Goal: Task Accomplishment & Management: Complete application form

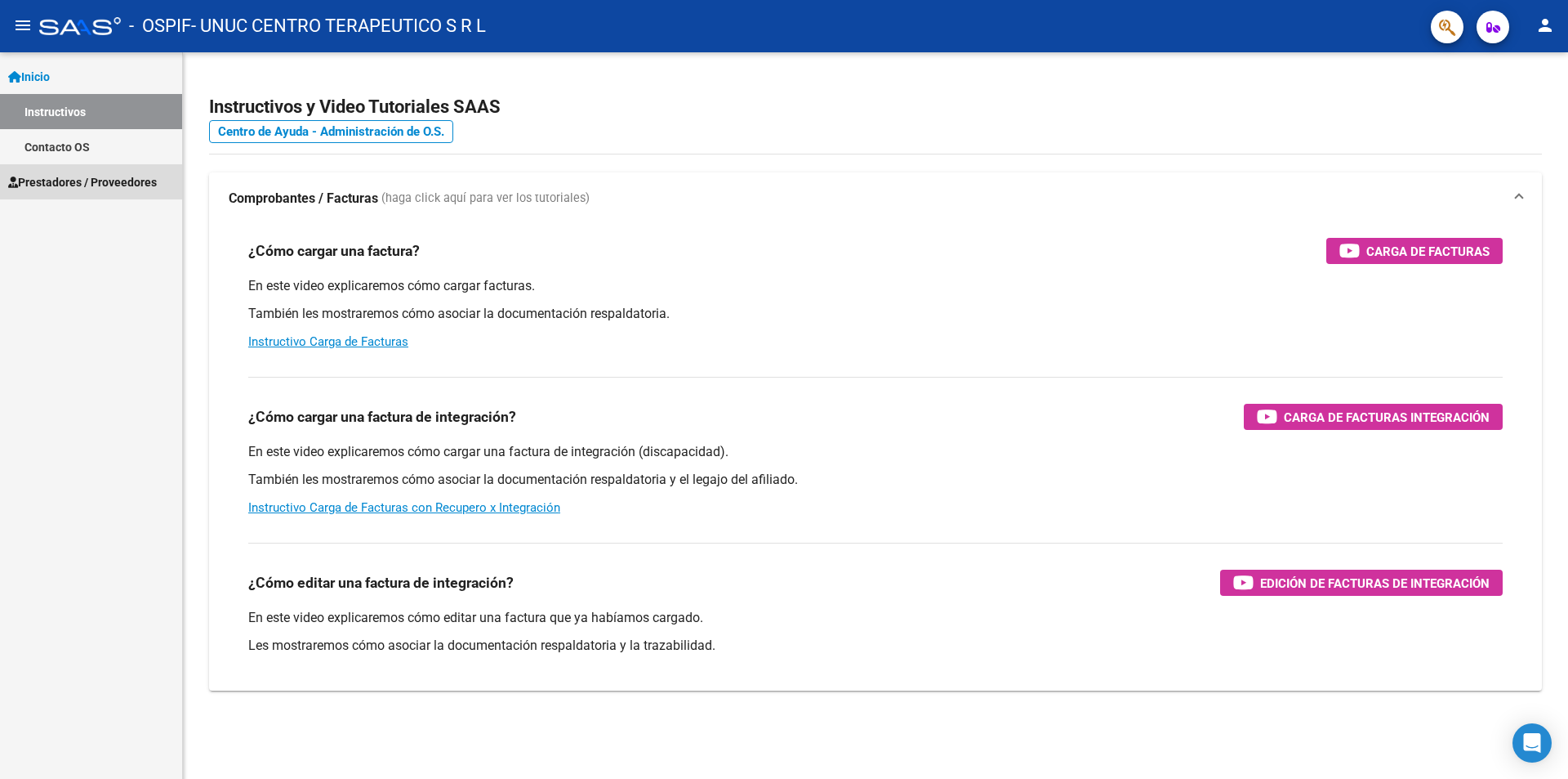
click at [94, 172] on link "Prestadores / Proveedores" at bounding box center [91, 182] width 182 height 35
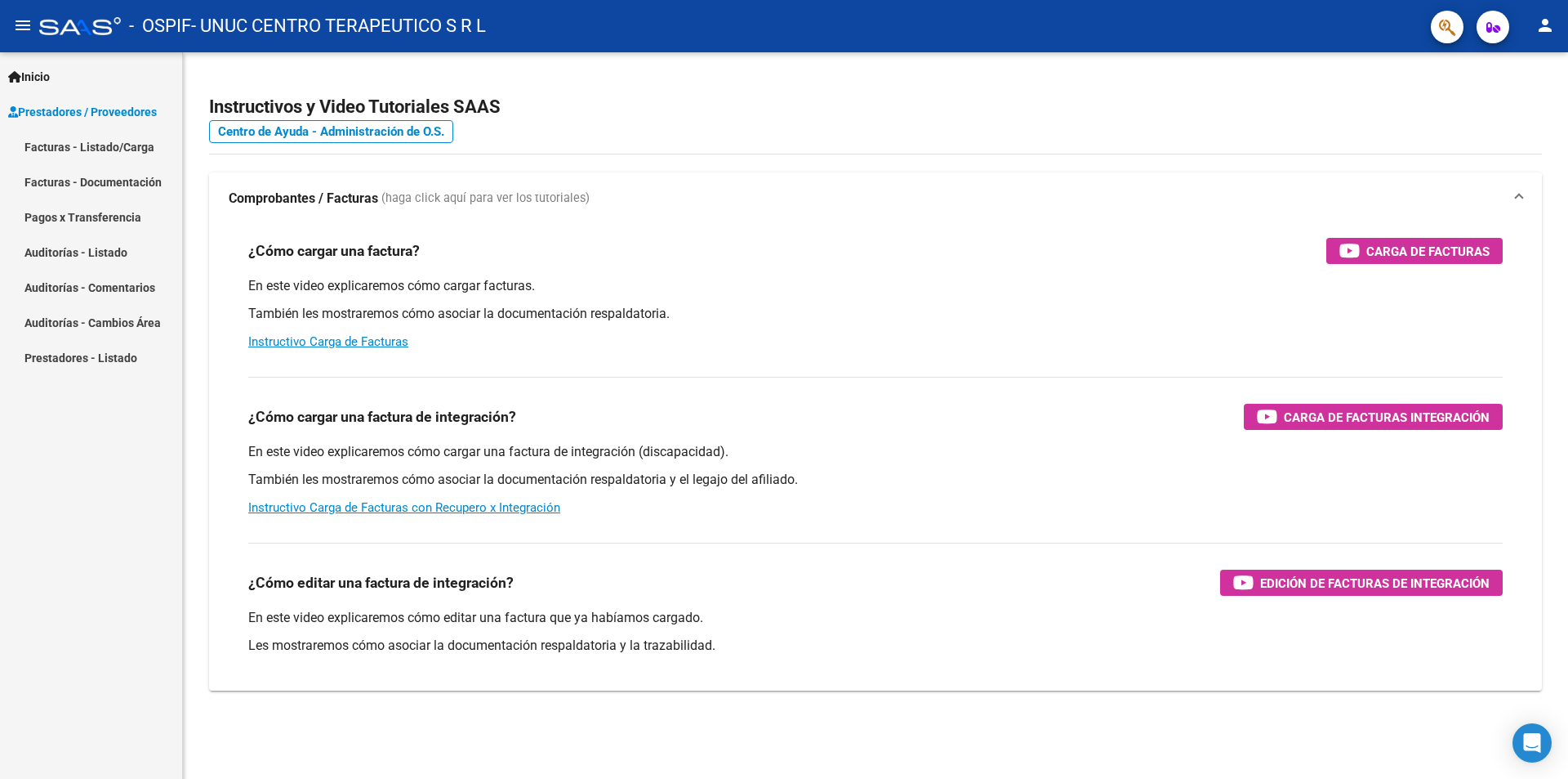
click at [85, 151] on link "Facturas - Listado/Carga" at bounding box center [91, 147] width 182 height 35
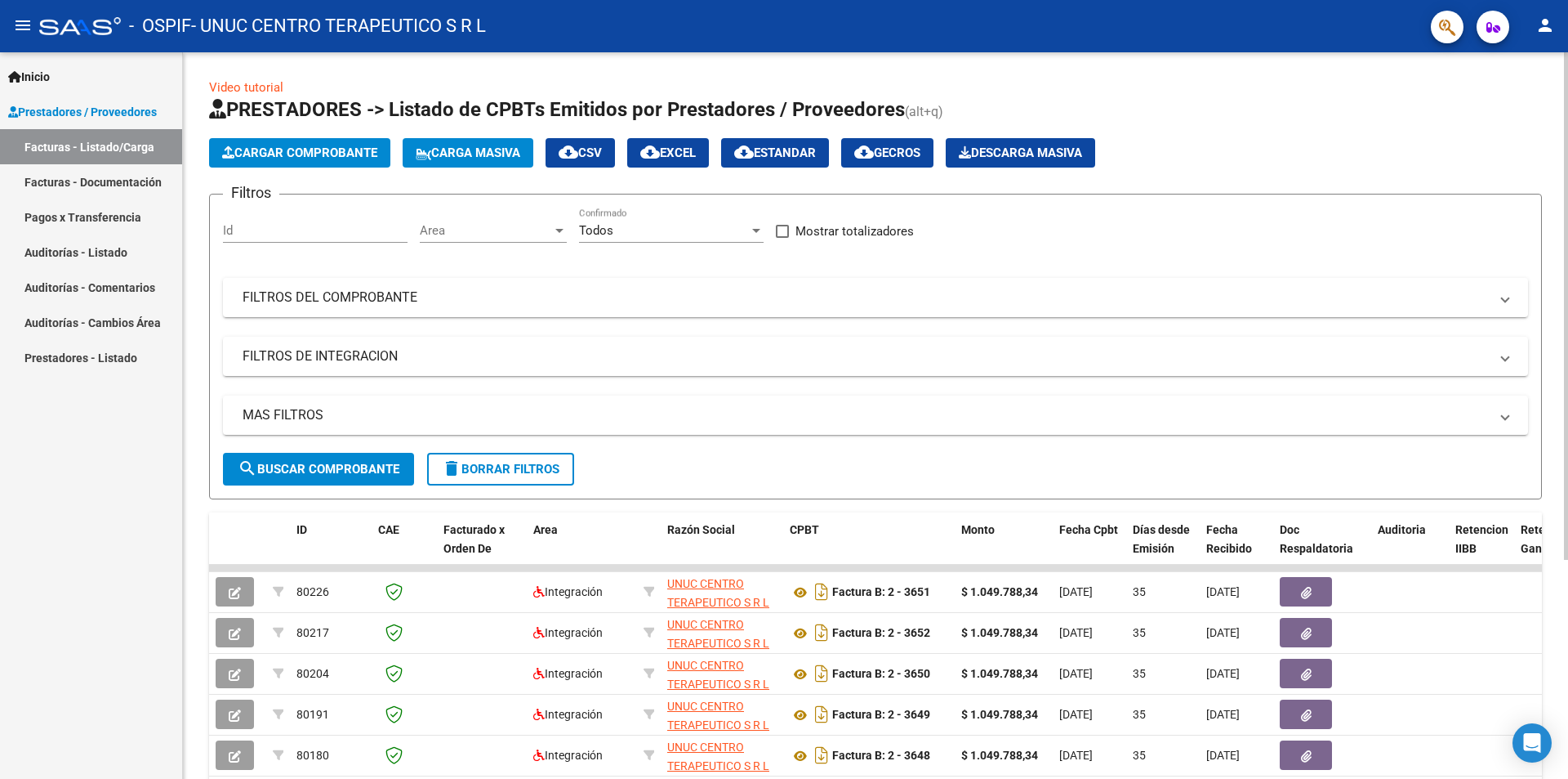
click at [344, 162] on button "Cargar Comprobante" at bounding box center [300, 152] width 181 height 29
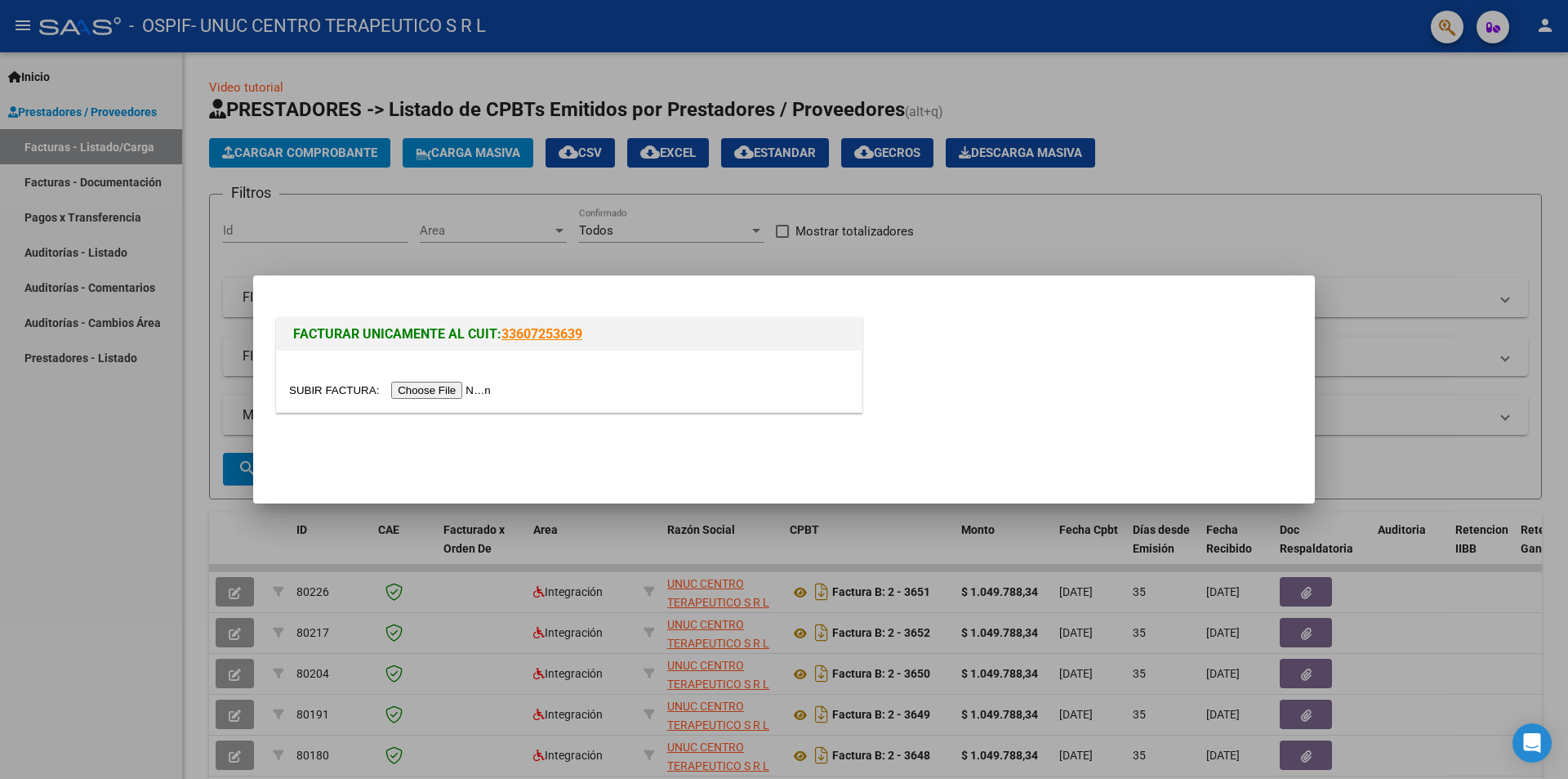
click at [456, 390] on input "file" at bounding box center [392, 389] width 207 height 17
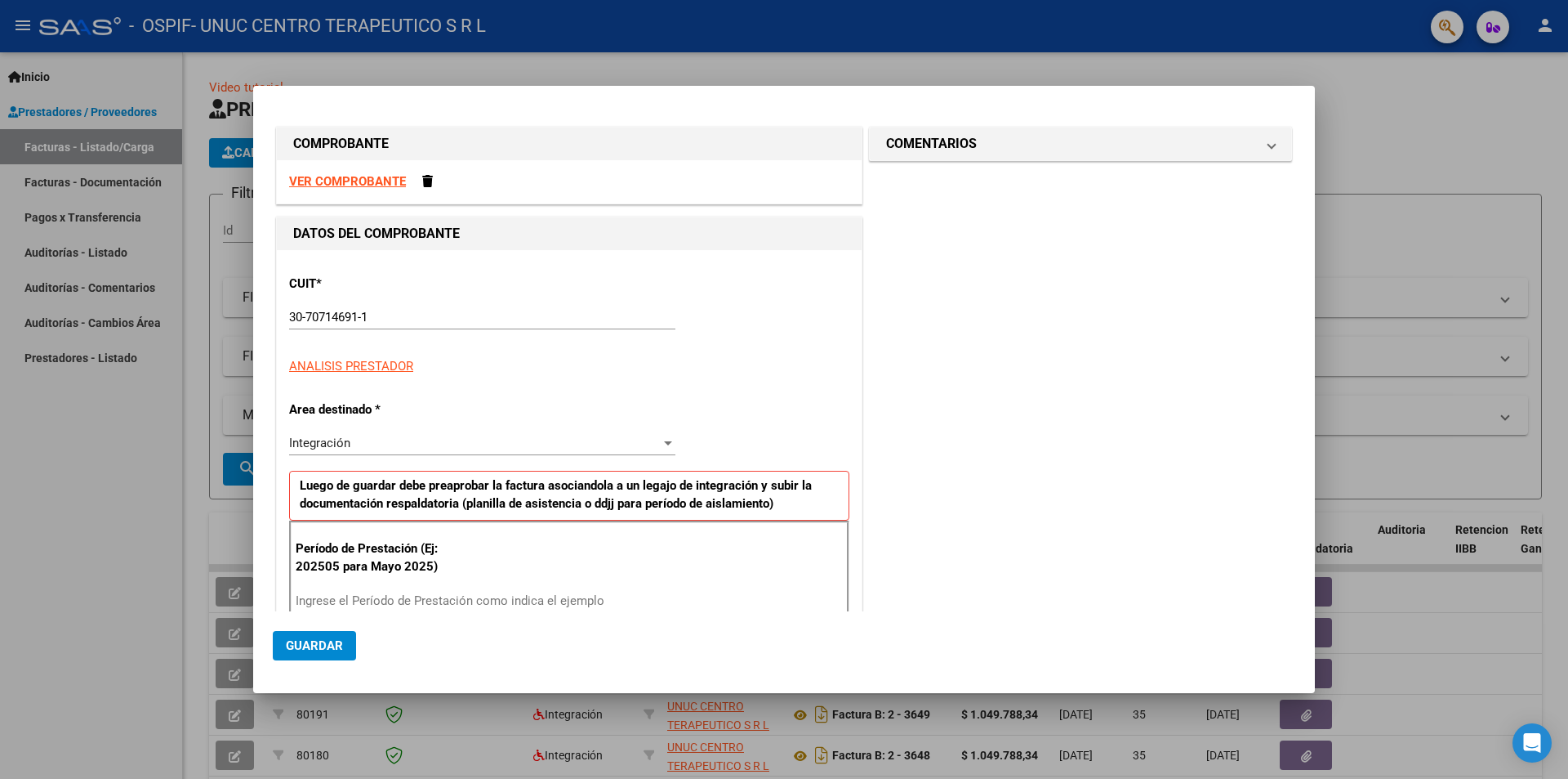
scroll to position [225, 0]
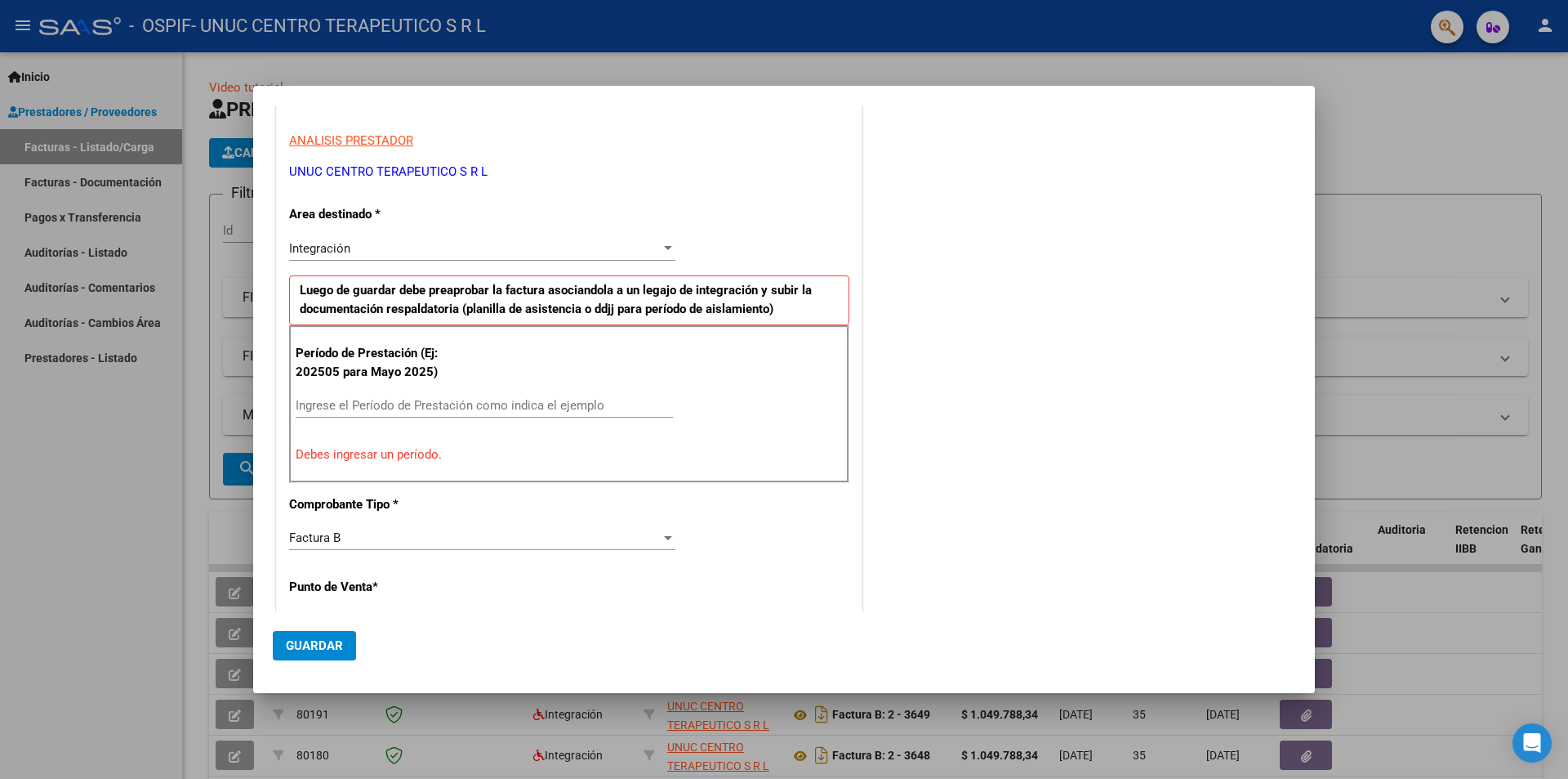
click at [471, 405] on input "Ingrese el Período de Prestación como indica el ejemplo" at bounding box center [484, 405] width 377 height 15
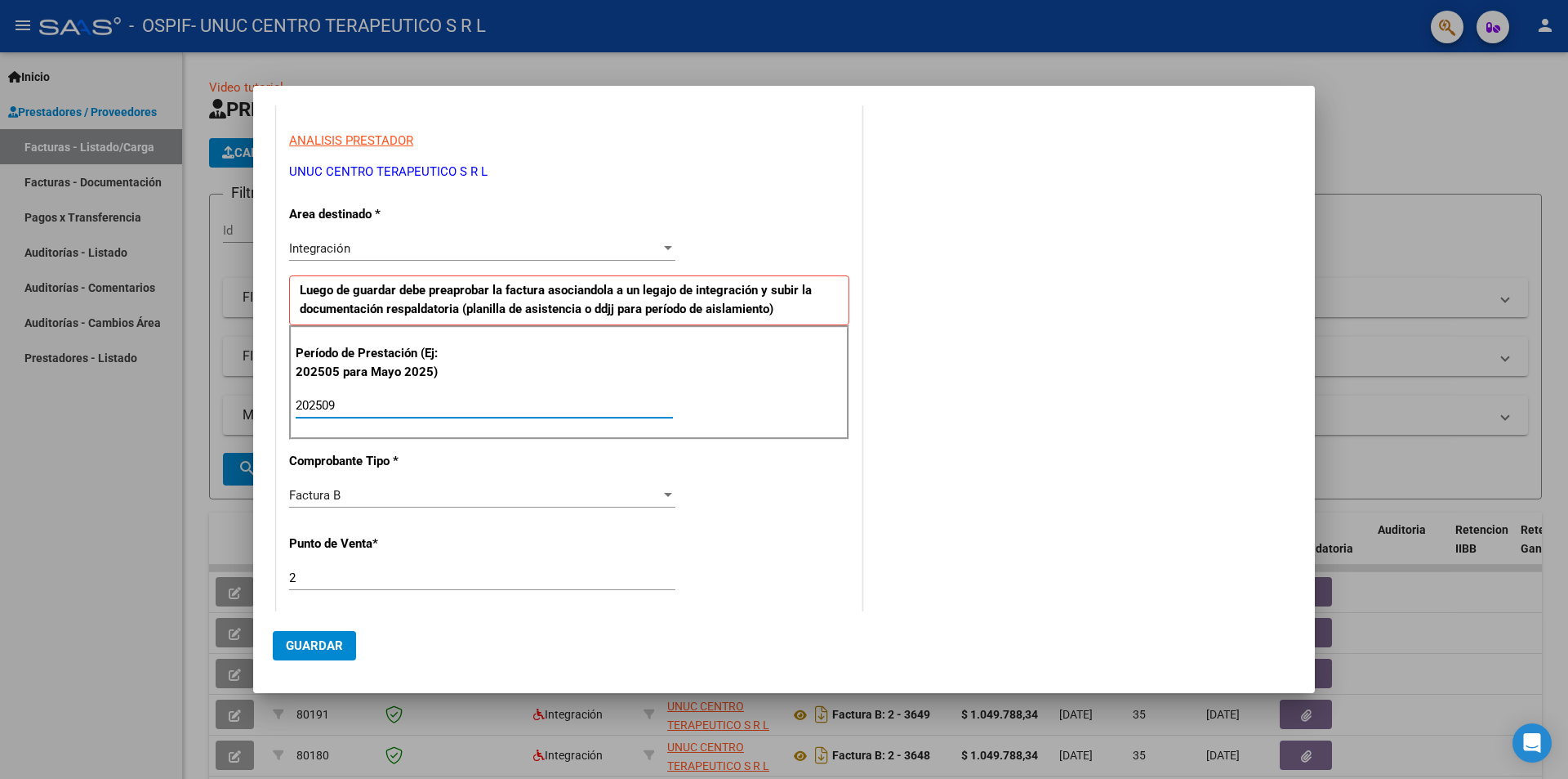
type input "202509"
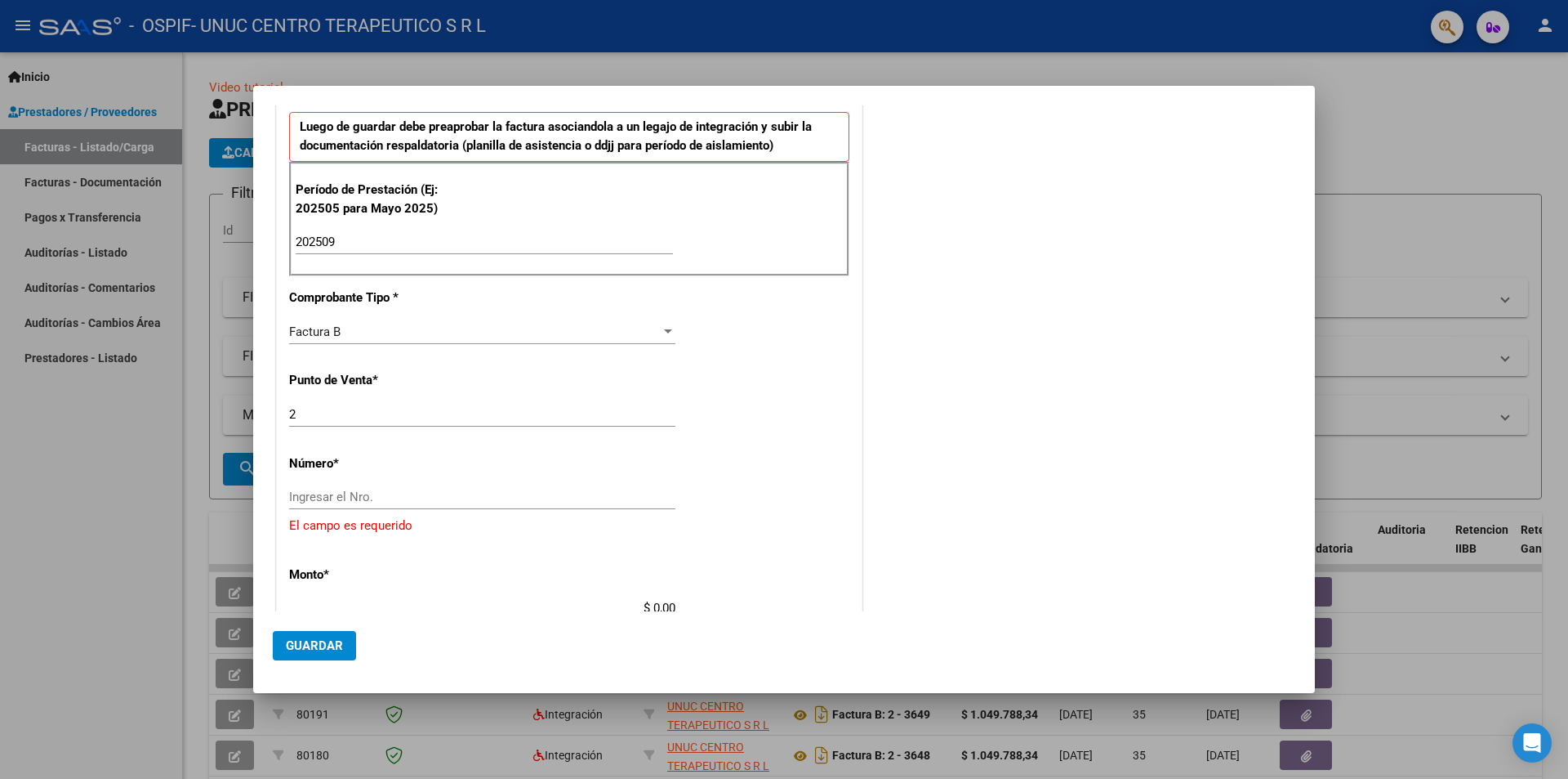
click at [355, 489] on input "Ingresar el Nro." at bounding box center [482, 496] width 386 height 15
type input "3678"
type input "$ 1.049.788,33"
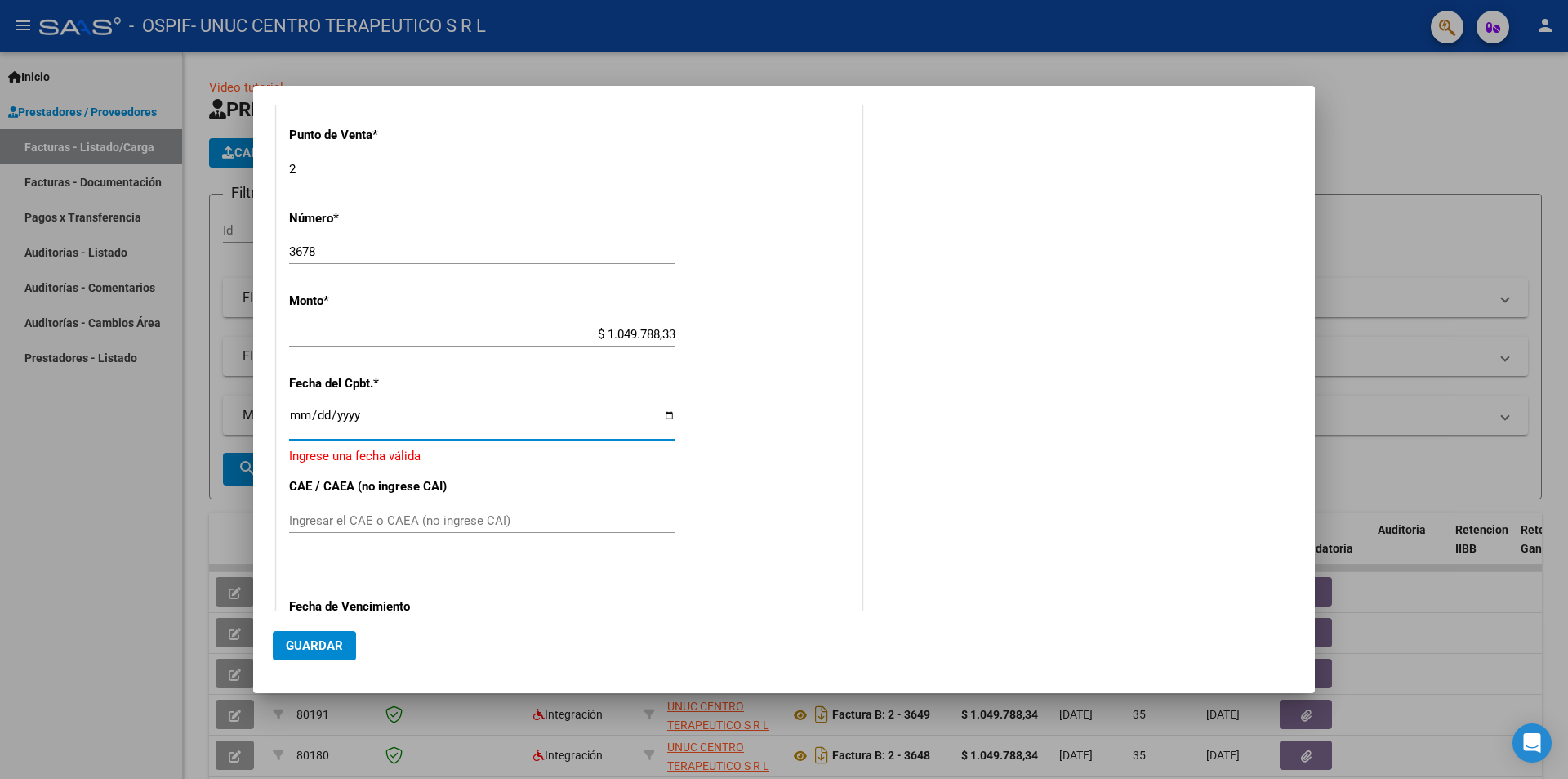
click at [669, 414] on input "Ingresar la fecha" at bounding box center [482, 422] width 386 height 26
type input "[DATE]"
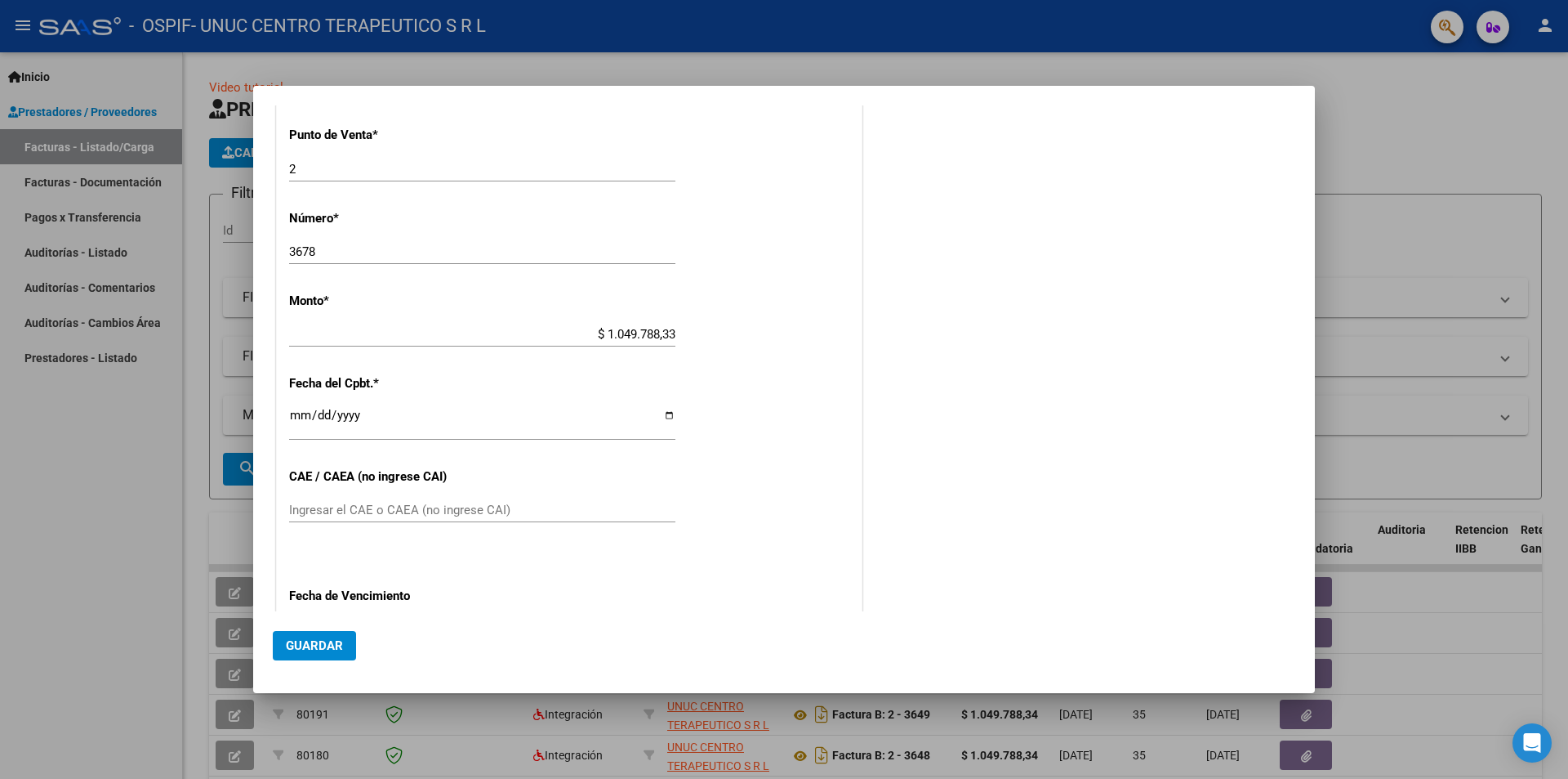
click at [399, 512] on input "Ingresar el CAE o CAEA (no ingrese CAI)" at bounding box center [482, 510] width 386 height 15
paste input "75401804302194"
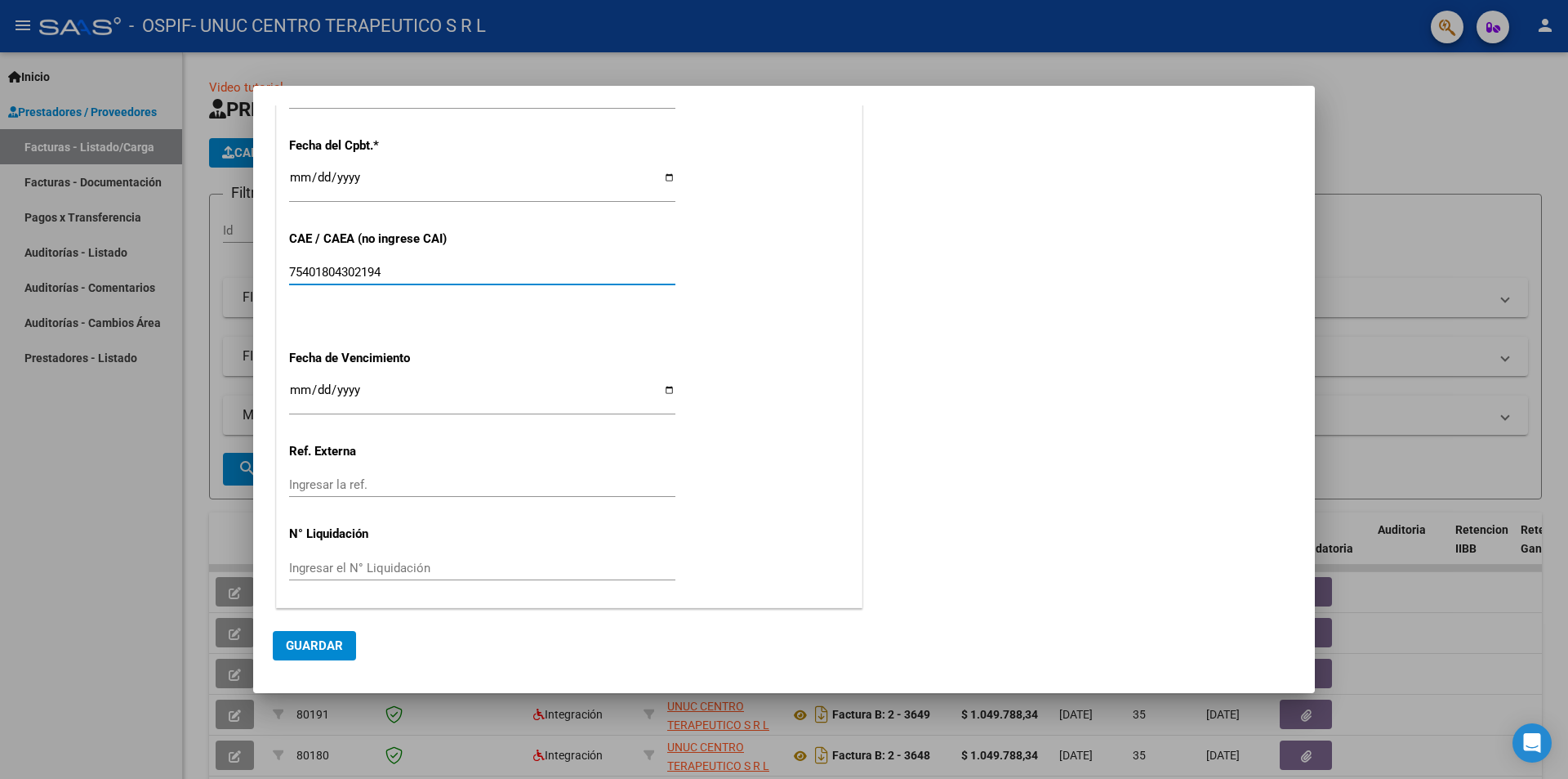
type input "75401804302194"
click at [663, 393] on input "Ingresar la fecha" at bounding box center [482, 396] width 386 height 26
type input "[DATE]"
click at [321, 646] on span "Guardar" at bounding box center [314, 645] width 57 height 15
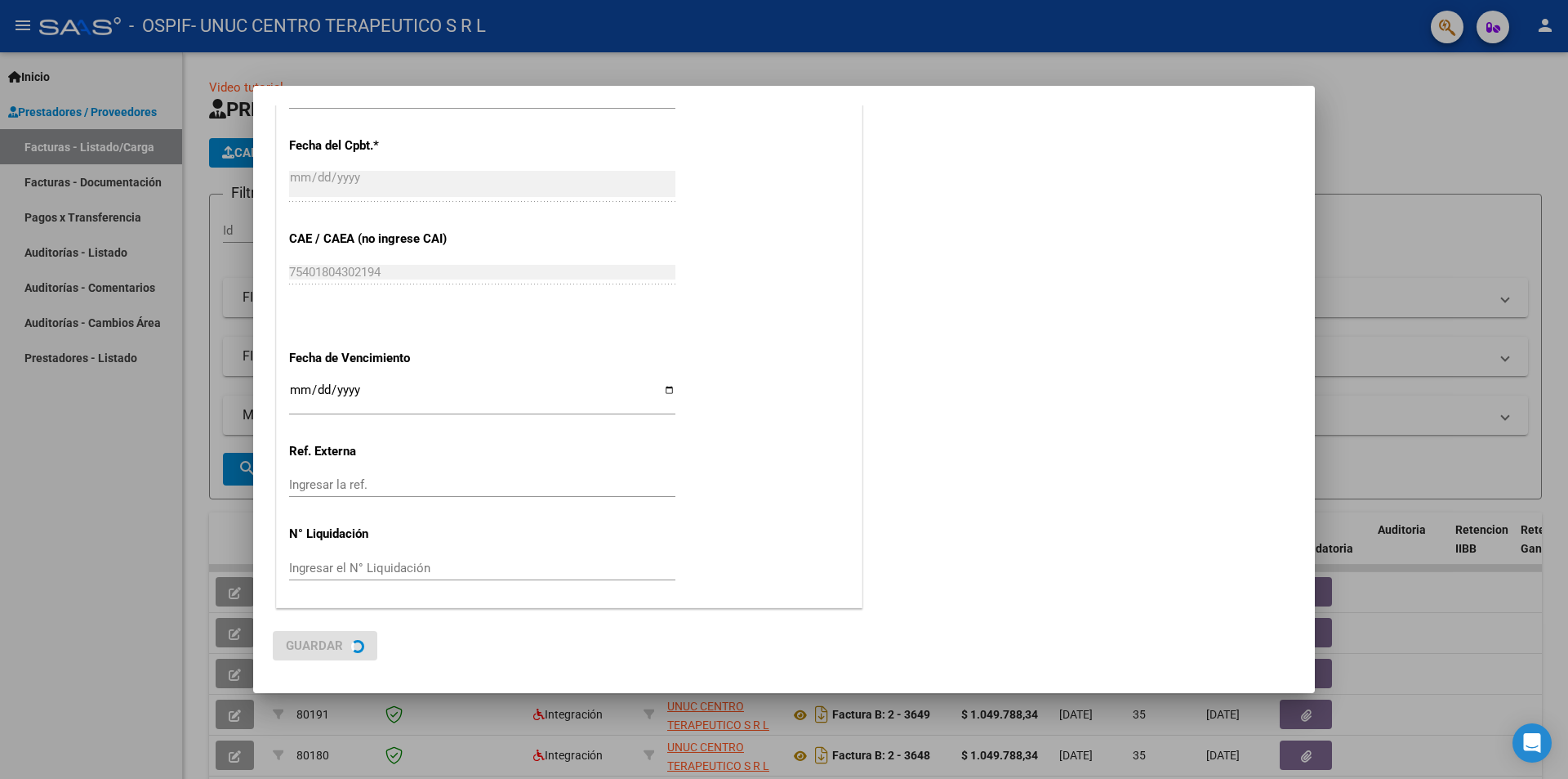
scroll to position [0, 0]
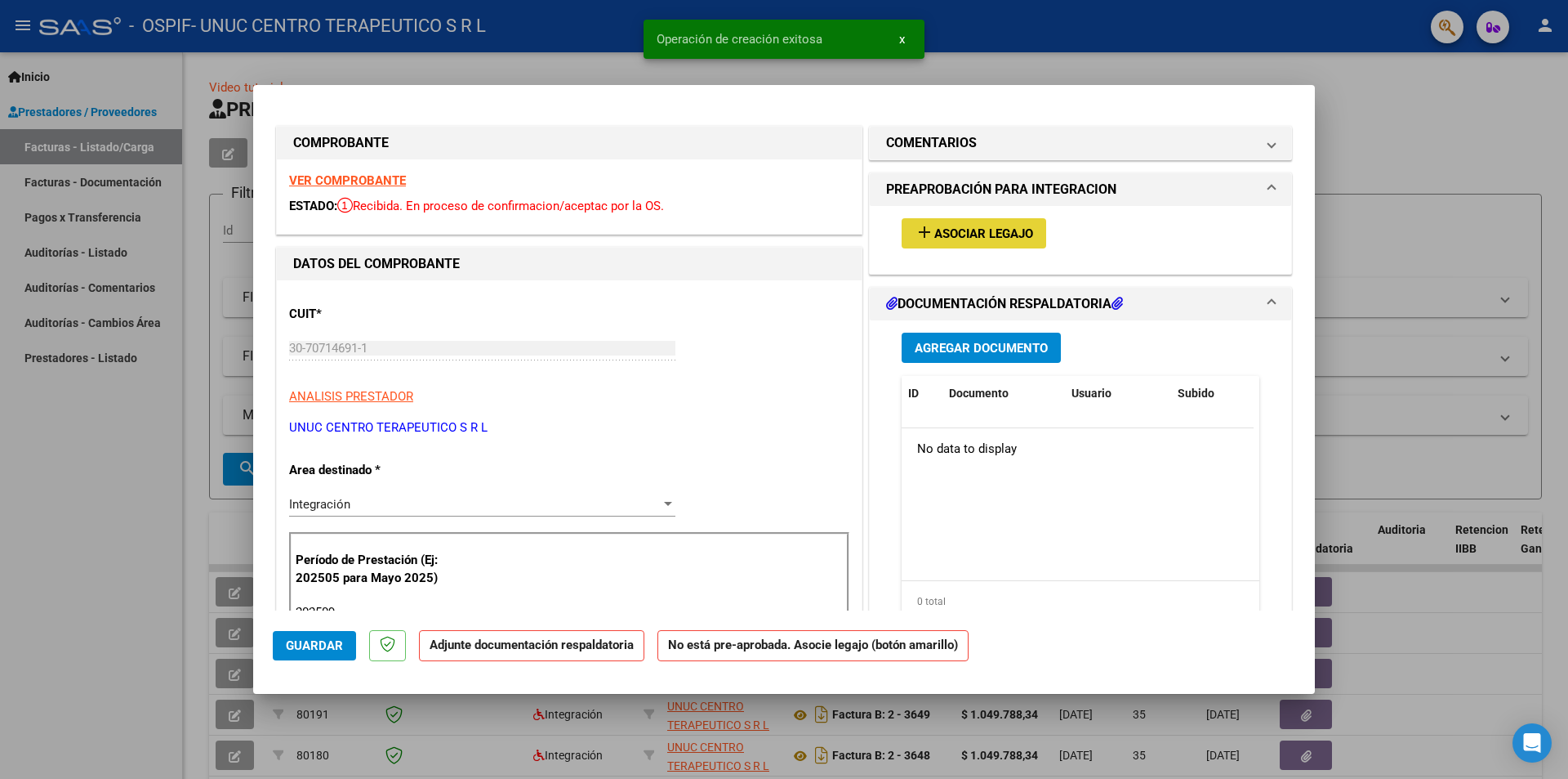
click at [941, 234] on span "Asociar Legajo" at bounding box center [984, 233] width 99 height 15
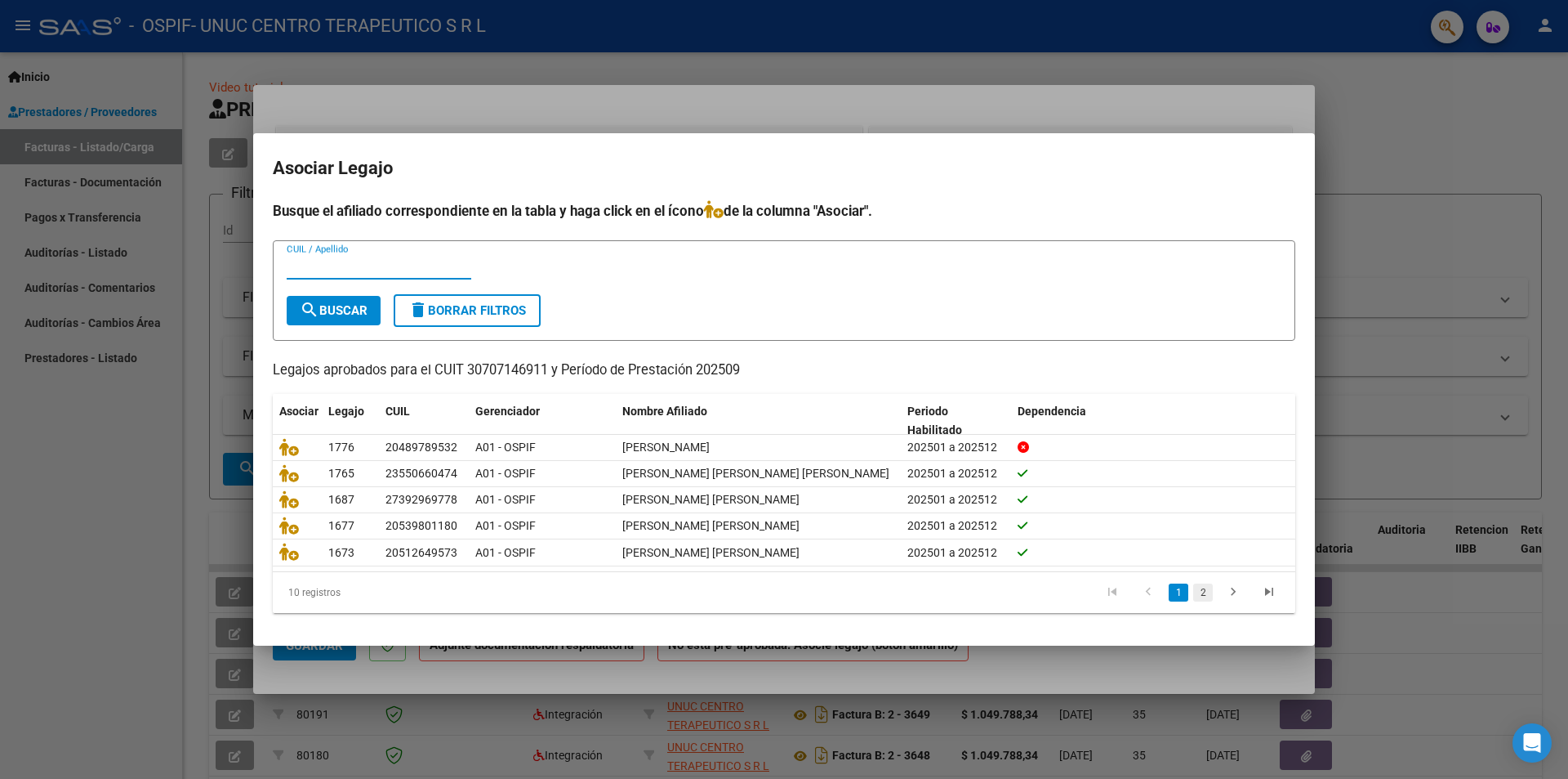
click at [1198, 598] on link "2" at bounding box center [1203, 592] width 19 height 18
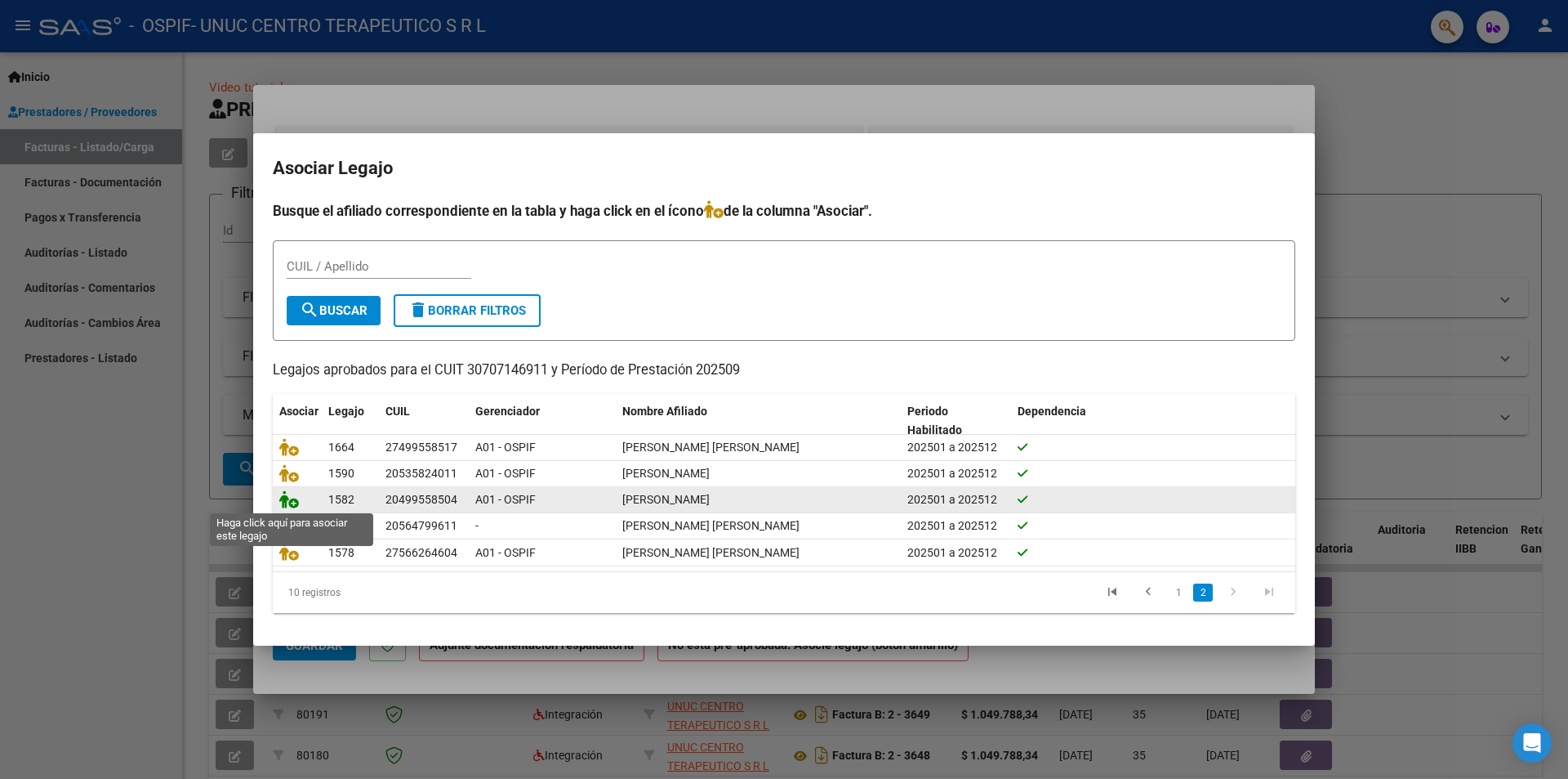
click at [292, 503] on icon at bounding box center [289, 499] width 19 height 18
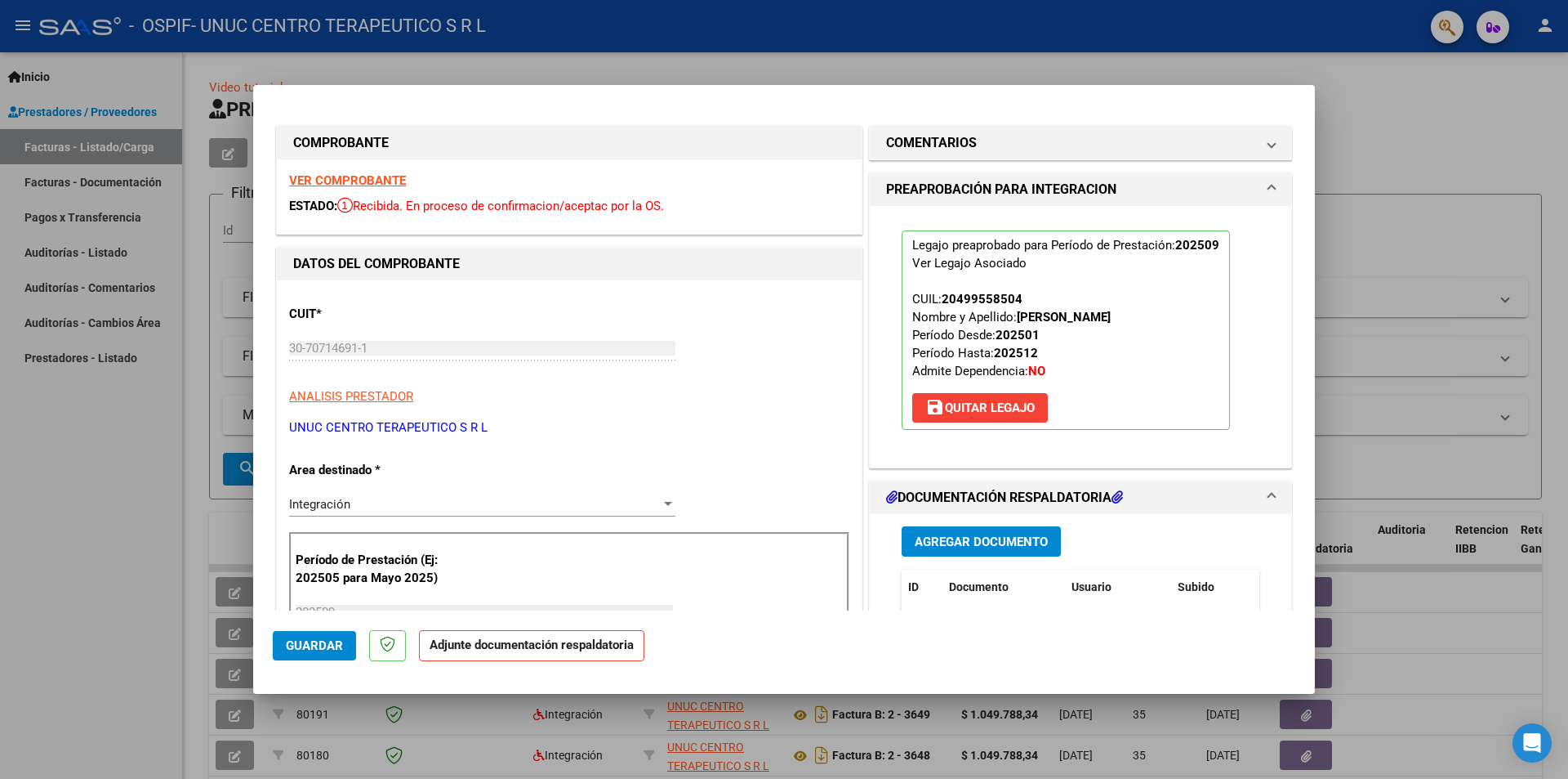
scroll to position [82, 0]
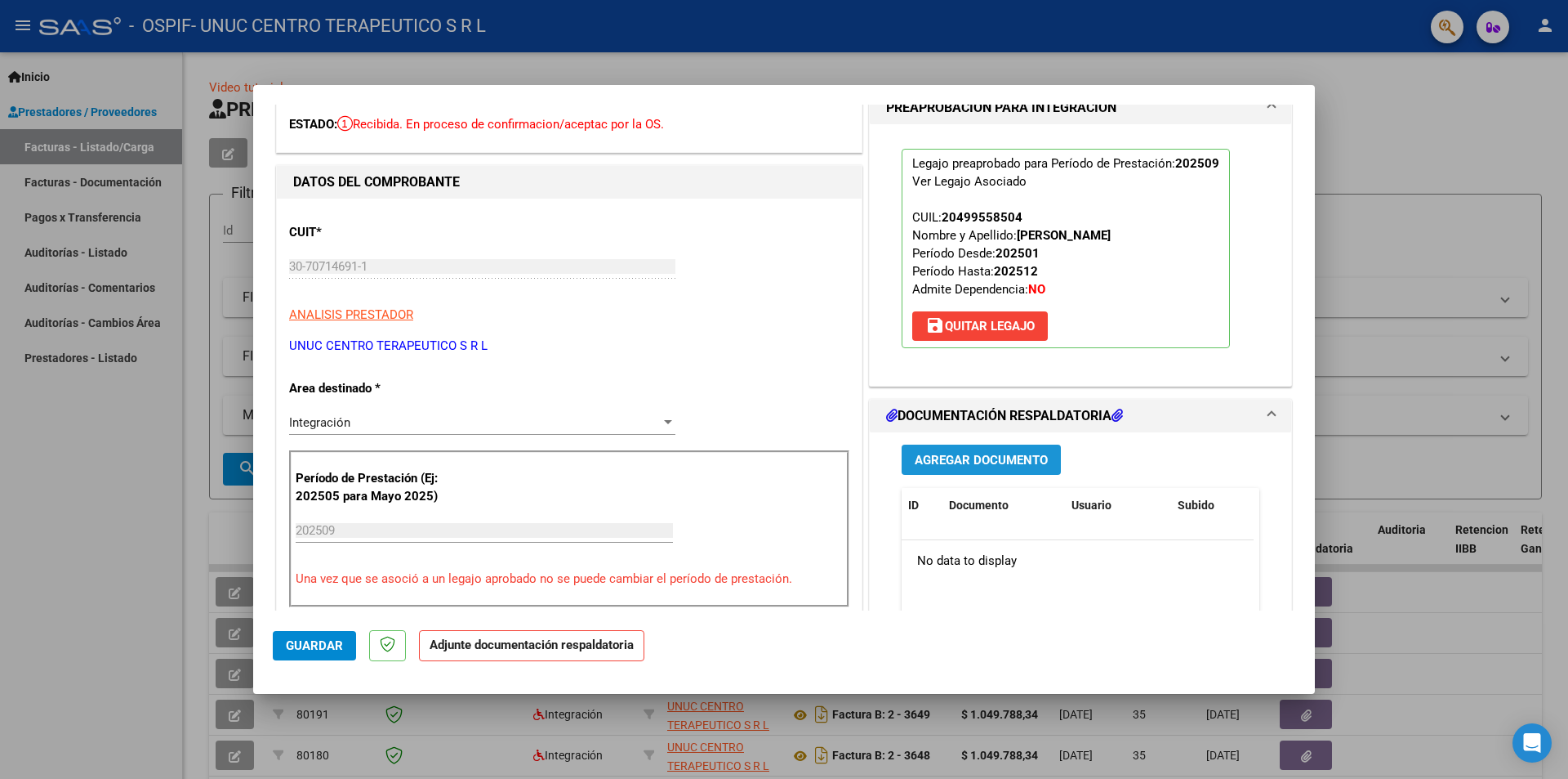
click at [978, 464] on span "Agregar Documento" at bounding box center [981, 459] width 133 height 15
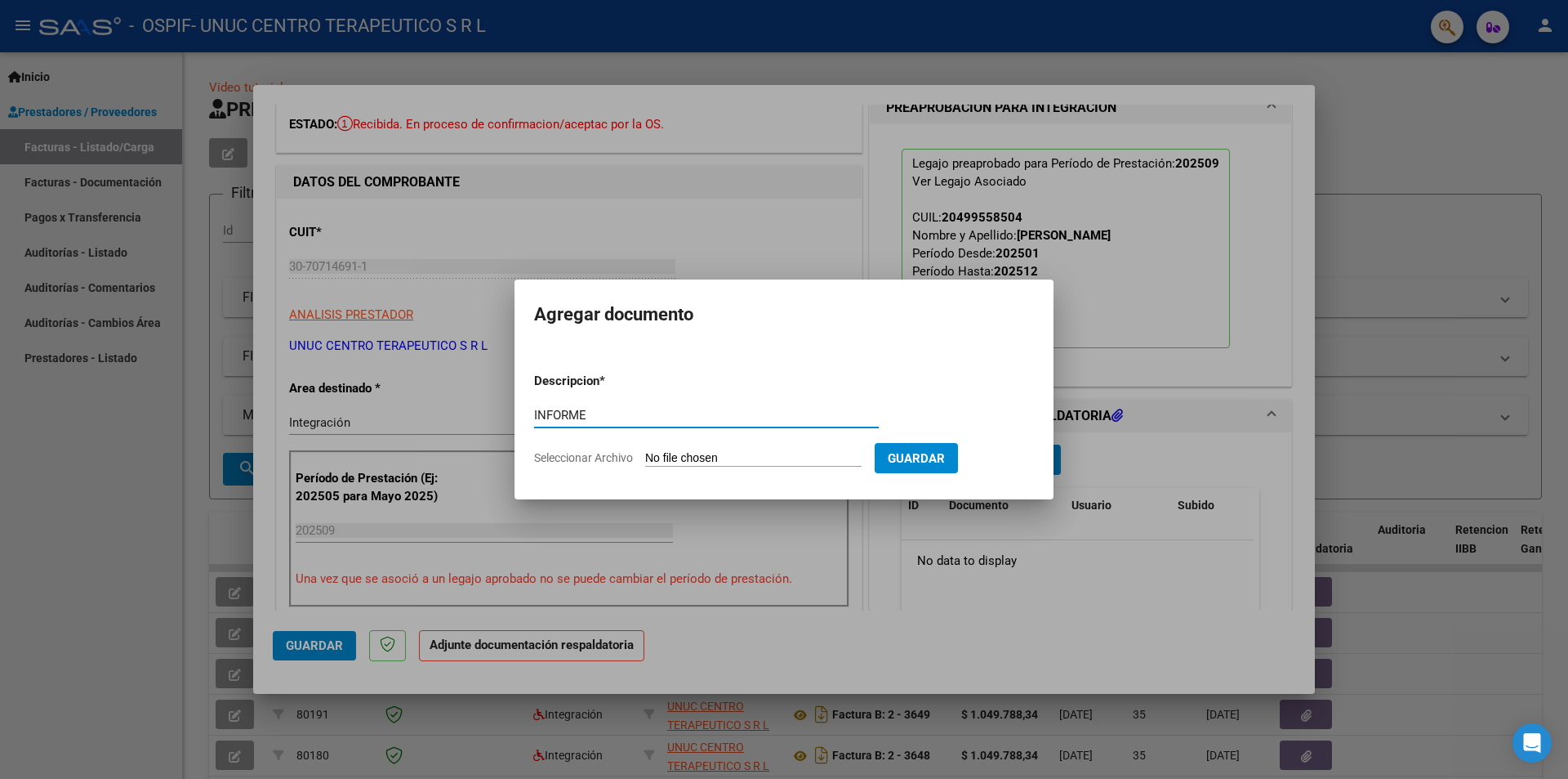
type input "INFORME"
click at [597, 460] on span "Seleccionar Archivo" at bounding box center [583, 457] width 99 height 13
click at [645, 460] on input "Seleccionar Archivo" at bounding box center [753, 459] width 216 height 16
type input "C:\fakepath\Informe general septiembre 2025.pdf"
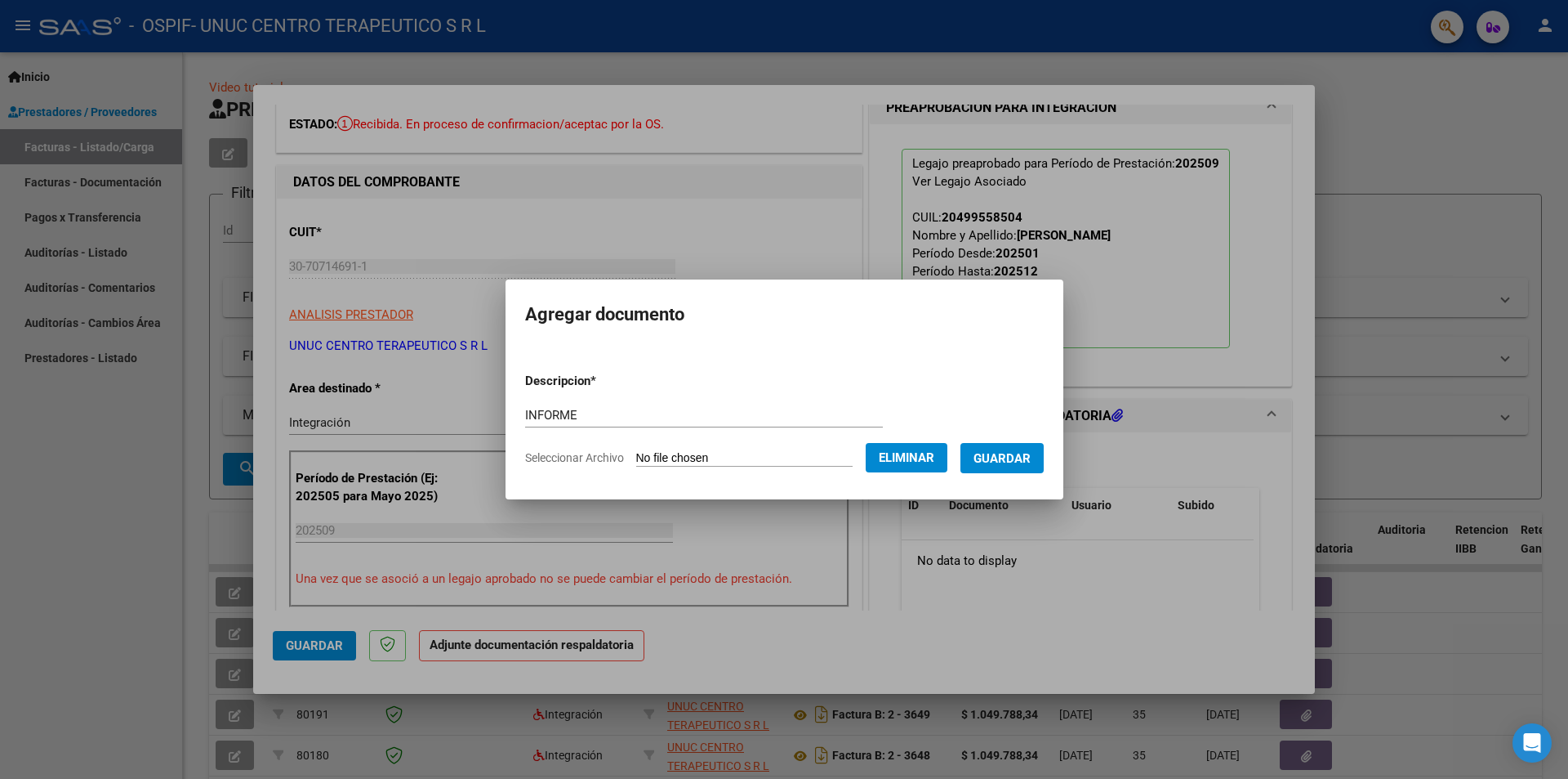
click at [1006, 464] on span "Guardar" at bounding box center [1001, 458] width 57 height 15
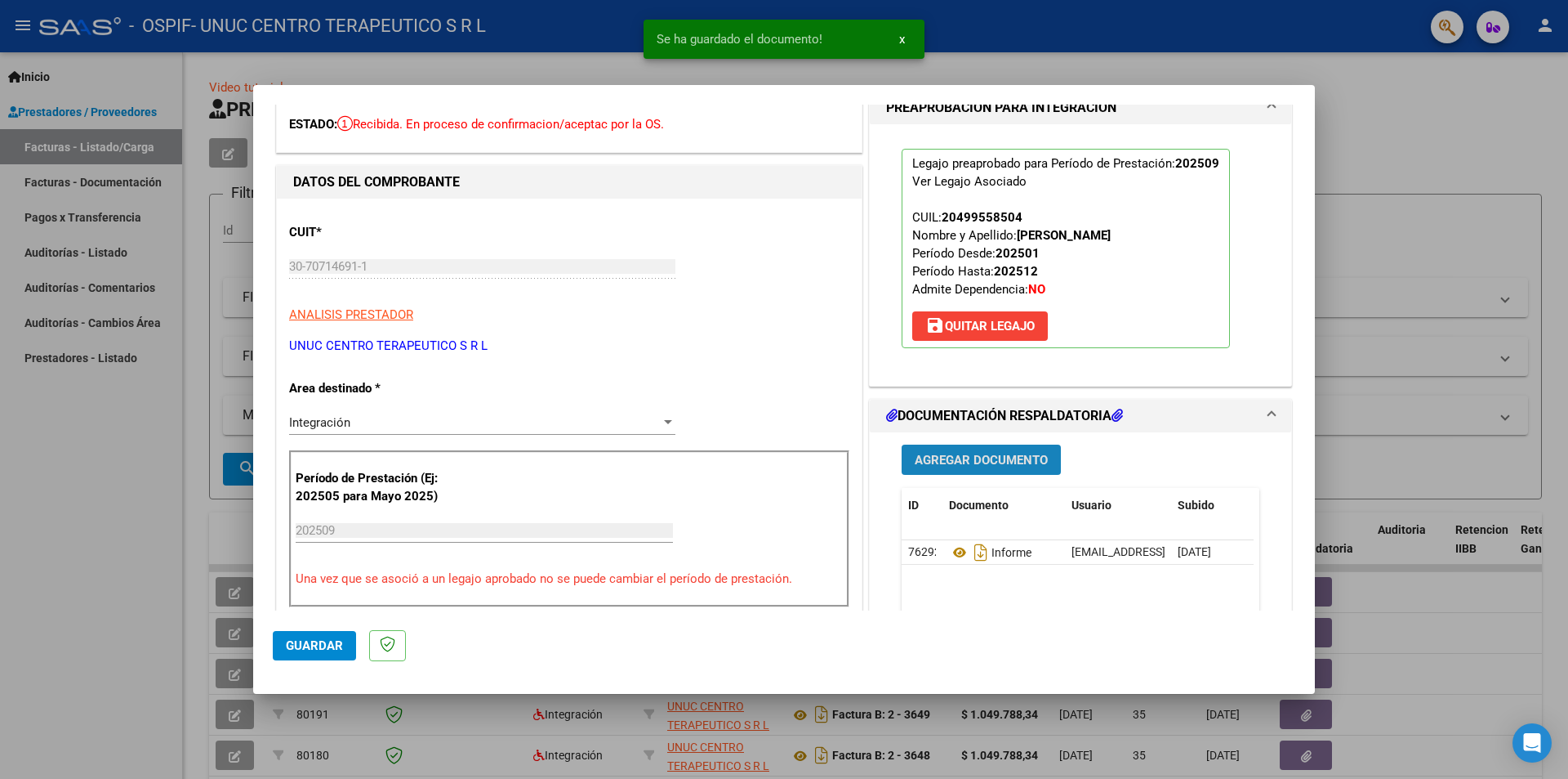
click at [968, 465] on span "Agregar Documento" at bounding box center [981, 459] width 133 height 15
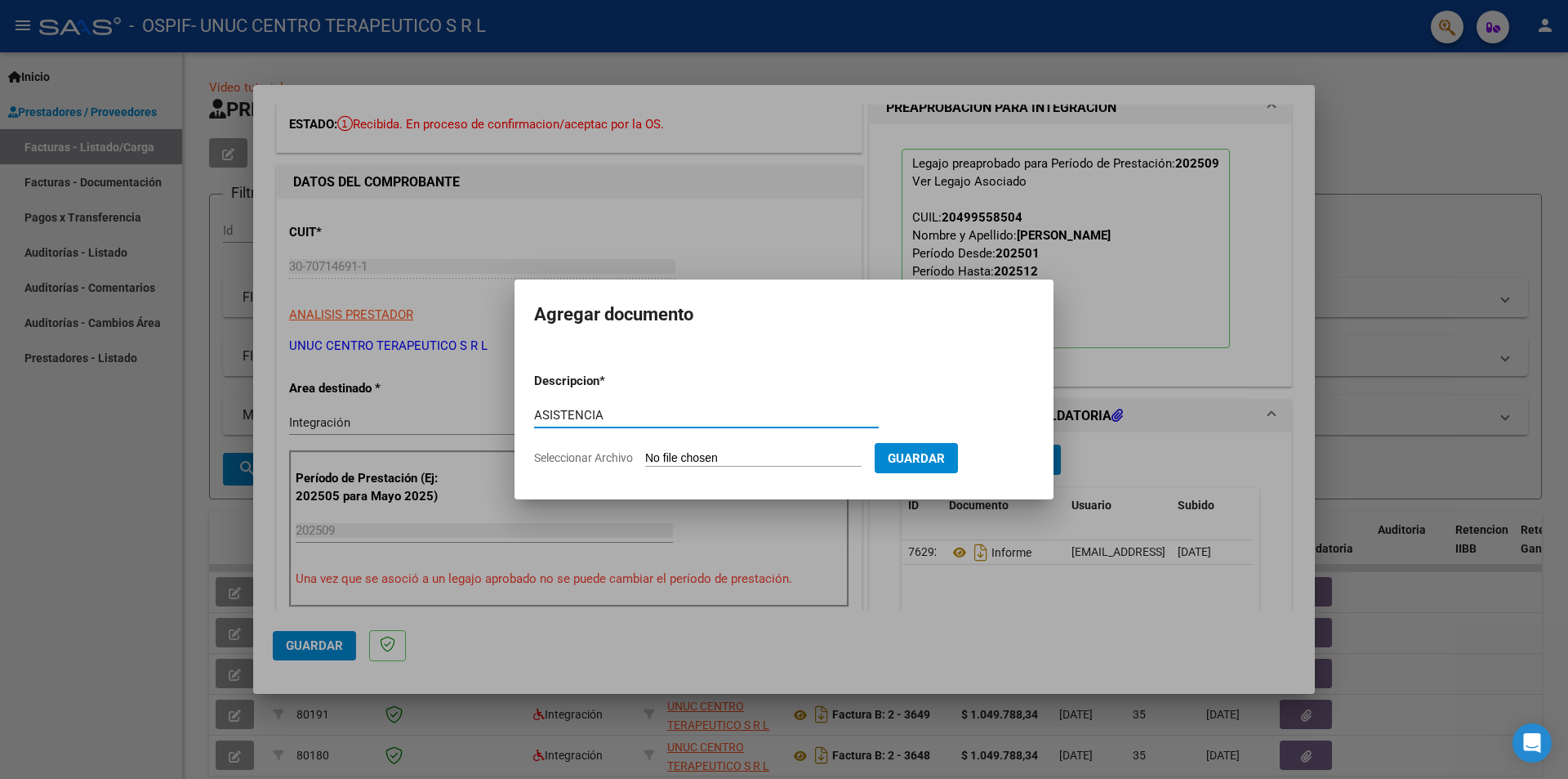
type input "ASISTENCIA"
click at [567, 454] on span "Seleccionar Archivo" at bounding box center [583, 457] width 99 height 13
click at [645, 454] on input "Seleccionar Archivo" at bounding box center [753, 459] width 216 height 16
type input "C:\fakepath\[PERSON_NAME] [DATE].pdf"
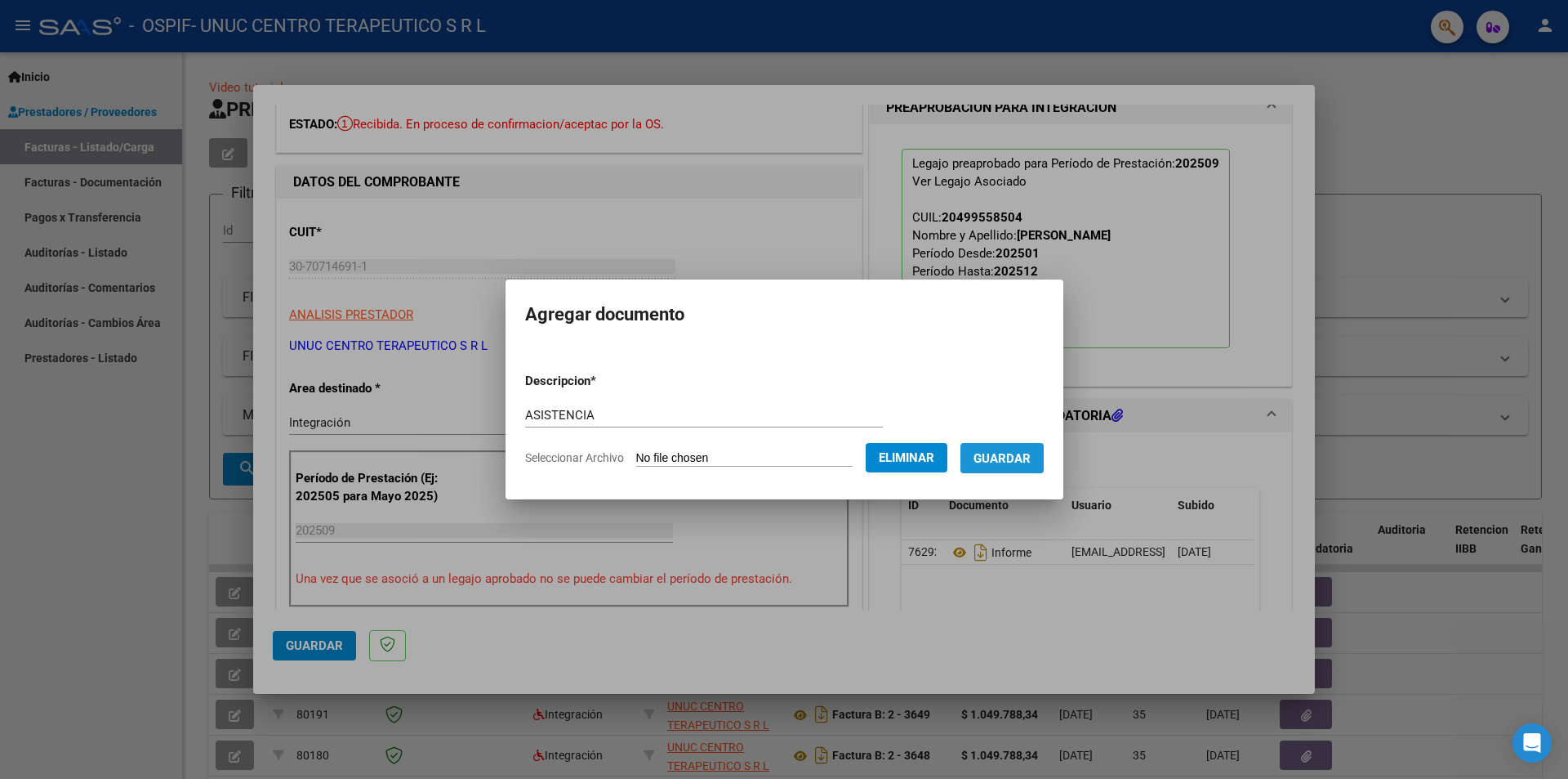
click at [1004, 452] on span "Guardar" at bounding box center [1001, 458] width 57 height 15
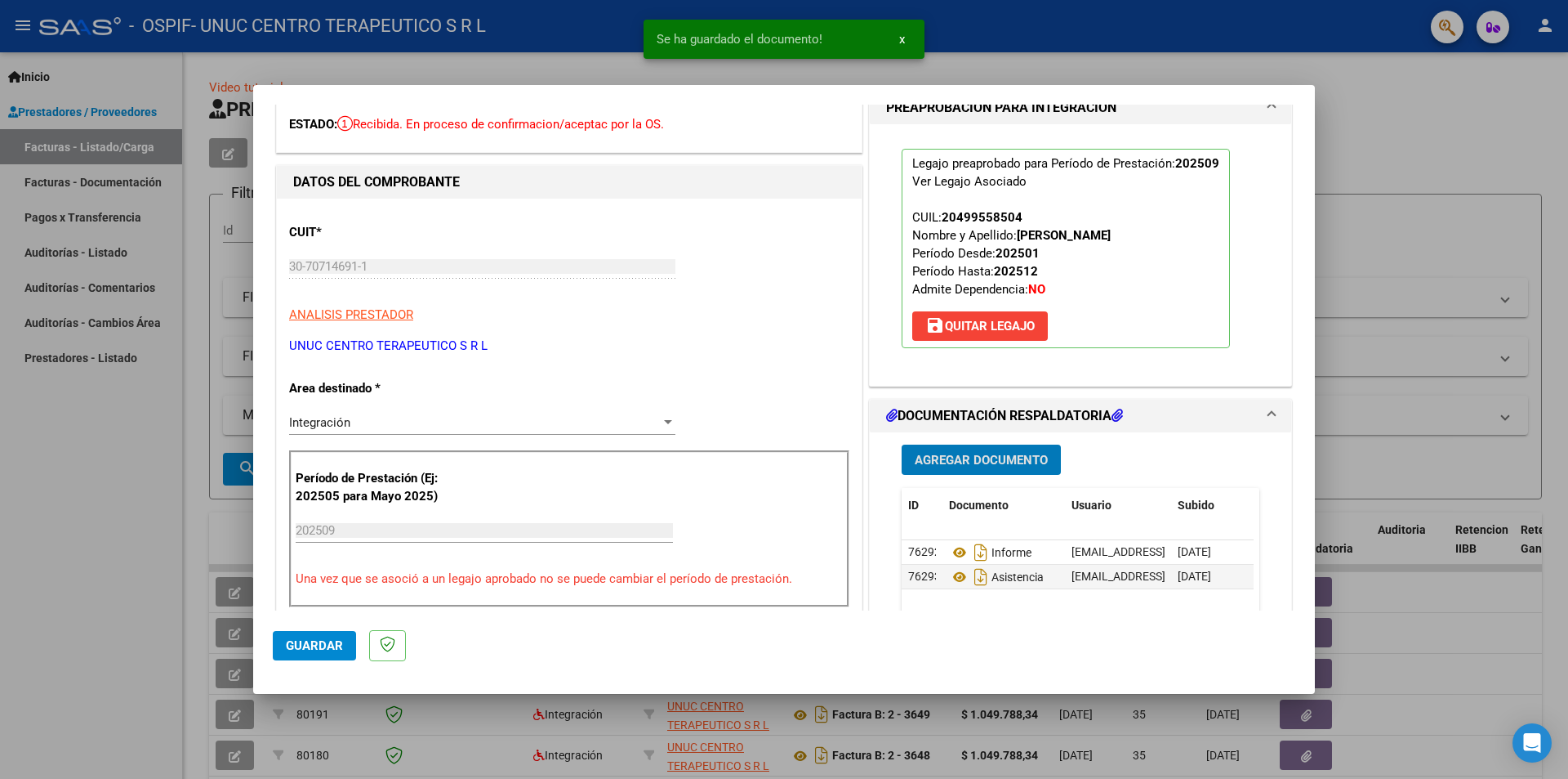
click at [973, 462] on span "Agregar Documento" at bounding box center [981, 459] width 133 height 15
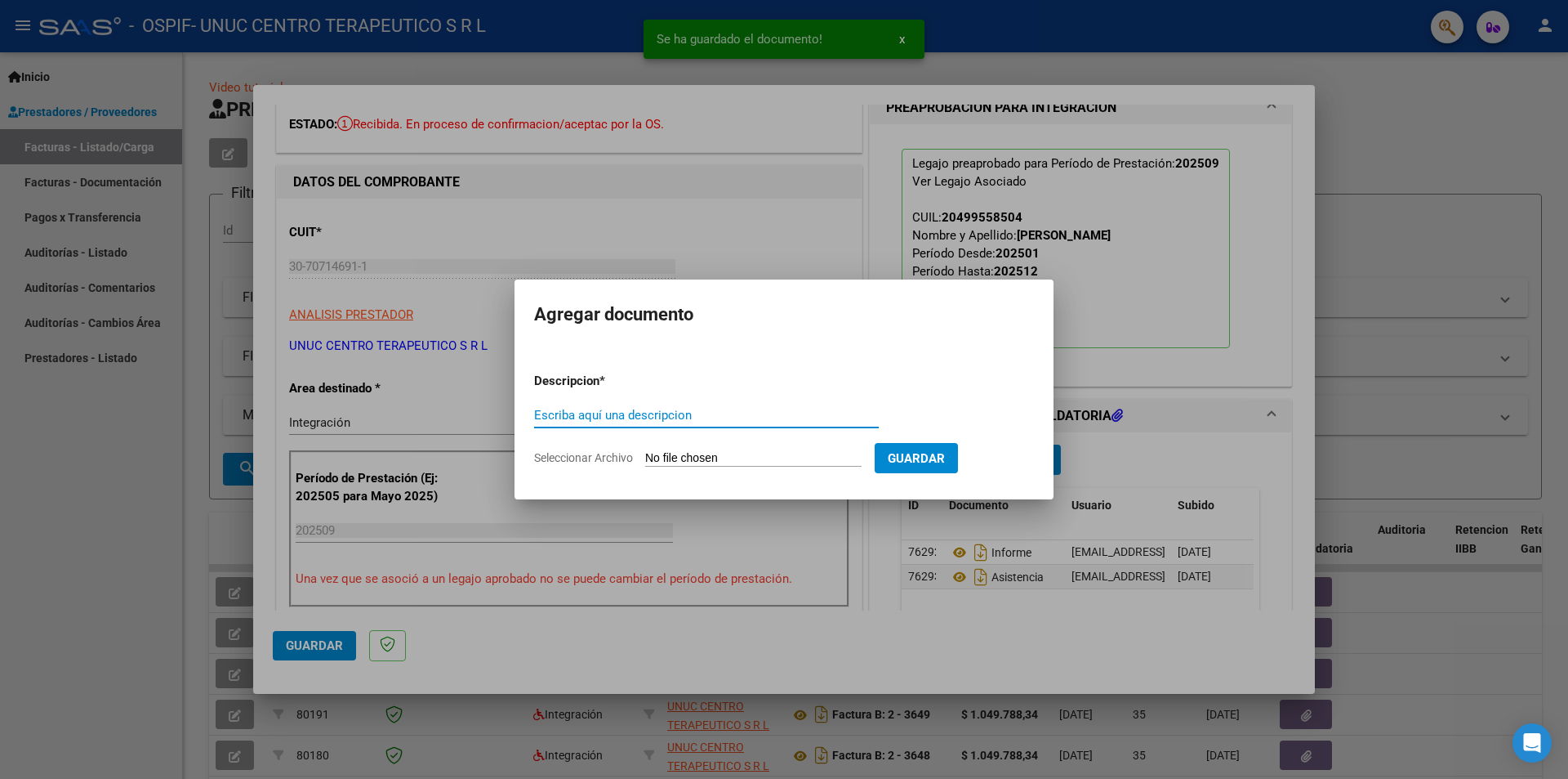
click at [604, 418] on input "Escriba aquí una descripcion" at bounding box center [707, 415] width 345 height 15
type input "AUTORIZACION"
click at [603, 459] on span "Seleccionar Archivo" at bounding box center [583, 457] width 99 height 13
click at [645, 459] on input "Seleccionar Archivo" at bounding box center [753, 459] width 216 height 16
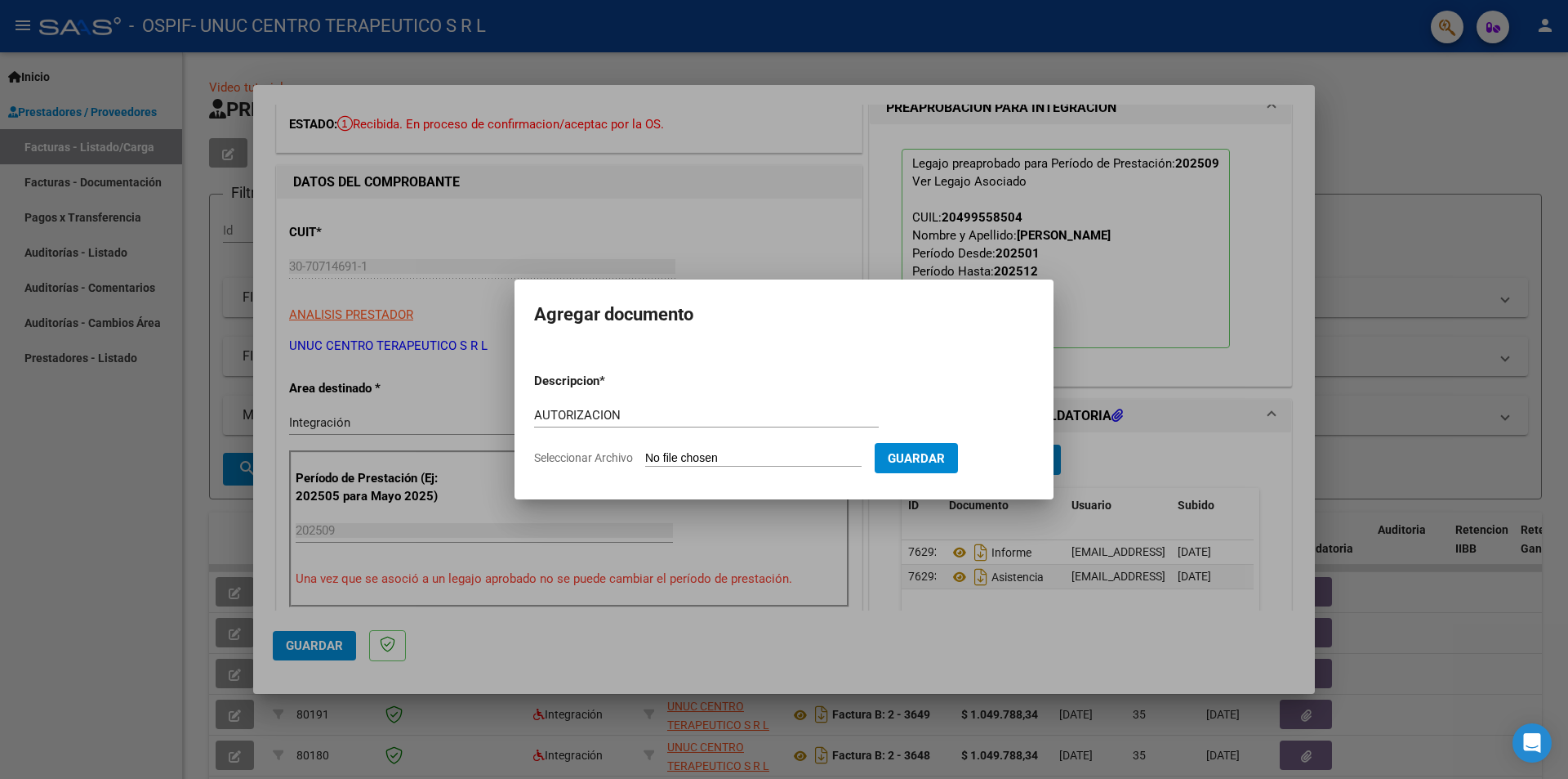
type input "C:\fakepath\AUTORIZACION [PERSON_NAME] 2025 (1).png"
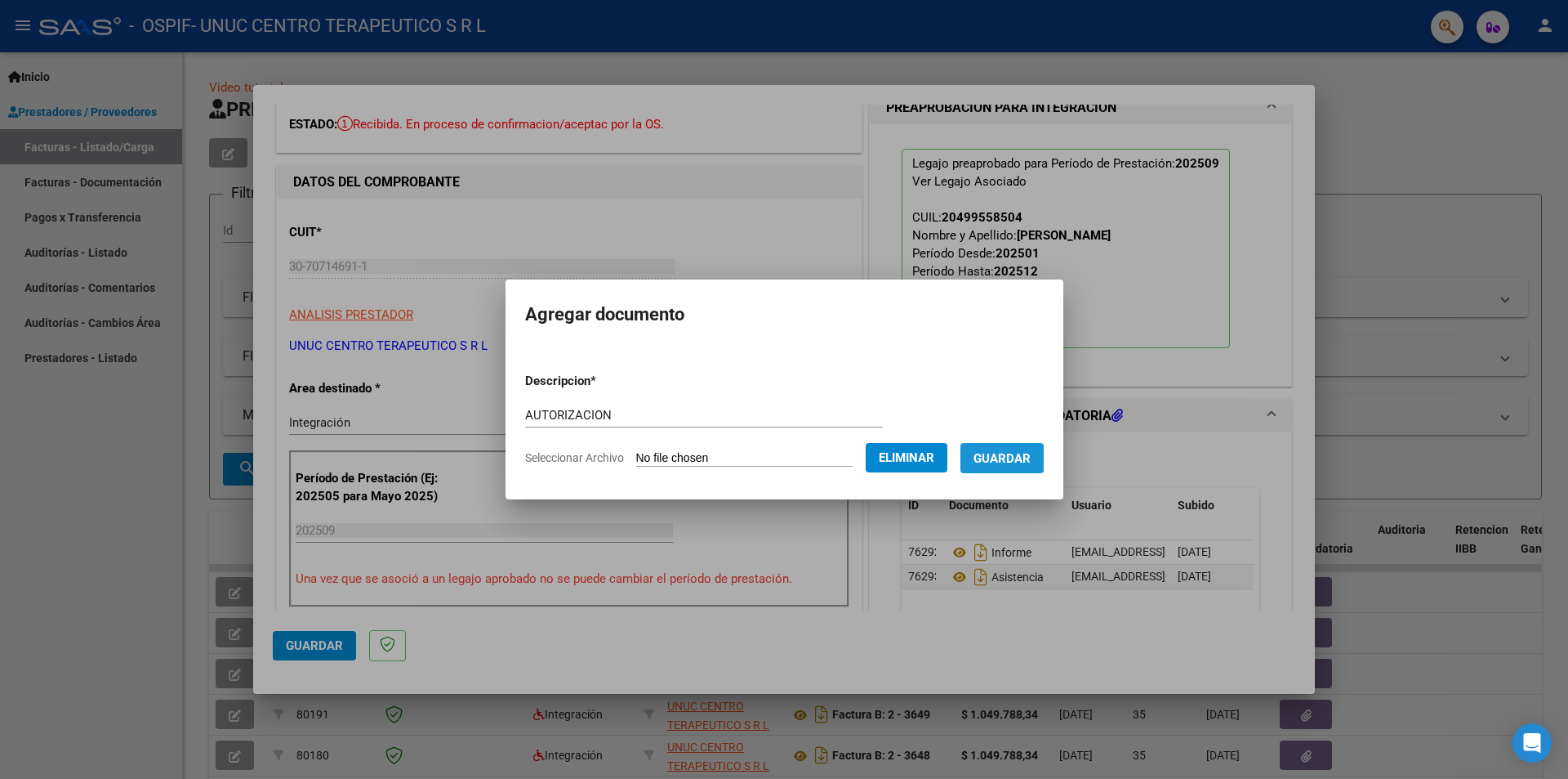
click at [1002, 456] on span "Guardar" at bounding box center [1001, 458] width 57 height 15
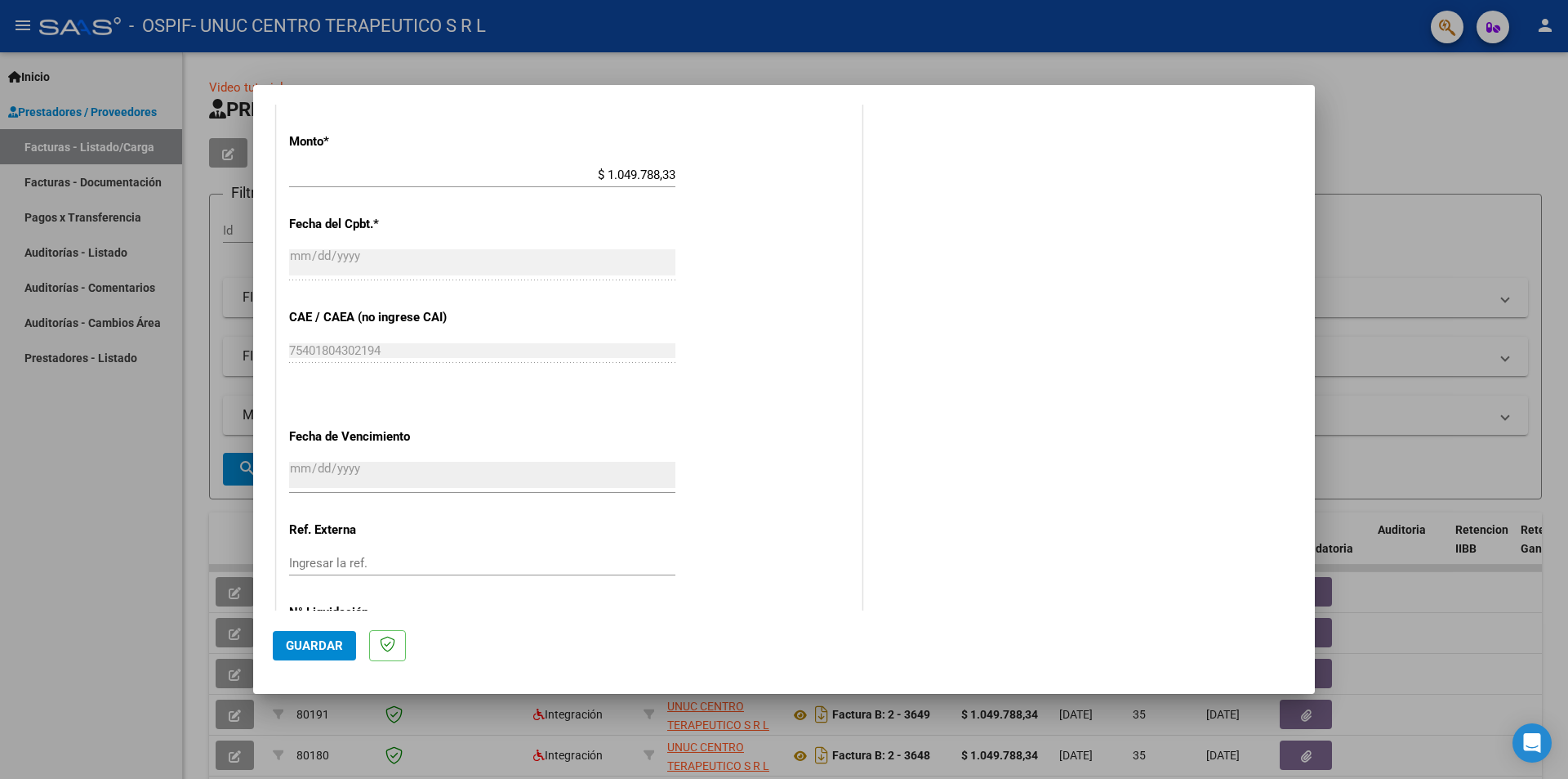
scroll to position [896, 0]
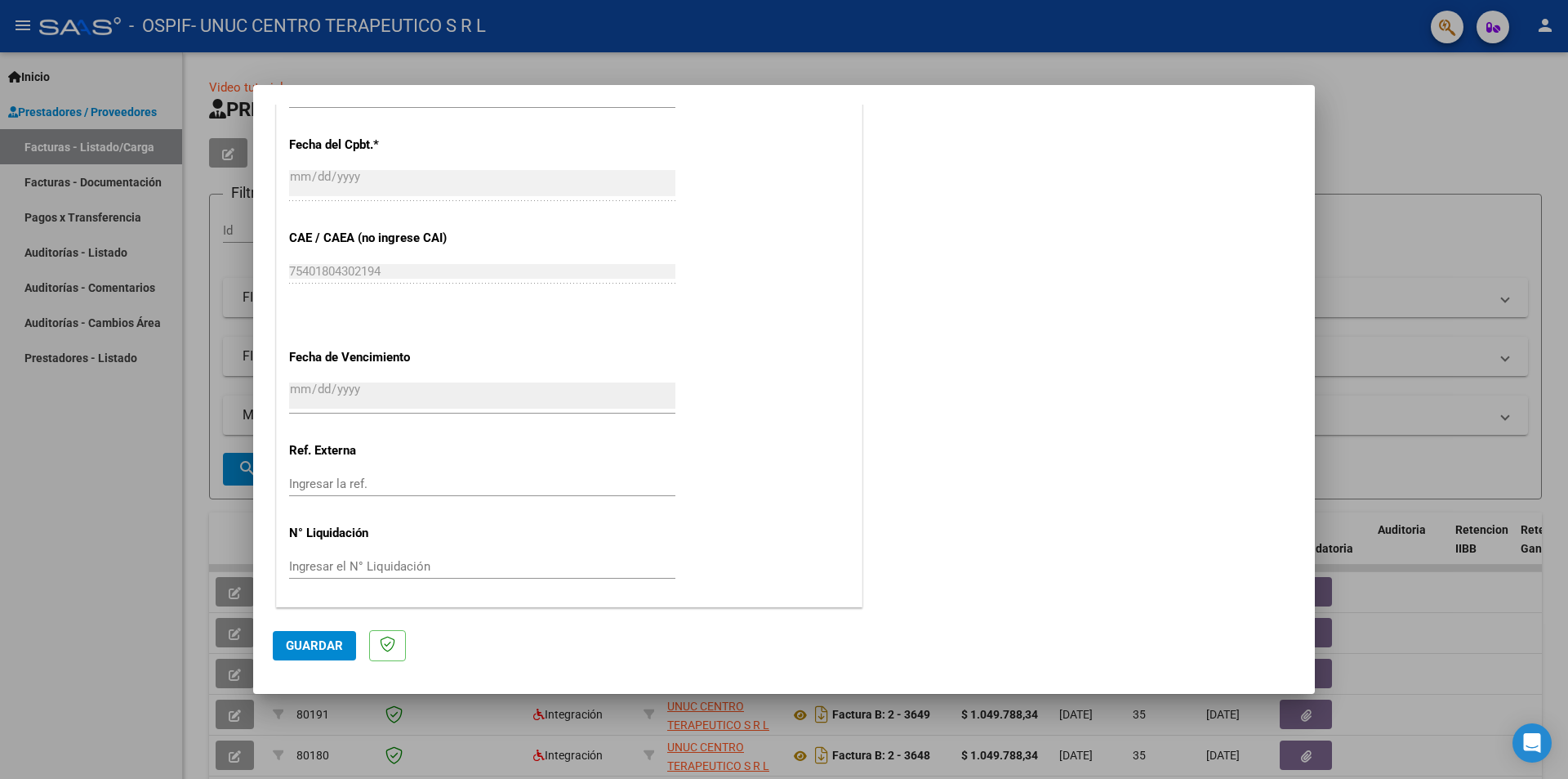
click at [319, 645] on span "Guardar" at bounding box center [314, 645] width 57 height 15
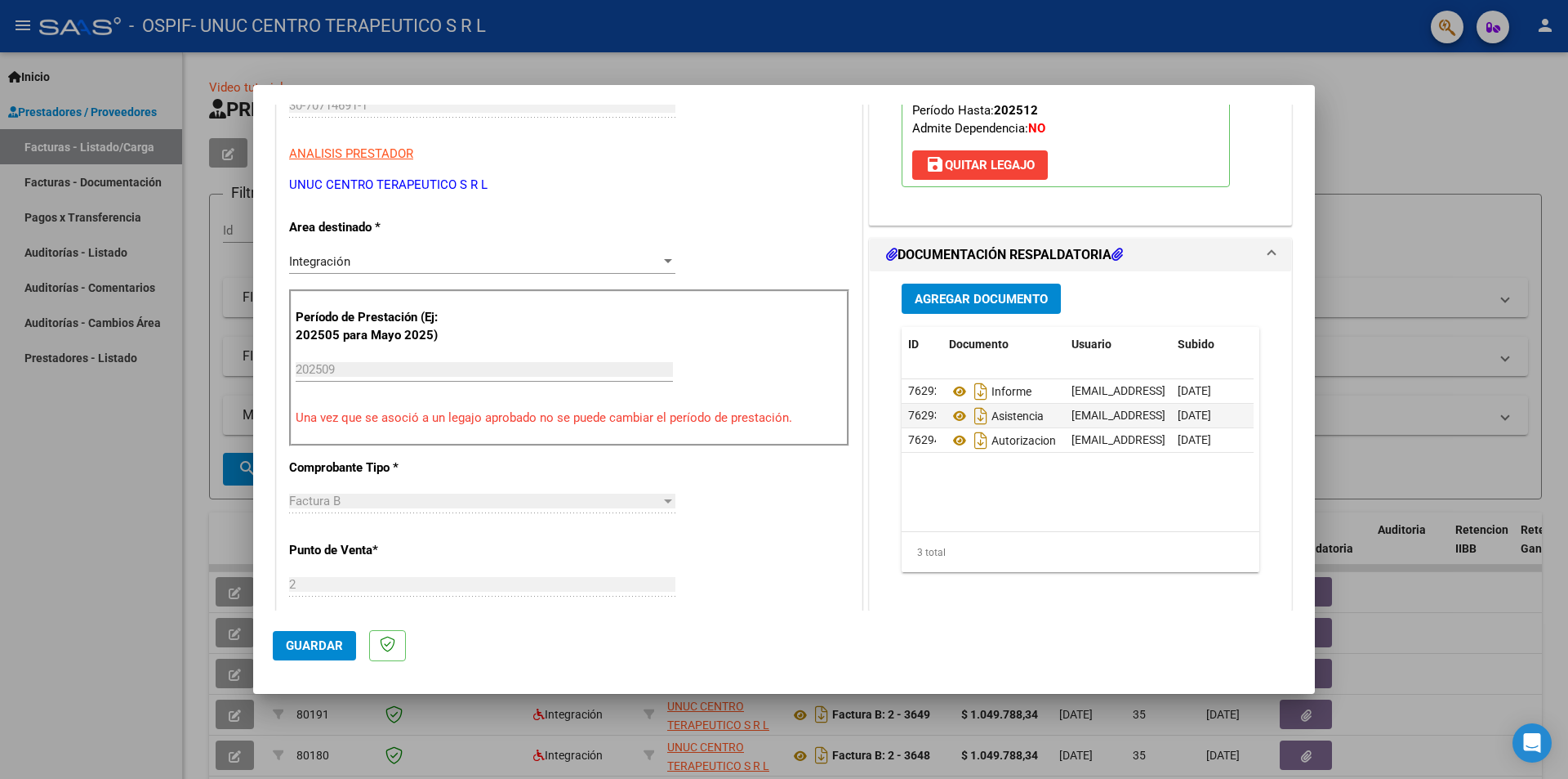
scroll to position [0, 0]
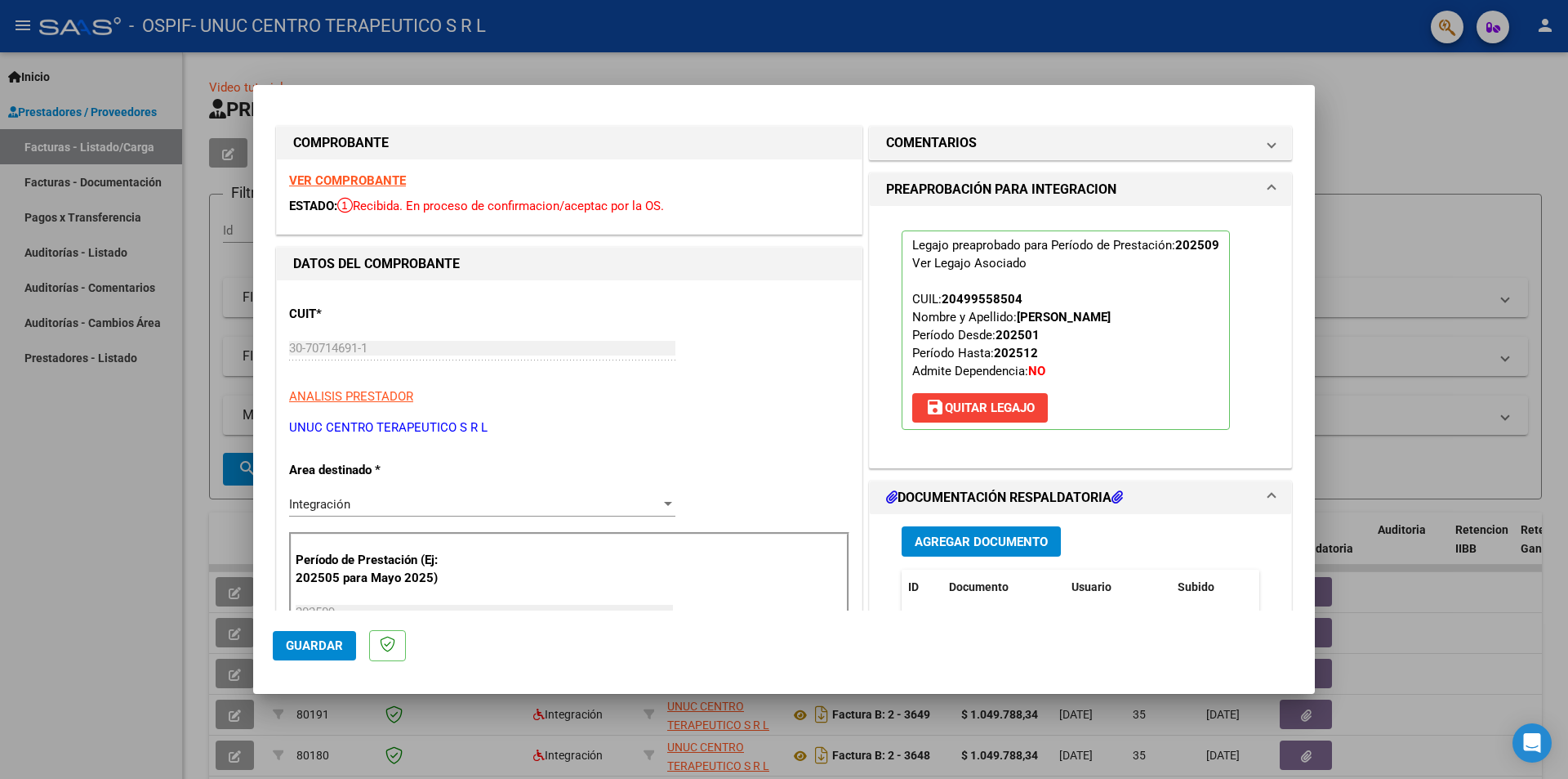
click at [148, 562] on div at bounding box center [784, 389] width 1568 height 779
type input "$ 0,00"
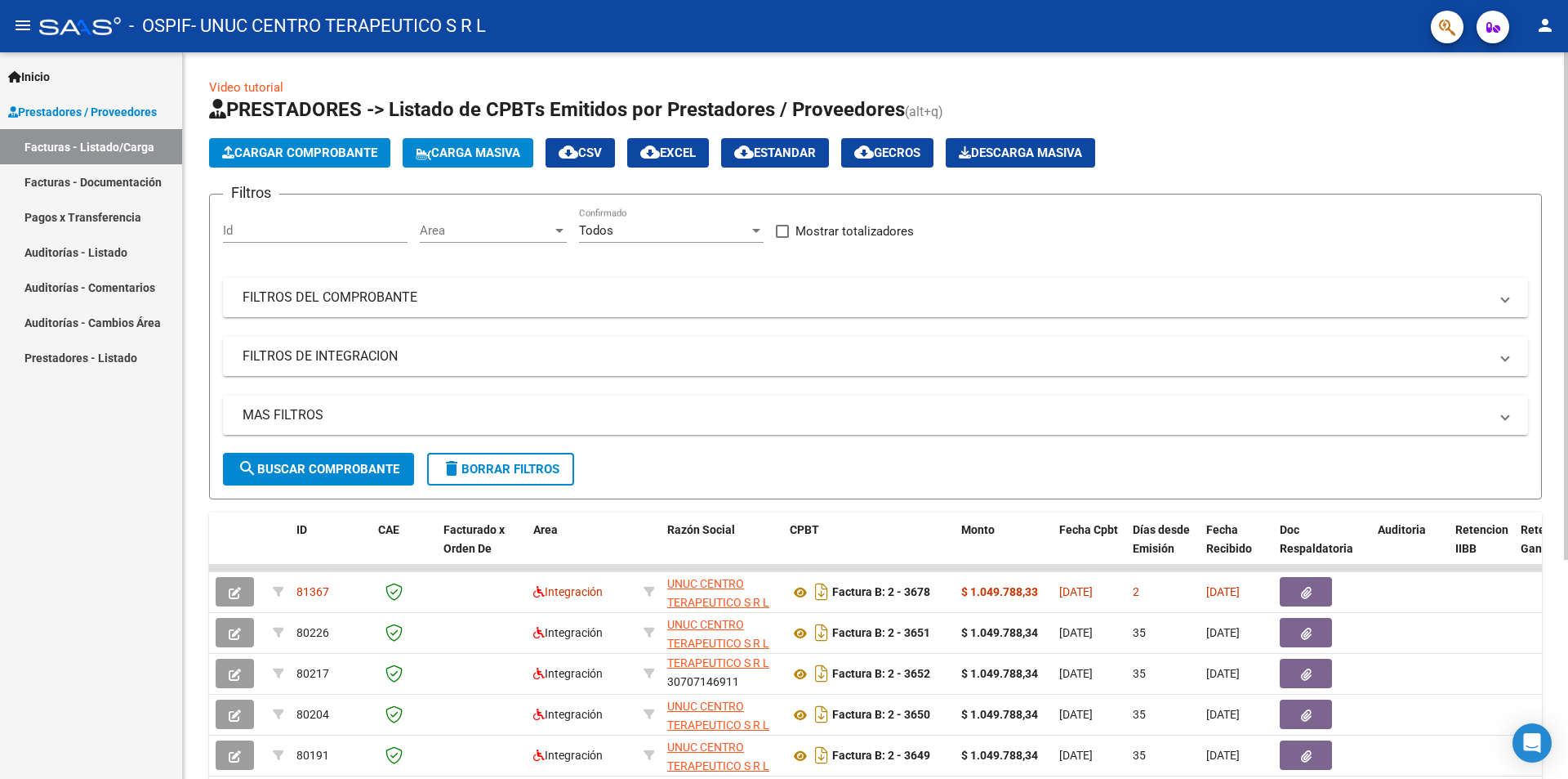
click at [310, 161] on button "Cargar Comprobante" at bounding box center [300, 152] width 181 height 29
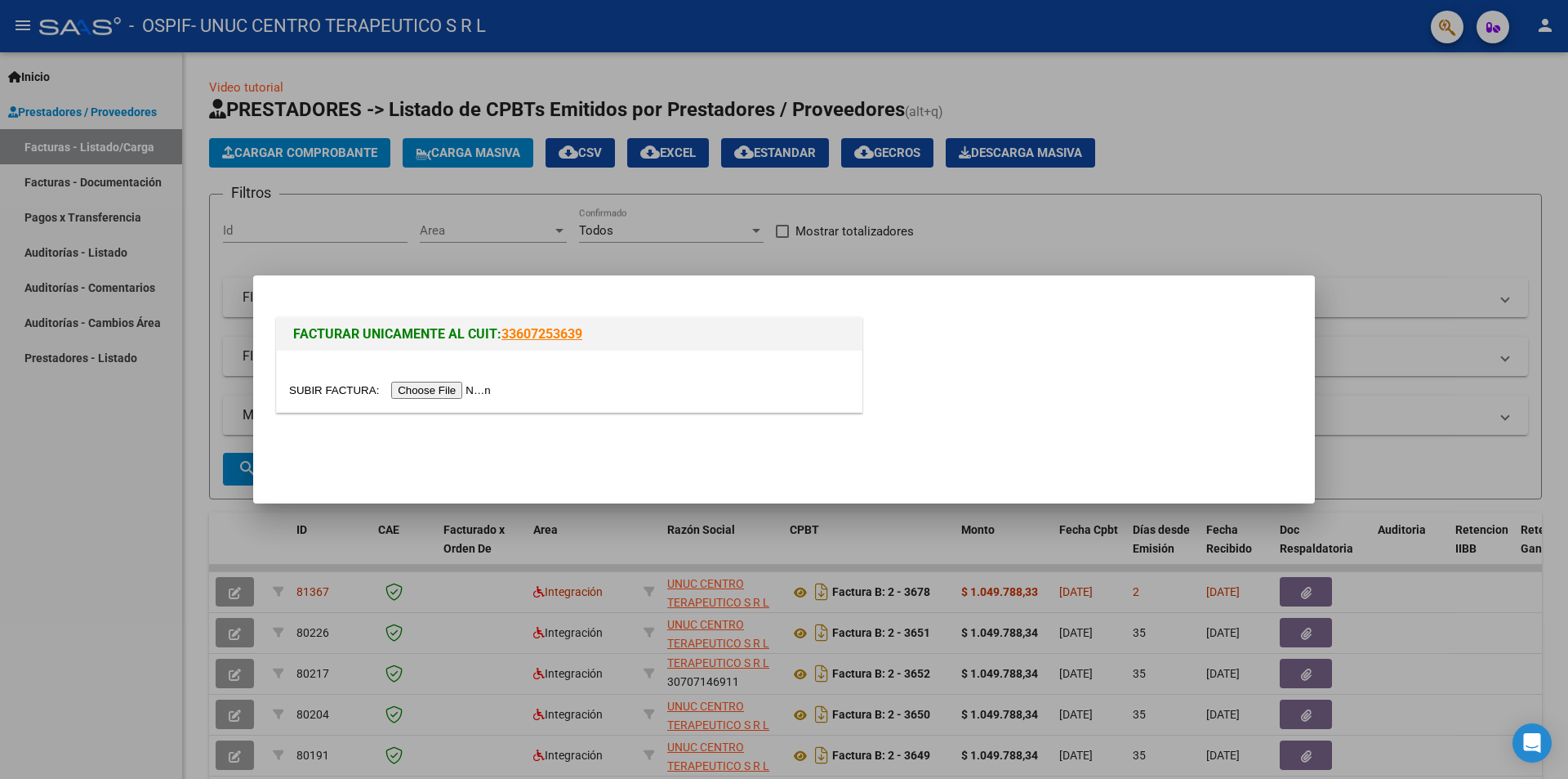
click at [468, 392] on input "file" at bounding box center [392, 389] width 207 height 17
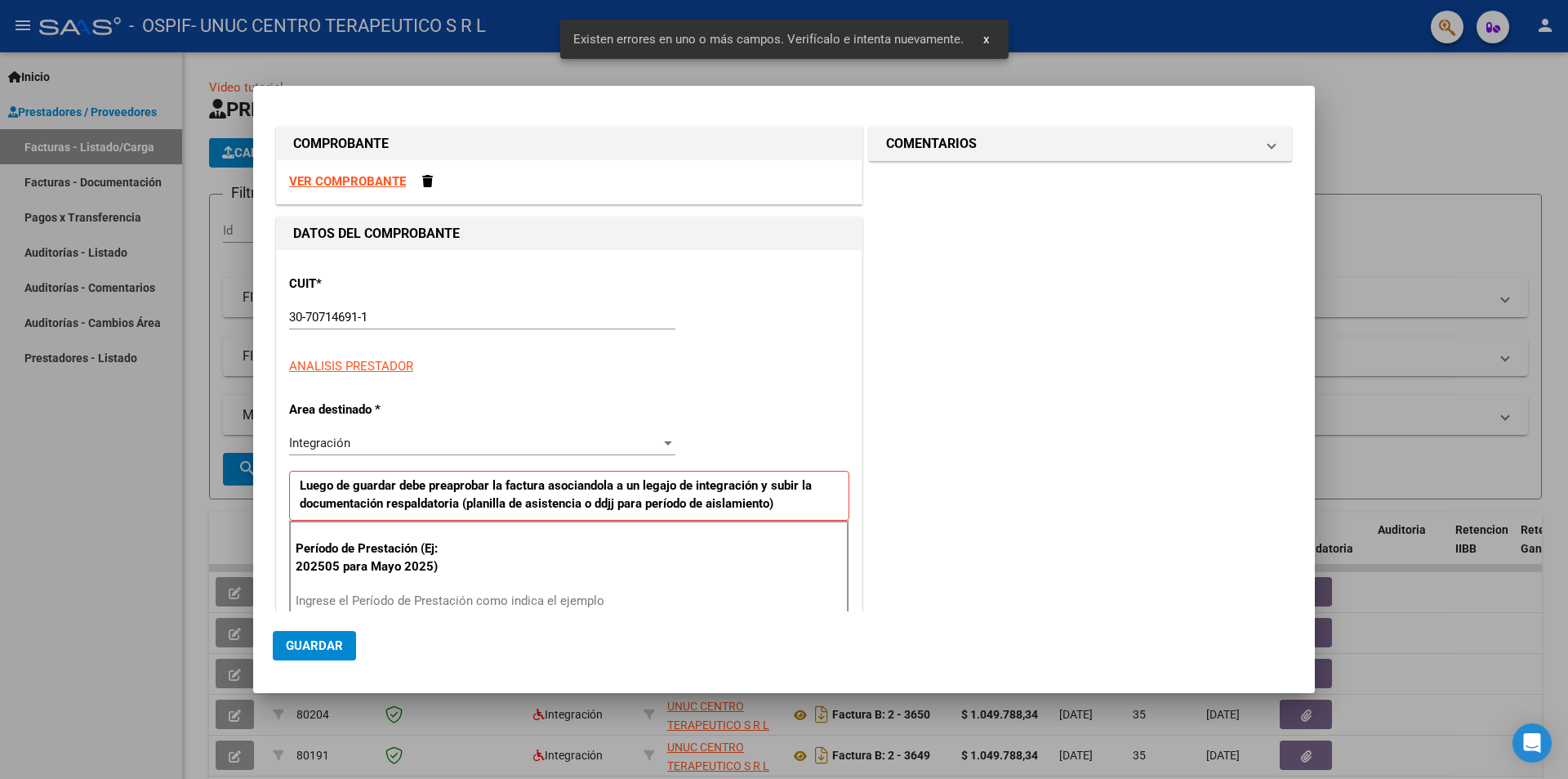
scroll to position [225, 0]
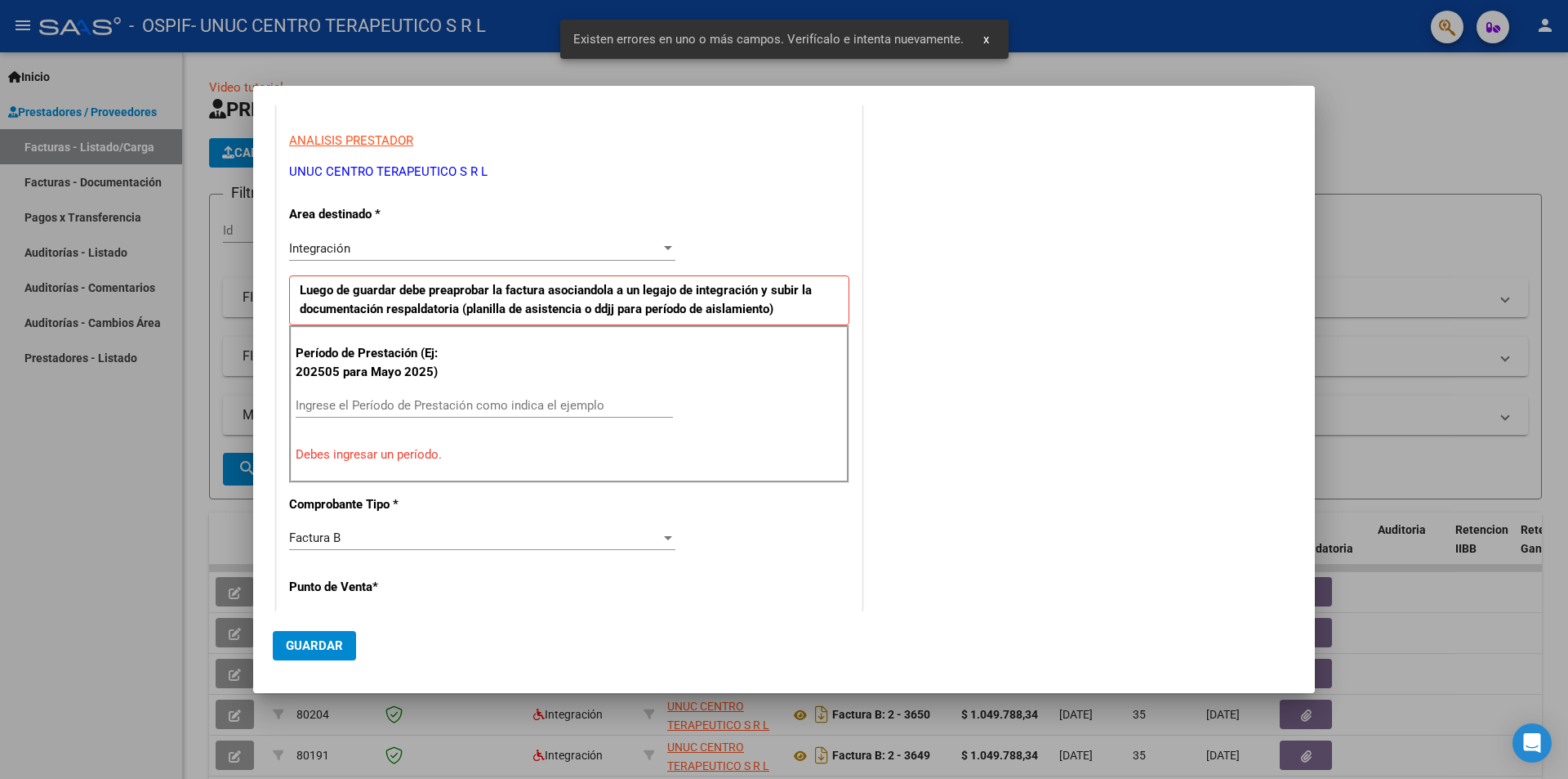
click at [375, 401] on input "Ingrese el Período de Prestación como indica el ejemplo" at bounding box center [484, 405] width 377 height 15
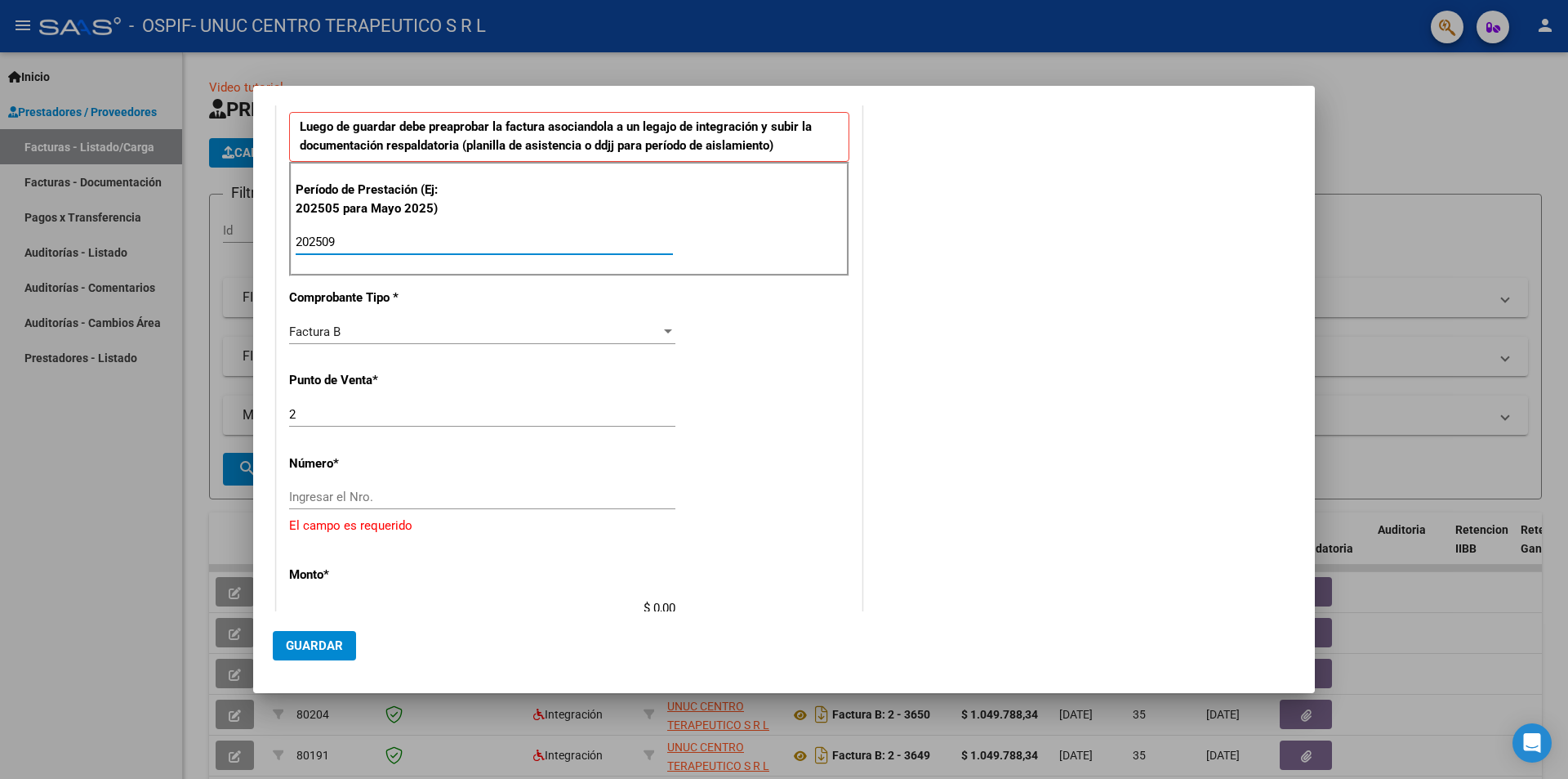
scroll to position [471, 0]
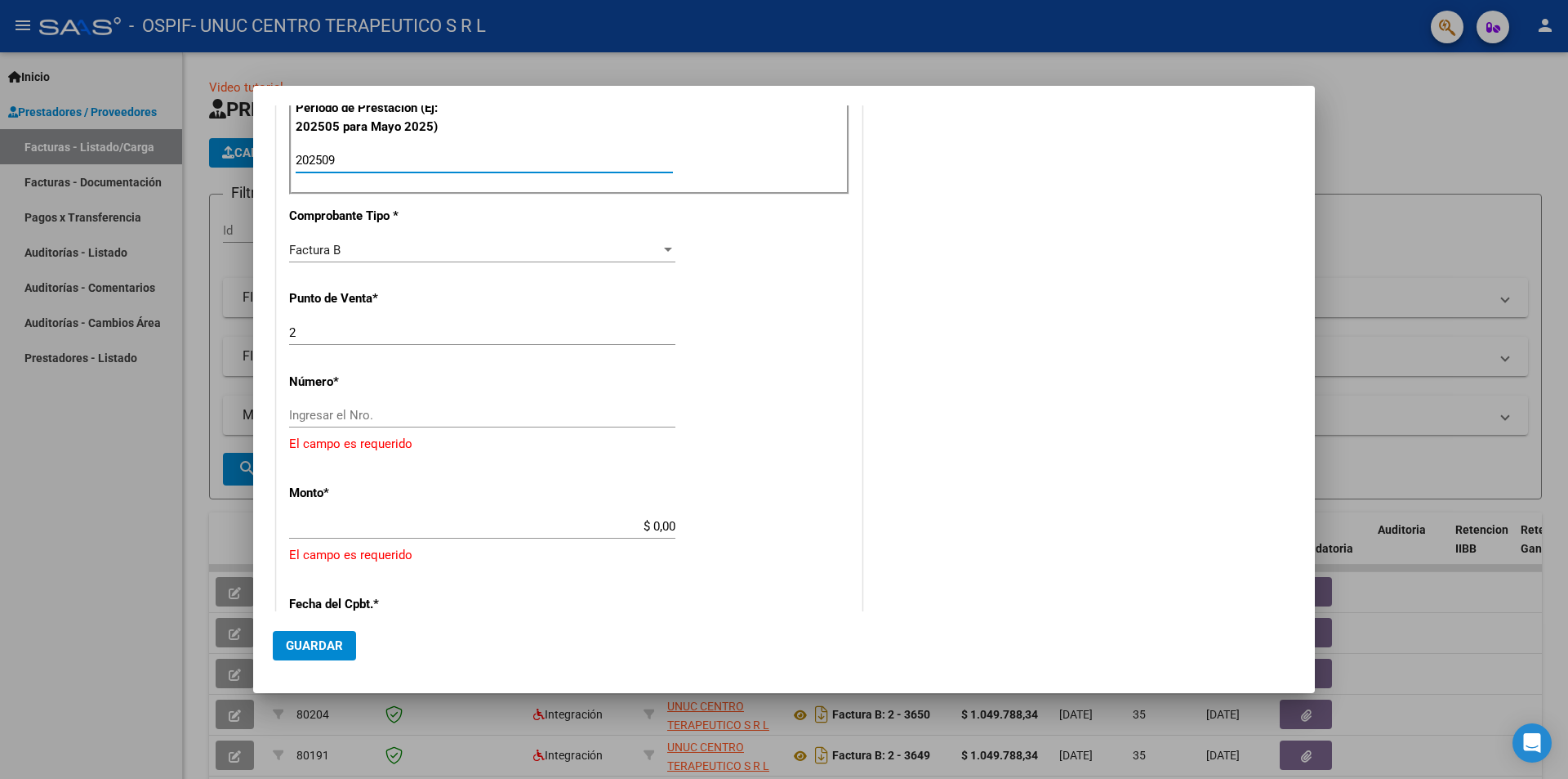
type input "202509"
click at [458, 423] on input "Ingresar el Nro." at bounding box center [482, 415] width 386 height 15
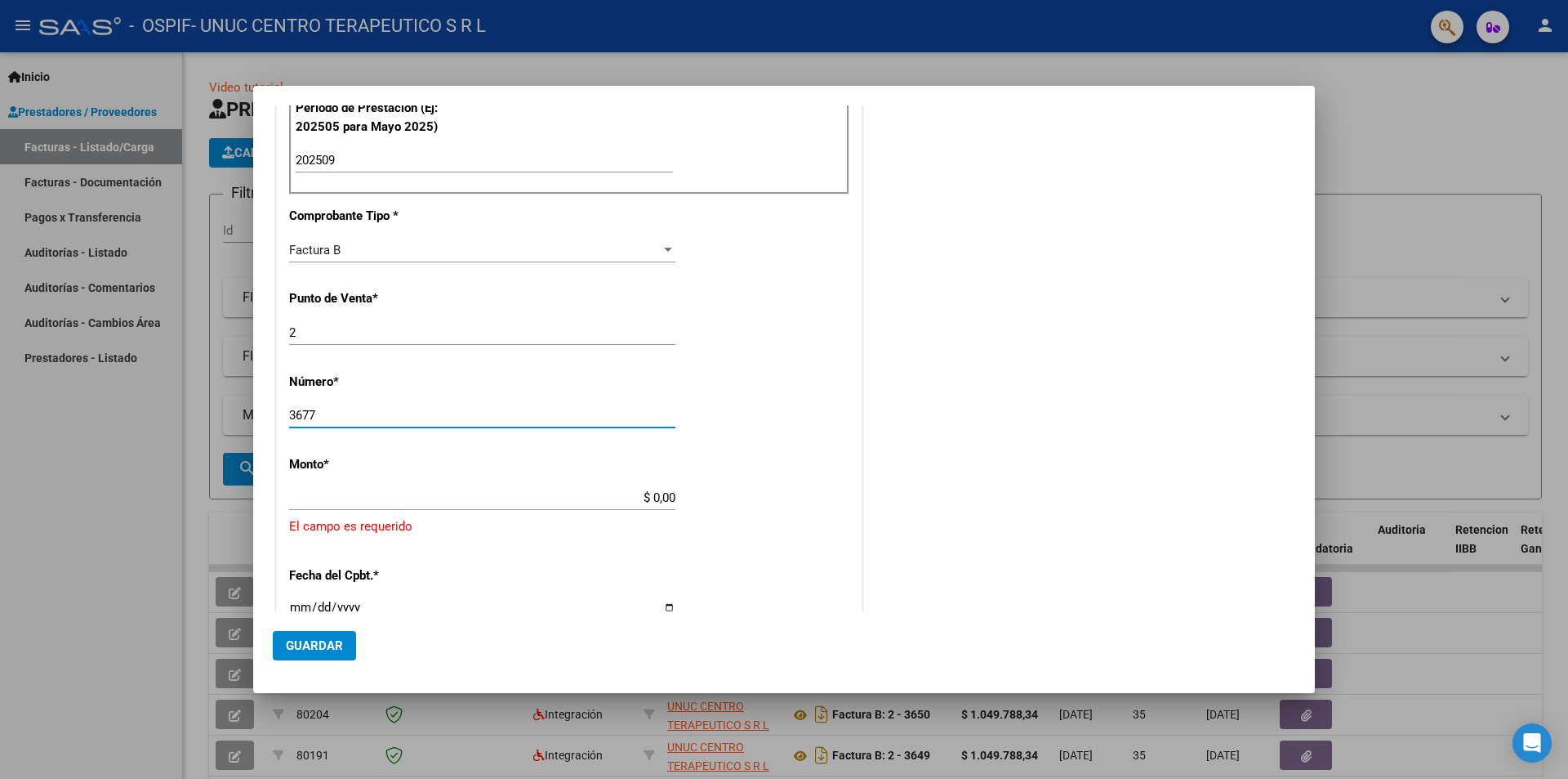
type input "3677"
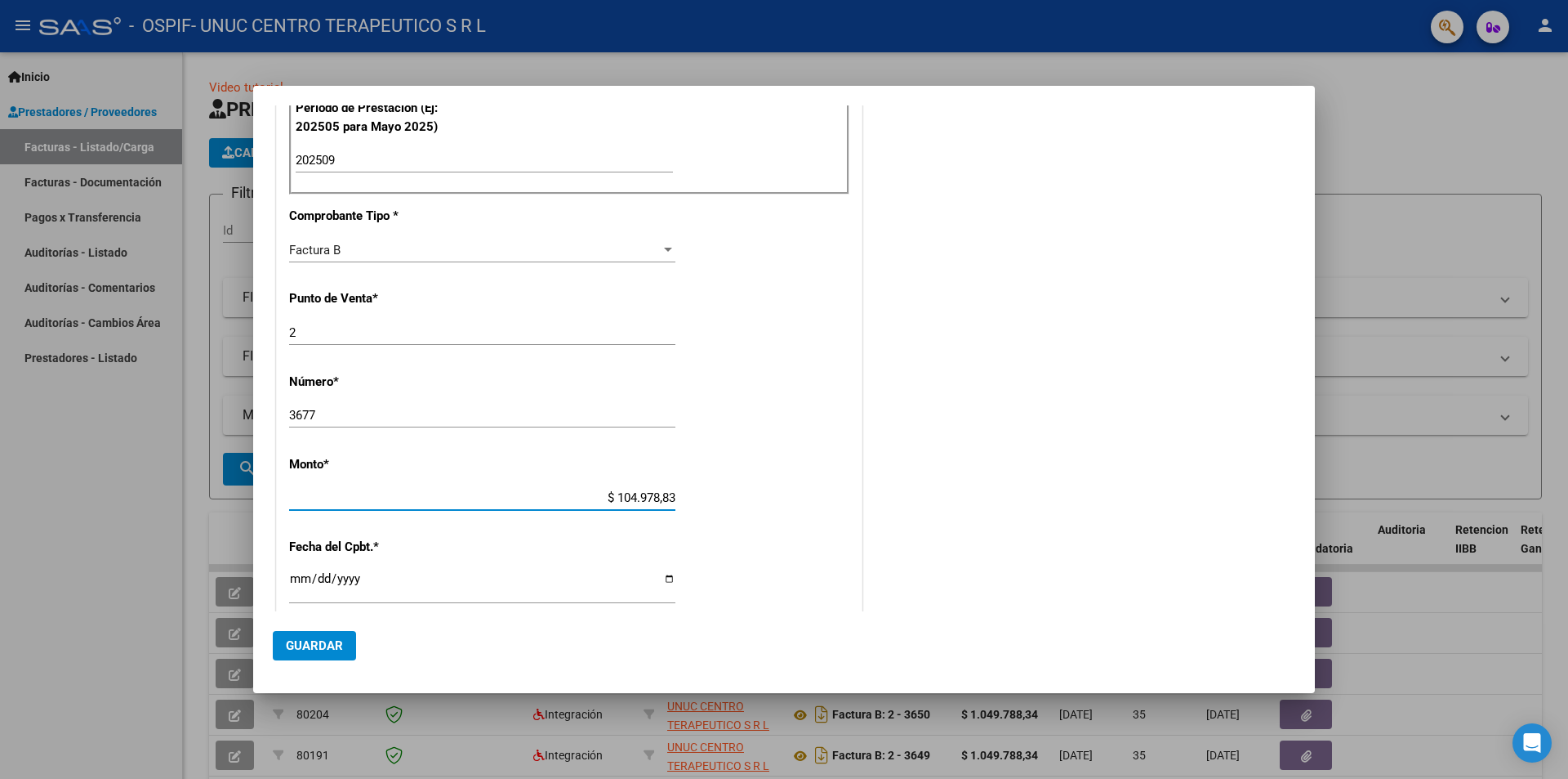
type input "$ 1.049.788,34"
click at [661, 582] on input "Ingresar la fecha" at bounding box center [482, 585] width 386 height 26
type input "[DATE]"
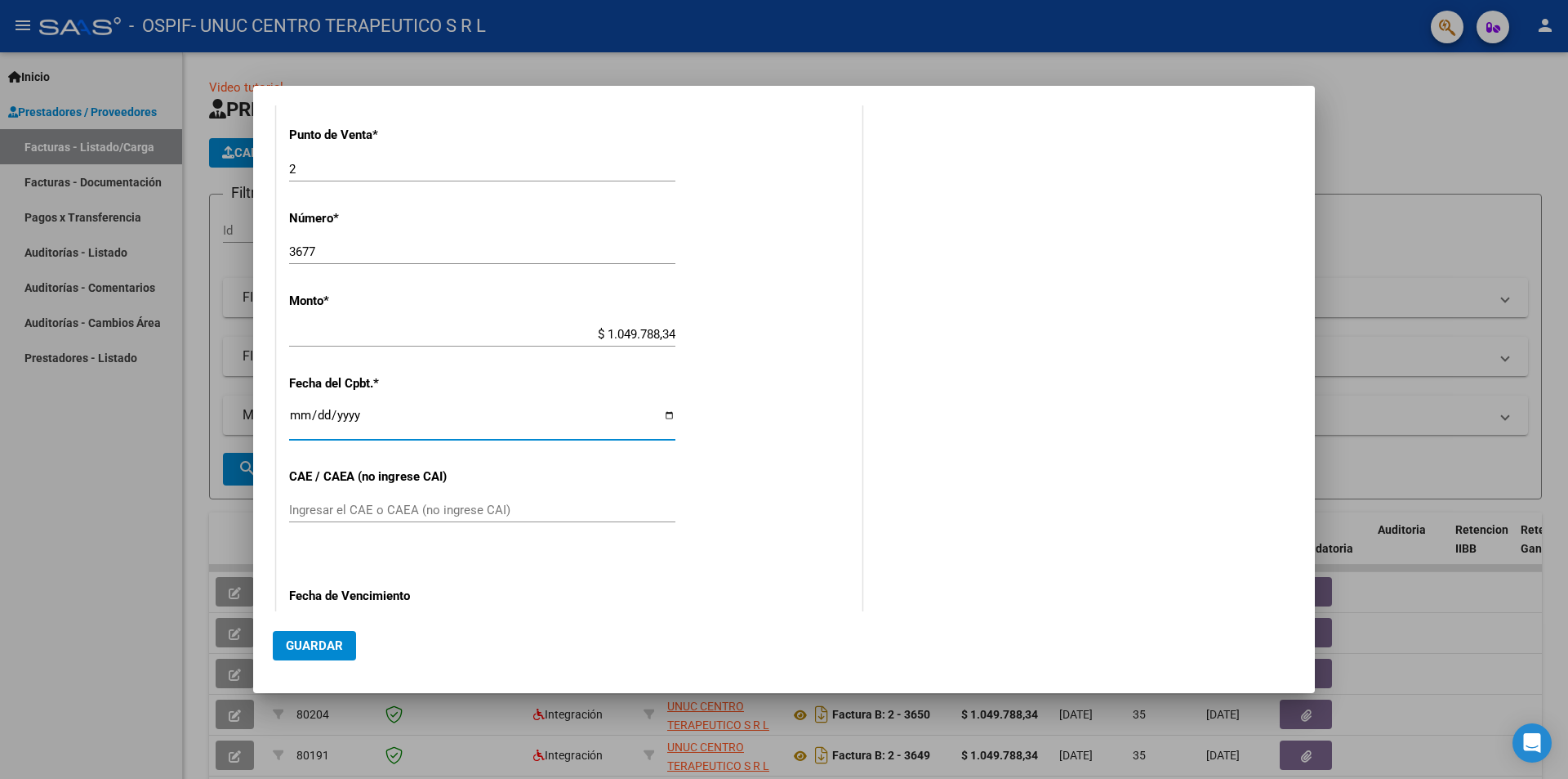
scroll to position [716, 0]
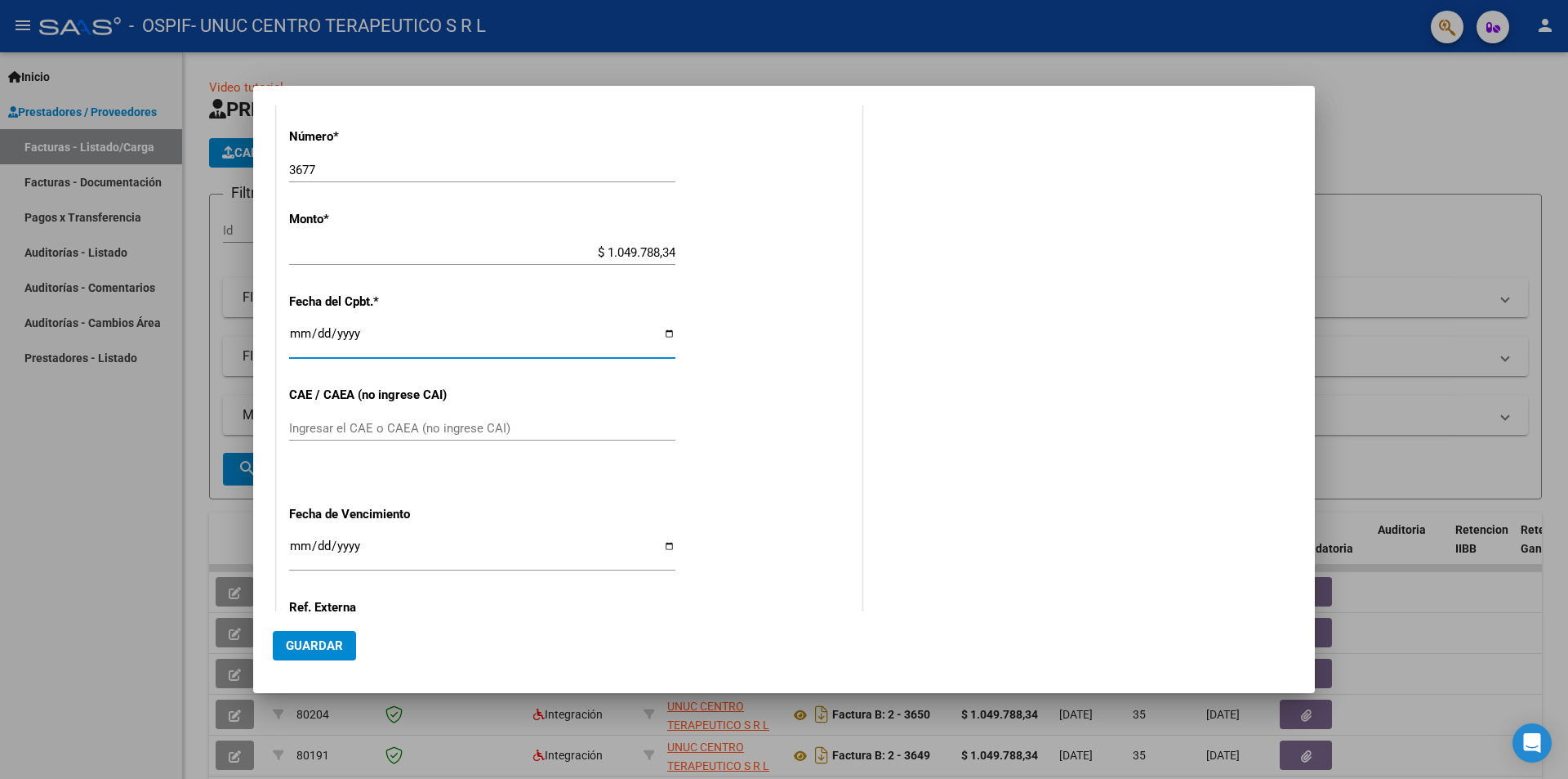
click at [358, 424] on input "Ingresar el CAE o CAEA (no ingrese CAI)" at bounding box center [482, 428] width 386 height 15
click at [500, 424] on input "Ingresar el CAE o CAEA (no ingrese CAI)" at bounding box center [482, 428] width 386 height 15
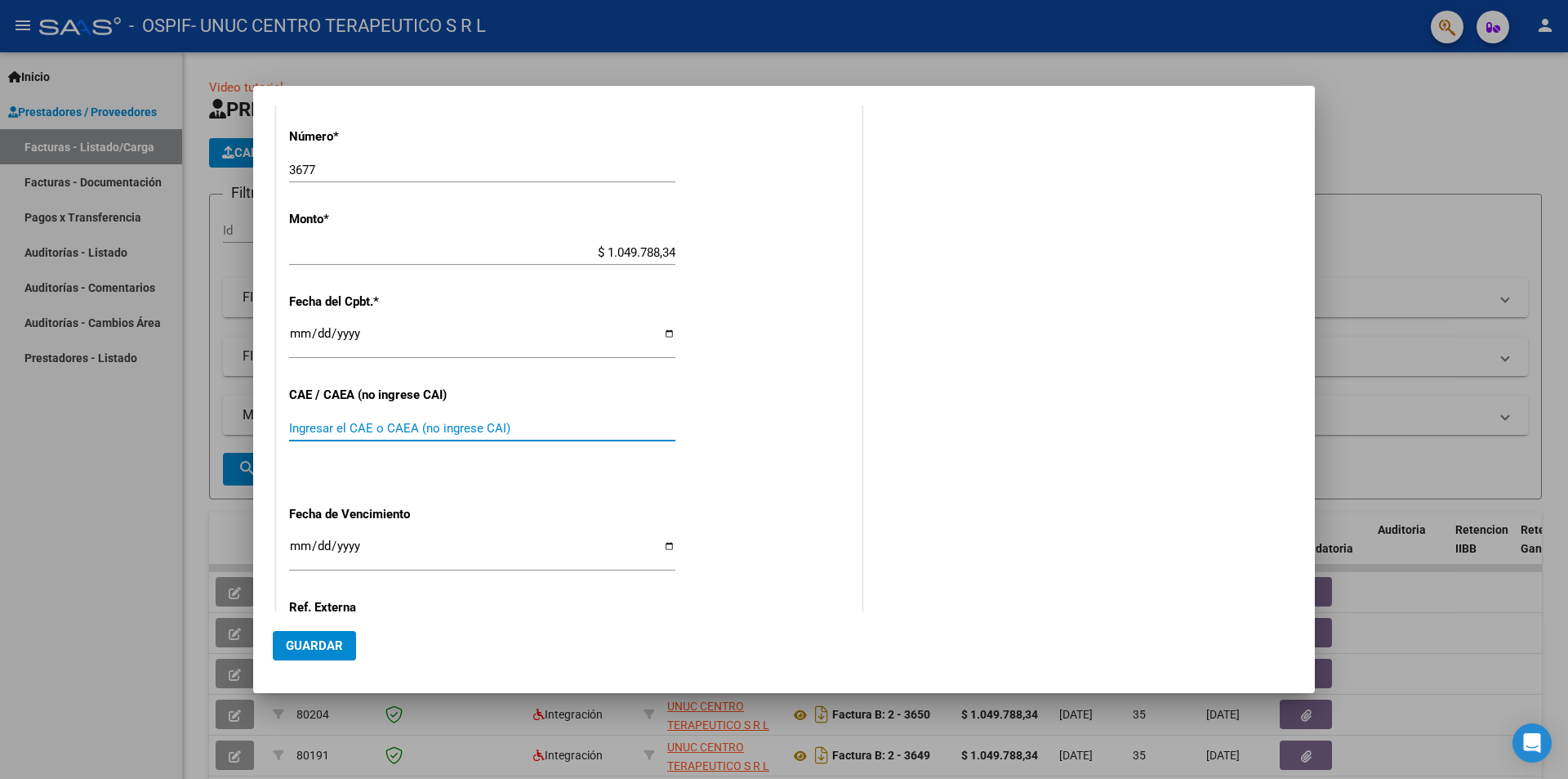
paste input "75401804300367"
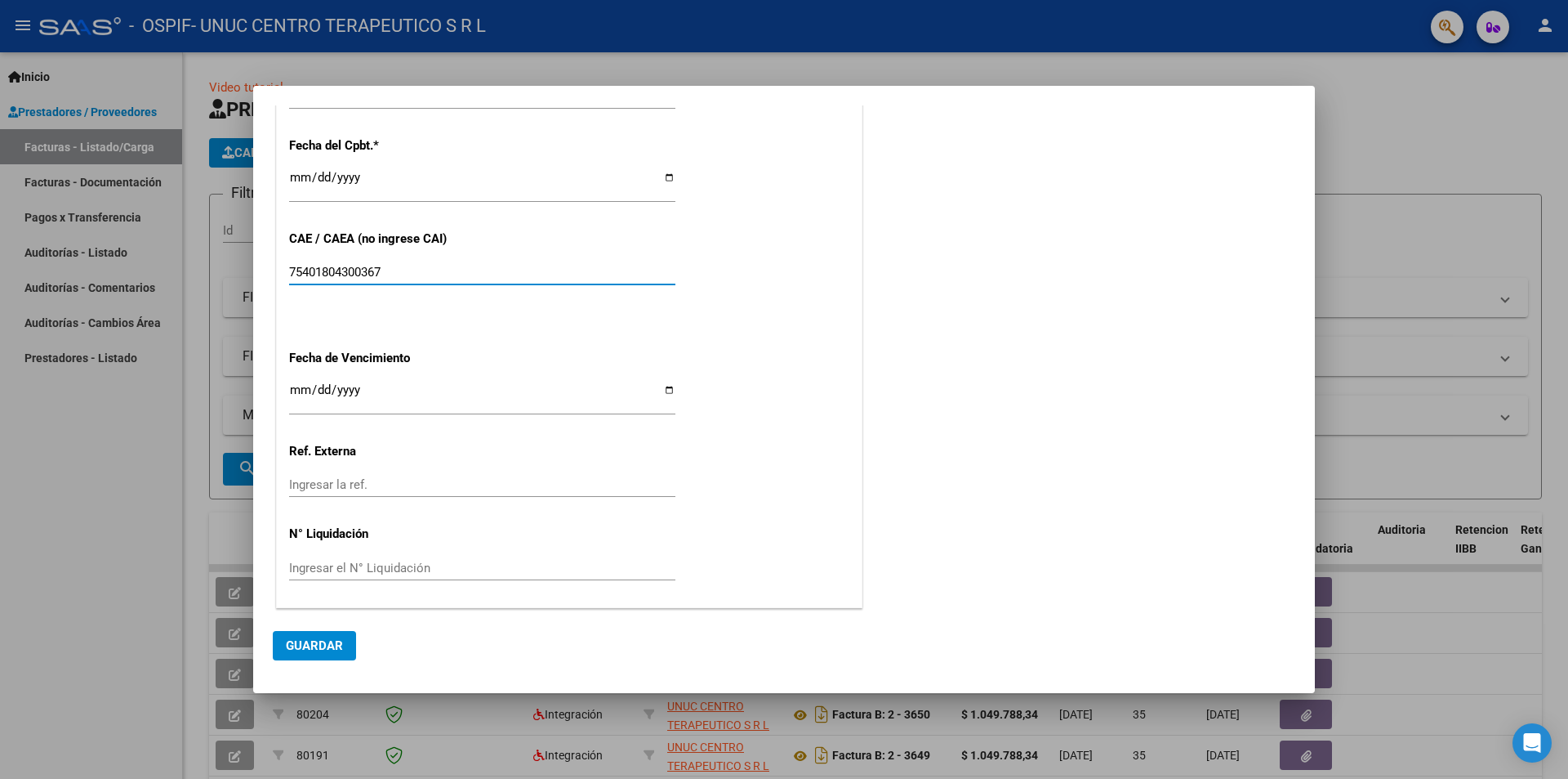
type input "75401804300367"
click at [664, 390] on input "Ingresar la fecha" at bounding box center [482, 396] width 386 height 26
type input "[DATE]"
click at [313, 643] on span "Guardar" at bounding box center [314, 645] width 57 height 15
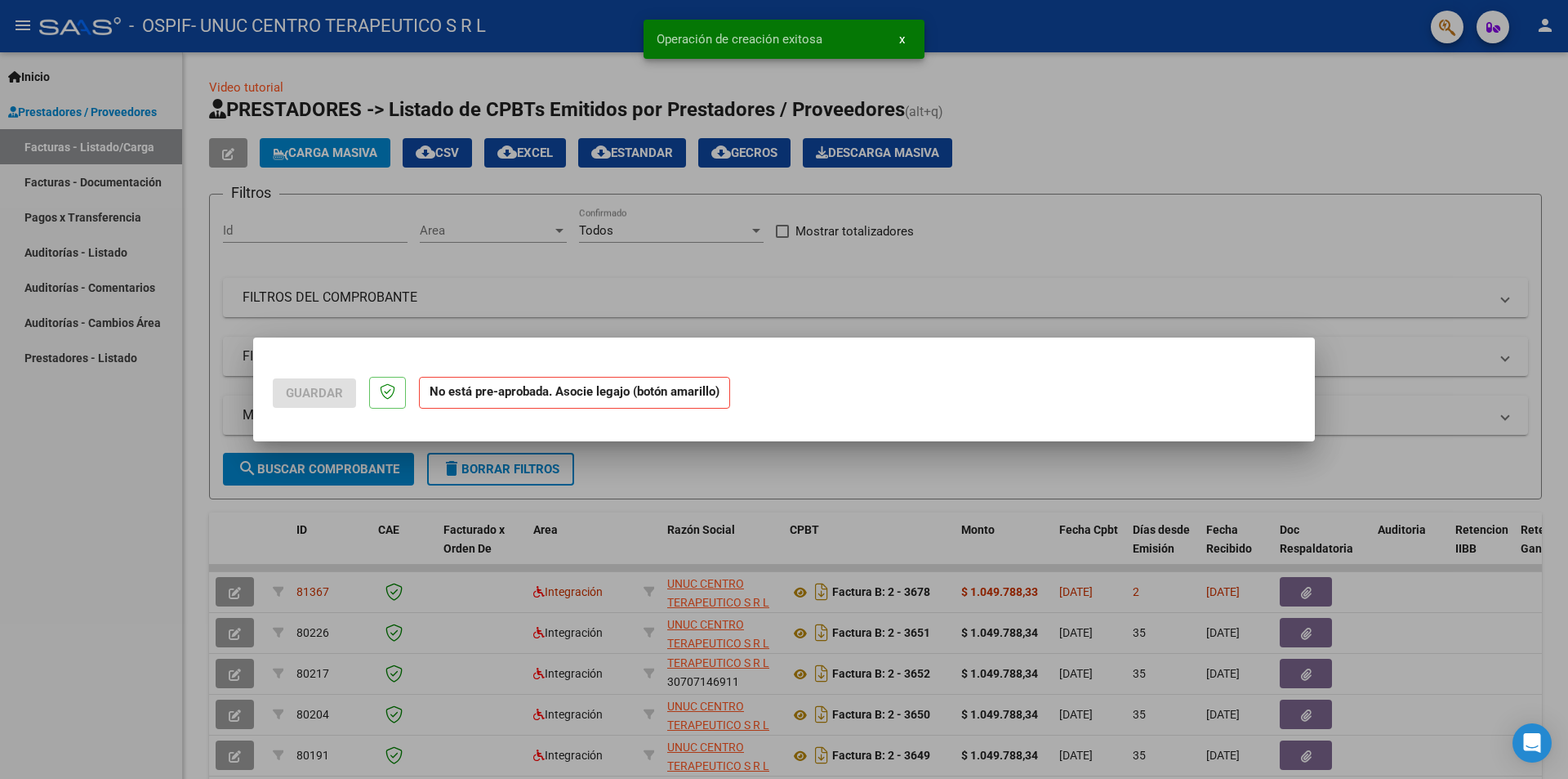
scroll to position [0, 0]
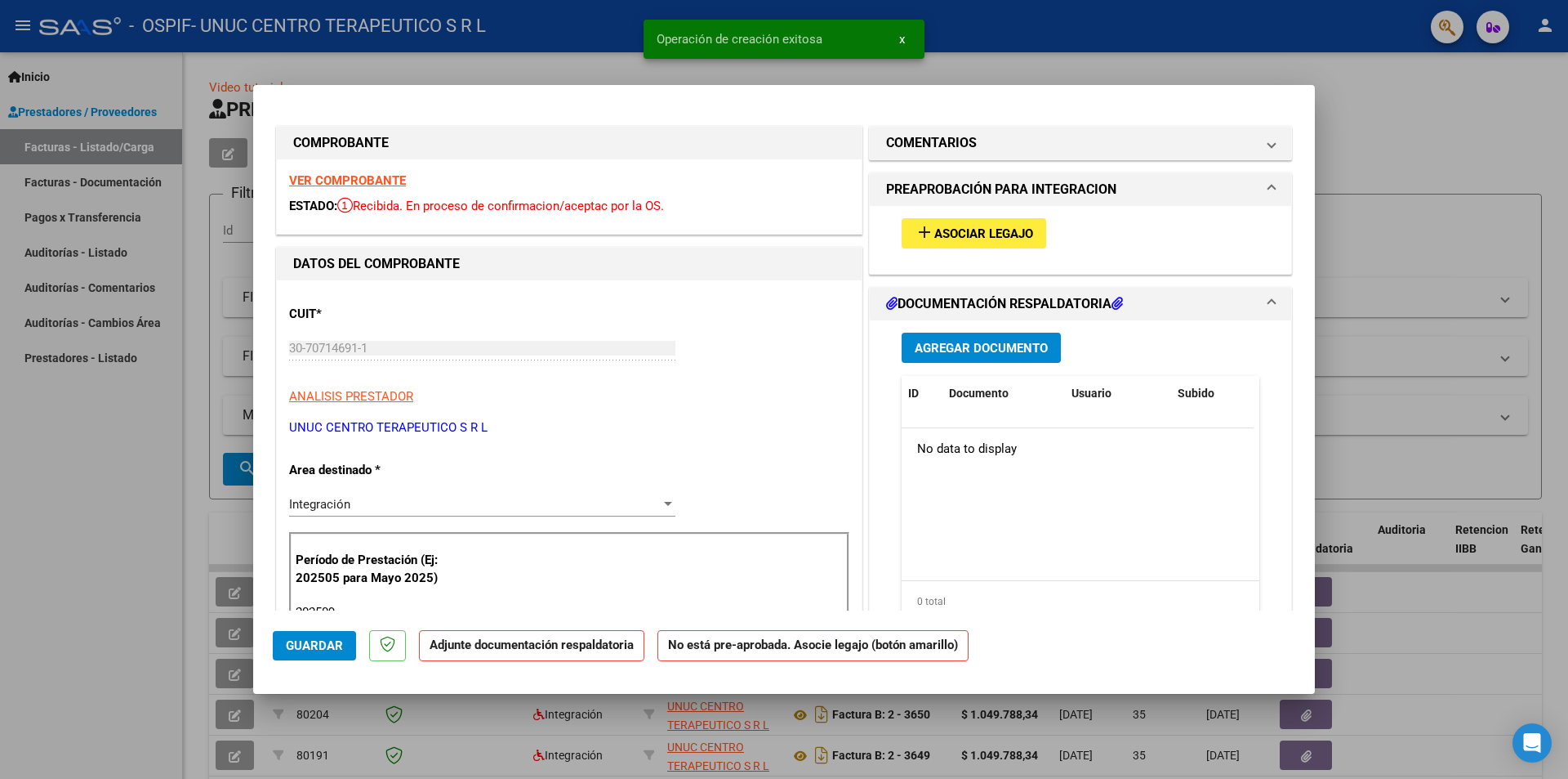
click at [986, 229] on span "Asociar Legajo" at bounding box center [984, 233] width 99 height 15
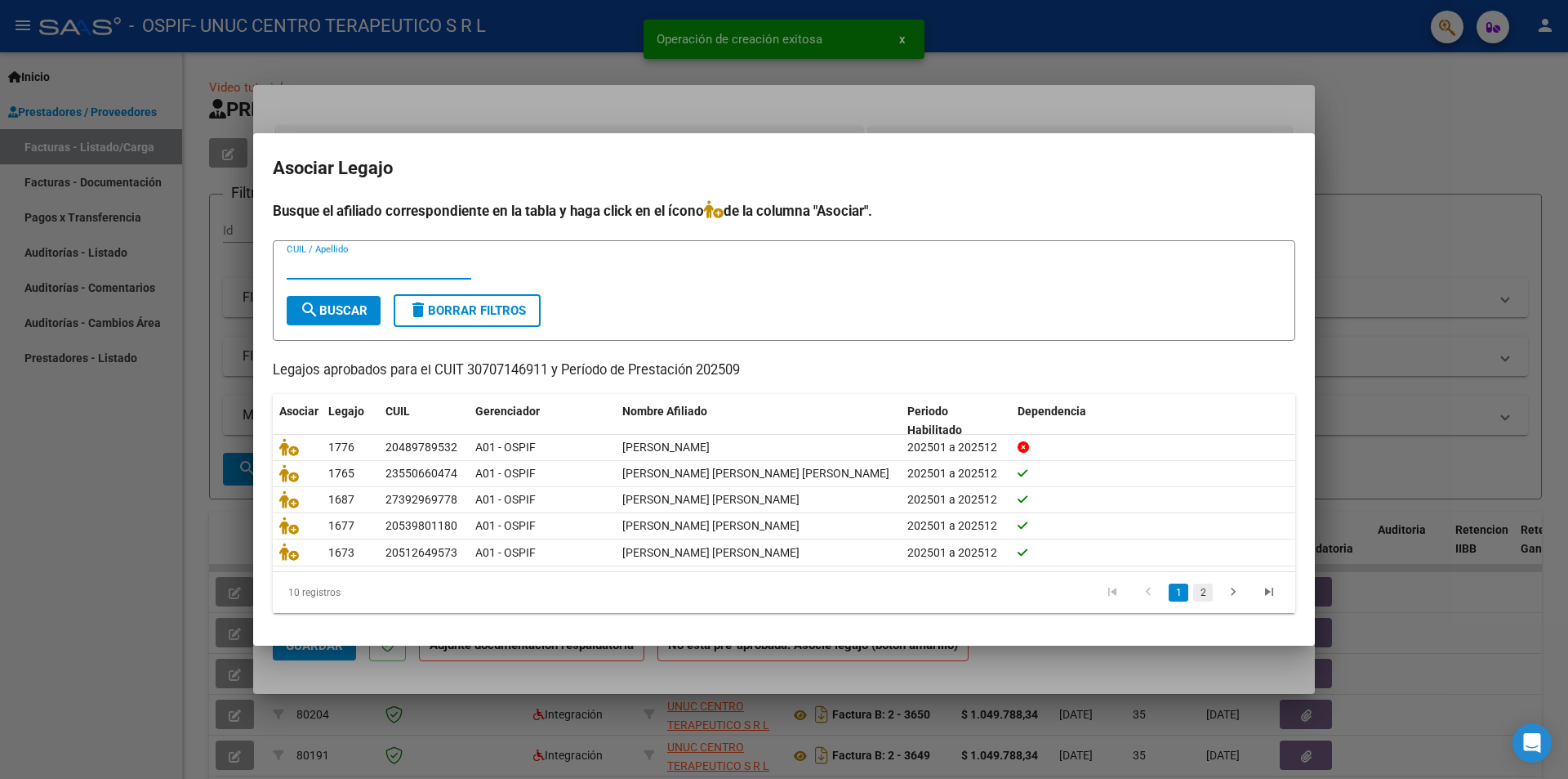
click at [1201, 598] on link "2" at bounding box center [1203, 592] width 19 height 18
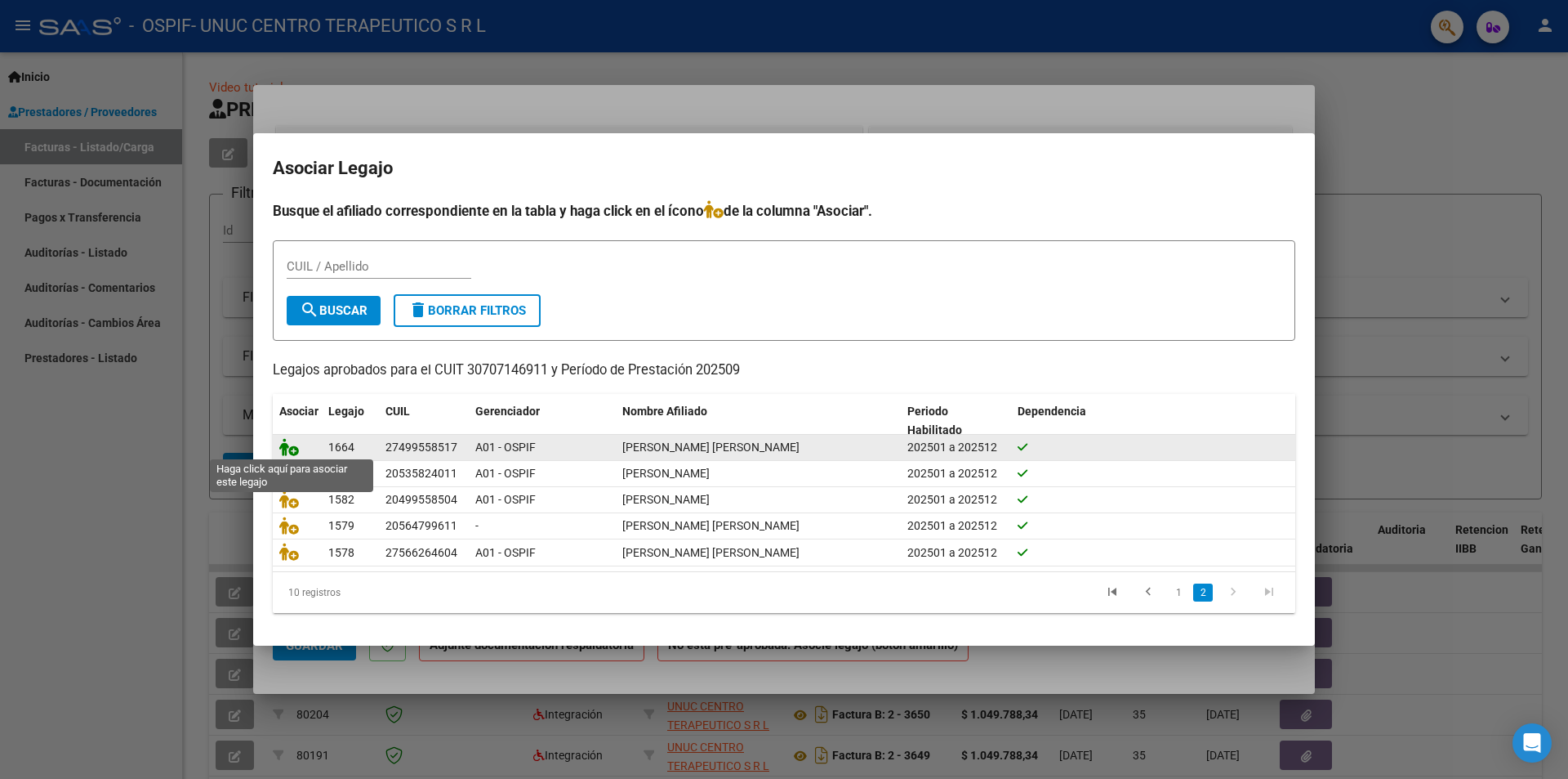
click at [287, 444] on icon at bounding box center [289, 447] width 19 height 18
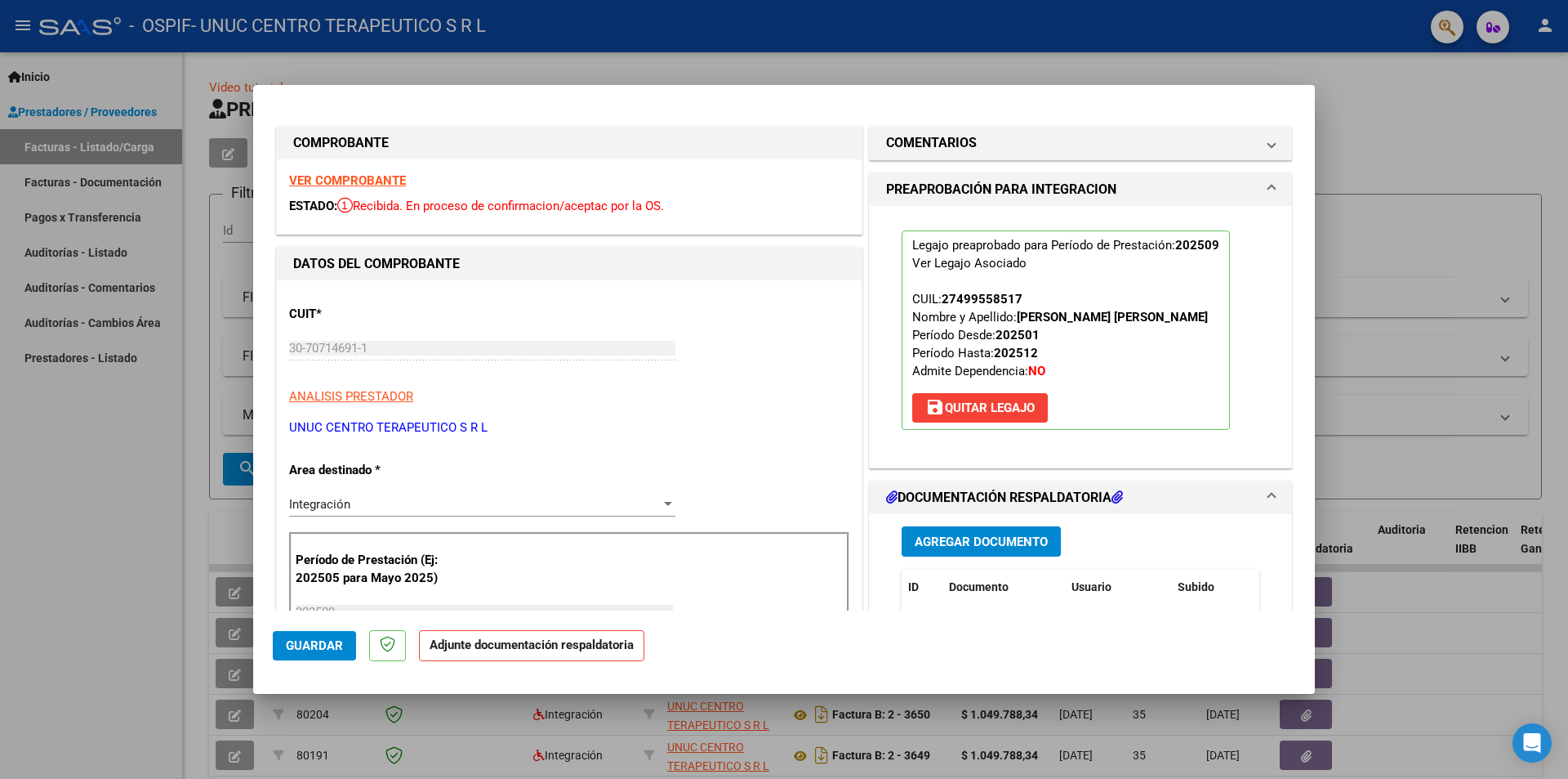
scroll to position [245, 0]
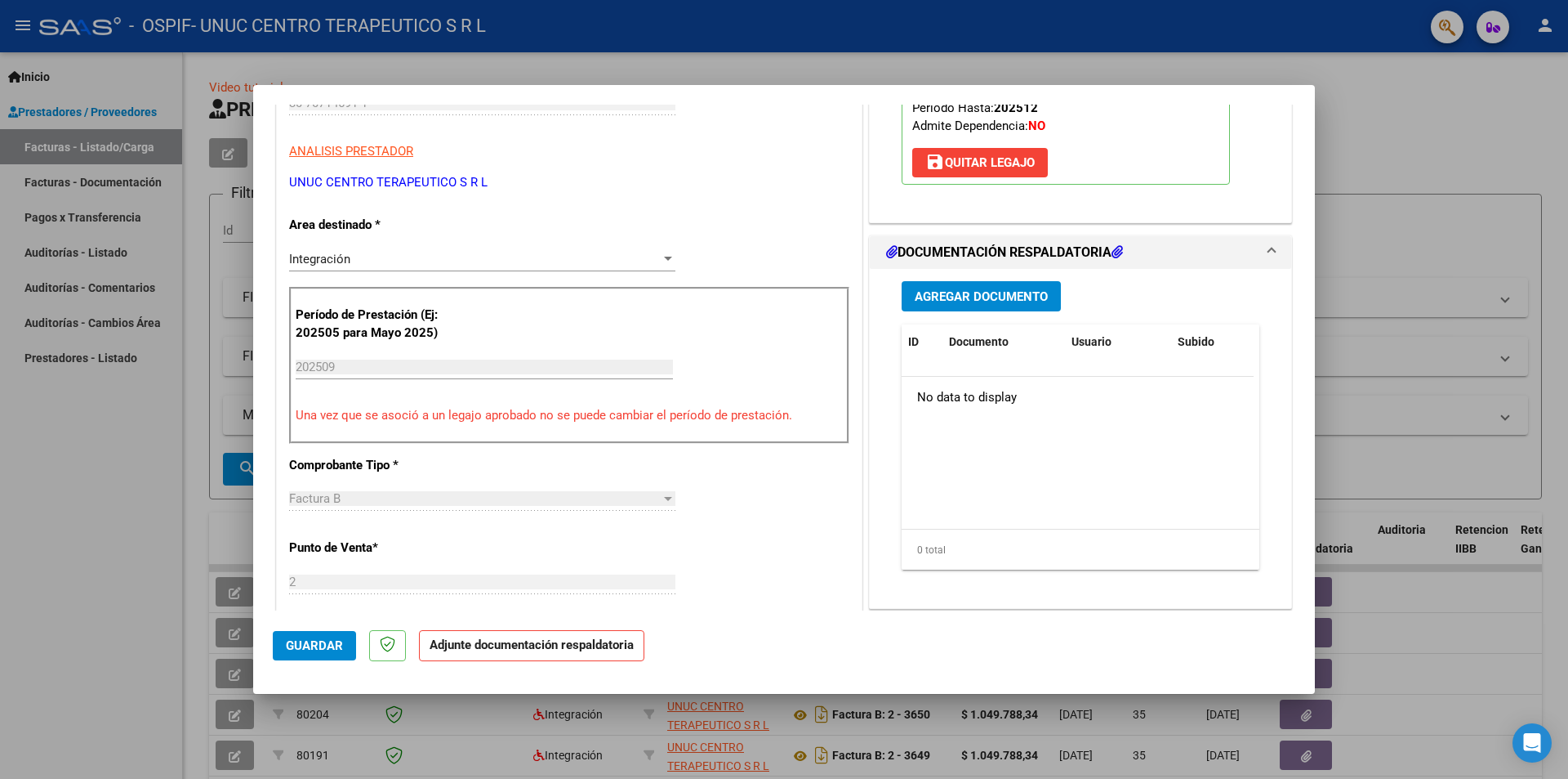
click at [962, 294] on span "Agregar Documento" at bounding box center [981, 297] width 133 height 15
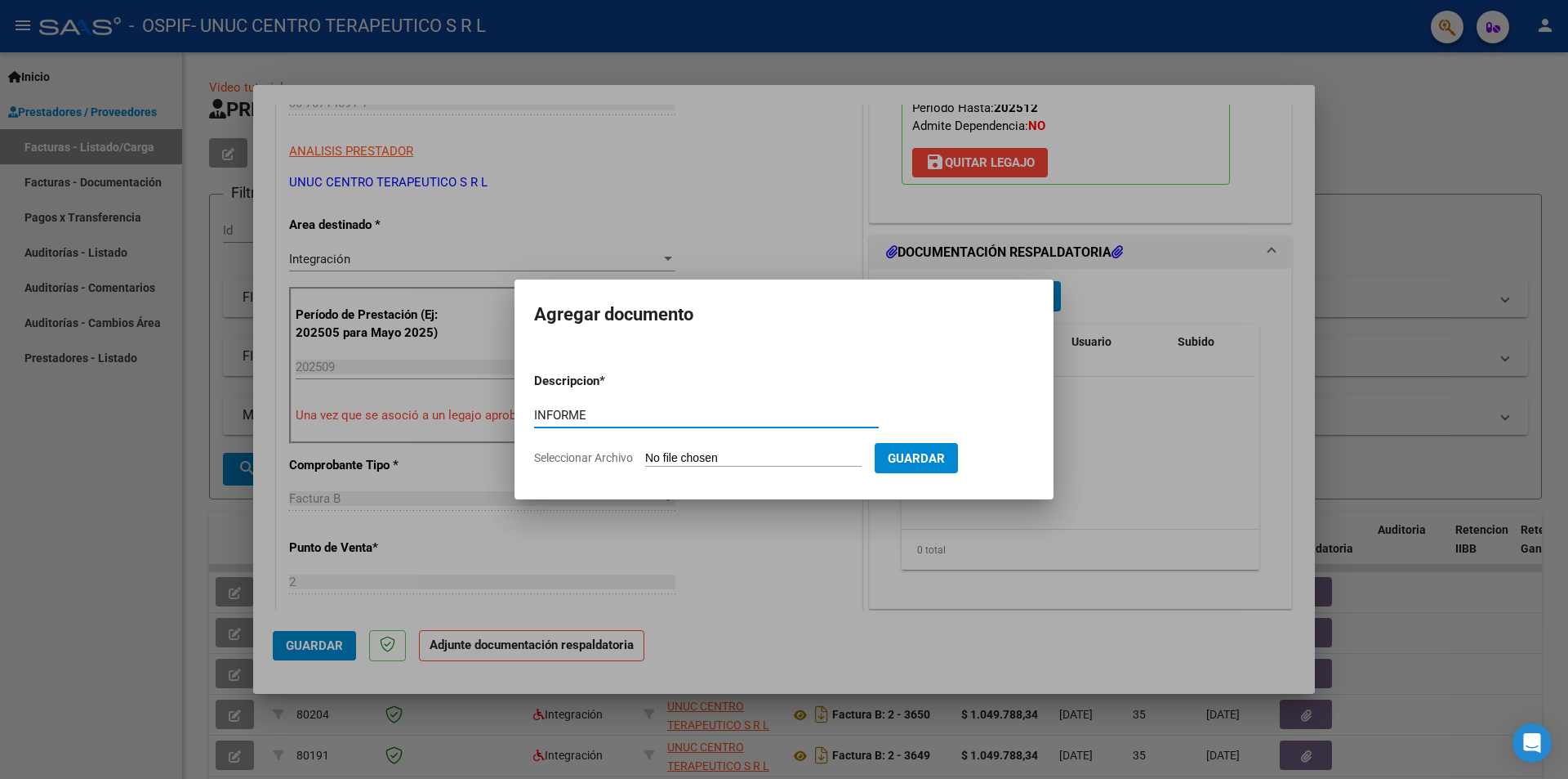
type input "INFORME"
click at [623, 459] on span "Seleccionar Archivo" at bounding box center [583, 457] width 99 height 13
click at [645, 459] on input "Seleccionar Archivo" at bounding box center [753, 459] width 216 height 16
type input "C:\fakepath\Informe general septiembre 2025.pdf"
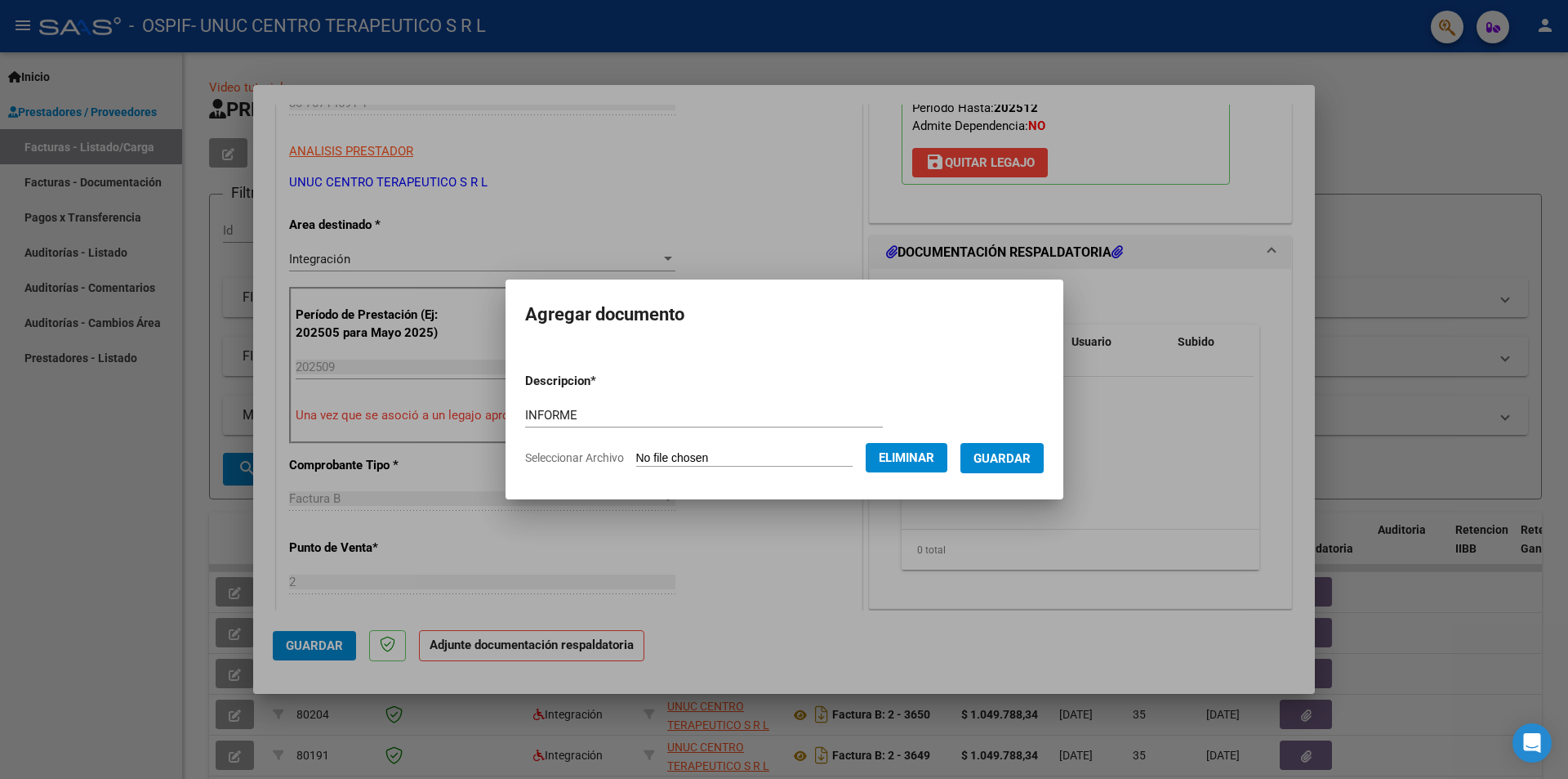
click at [1025, 459] on span "Guardar" at bounding box center [1001, 458] width 57 height 15
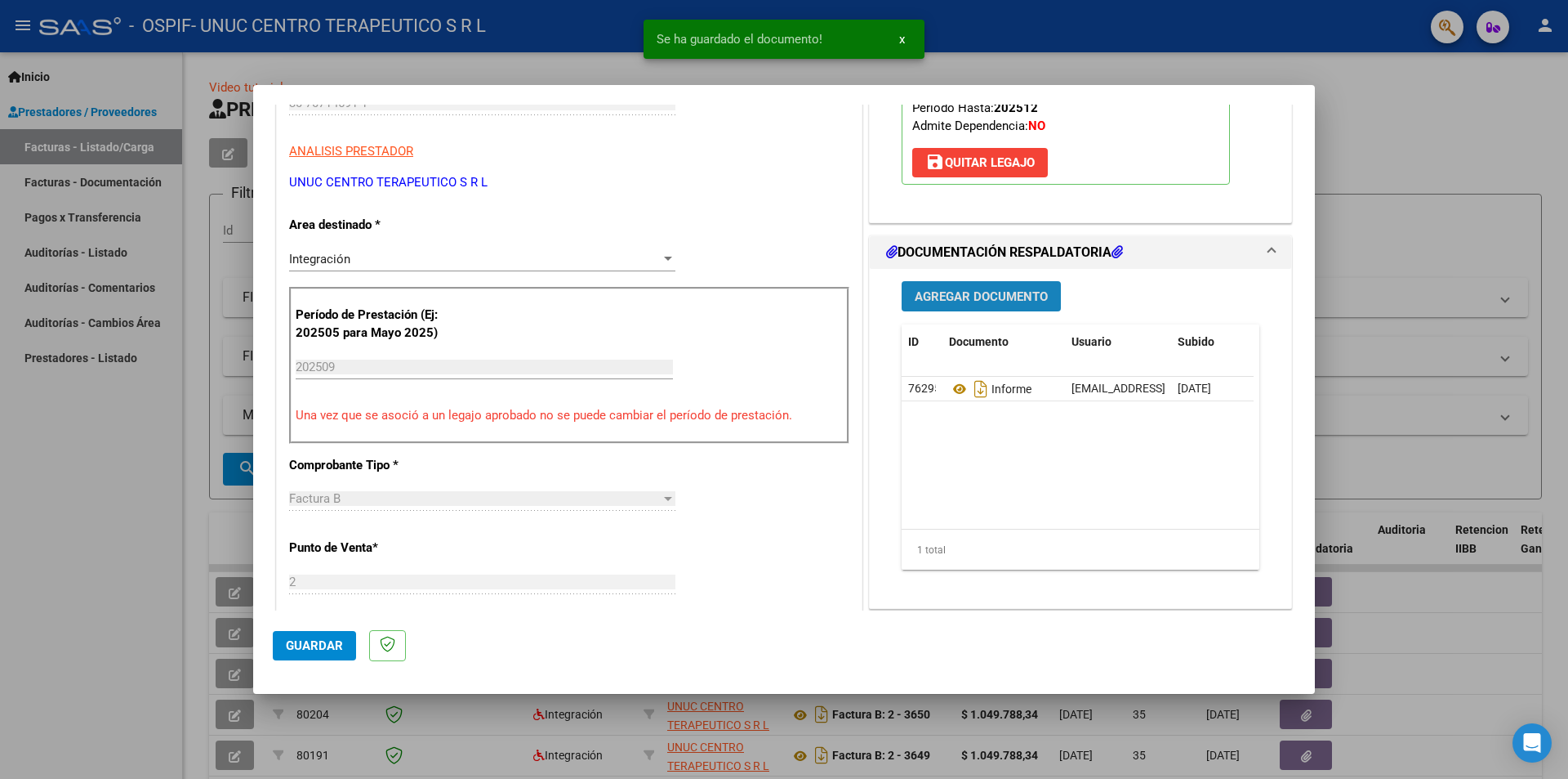
click at [968, 299] on span "Agregar Documento" at bounding box center [981, 297] width 133 height 15
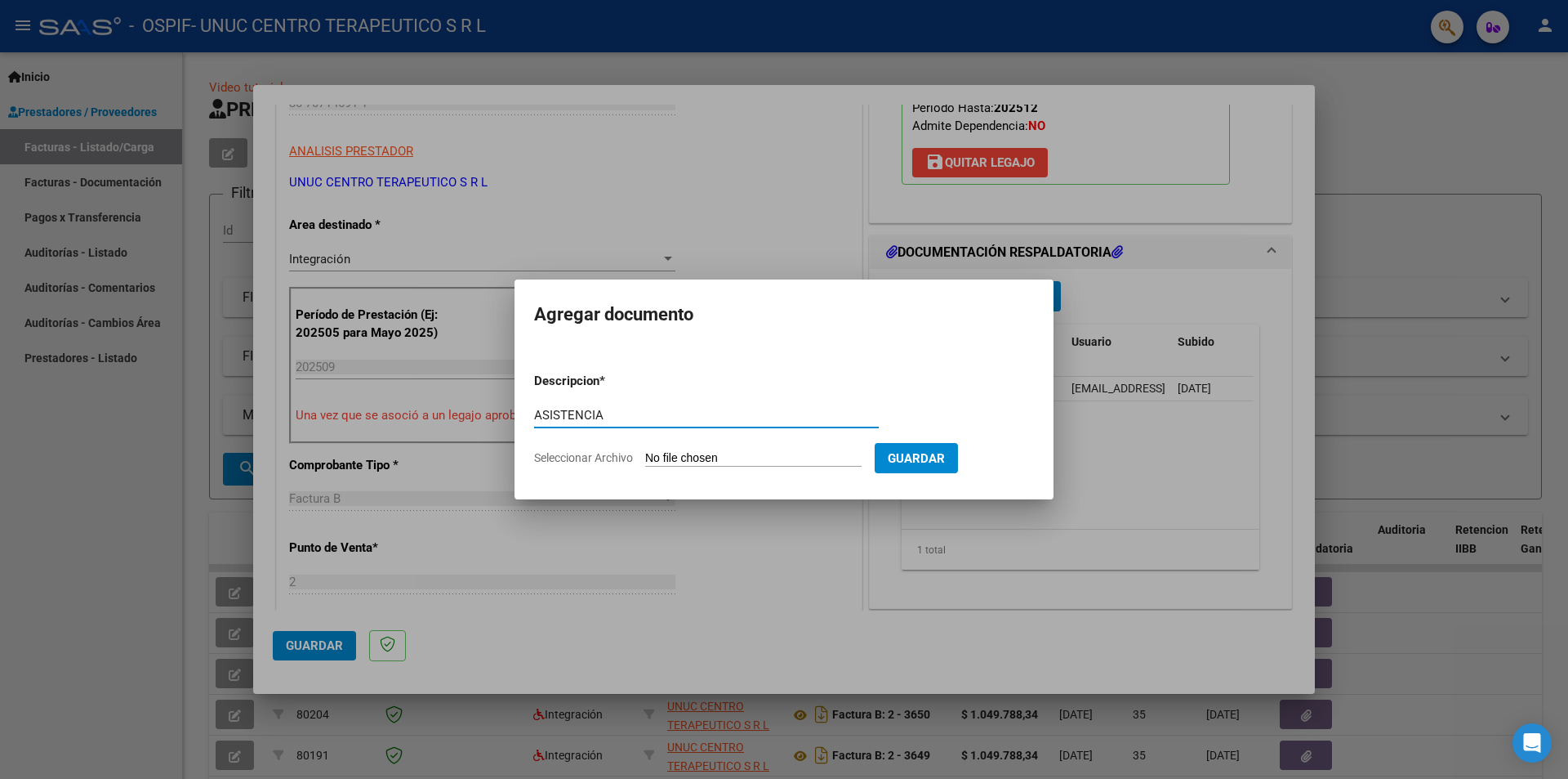
type input "ASISTENCIA"
click at [619, 454] on span "Seleccionar Archivo" at bounding box center [583, 457] width 99 height 13
click at [645, 454] on input "Seleccionar Archivo" at bounding box center [753, 459] width 216 height 16
type input "C:\fakepath\[PERSON_NAME] [DATE].pdf"
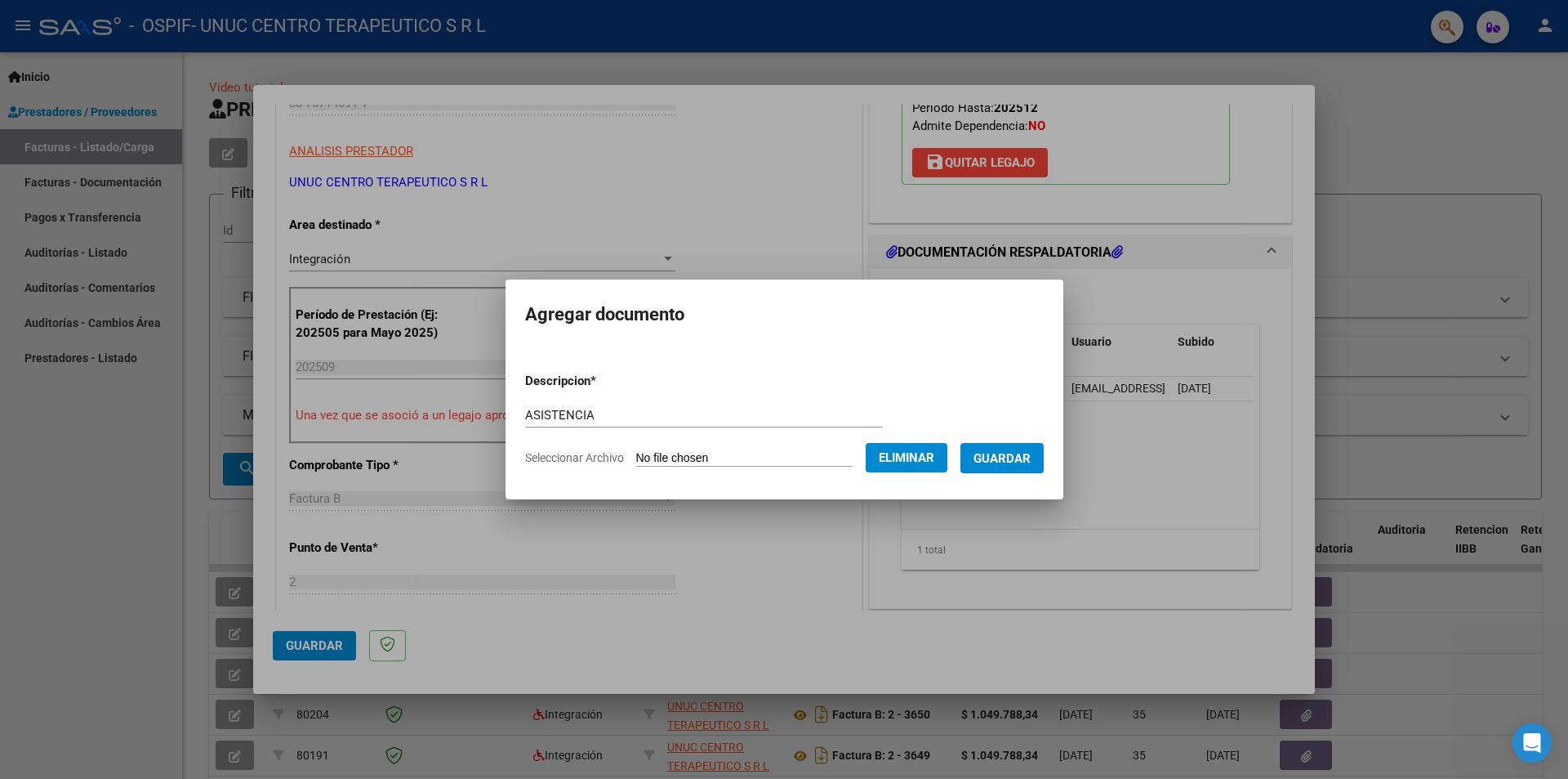
click at [1017, 458] on span "Guardar" at bounding box center [1001, 458] width 57 height 15
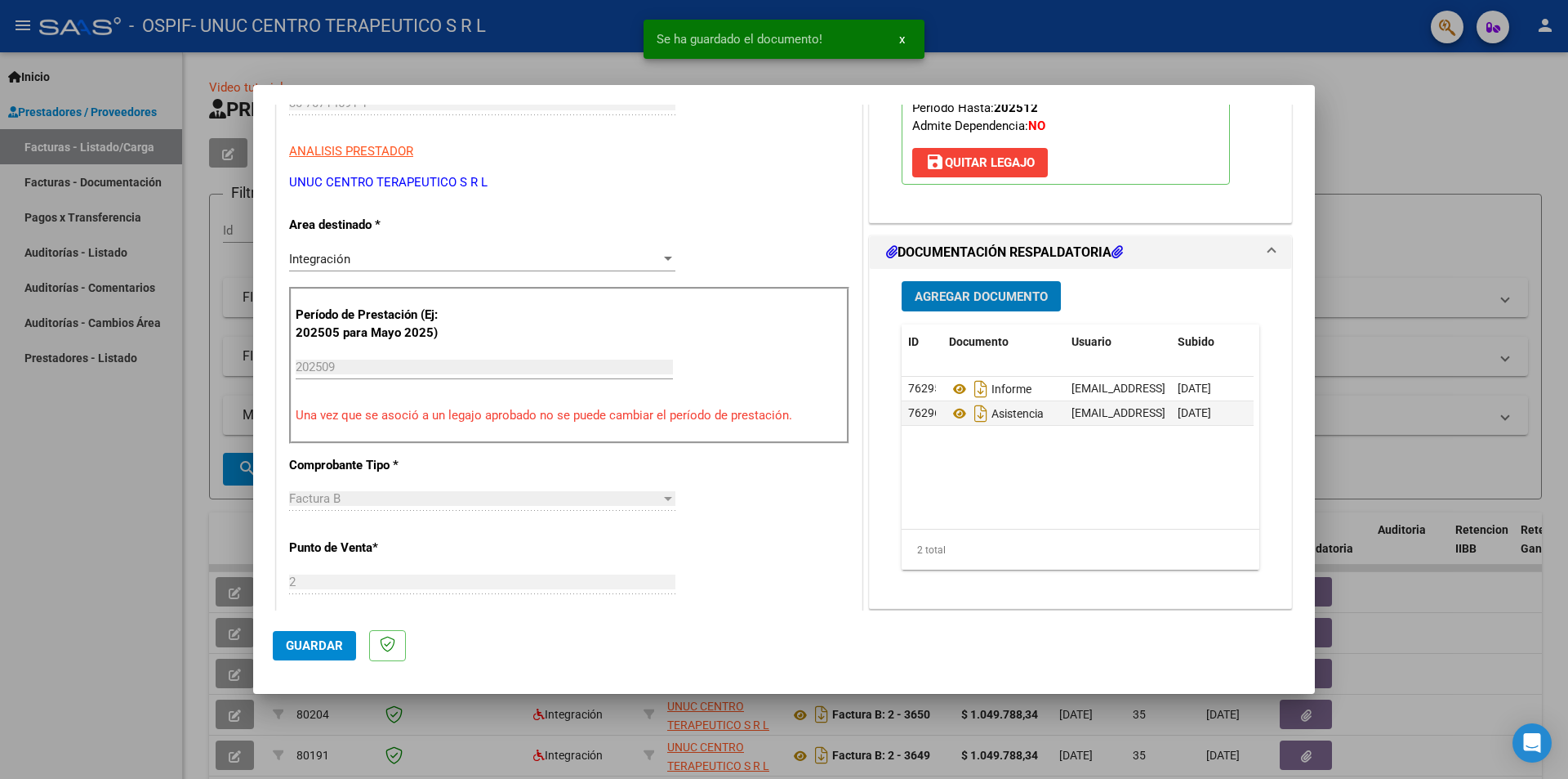
click at [979, 299] on span "Agregar Documento" at bounding box center [981, 297] width 133 height 15
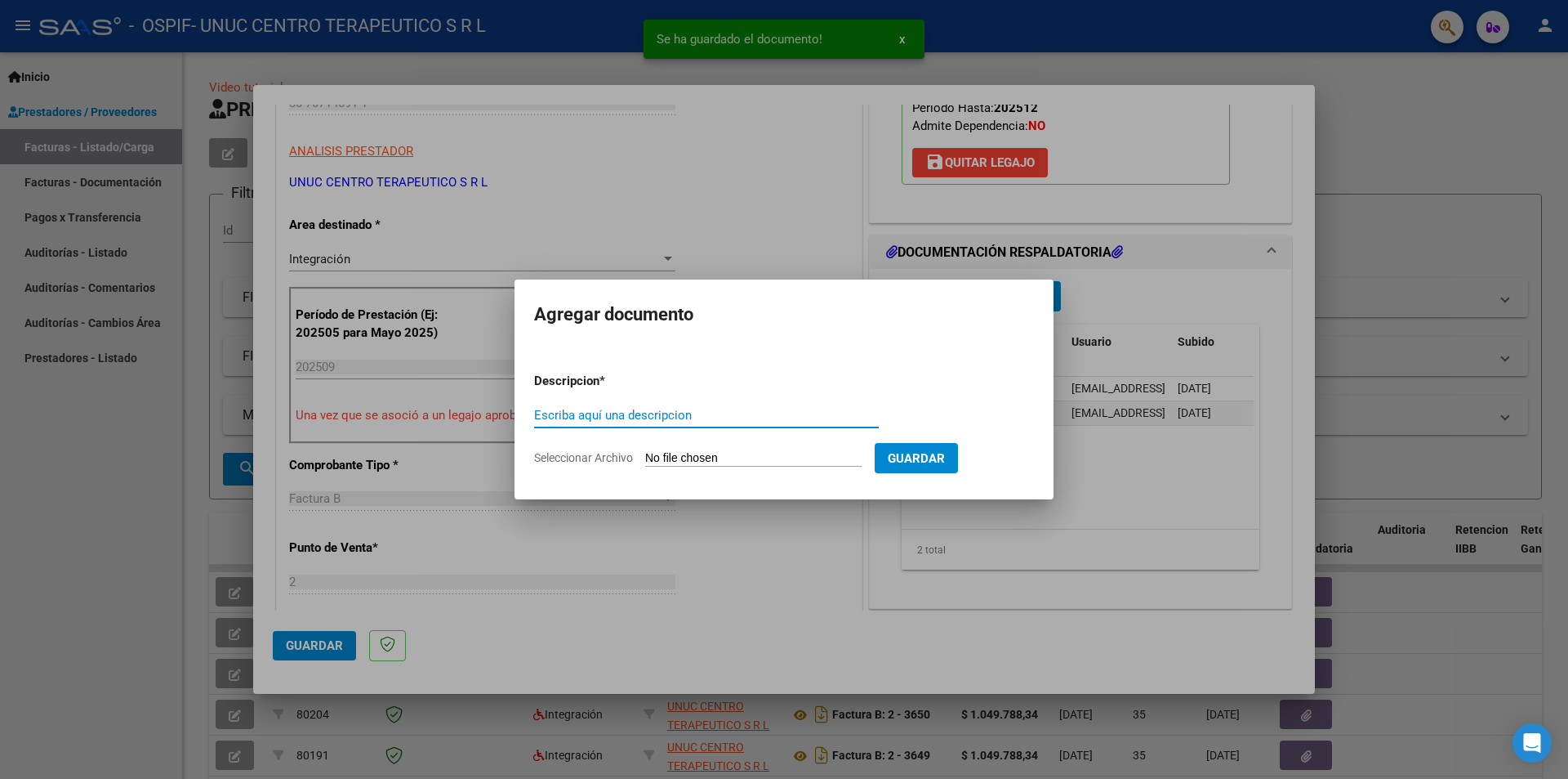
click at [682, 415] on input "Escriba aquí una descripcion" at bounding box center [707, 415] width 345 height 15
type input "AUTORIZACION"
click at [595, 453] on span "Seleccionar Archivo" at bounding box center [583, 457] width 99 height 13
click at [645, 453] on input "Seleccionar Archivo" at bounding box center [753, 459] width 216 height 16
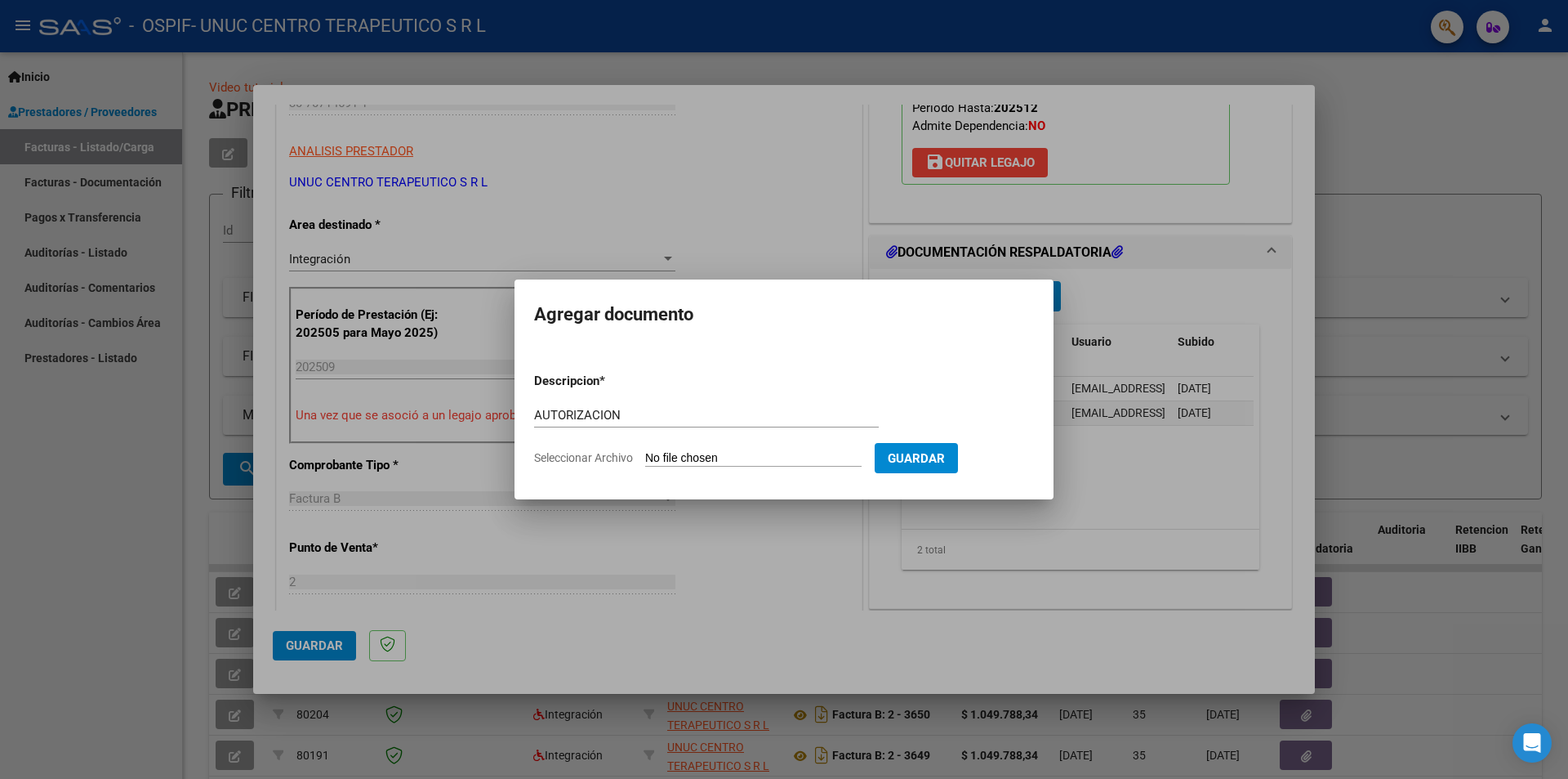
type input "C:\fakepath\AUTORIZACION [PERSON_NAME] 2025 (1).pdf"
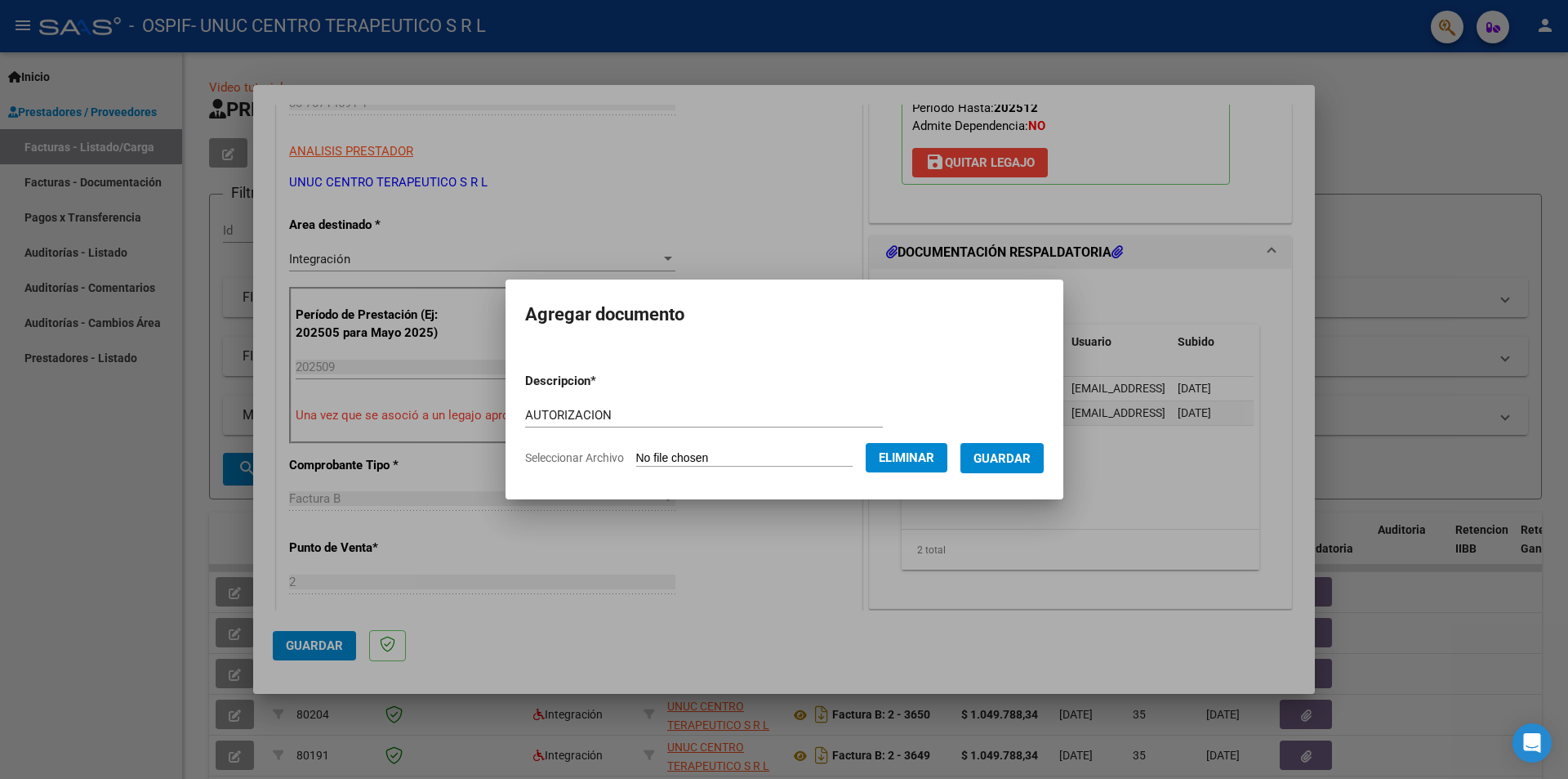
click at [1015, 464] on span "Guardar" at bounding box center [1001, 458] width 57 height 15
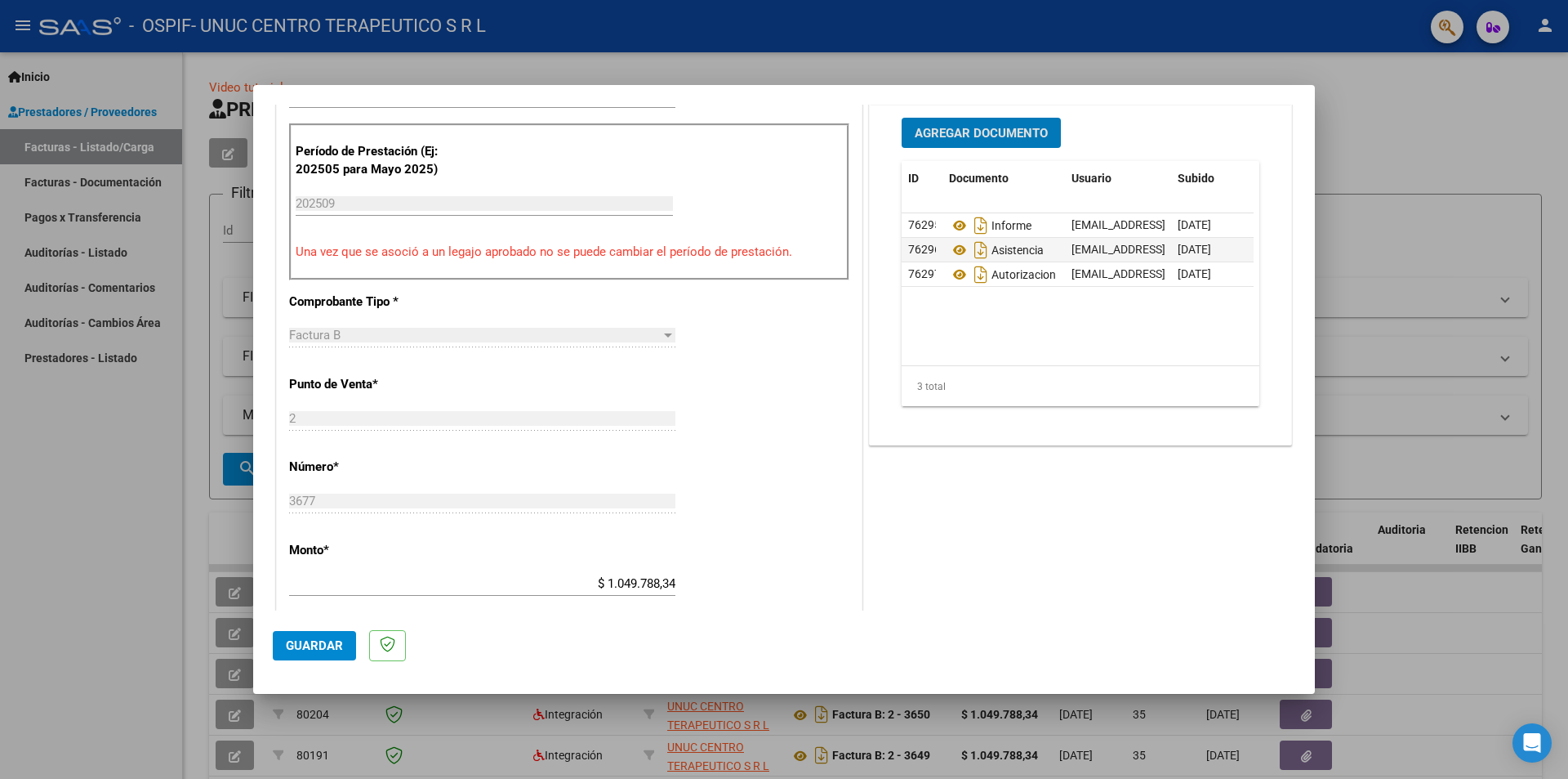
scroll to position [654, 0]
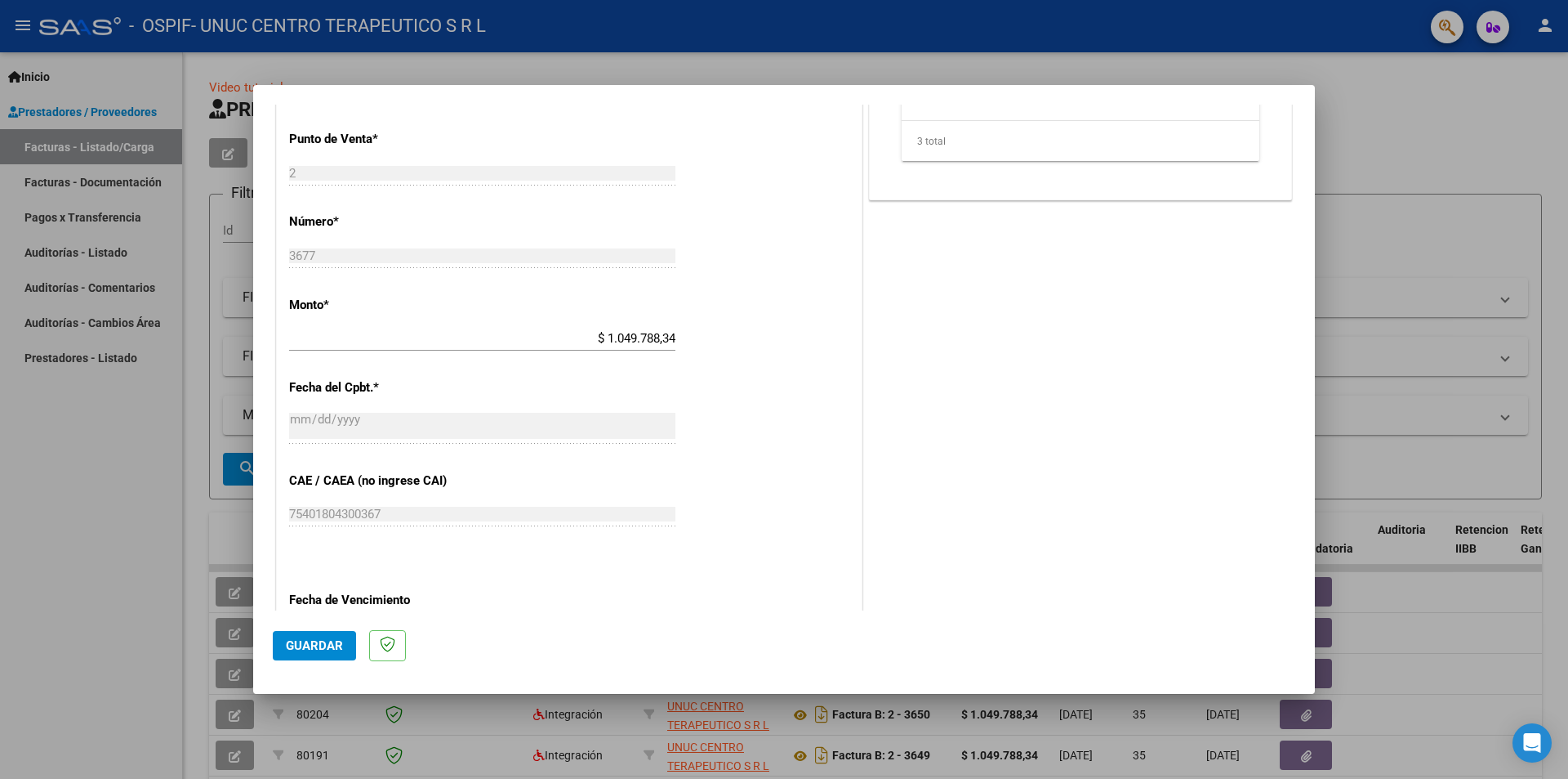
click at [325, 641] on span "Guardar" at bounding box center [314, 645] width 57 height 15
click at [57, 567] on div at bounding box center [784, 389] width 1568 height 779
type input "$ 0,00"
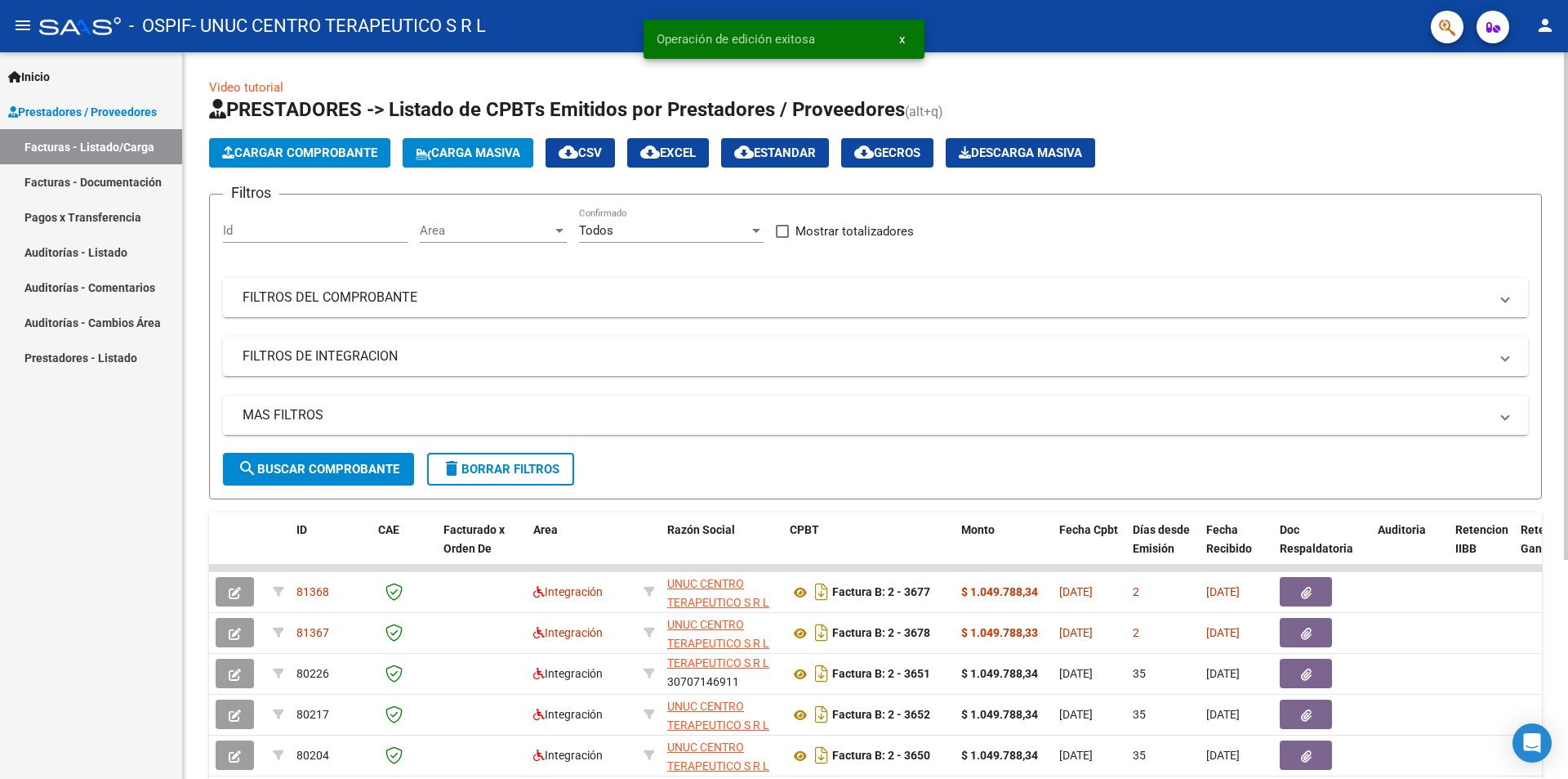
click at [348, 158] on span "Cargar Comprobante" at bounding box center [299, 152] width 155 height 15
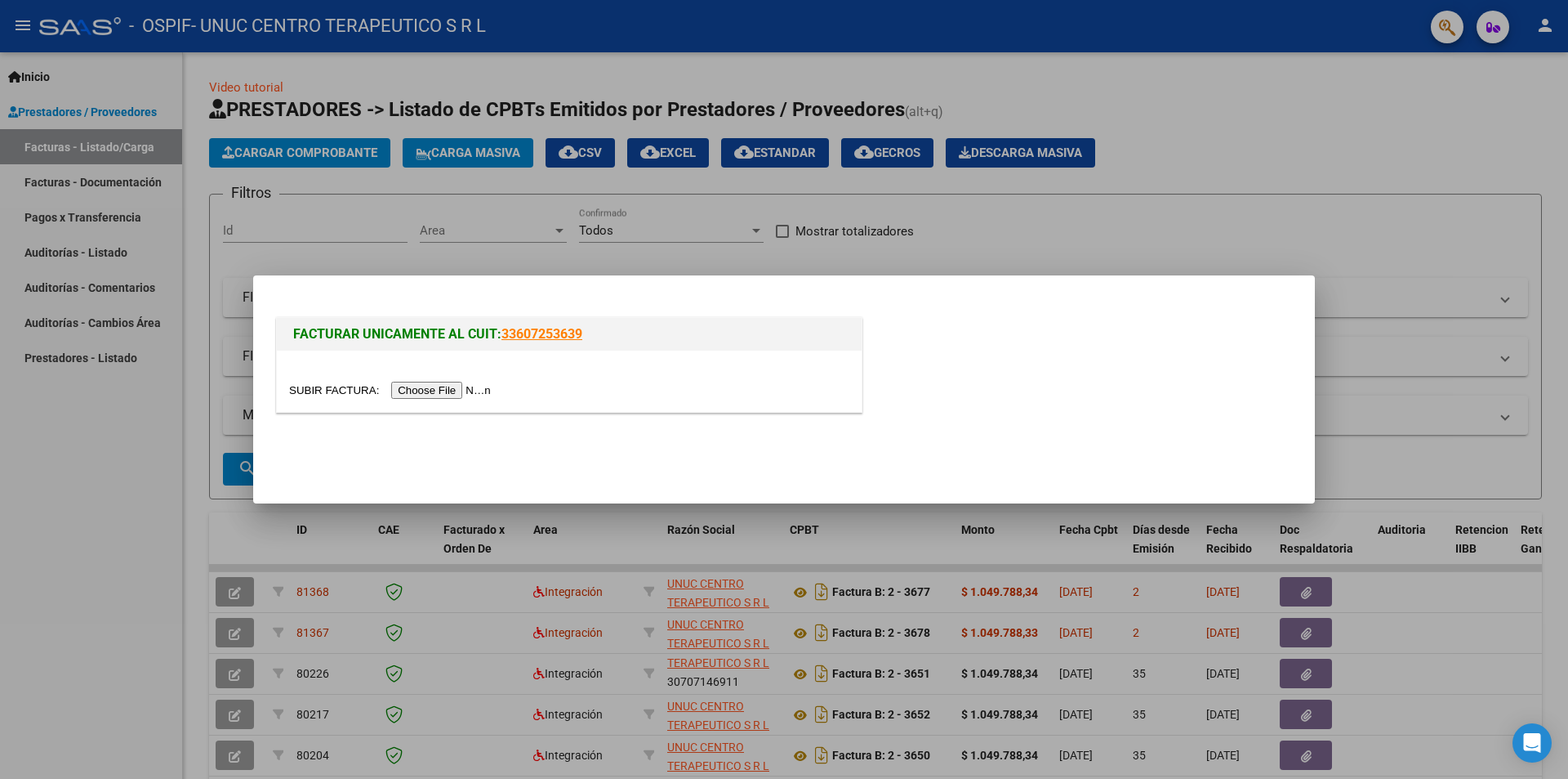
click at [473, 393] on input "file" at bounding box center [392, 389] width 207 height 17
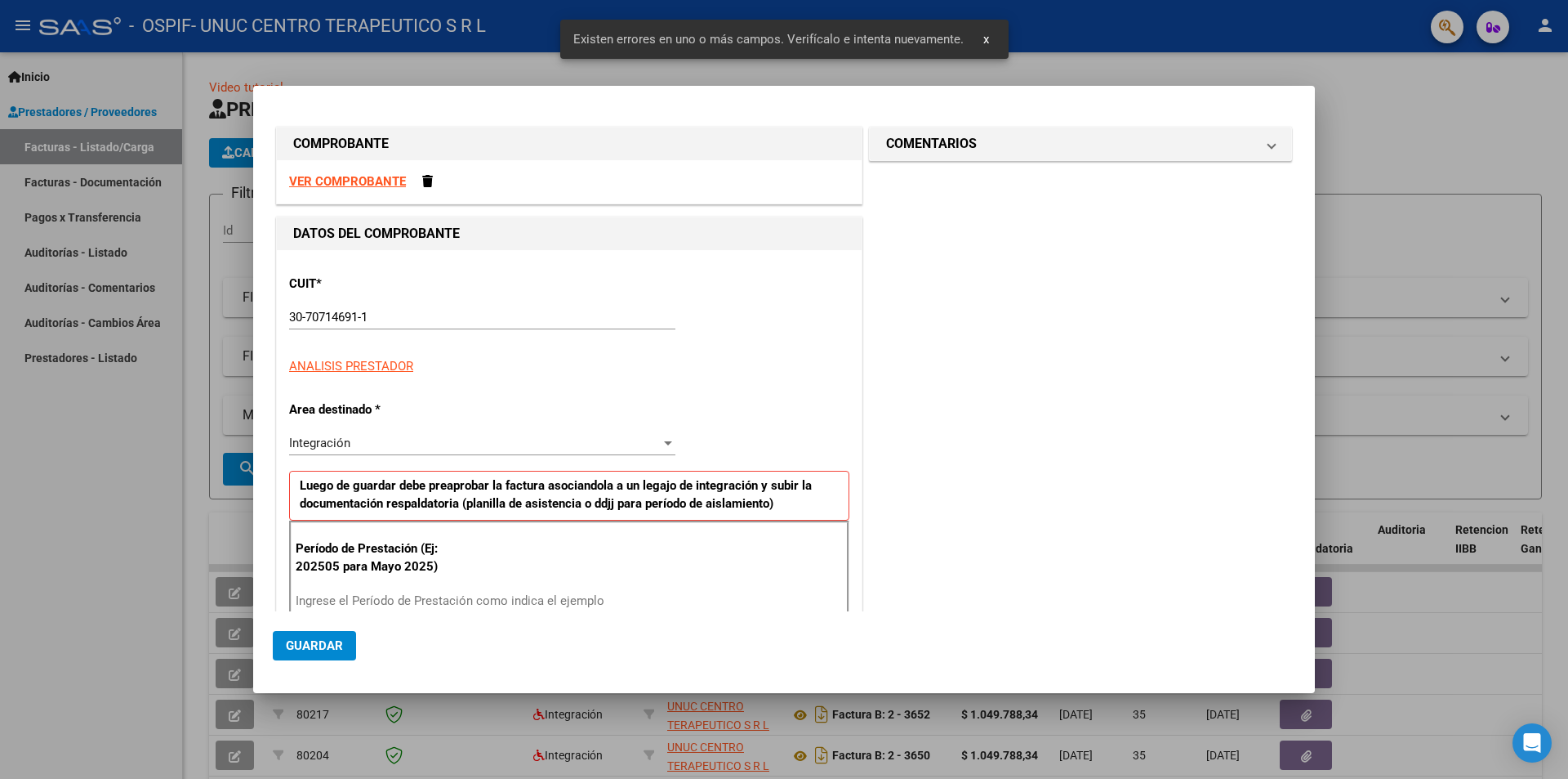
scroll to position [225, 0]
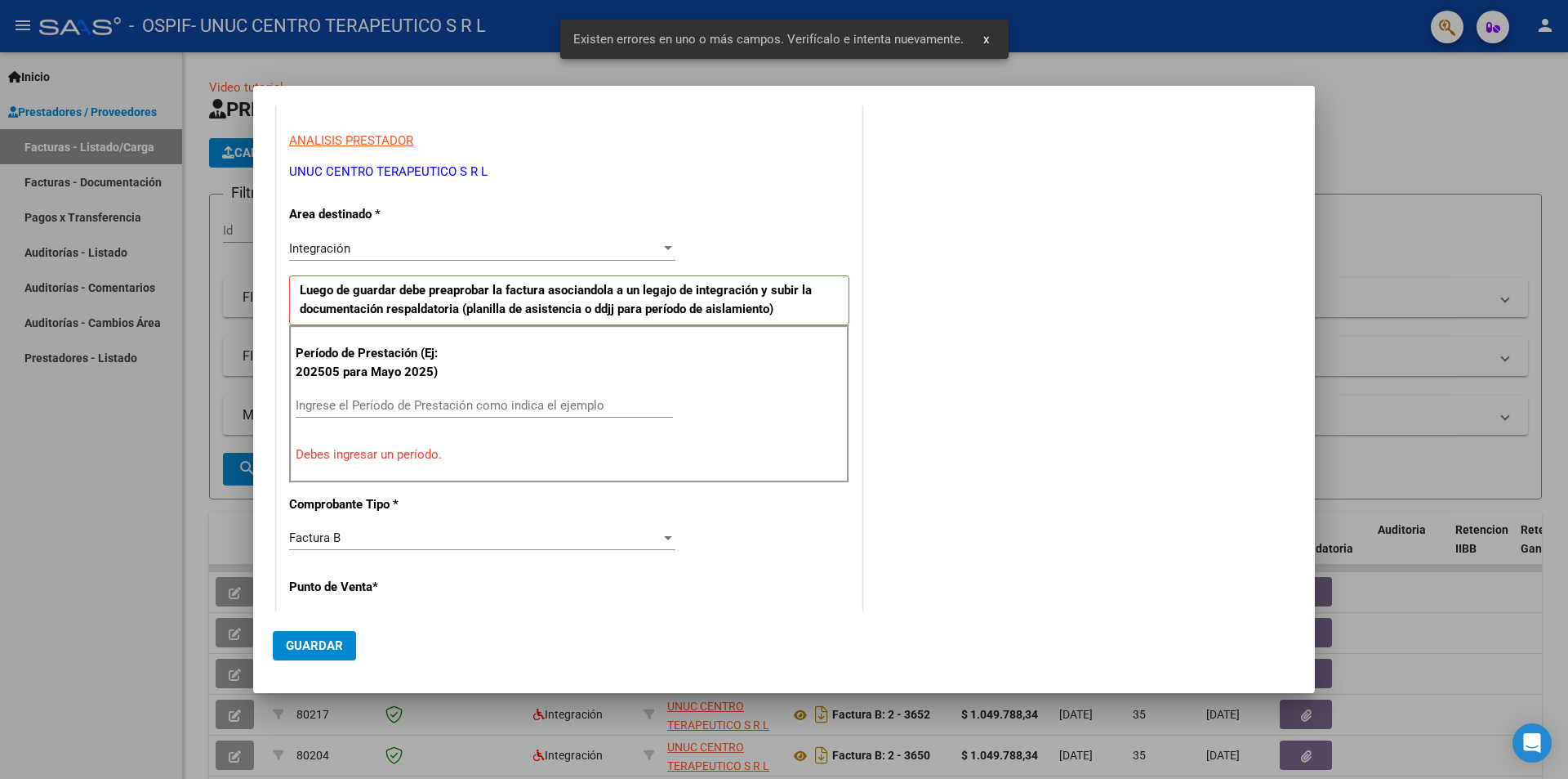
click at [436, 407] on input "Ingrese el Período de Prestación como indica el ejemplo" at bounding box center [484, 405] width 377 height 15
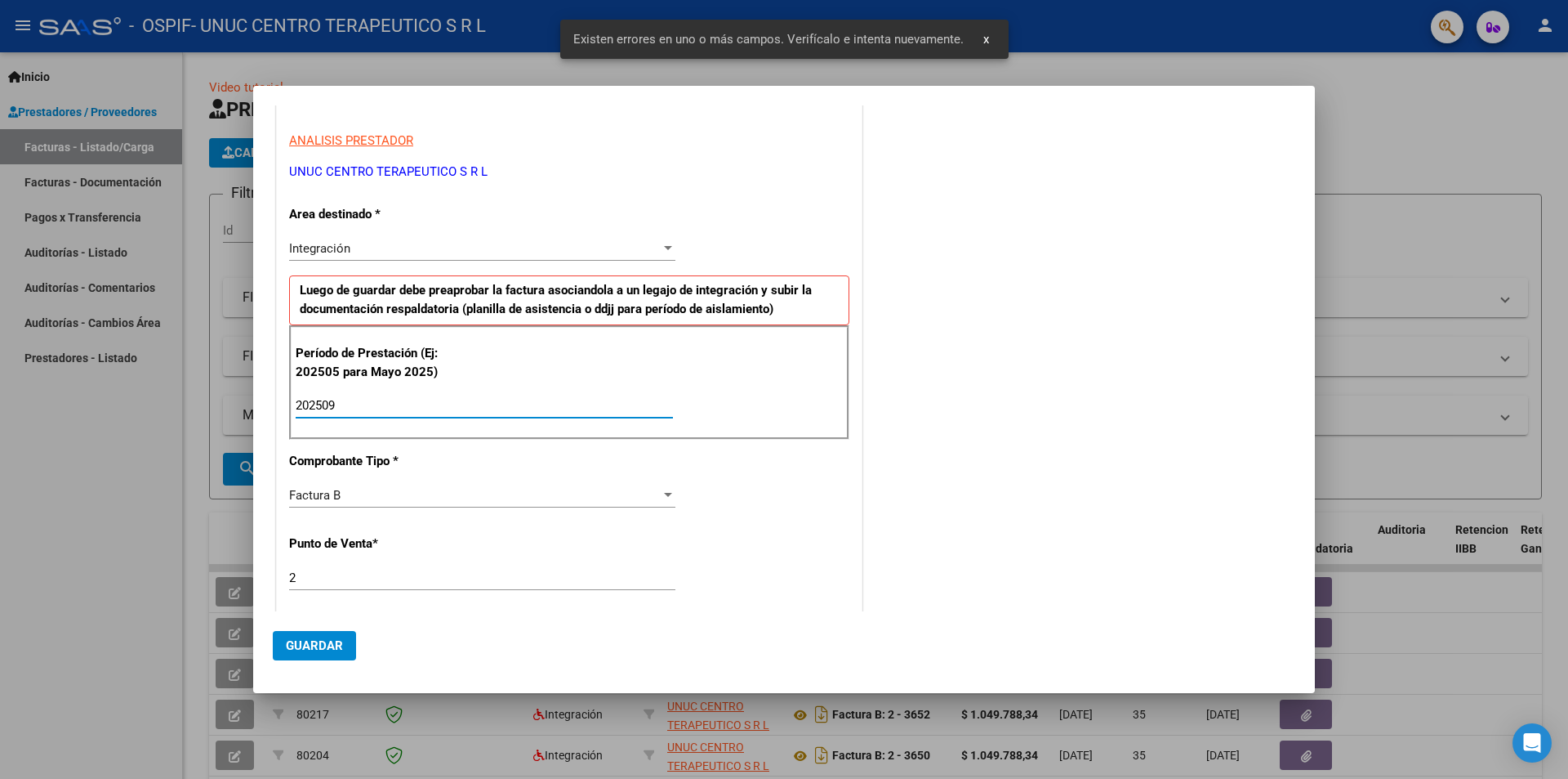
type input "202509"
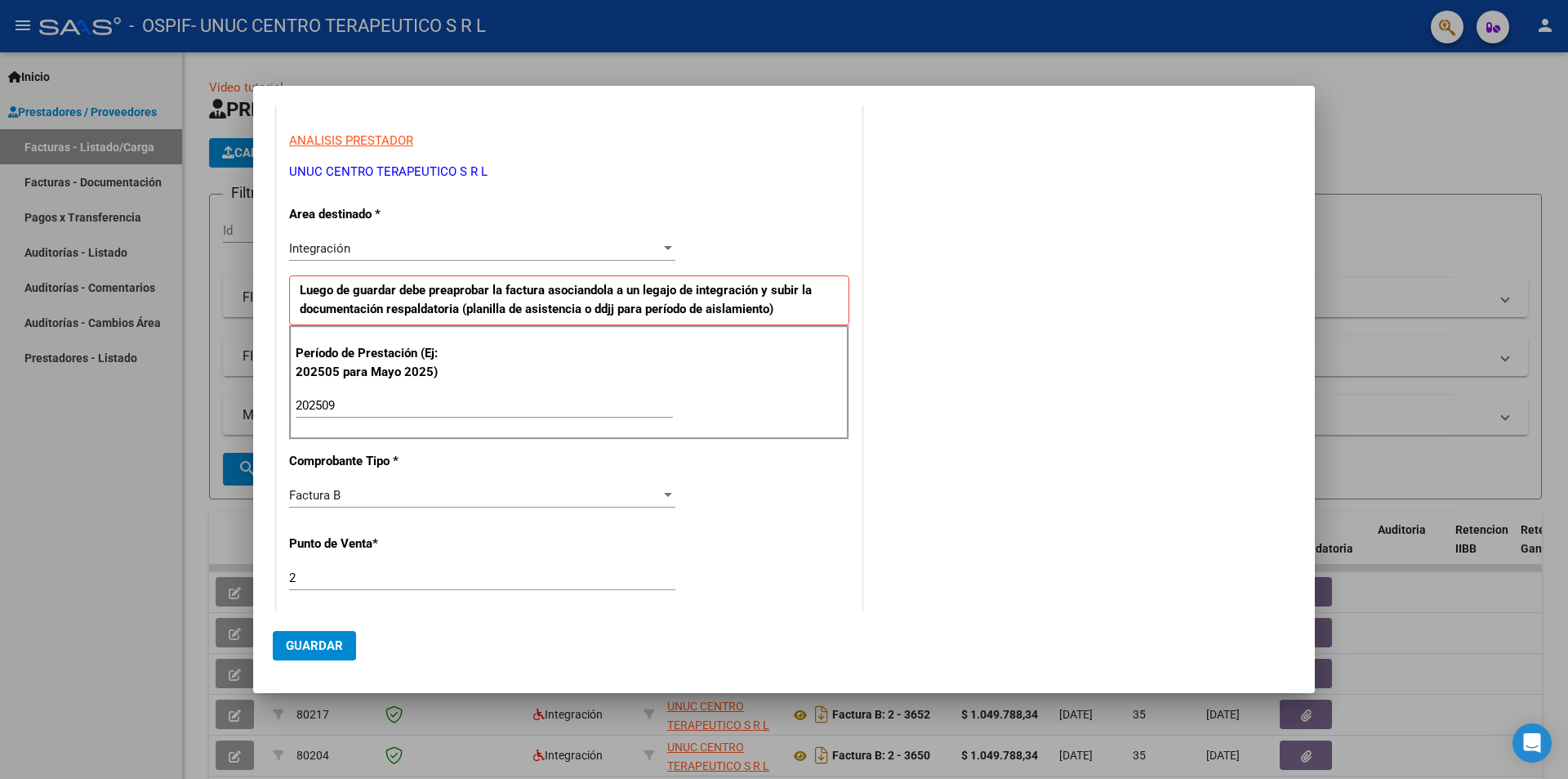
scroll to position [528, 0]
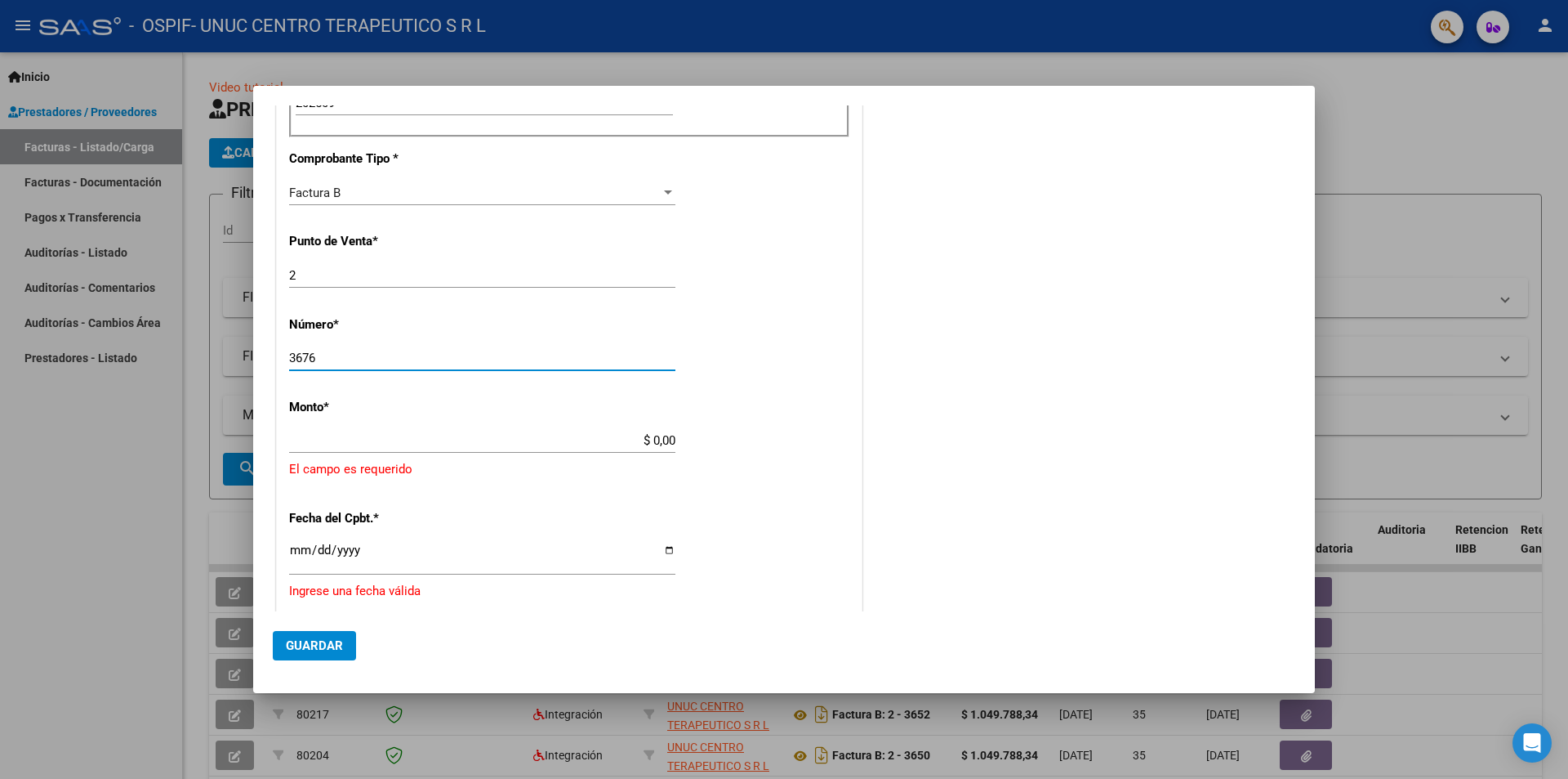
type input "3676"
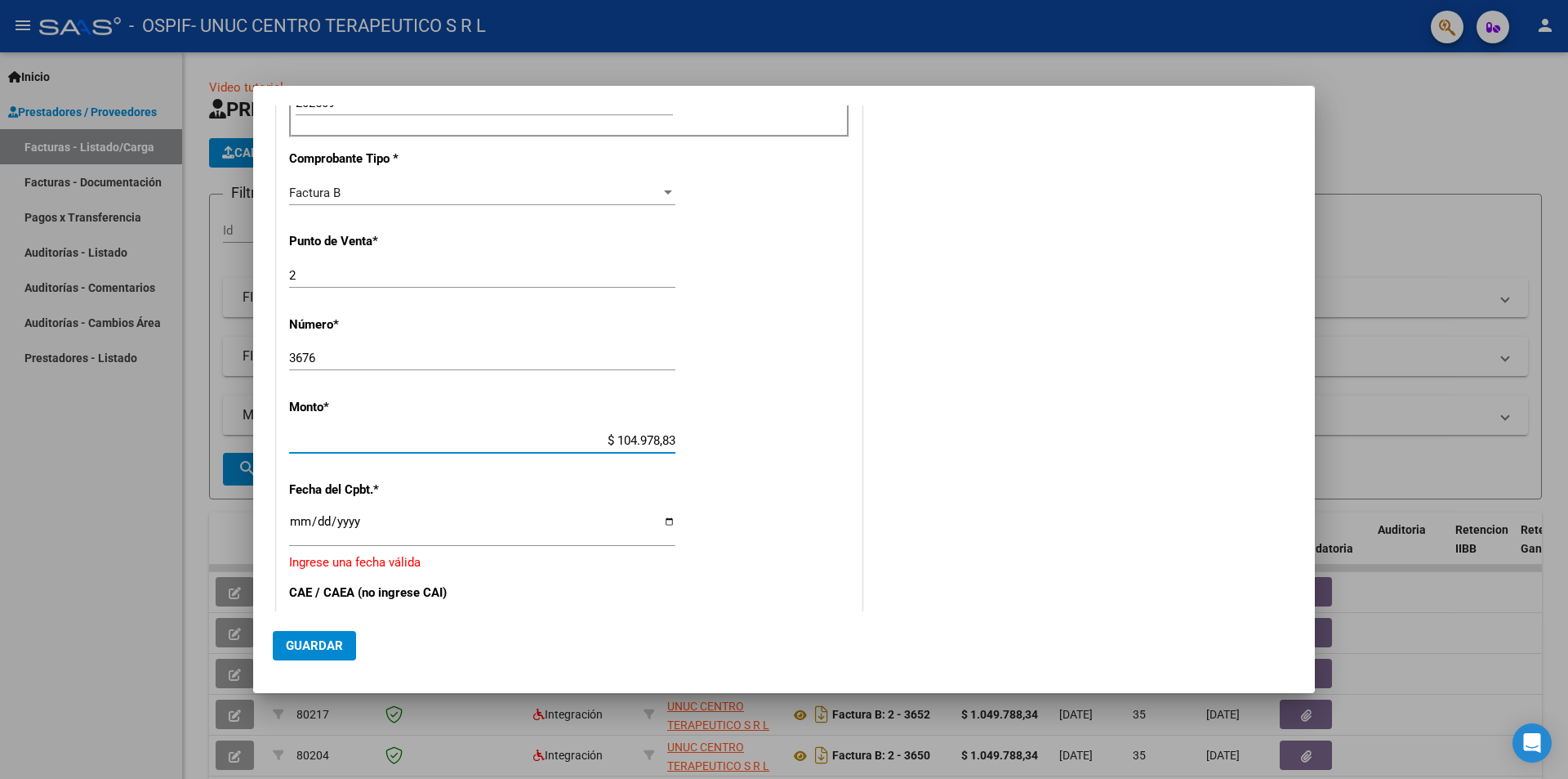
type input "$ 1.049.788,34"
click at [666, 521] on input "Ingresar la fecha" at bounding box center [482, 528] width 386 height 26
type input "[DATE]"
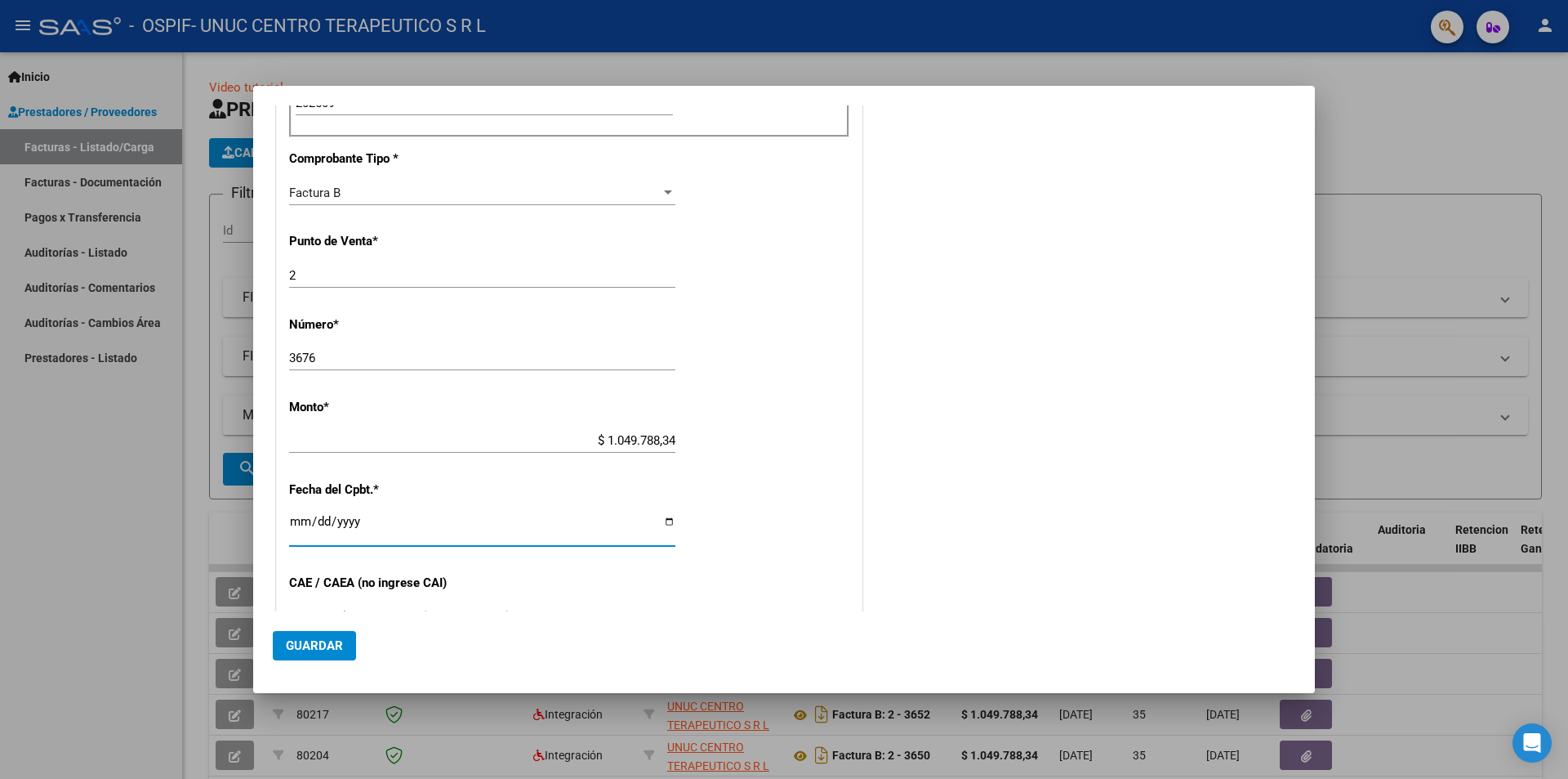
scroll to position [773, 0]
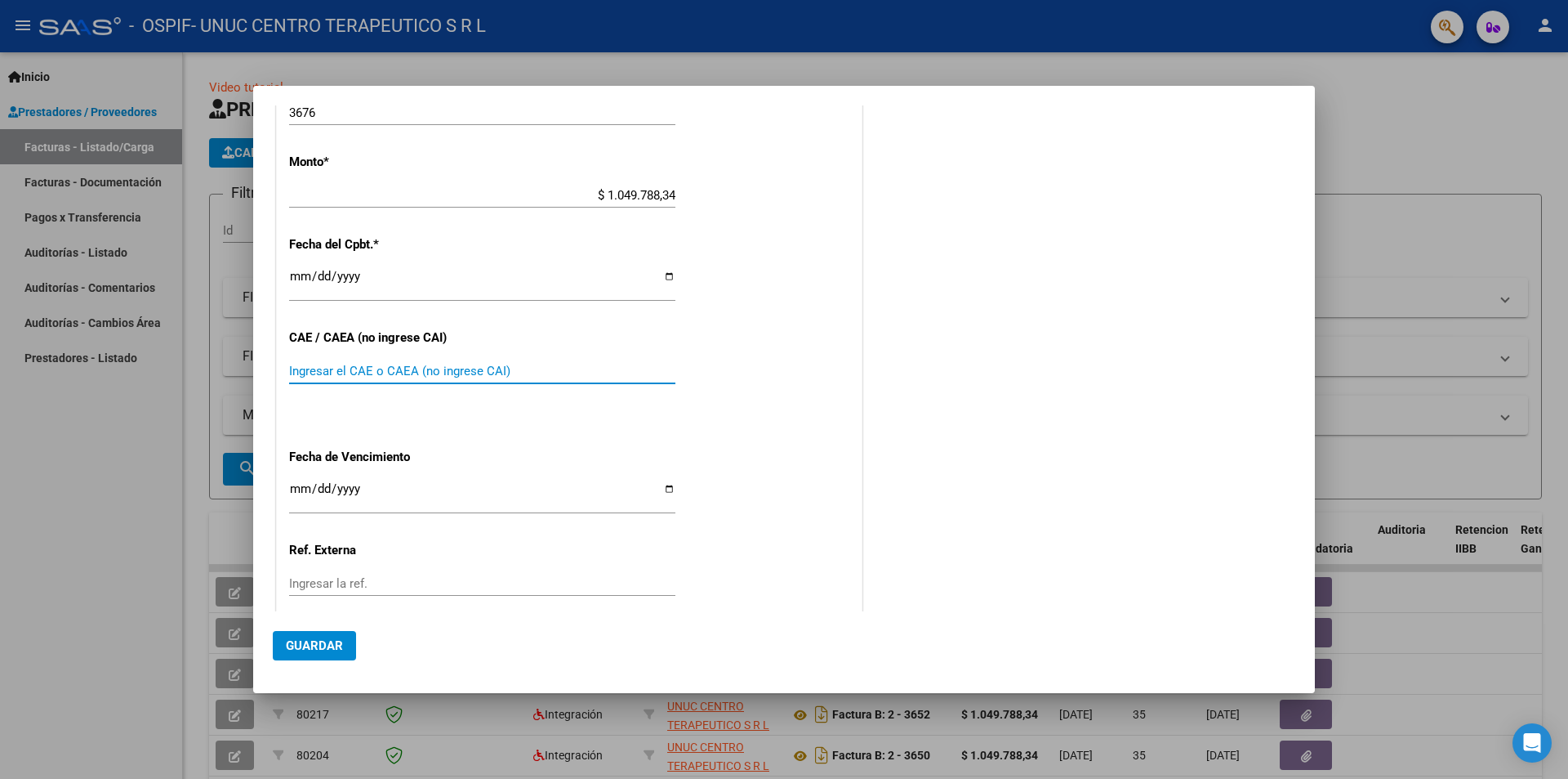
click at [377, 365] on input "Ingresar el CAE o CAEA (no ingrese CAI)" at bounding box center [482, 371] width 386 height 15
paste input "75401804298551"
type input "75401804298551"
click at [665, 489] on input "Ingresar la fecha" at bounding box center [482, 496] width 386 height 26
type input "[DATE]"
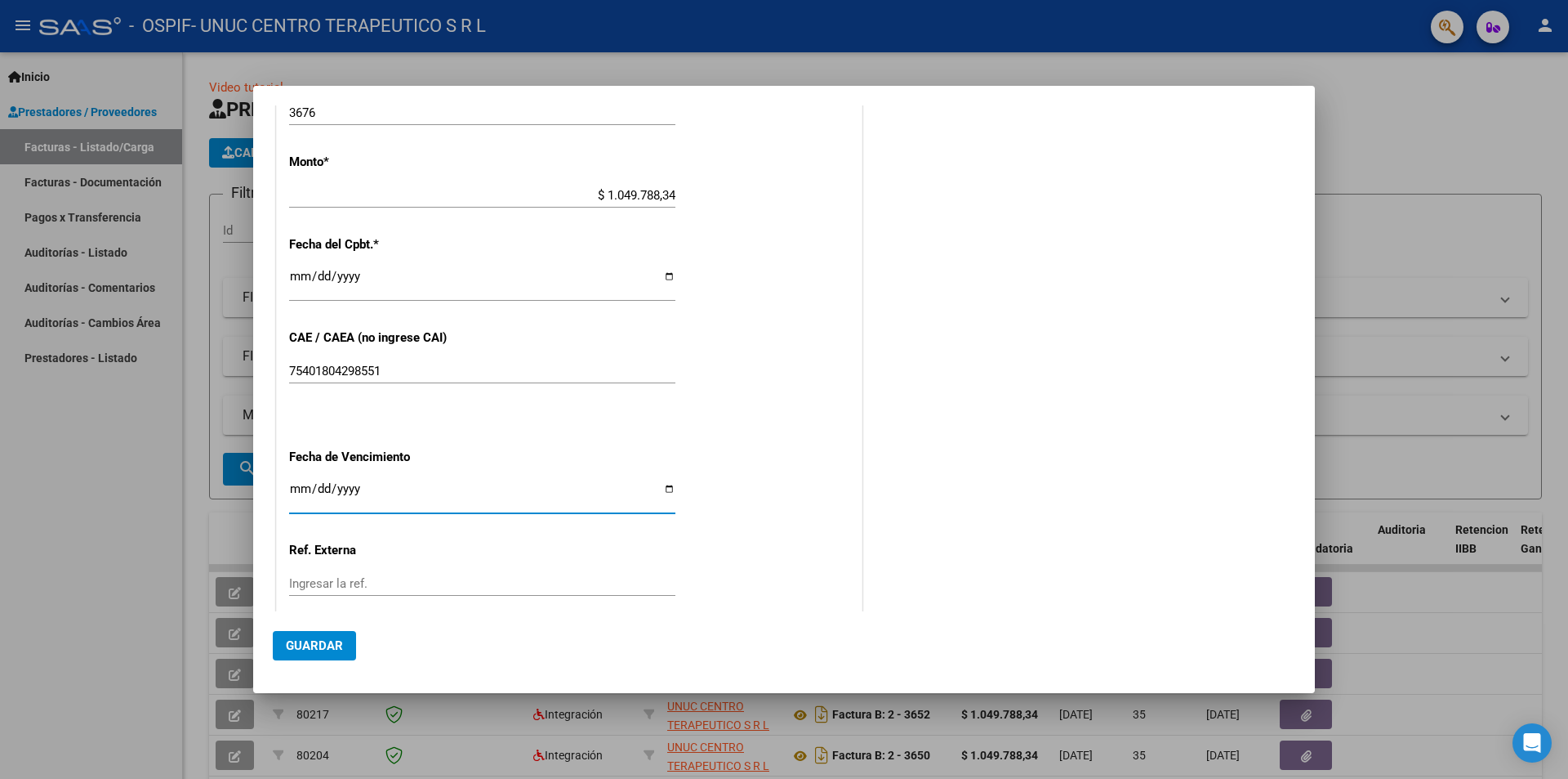
scroll to position [871, 0]
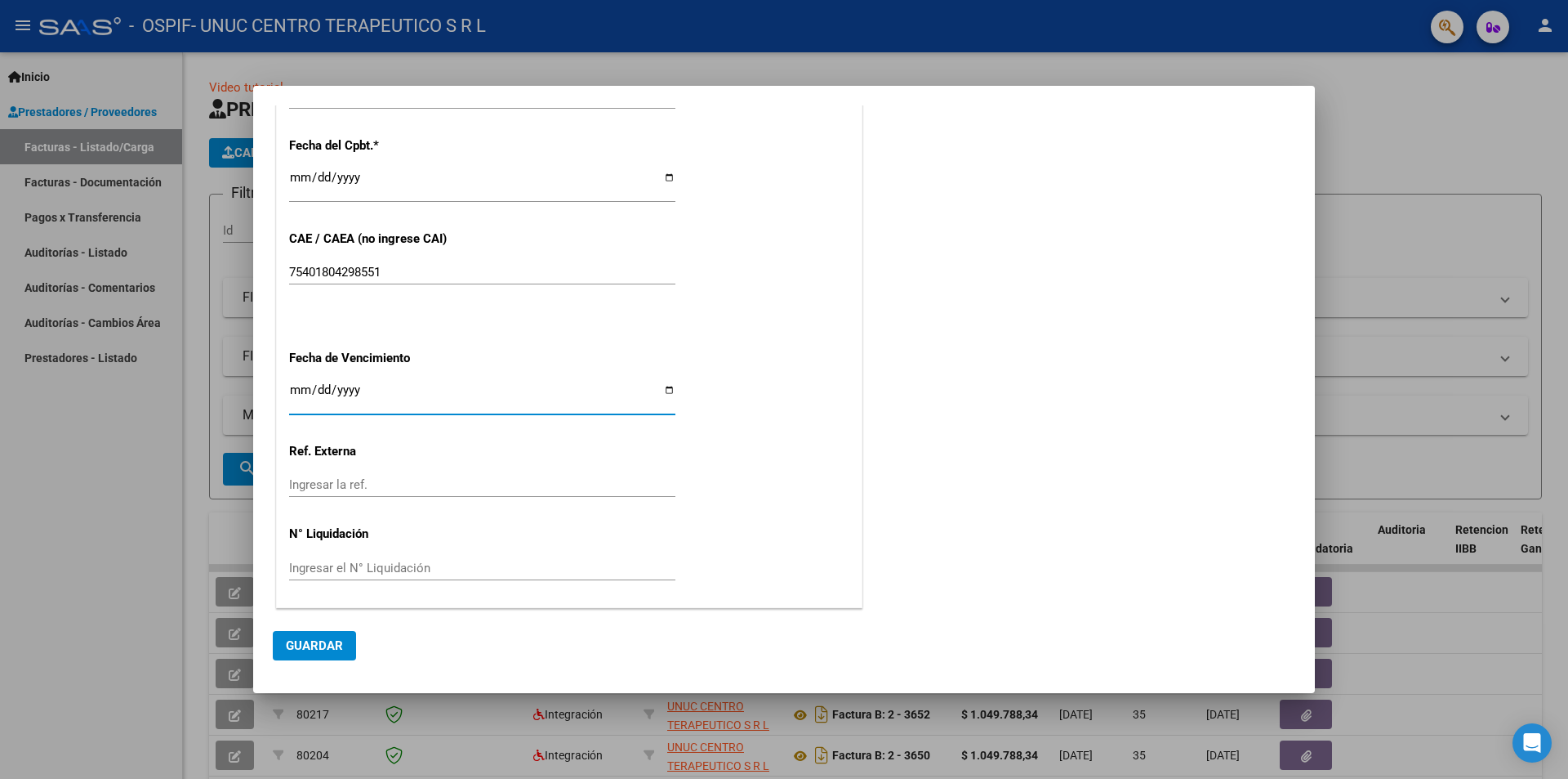
click at [319, 644] on span "Guardar" at bounding box center [314, 645] width 57 height 15
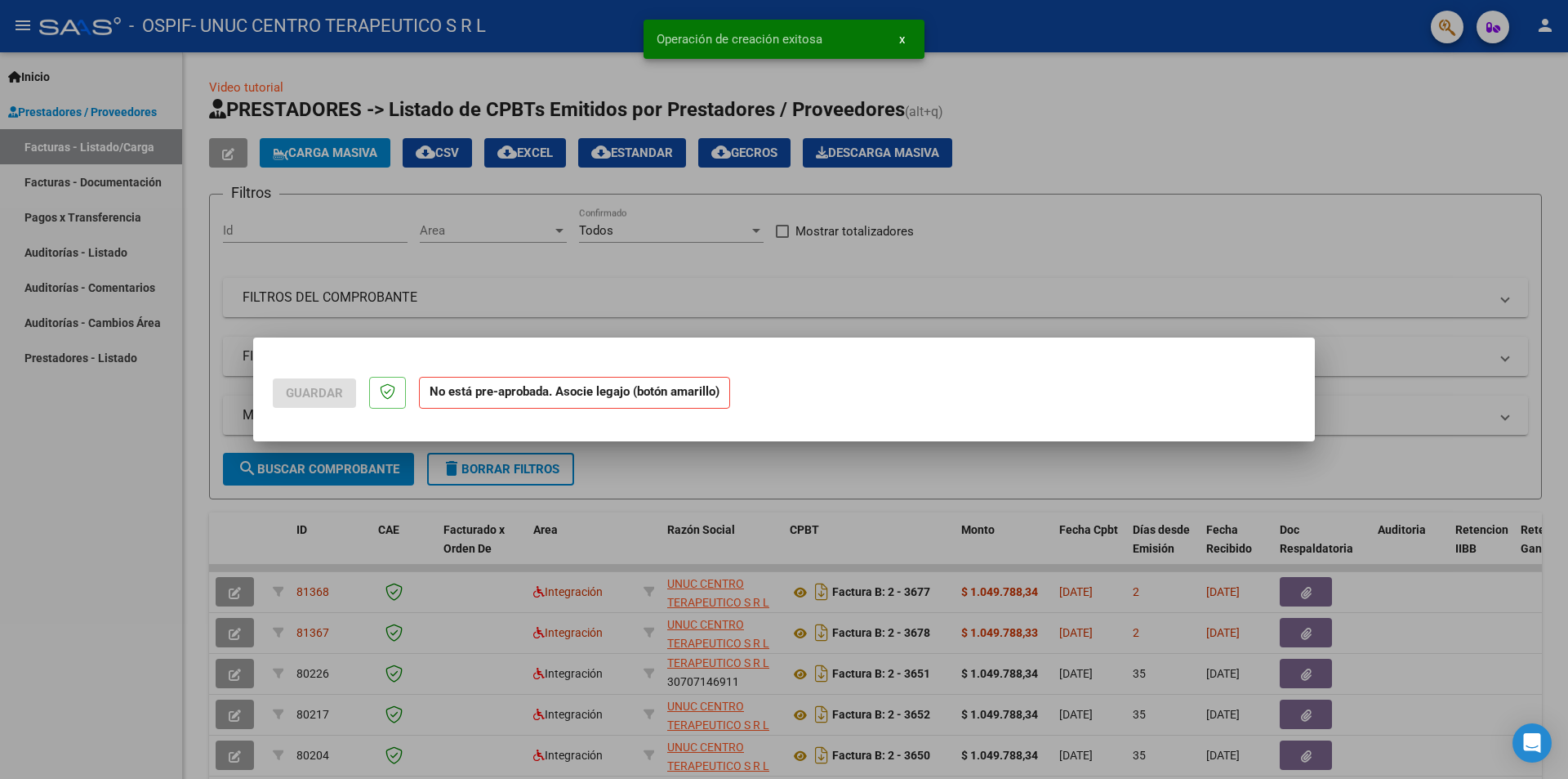
scroll to position [0, 0]
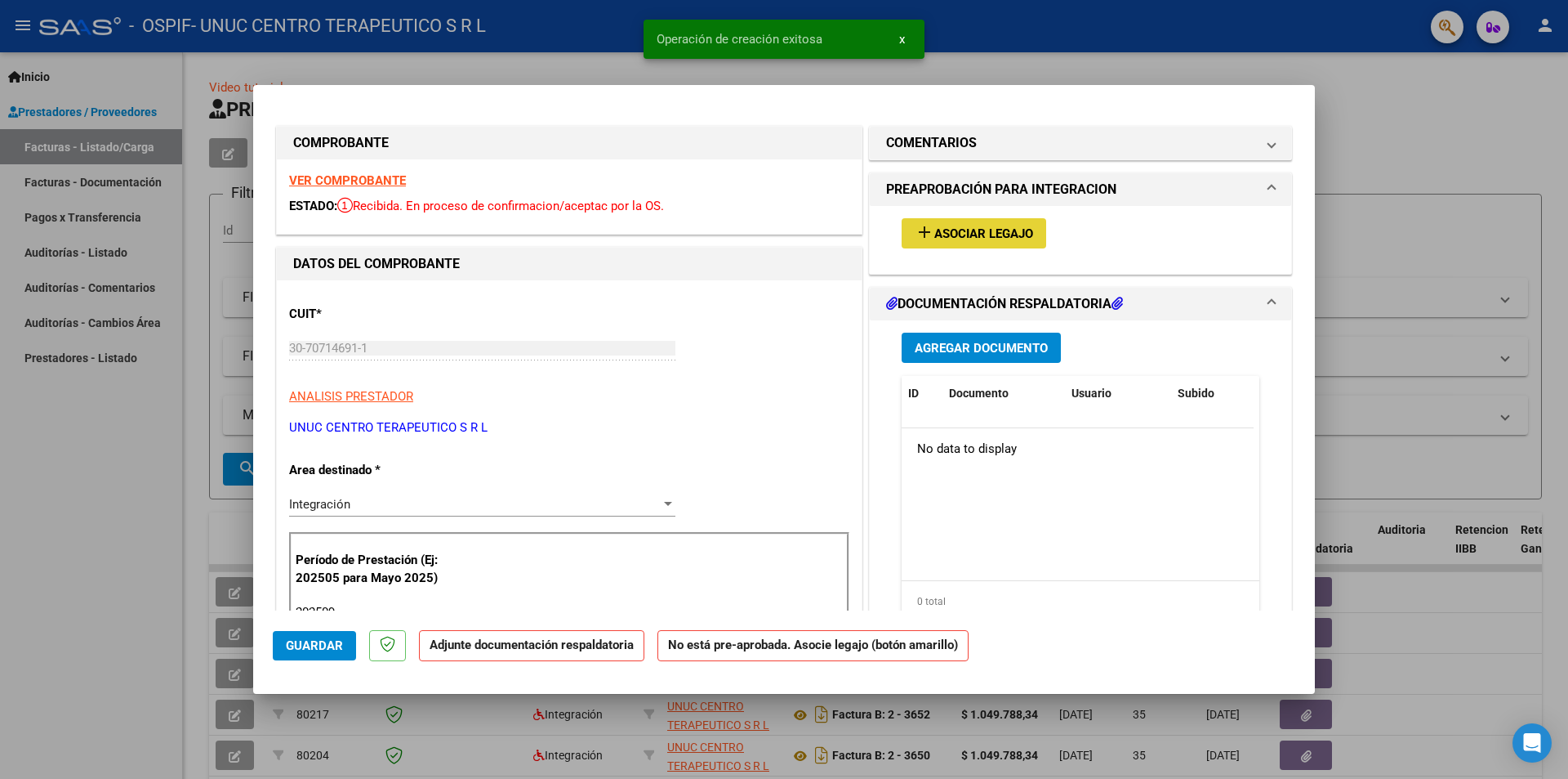
click at [944, 240] on span "Asociar Legajo" at bounding box center [984, 233] width 99 height 15
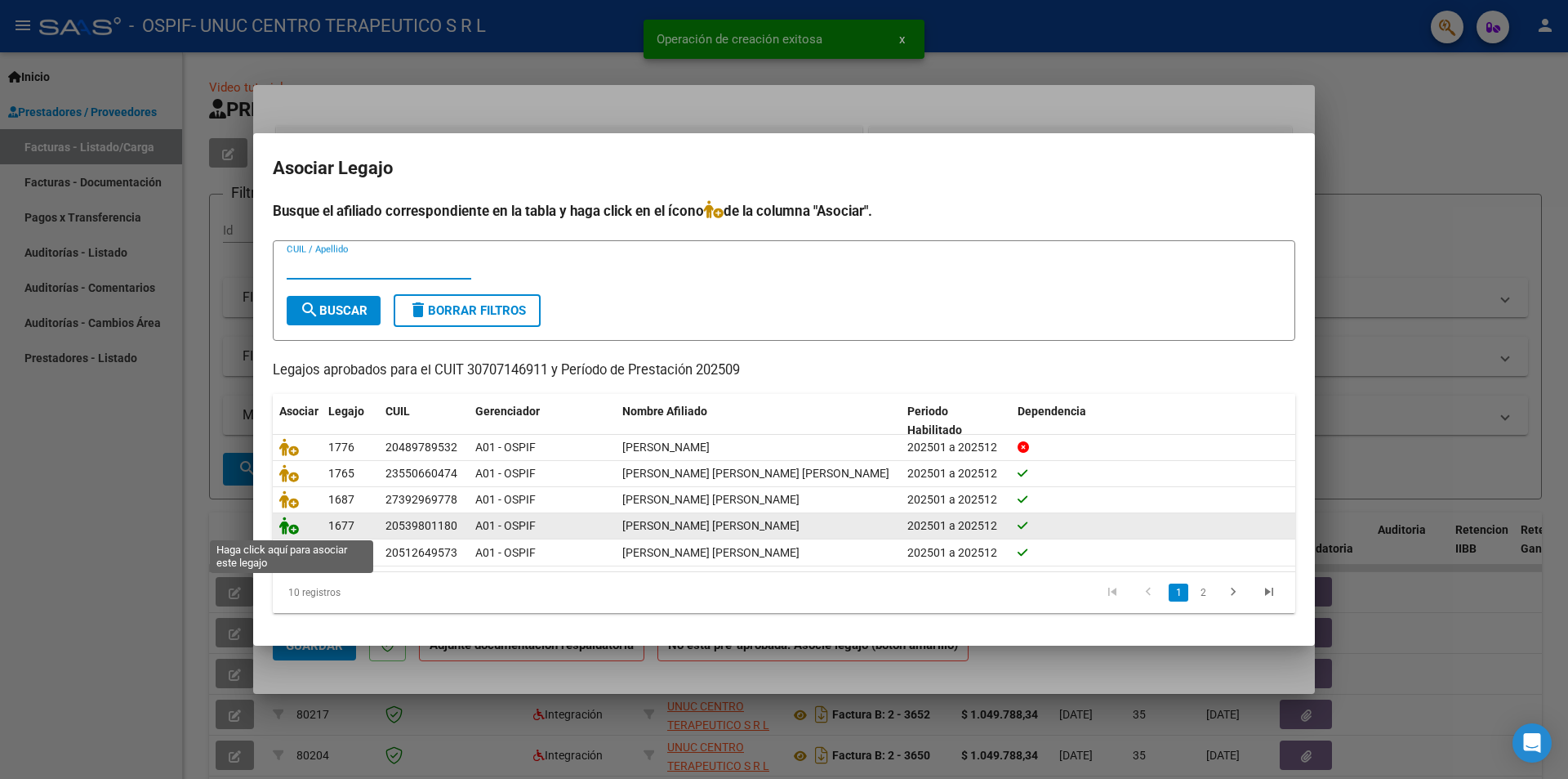
click at [290, 520] on icon at bounding box center [289, 525] width 19 height 18
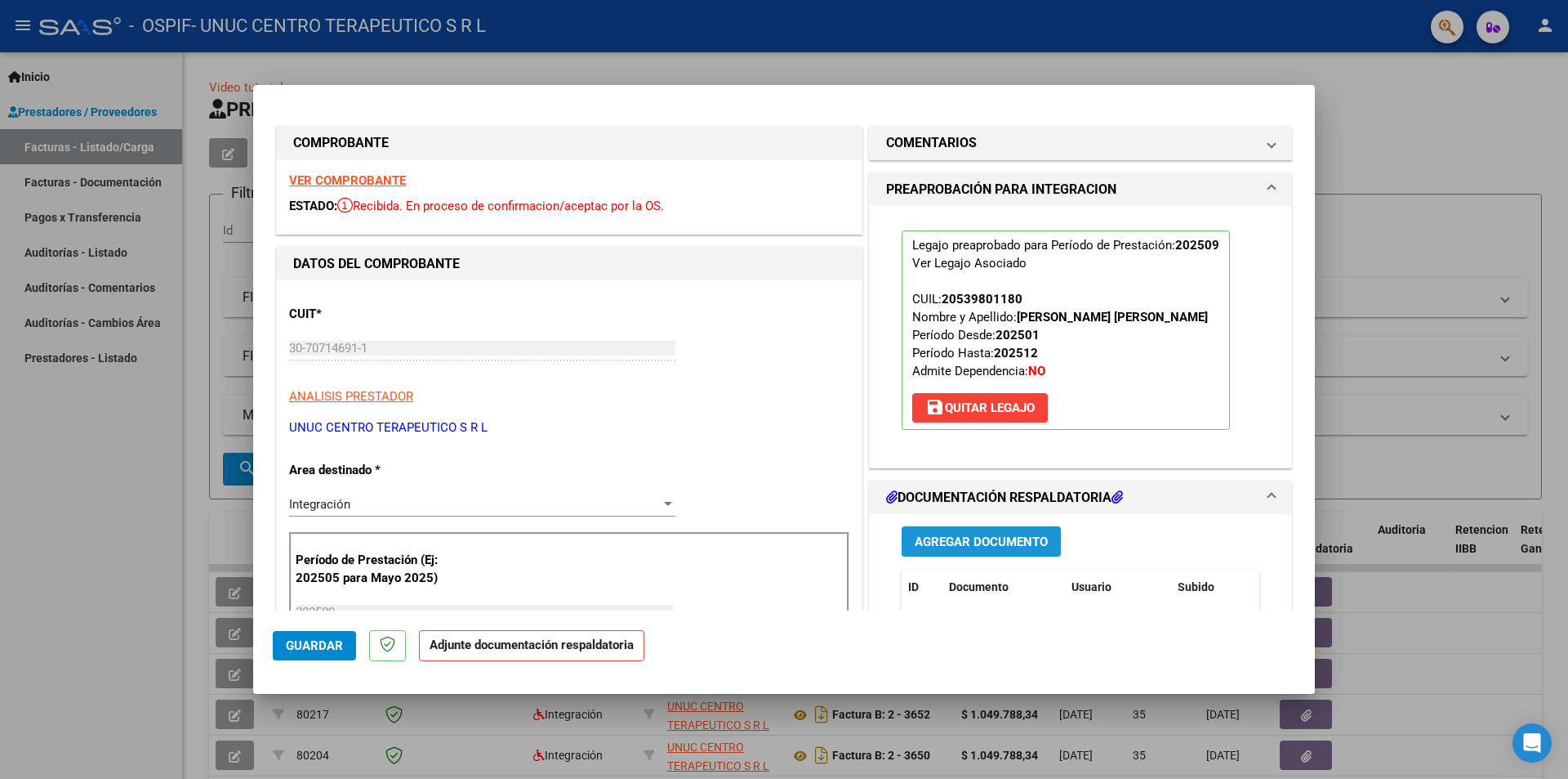
click at [988, 540] on span "Agregar Documento" at bounding box center [981, 541] width 133 height 15
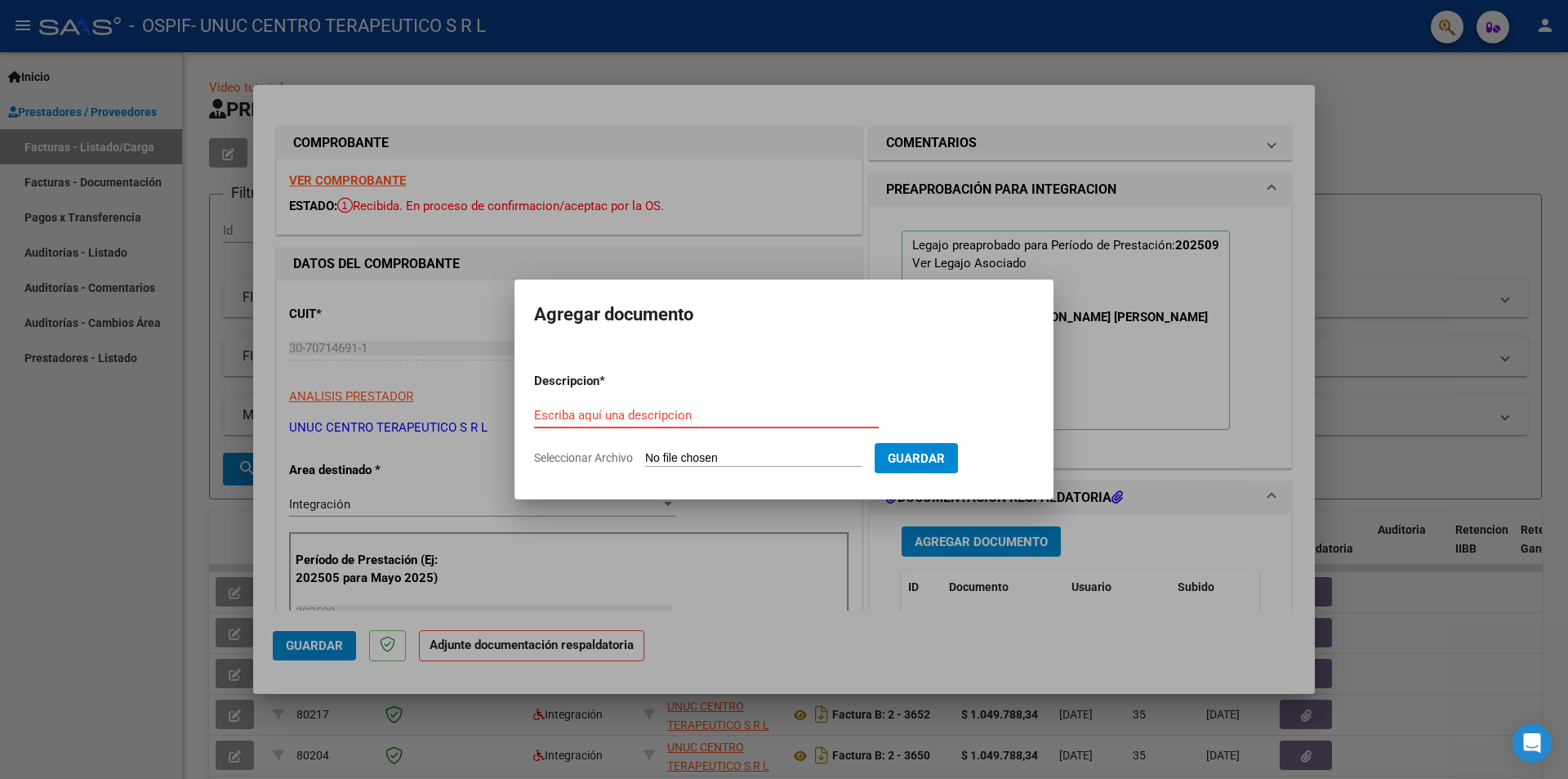
click at [685, 418] on input "Escriba aquí una descripcion" at bounding box center [707, 415] width 345 height 15
type input "INFORME"
click at [607, 456] on span "Seleccionar Archivo" at bounding box center [583, 457] width 99 height 13
click at [645, 456] on input "Seleccionar Archivo" at bounding box center [753, 459] width 216 height 16
type input "C:\fakepath\Informe general septiembre 2025.pdf"
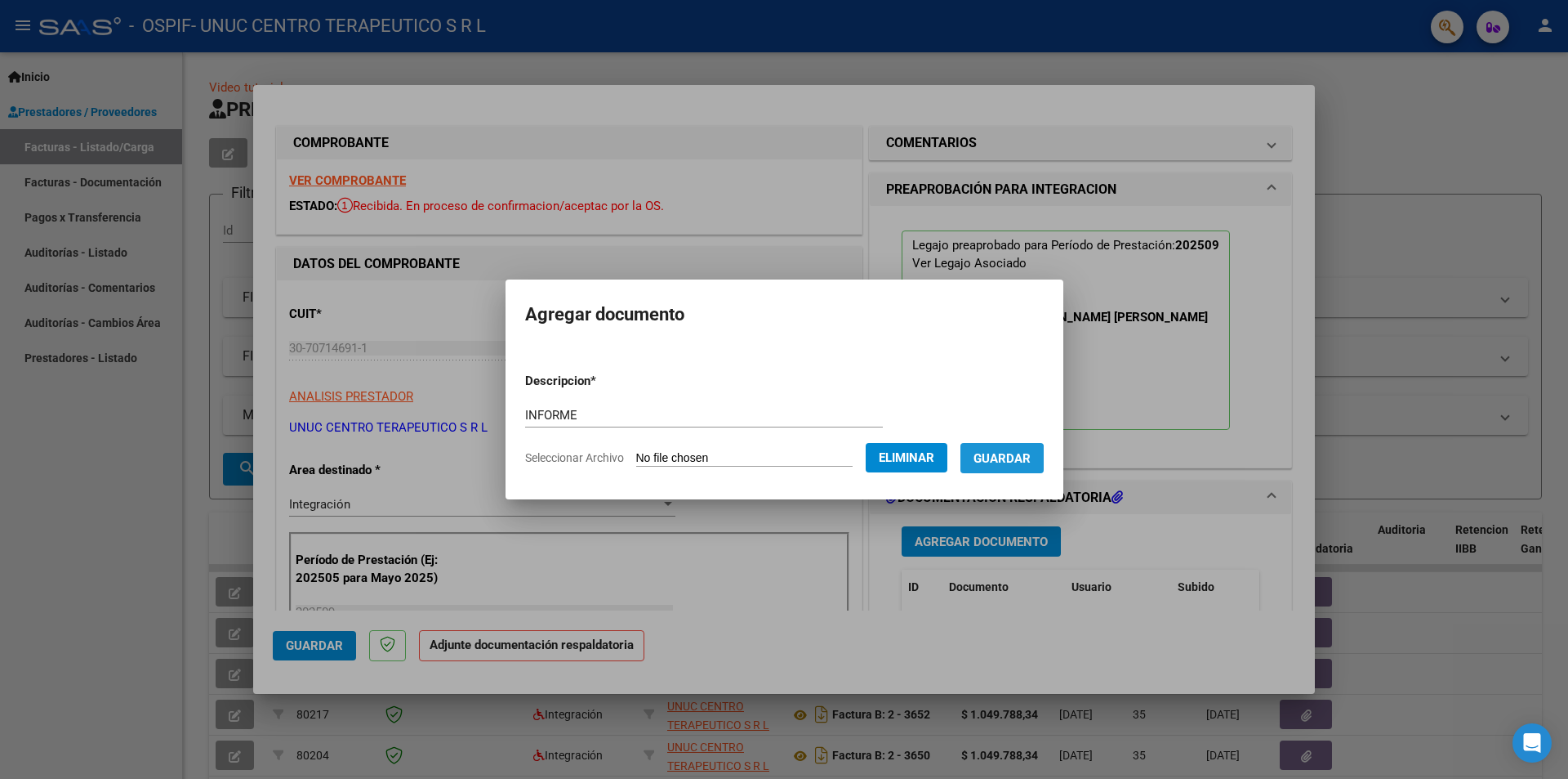
click at [1008, 459] on span "Guardar" at bounding box center [1001, 458] width 57 height 15
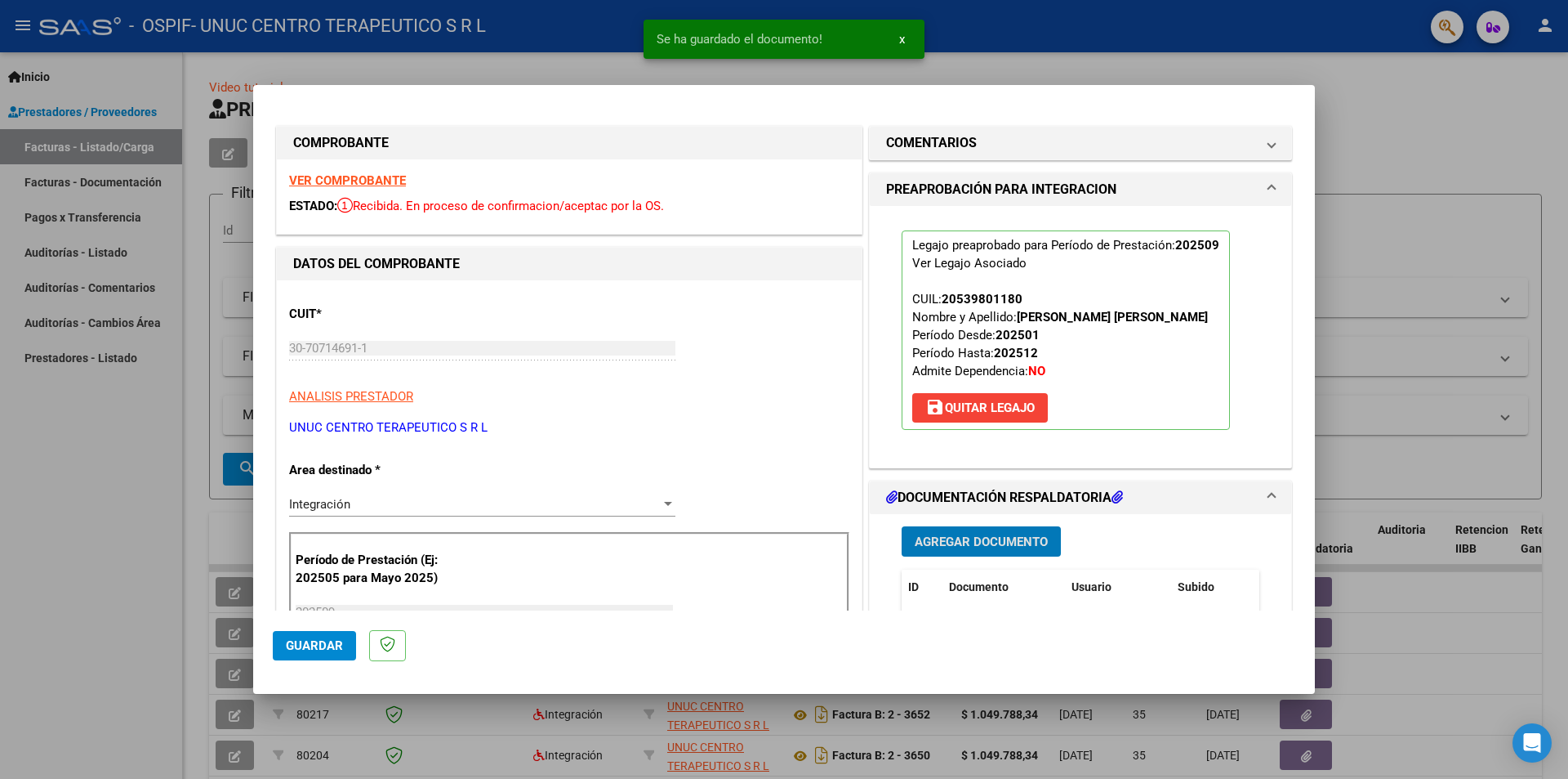
scroll to position [245, 0]
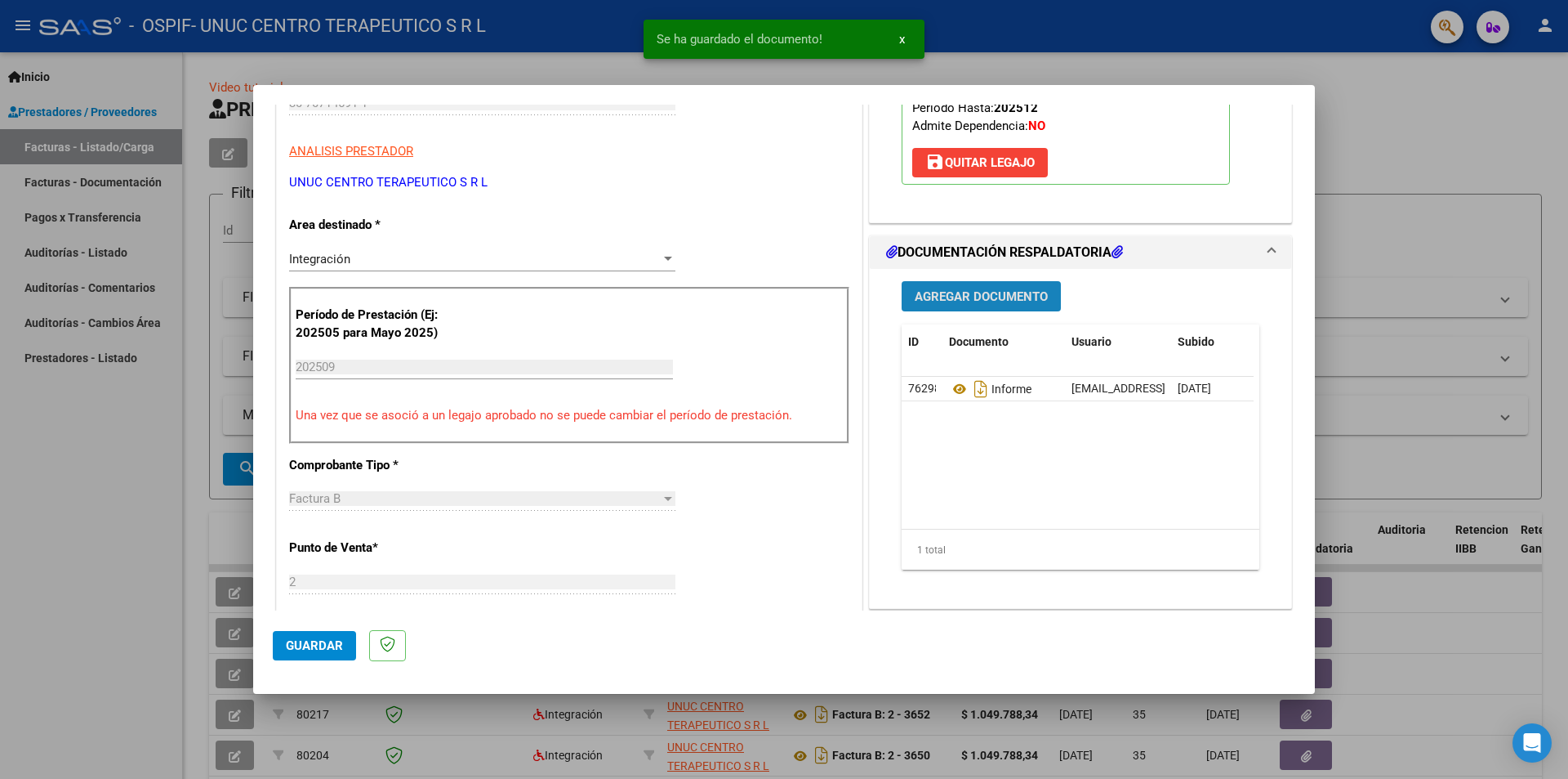
click at [965, 295] on span "Agregar Documento" at bounding box center [981, 297] width 133 height 15
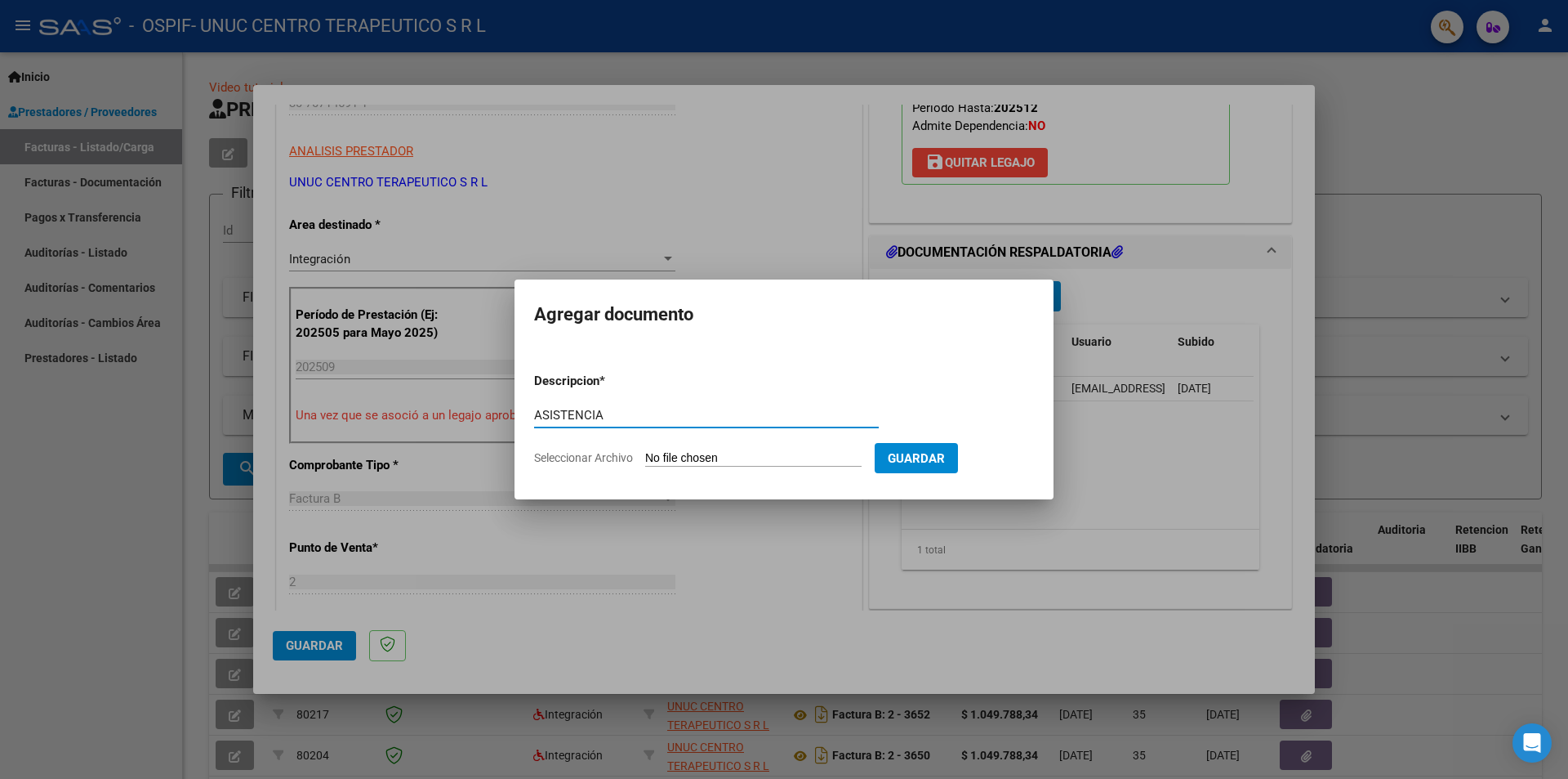
type input "ASISTENCIA"
click at [626, 457] on span "Seleccionar Archivo" at bounding box center [583, 457] width 99 height 13
click at [645, 457] on input "Seleccionar Archivo" at bounding box center [753, 459] width 216 height 16
type input "C:\fakepath\[PERSON_NAME] [DATE].pdf"
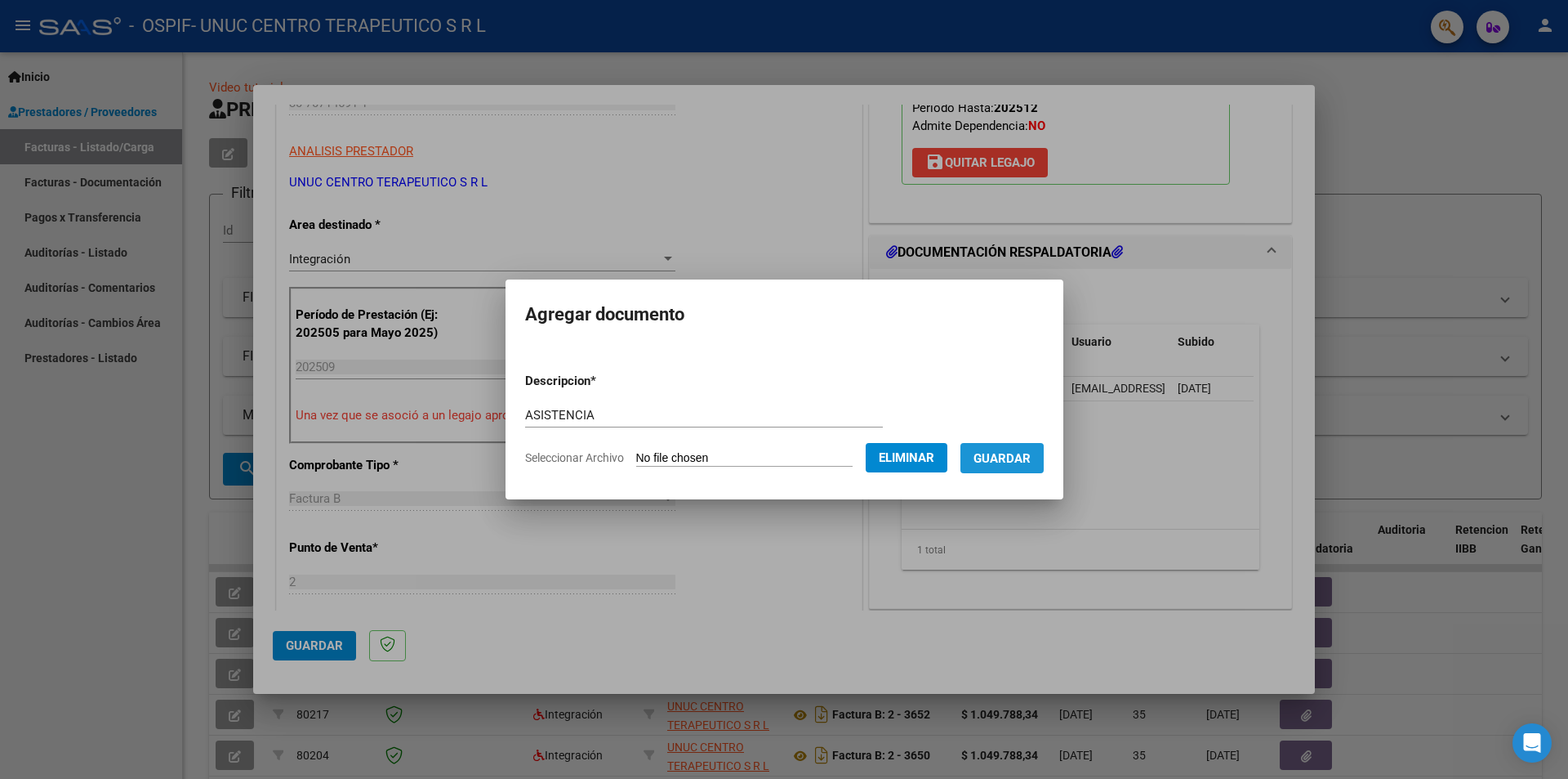
click at [1011, 461] on span "Guardar" at bounding box center [1001, 458] width 57 height 15
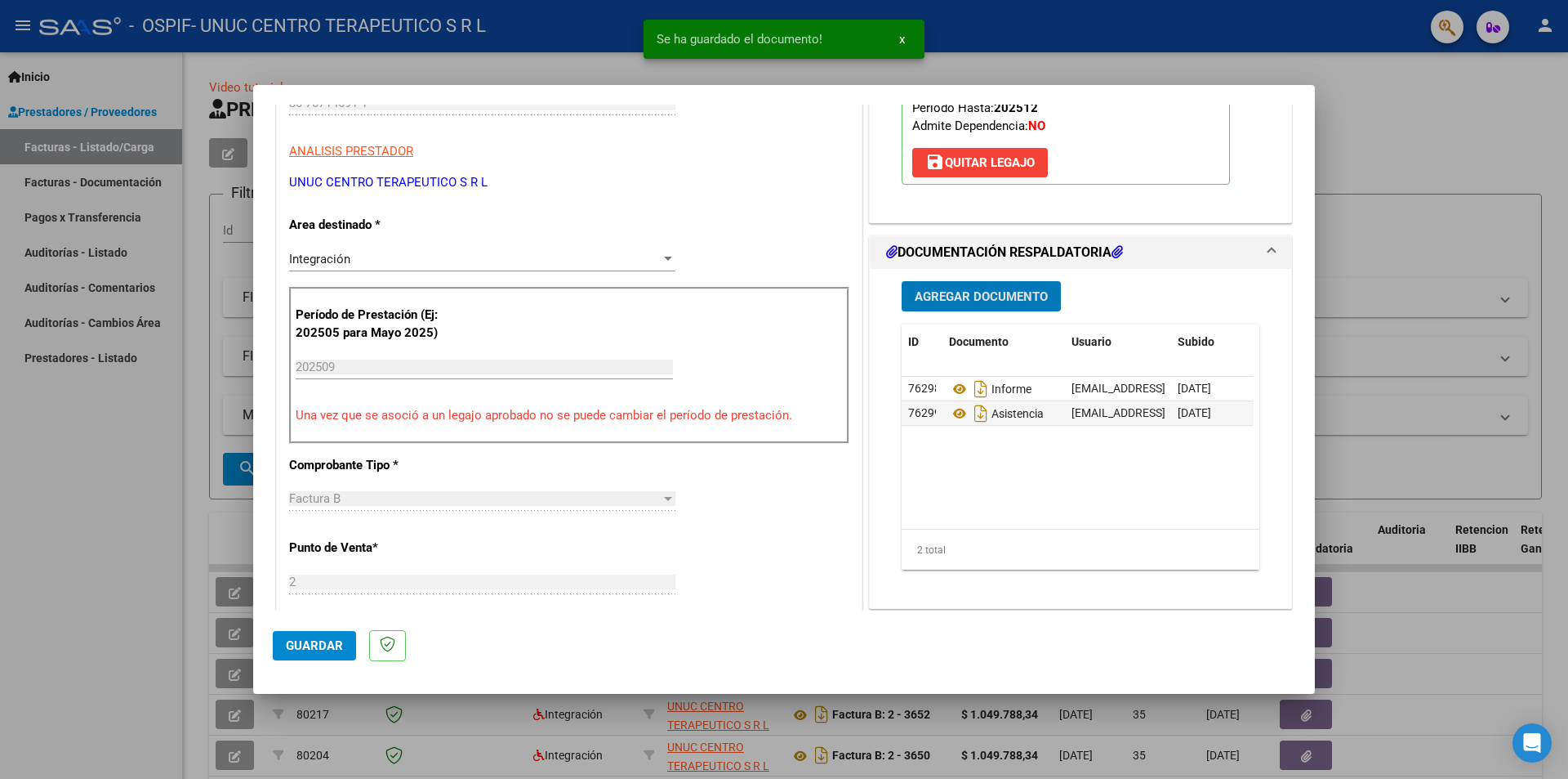
click at [967, 303] on span "Agregar Documento" at bounding box center [981, 297] width 133 height 15
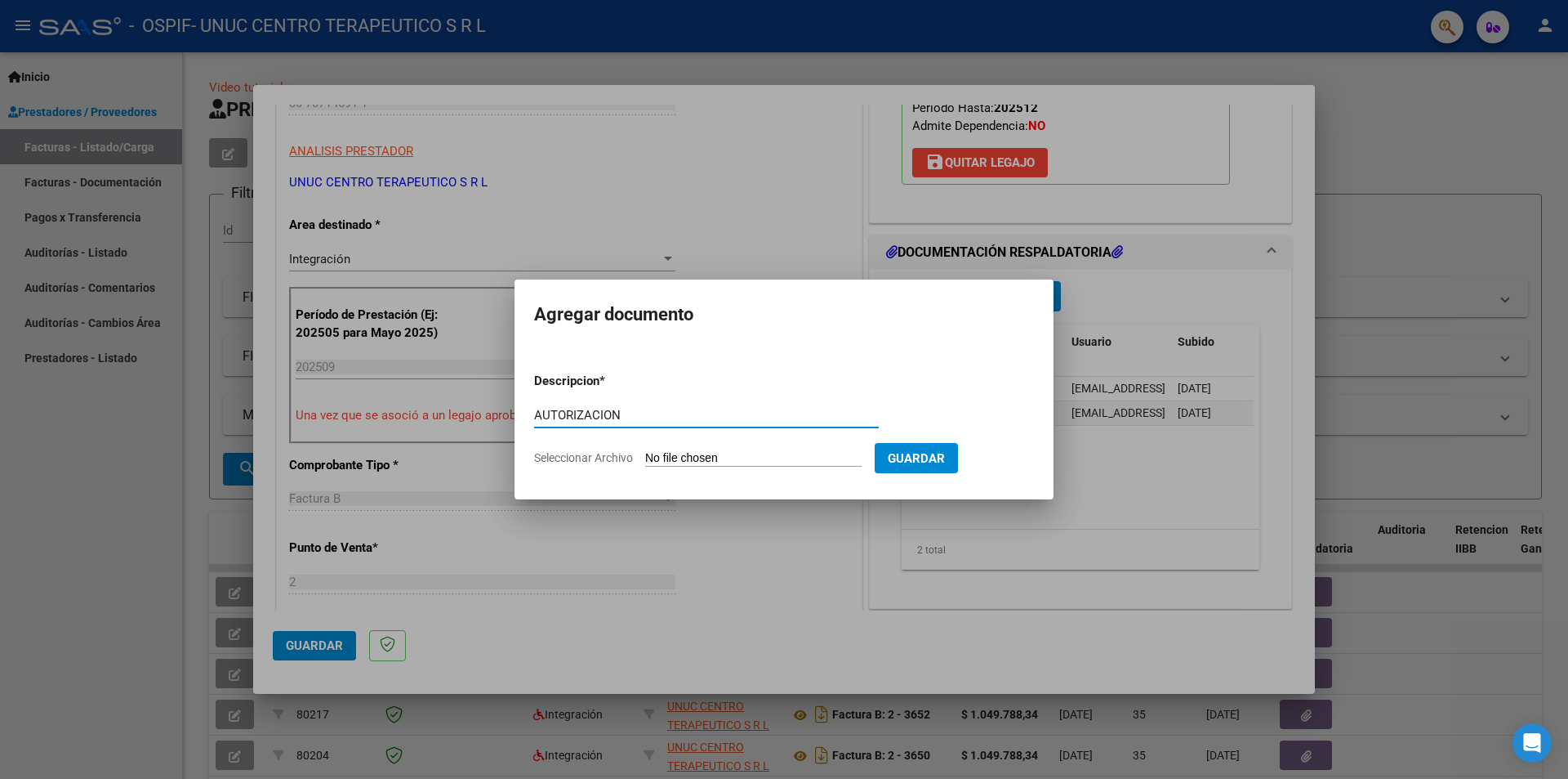
type input "AUTORIZACION"
click at [604, 462] on span "Seleccionar Archivo" at bounding box center [583, 457] width 99 height 13
click at [645, 462] on input "Seleccionar Archivo" at bounding box center [753, 459] width 216 height 16
type input "C:\fakepath\AUTORIZACION [PERSON_NAME].pdf"
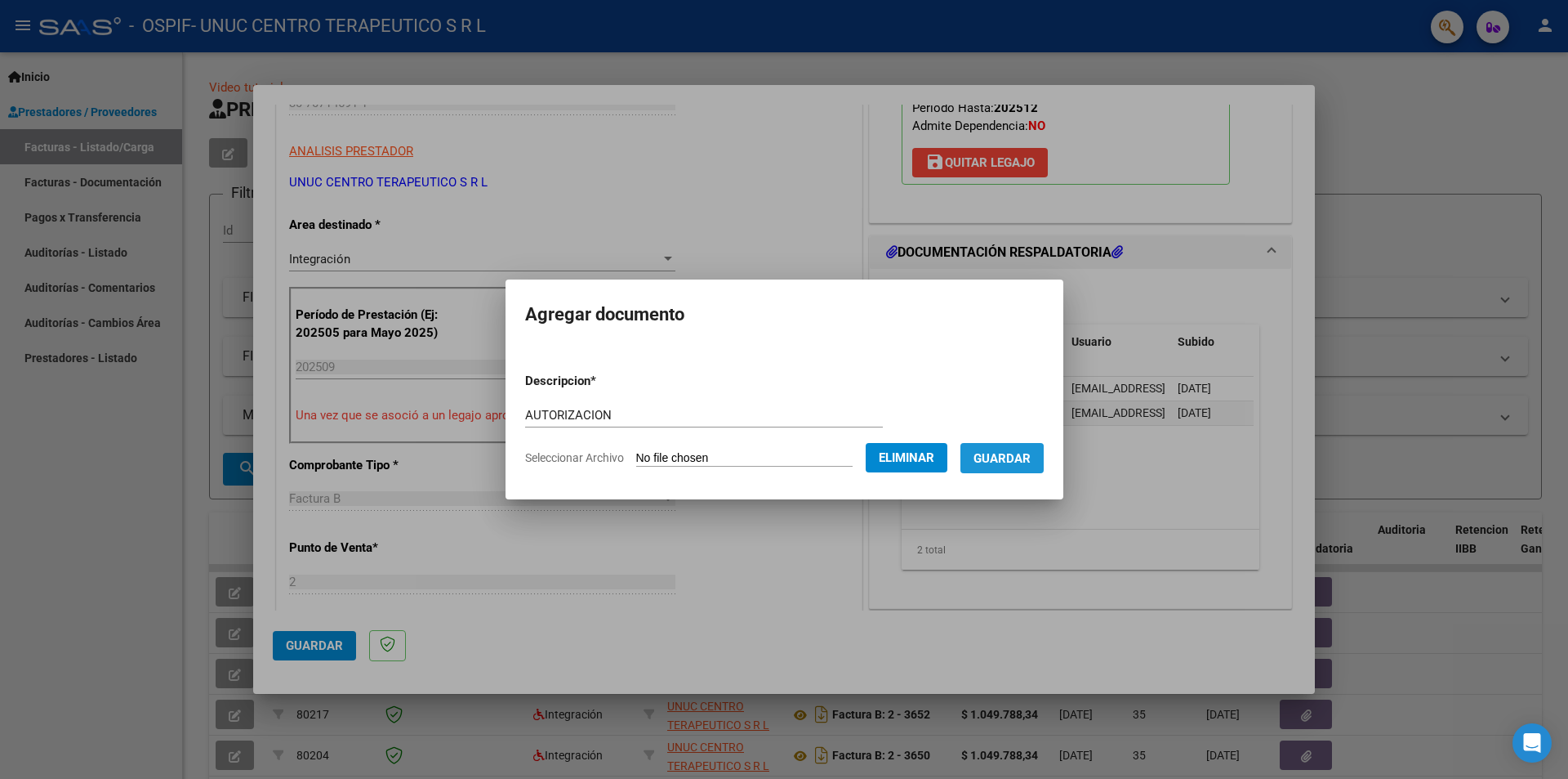
click at [1007, 464] on span "Guardar" at bounding box center [1001, 458] width 57 height 15
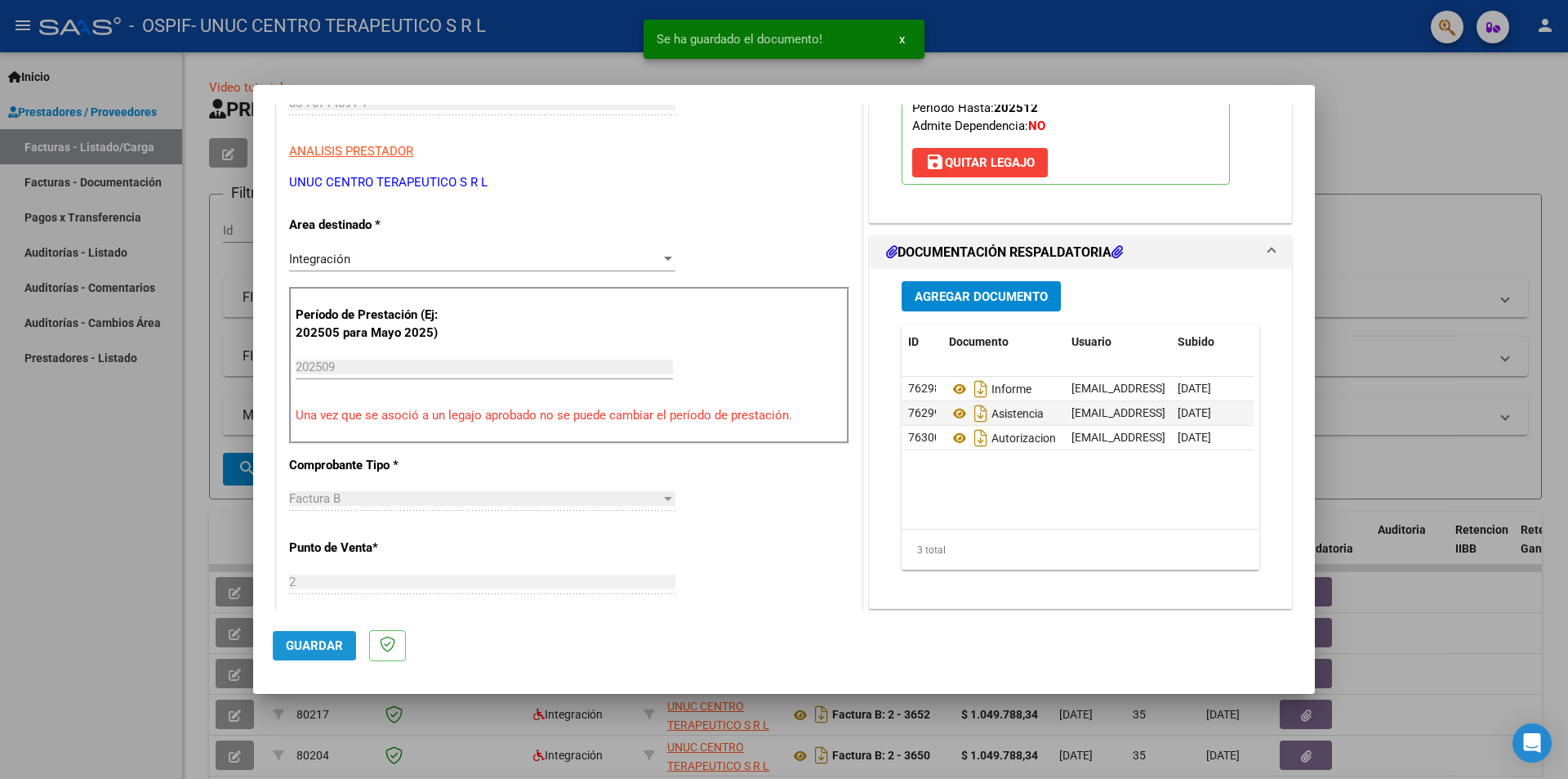
click at [296, 643] on span "Guardar" at bounding box center [314, 645] width 57 height 15
drag, startPoint x: 84, startPoint y: 563, endPoint x: 80, endPoint y: 574, distance: 11.7
click at [84, 567] on div at bounding box center [784, 389] width 1568 height 779
type input "$ 0,00"
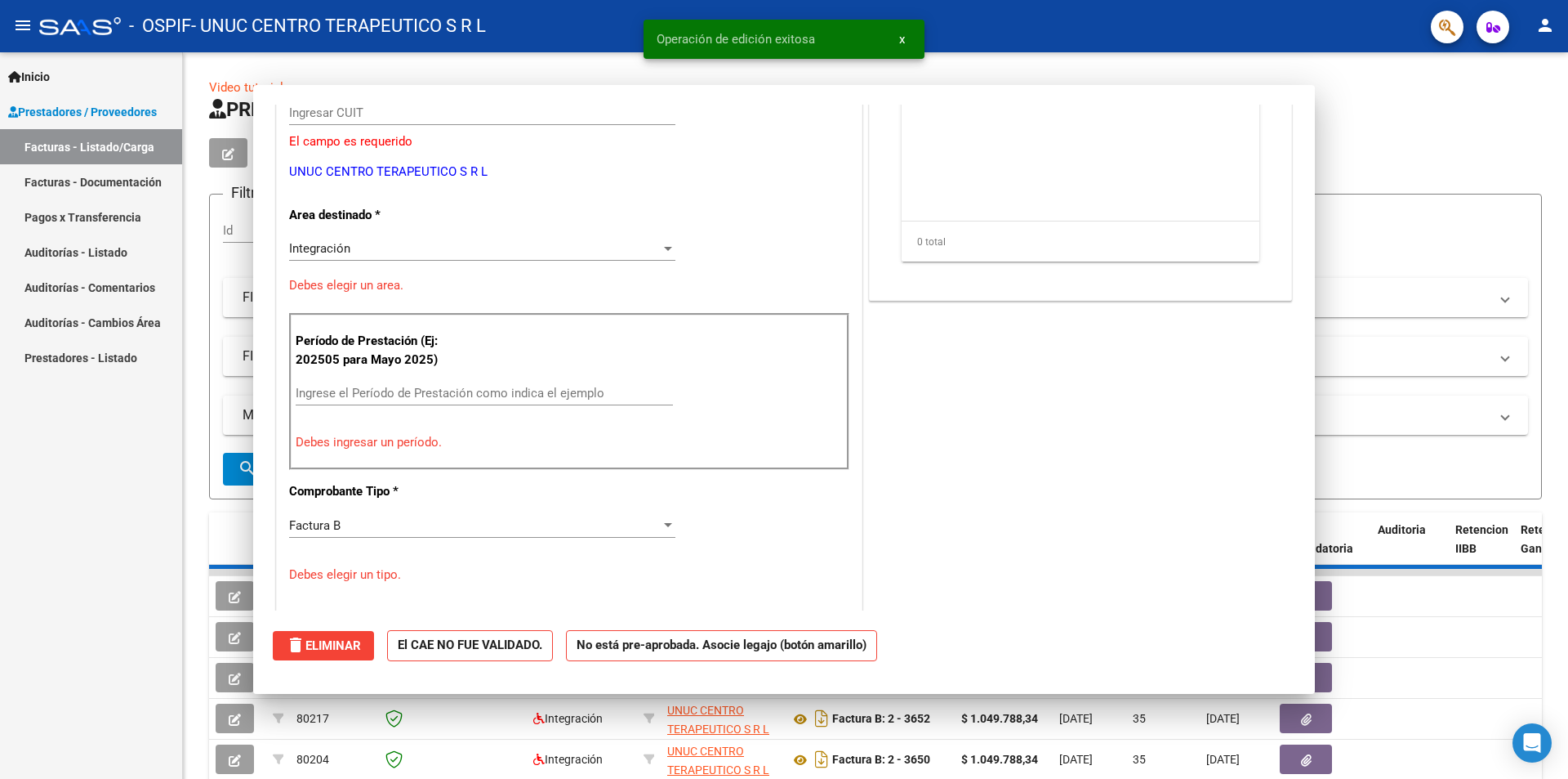
scroll to position [0, 0]
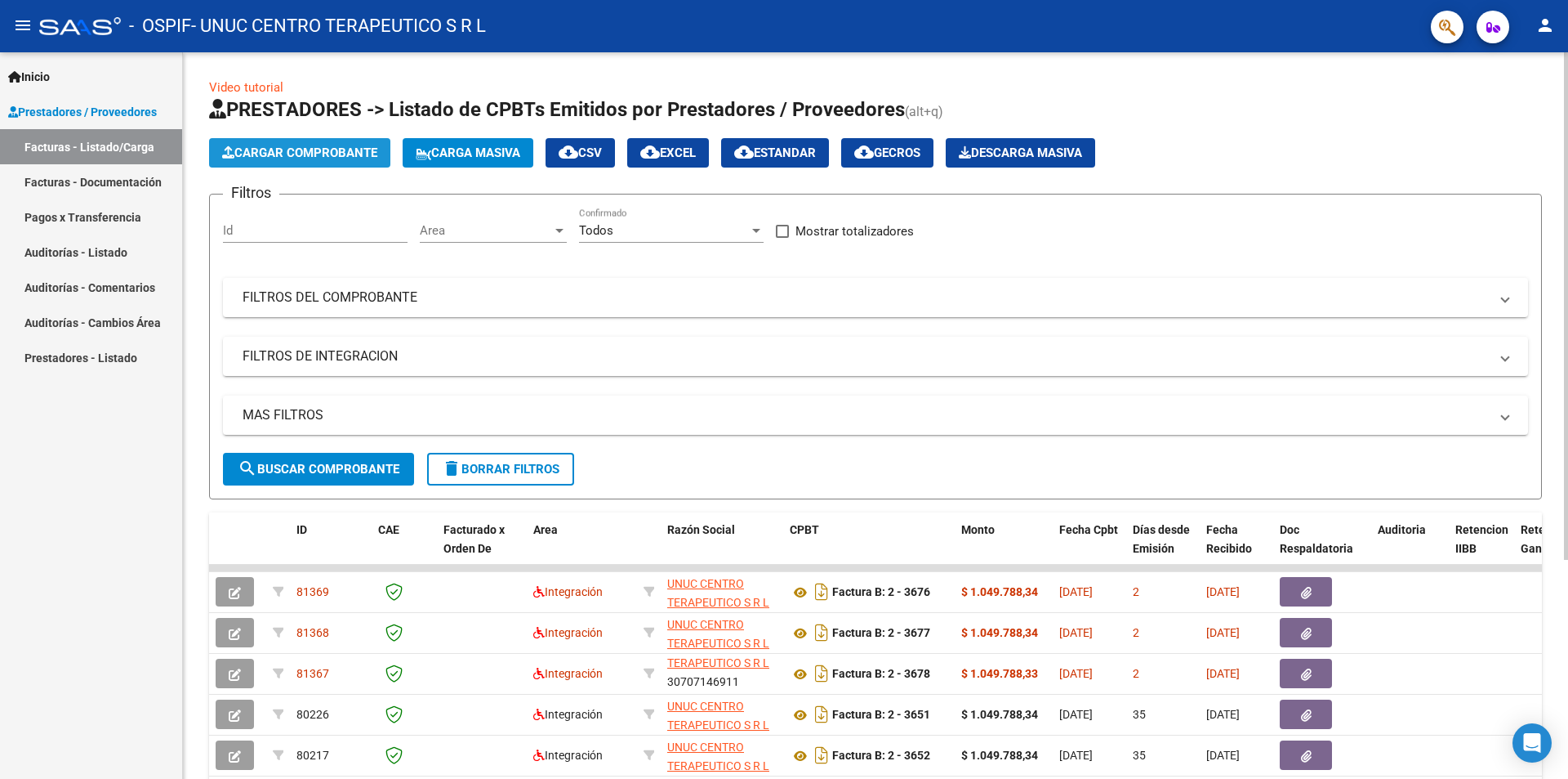
click at [289, 158] on span "Cargar Comprobante" at bounding box center [299, 152] width 155 height 15
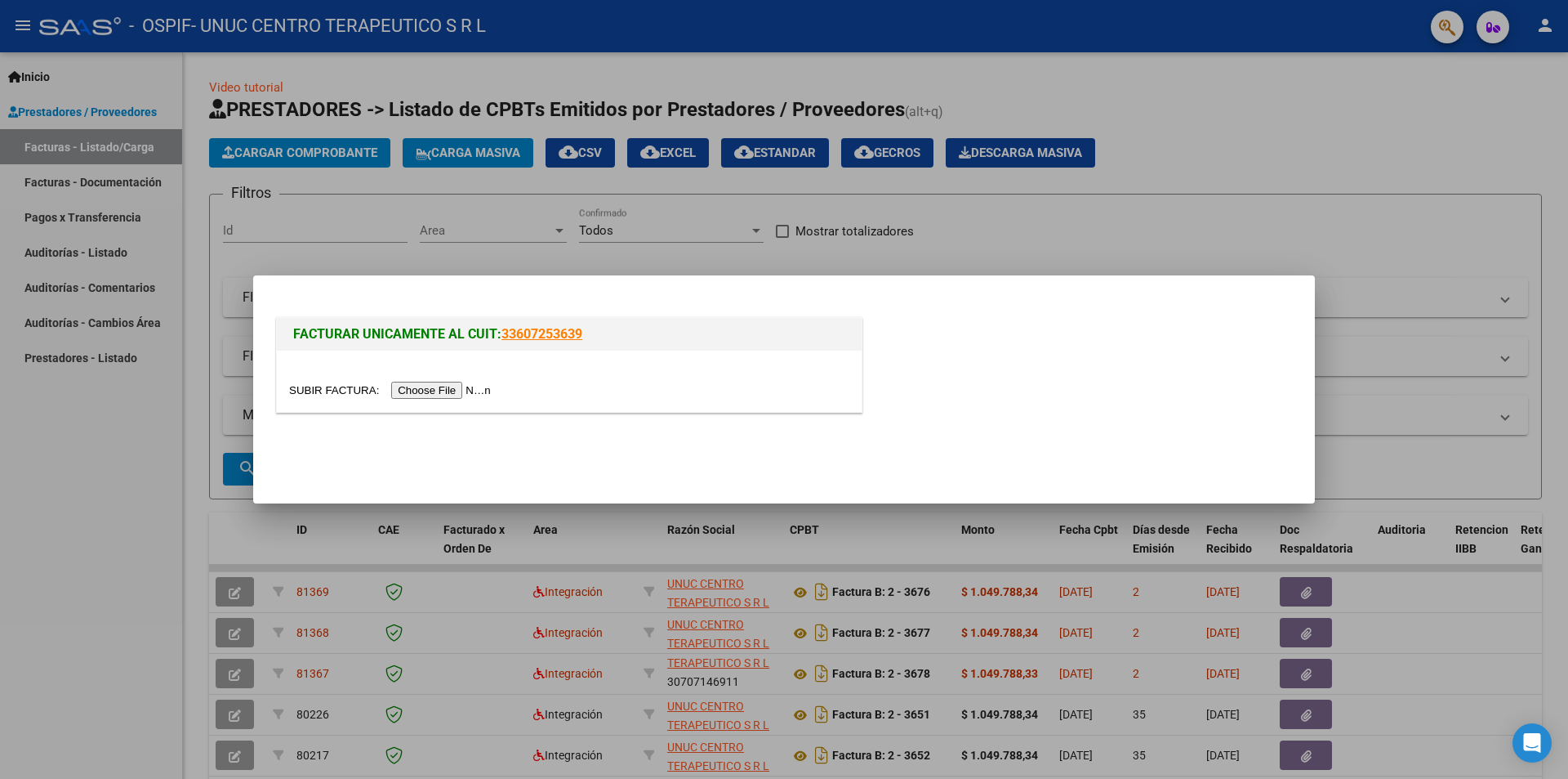
click at [447, 390] on input "file" at bounding box center [392, 389] width 207 height 17
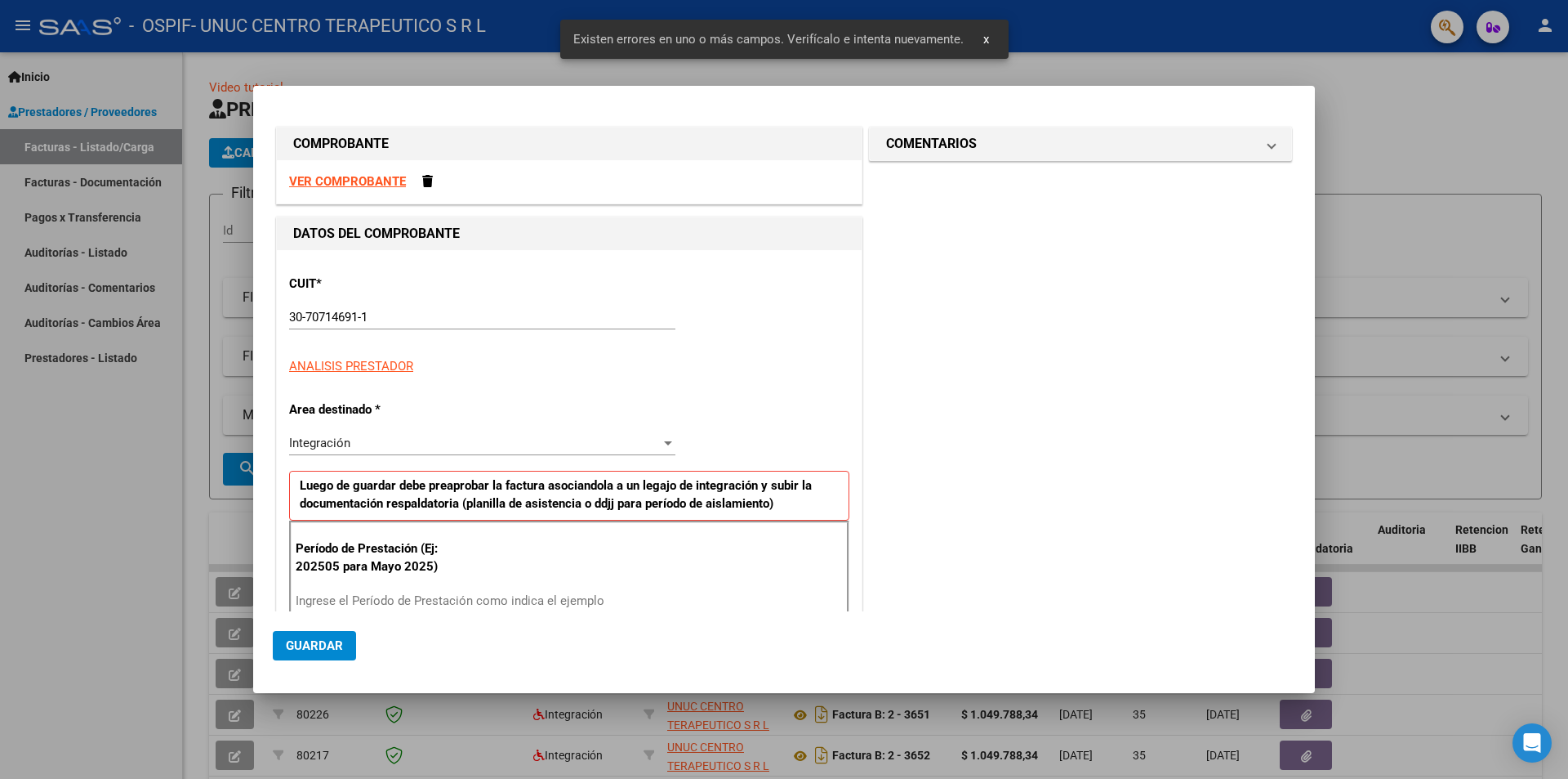
scroll to position [225, 0]
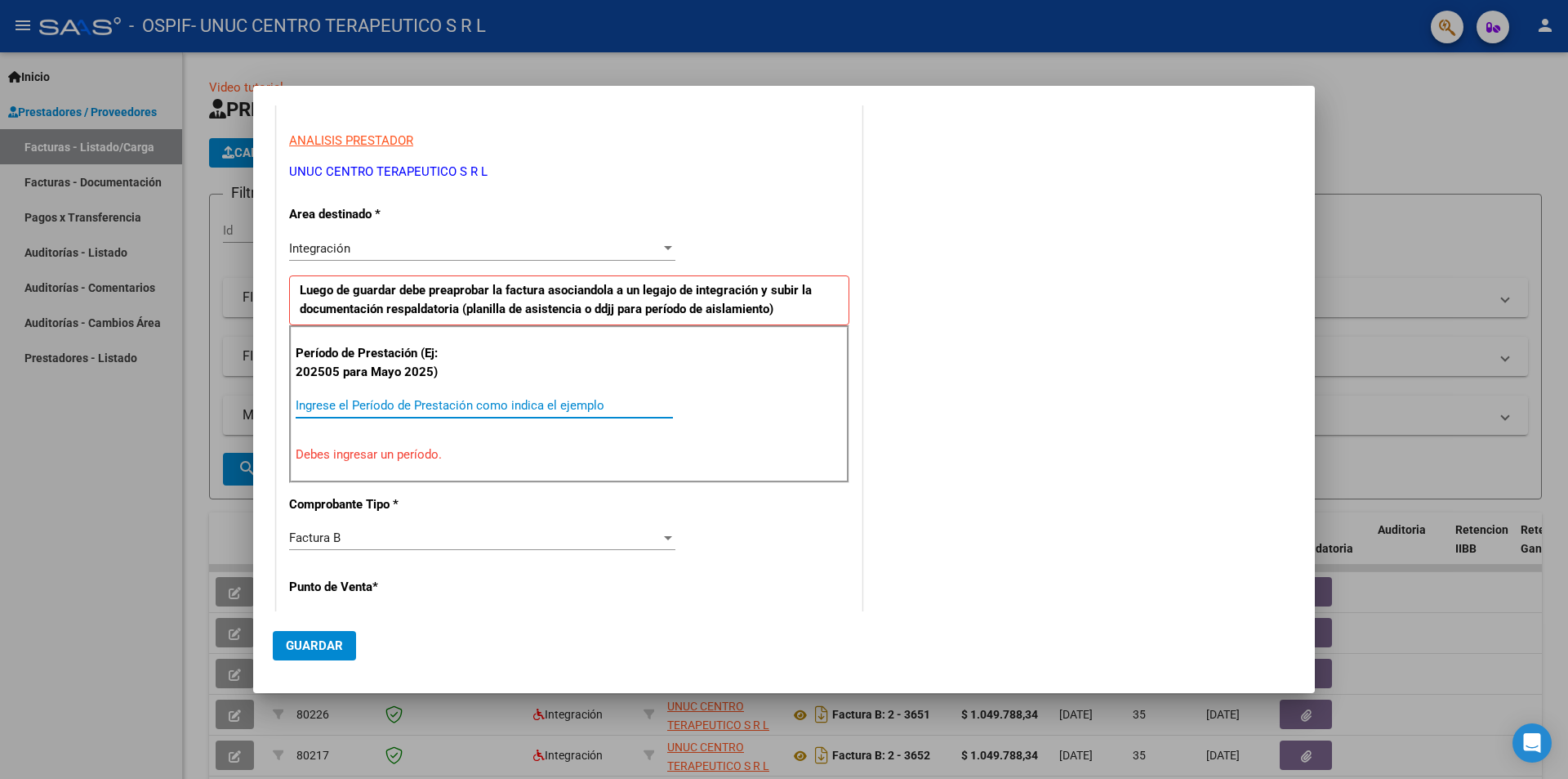
click at [399, 411] on input "Ingrese el Período de Prestación como indica el ejemplo" at bounding box center [484, 405] width 377 height 15
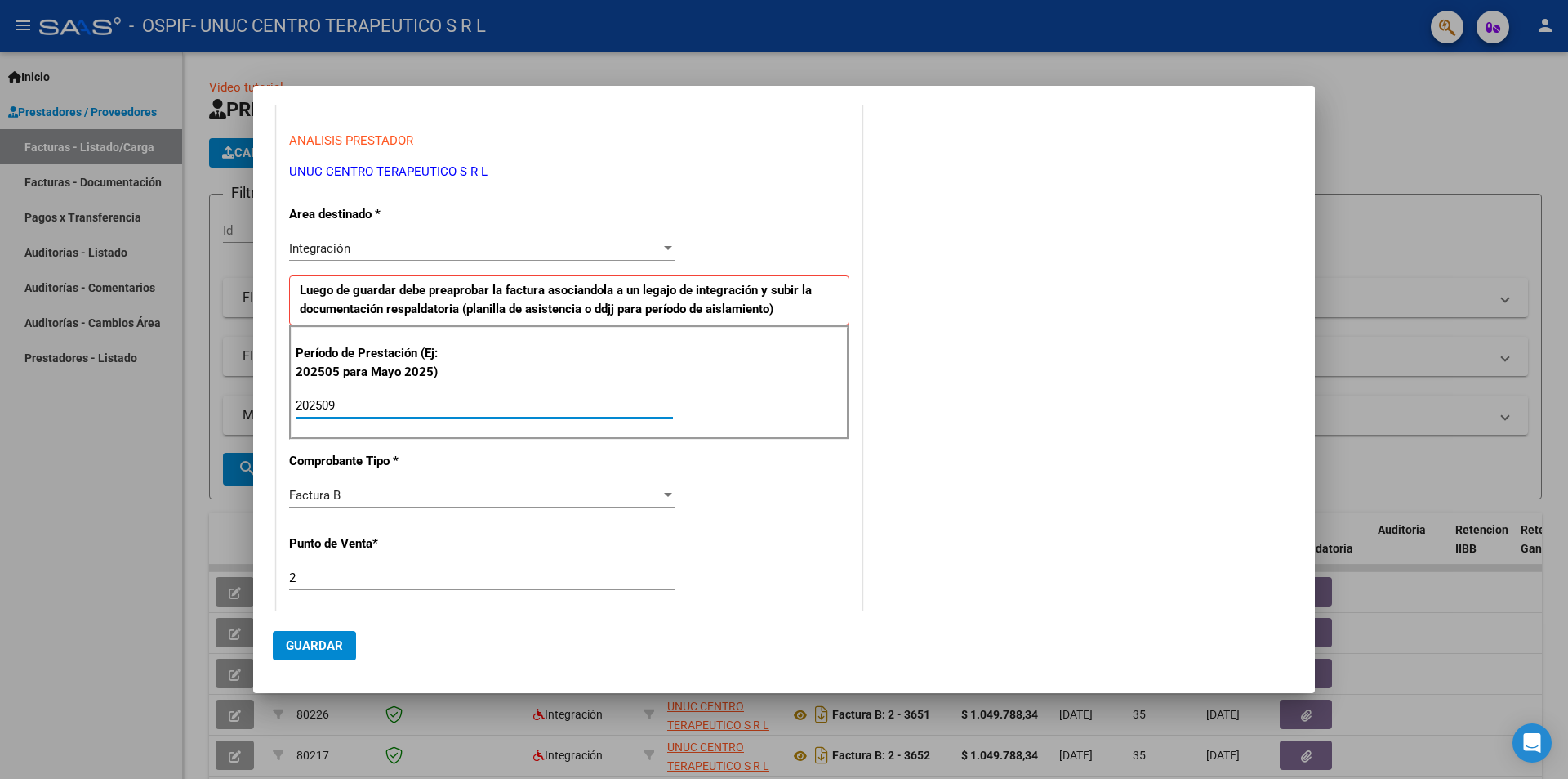
type input "202509"
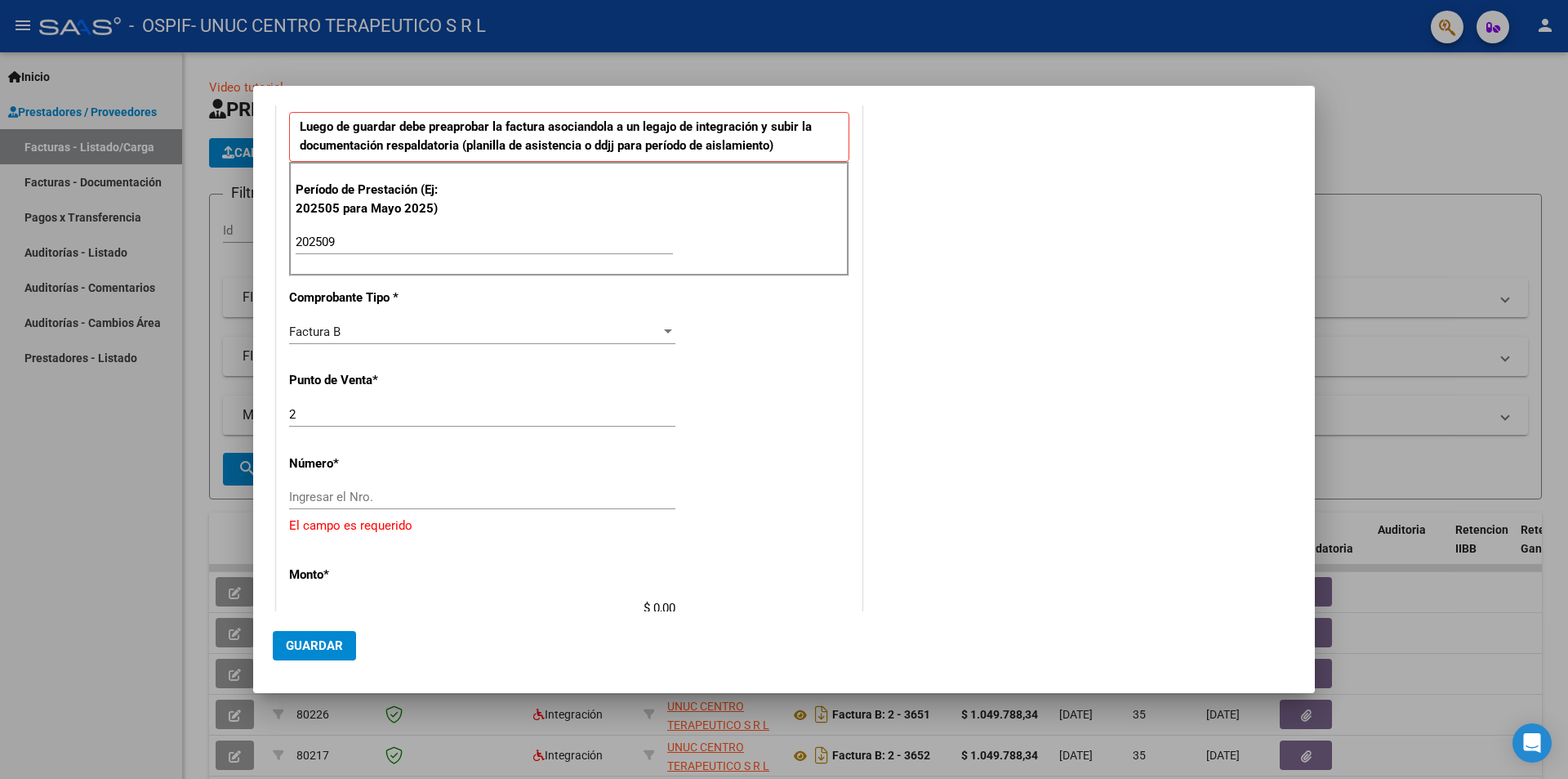
click at [363, 484] on div "Ingresar el Nro." at bounding box center [482, 496] width 386 height 25
click at [360, 503] on input "Ingresar el Nro." at bounding box center [482, 496] width 386 height 15
type input "3675"
type input "$ 1.049.788,34"
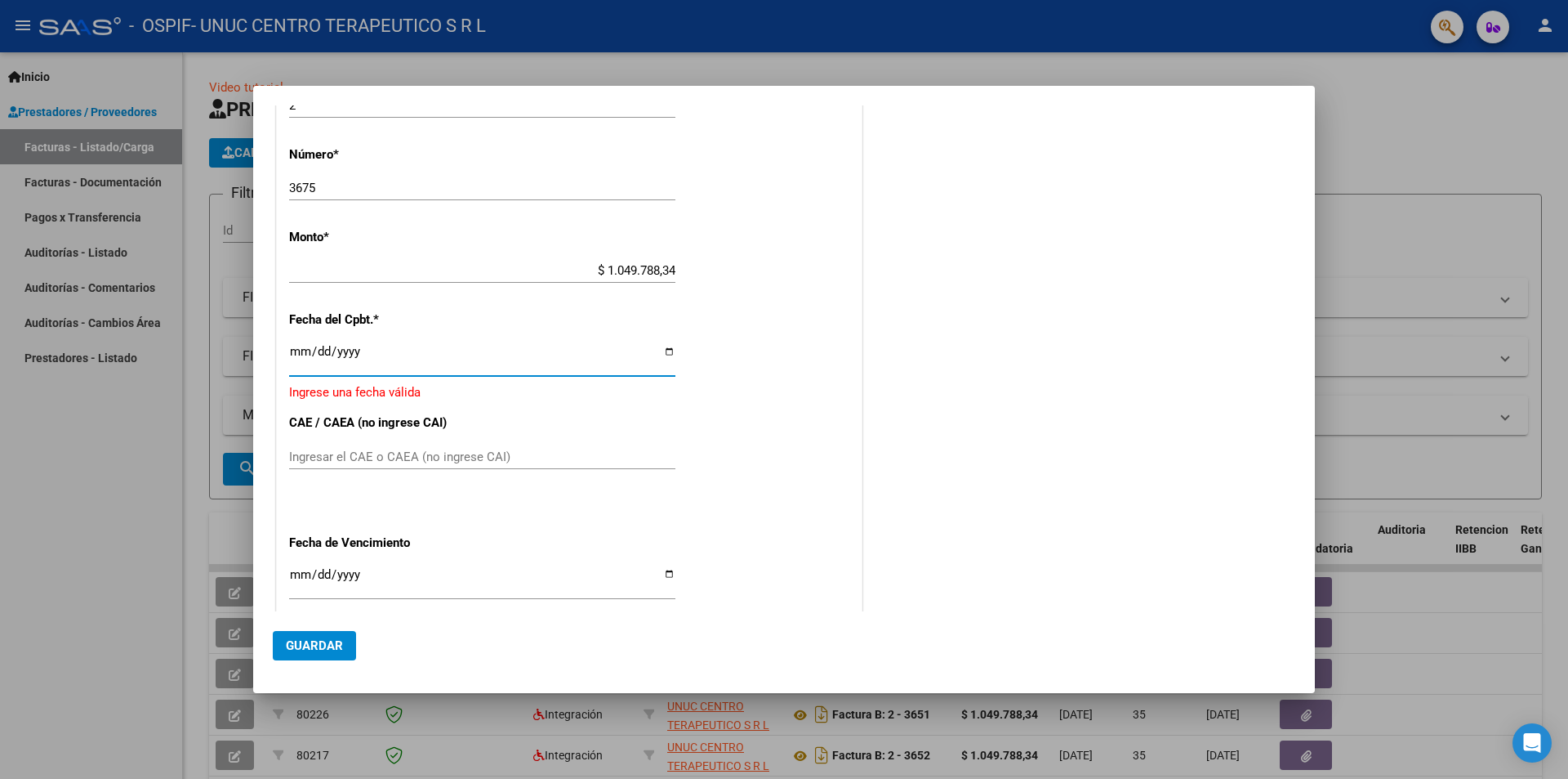
click at [664, 349] on input "Ingresar la fecha" at bounding box center [482, 358] width 386 height 26
type input "[DATE]"
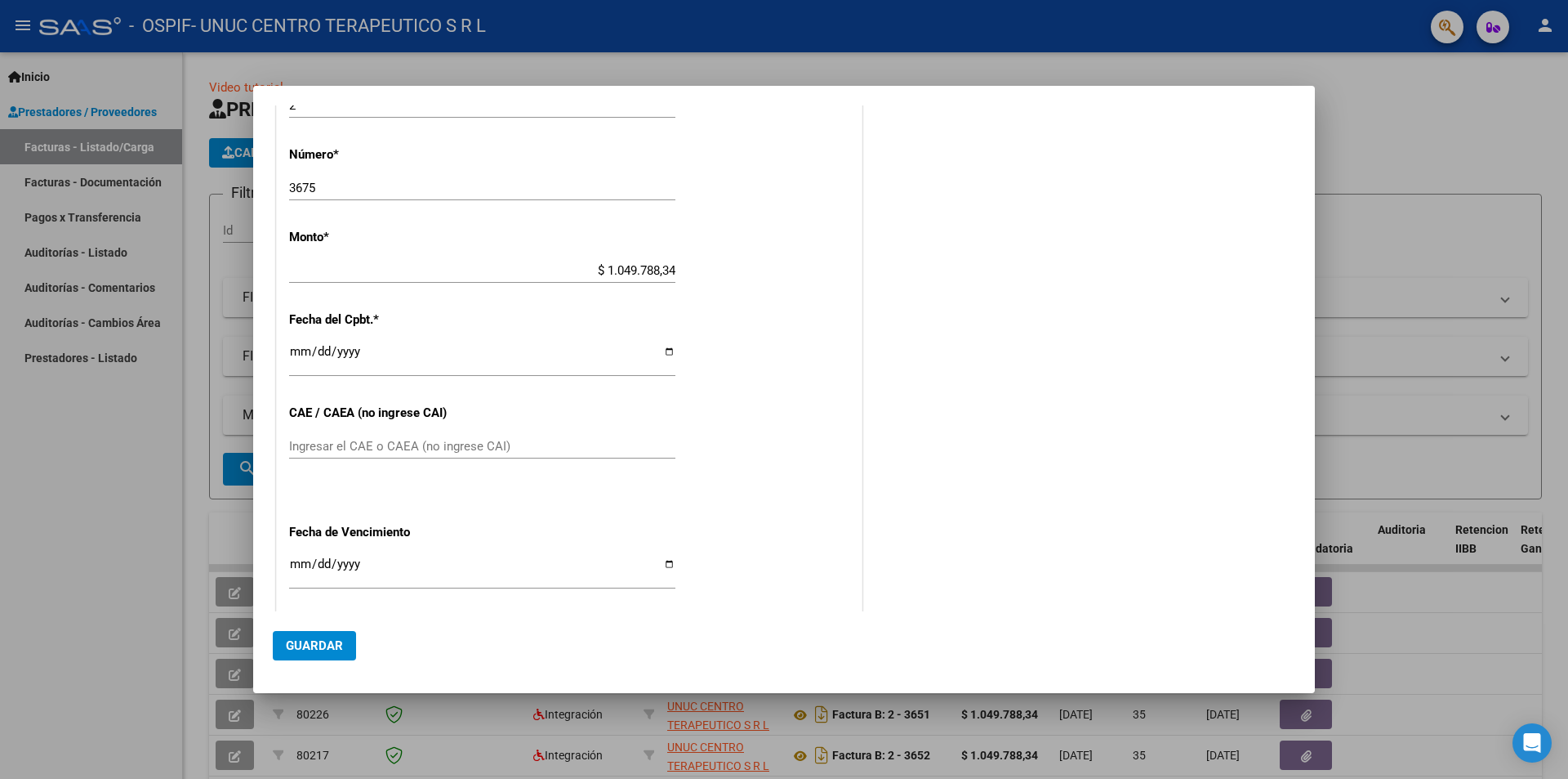
click at [384, 447] on input "Ingresar el CAE o CAEA (no ingrese CAI)" at bounding box center [482, 445] width 386 height 15
paste input "75401804296588"
type input "75401804296588"
click at [667, 568] on input "Ingresar la fecha" at bounding box center [482, 570] width 386 height 26
type input "[DATE]"
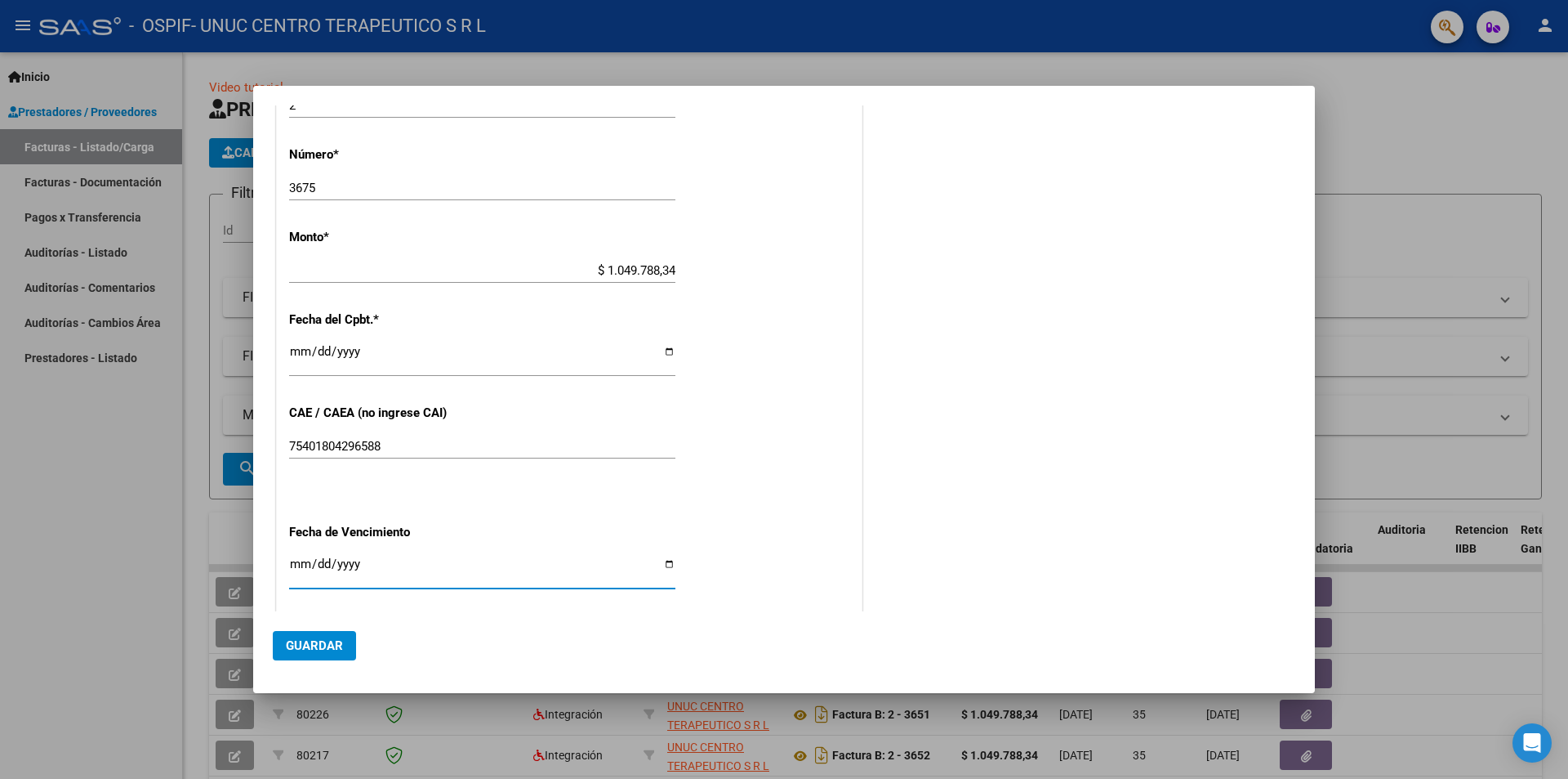
scroll to position [871, 0]
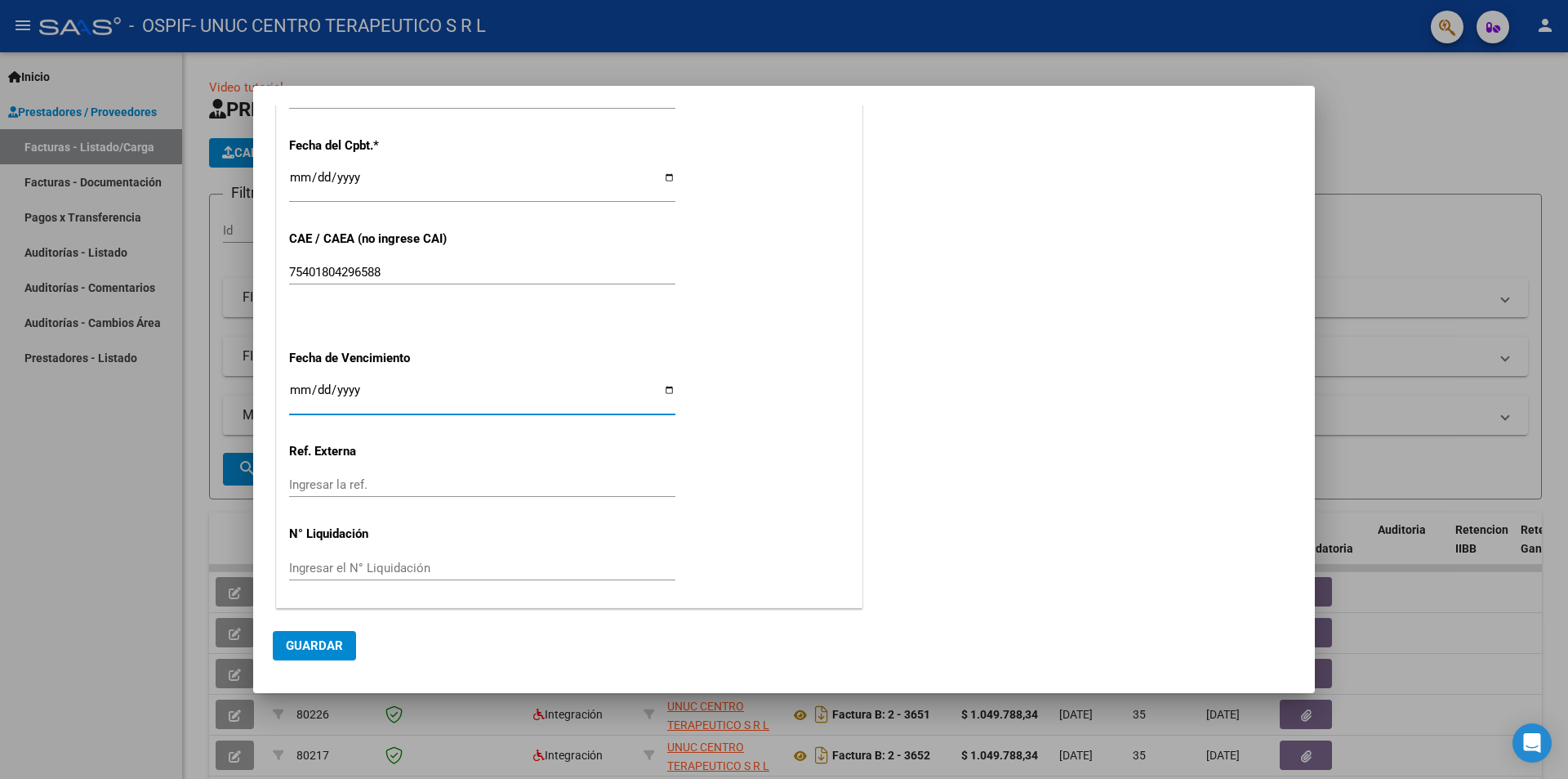
click at [334, 643] on span "Guardar" at bounding box center [314, 645] width 57 height 15
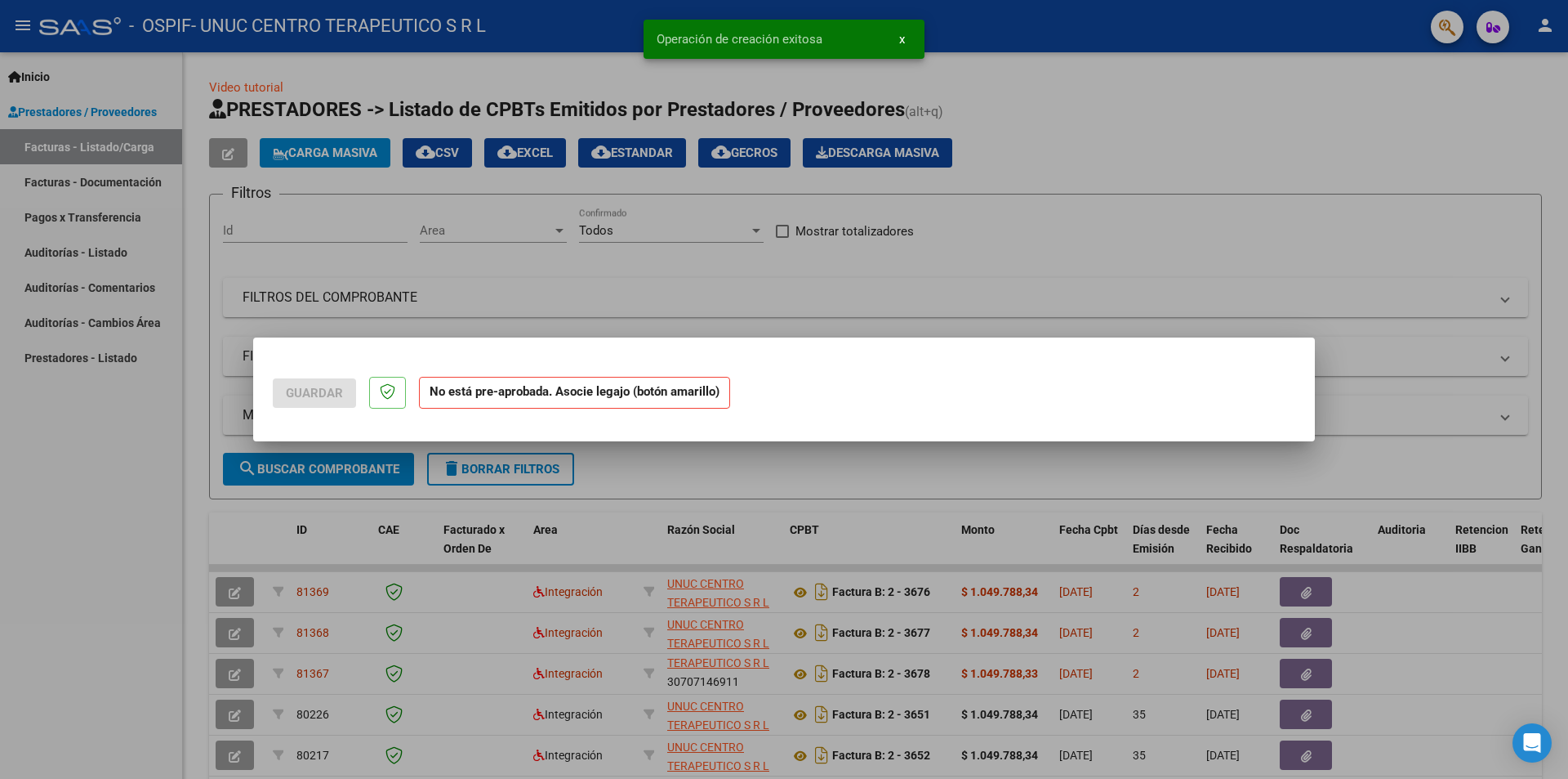
scroll to position [0, 0]
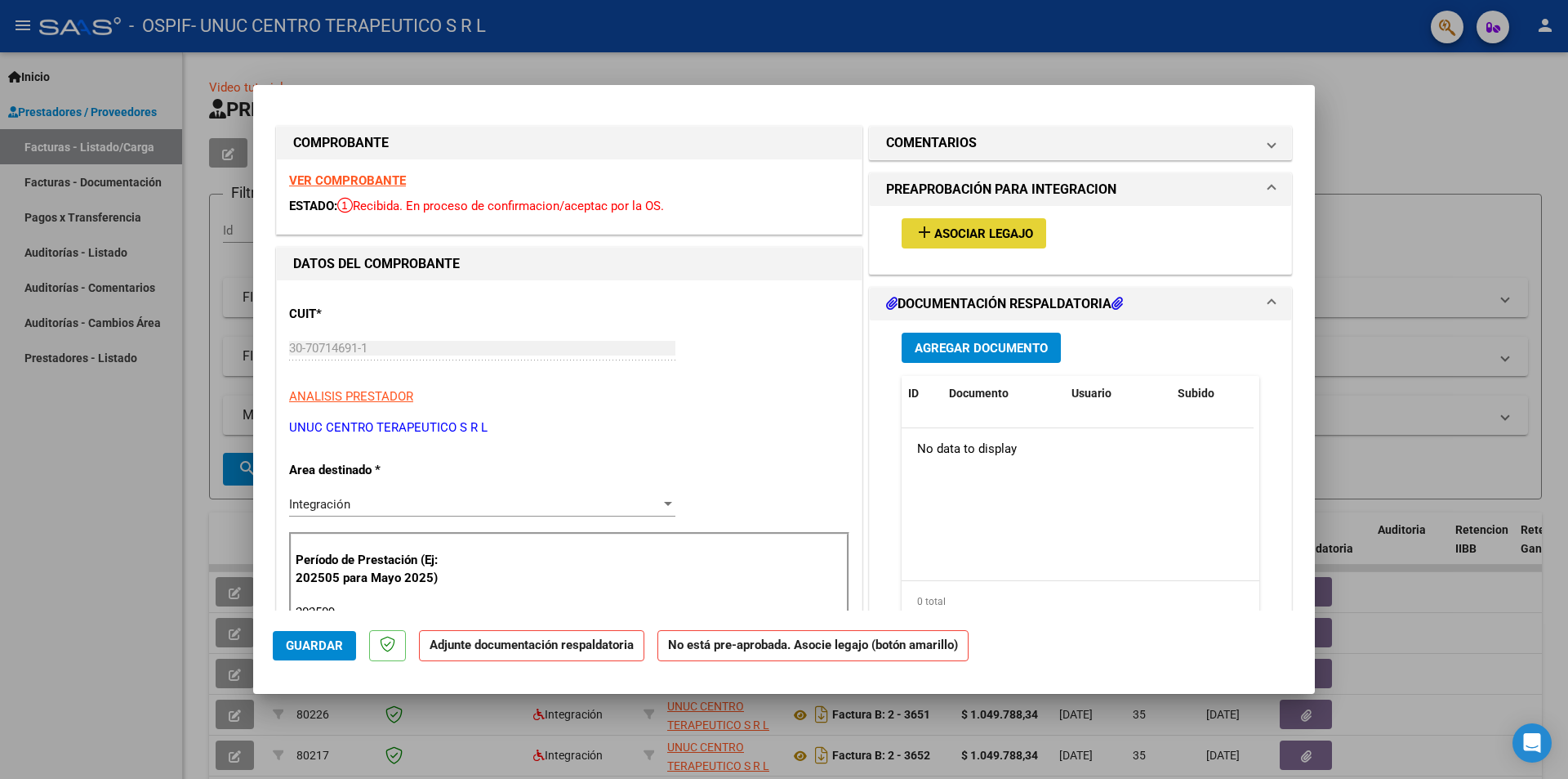
click at [976, 236] on span "Asociar Legajo" at bounding box center [984, 233] width 99 height 15
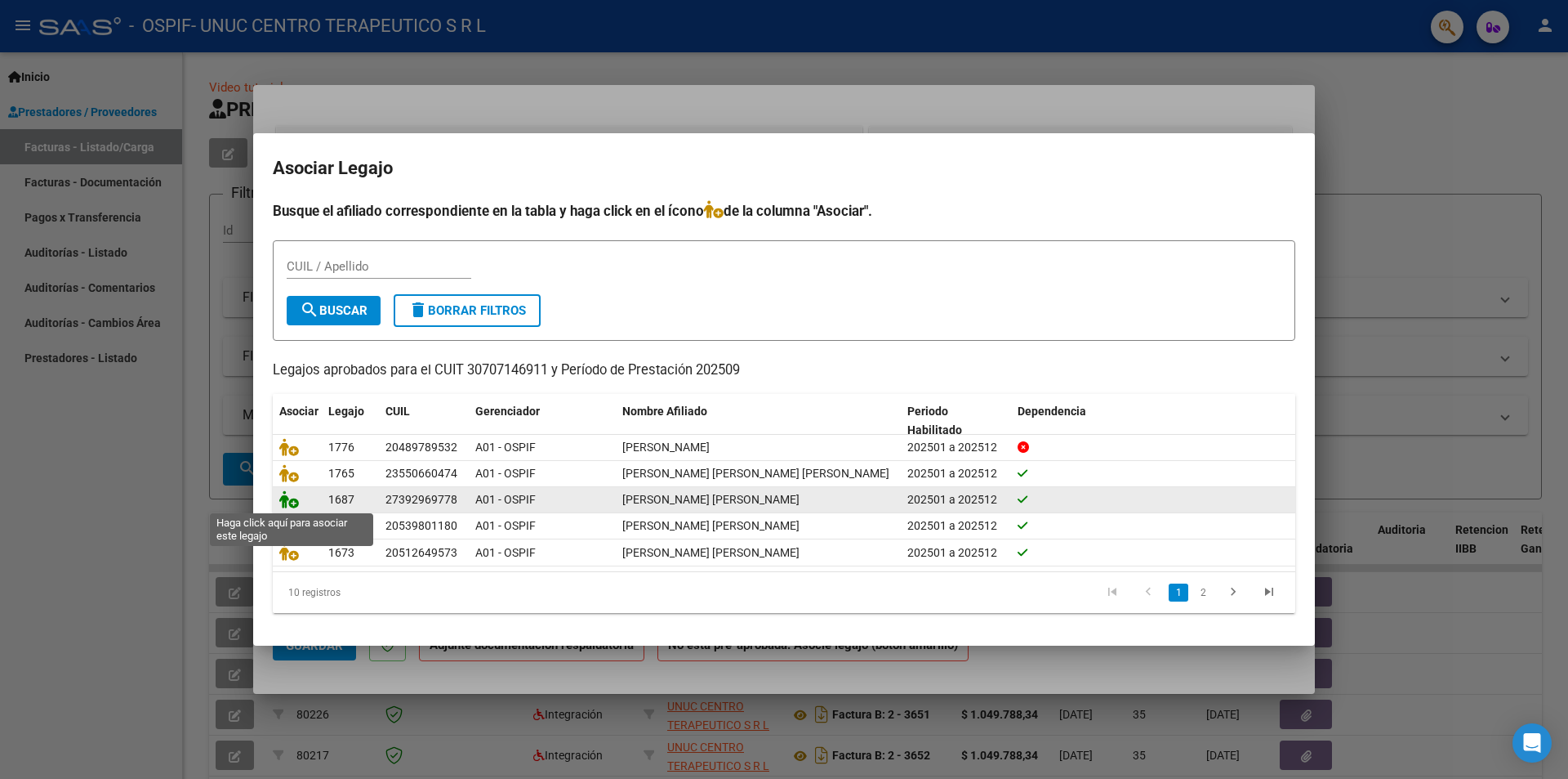
click at [293, 503] on icon at bounding box center [289, 499] width 19 height 18
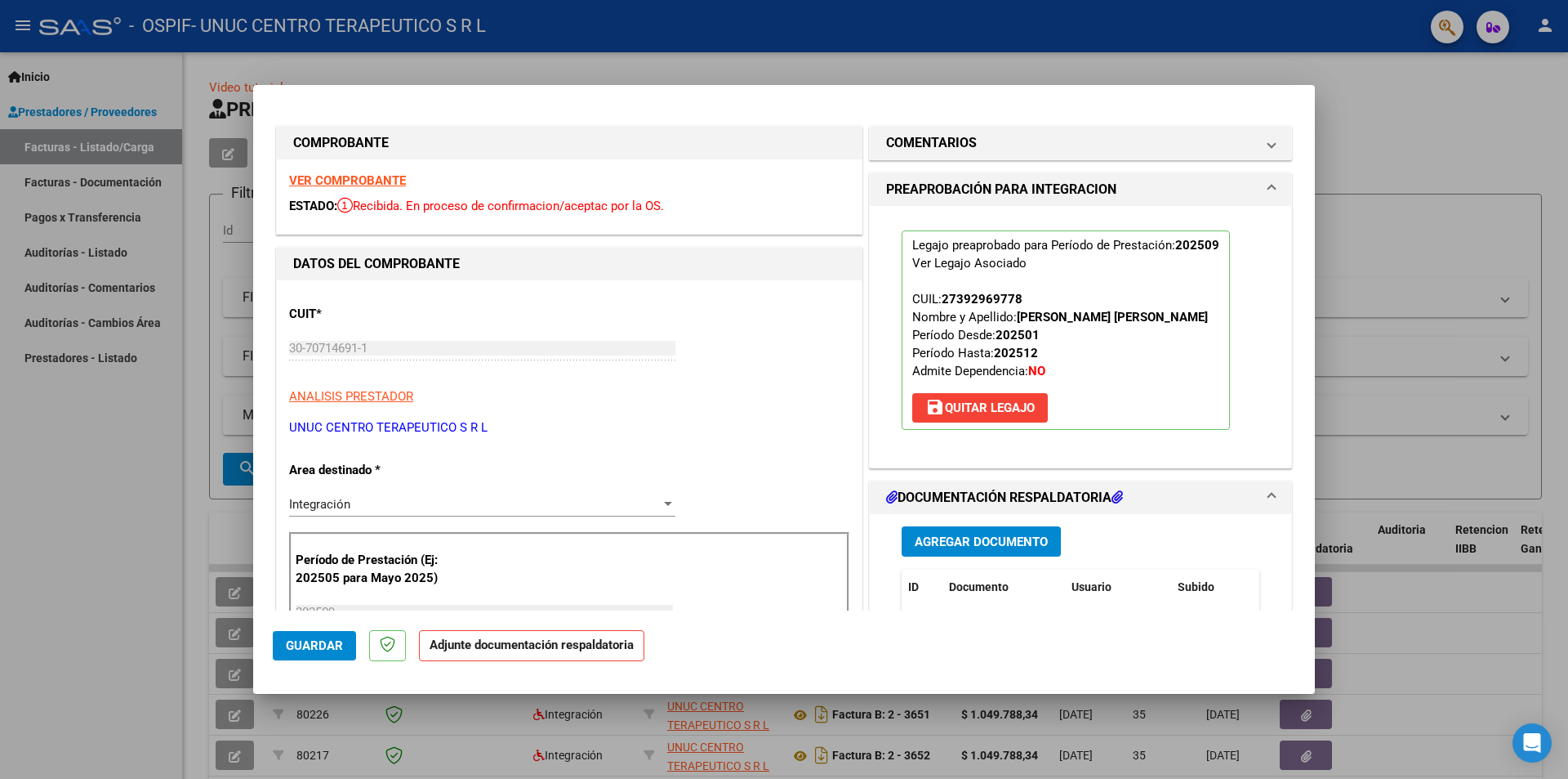
click at [978, 533] on span "Agregar Documento" at bounding box center [981, 540] width 133 height 15
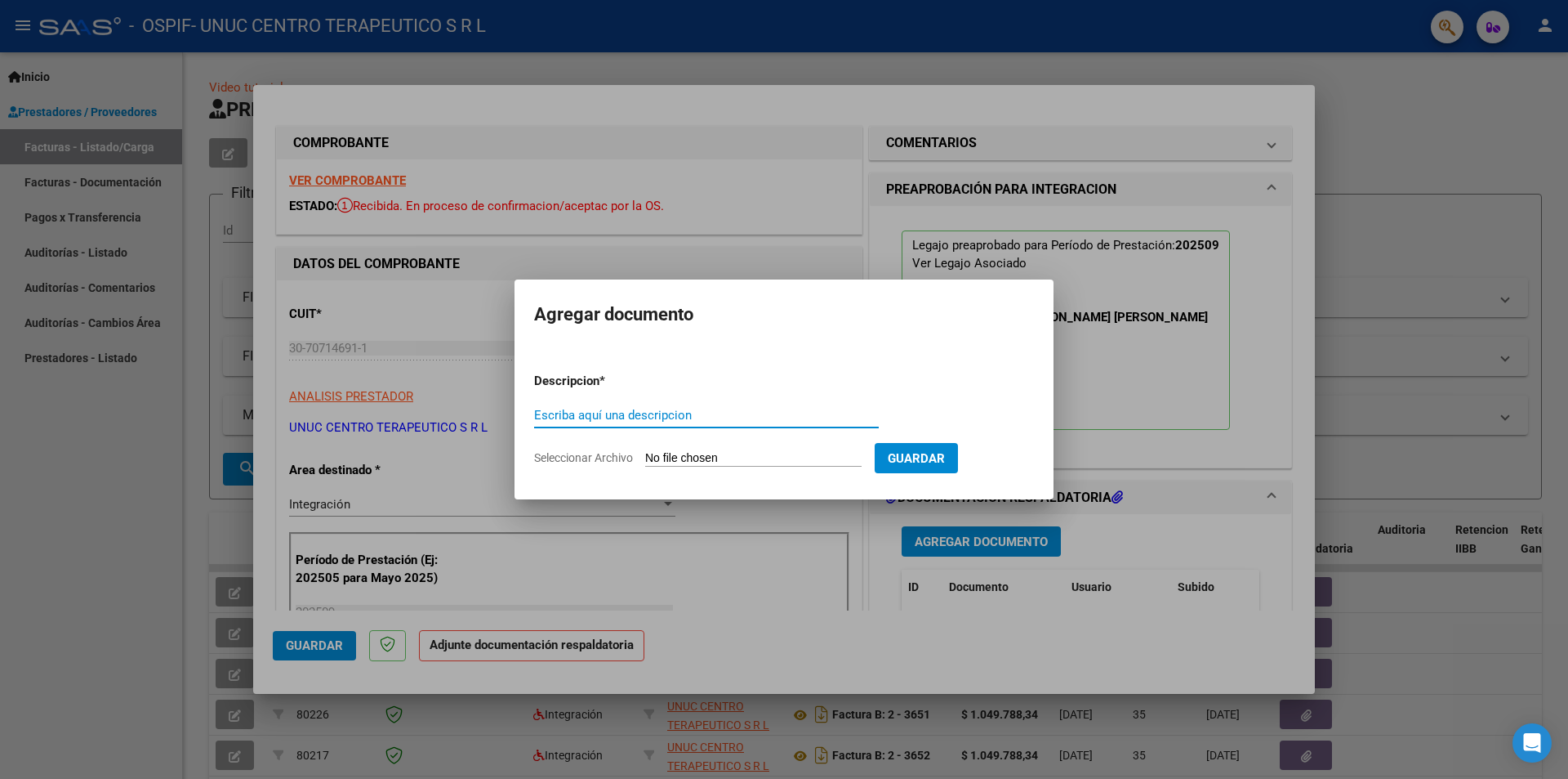
click at [611, 416] on input "Escriba aquí una descripcion" at bounding box center [707, 415] width 345 height 15
type input "INFORME"
click at [556, 457] on span "Seleccionar Archivo" at bounding box center [583, 457] width 99 height 13
click at [645, 457] on input "Seleccionar Archivo" at bounding box center [753, 459] width 216 height 16
type input "C:\fakepath\Informe general septiembre 2025.pdf"
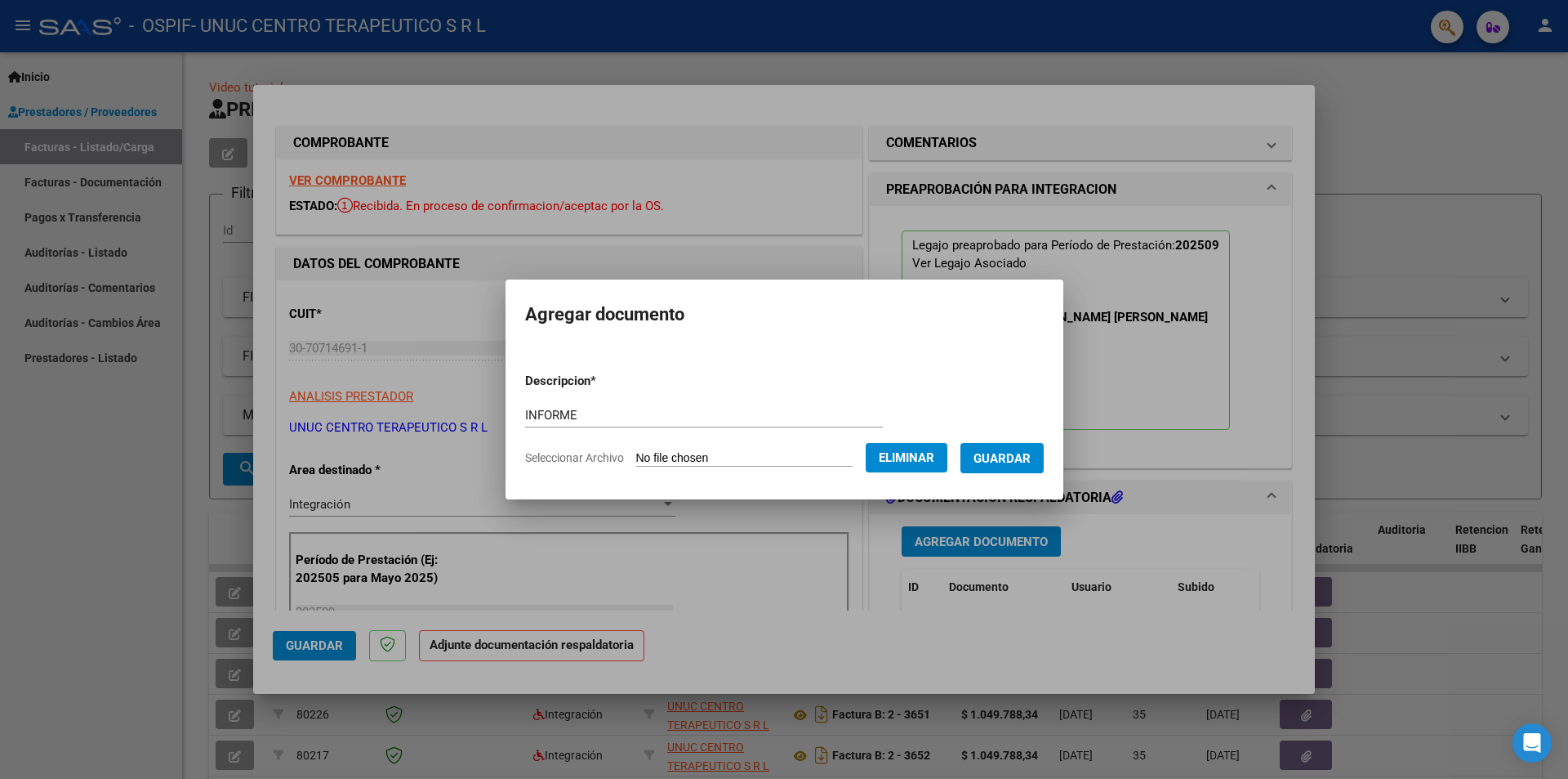
click at [1028, 474] on form "Descripcion * INFORME Escriba aquí una descripcion Seleccionar Archivo Eliminar…" at bounding box center [784, 419] width 518 height 120
click at [1021, 461] on span "Guardar" at bounding box center [1001, 458] width 57 height 15
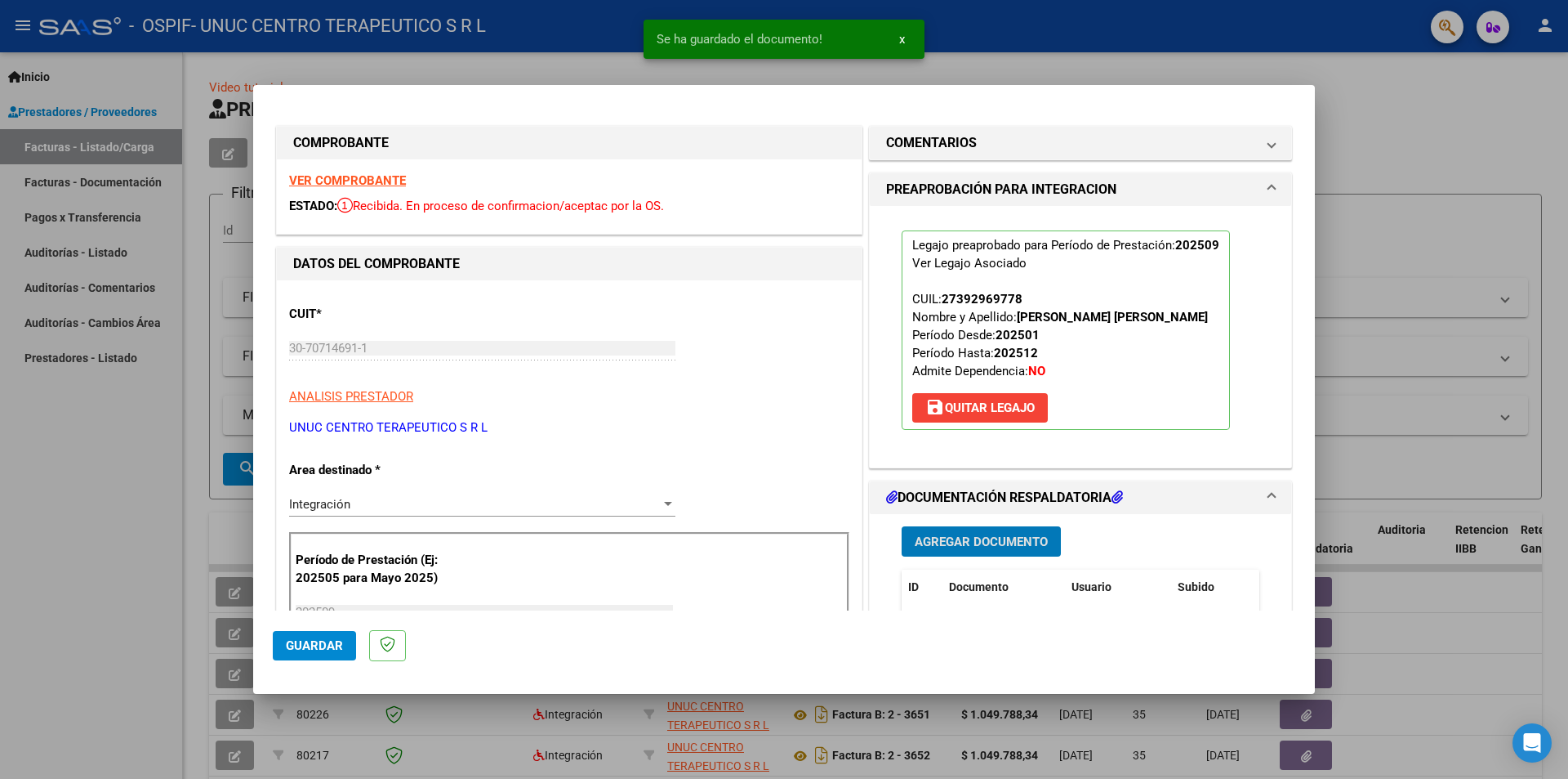
click at [991, 537] on span "Agregar Documento" at bounding box center [981, 541] width 133 height 15
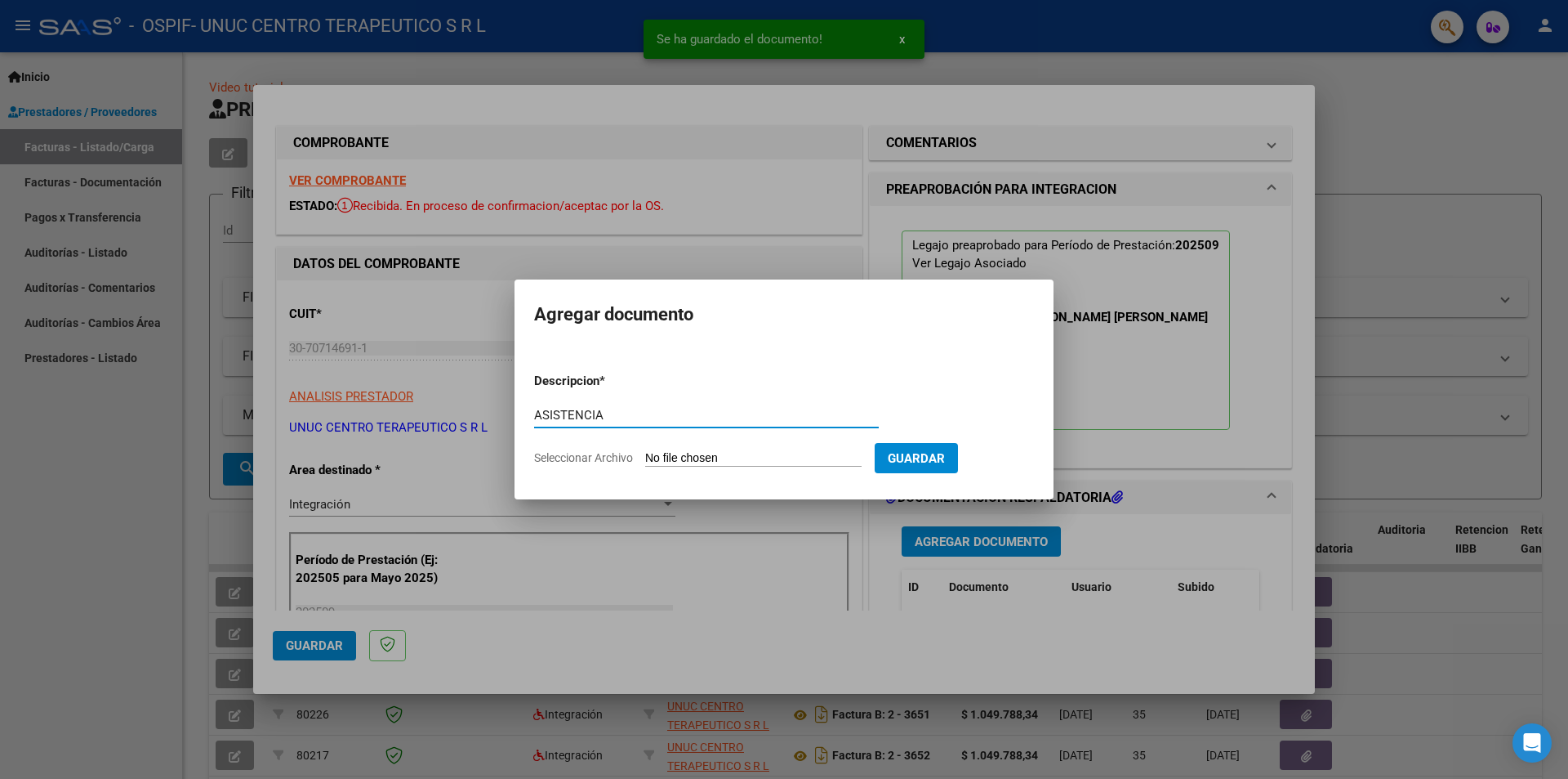
type input "ASISTENCIA"
click at [600, 457] on span "Seleccionar Archivo" at bounding box center [583, 457] width 99 height 13
click at [645, 457] on input "Seleccionar Archivo" at bounding box center [753, 459] width 216 height 16
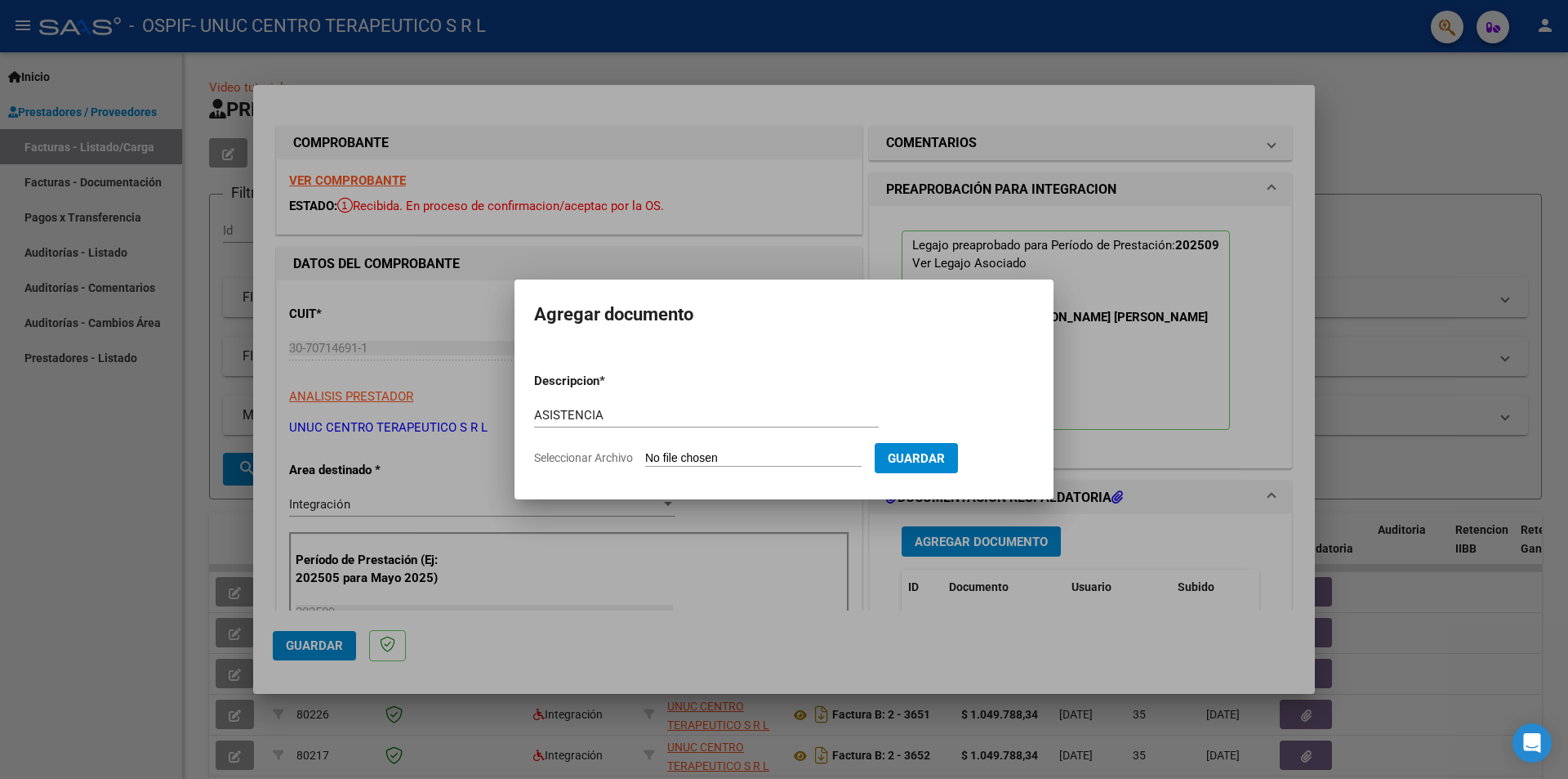
type input "C:\fakepath\[PERSON_NAME] [DATE].pdf"
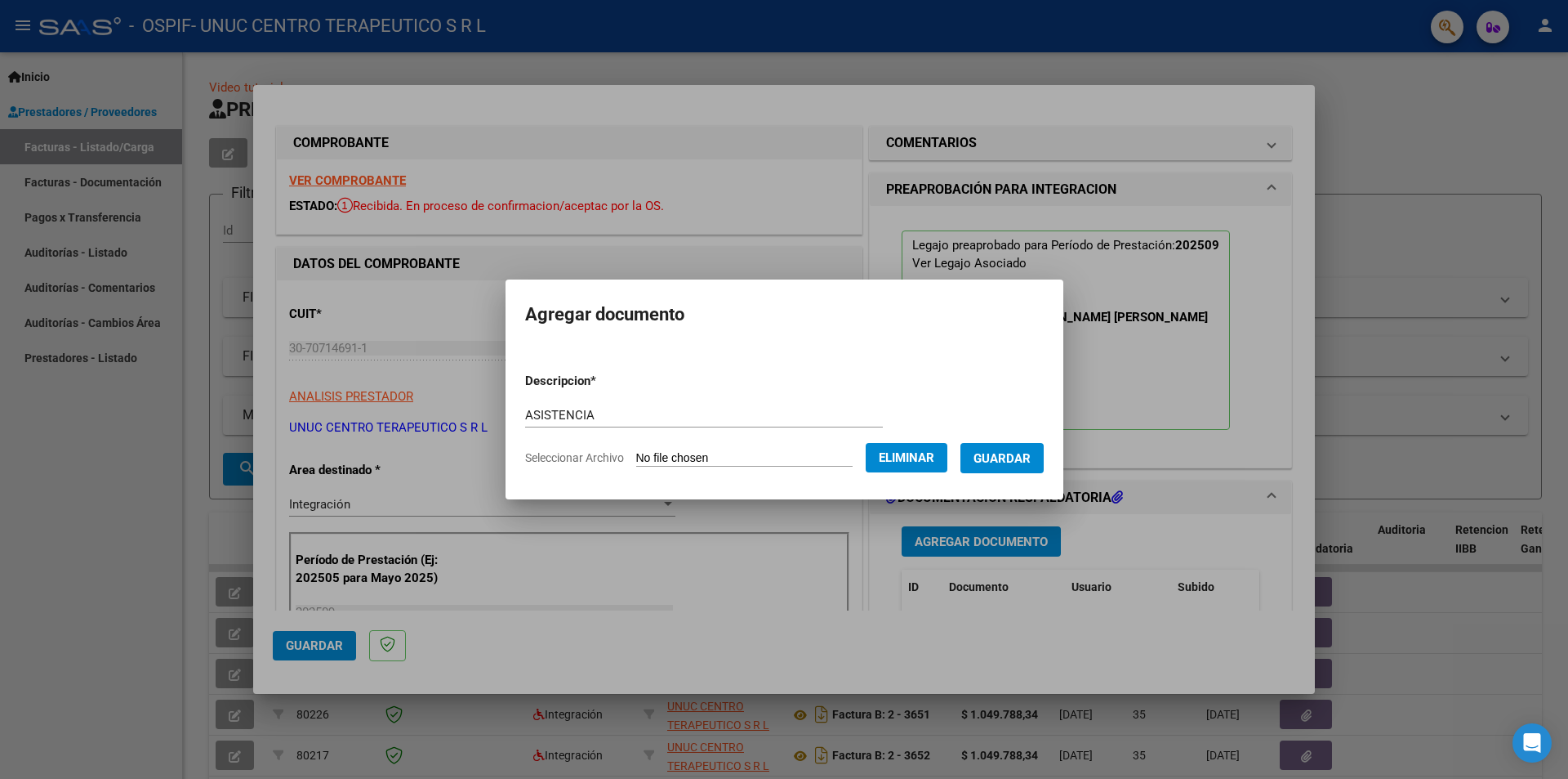
click at [1014, 455] on span "Guardar" at bounding box center [1001, 458] width 57 height 15
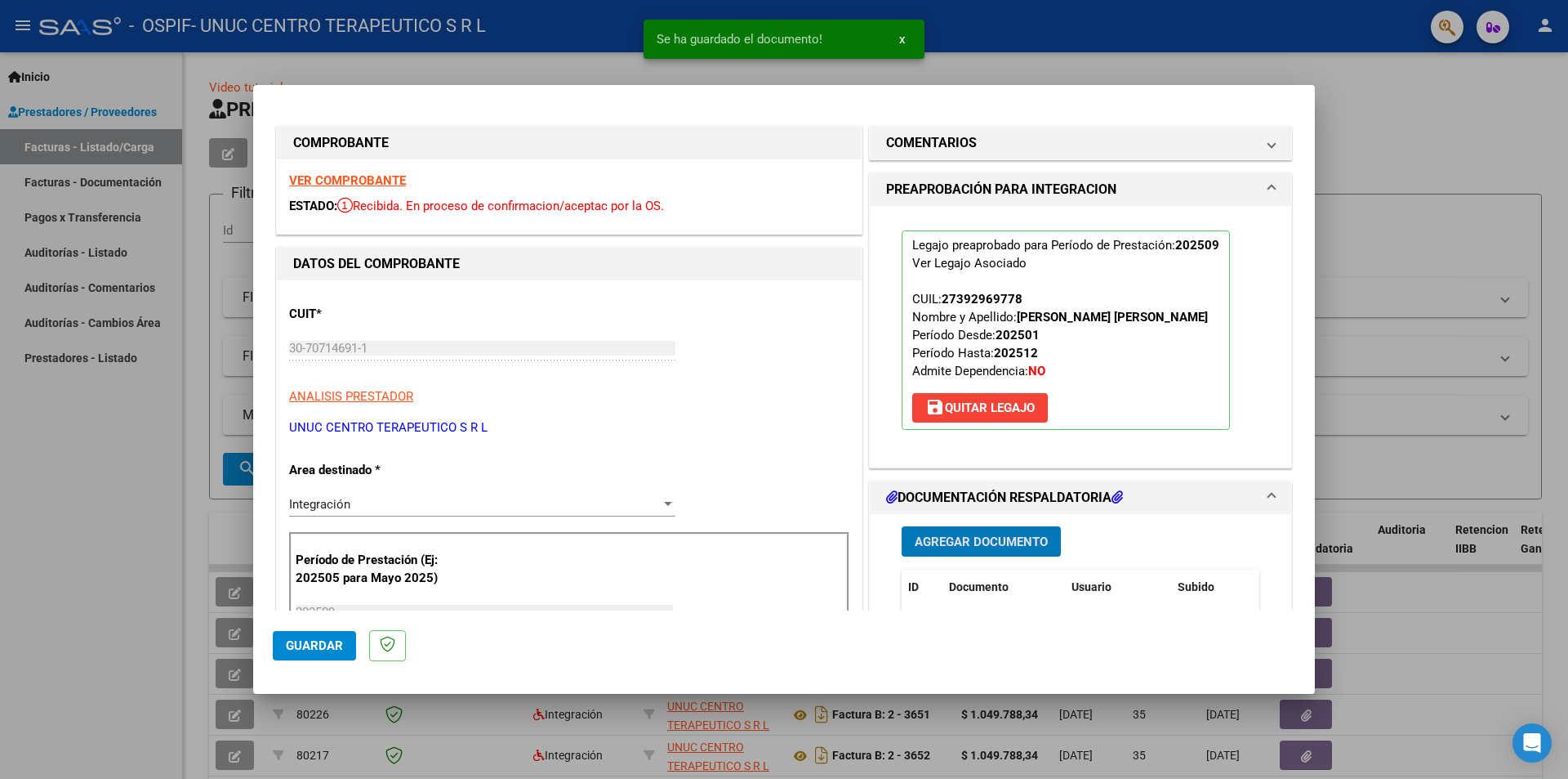
click at [972, 540] on span "Agregar Documento" at bounding box center [981, 541] width 133 height 15
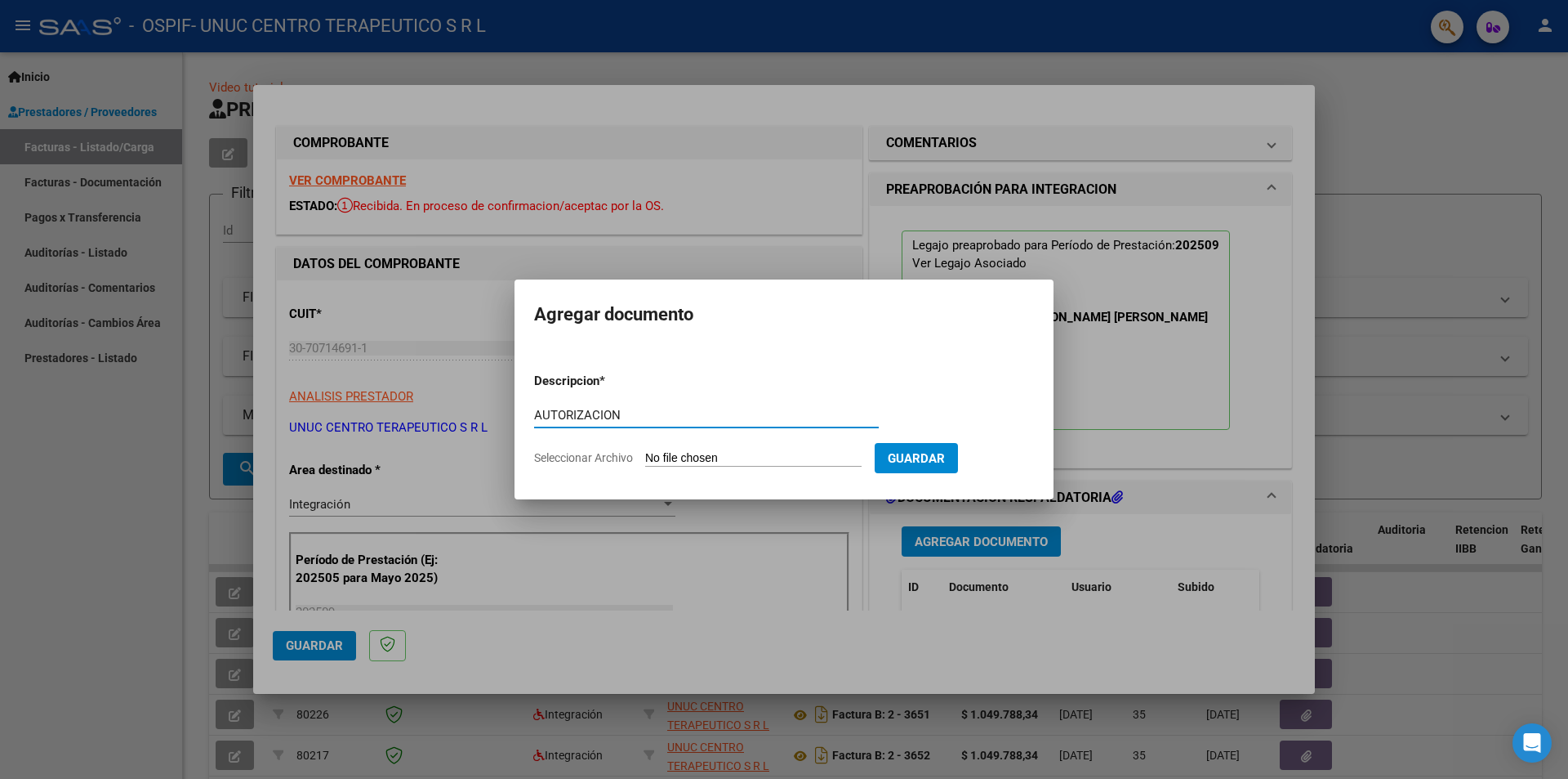
type input "AUTORIZACION"
click at [606, 461] on span "Seleccionar Archivo" at bounding box center [583, 457] width 99 height 13
click at [645, 461] on input "Seleccionar Archivo" at bounding box center [753, 459] width 216 height 16
type input "C:\fakepath\AUTORIZACION FERNADNEZ.pdf"
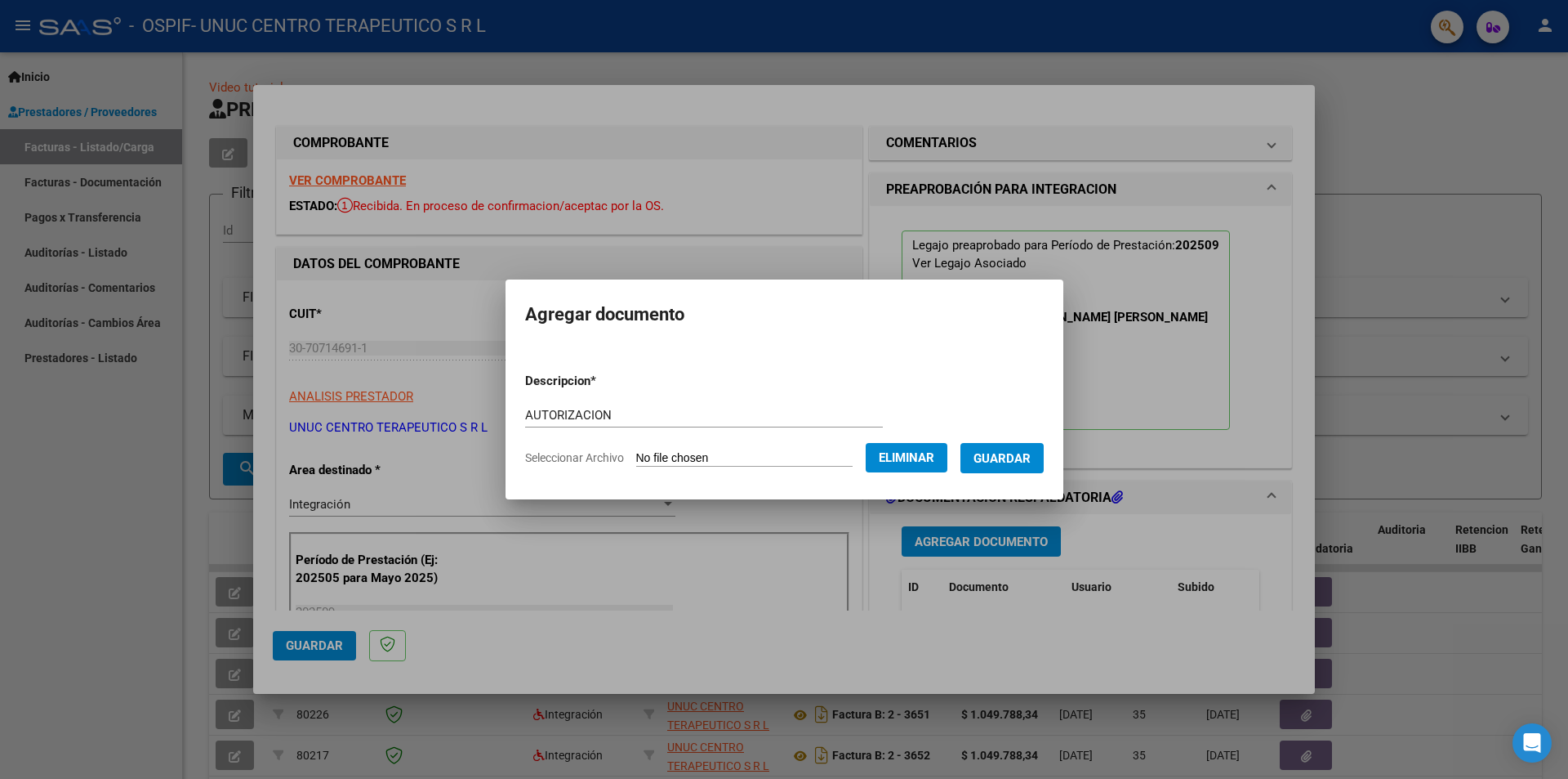
click at [1019, 461] on span "Guardar" at bounding box center [1001, 458] width 57 height 15
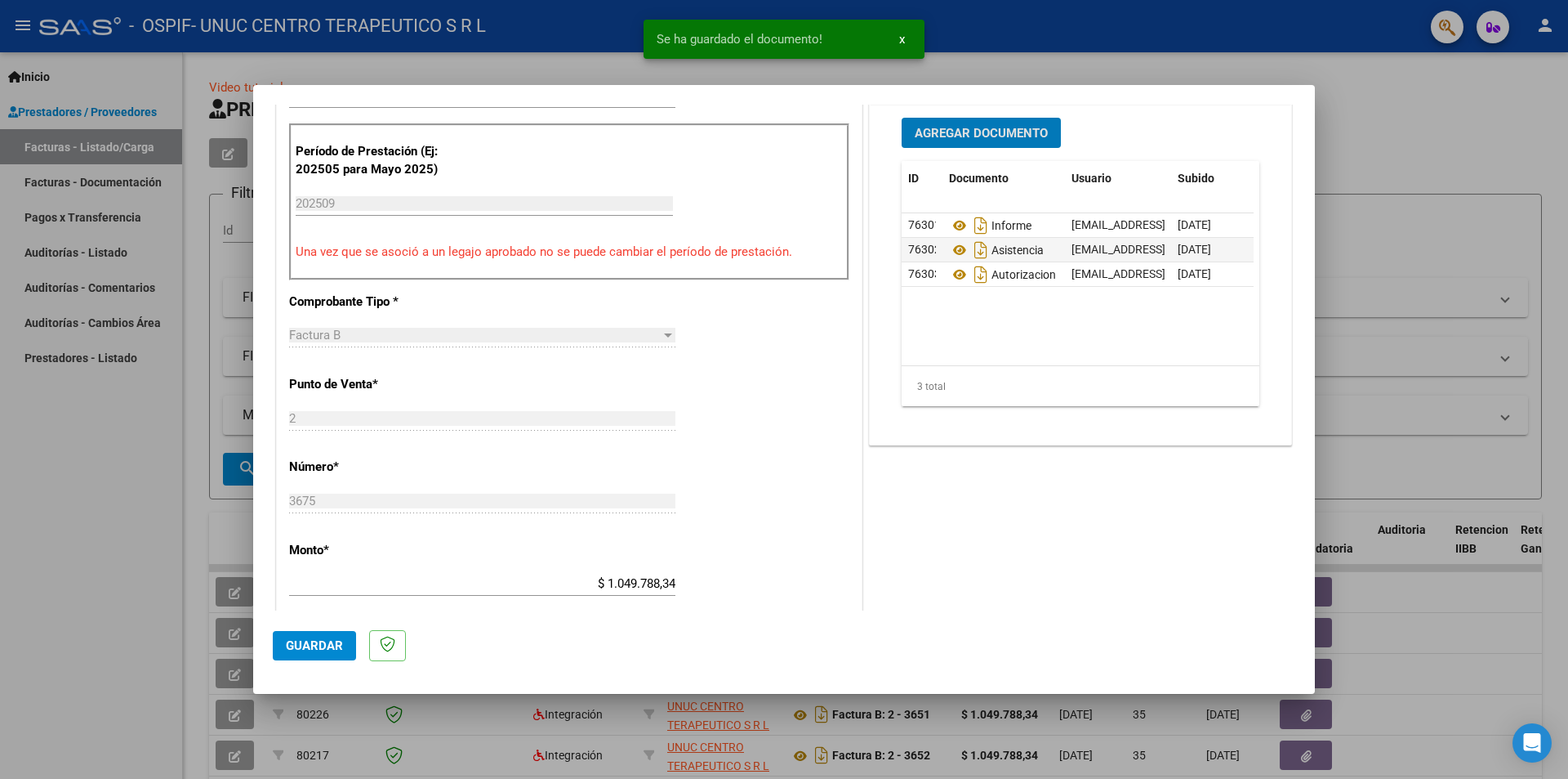
scroll to position [490, 0]
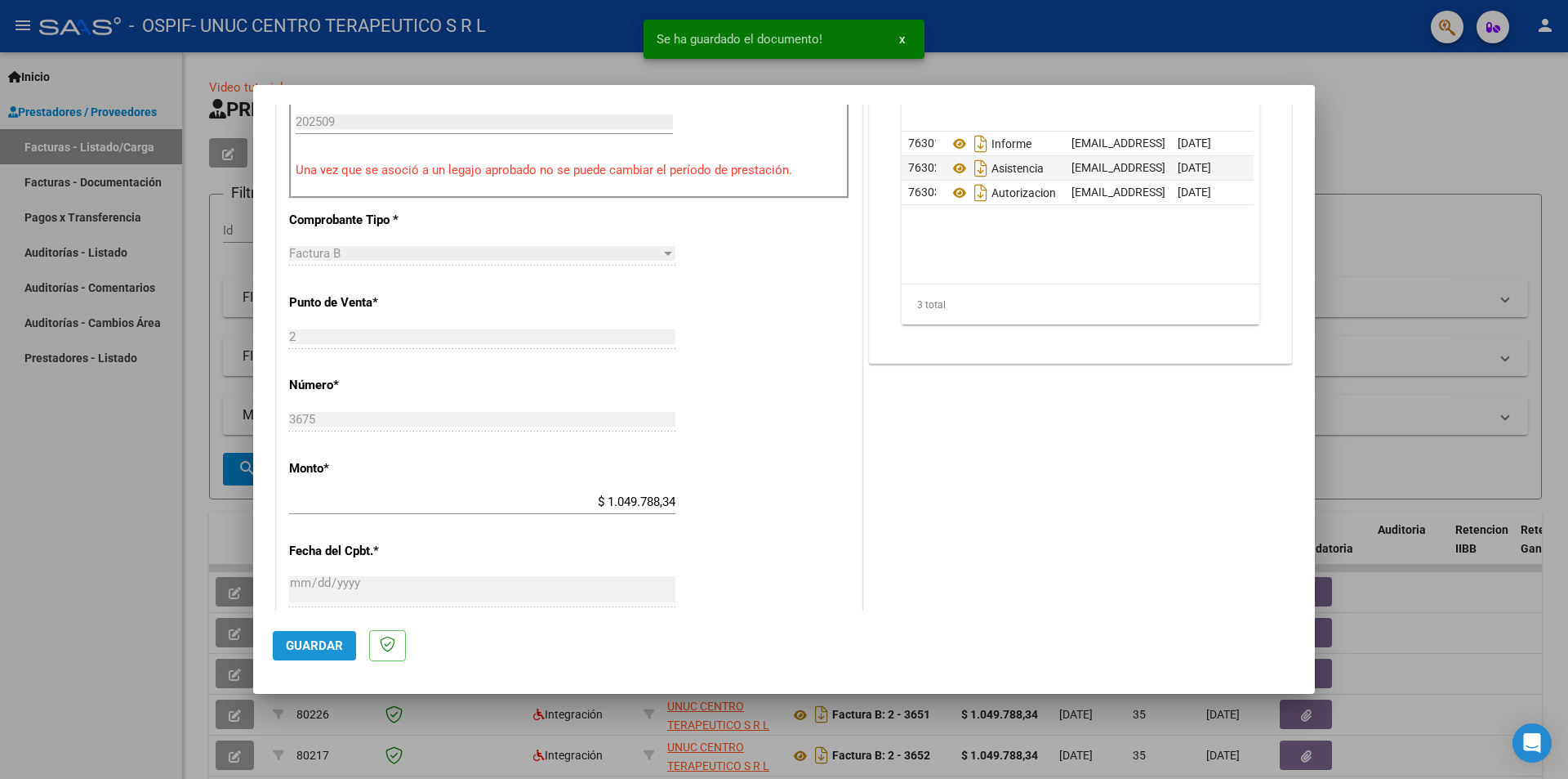
click at [344, 646] on button "Guardar" at bounding box center [314, 645] width 84 height 29
click at [136, 526] on div at bounding box center [784, 389] width 1568 height 779
type input "$ 0,00"
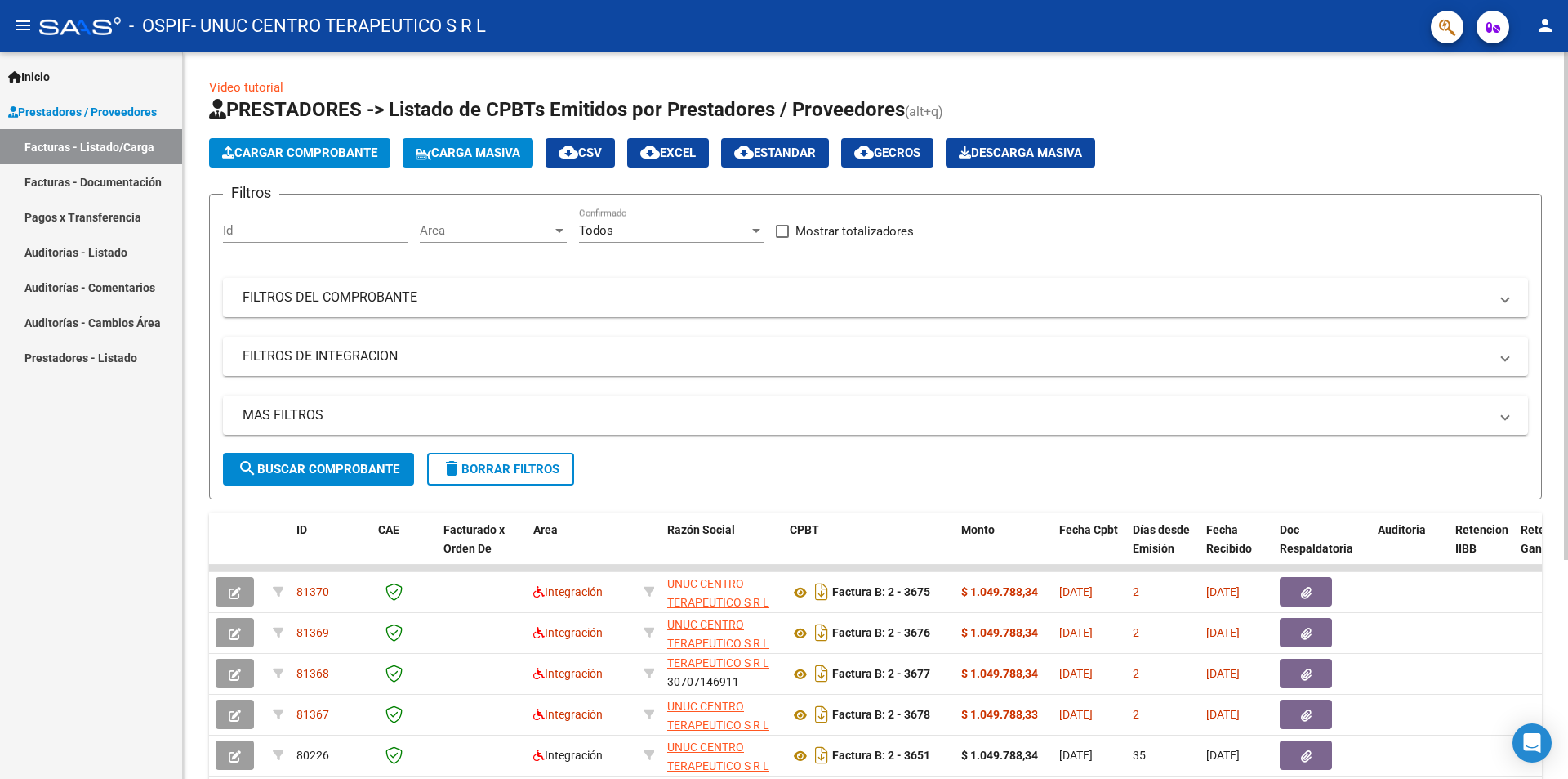
click at [311, 156] on span "Cargar Comprobante" at bounding box center [299, 152] width 155 height 15
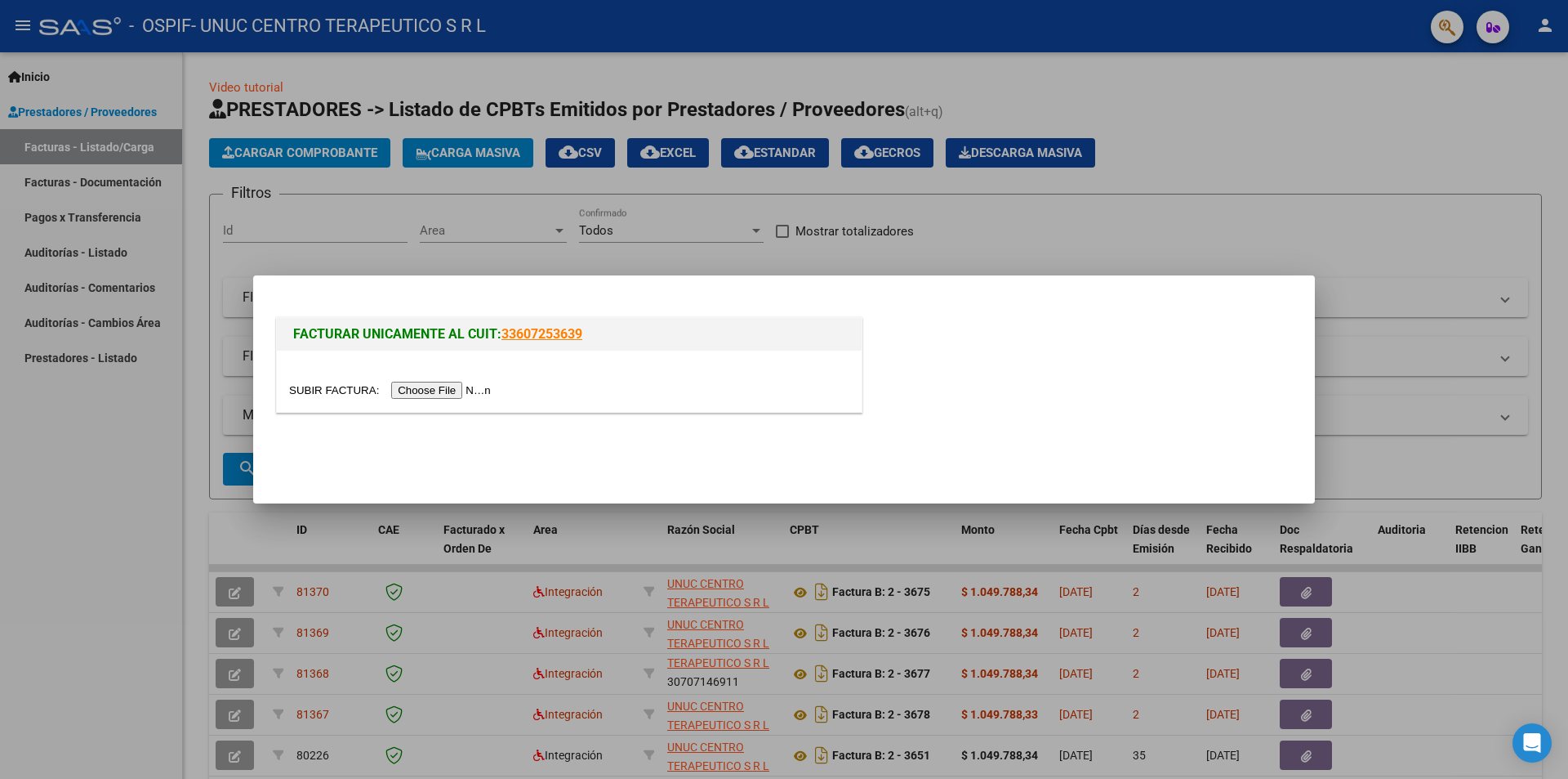
click at [458, 389] on input "file" at bounding box center [392, 389] width 207 height 17
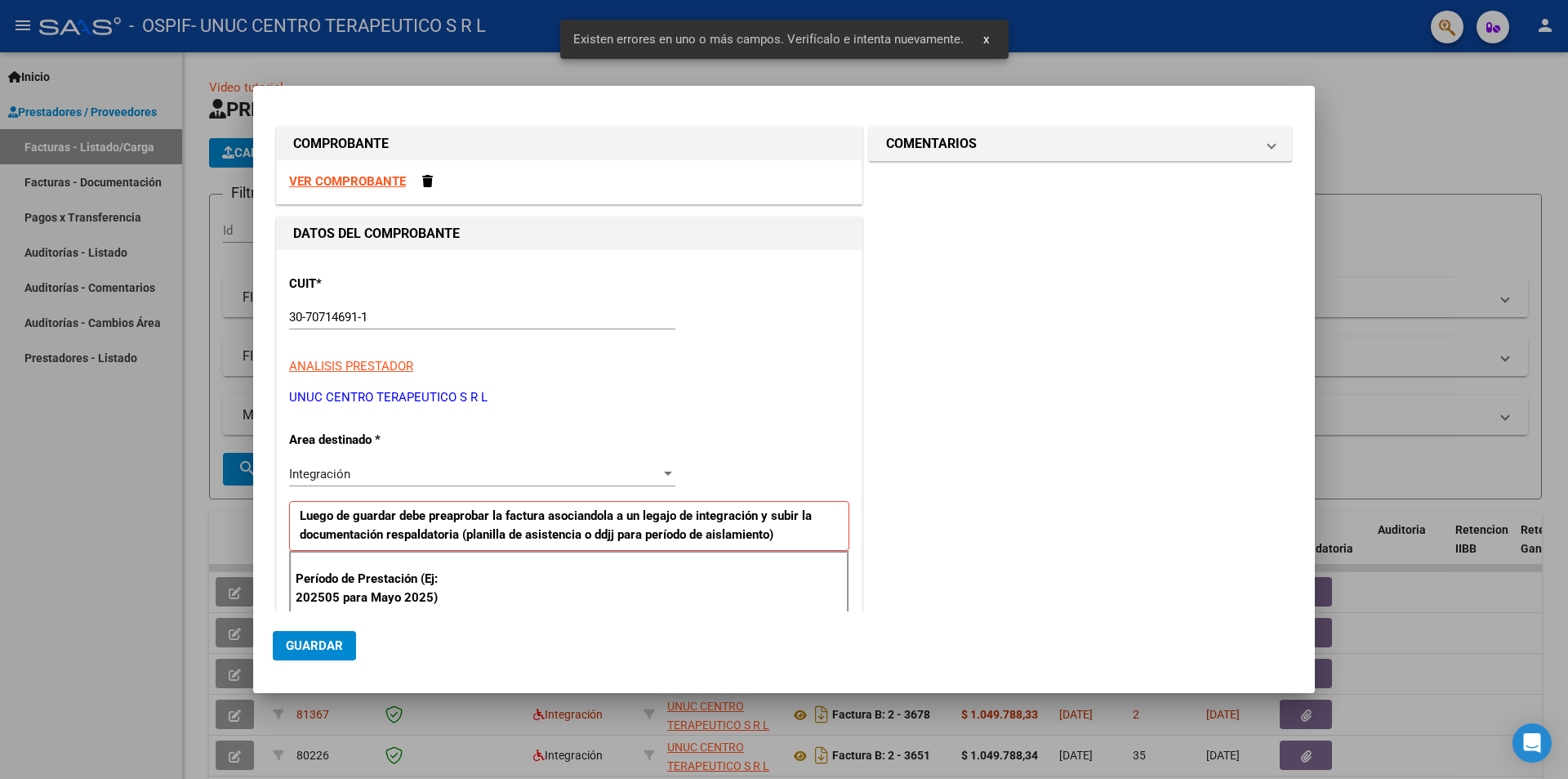
scroll to position [256, 0]
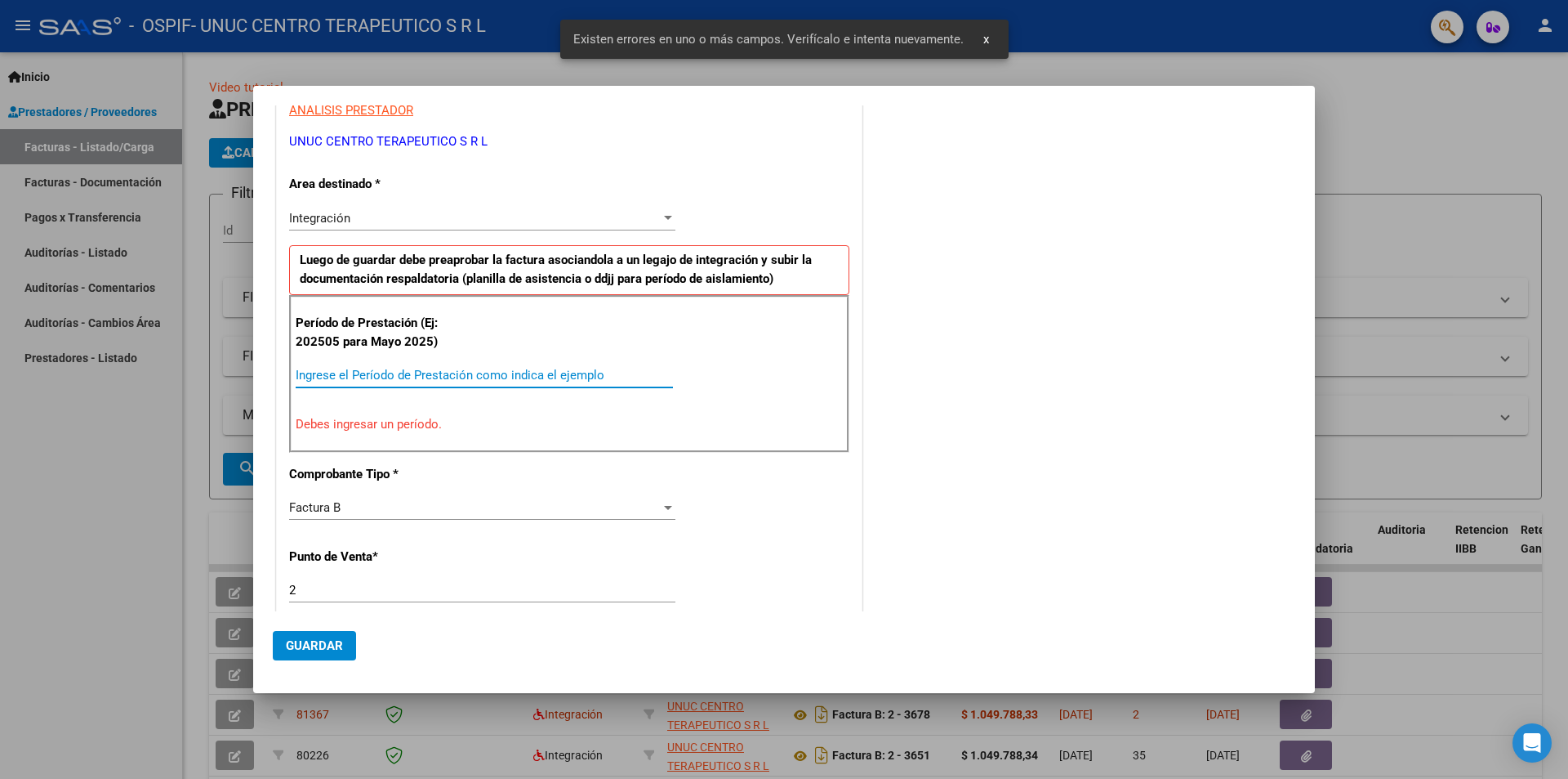
click at [390, 375] on input "Ingrese el Período de Prestación como indica el ejemplo" at bounding box center [484, 375] width 377 height 15
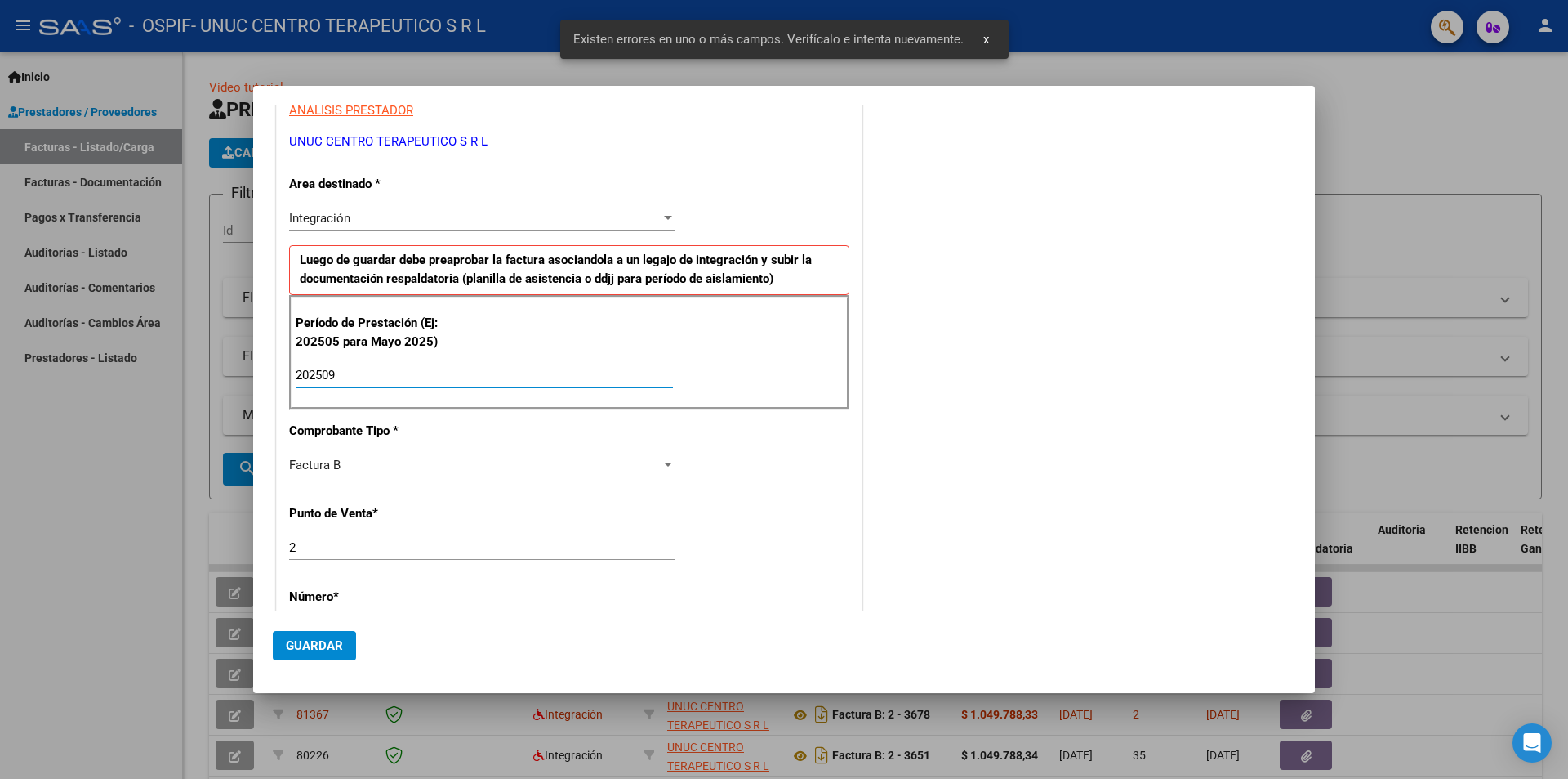
type input "202509"
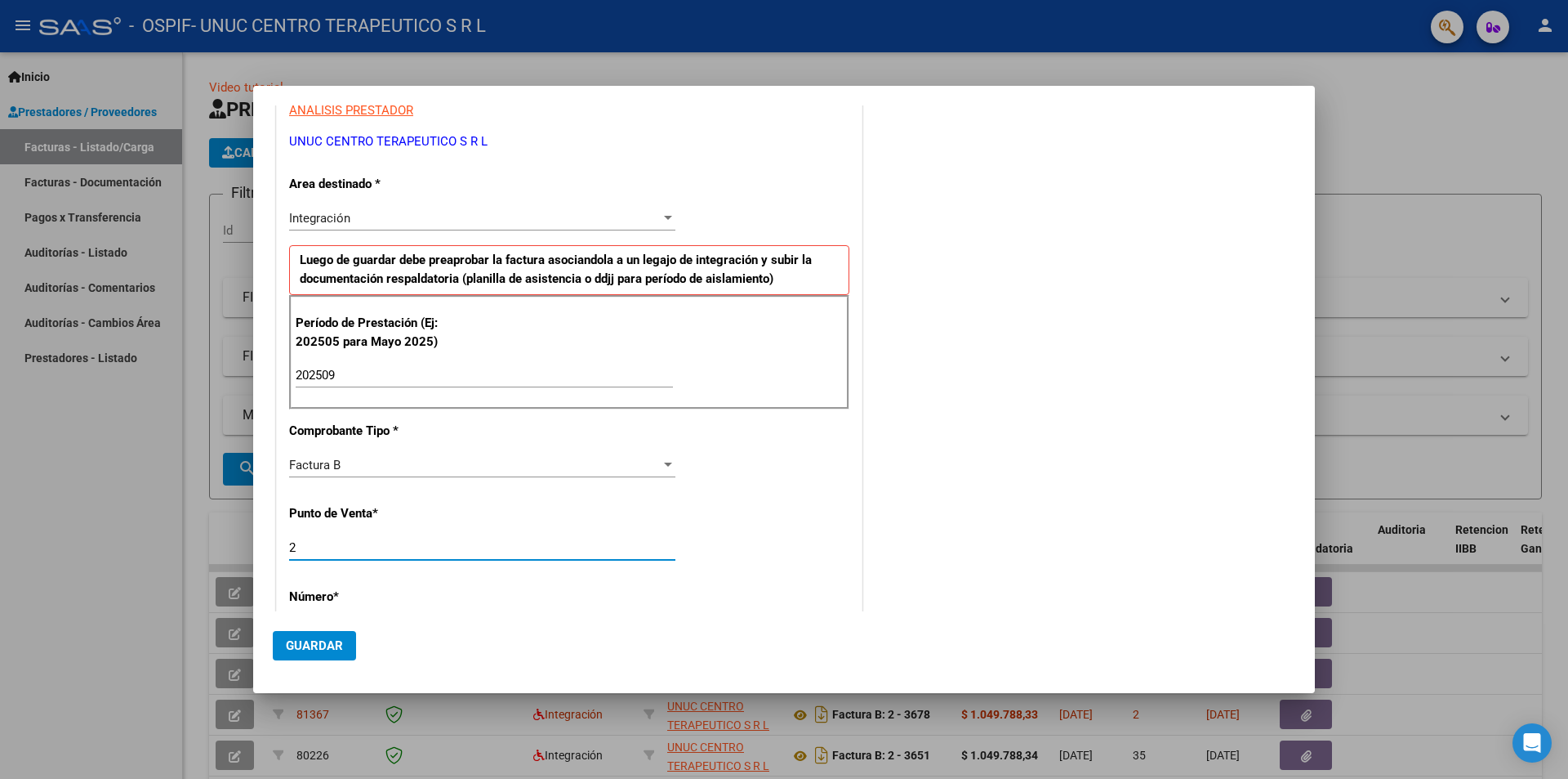
scroll to position [528, 0]
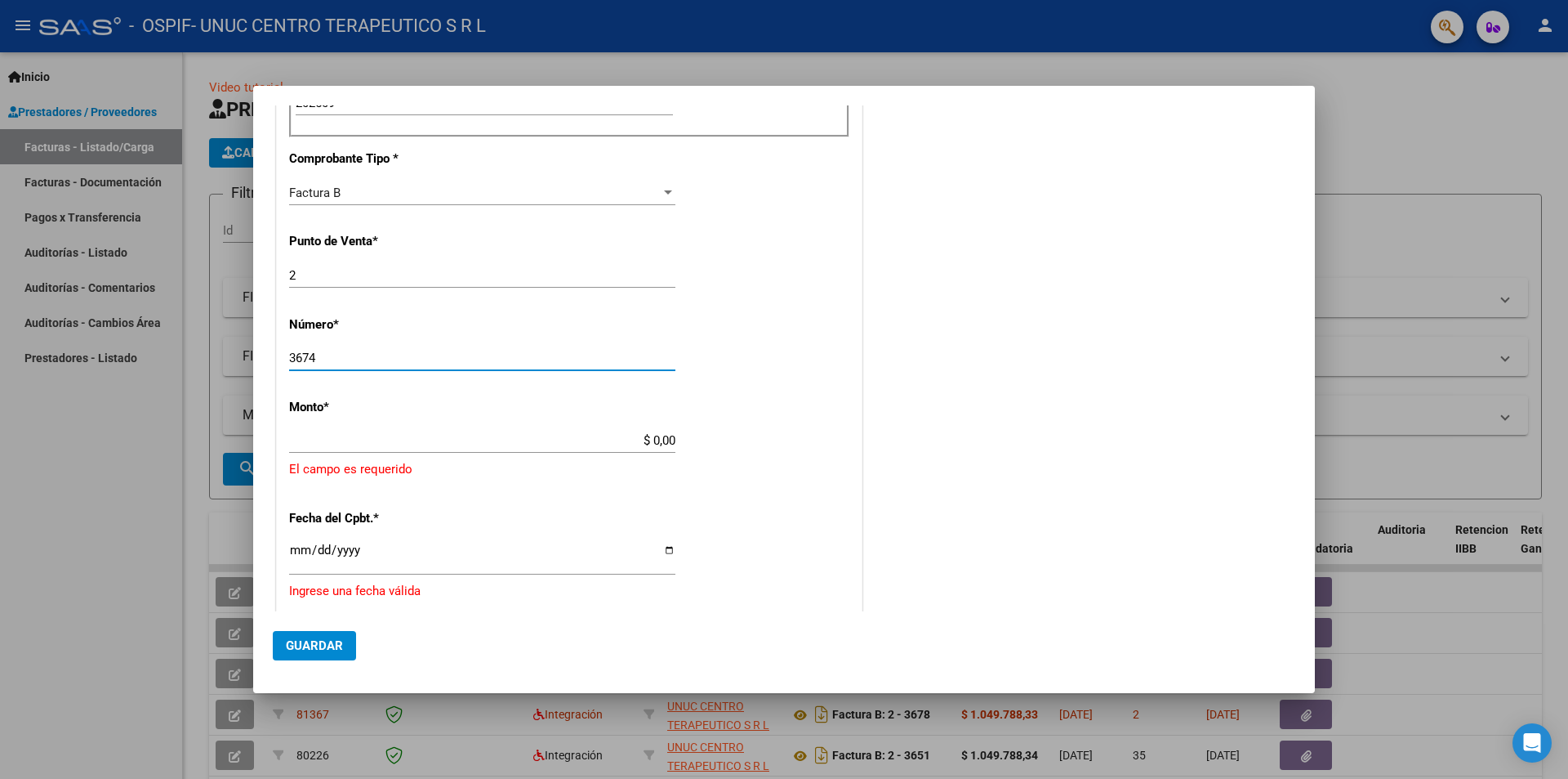
type input "3674"
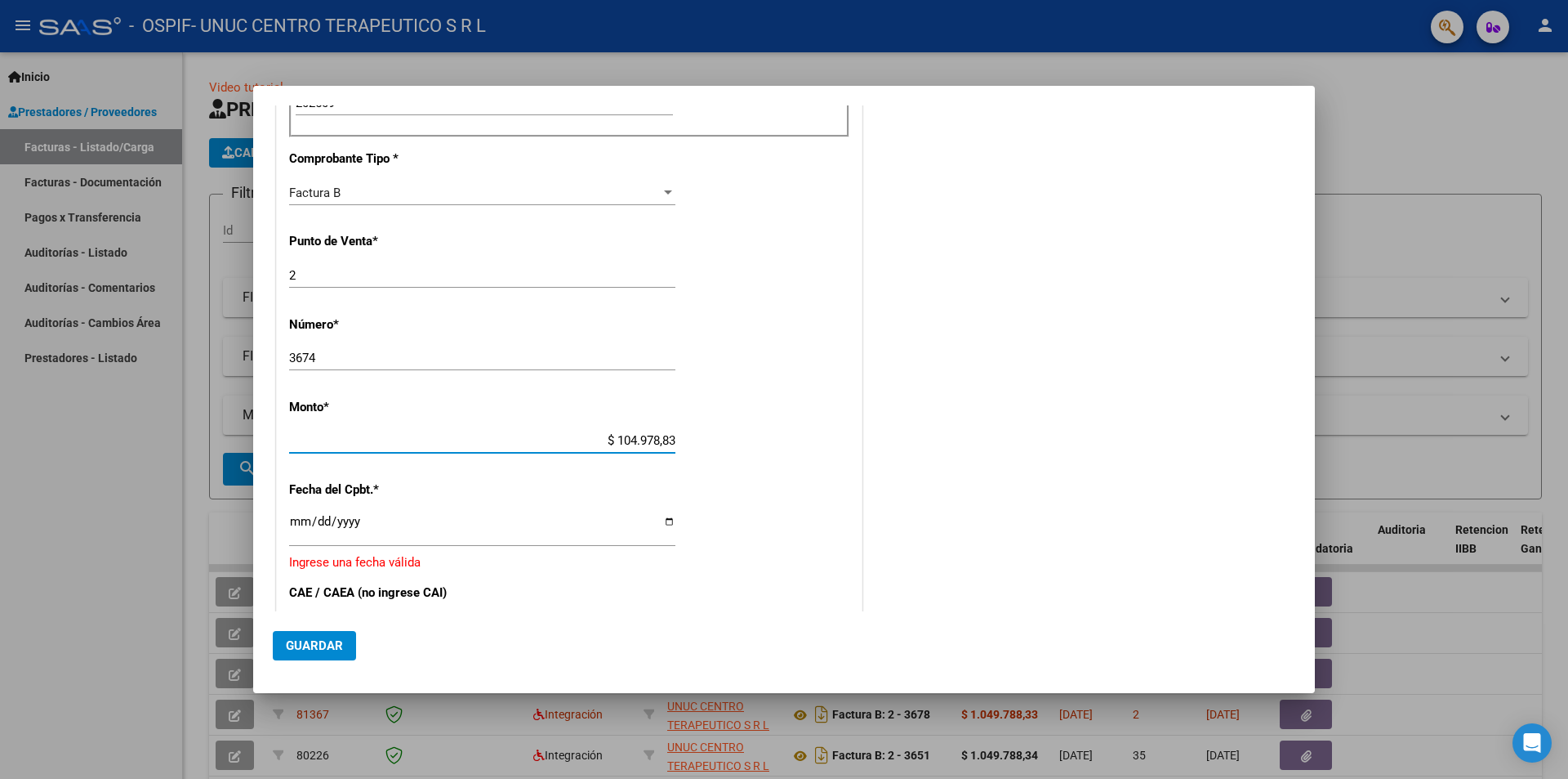
type input "$ 1.049.788,34"
click at [664, 525] on input "Ingresar la fecha" at bounding box center [482, 528] width 386 height 26
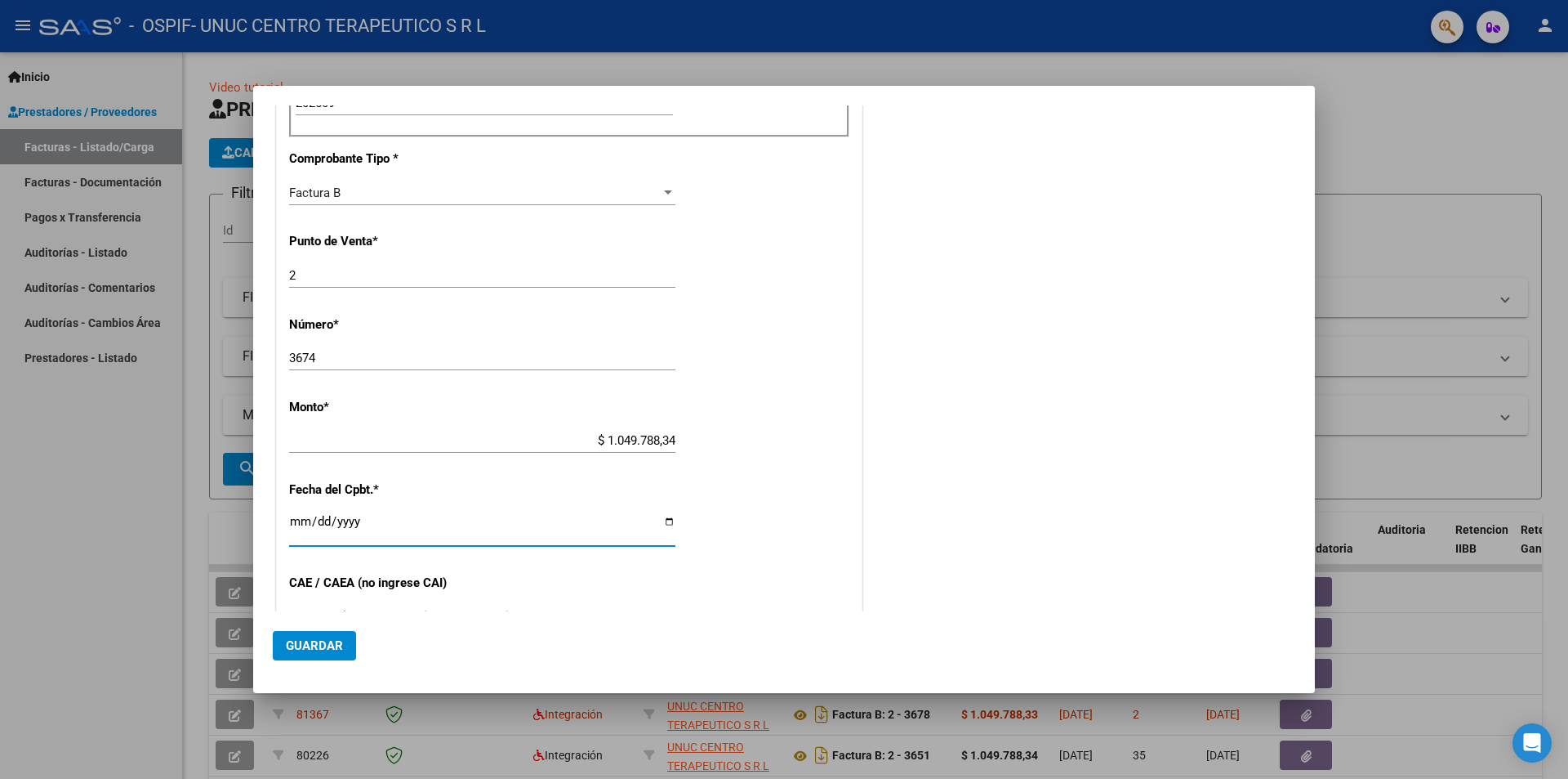
type input "[DATE]"
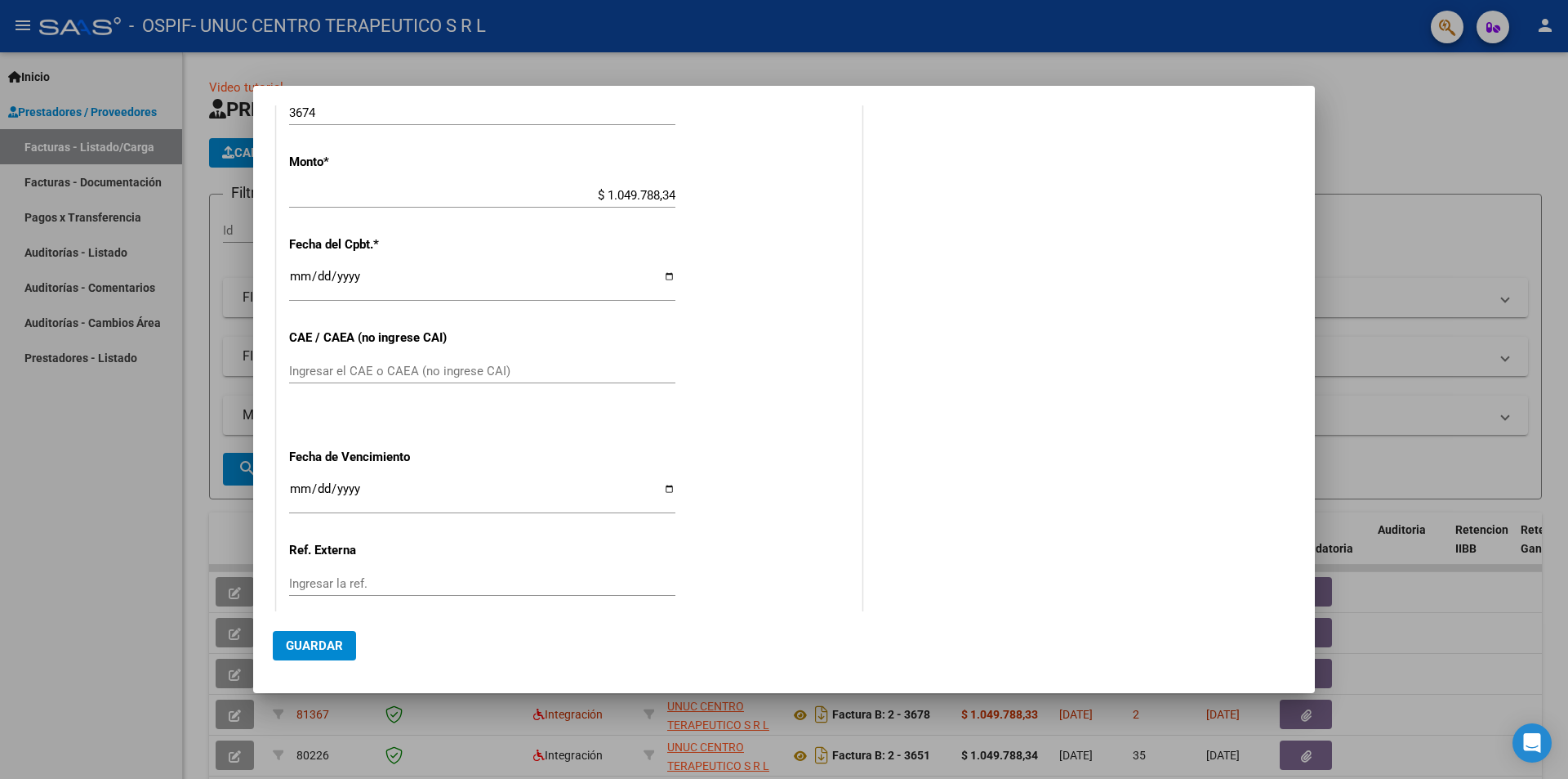
click at [398, 371] on input "Ingresar el CAE o CAEA (no ingrese CAI)" at bounding box center [482, 371] width 386 height 15
paste input "75401804294340"
type input "75401804294340"
click at [661, 494] on input "Ingresar la fecha" at bounding box center [482, 496] width 386 height 26
type input "[DATE]"
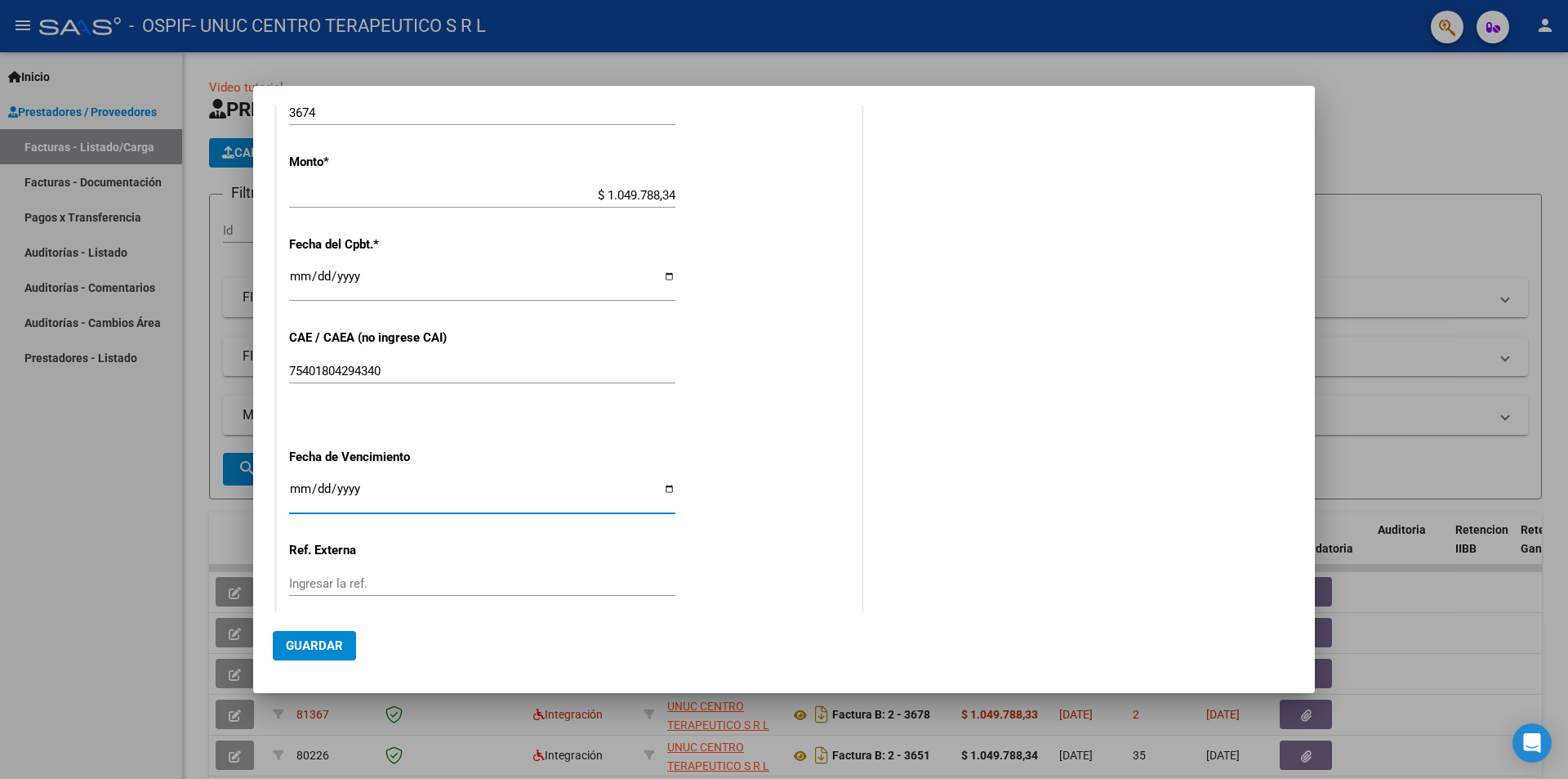
click at [321, 643] on span "Guardar" at bounding box center [314, 645] width 57 height 15
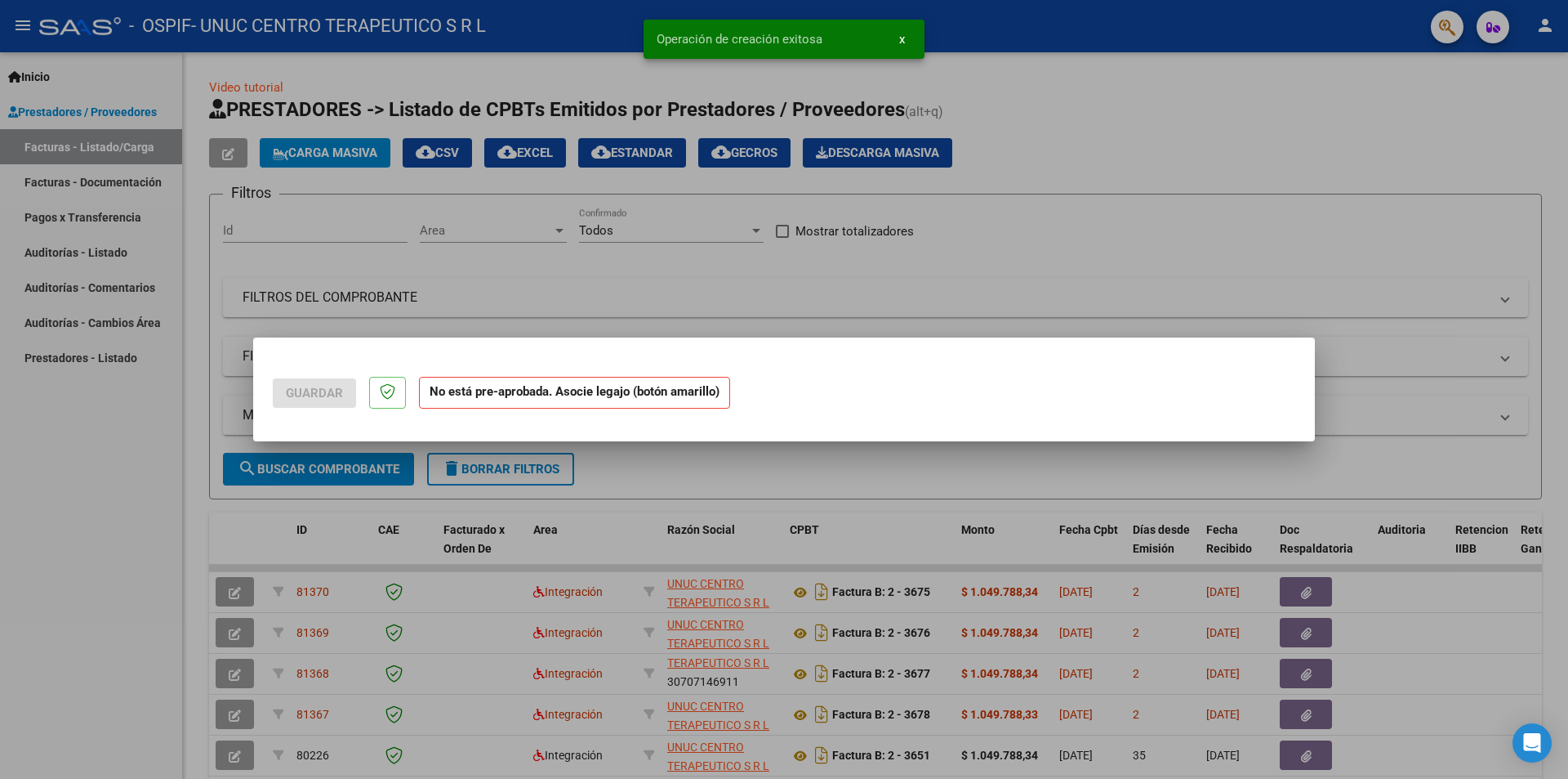
scroll to position [0, 0]
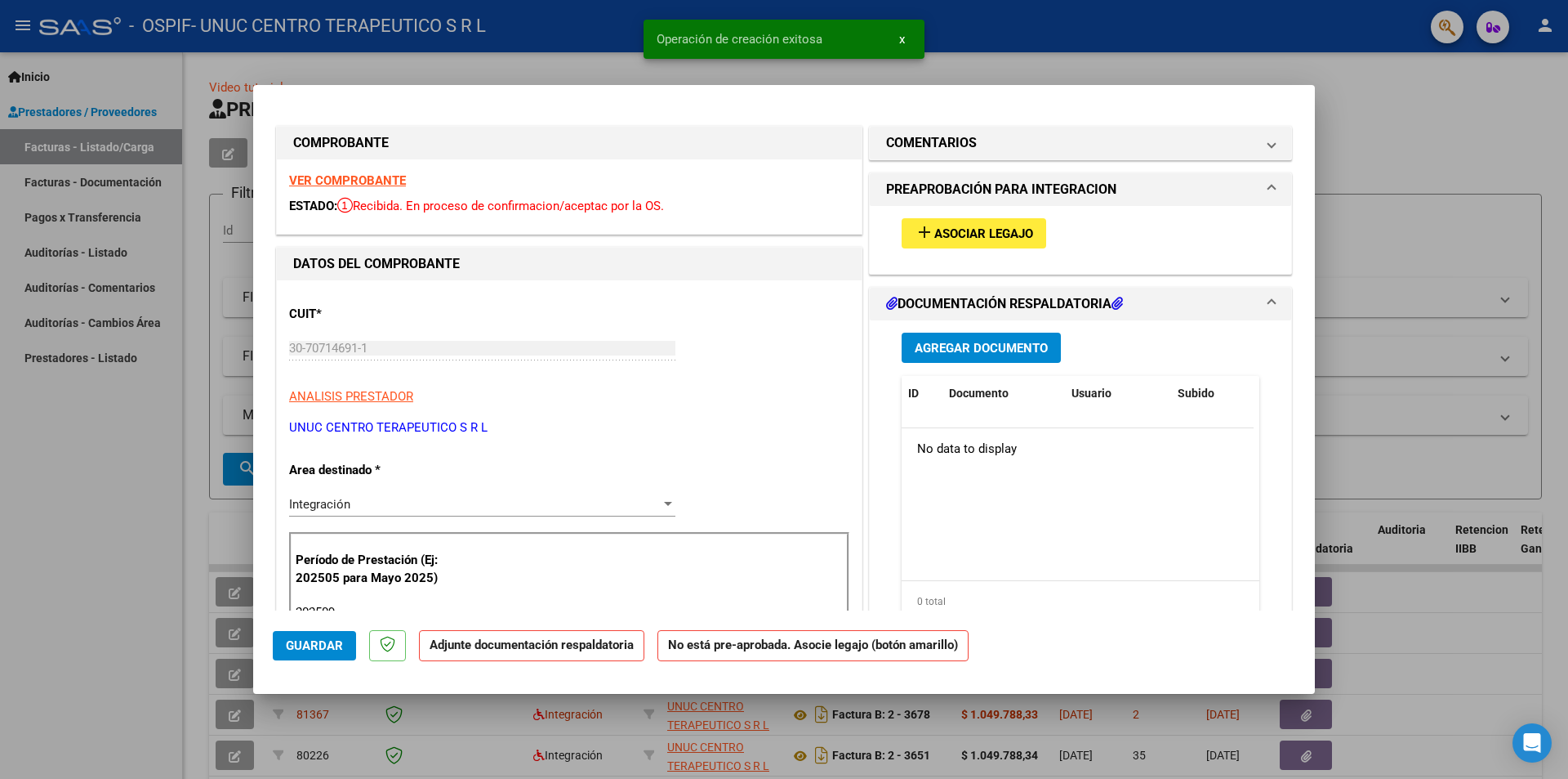
click at [1000, 231] on span "Asociar Legajo" at bounding box center [984, 233] width 99 height 15
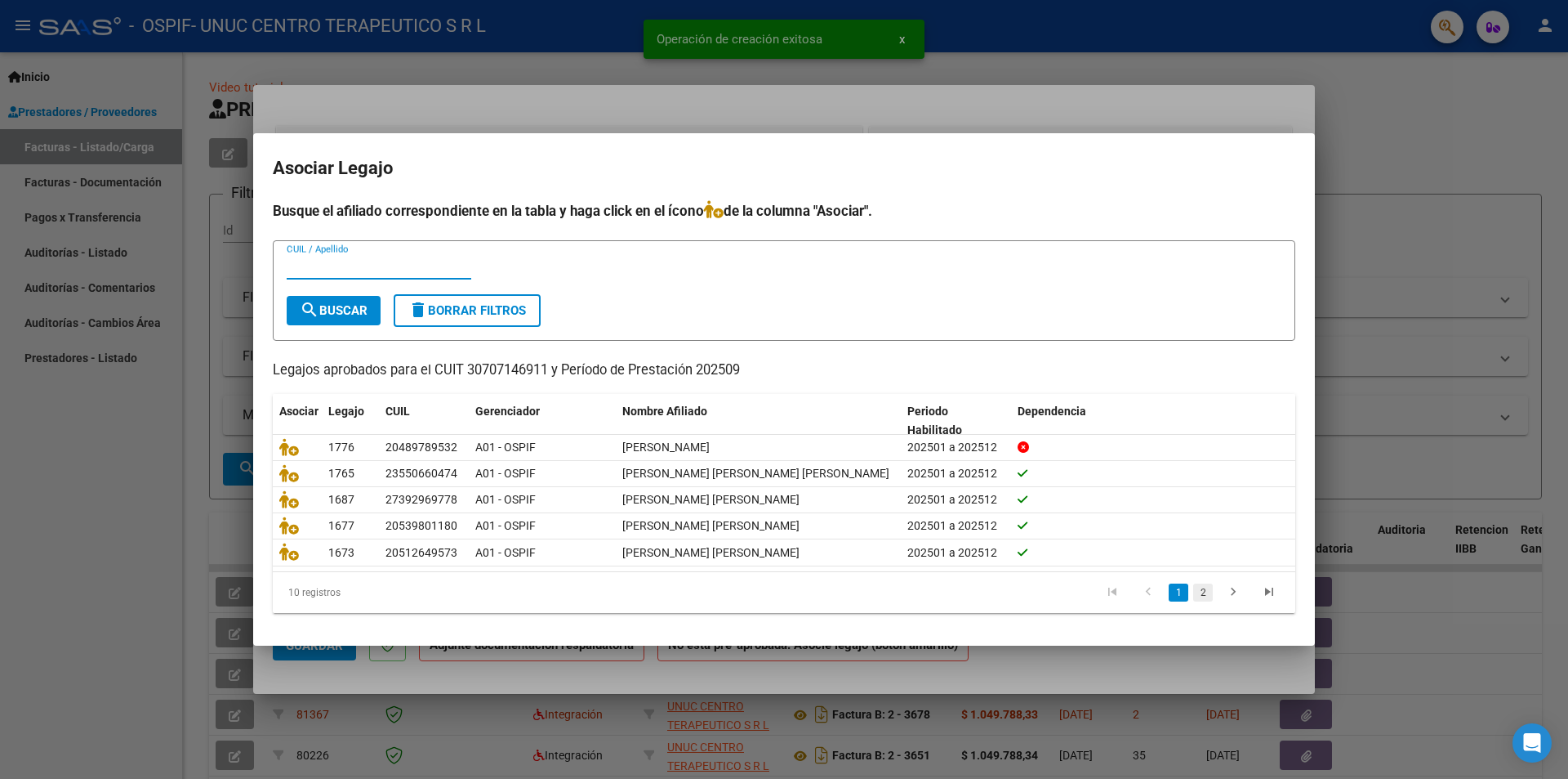
click at [1202, 591] on link "2" at bounding box center [1203, 592] width 19 height 18
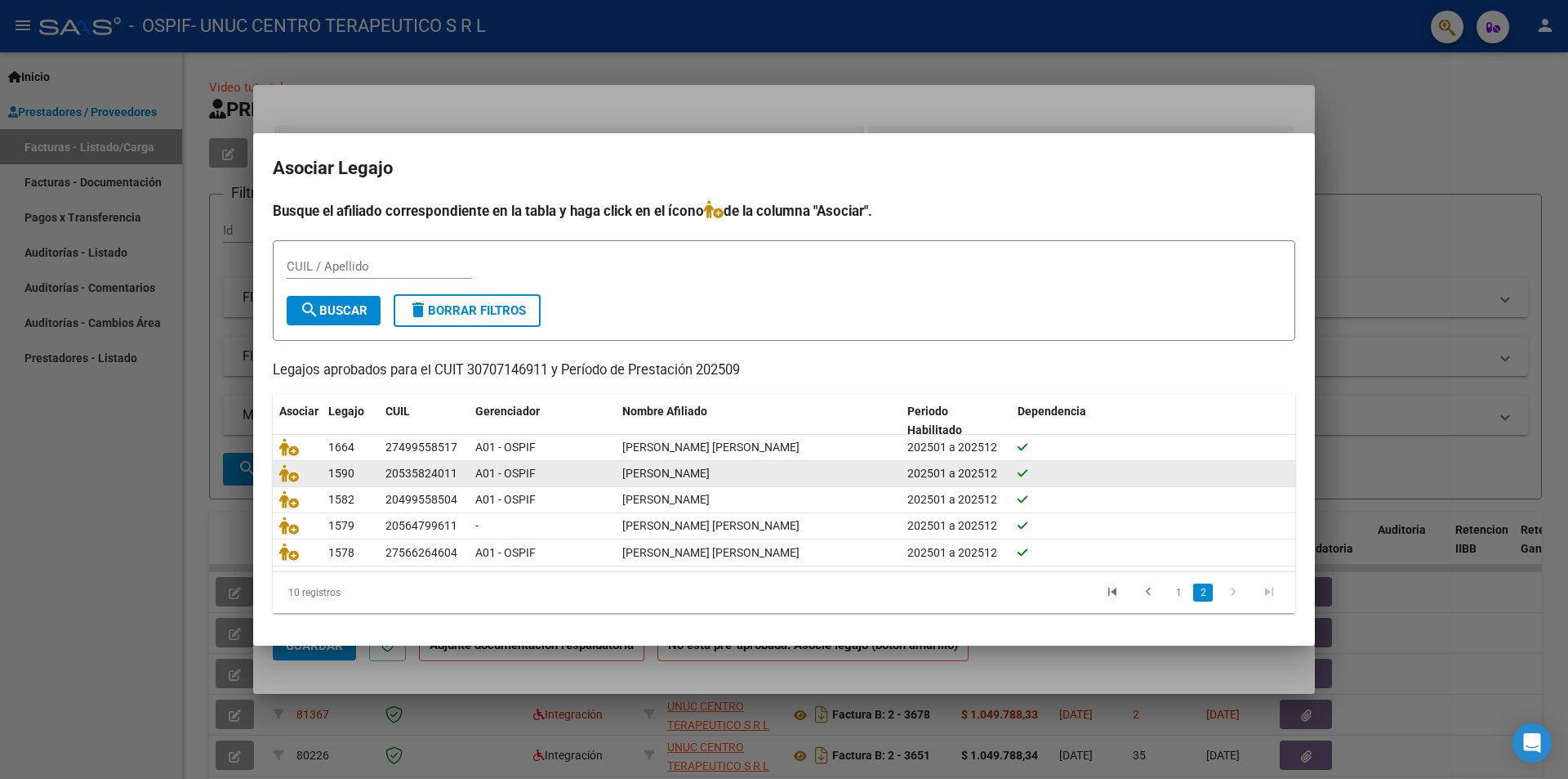
click at [289, 481] on div at bounding box center [297, 473] width 36 height 18
click at [289, 480] on icon at bounding box center [289, 473] width 19 height 18
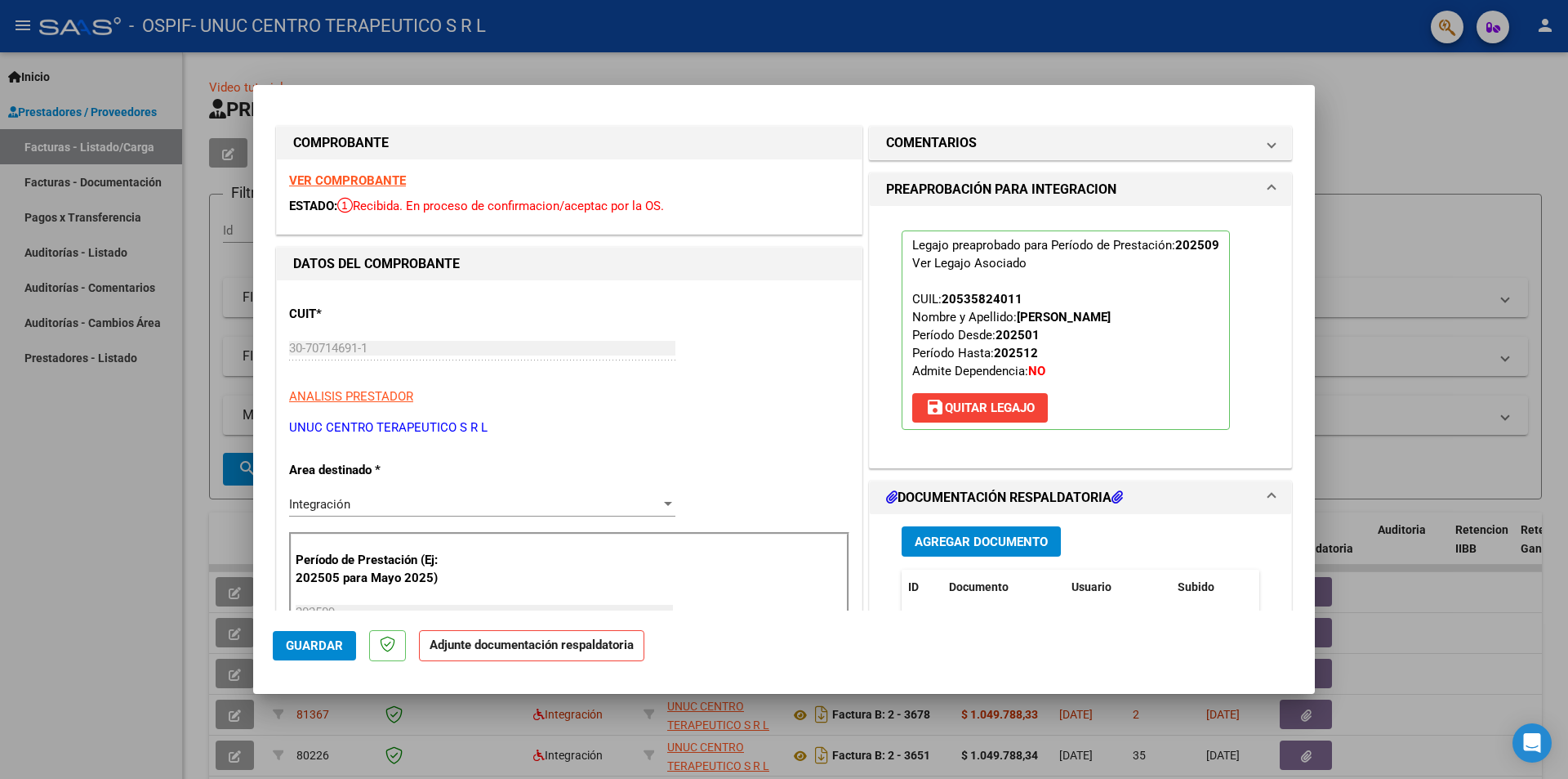
scroll to position [245, 0]
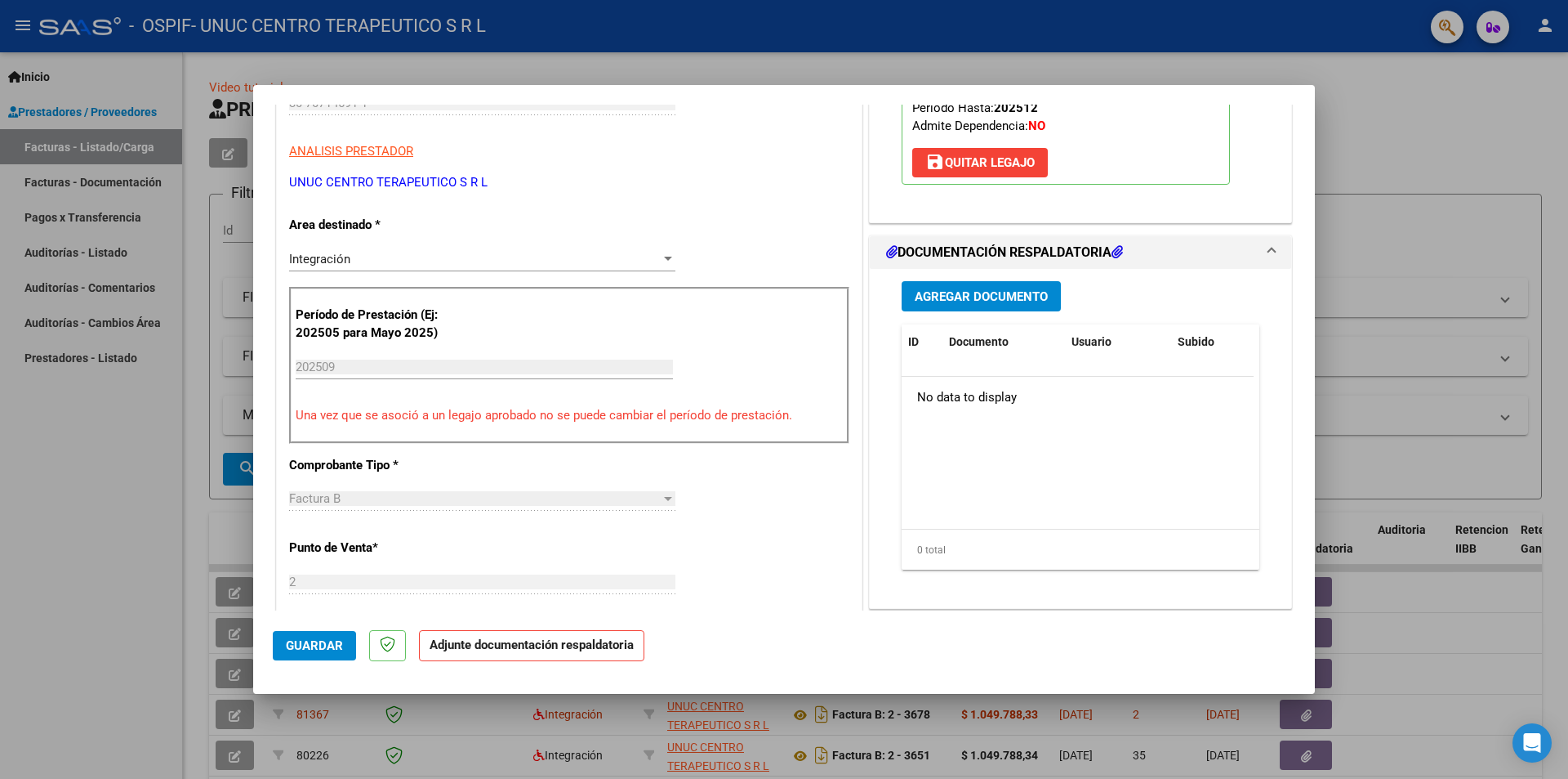
click at [963, 293] on span "Agregar Documento" at bounding box center [981, 297] width 133 height 15
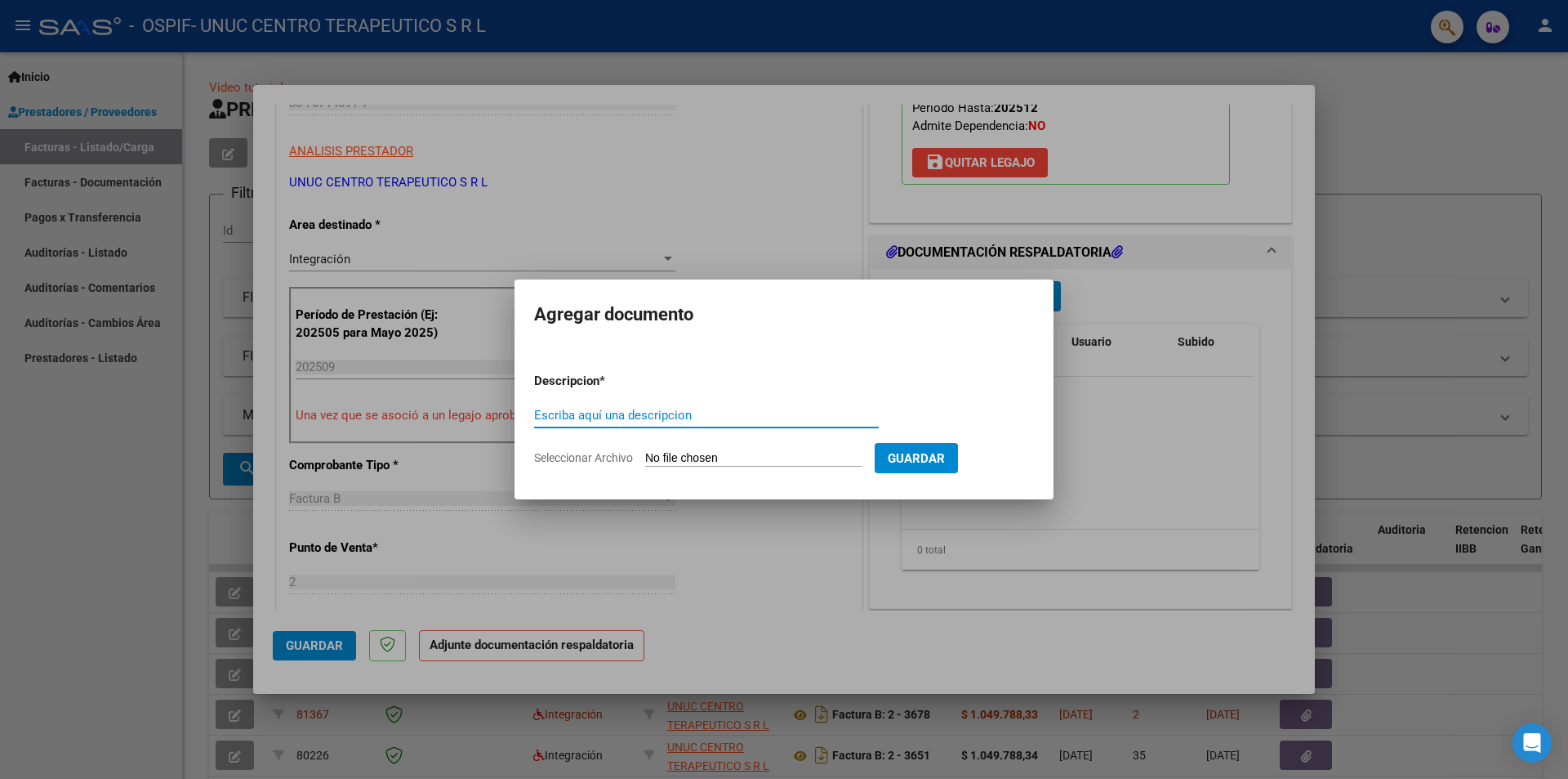
click at [768, 416] on input "Escriba aquí una descripcion" at bounding box center [707, 415] width 345 height 15
type input "i"
type input "INFORME"
click at [592, 457] on span "Seleccionar Archivo" at bounding box center [583, 457] width 99 height 13
click at [645, 457] on input "Seleccionar Archivo" at bounding box center [753, 459] width 216 height 16
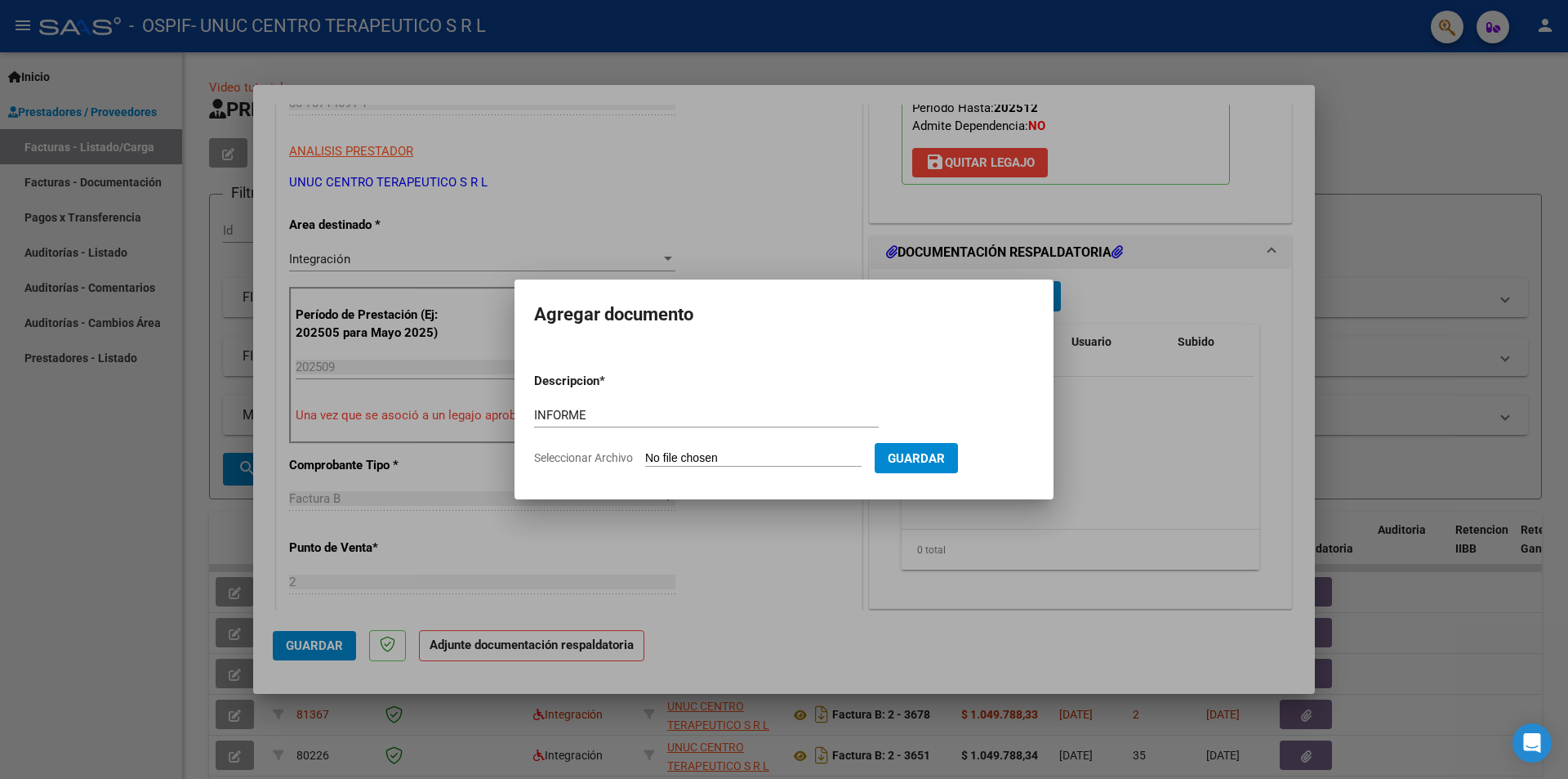
type input "C:\fakepath\Informe general septiembre 2025.pdf"
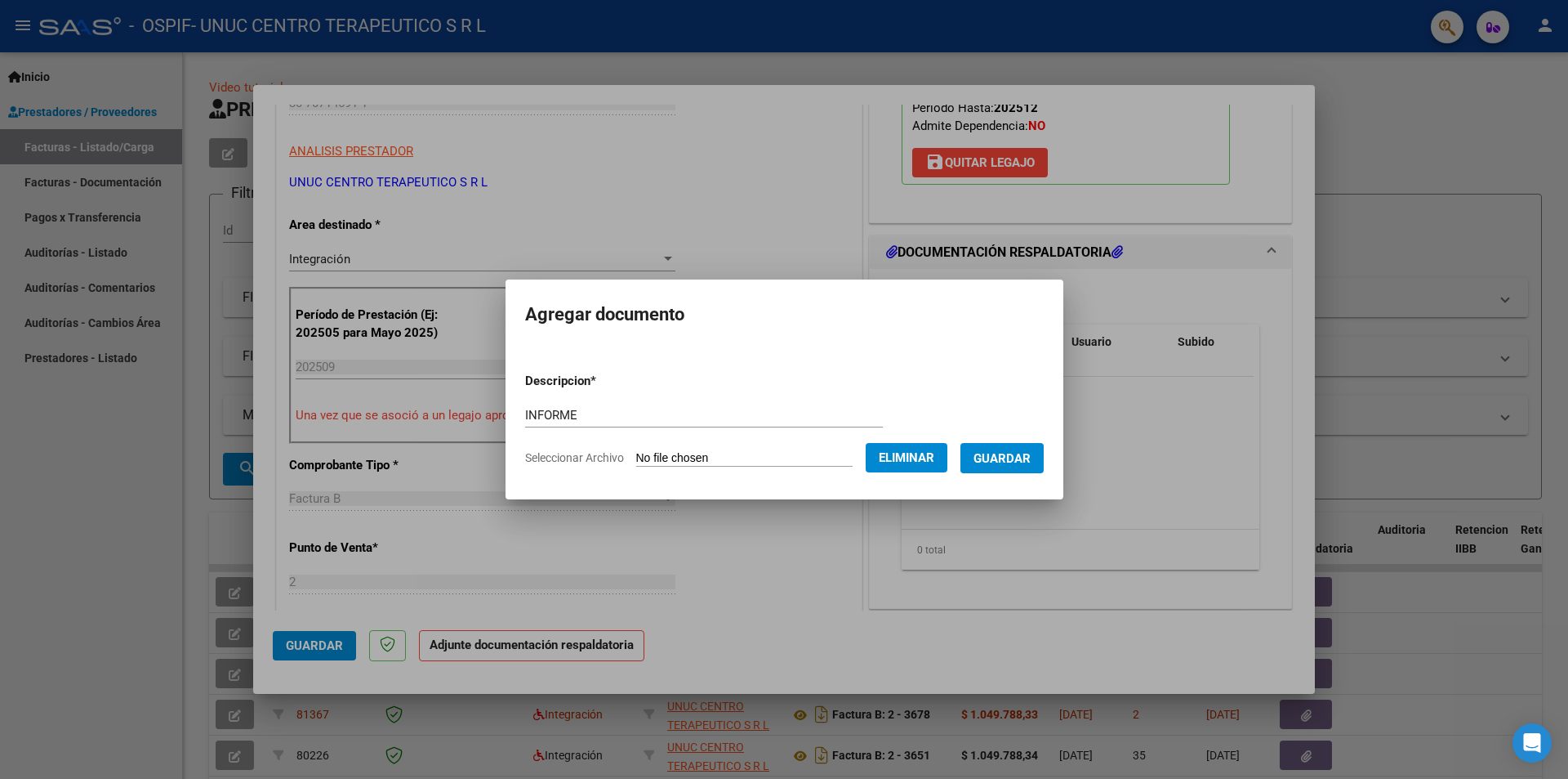
click at [1018, 455] on span "Guardar" at bounding box center [1001, 458] width 57 height 15
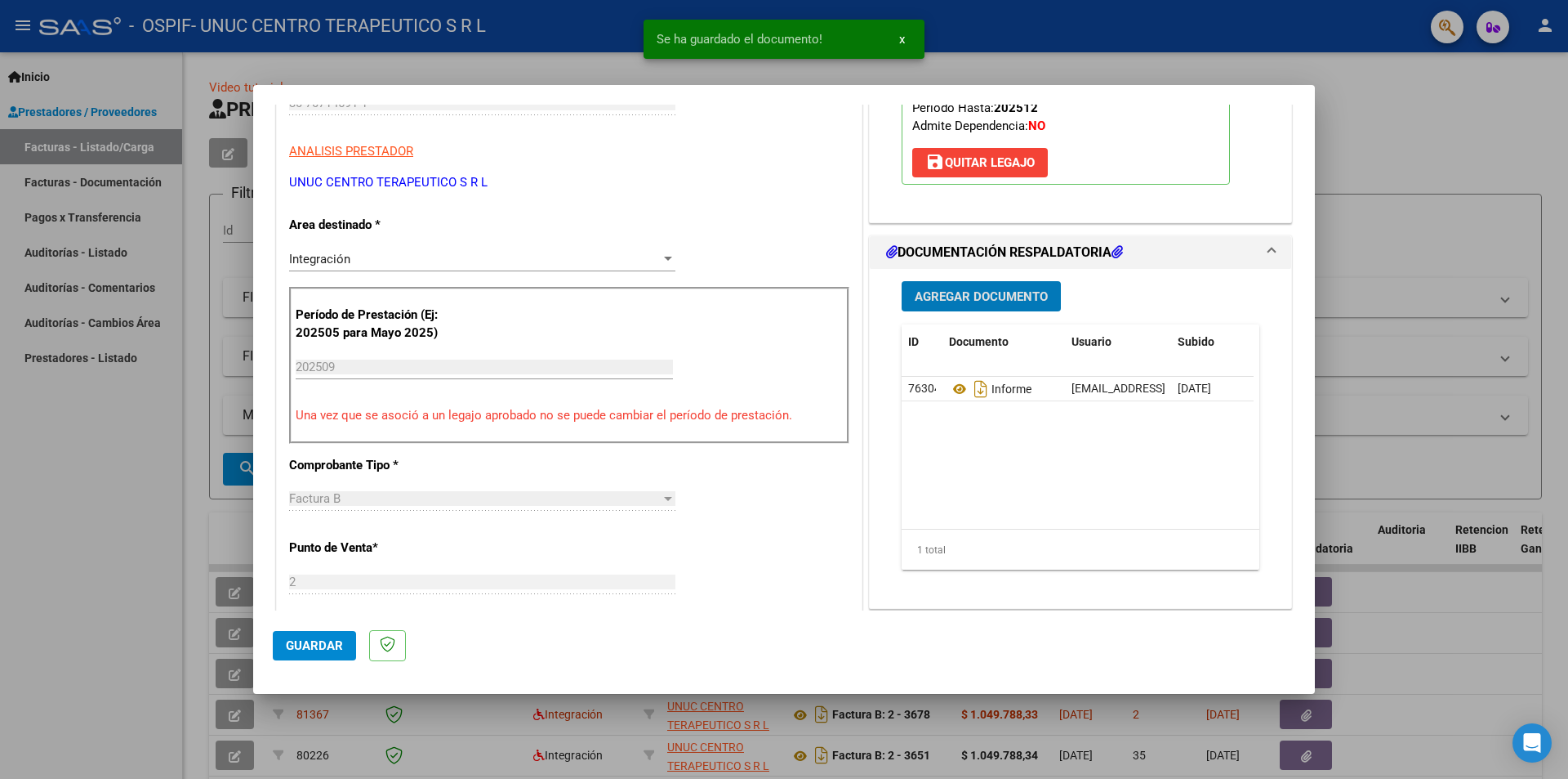
click at [992, 291] on span "Agregar Documento" at bounding box center [981, 297] width 133 height 15
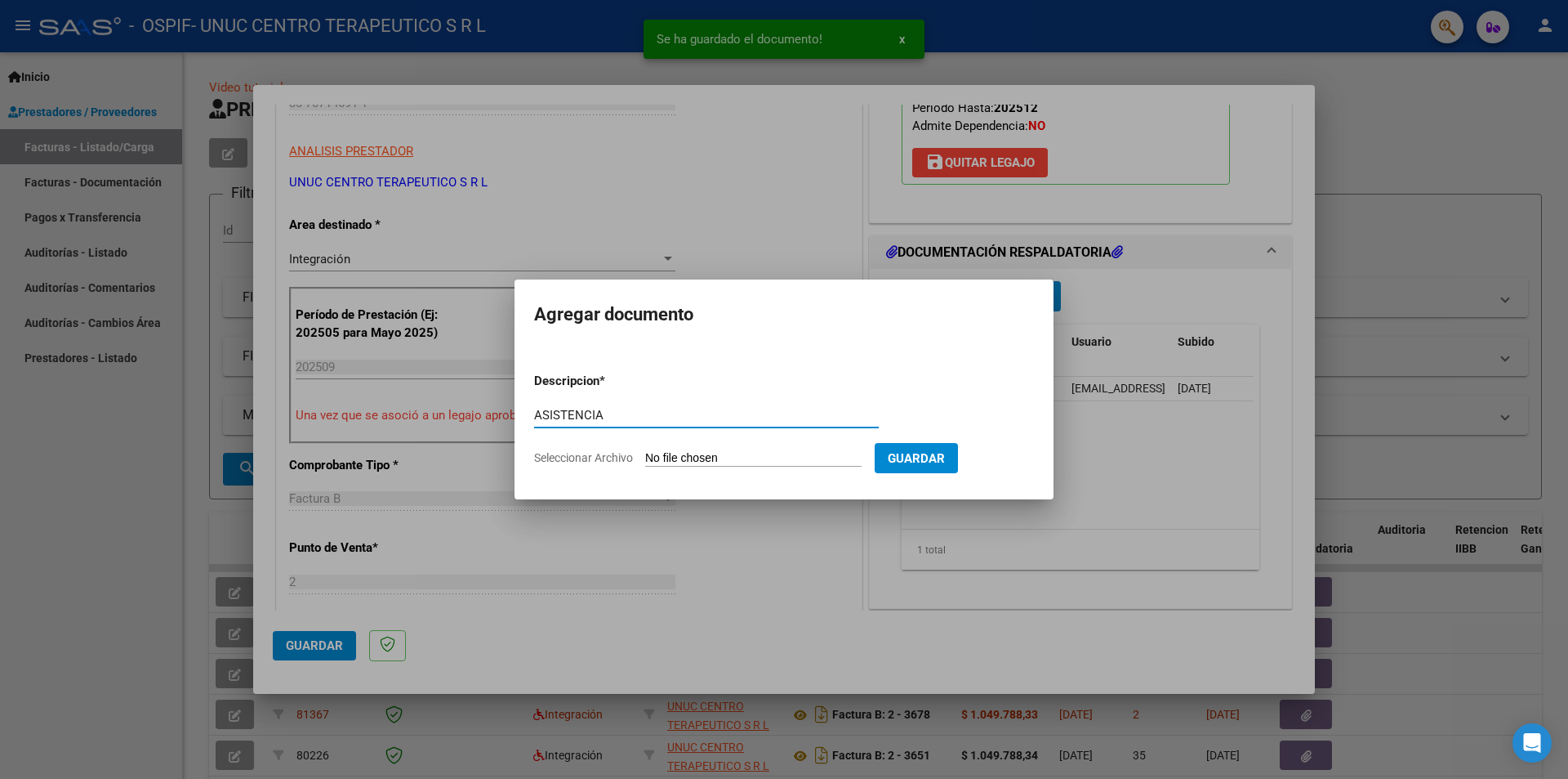
type input "ASISTENCIA"
click at [618, 457] on span "Seleccionar Archivo" at bounding box center [583, 457] width 99 height 13
click at [645, 457] on input "Seleccionar Archivo" at bounding box center [753, 459] width 216 height 16
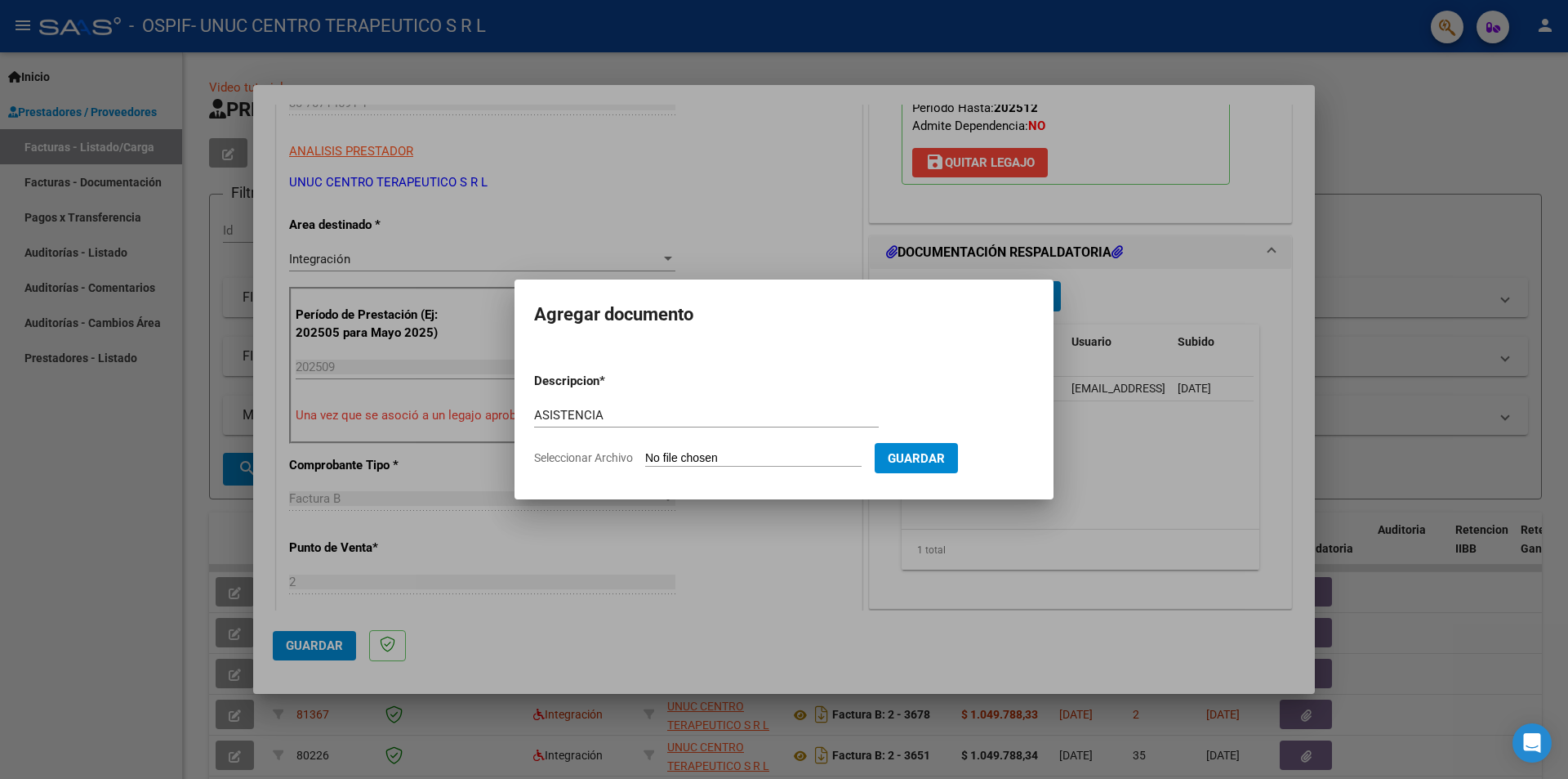
type input "C:\fakepath\[PERSON_NAME] [DATE].pdf"
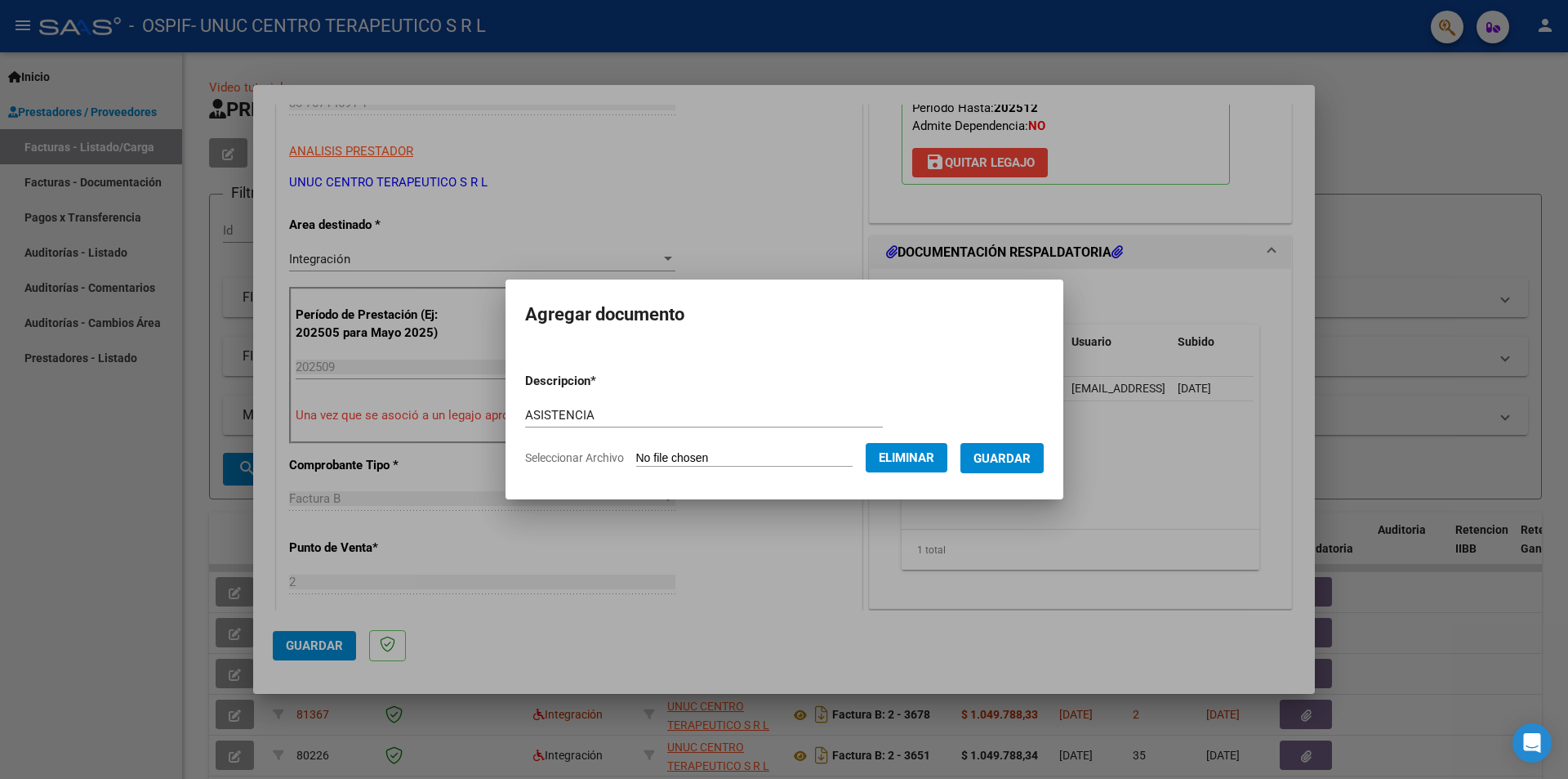
click at [1016, 461] on span "Guardar" at bounding box center [1001, 458] width 57 height 15
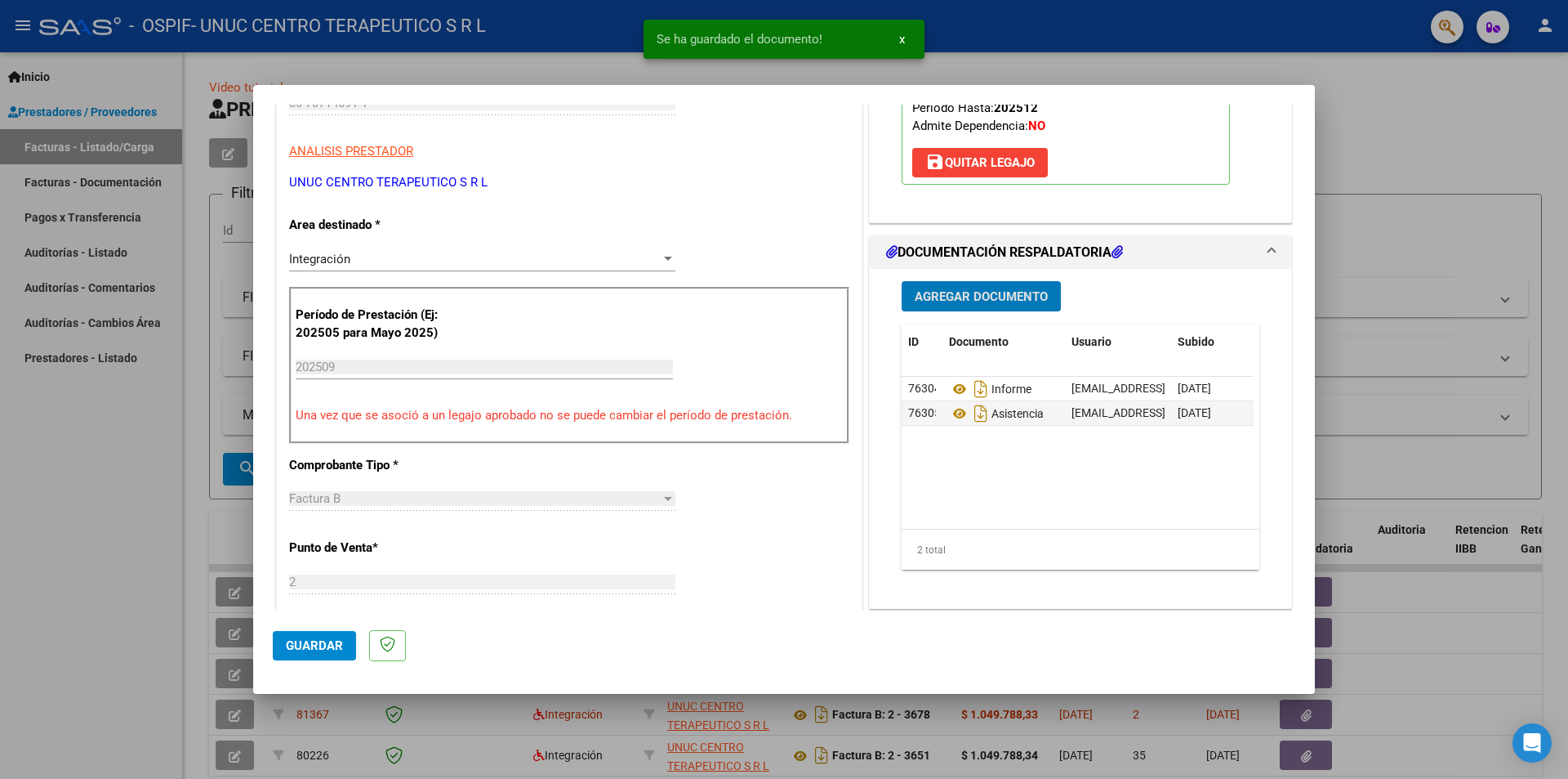
click at [967, 298] on span "Agregar Documento" at bounding box center [981, 297] width 133 height 15
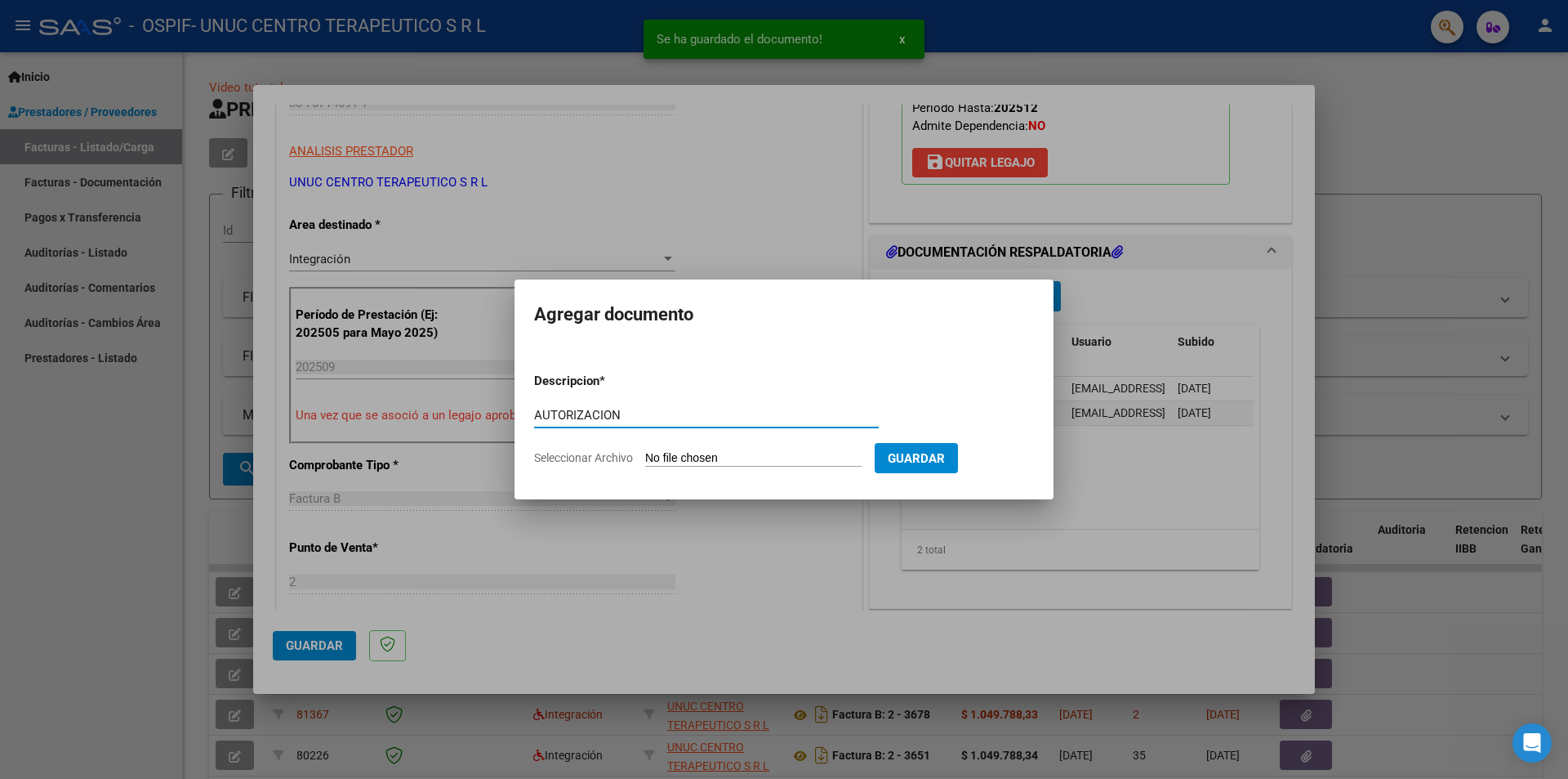
type input "AUTORIZACION"
click at [583, 459] on span "Seleccionar Archivo" at bounding box center [583, 457] width 99 height 13
click at [645, 459] on input "Seleccionar Archivo" at bounding box center [753, 459] width 216 height 16
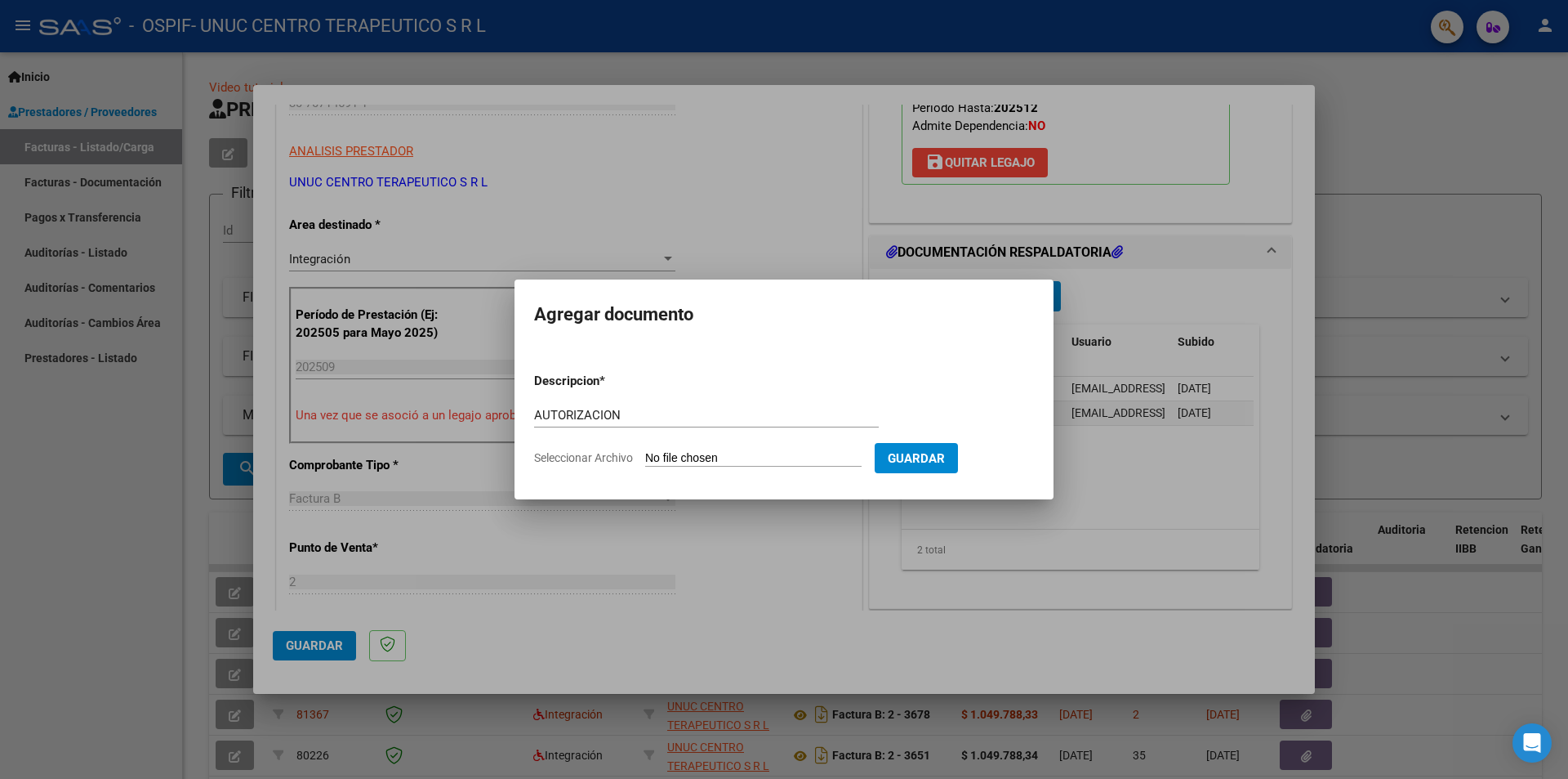
type input "C:\fakepath\AUTORIZACION [PERSON_NAME] 2025 (1).png"
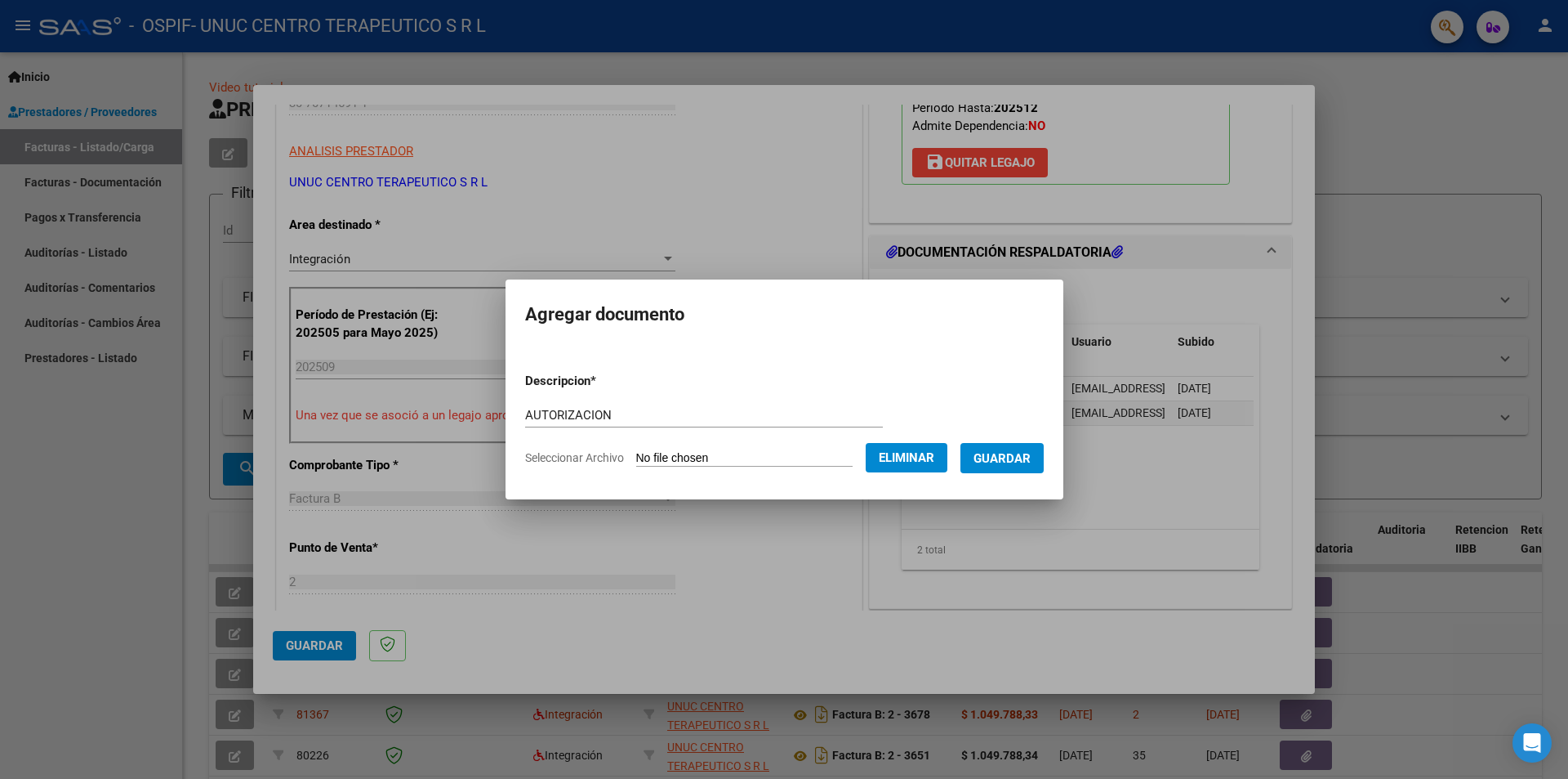
click at [1021, 462] on span "Guardar" at bounding box center [1001, 458] width 57 height 15
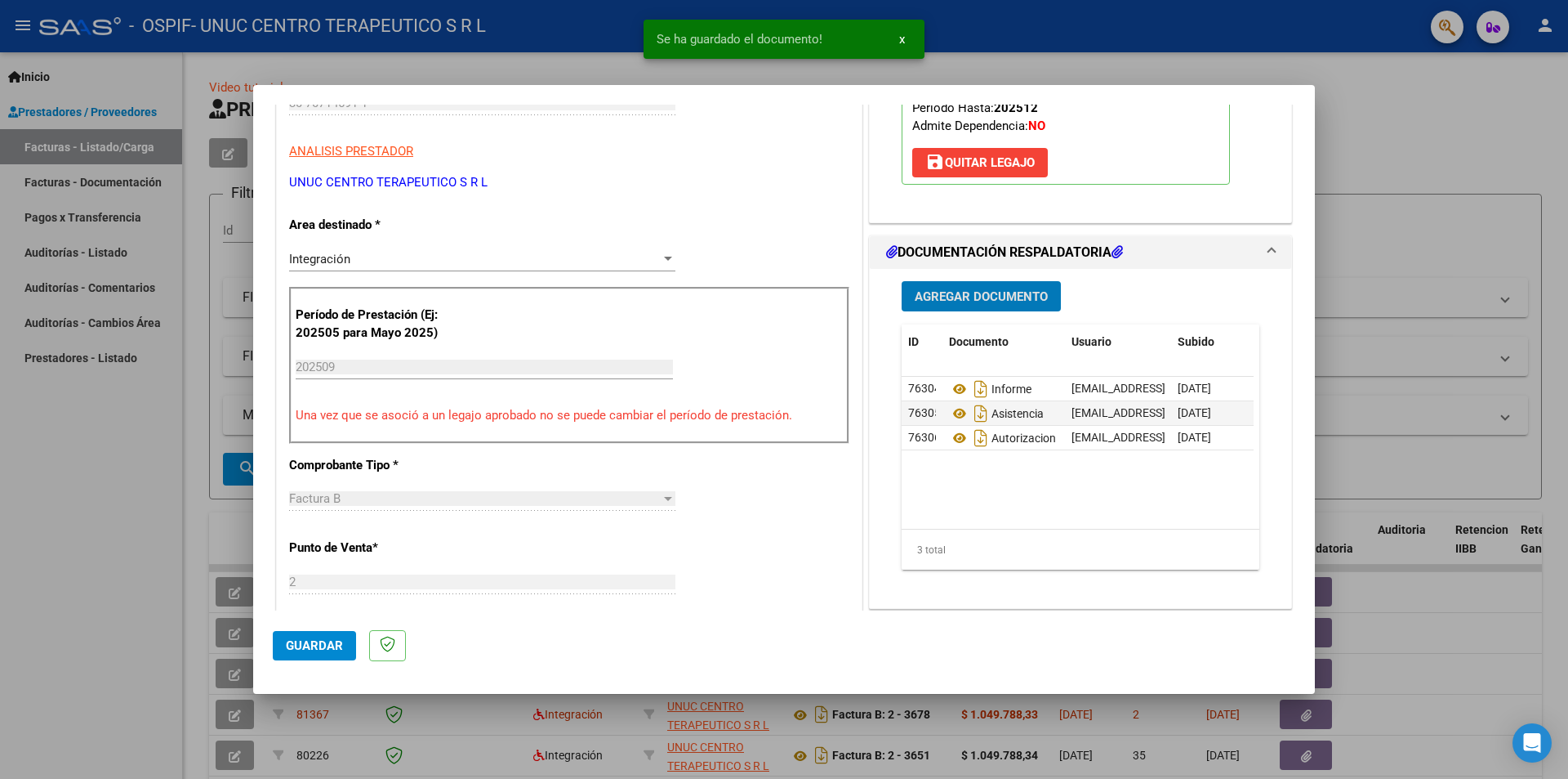
click at [316, 651] on span "Guardar" at bounding box center [314, 645] width 57 height 15
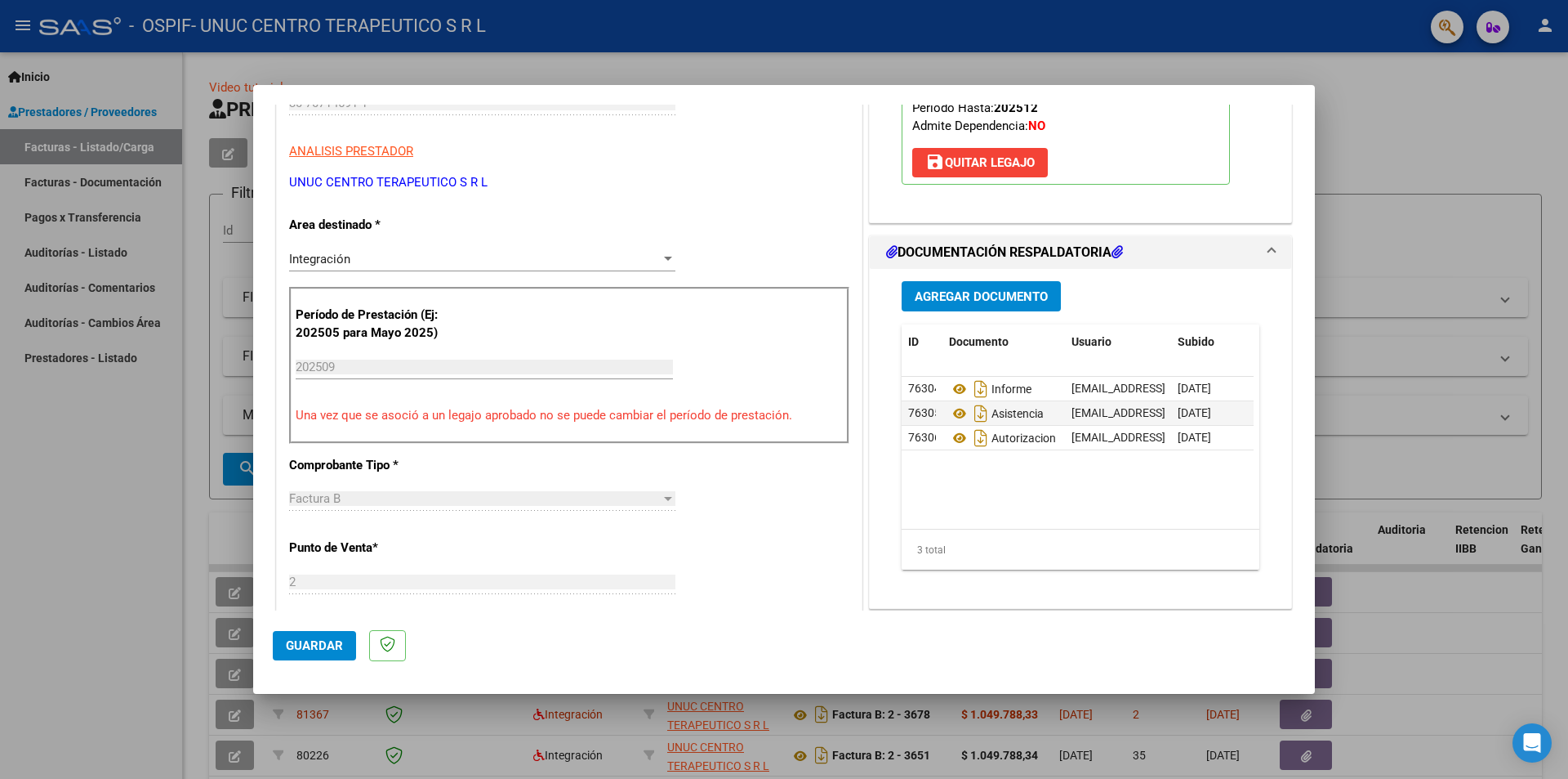
click at [102, 642] on div at bounding box center [784, 389] width 1568 height 779
type input "$ 0,00"
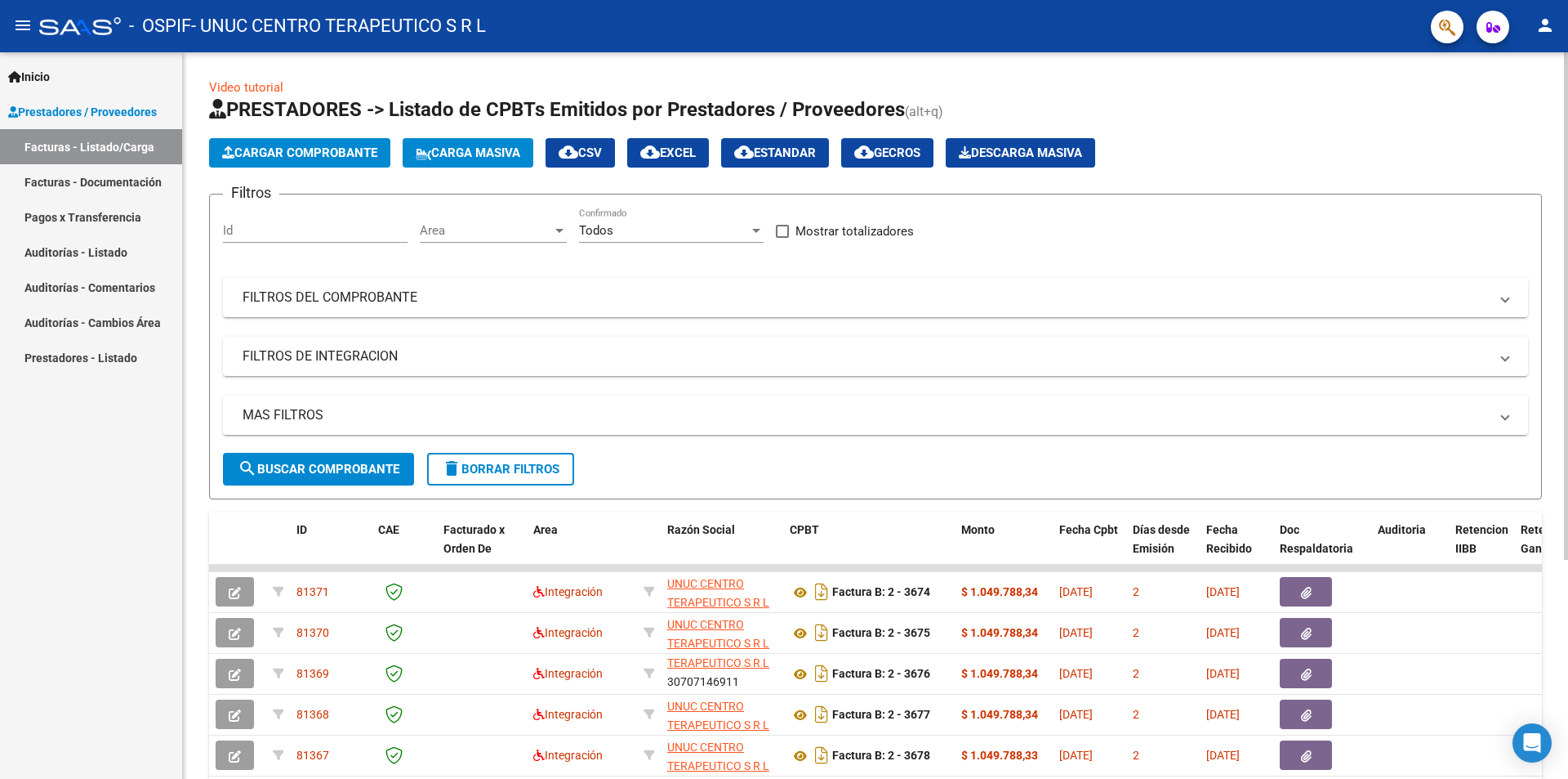
click at [281, 148] on span "Cargar Comprobante" at bounding box center [299, 152] width 155 height 15
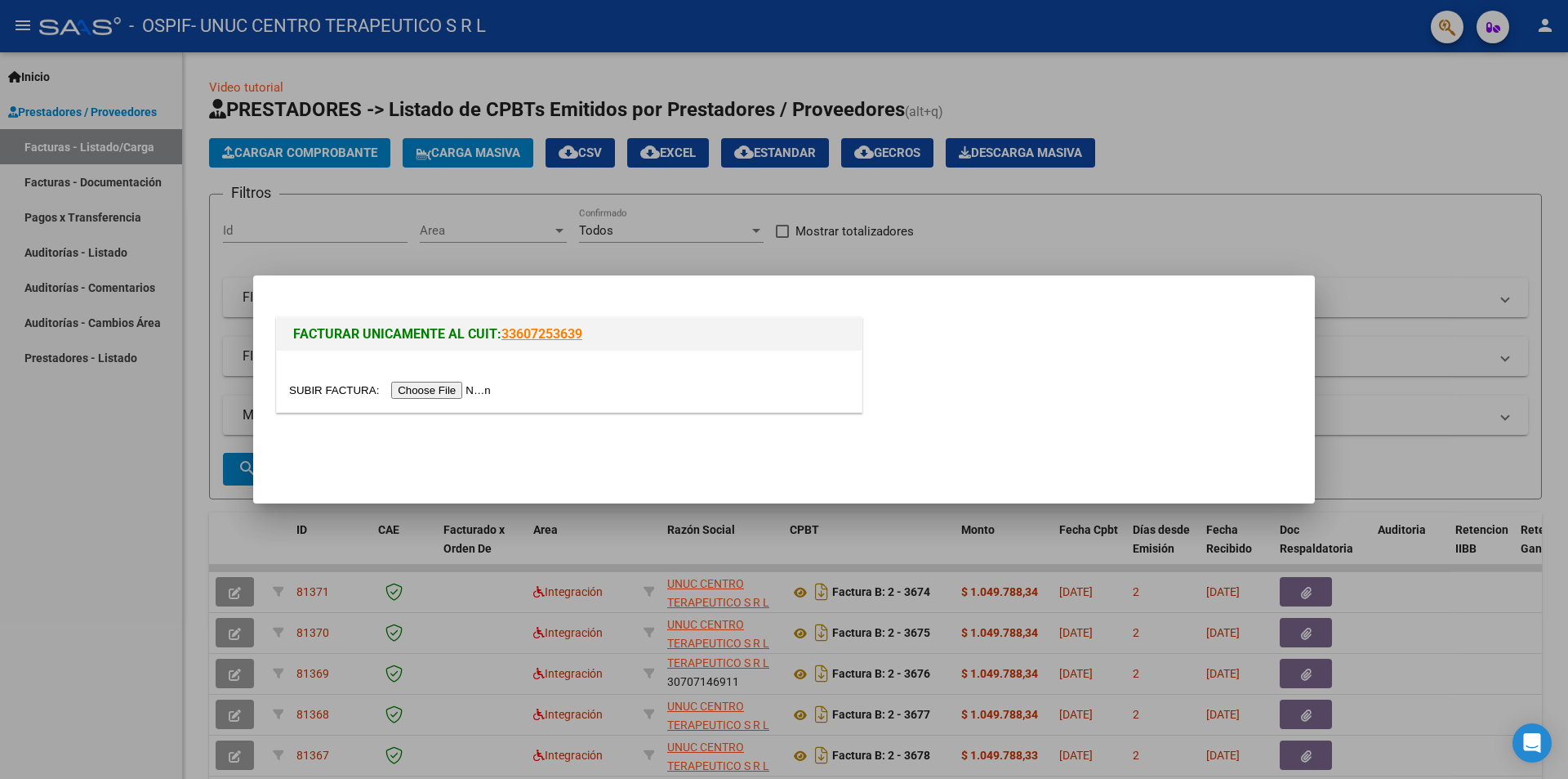
click at [451, 389] on input "file" at bounding box center [392, 389] width 207 height 17
click at [210, 181] on div at bounding box center [784, 389] width 1568 height 779
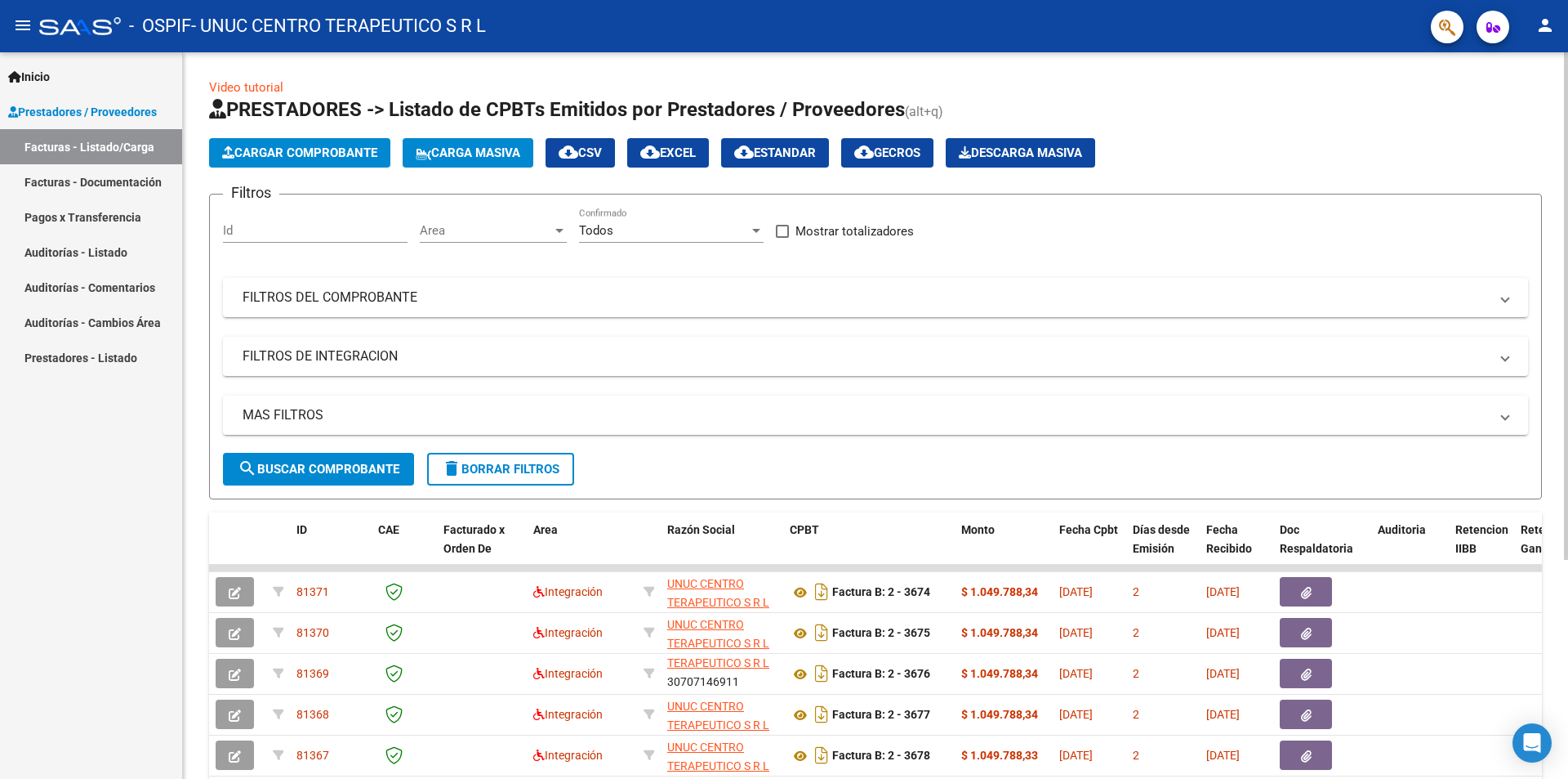
click at [347, 150] on span "Cargar Comprobante" at bounding box center [299, 152] width 155 height 15
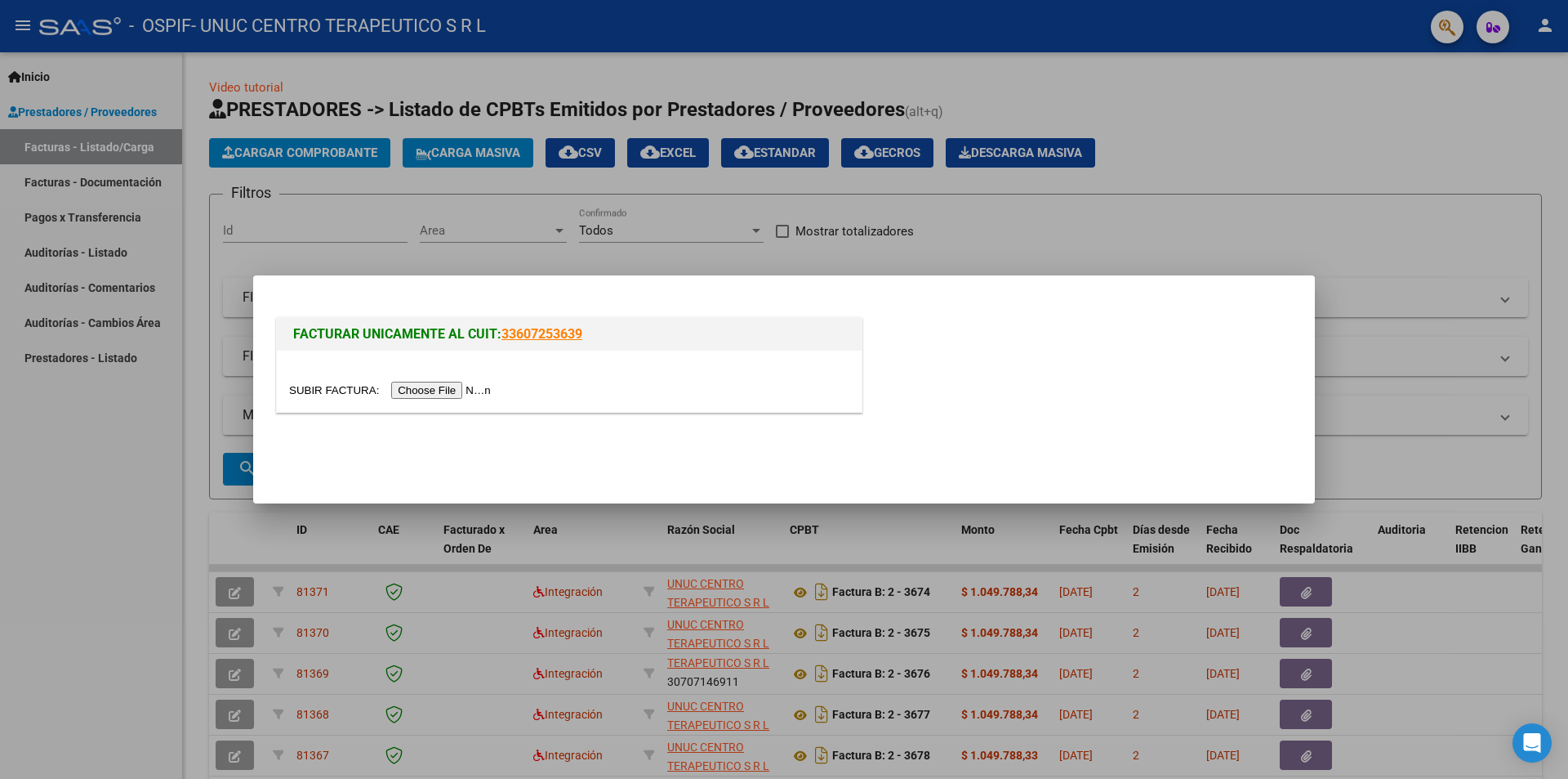
click at [458, 392] on input "file" at bounding box center [392, 389] width 207 height 17
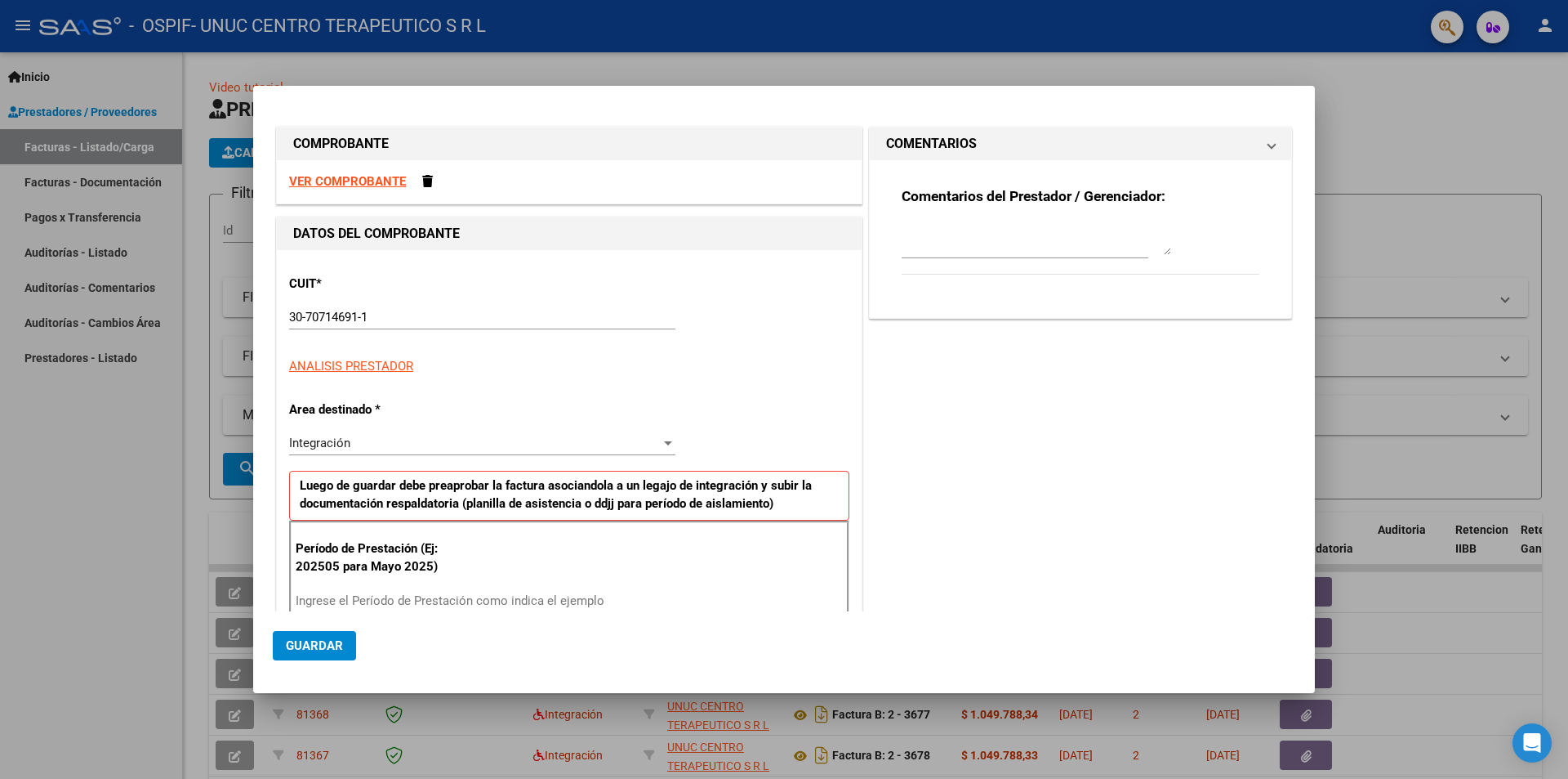
scroll to position [225, 0]
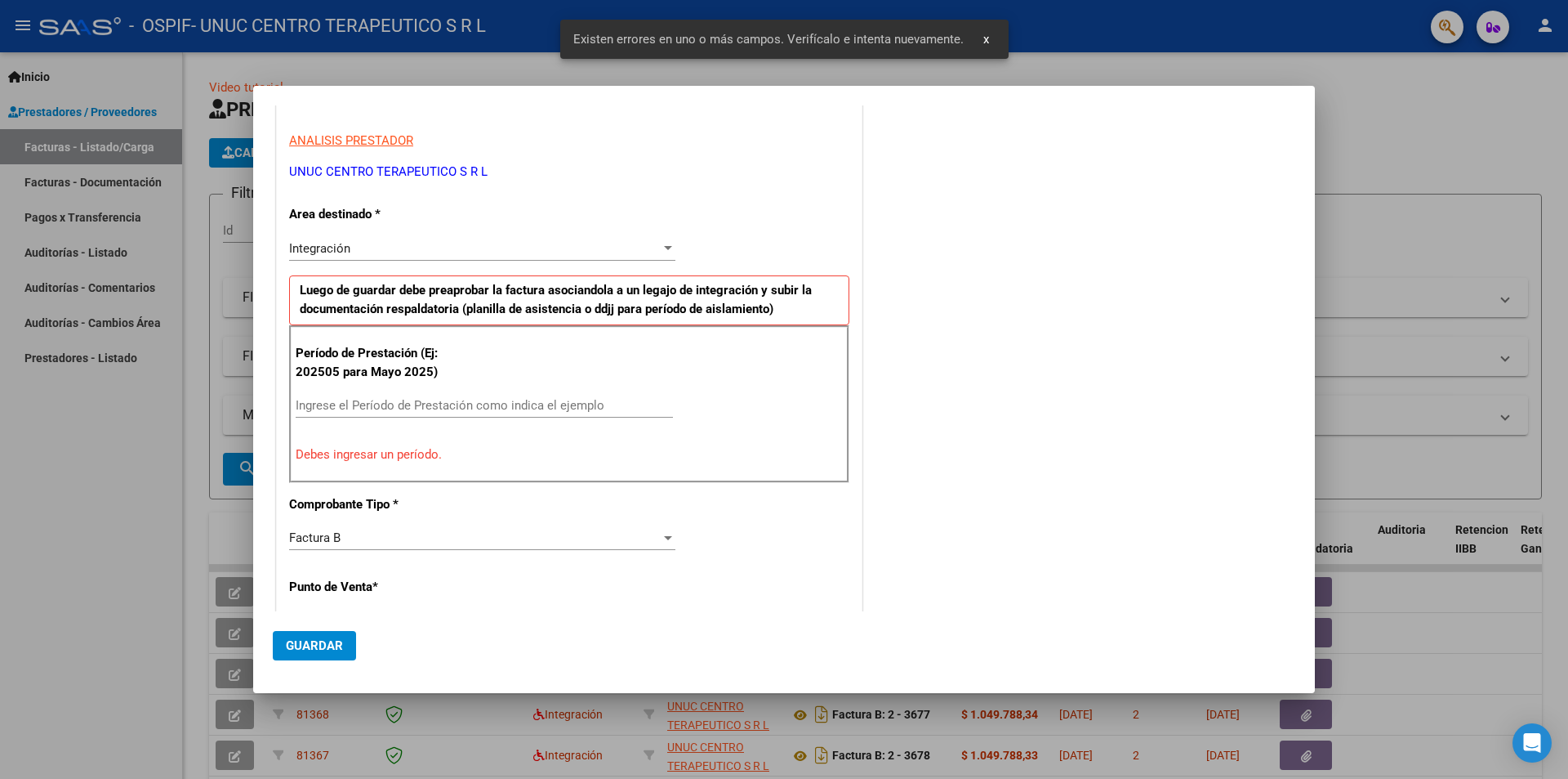
click at [416, 394] on div "Ingrese el Período de Prestación como indica el ejemplo" at bounding box center [484, 405] width 377 height 25
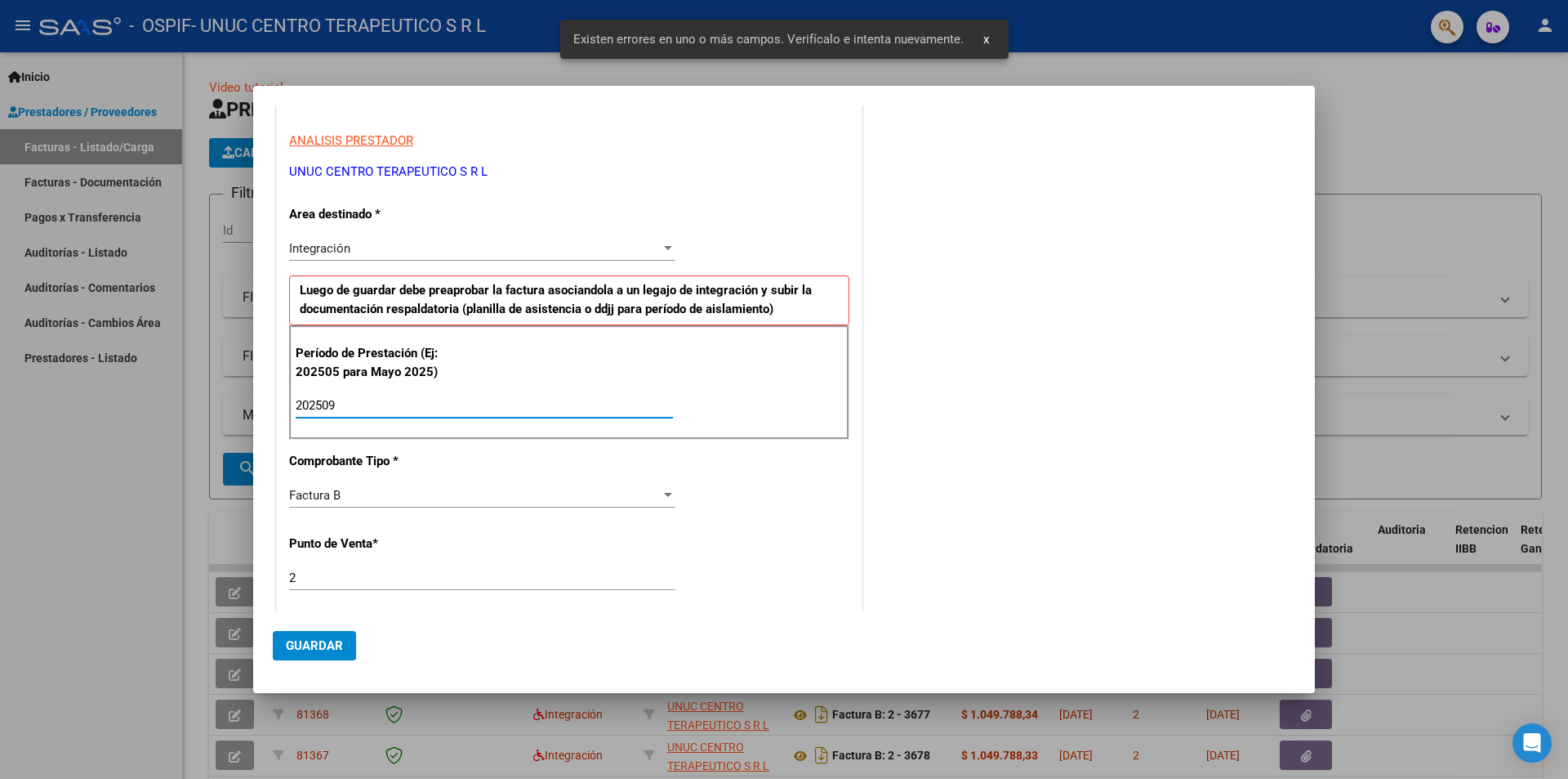
type input "202509"
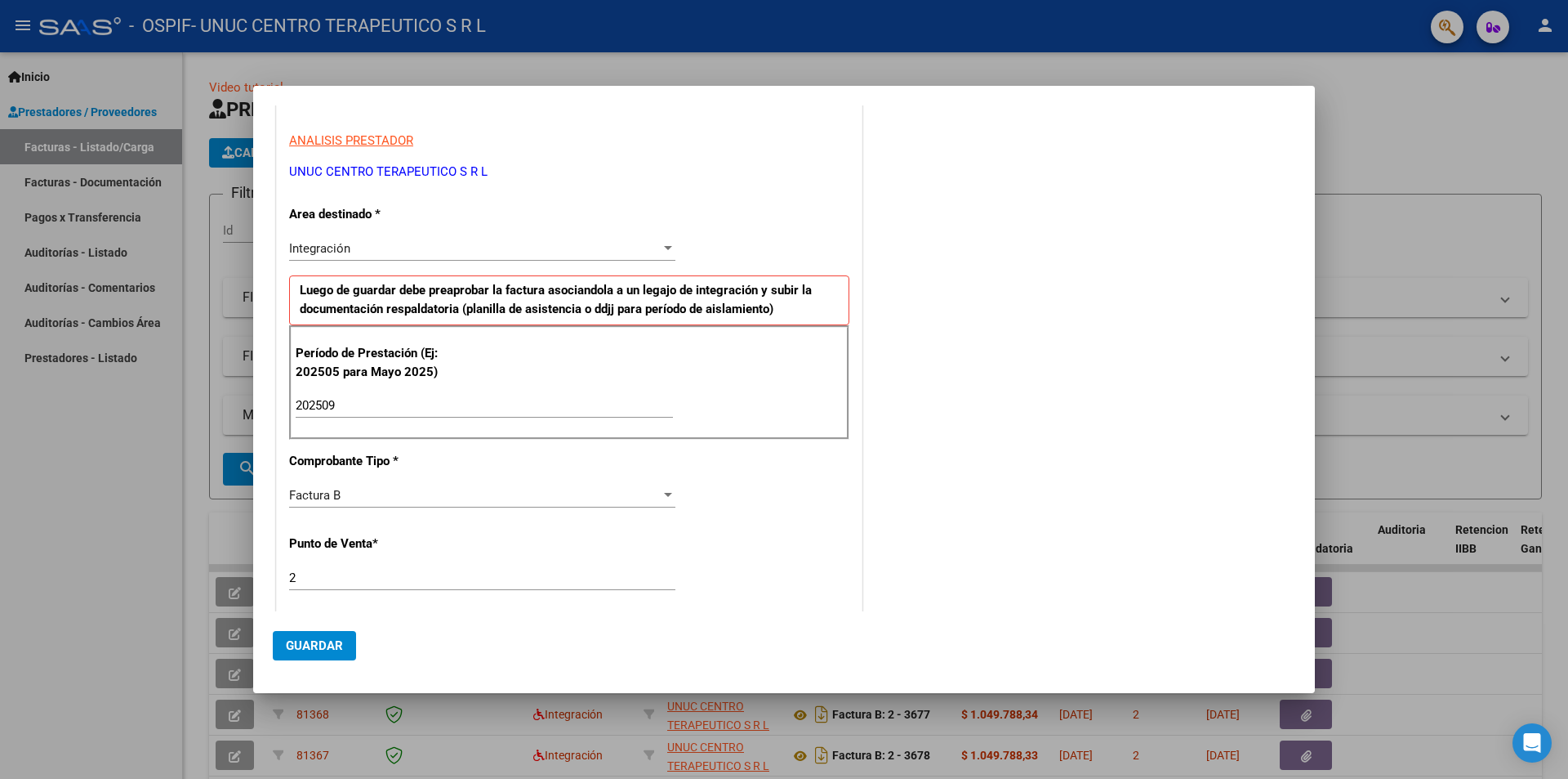
click at [528, 540] on div "CUIT * 30-70714691-1 Ingresar CUIT ANALISIS PRESTADOR UNUC CENTRO TERAPEUTICO S…" at bounding box center [569, 672] width 585 height 1297
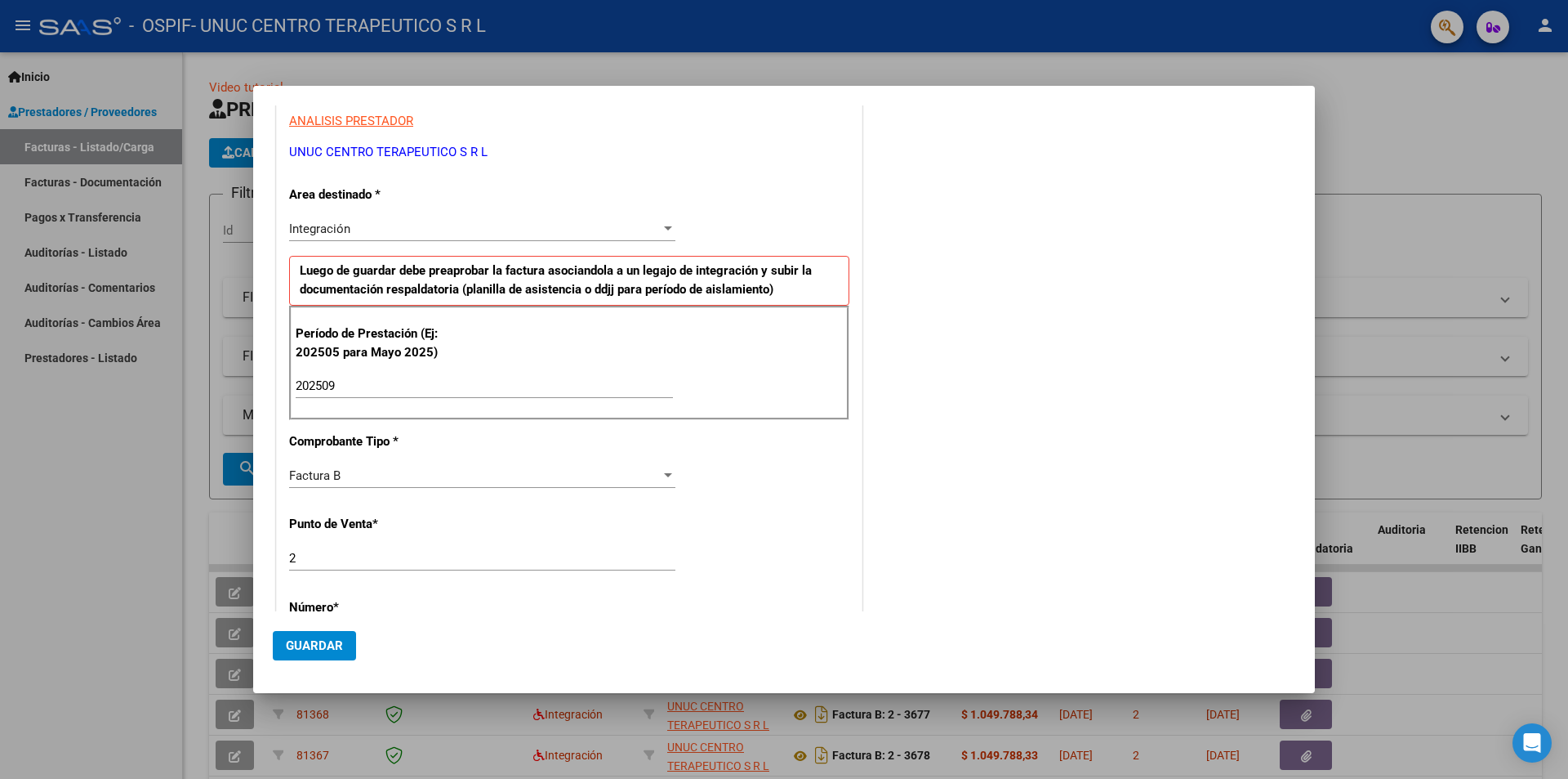
scroll to position [490, 0]
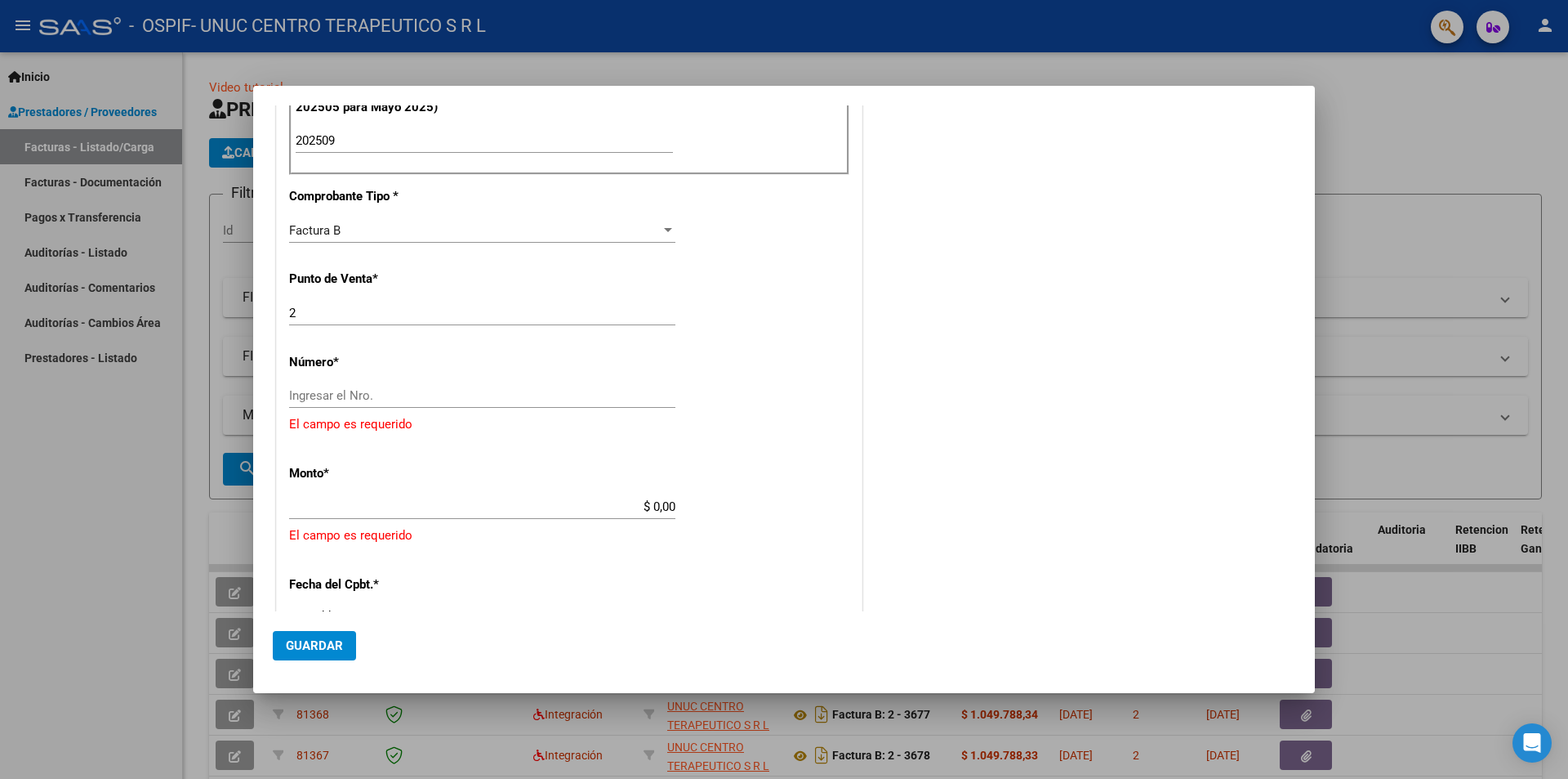
click at [356, 393] on input "Ingresar el Nro." at bounding box center [482, 395] width 386 height 15
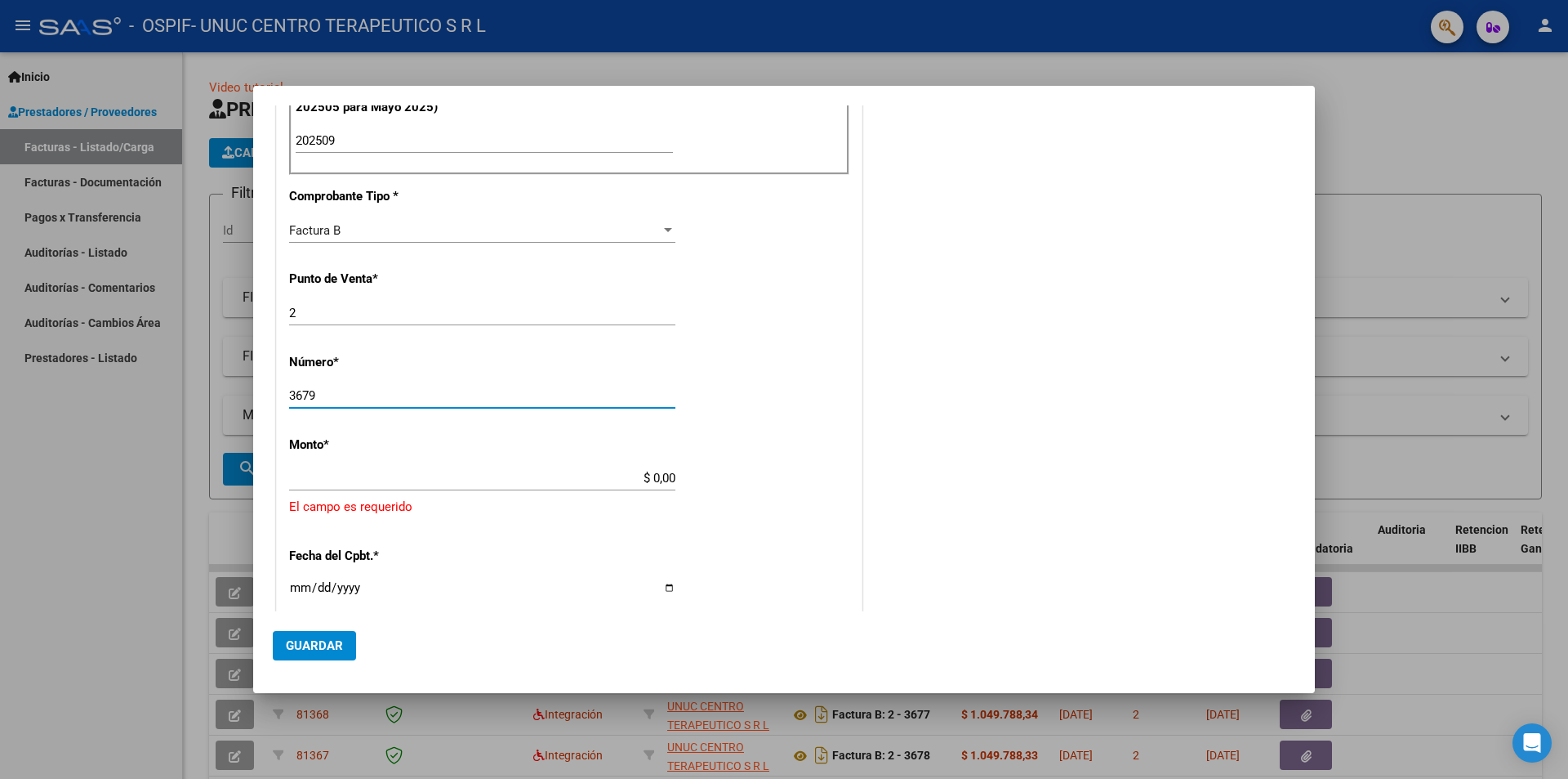
type input "3679"
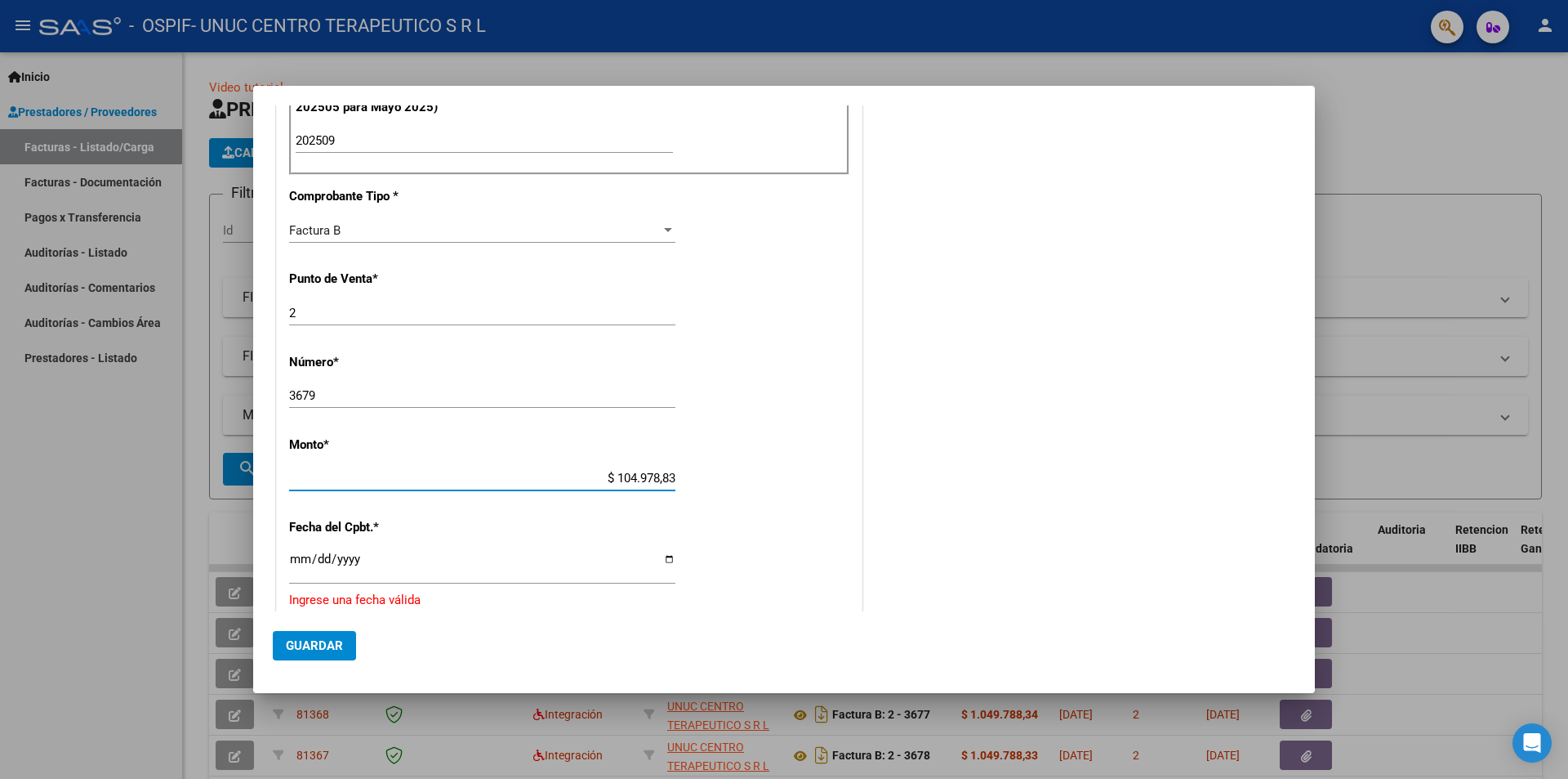
type input "$ 1.049.788,34"
click at [667, 556] on input "Ingresar la fecha" at bounding box center [482, 565] width 386 height 26
type input "[DATE]"
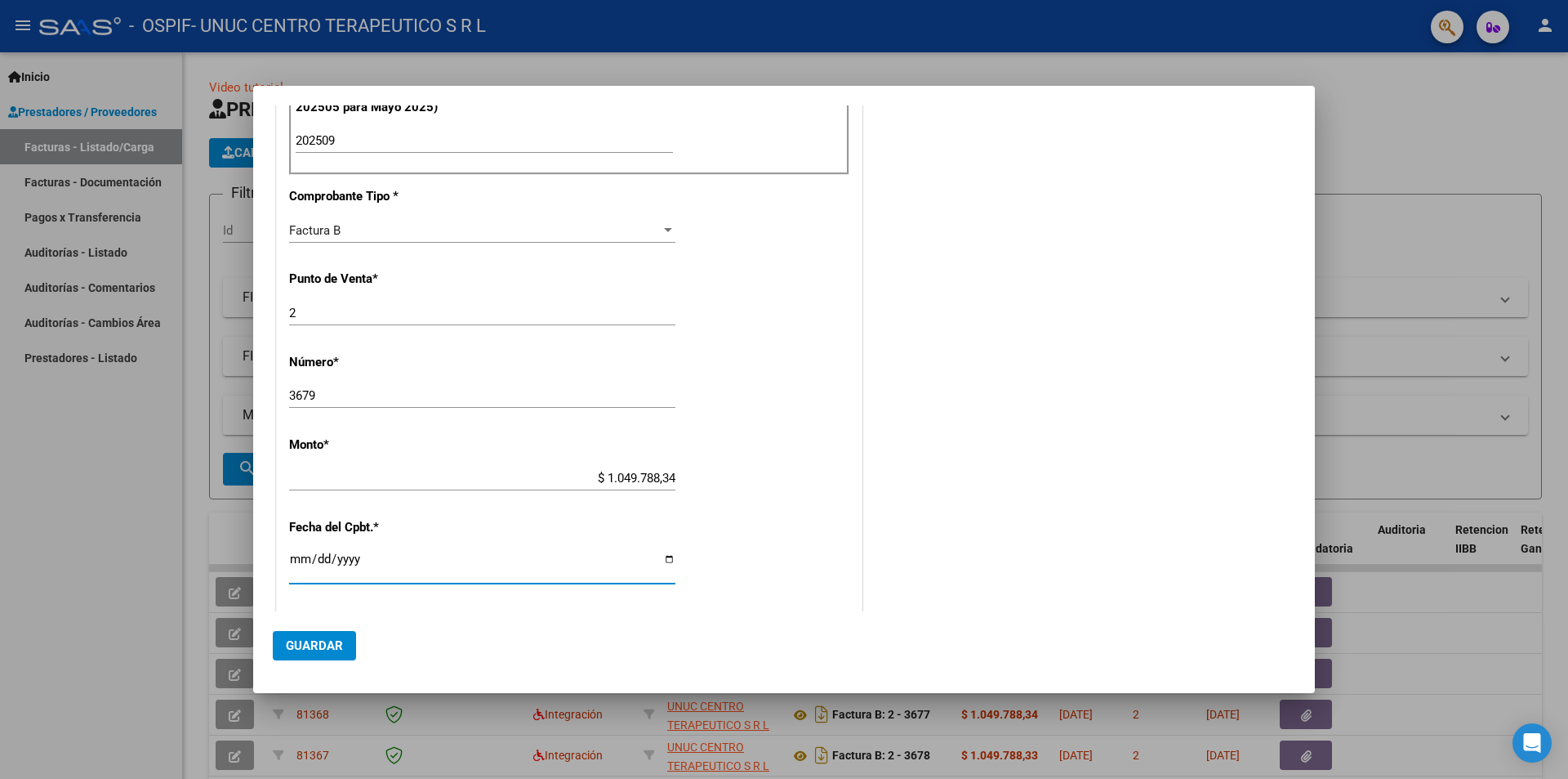
scroll to position [817, 0]
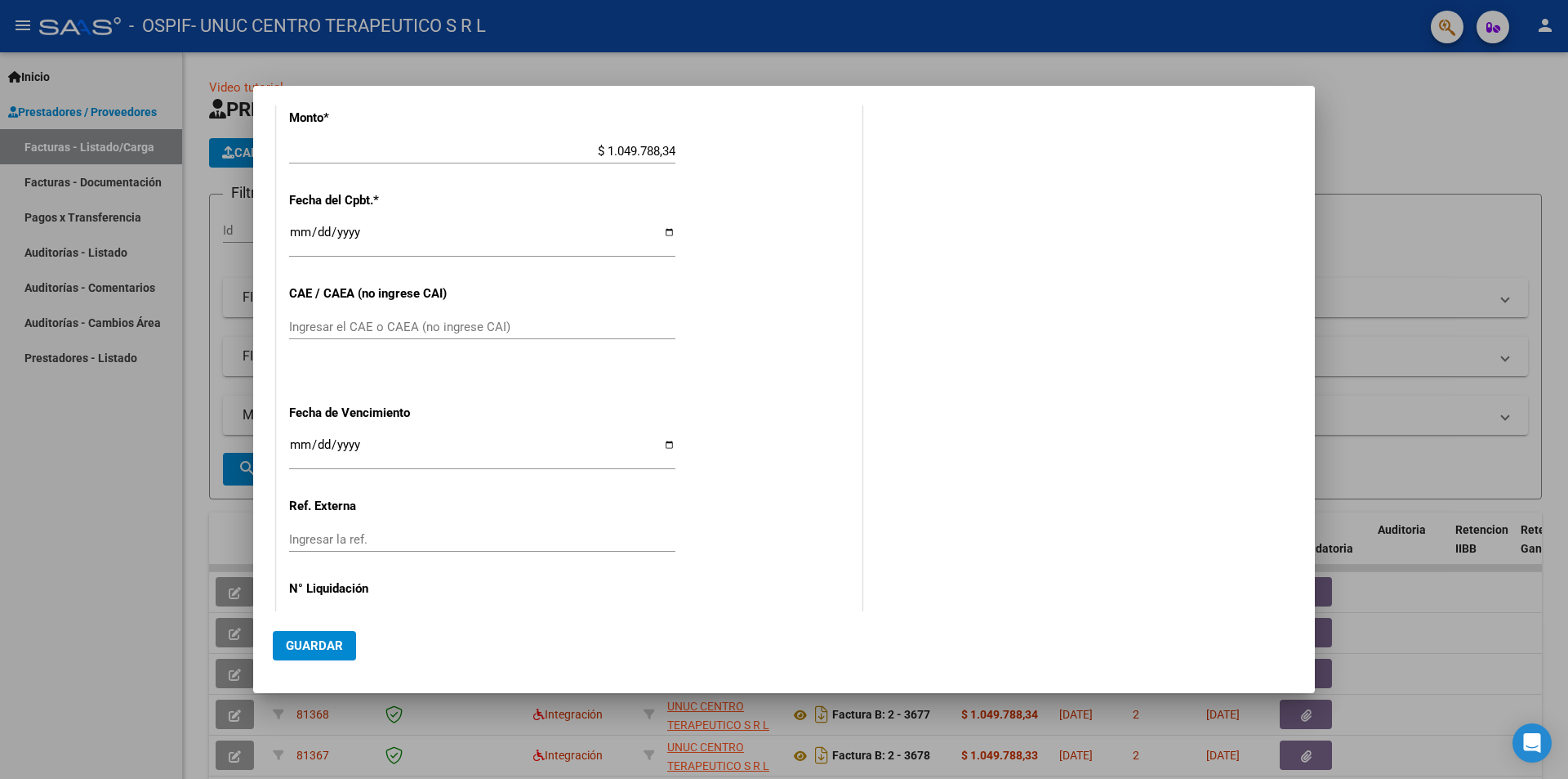
click at [368, 317] on div "Ingresar el CAE o CAEA (no ingrese CAI)" at bounding box center [482, 327] width 386 height 25
paste input "75401804303519"
type input "75401804303519"
click at [670, 444] on input "Ingresar la fecha" at bounding box center [482, 452] width 386 height 26
type input "[DATE]"
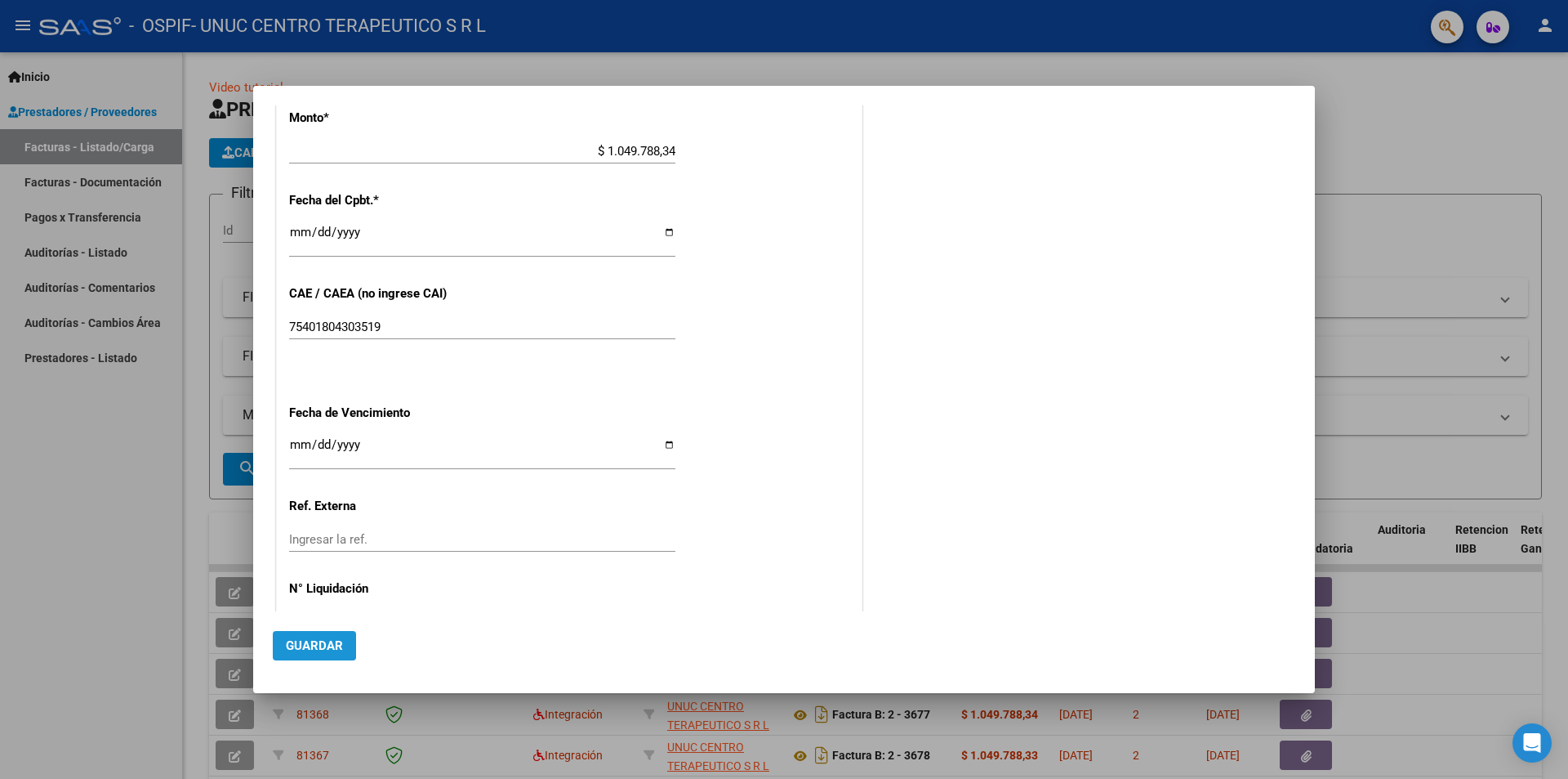
click at [328, 643] on span "Guardar" at bounding box center [314, 645] width 57 height 15
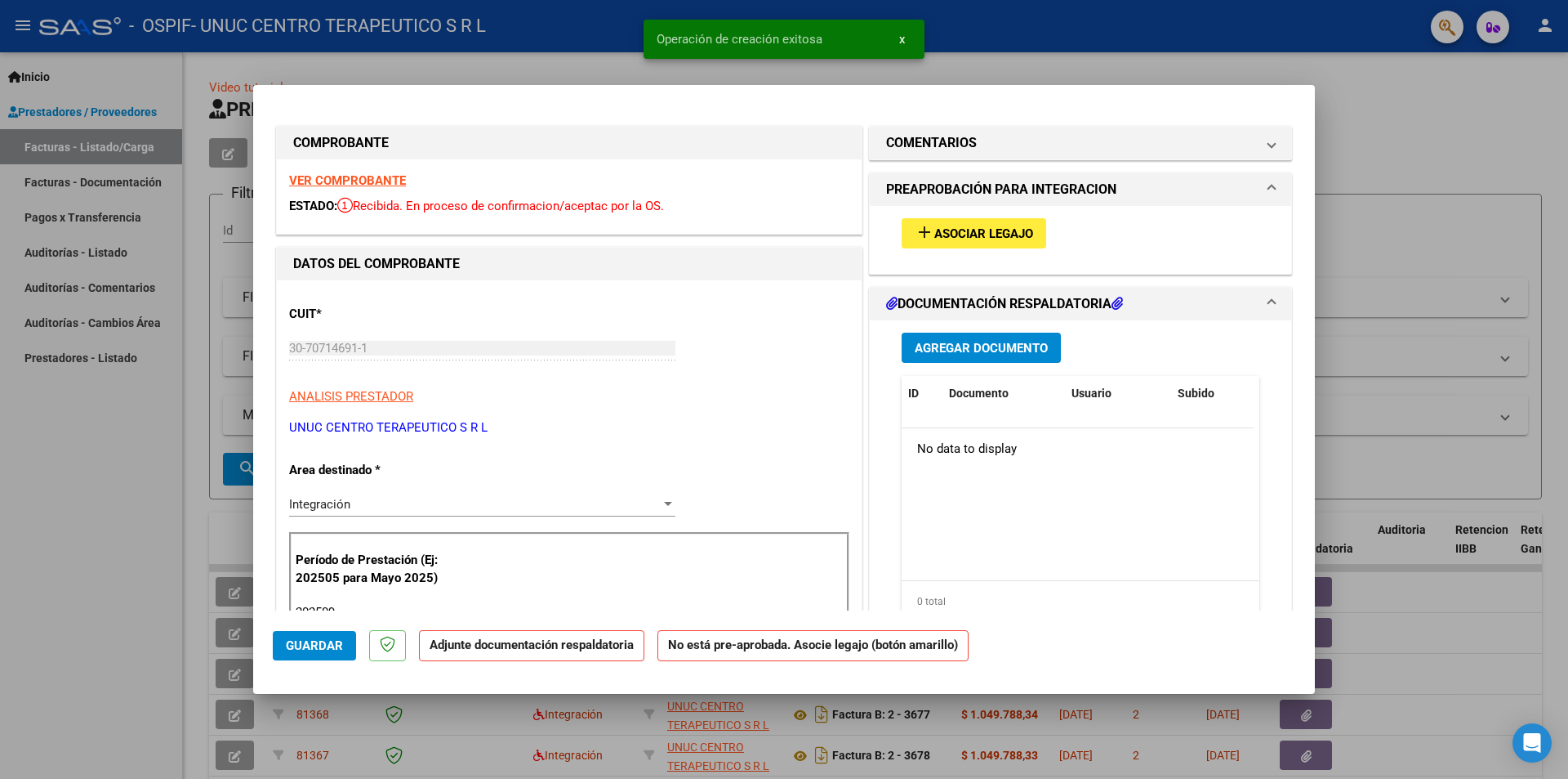
click at [1005, 239] on span "Asociar Legajo" at bounding box center [984, 233] width 99 height 15
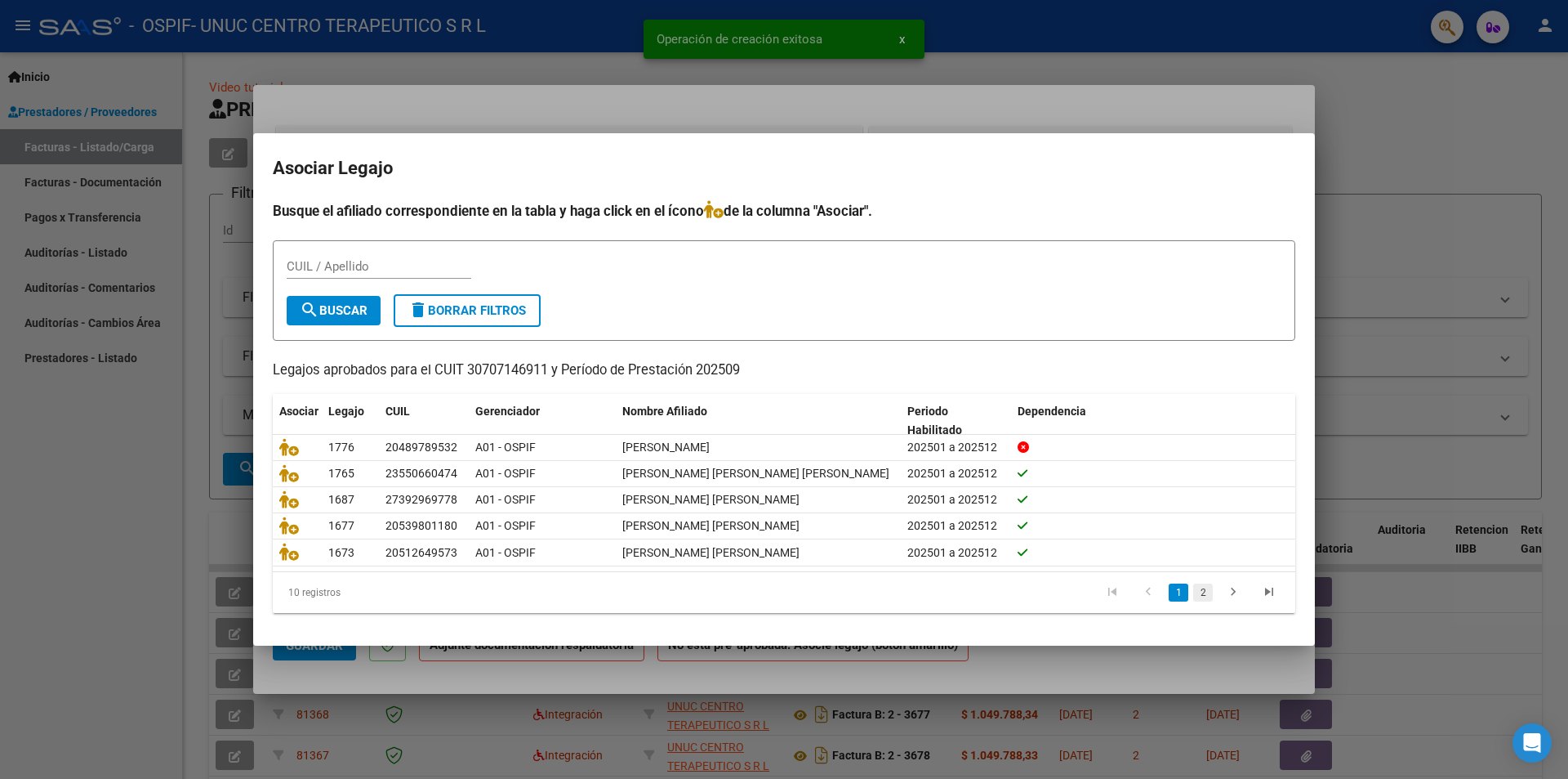
click at [1203, 594] on link "2" at bounding box center [1203, 592] width 19 height 18
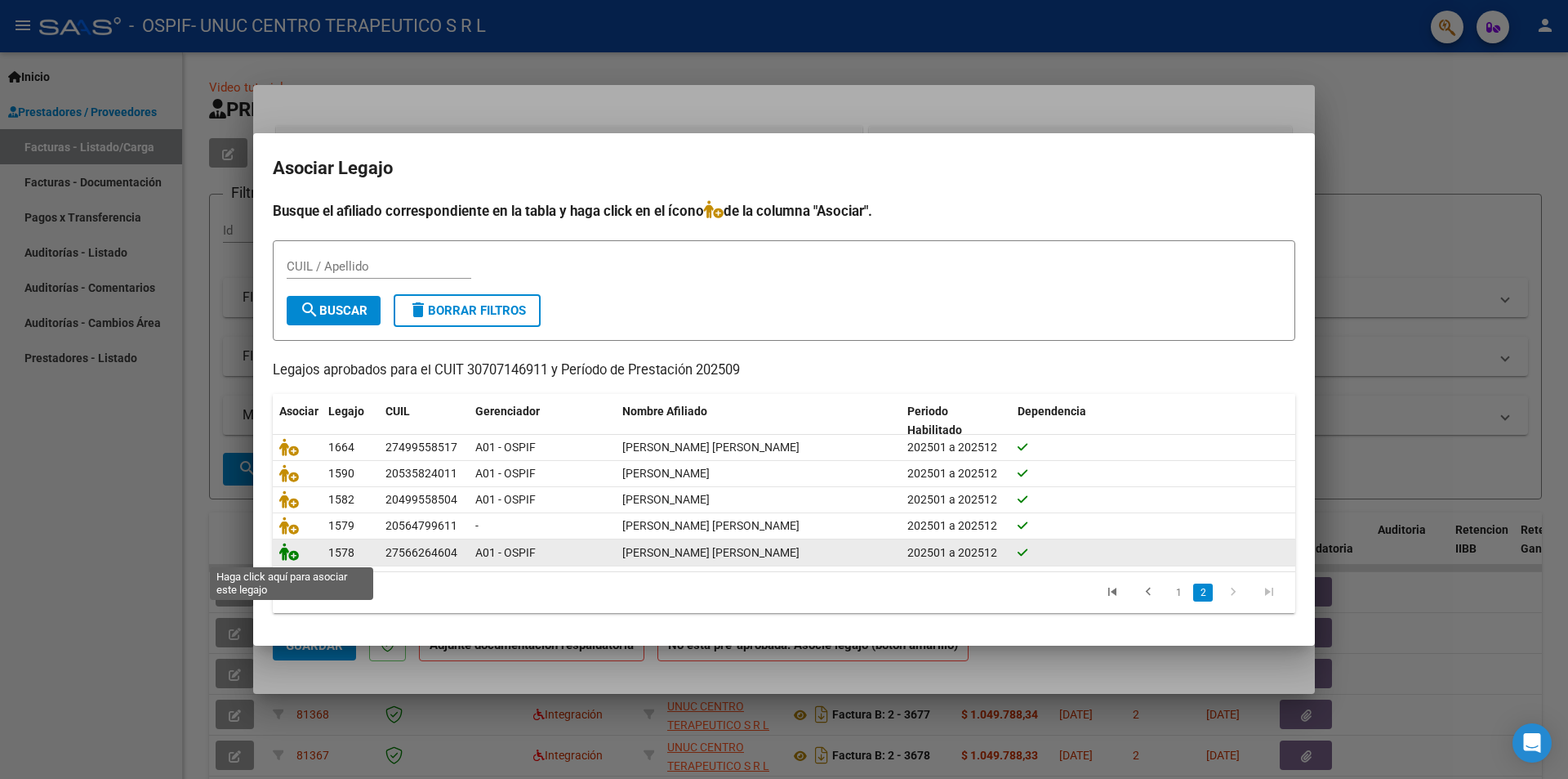
click at [293, 556] on icon at bounding box center [289, 551] width 19 height 18
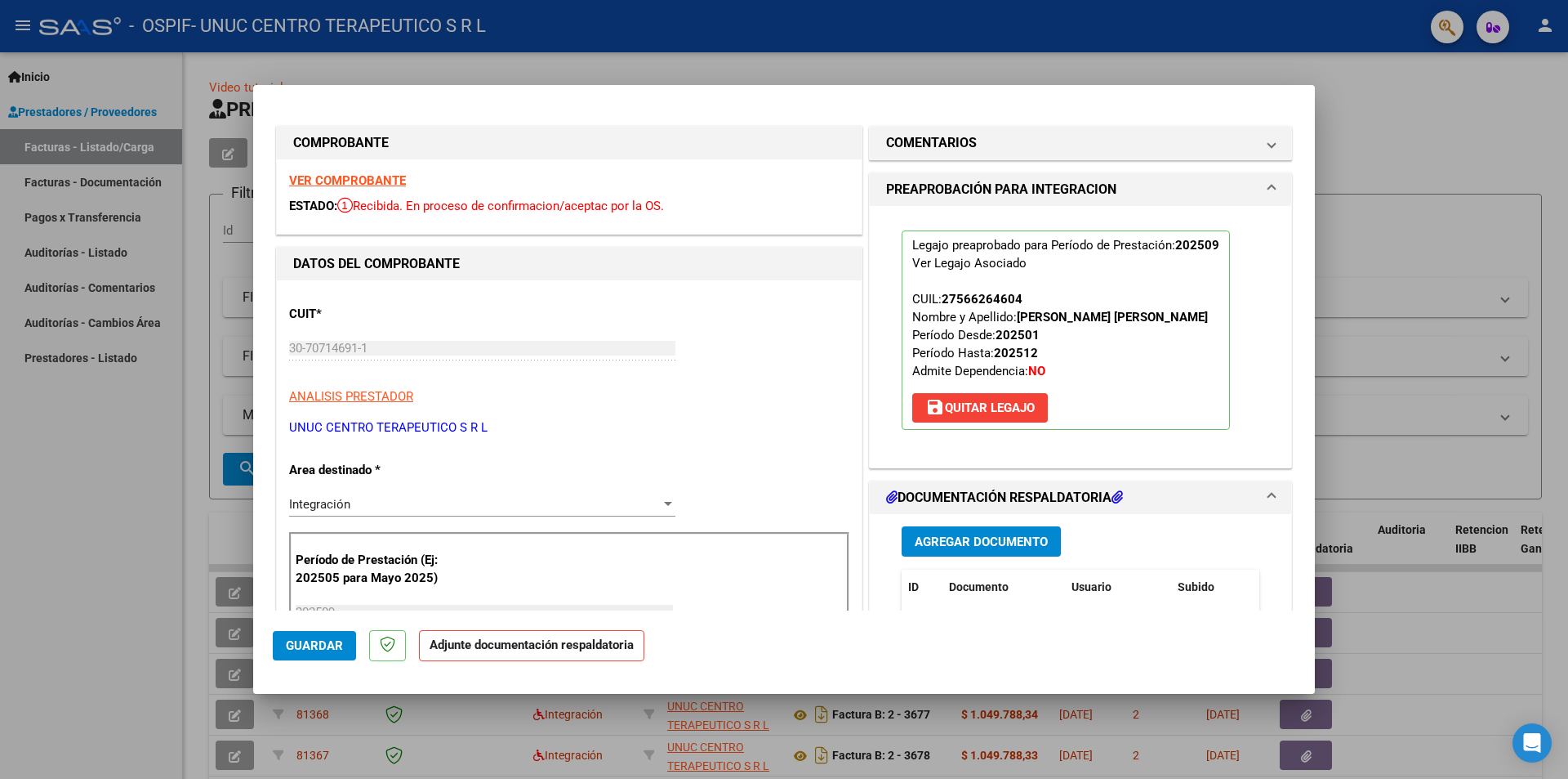
click at [949, 543] on span "Agregar Documento" at bounding box center [981, 541] width 133 height 15
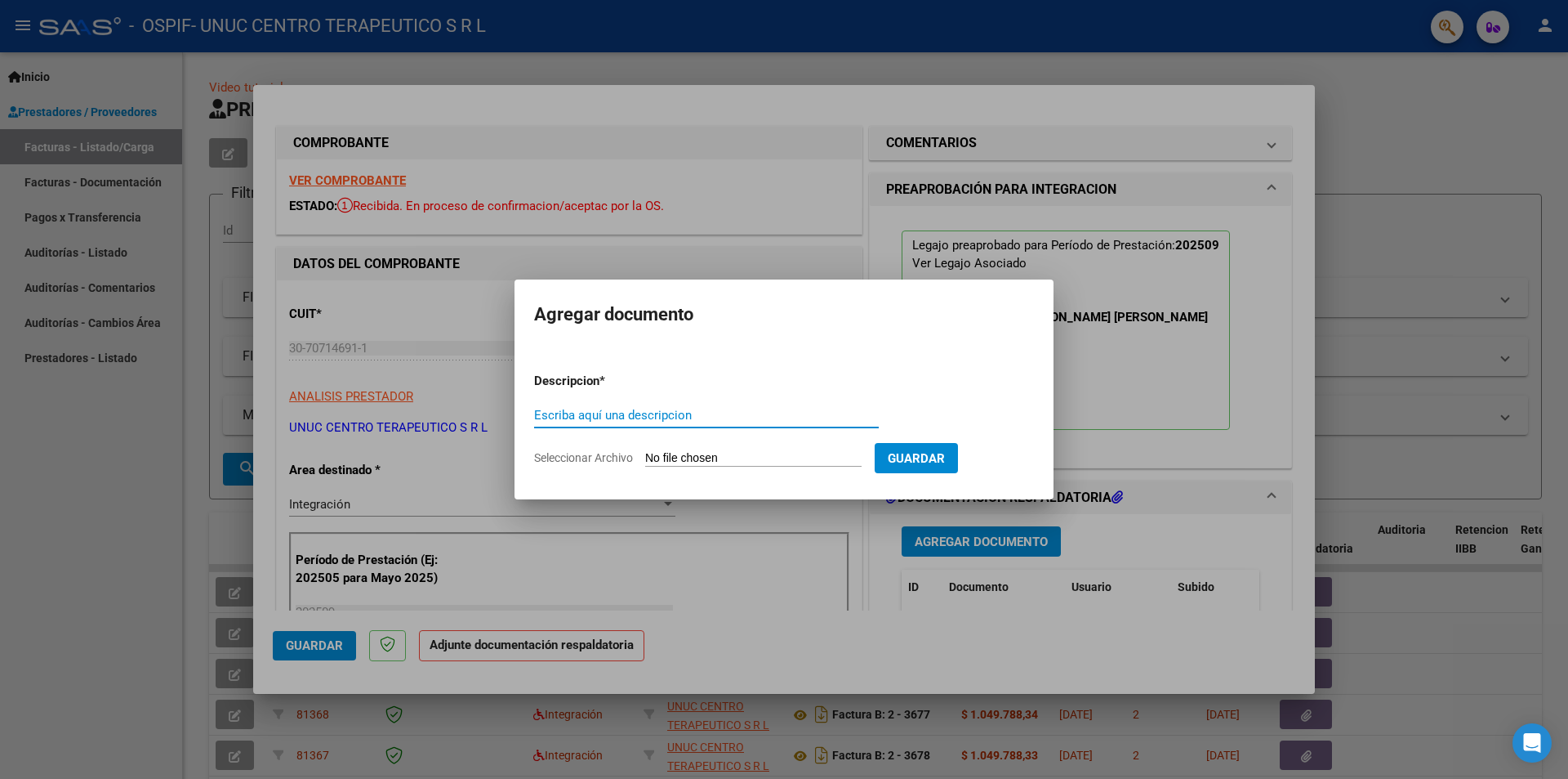
click at [598, 417] on input "Escriba aquí una descripcion" at bounding box center [707, 415] width 345 height 15
type input "INFORME"
click at [608, 459] on span "Seleccionar Archivo" at bounding box center [583, 457] width 99 height 13
click at [645, 459] on input "Seleccionar Archivo" at bounding box center [753, 459] width 216 height 16
type input "C:\fakepath\Informe general septiembre 2025.pdf"
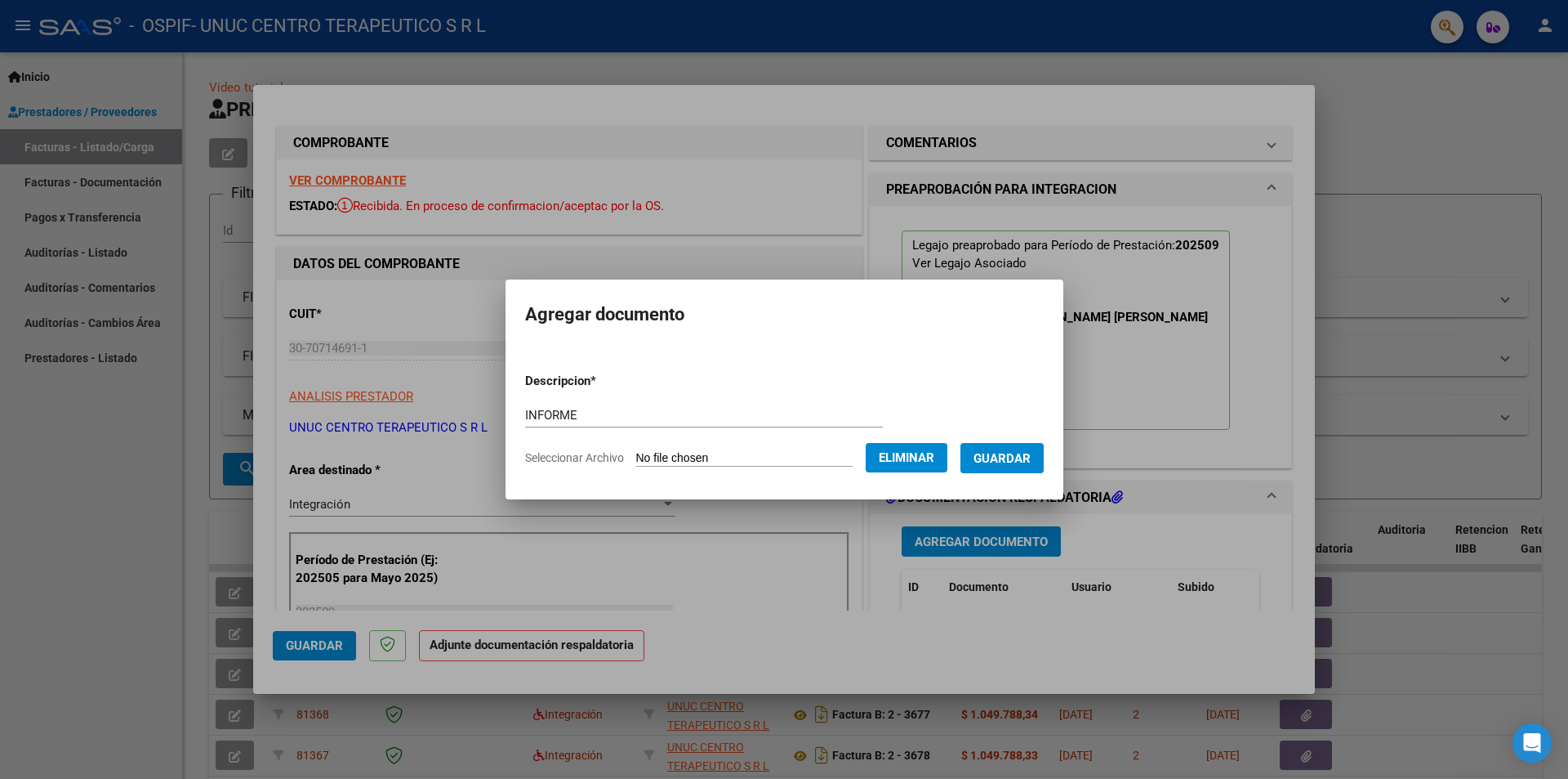
click at [1024, 460] on span "Guardar" at bounding box center [1001, 458] width 57 height 15
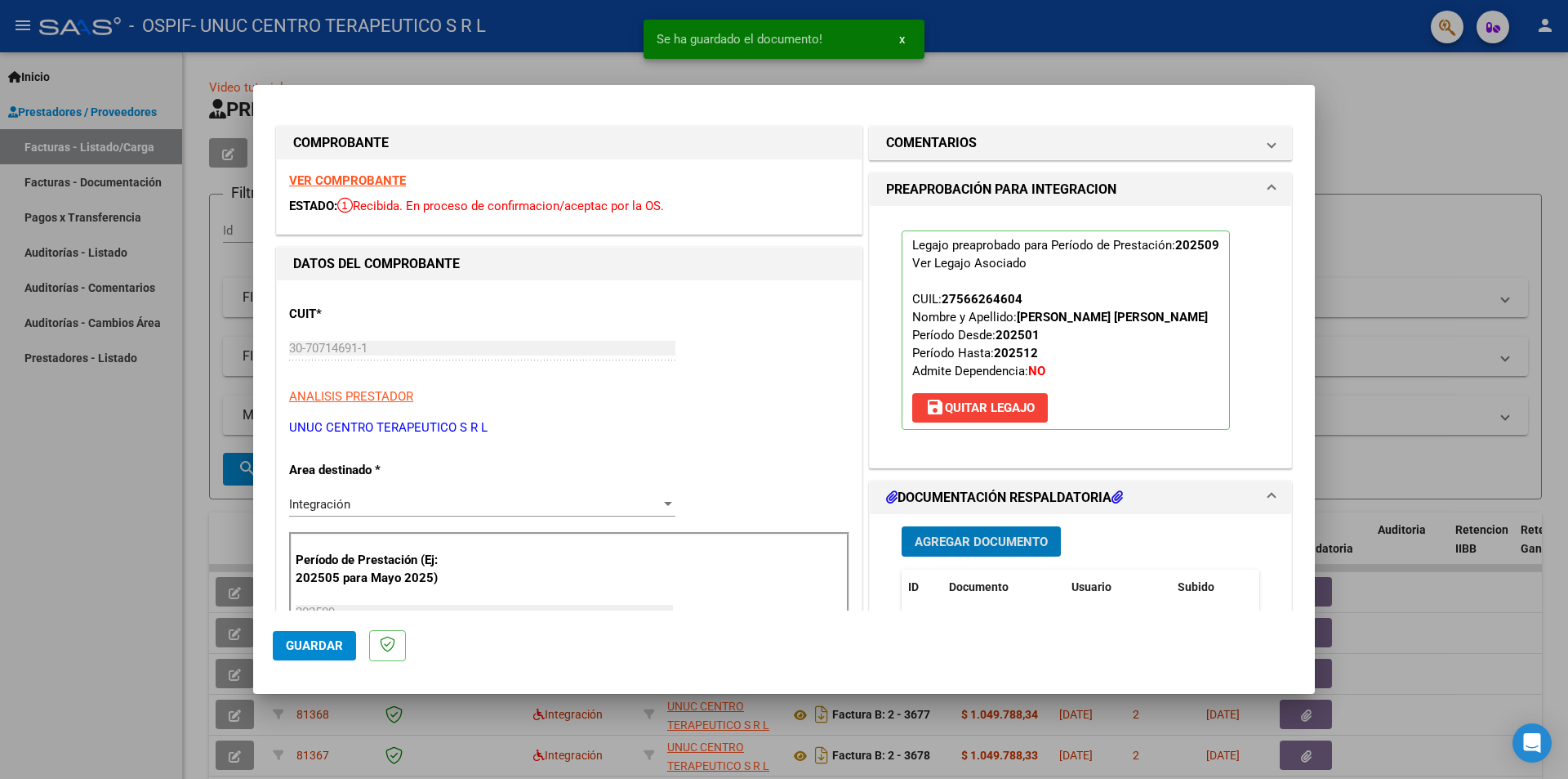
click at [983, 539] on span "Agregar Documento" at bounding box center [981, 541] width 133 height 15
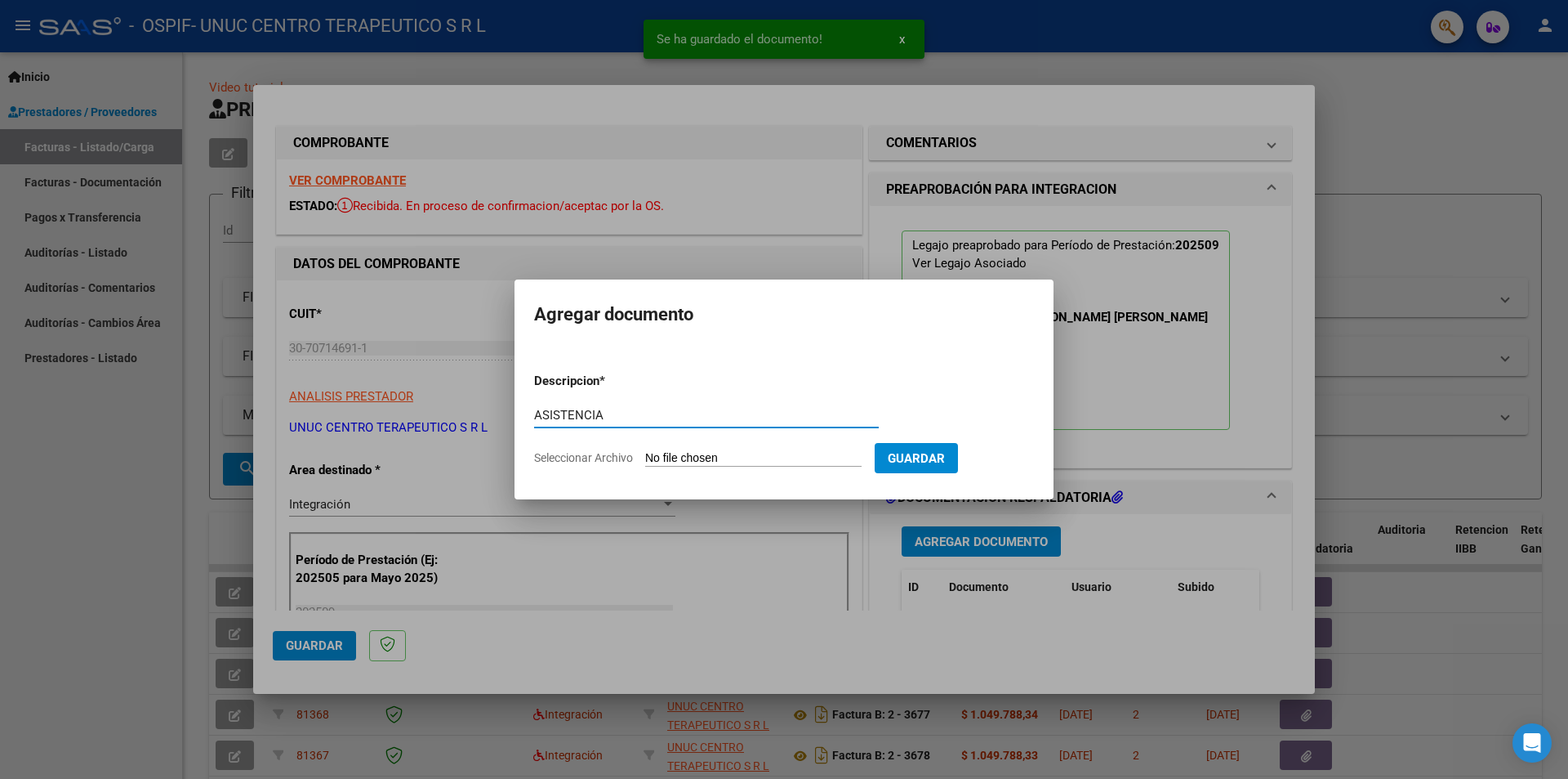
type input "ASISTENCIA"
click at [590, 459] on span "Seleccionar Archivo" at bounding box center [583, 457] width 99 height 13
click at [645, 459] on input "Seleccionar Archivo" at bounding box center [753, 459] width 216 height 16
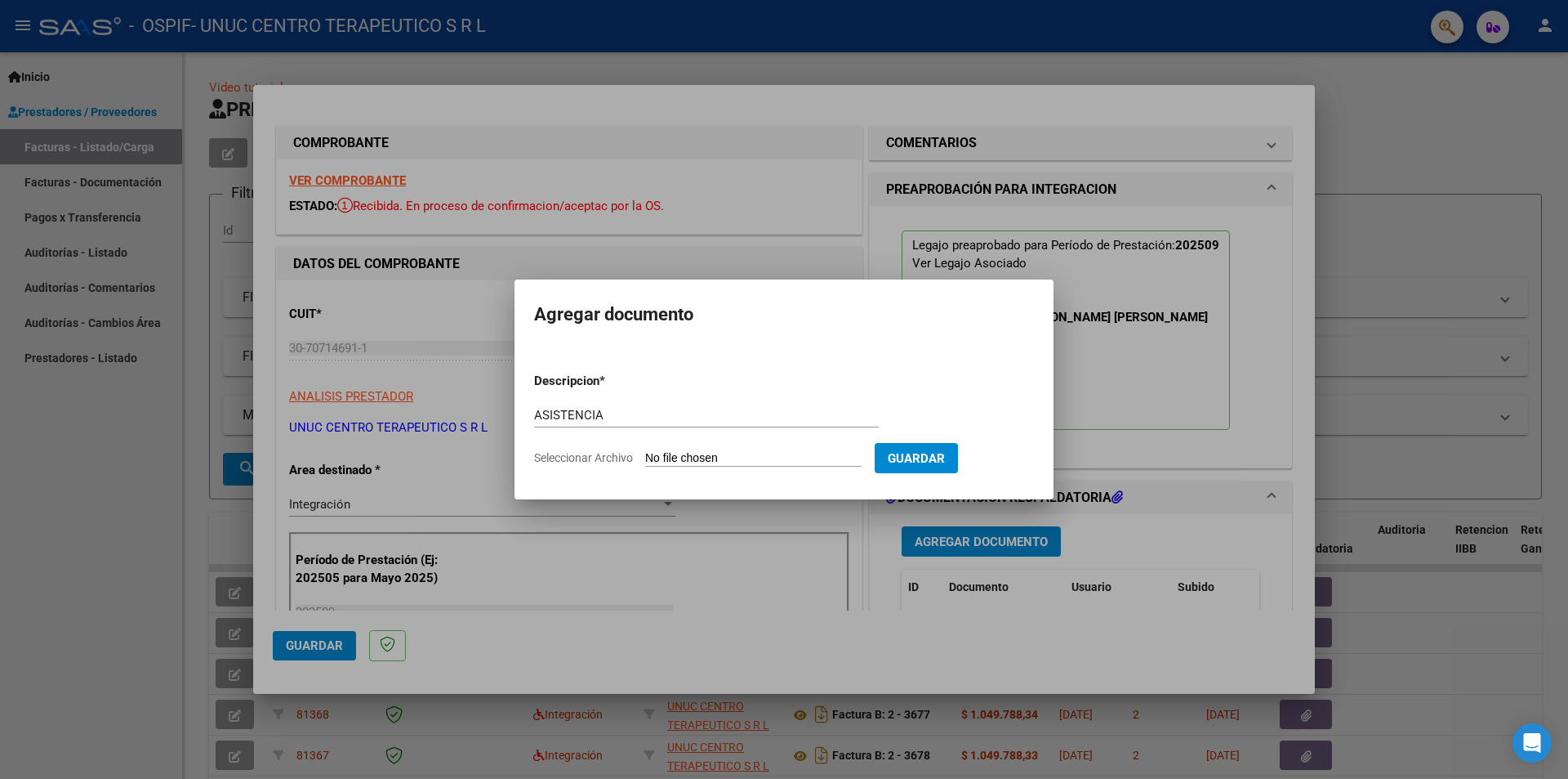
type input "C:\fakepath\[PERSON_NAME] [DATE].pdf"
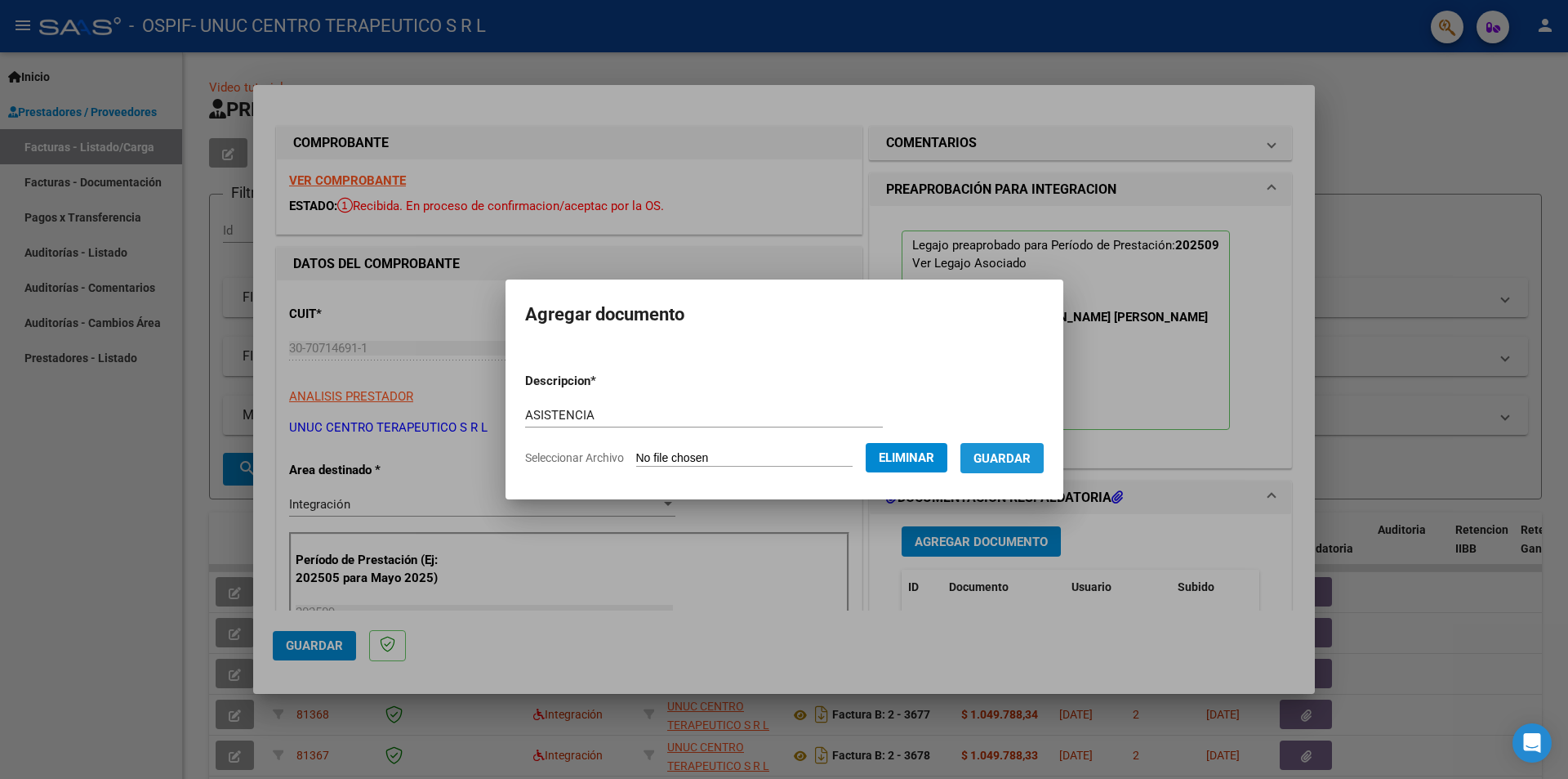
click at [1016, 455] on span "Guardar" at bounding box center [1001, 458] width 57 height 15
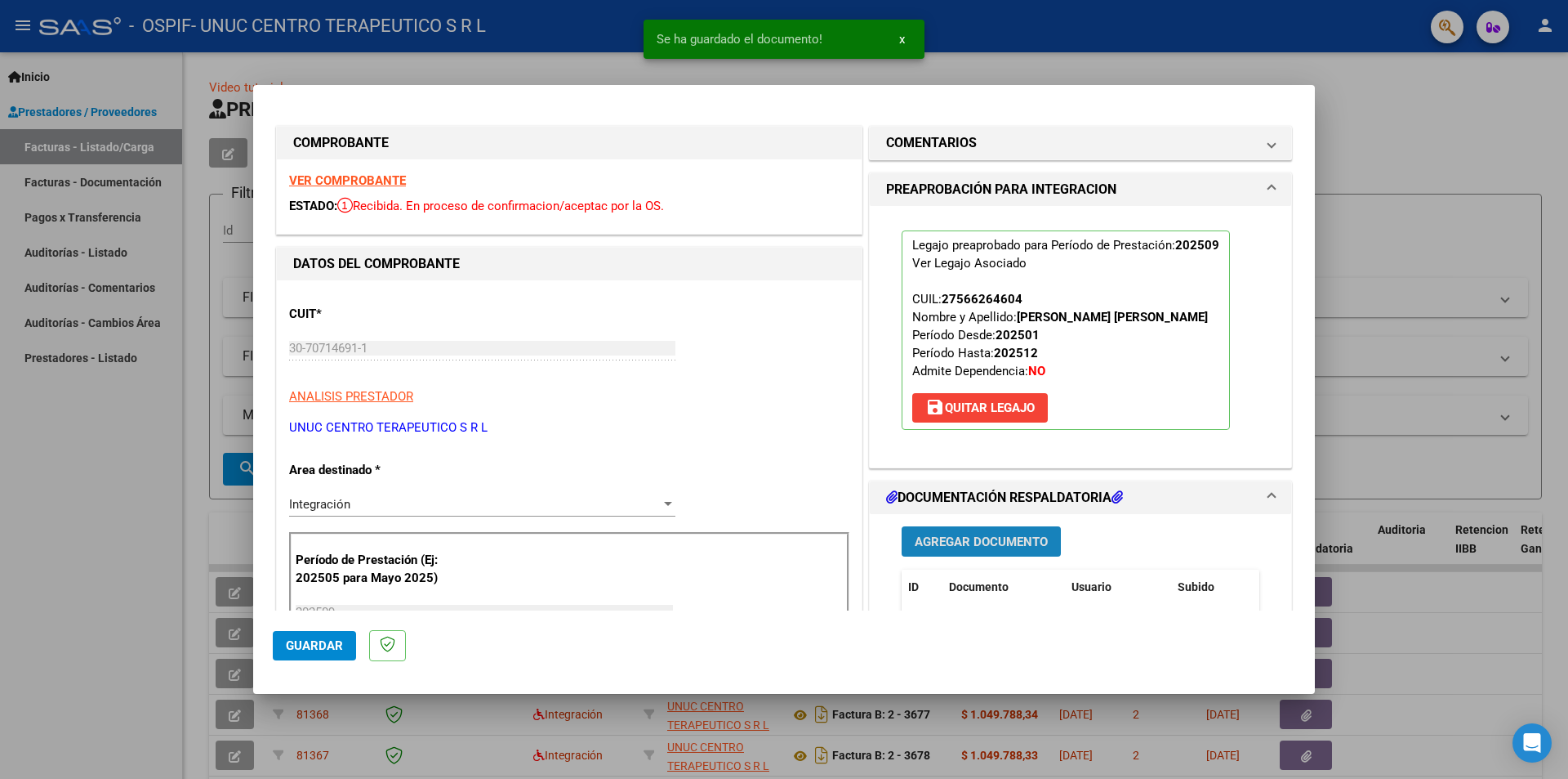
click at [976, 541] on span "Agregar Documento" at bounding box center [981, 541] width 133 height 15
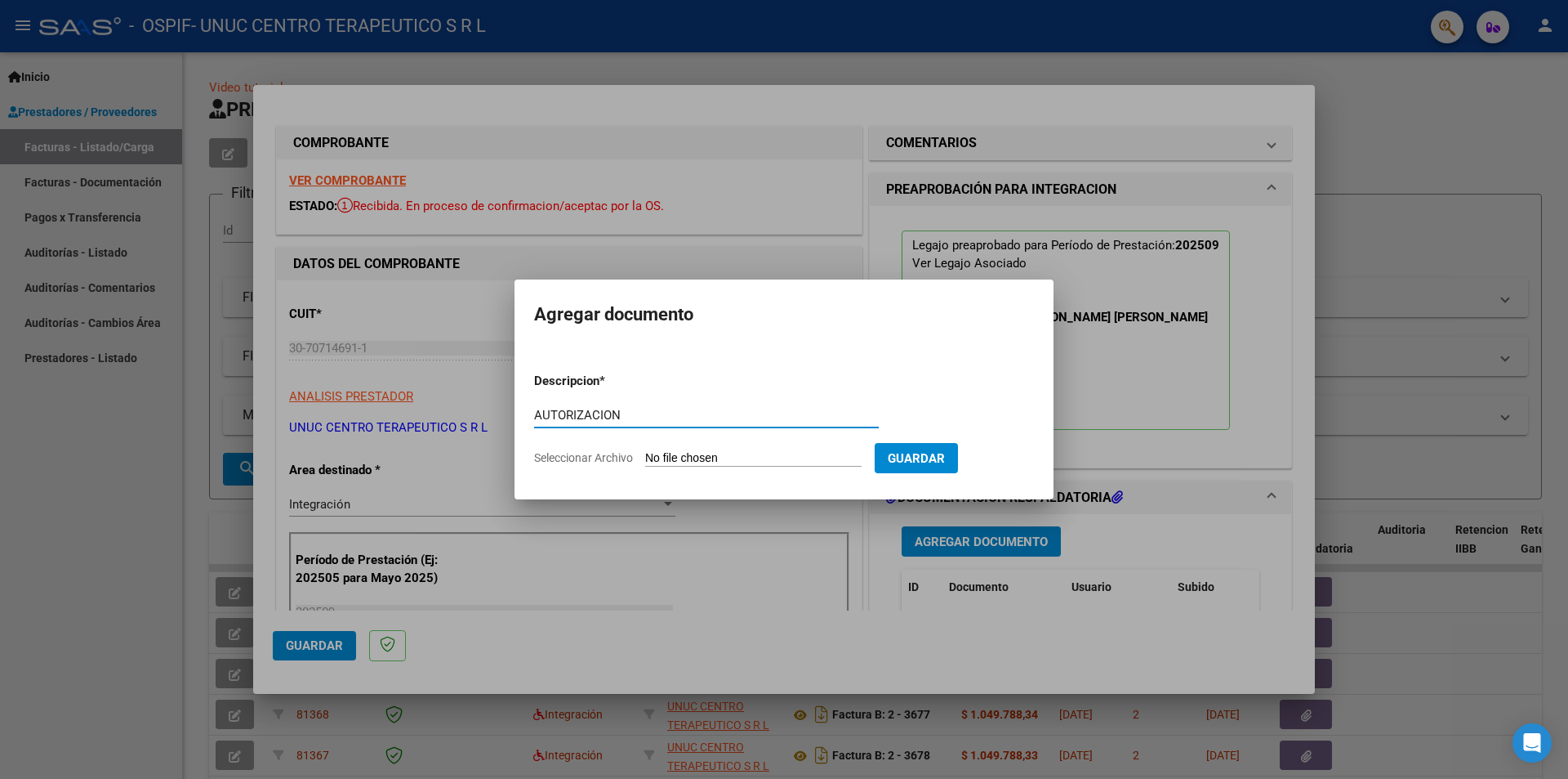
type input "AUTORIZACION"
click at [567, 459] on span "Seleccionar Archivo" at bounding box center [583, 457] width 99 height 13
click at [645, 459] on input "Seleccionar Archivo" at bounding box center [753, 459] width 216 height 16
type input "C:\fakepath\AUTORIZACION [PERSON_NAME] 2025.png"
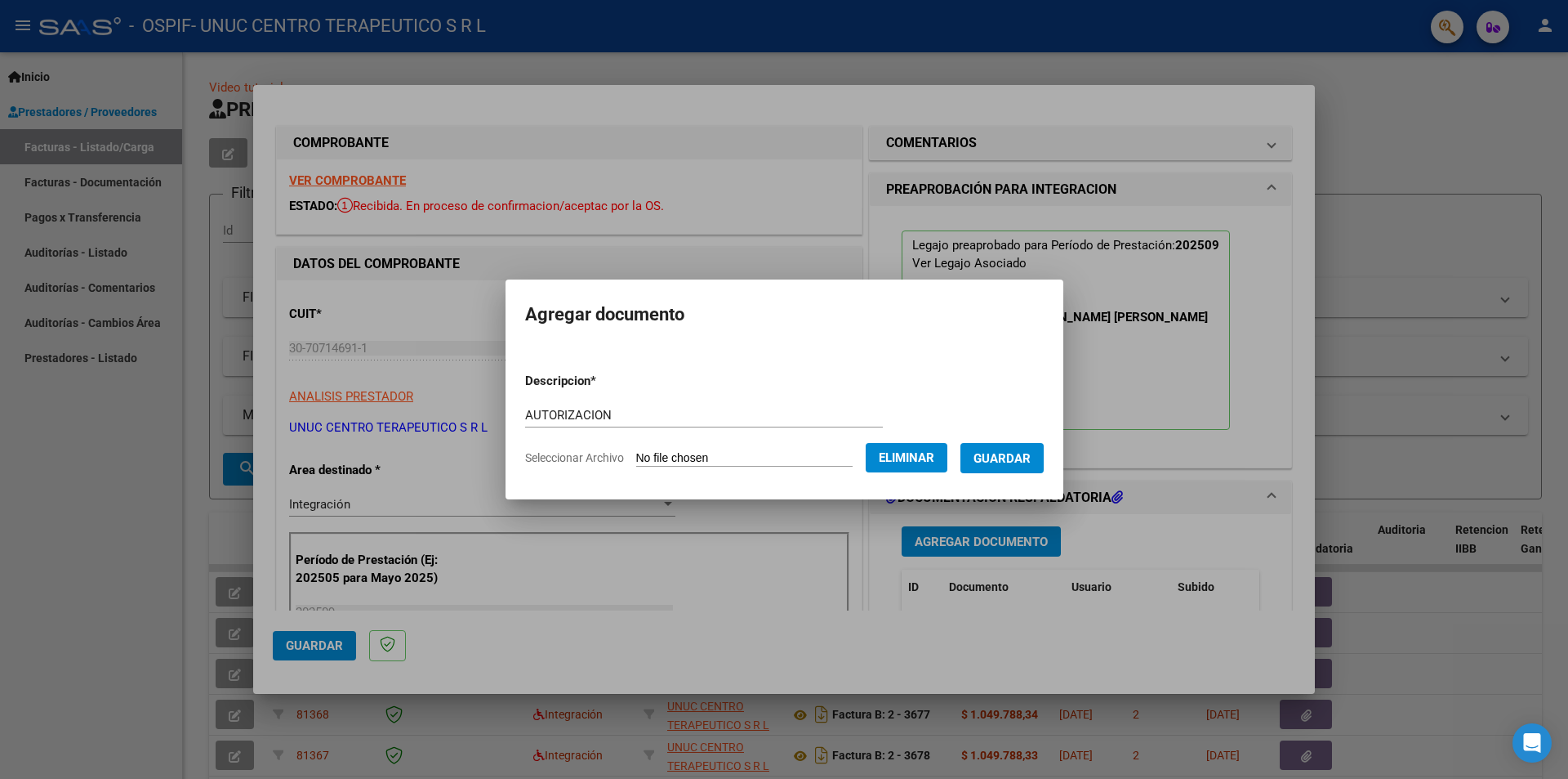
click at [1030, 457] on span "Guardar" at bounding box center [1001, 458] width 57 height 15
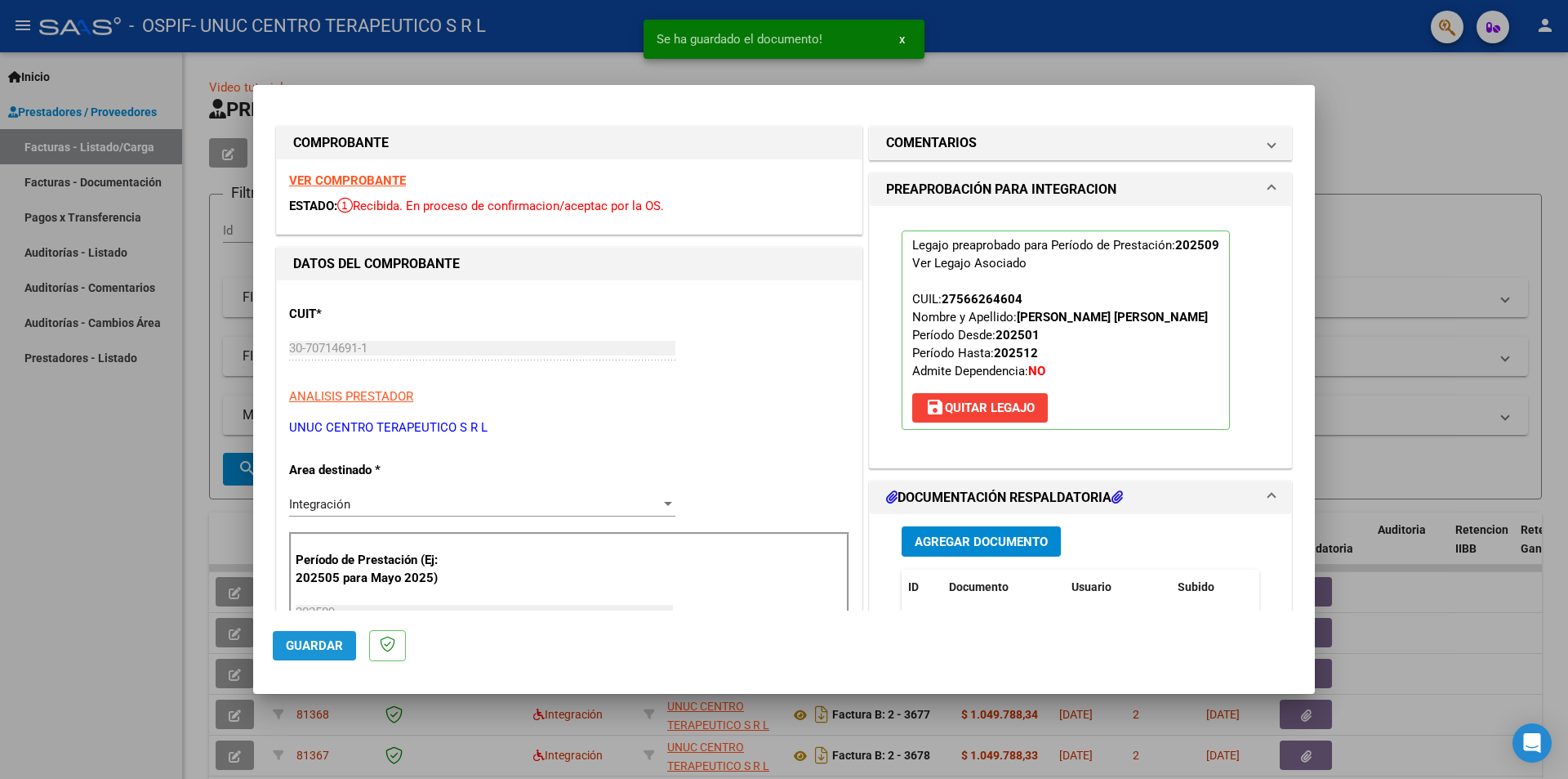
click at [313, 647] on span "Guardar" at bounding box center [314, 645] width 57 height 15
click at [121, 607] on div at bounding box center [784, 389] width 1568 height 779
type input "$ 0,00"
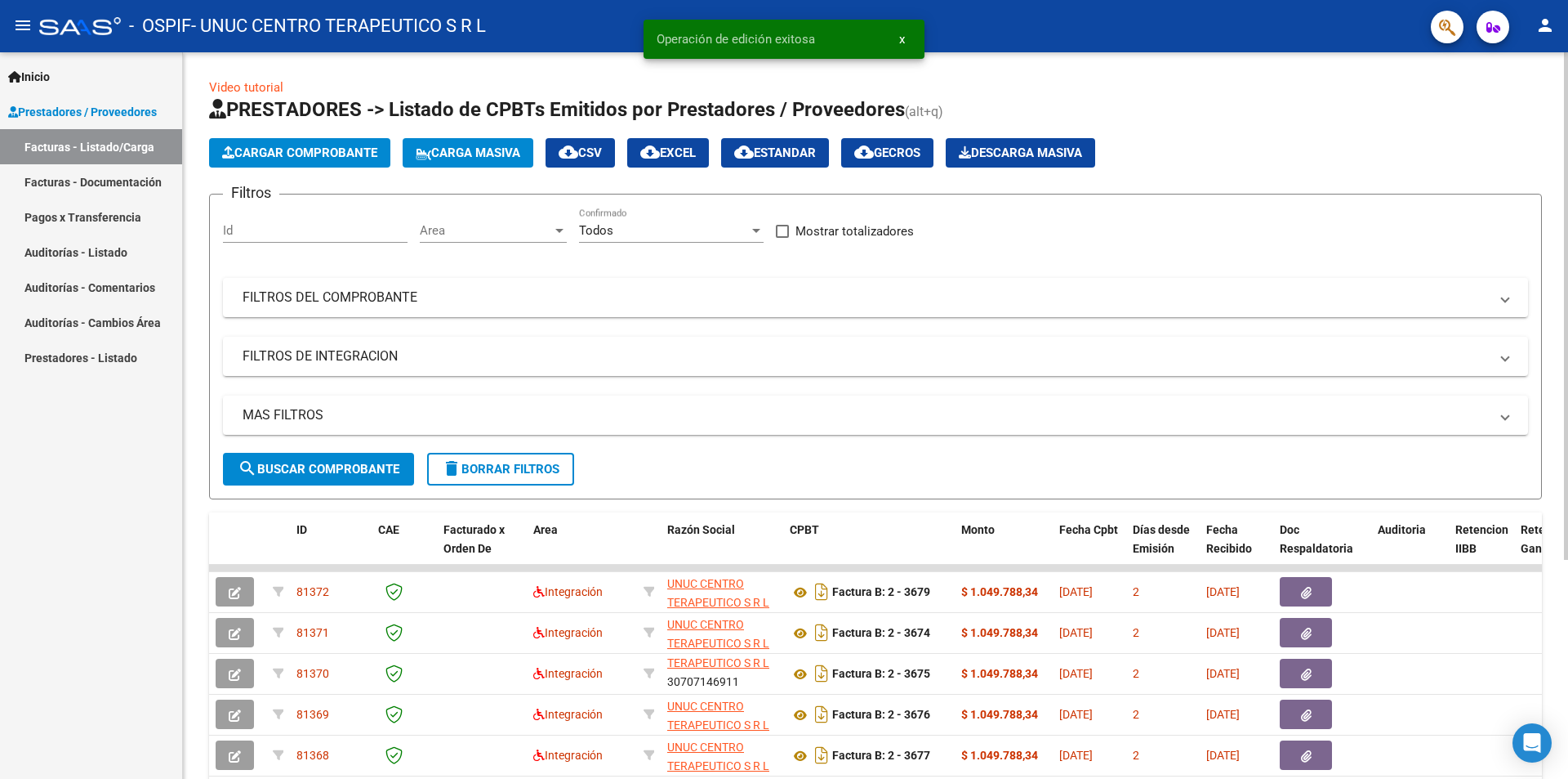
click at [299, 151] on span "Cargar Comprobante" at bounding box center [299, 152] width 155 height 15
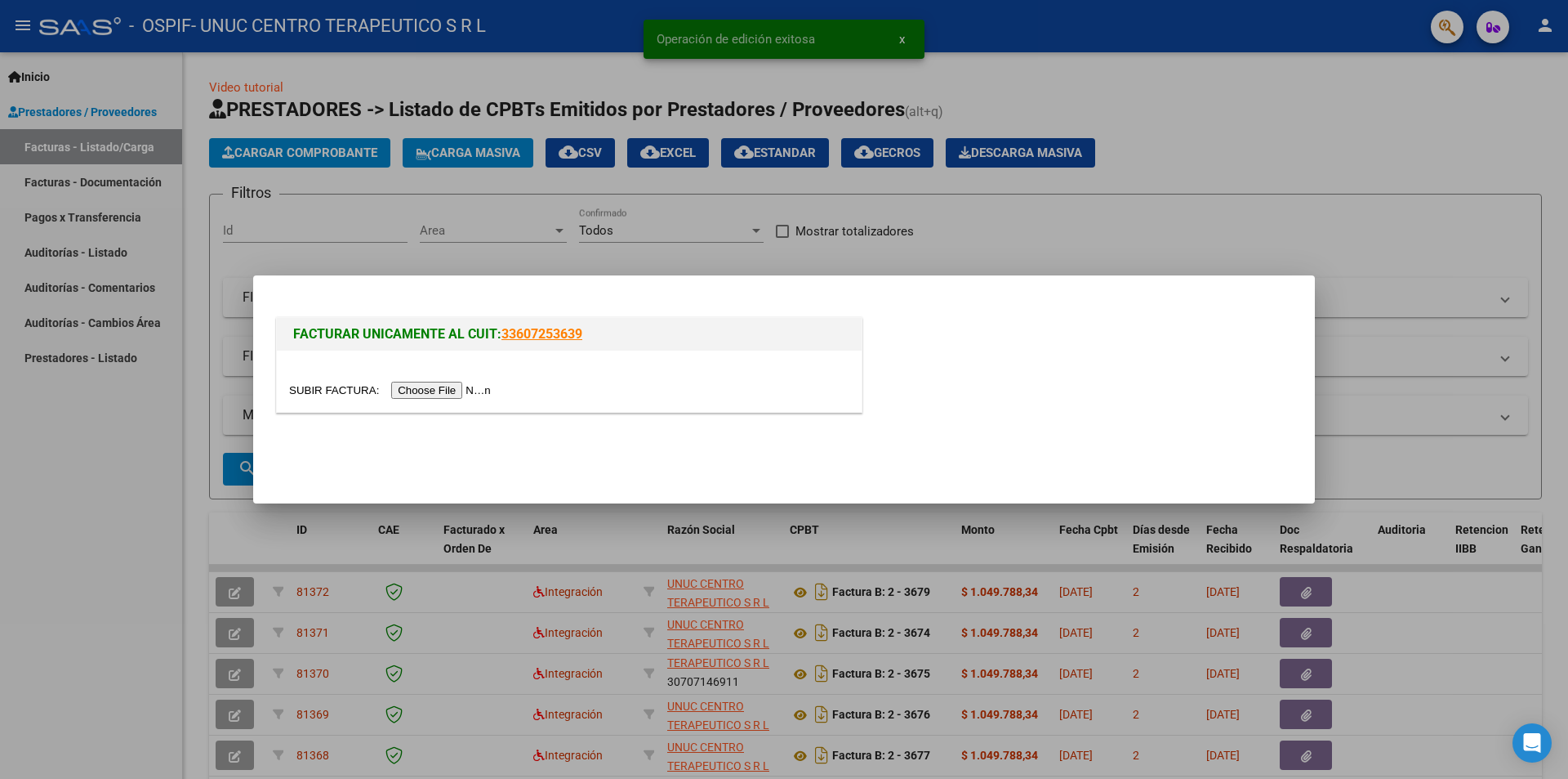
click at [443, 392] on input "file" at bounding box center [392, 389] width 207 height 17
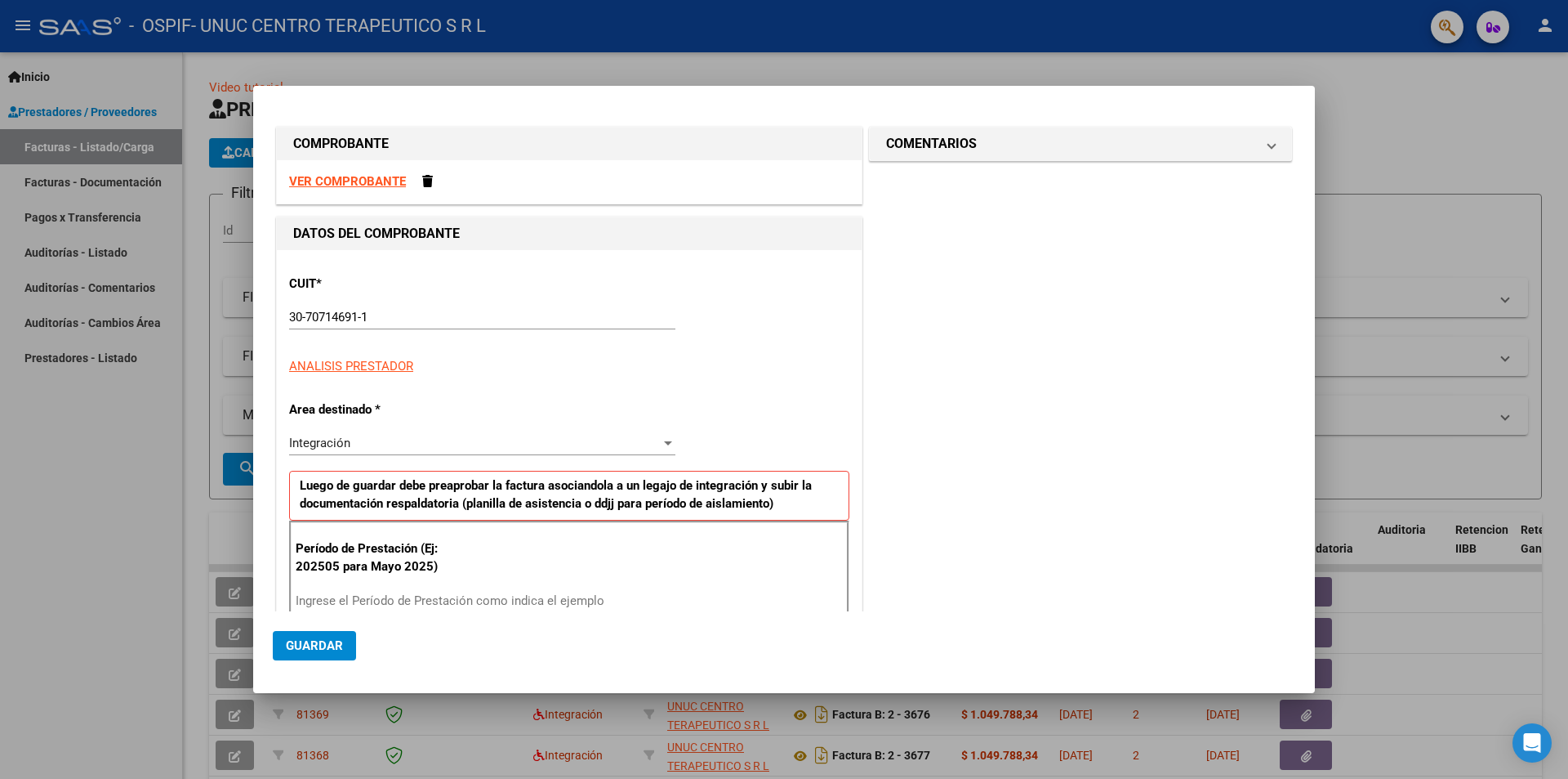
scroll to position [225, 0]
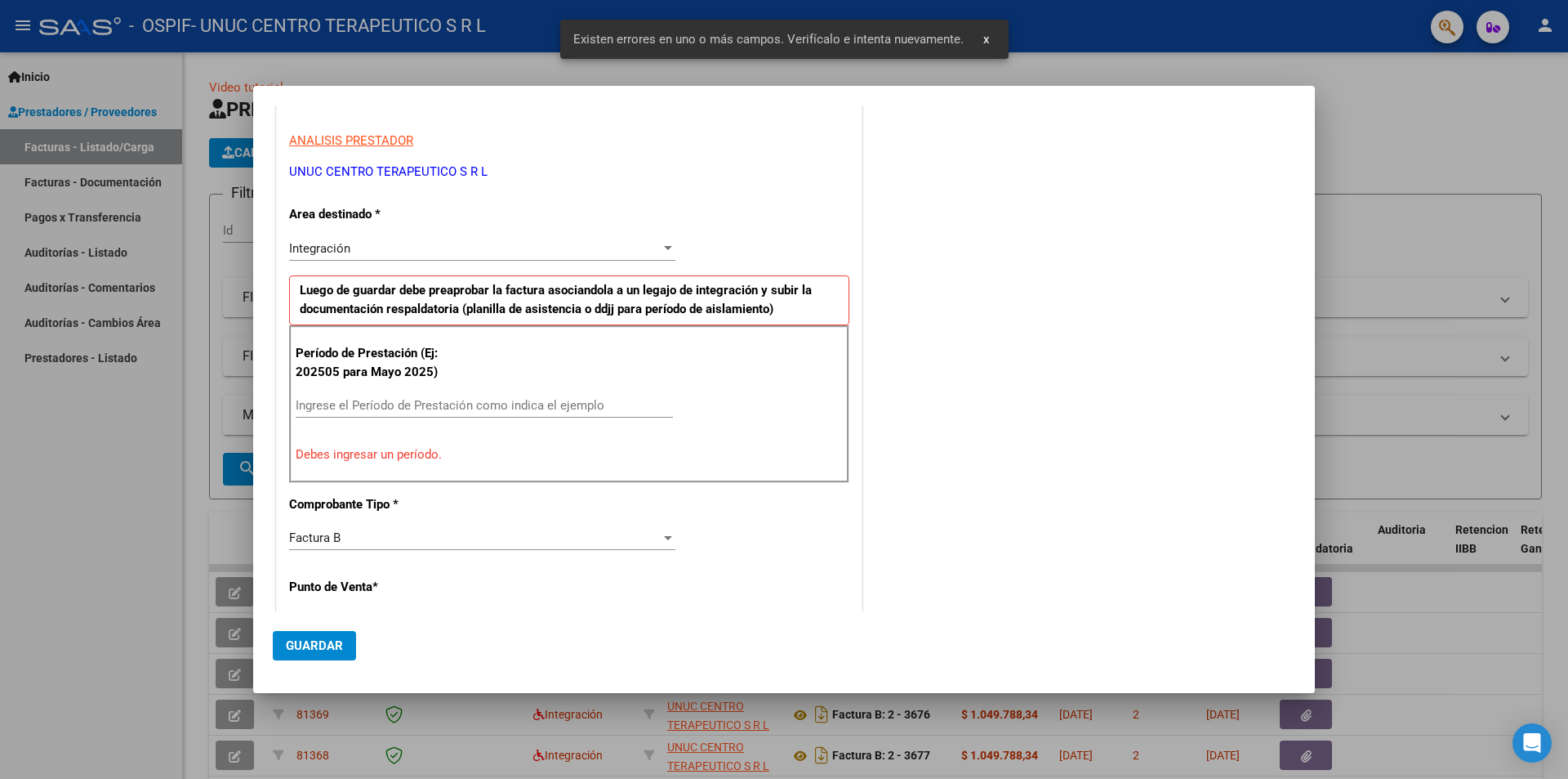
click at [392, 408] on input "Ingrese el Período de Prestación como indica el ejemplo" at bounding box center [484, 405] width 377 height 15
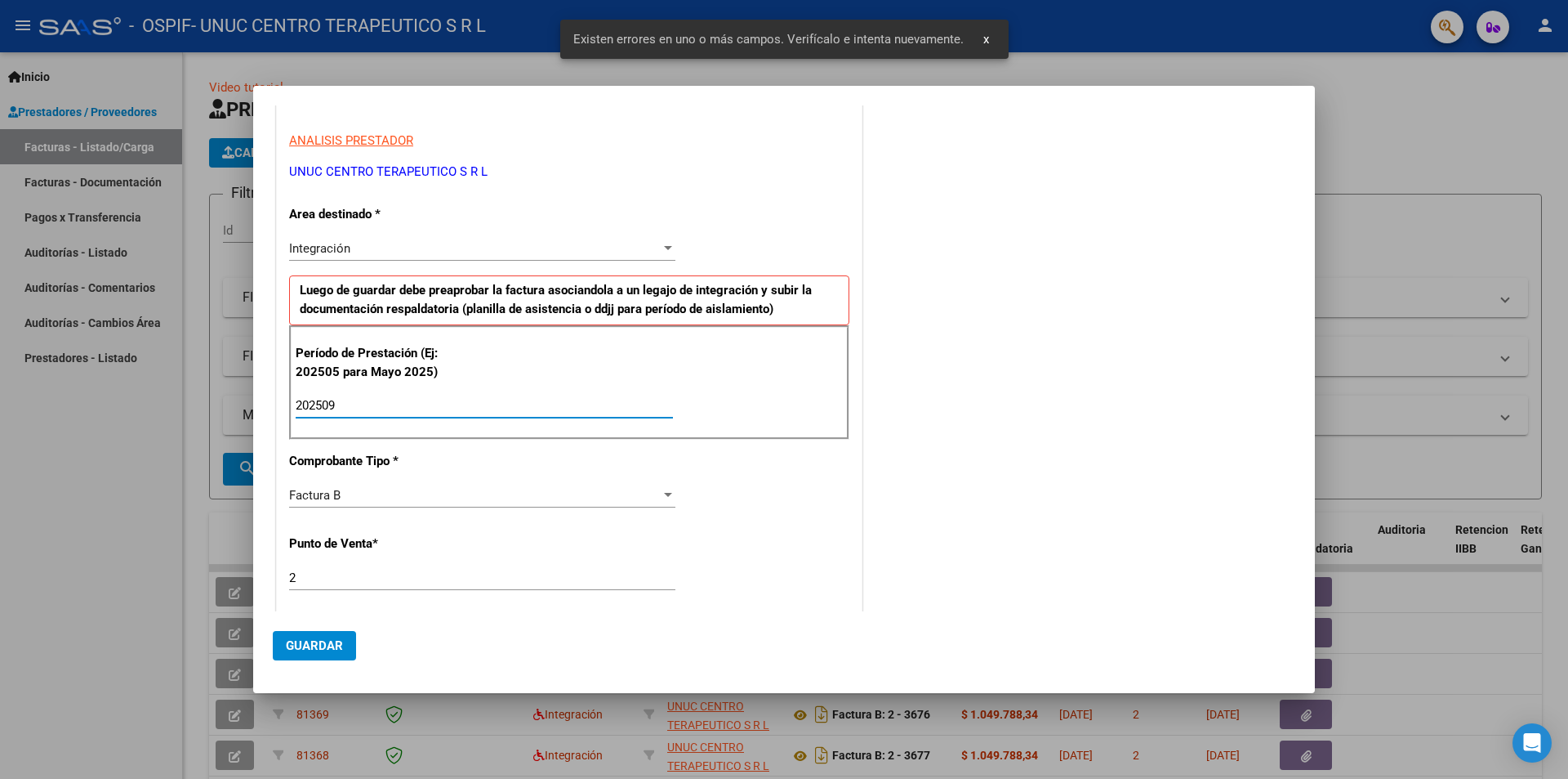
type input "202509"
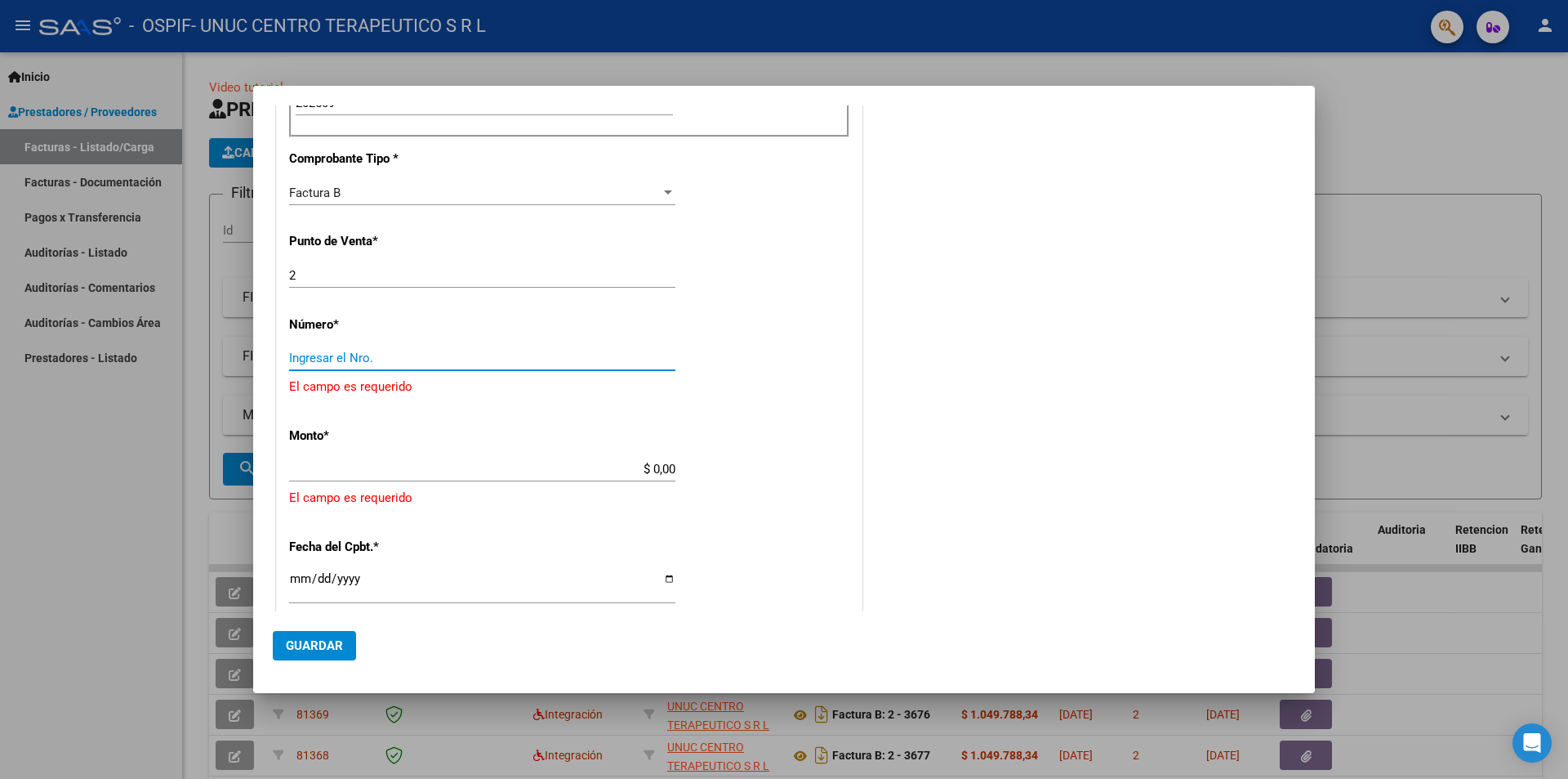
click at [409, 362] on input "Ingresar el Nro." at bounding box center [482, 357] width 386 height 15
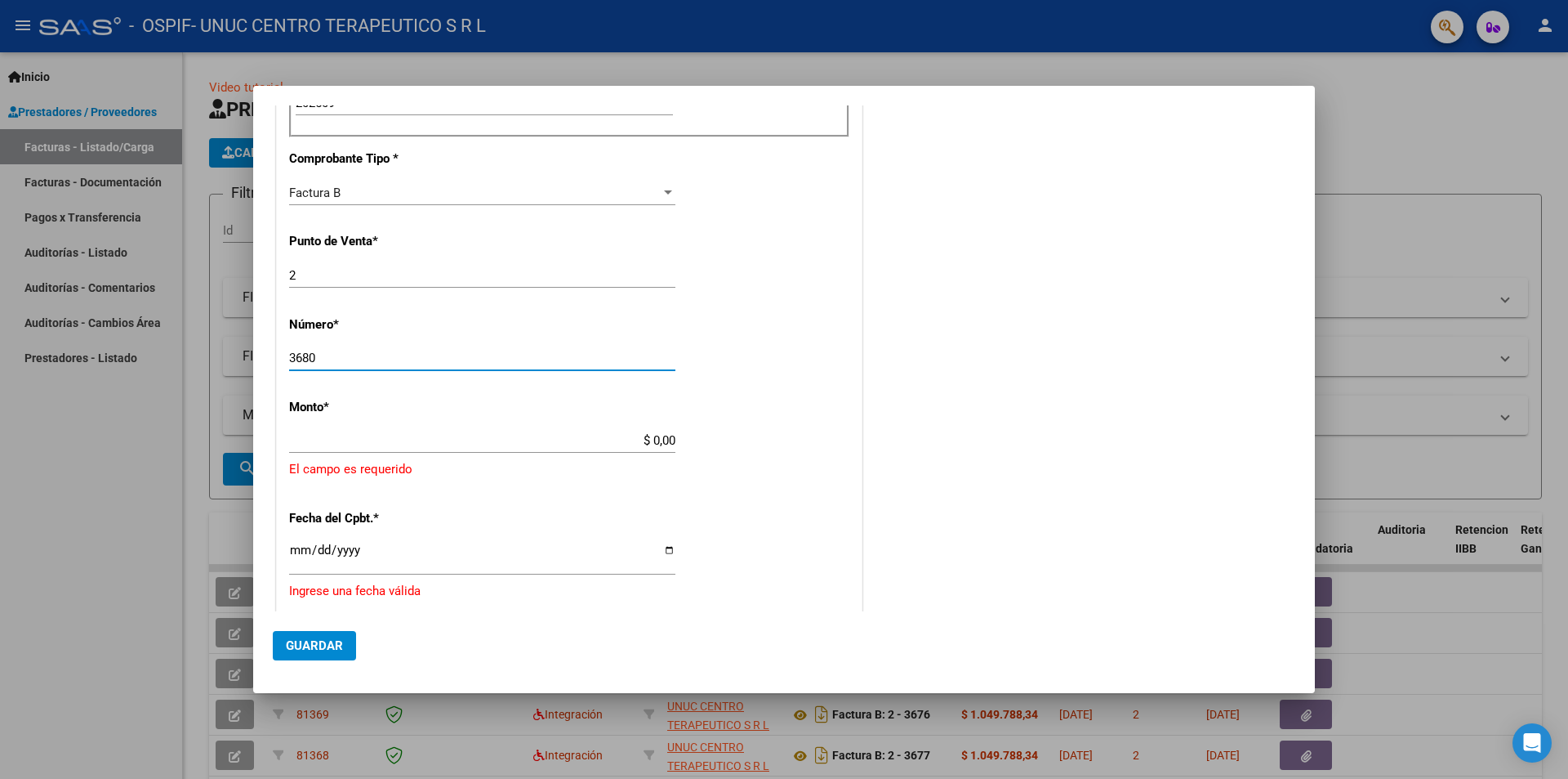
type input "3680"
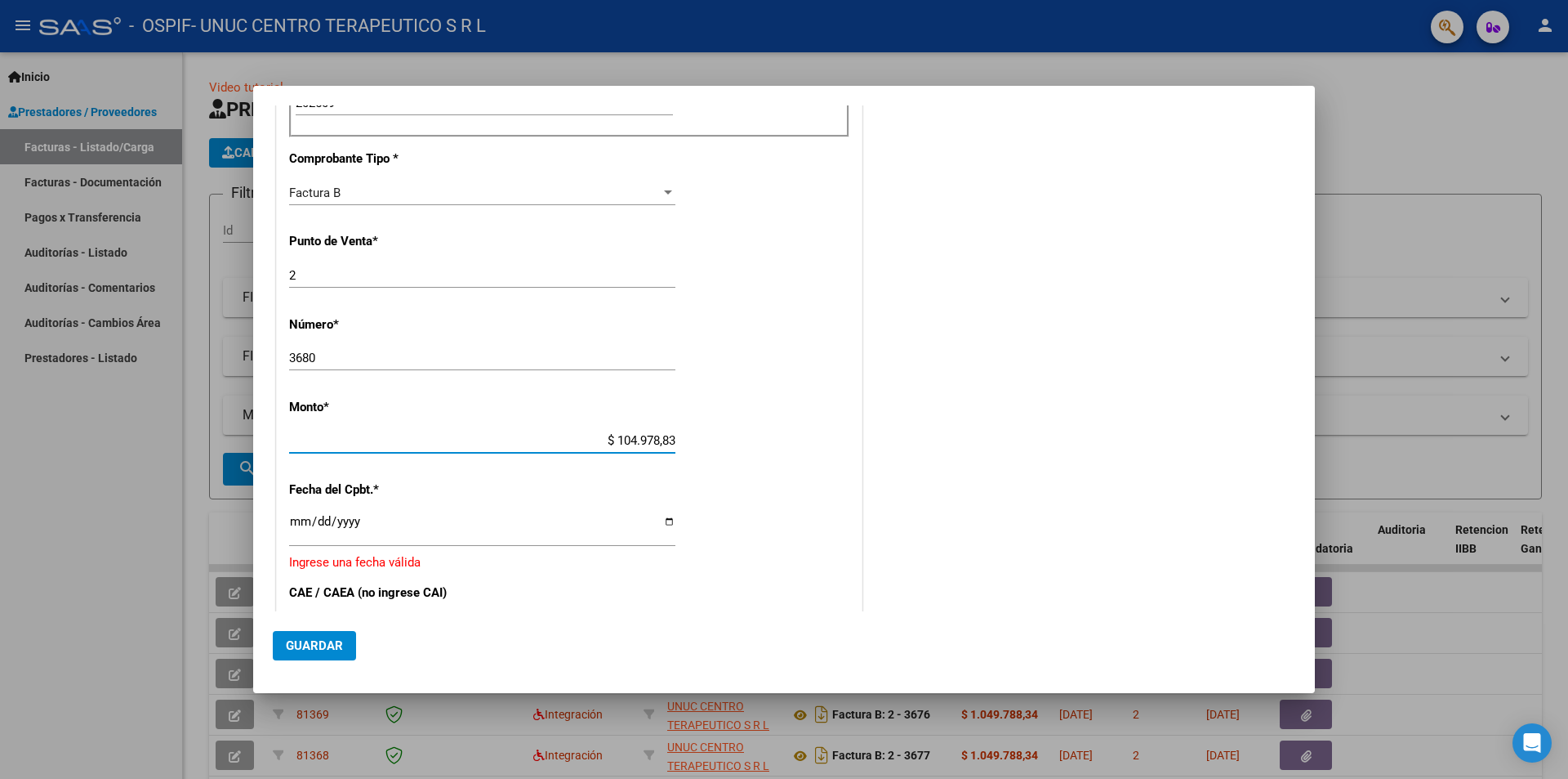
type input "$ 1.049.788,34"
click at [666, 526] on input "Ingresar la fecha" at bounding box center [482, 528] width 386 height 26
type input "[DATE]"
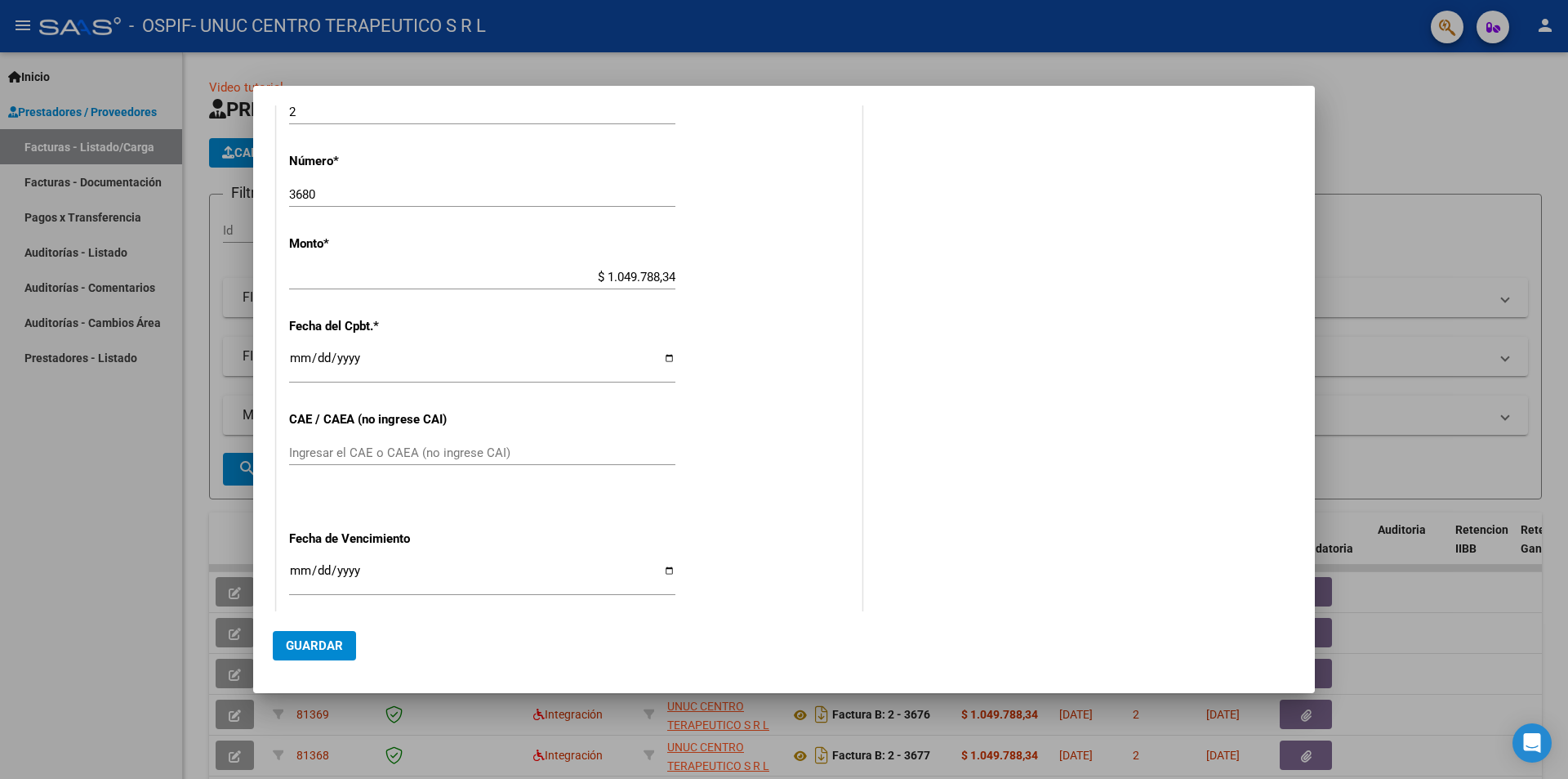
scroll to position [773, 0]
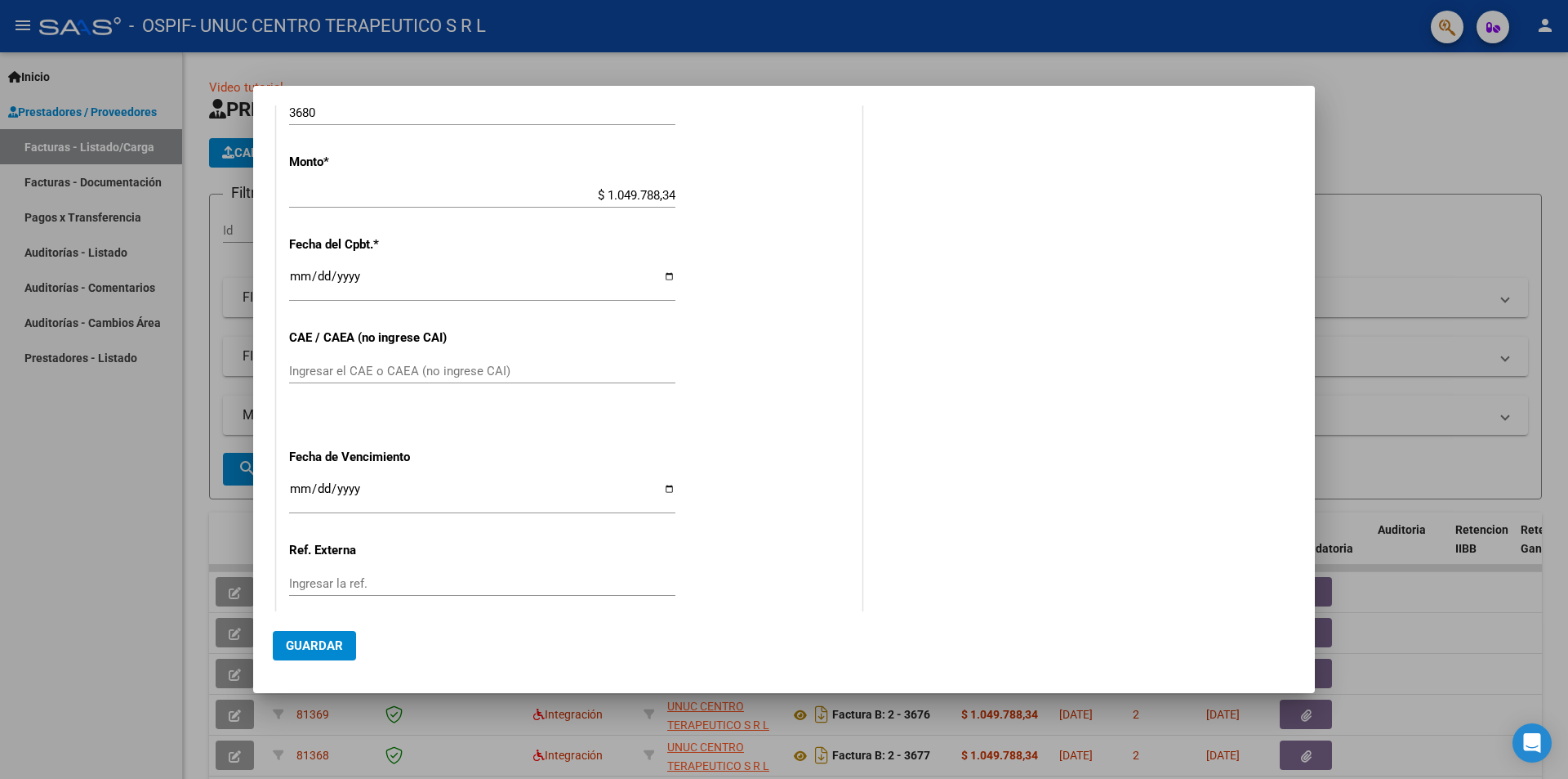
click at [346, 372] on input "Ingresar el CAE o CAEA (no ingrese CAI)" at bounding box center [482, 371] width 386 height 15
paste input "75401804305480"
type input "75401804305480"
click at [663, 489] on input "Ingresar la fecha" at bounding box center [482, 496] width 386 height 26
type input "[DATE]"
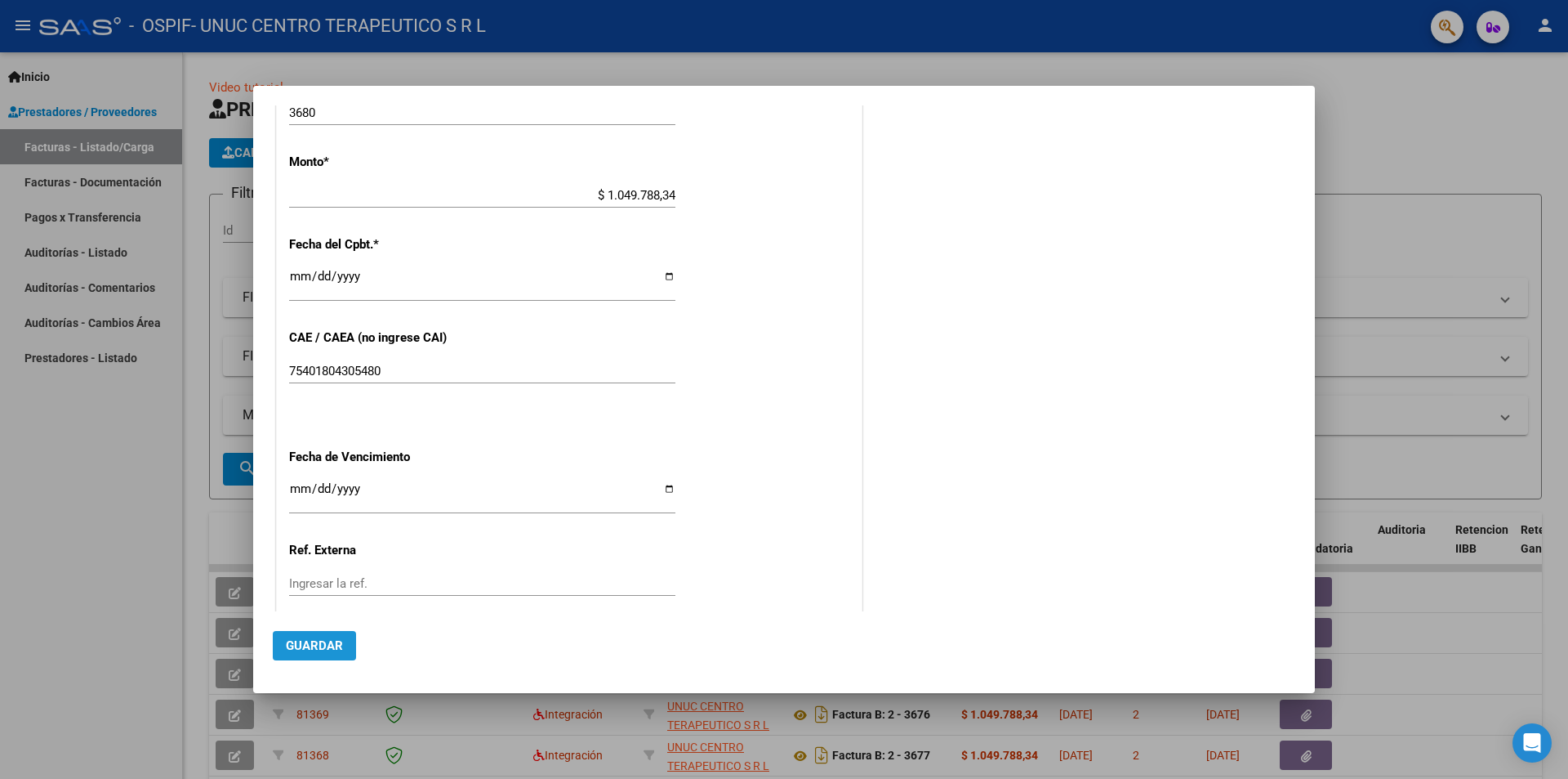
click at [319, 643] on span "Guardar" at bounding box center [314, 645] width 57 height 15
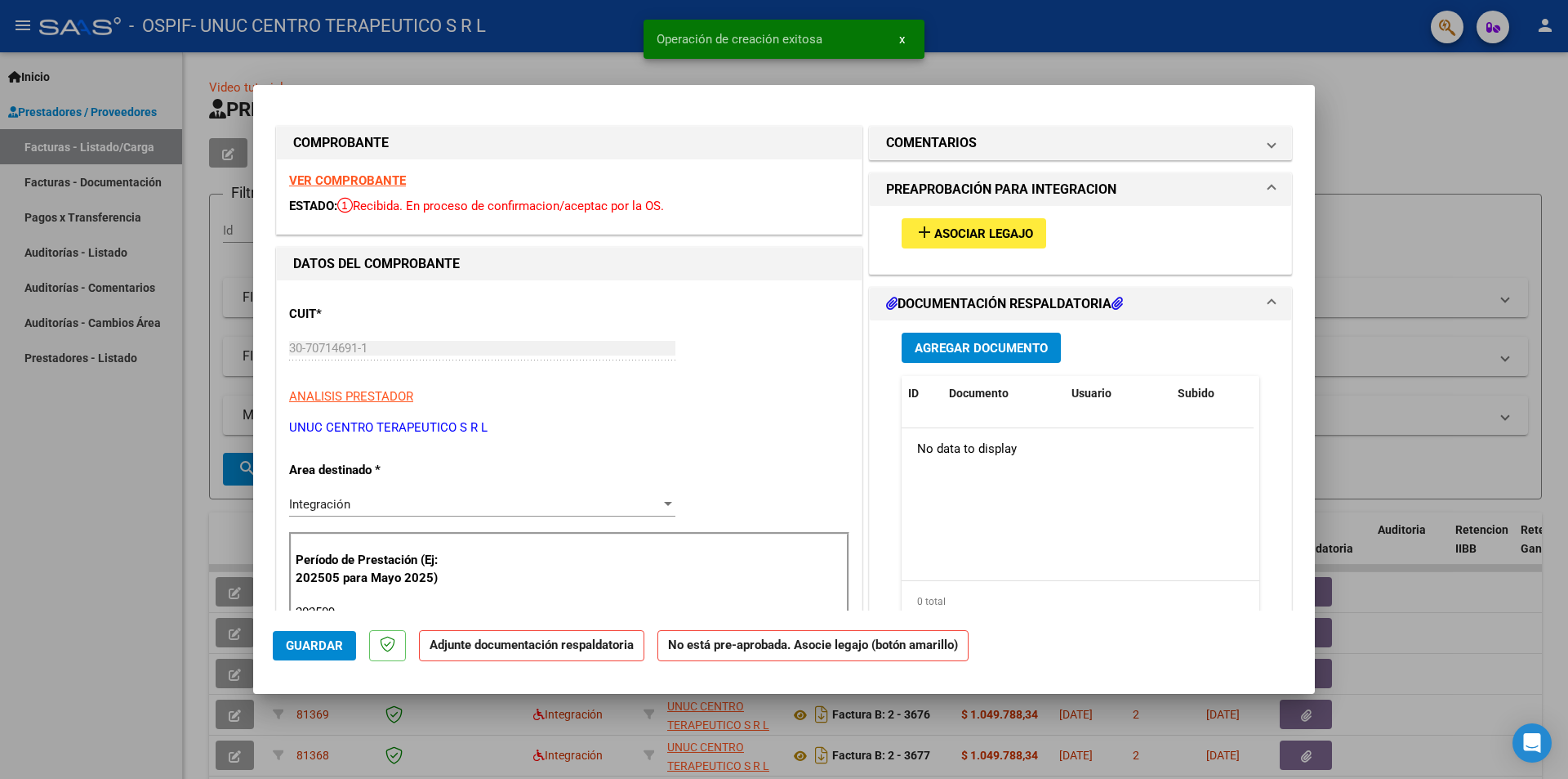
click at [968, 231] on span "Asociar Legajo" at bounding box center [984, 233] width 99 height 15
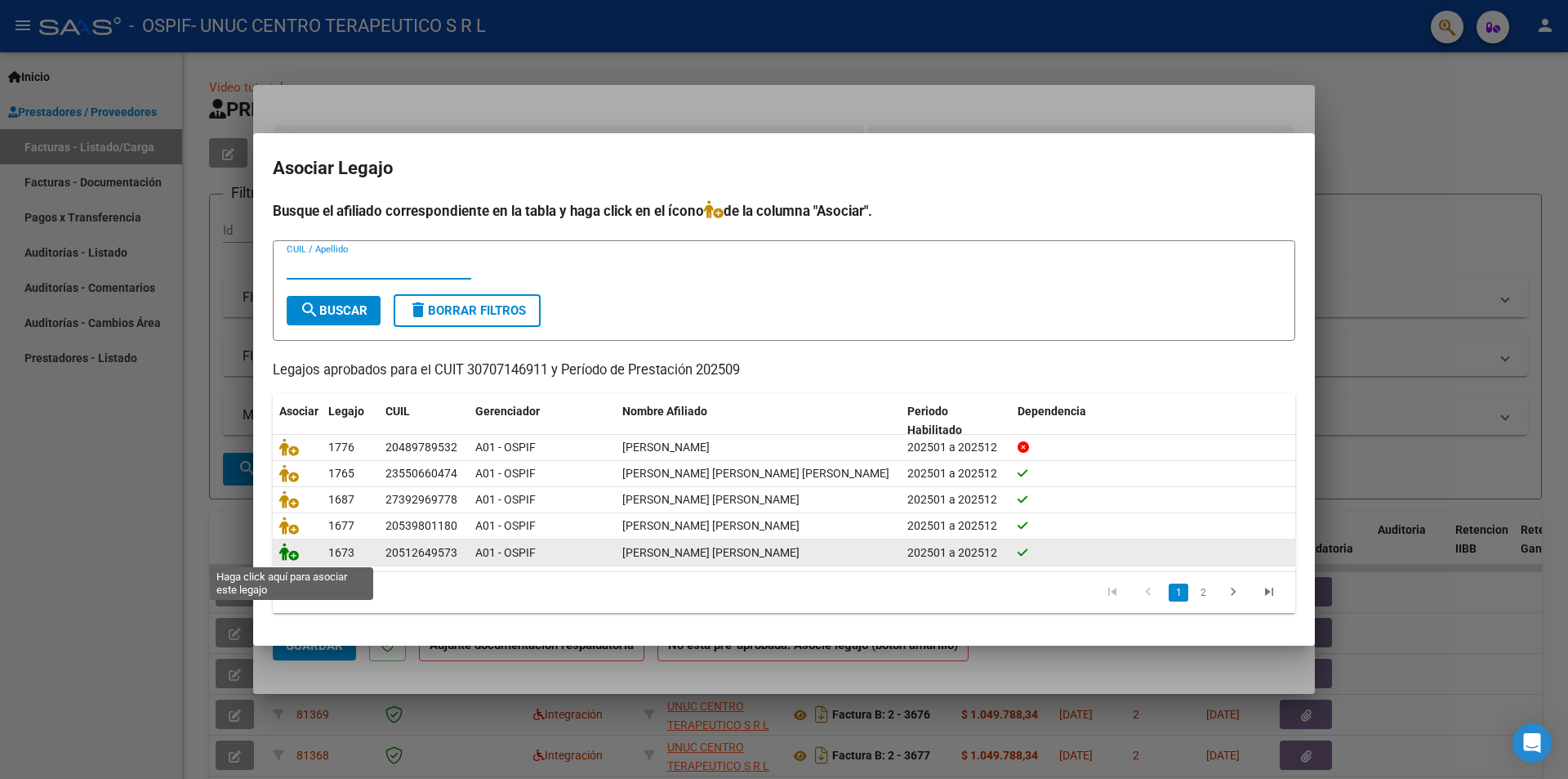
click at [291, 555] on icon at bounding box center [289, 551] width 19 height 18
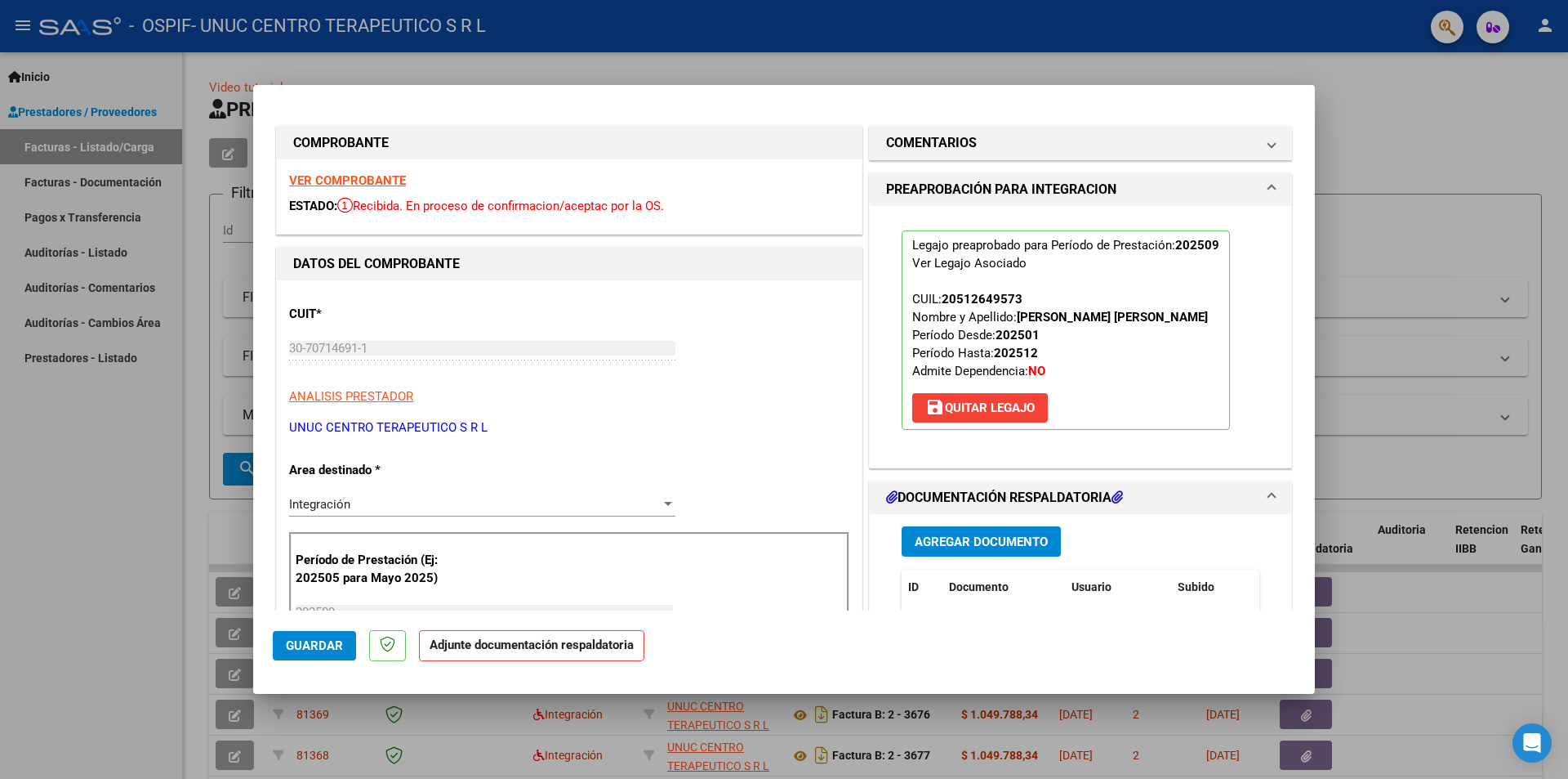
click at [976, 538] on span "Agregar Documento" at bounding box center [981, 541] width 133 height 15
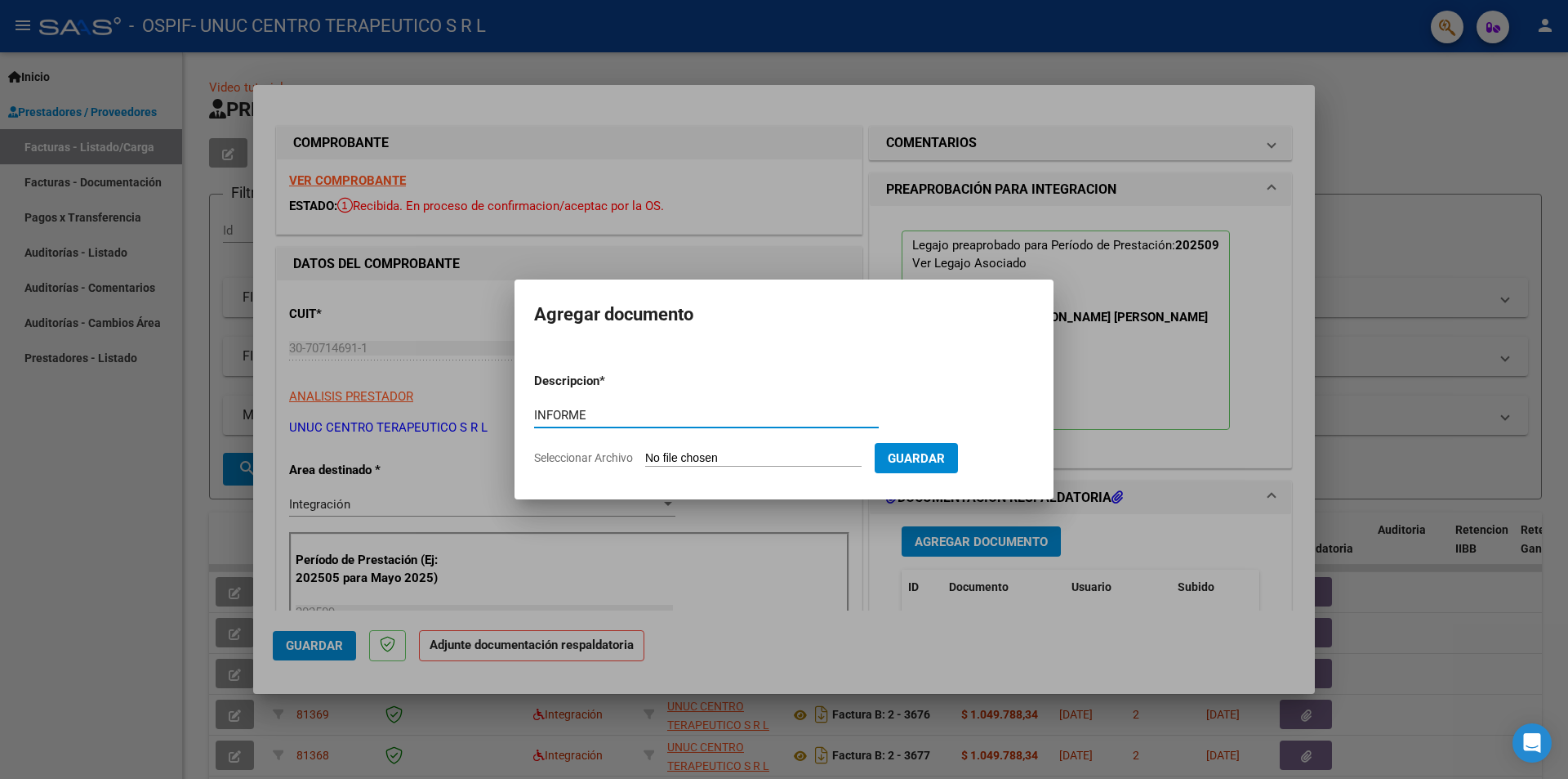
type input "INFORME"
click at [612, 461] on span "Seleccionar Archivo" at bounding box center [583, 457] width 99 height 13
click at [645, 461] on input "Seleccionar Archivo" at bounding box center [753, 459] width 216 height 16
type input "C:\fakepath\Informe general septiembre 2025.pdf"
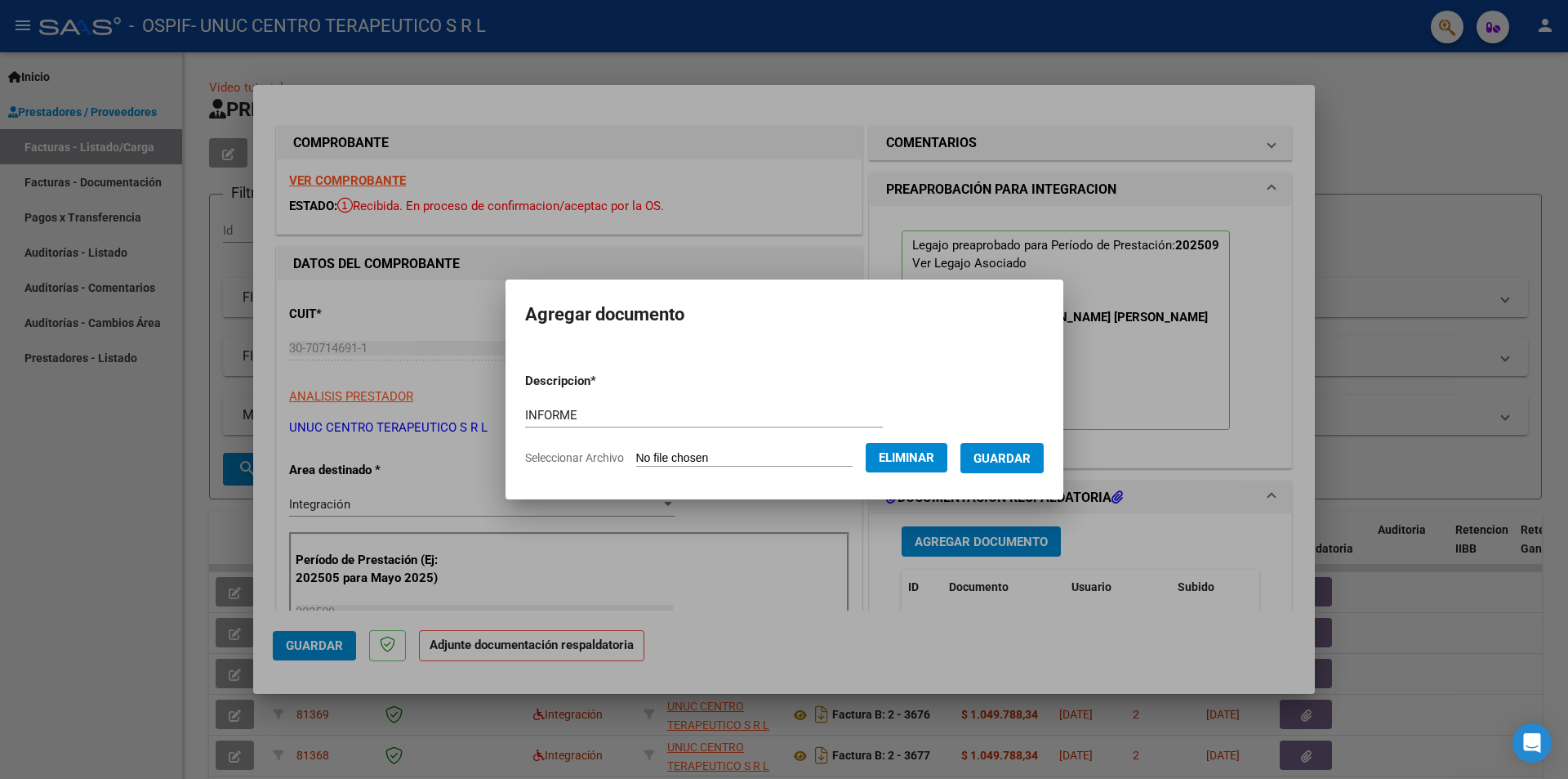
click at [1007, 461] on span "Guardar" at bounding box center [1001, 458] width 57 height 15
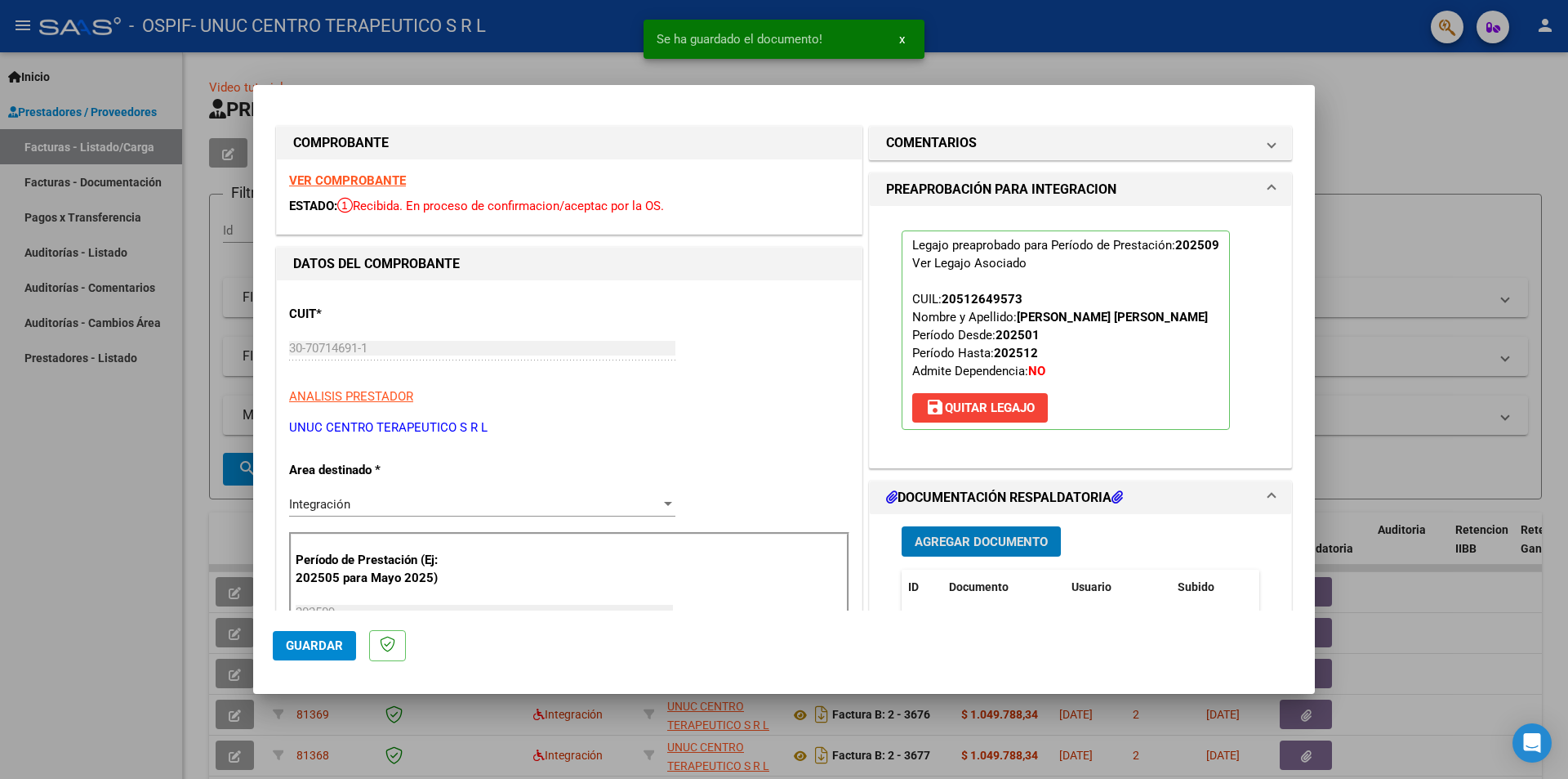
scroll to position [82, 0]
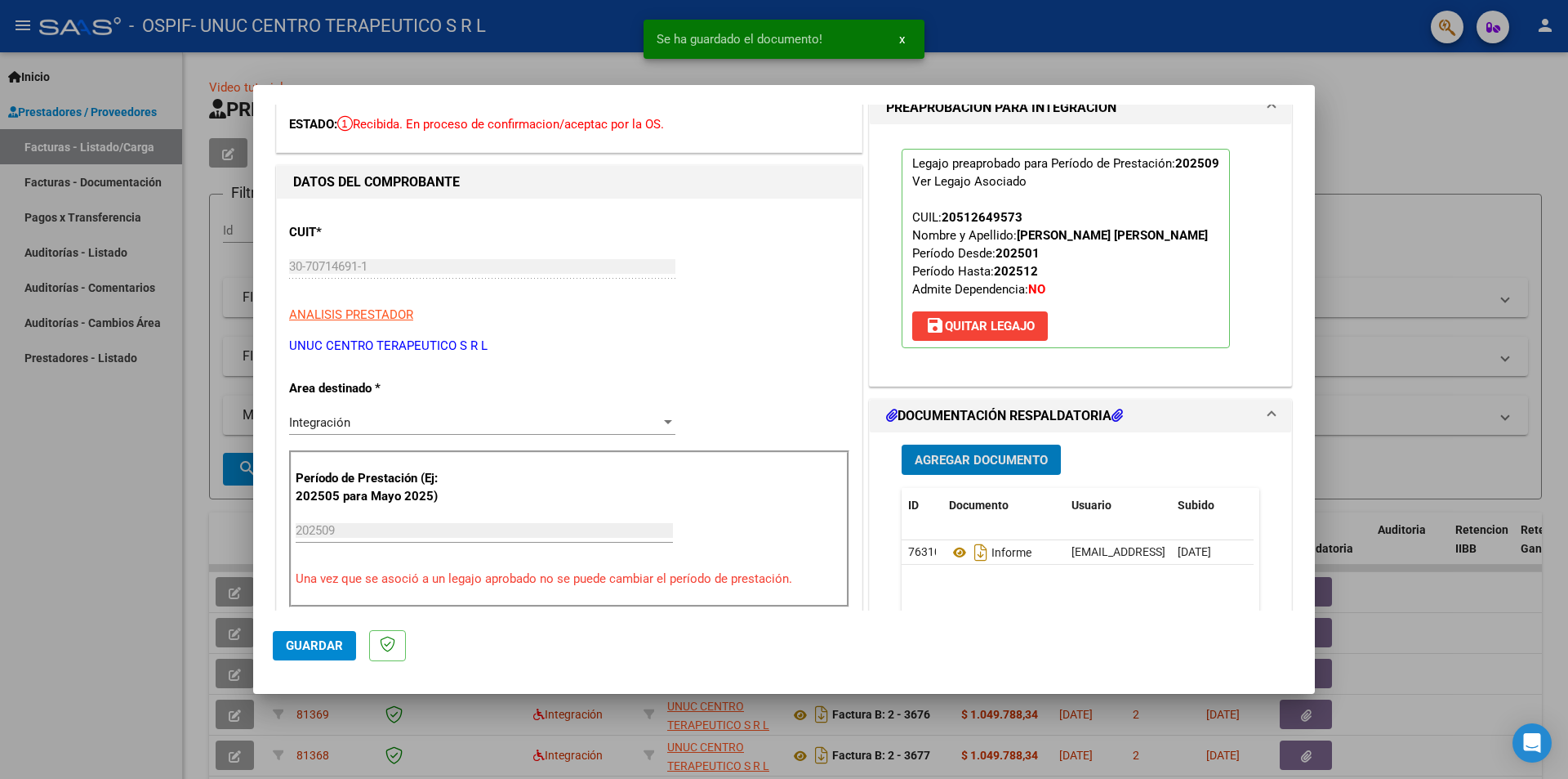
click at [981, 461] on span "Agregar Documento" at bounding box center [981, 459] width 133 height 15
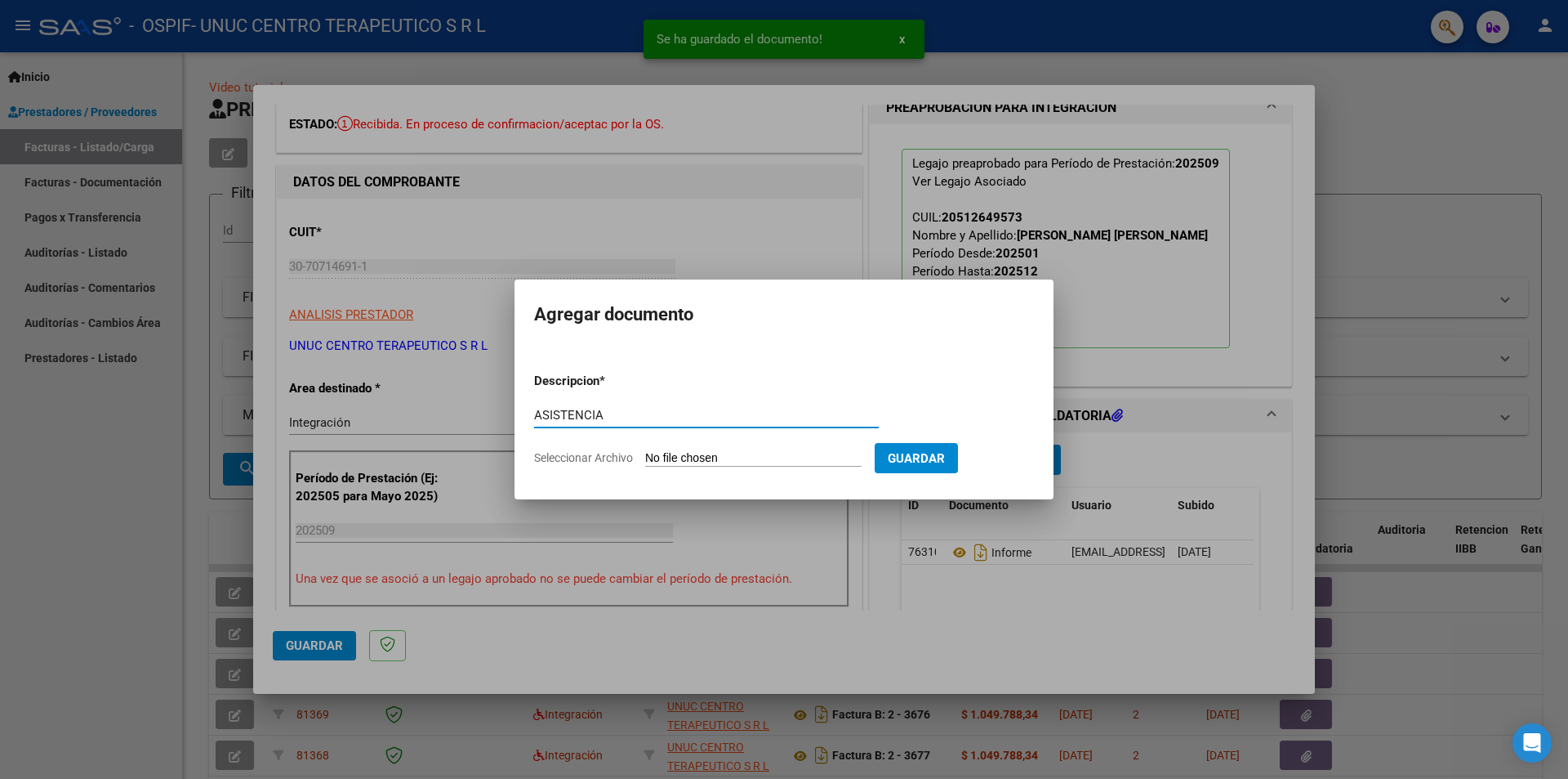
type input "ASISTENCIA"
click at [595, 458] on span "Seleccionar Archivo" at bounding box center [583, 457] width 99 height 13
click at [645, 458] on input "Seleccionar Archivo" at bounding box center [753, 459] width 216 height 16
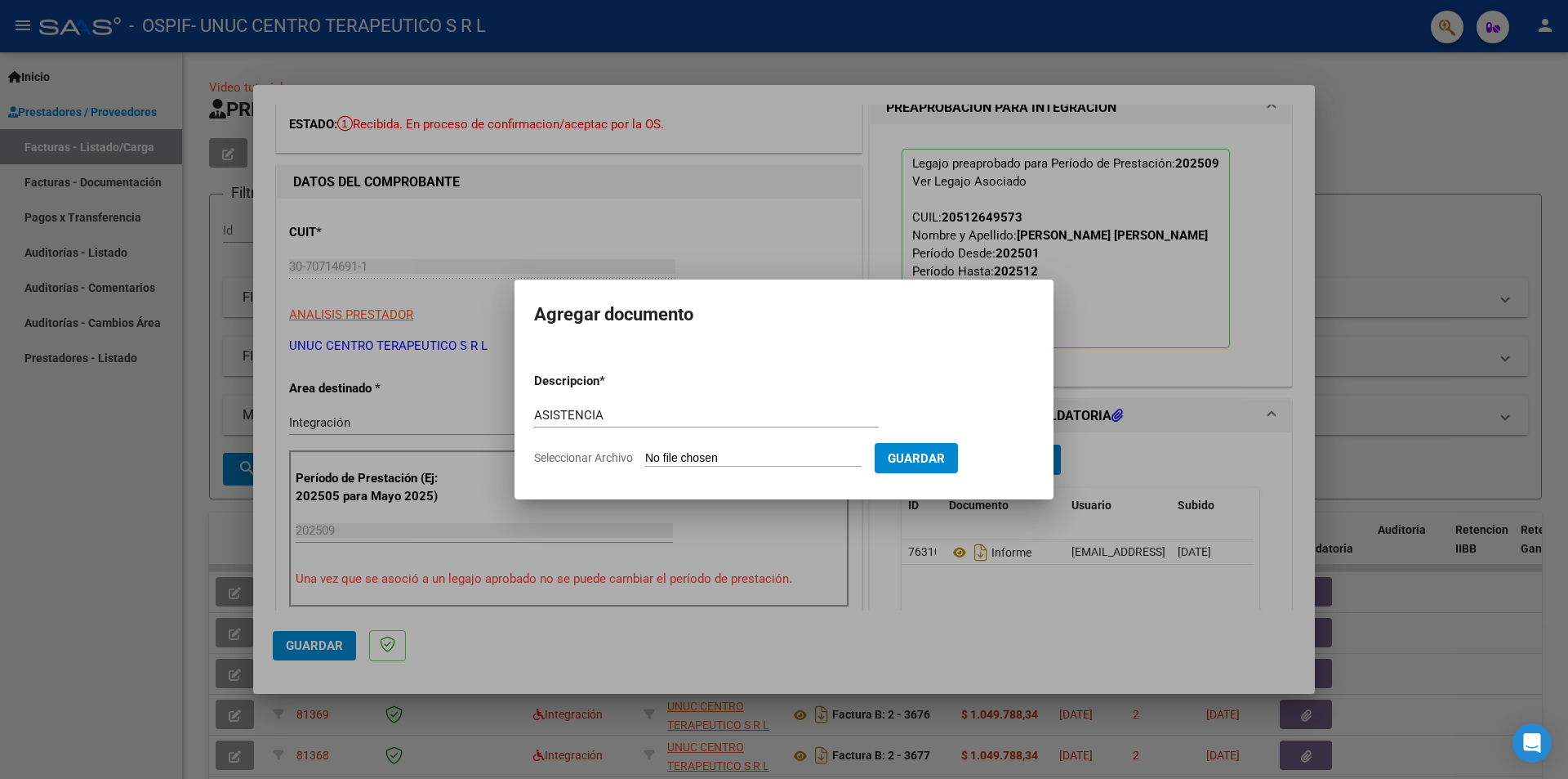
type input "C:\fakepath\[PERSON_NAME] [DATE].pdf"
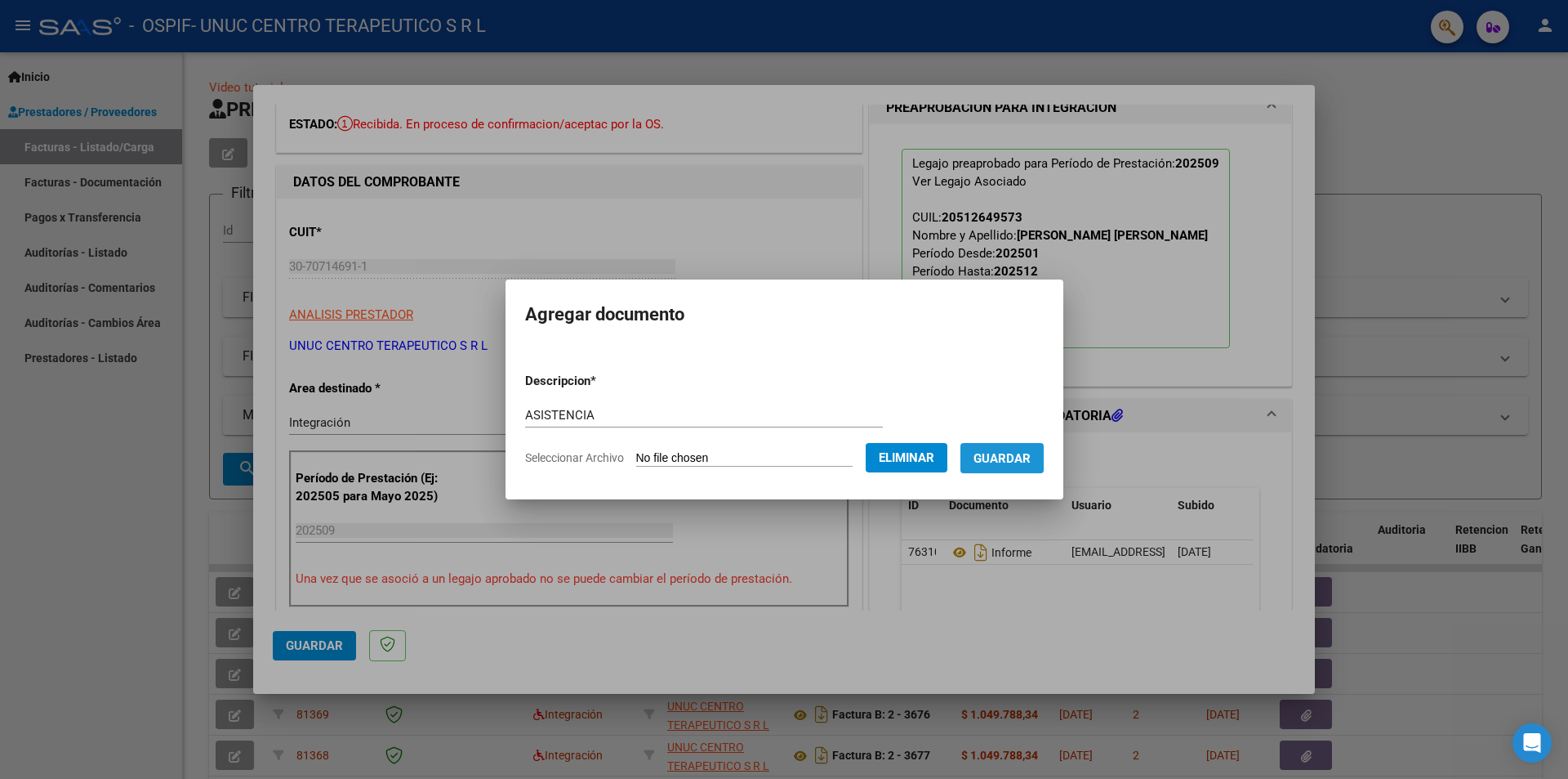
click at [1016, 461] on span "Guardar" at bounding box center [1001, 458] width 57 height 15
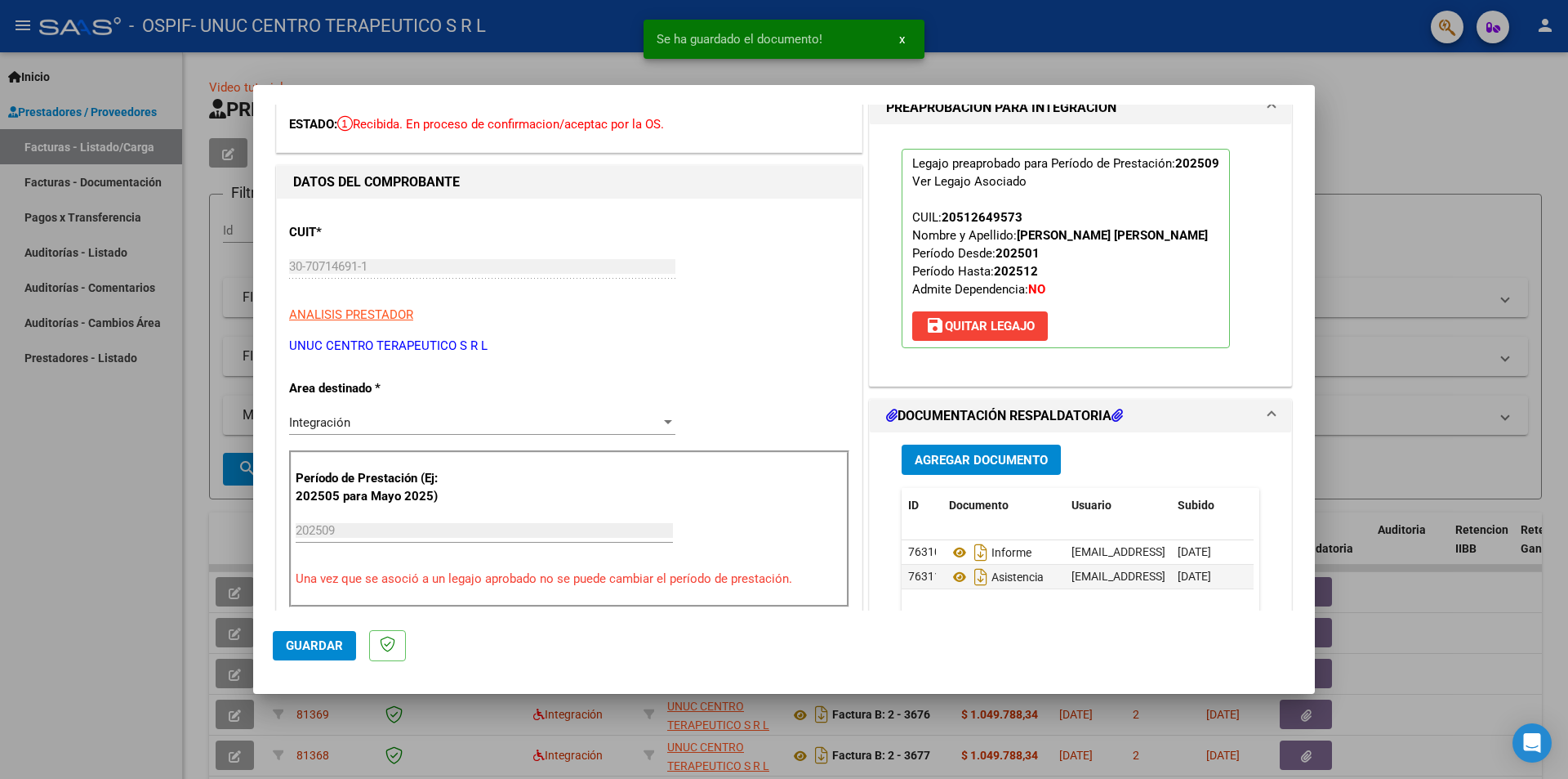
click at [959, 433] on div "Agregar Documento ID Documento Usuario Subido Acción 76310 Informe [EMAIL_ADDRE…" at bounding box center [1081, 595] width 382 height 326
click at [958, 456] on span "Agregar Documento" at bounding box center [981, 459] width 133 height 15
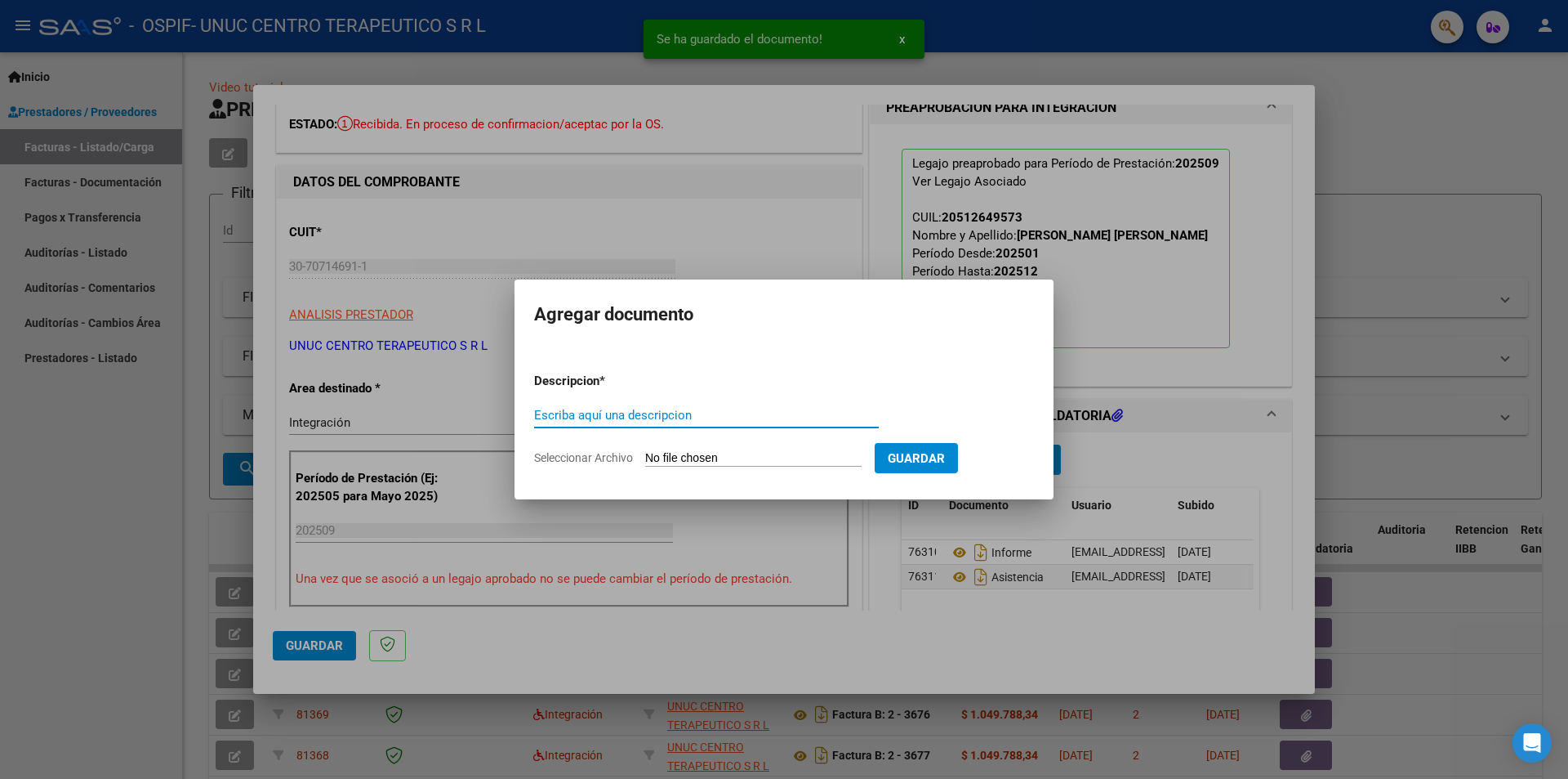
click at [705, 415] on input "Escriba aquí una descripcion" at bounding box center [707, 415] width 345 height 15
type input "AUTORIZACION"
click at [563, 459] on span "Seleccionar Archivo" at bounding box center [583, 457] width 99 height 13
click at [645, 459] on input "Seleccionar Archivo" at bounding box center [753, 459] width 216 height 16
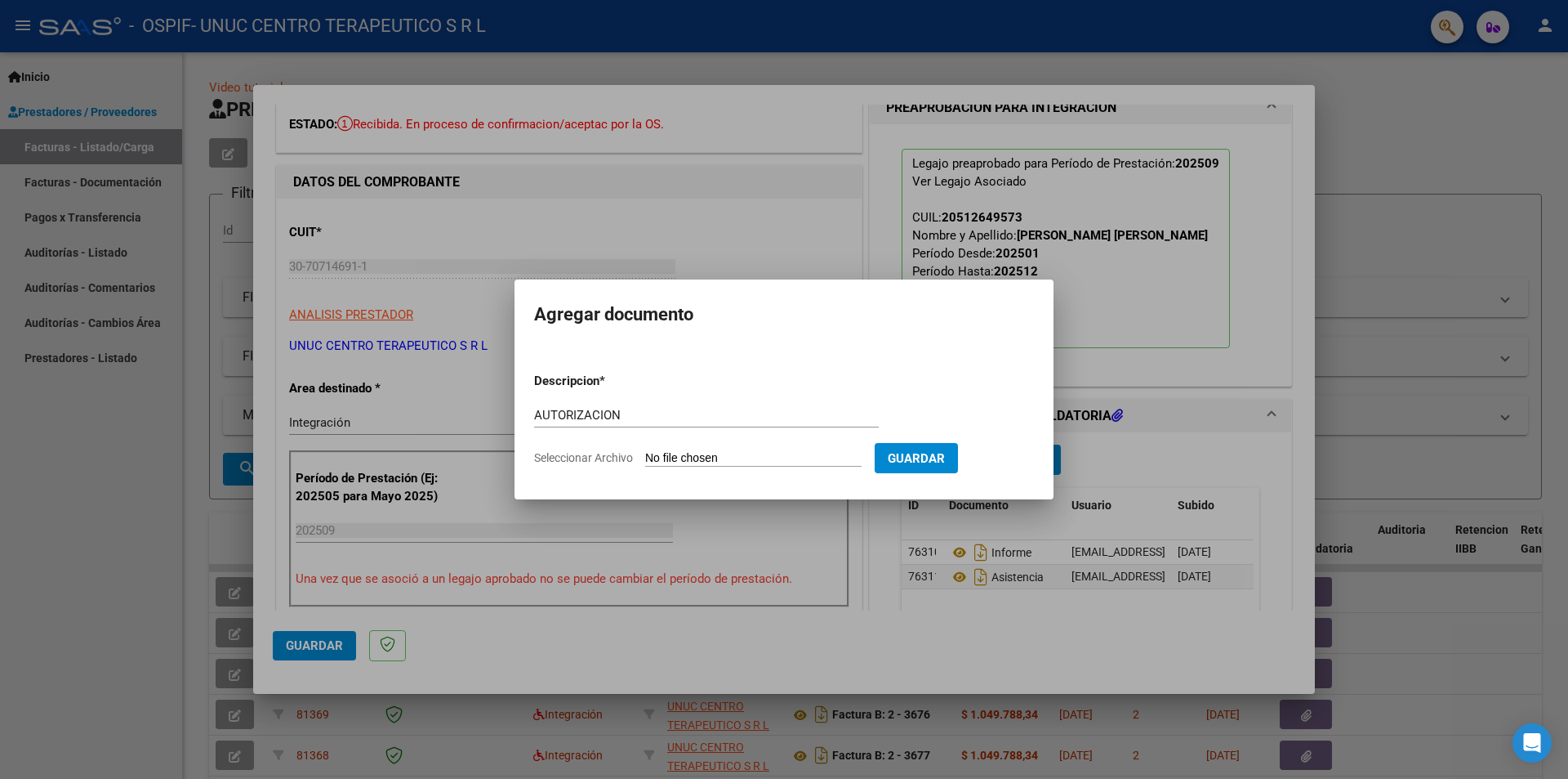
type input "C:\fakepath\AUTORIZACION [PERSON_NAME] 2025 (1).pdf"
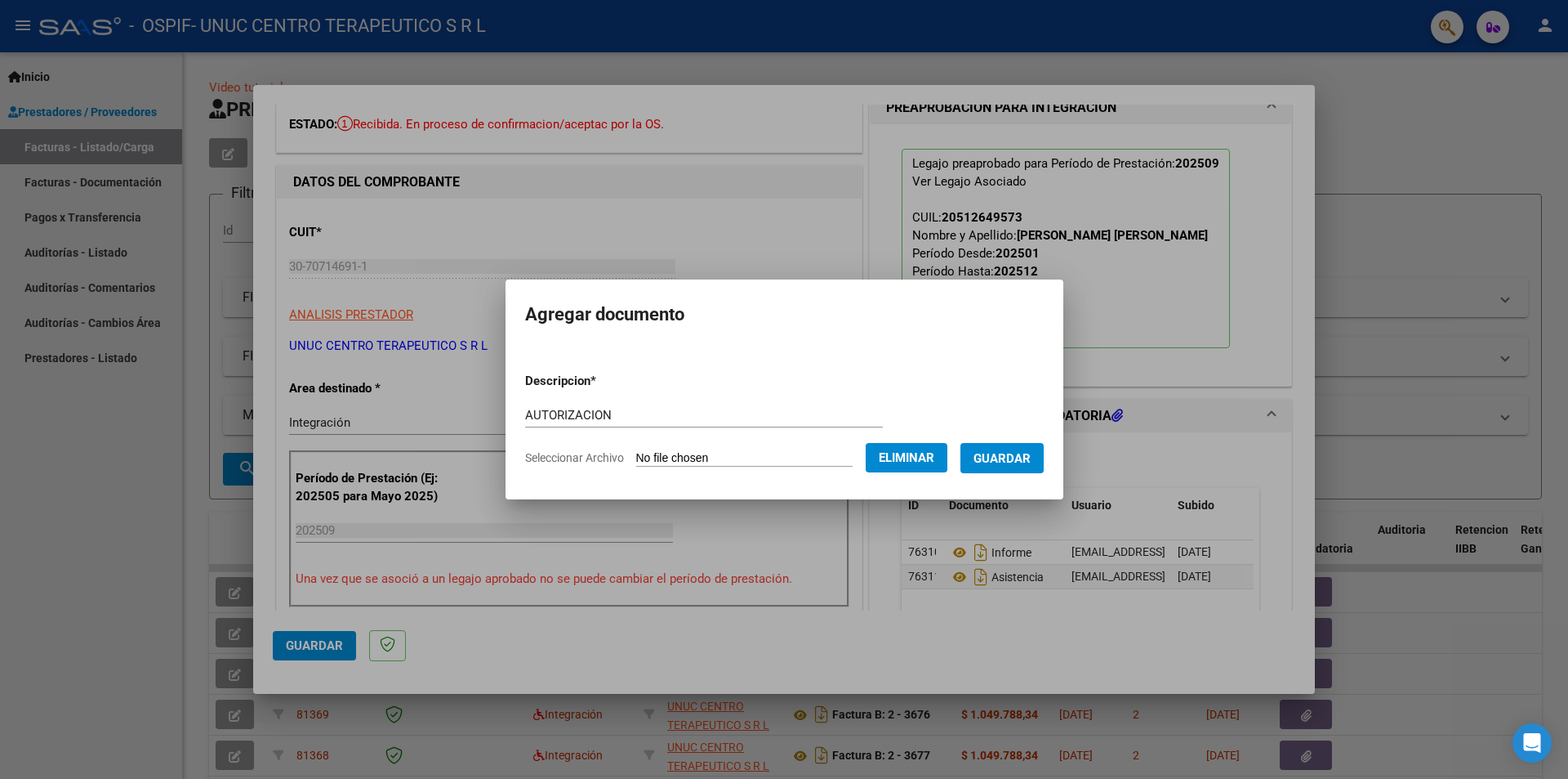
click at [1004, 457] on span "Guardar" at bounding box center [1001, 458] width 57 height 15
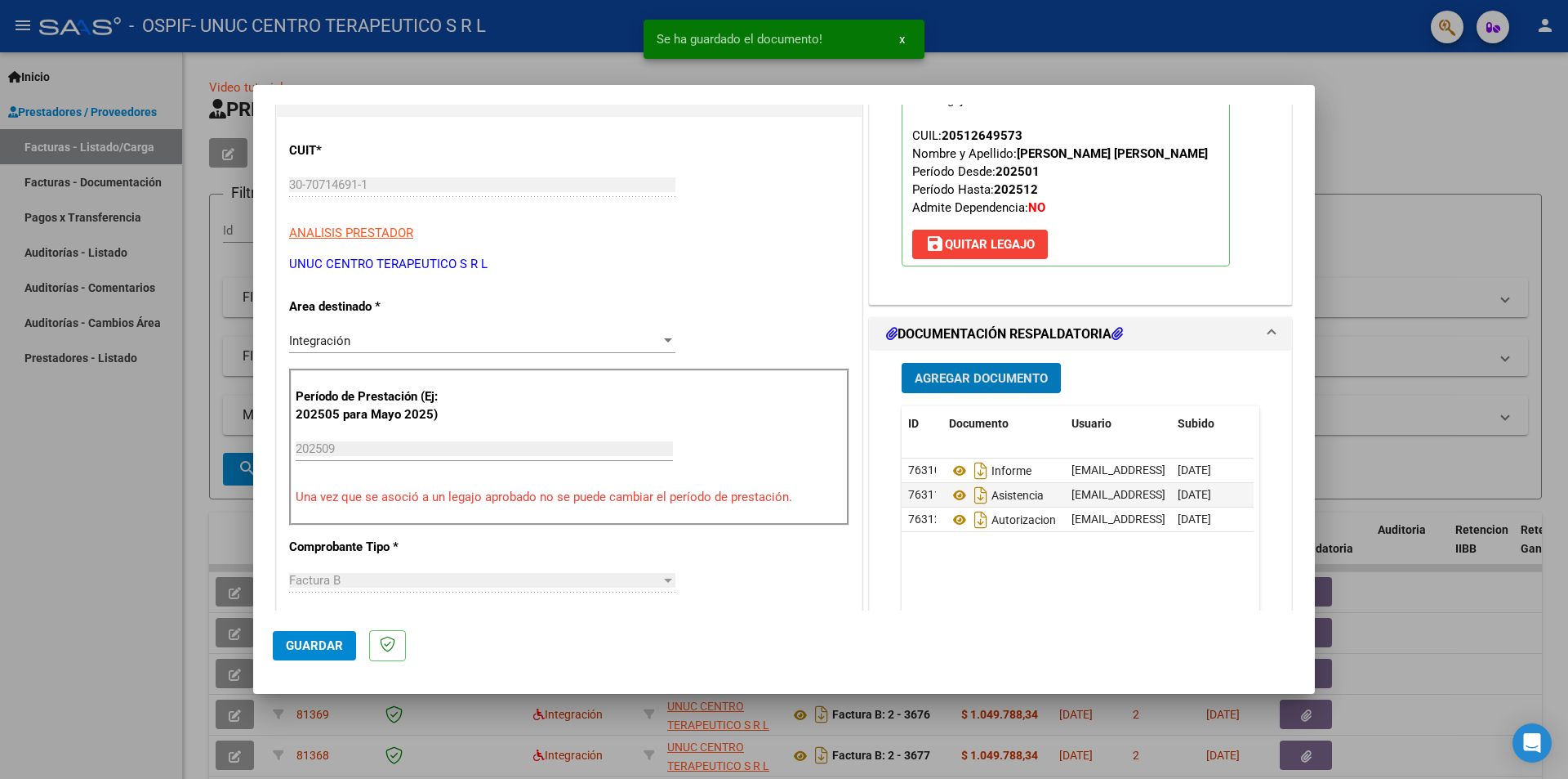
scroll to position [0, 0]
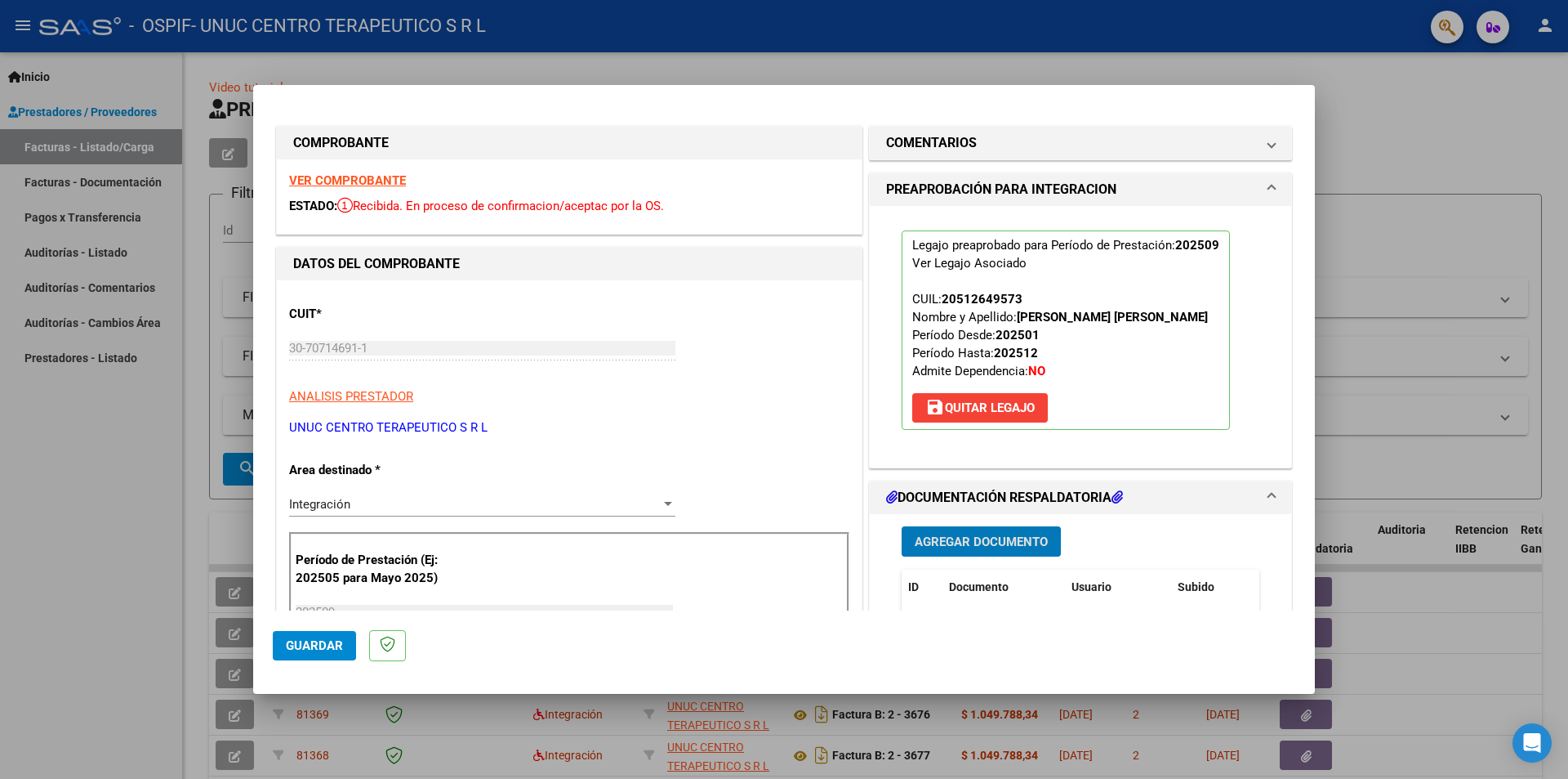
click at [293, 641] on span "Guardar" at bounding box center [314, 645] width 57 height 15
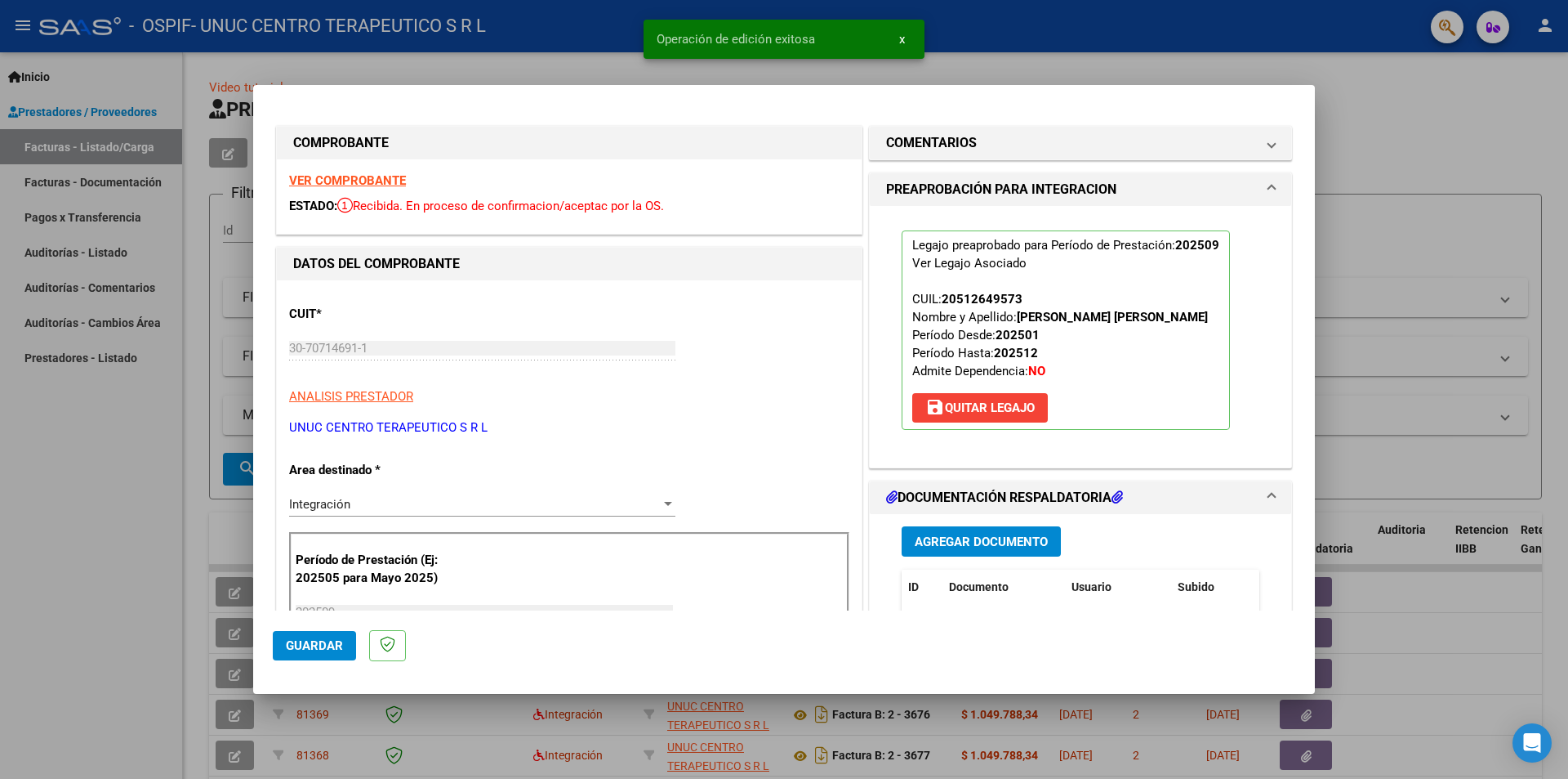
click at [92, 570] on div at bounding box center [784, 389] width 1568 height 779
type input "$ 0,00"
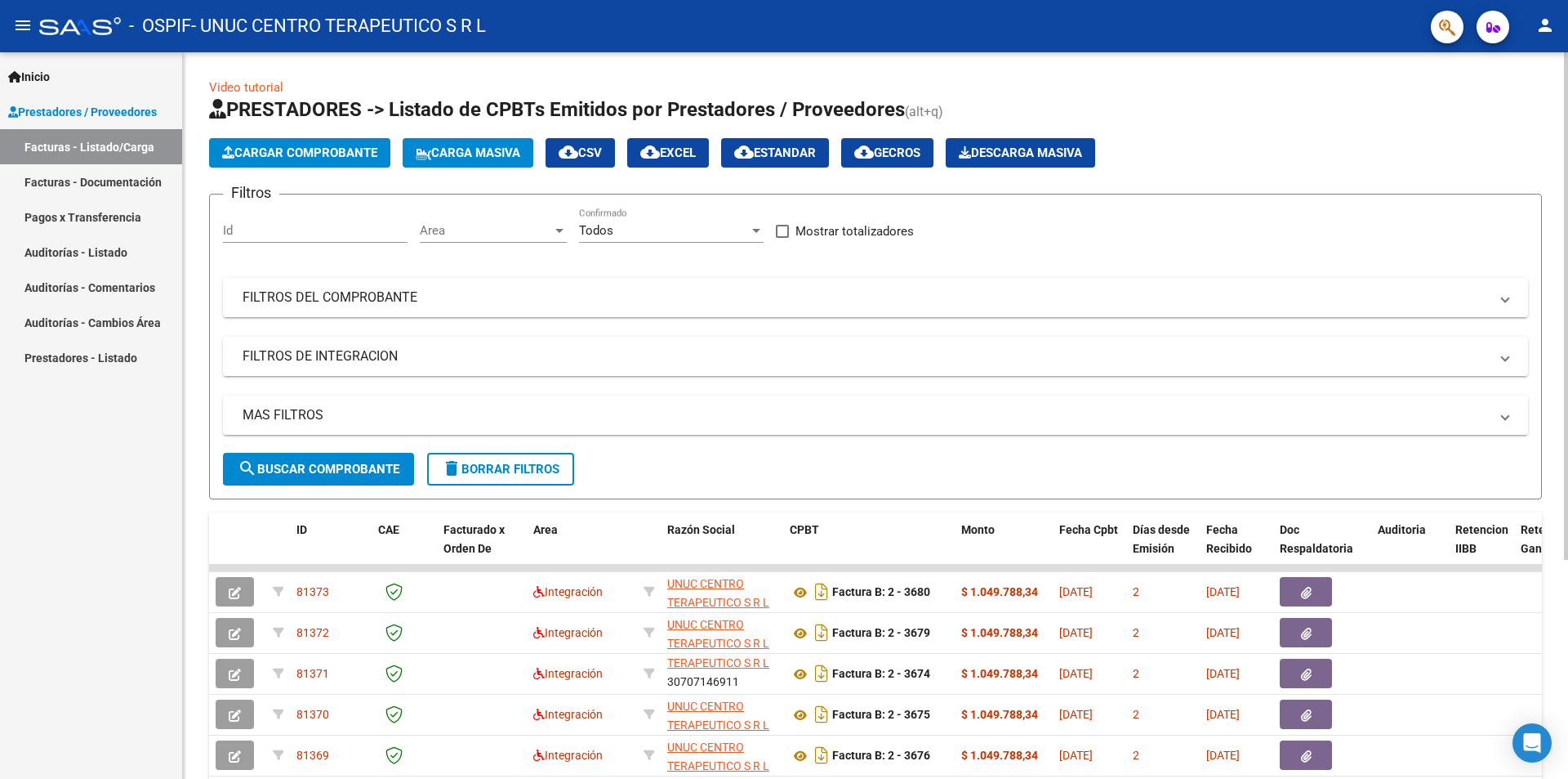
click at [313, 149] on span "Cargar Comprobante" at bounding box center [299, 152] width 155 height 15
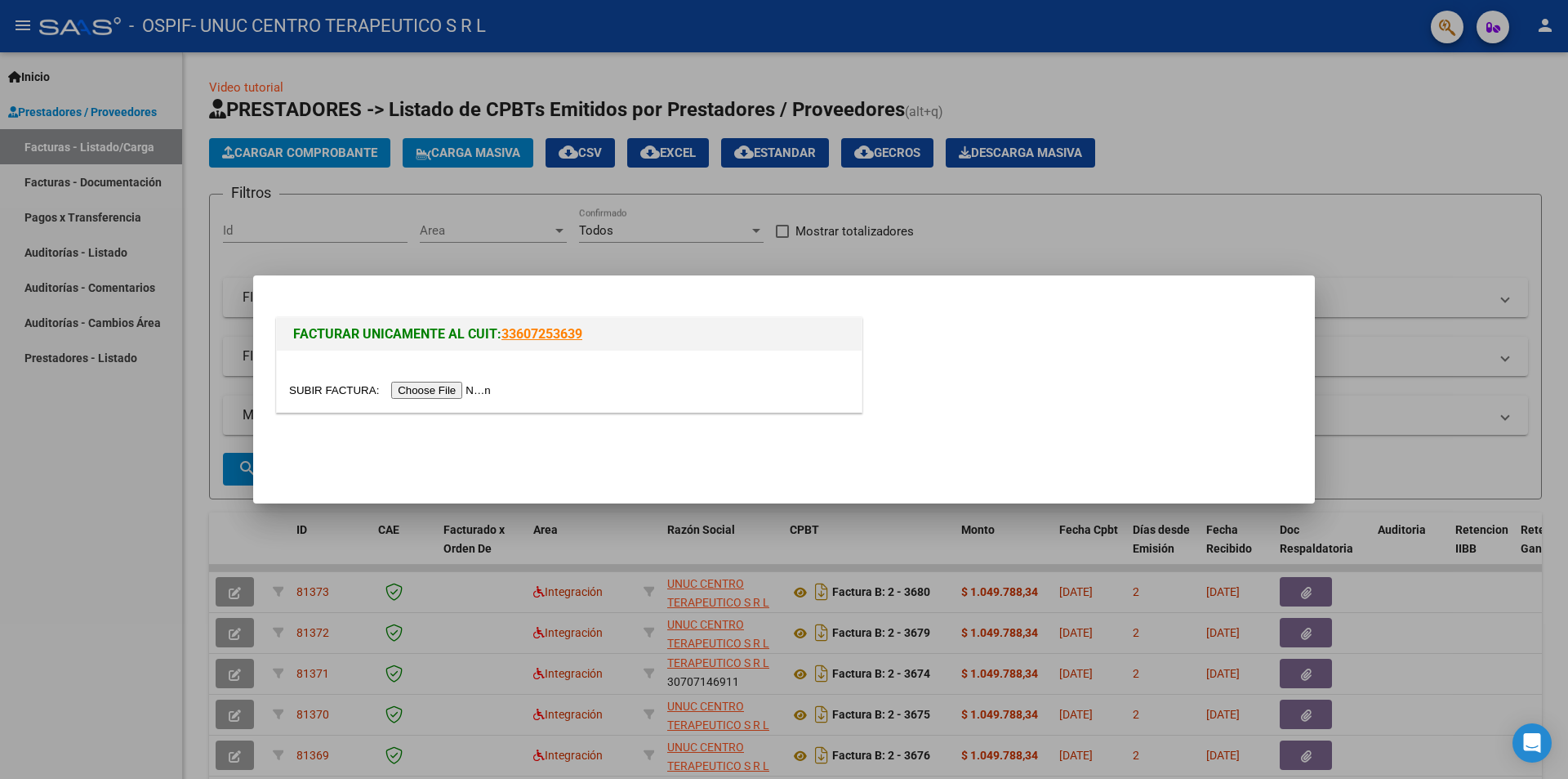
click at [413, 381] on input "file" at bounding box center [392, 389] width 207 height 17
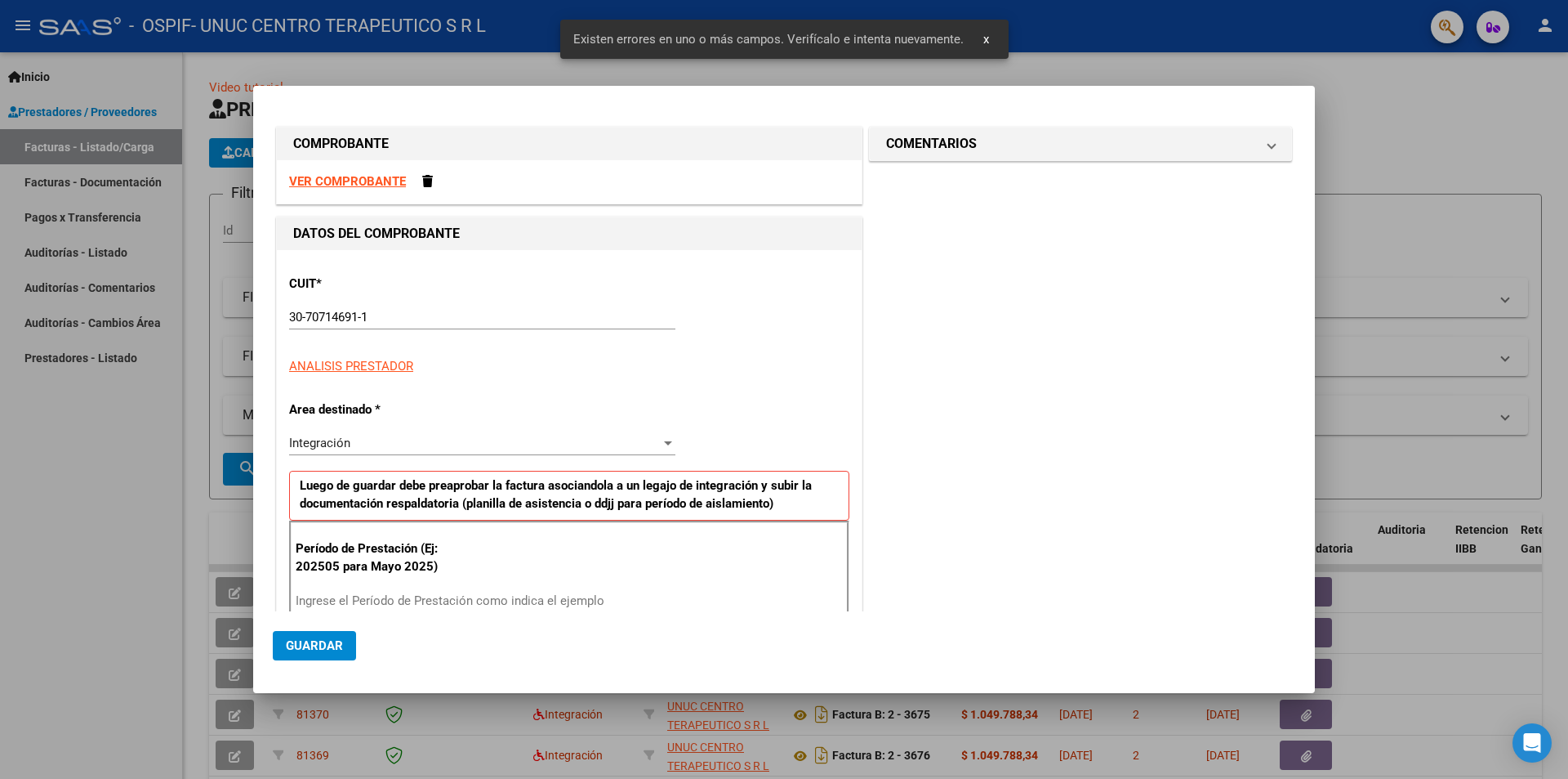
scroll to position [225, 0]
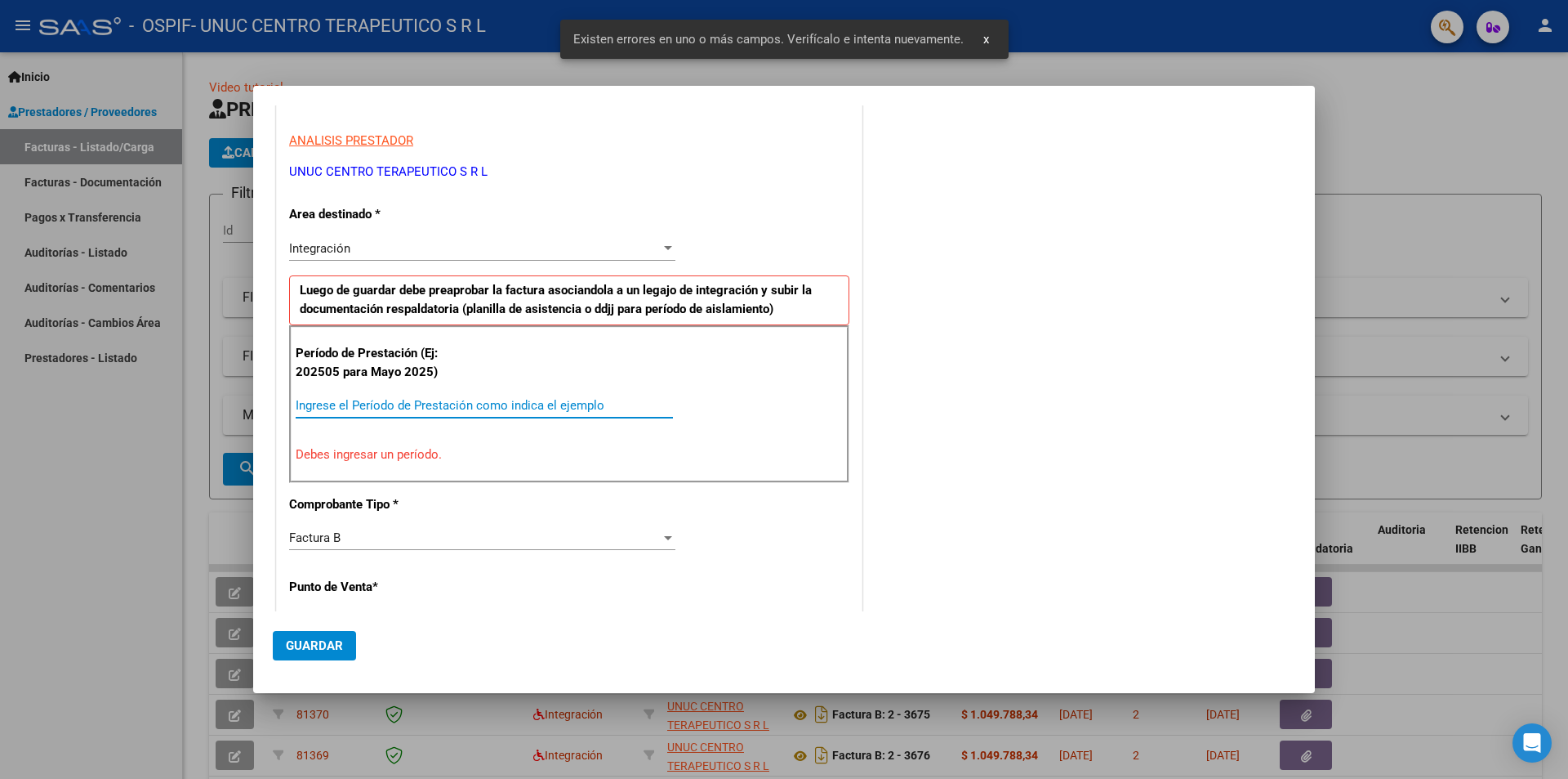
click at [438, 406] on input "Ingrese el Período de Prestación como indica el ejemplo" at bounding box center [484, 405] width 377 height 15
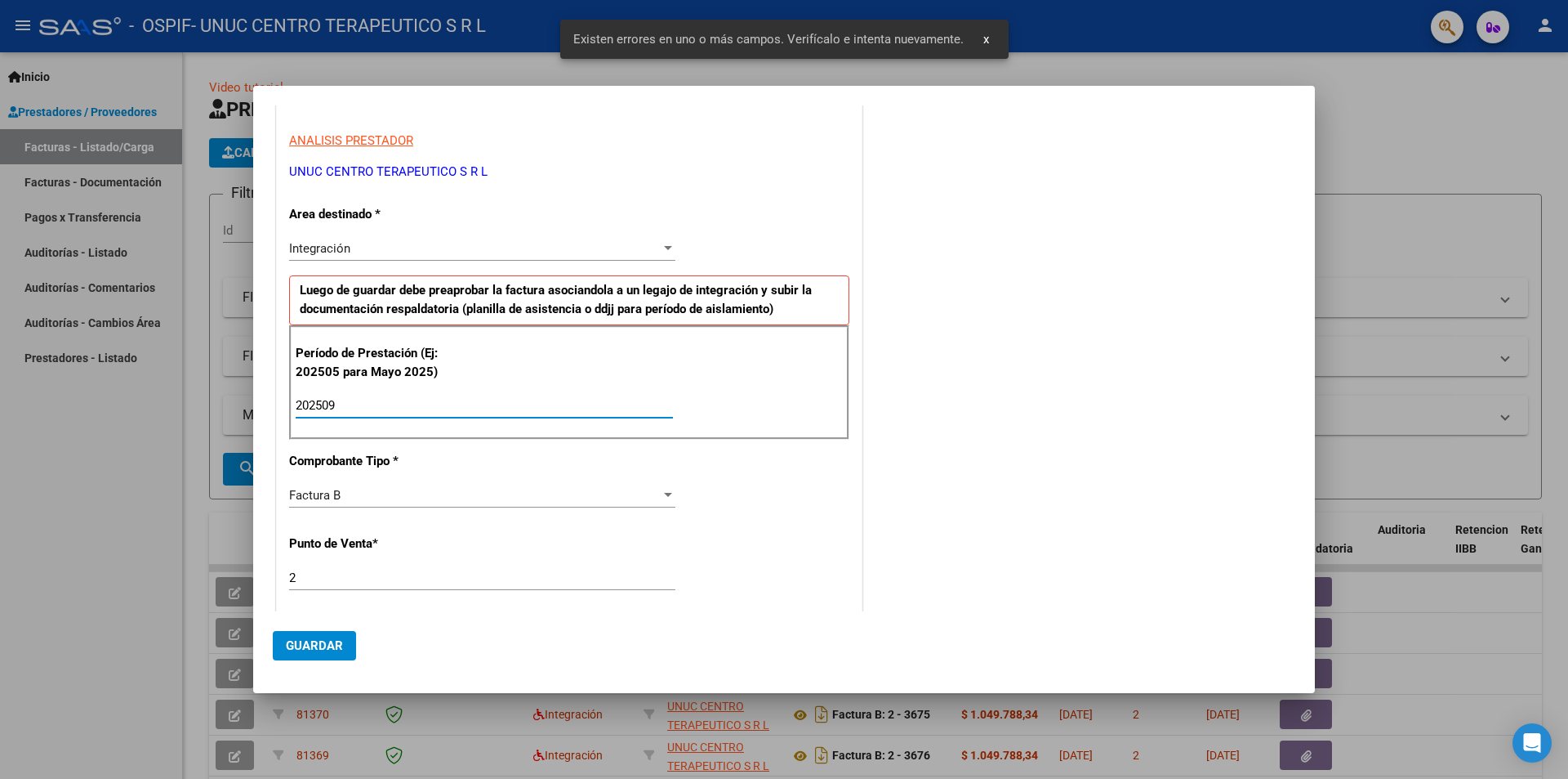
type input "202509"
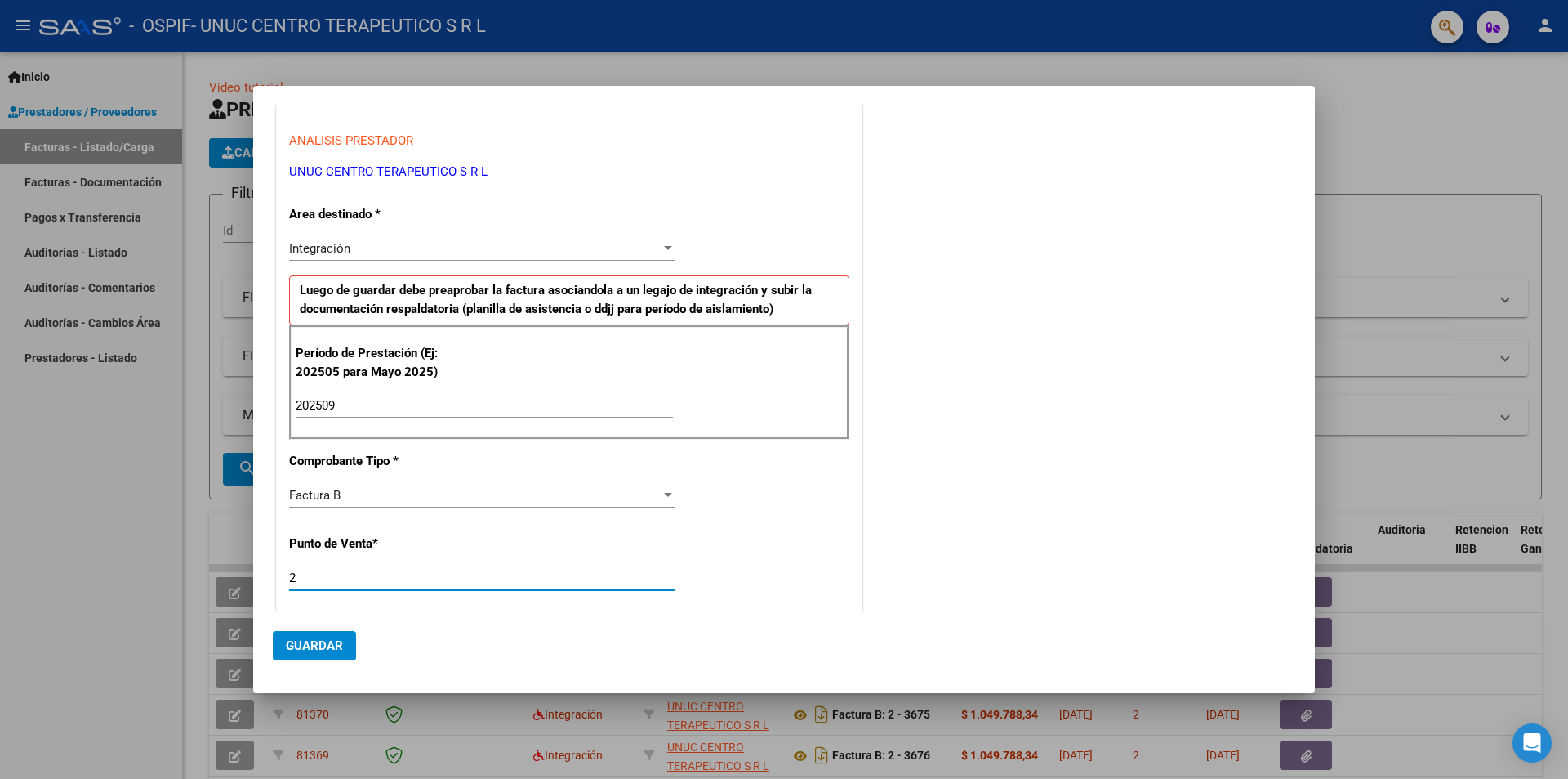
scroll to position [389, 0]
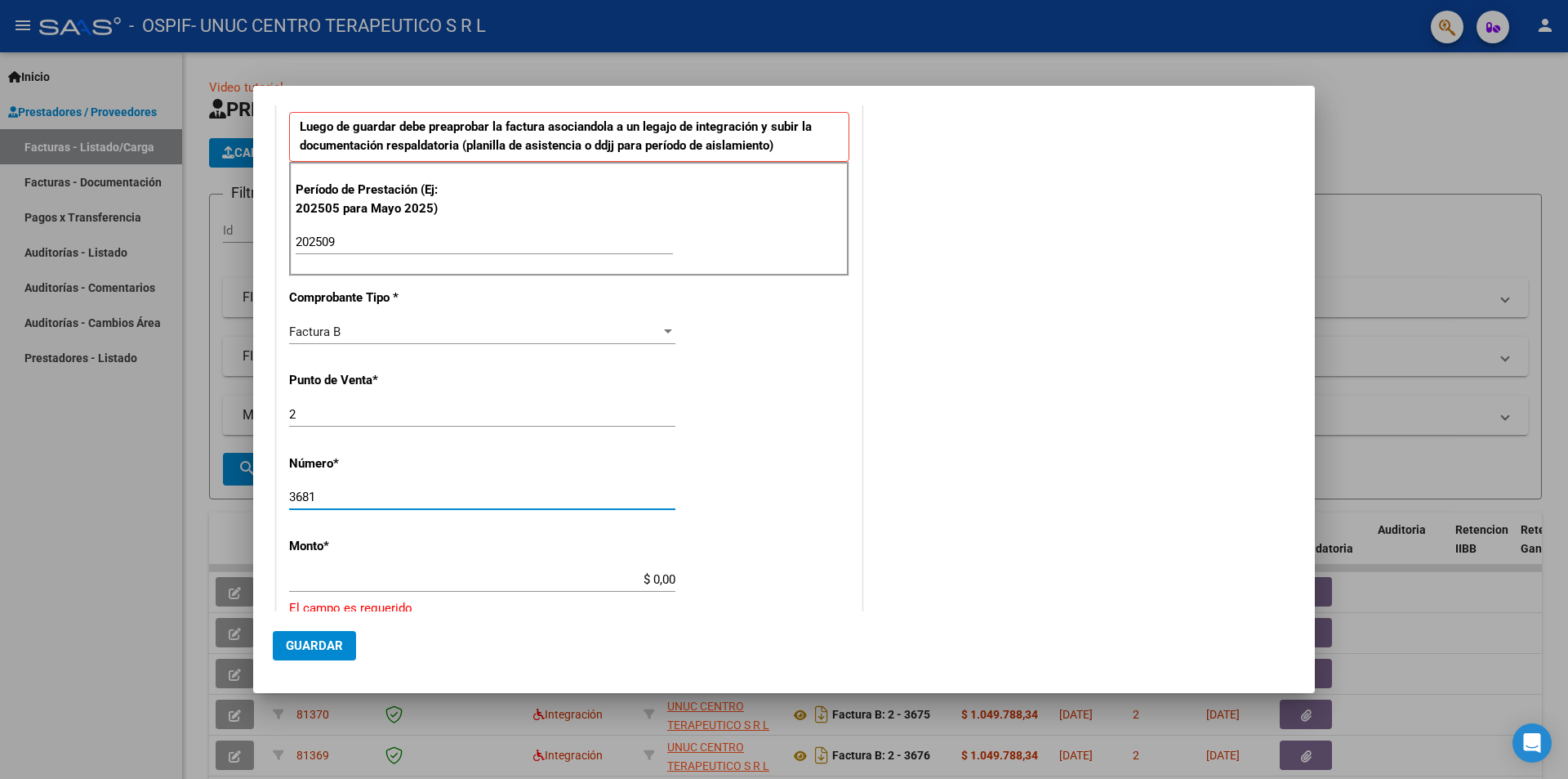
type input "3681"
type input "$ 1.049.788,34"
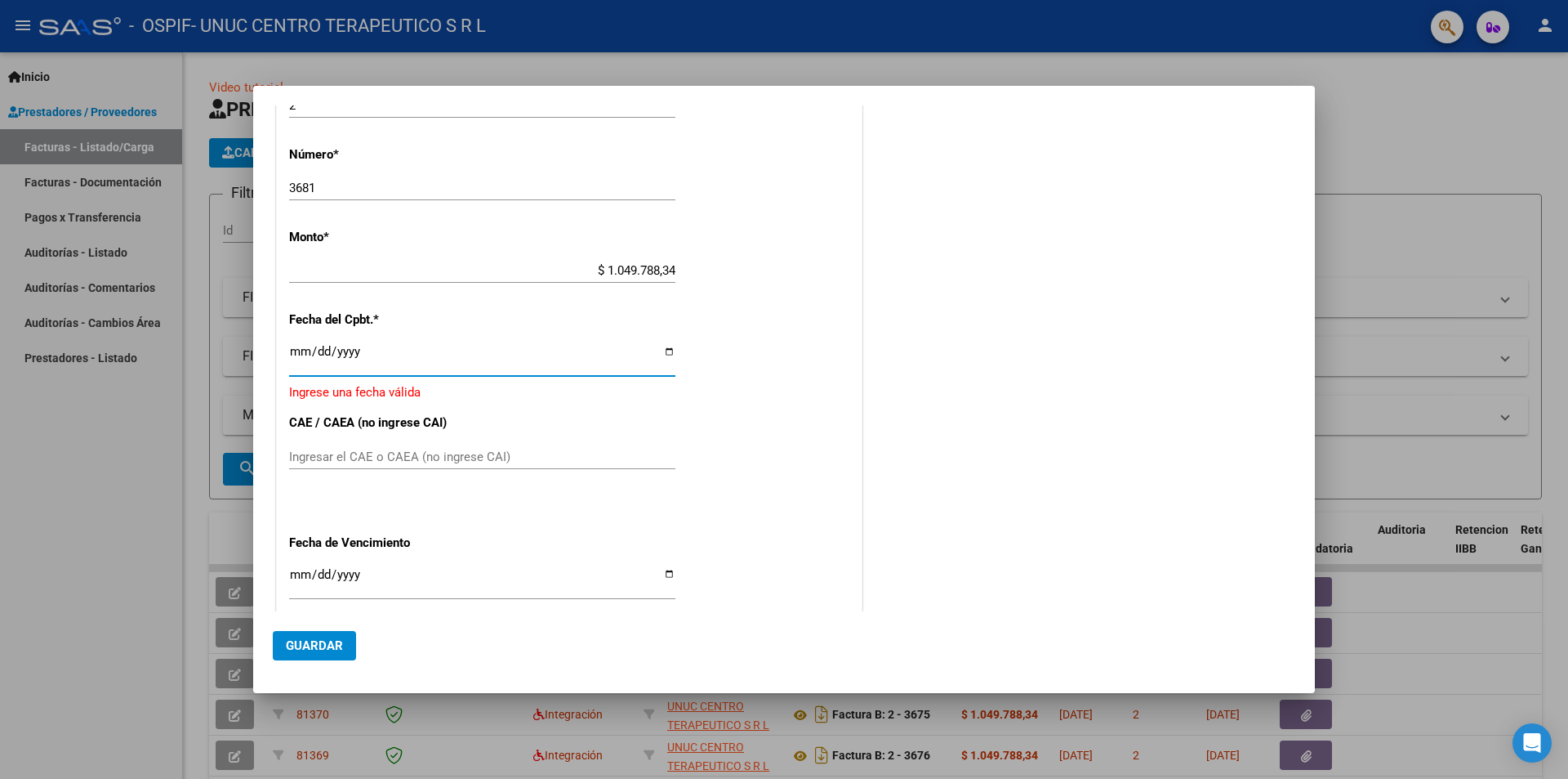
click at [660, 351] on input "Ingresar la fecha" at bounding box center [482, 358] width 386 height 26
type input "[DATE]"
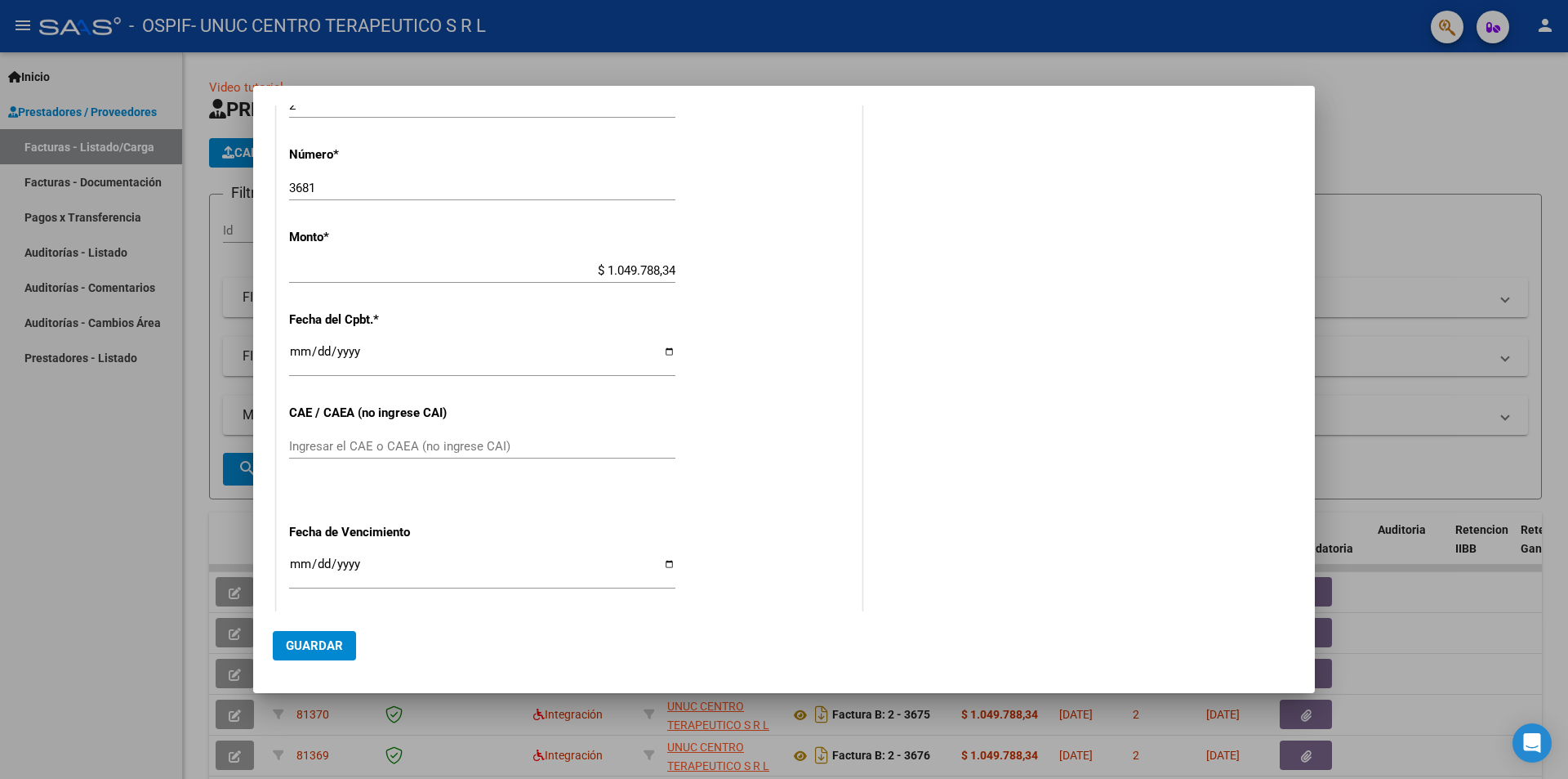
click at [494, 423] on div "CUIT * 30-70714691-1 Ingresar CUIT ANALISIS PRESTADOR UNUC CENTRO TERAPEUTICO S…" at bounding box center [569, 166] width 585 height 1230
click at [487, 437] on div "Ingresar el CAE o CAEA (no ingrese CAI)" at bounding box center [482, 446] width 386 height 25
paste input "75401804307466"
type input "75401804307466"
click at [669, 565] on input "Ingresar la fecha" at bounding box center [482, 570] width 386 height 26
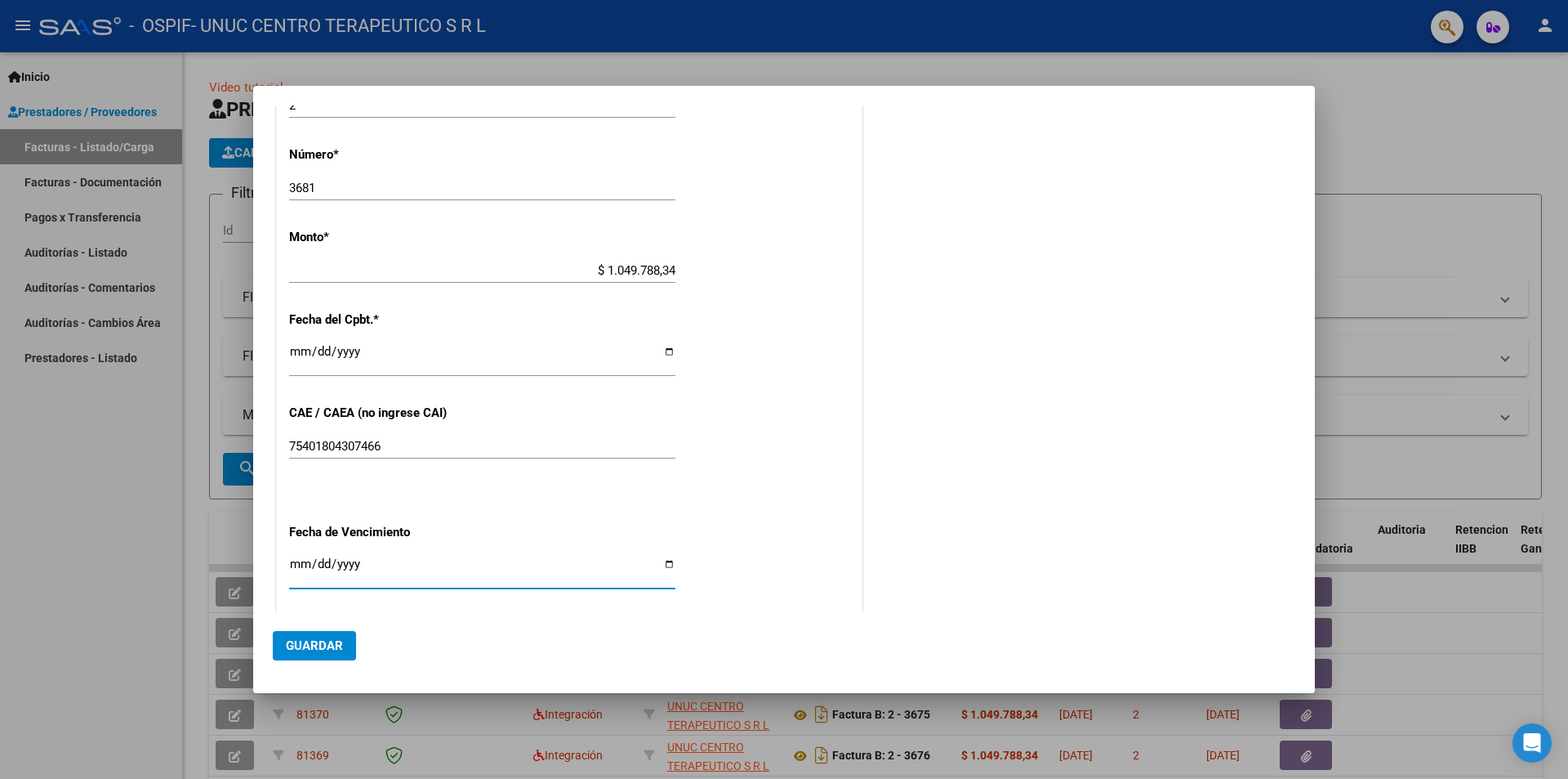
type input "[DATE]"
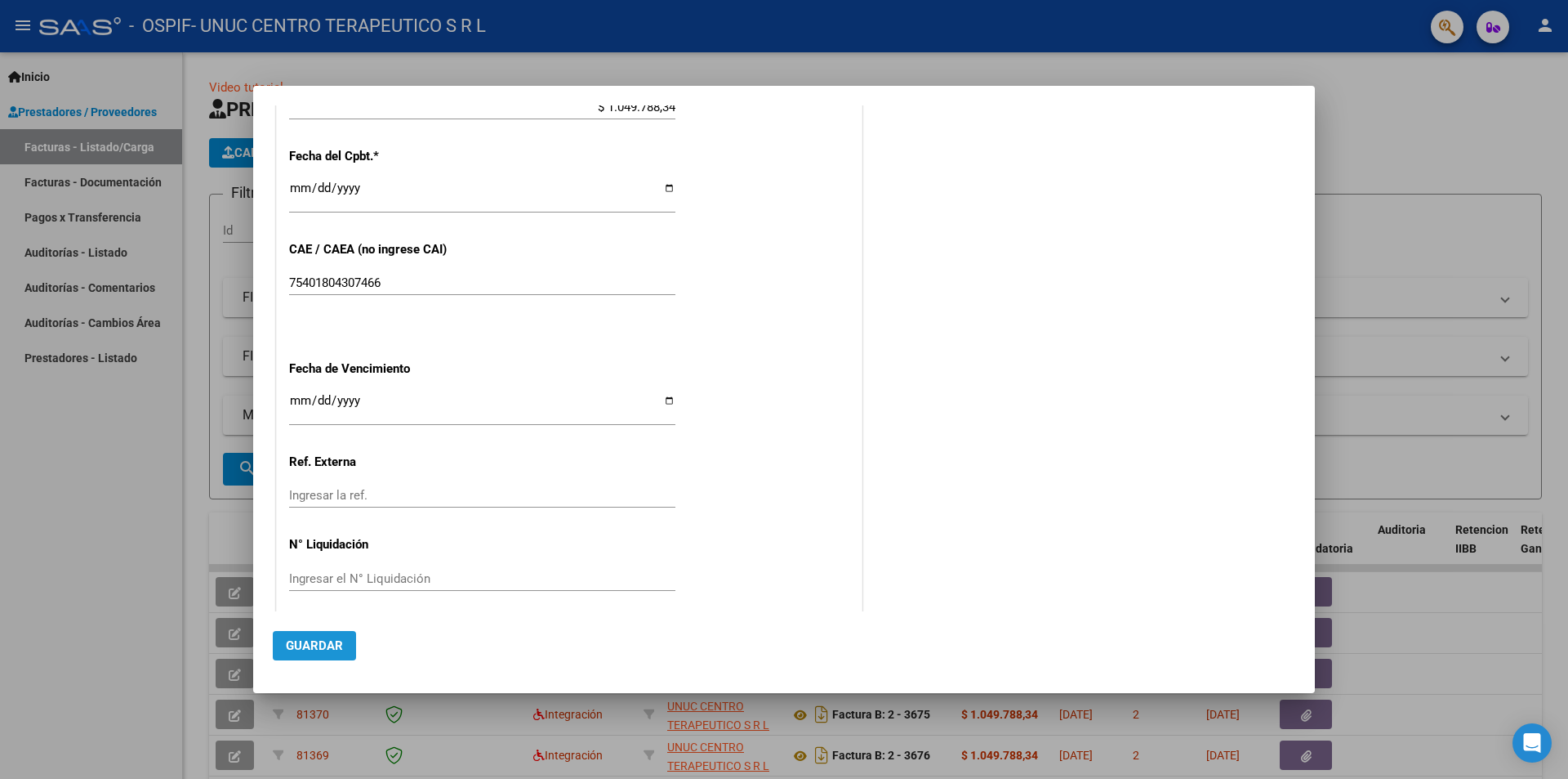
click at [315, 650] on span "Guardar" at bounding box center [314, 645] width 57 height 15
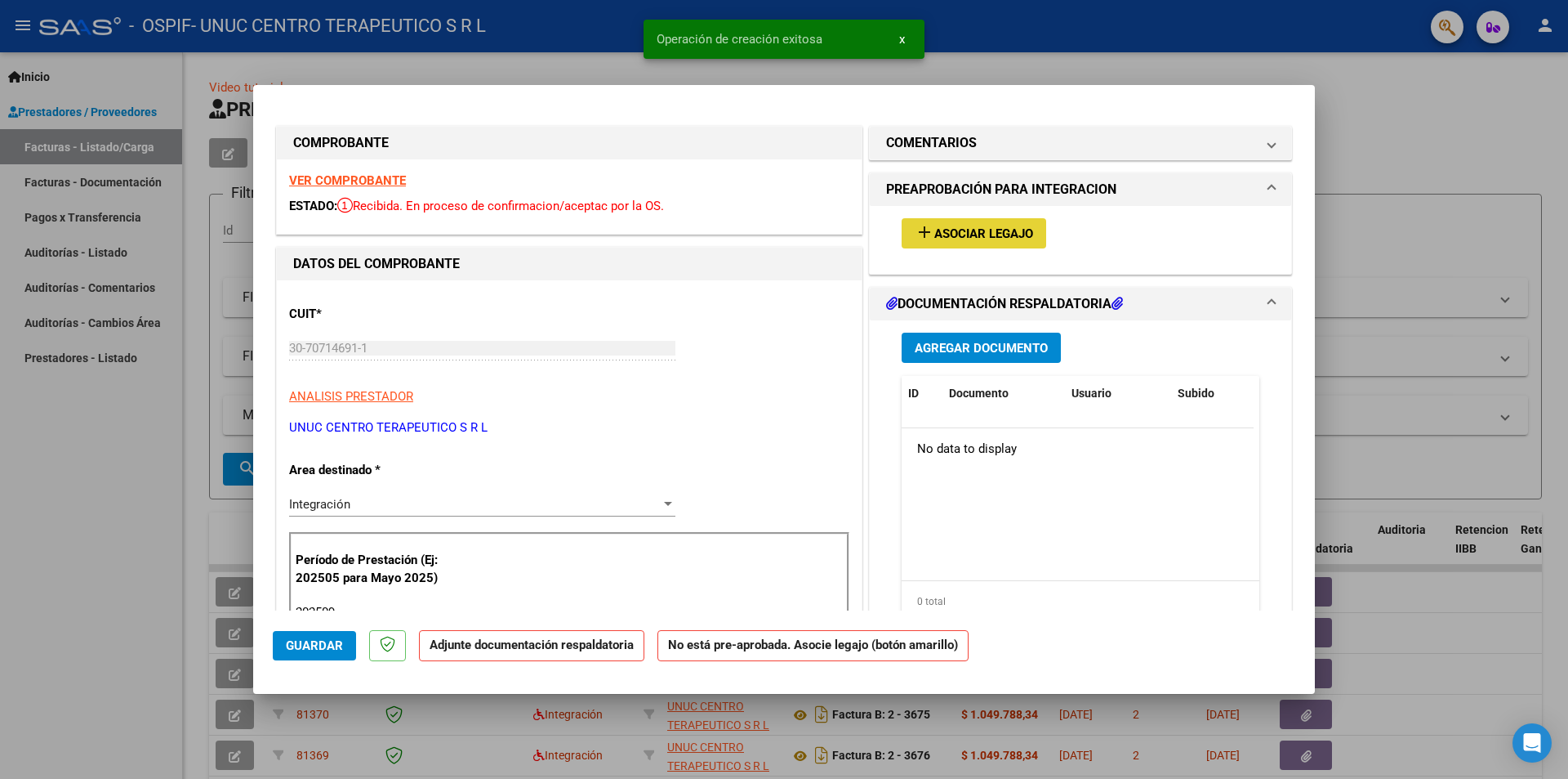
click at [971, 220] on button "add Asociar Legajo" at bounding box center [974, 233] width 144 height 30
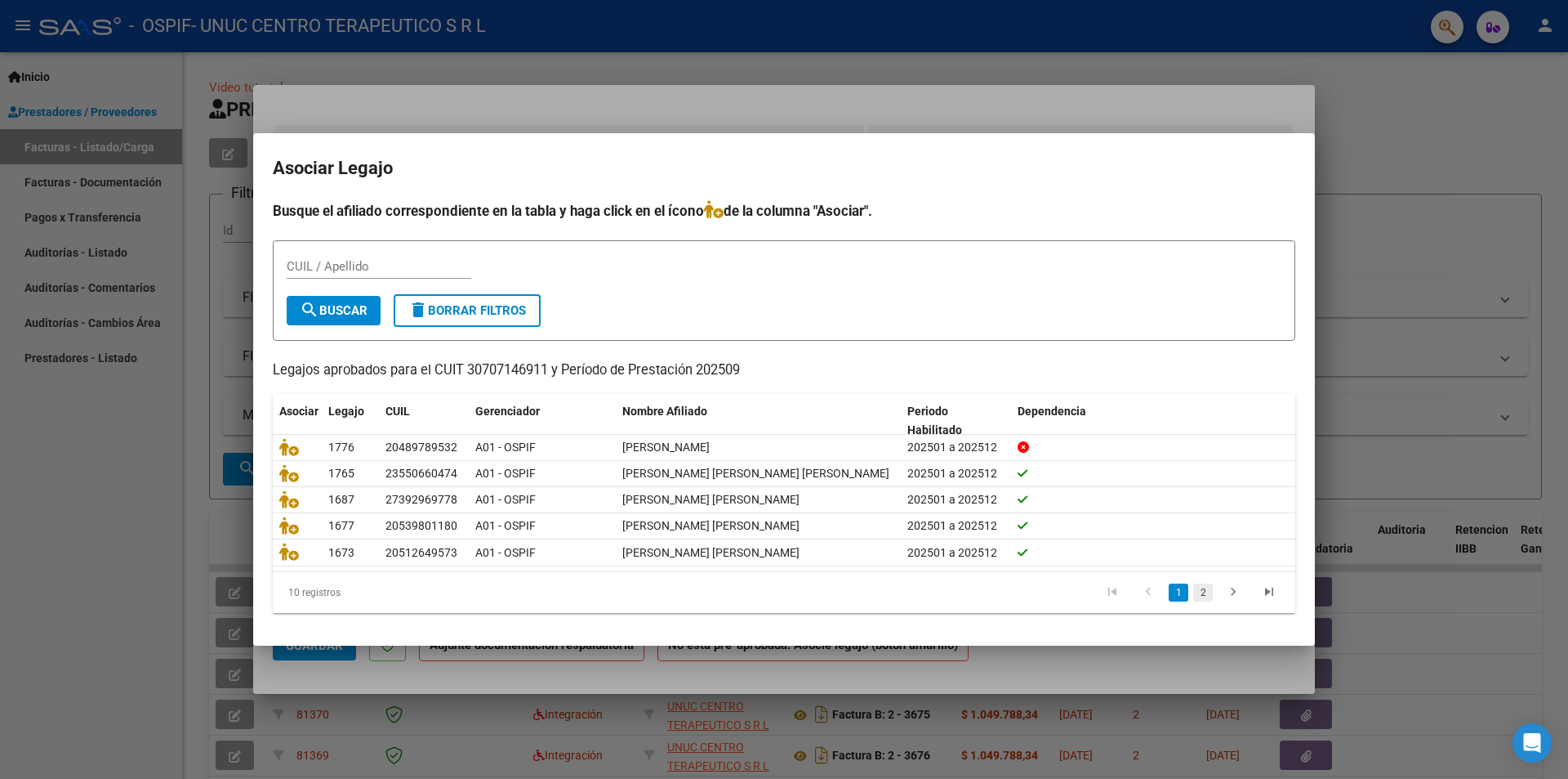
click at [1206, 600] on link "2" at bounding box center [1203, 592] width 19 height 18
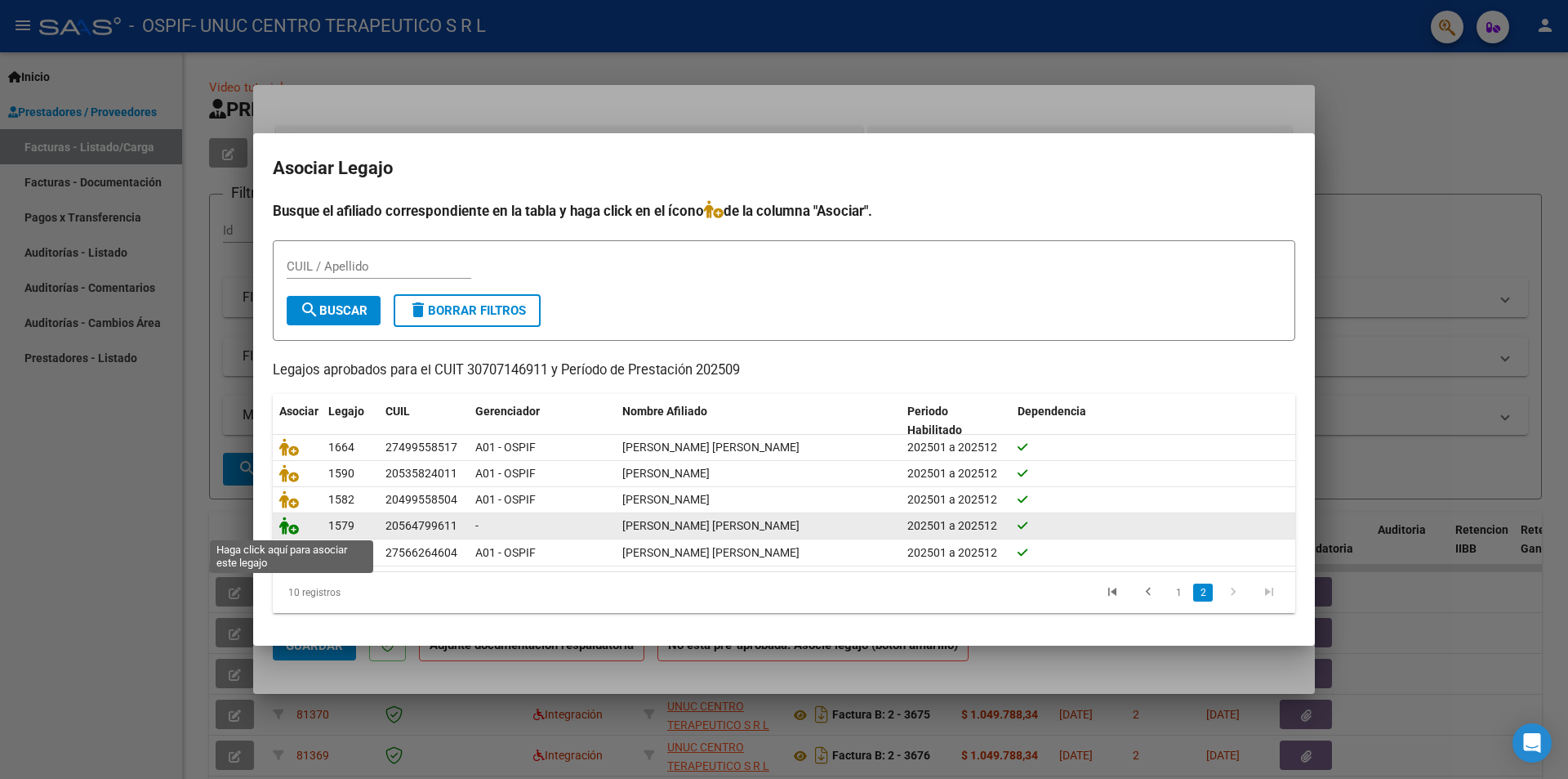
click at [289, 529] on icon at bounding box center [289, 525] width 19 height 18
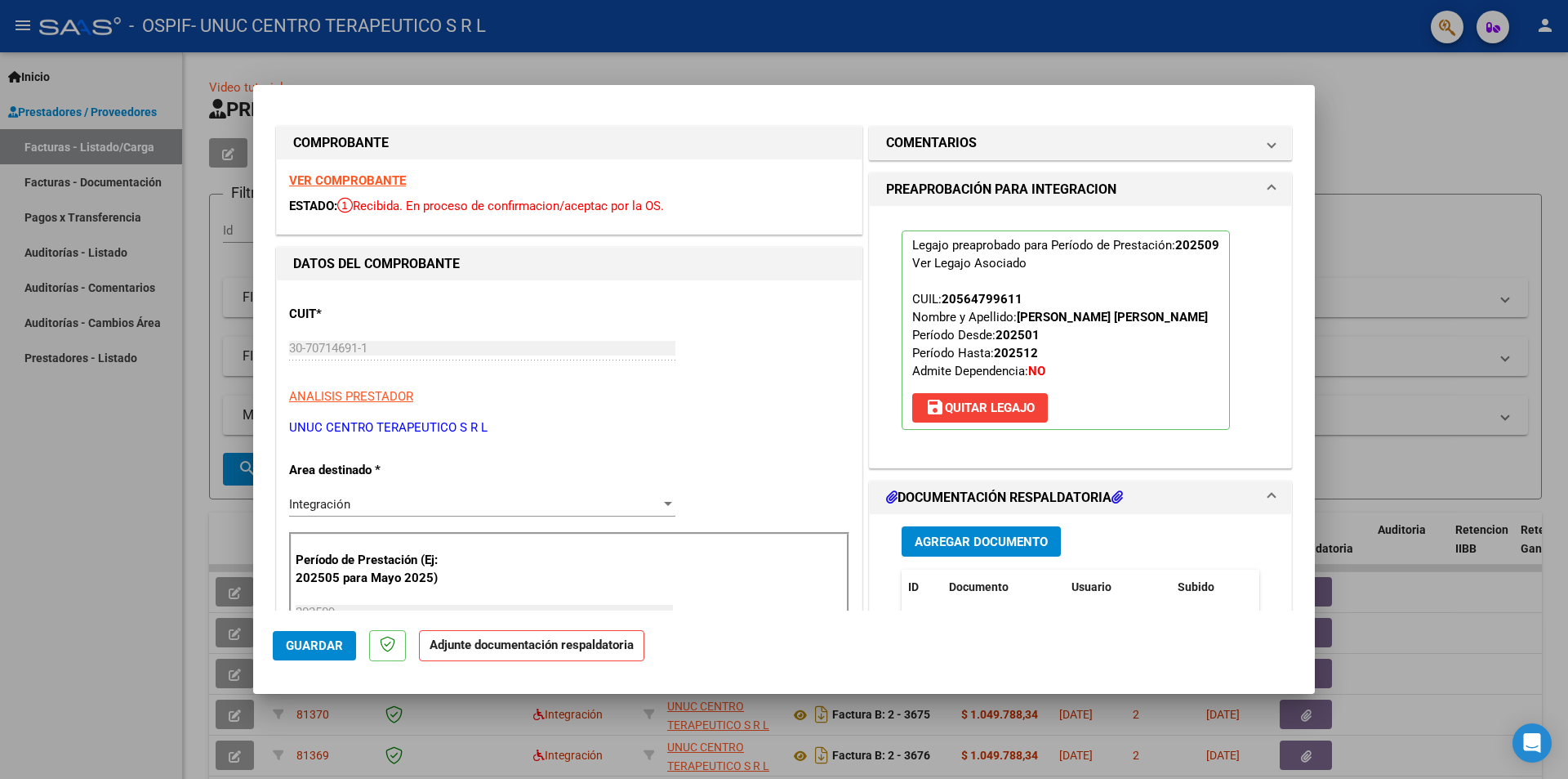
scroll to position [164, 0]
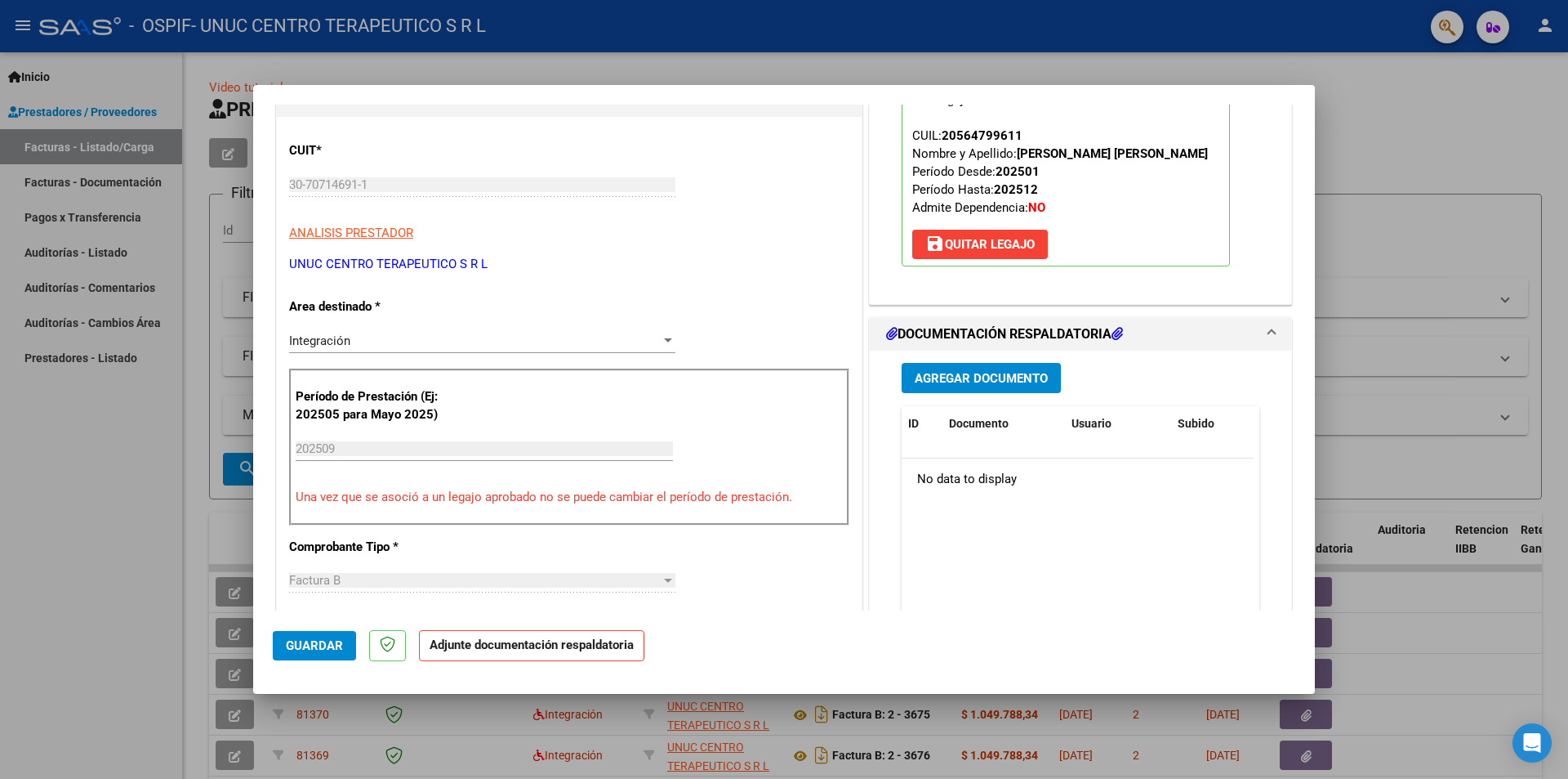
click at [970, 386] on span "Agregar Documento" at bounding box center [981, 378] width 133 height 15
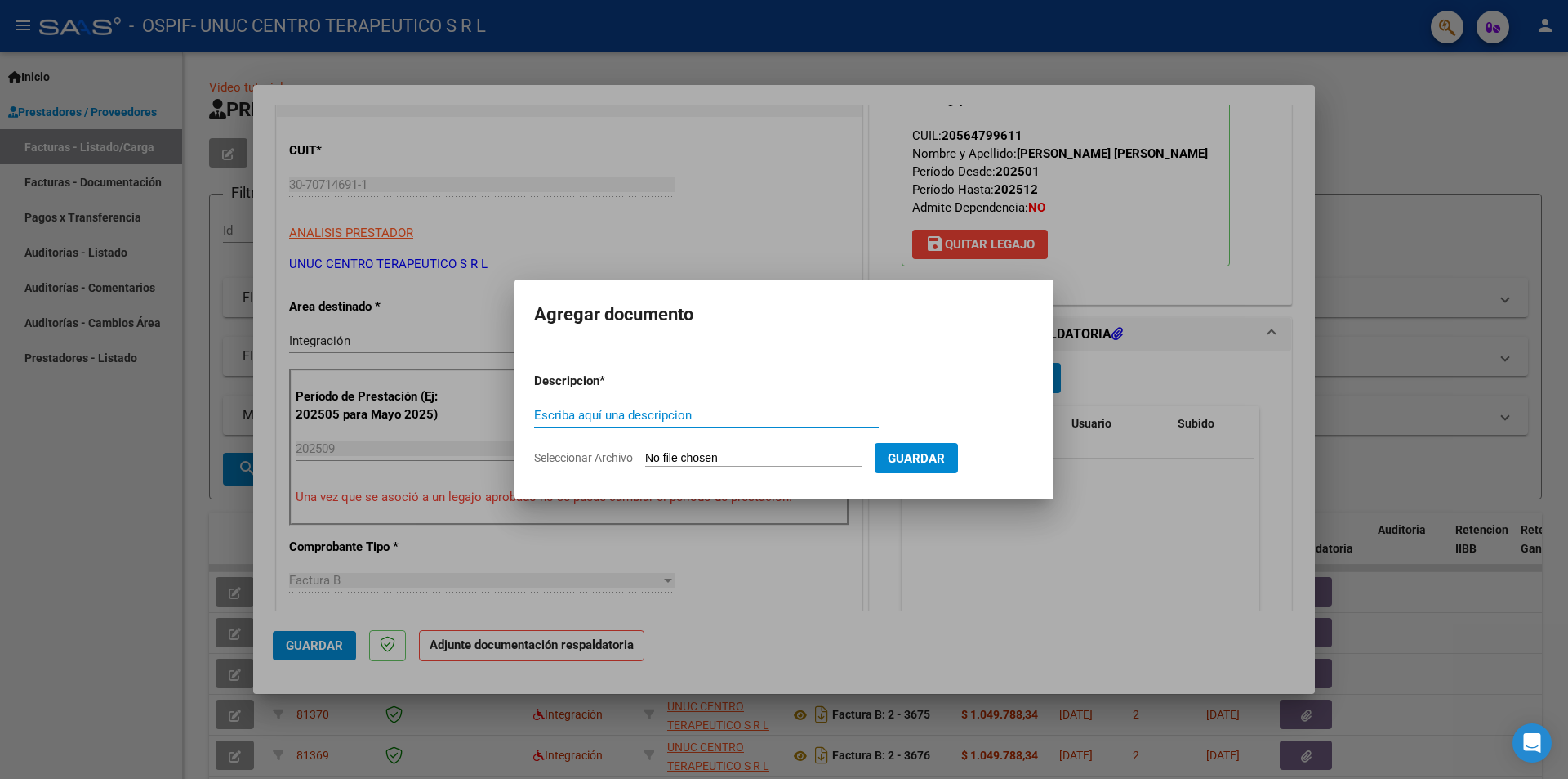
click at [668, 414] on input "Escriba aquí una descripcion" at bounding box center [707, 415] width 345 height 15
type input "INFORME"
click at [602, 456] on span "Seleccionar Archivo" at bounding box center [583, 457] width 99 height 13
click at [645, 456] on input "Seleccionar Archivo" at bounding box center [753, 459] width 216 height 16
type input "C:\fakepath\Informe general septiembre 2025.pdf"
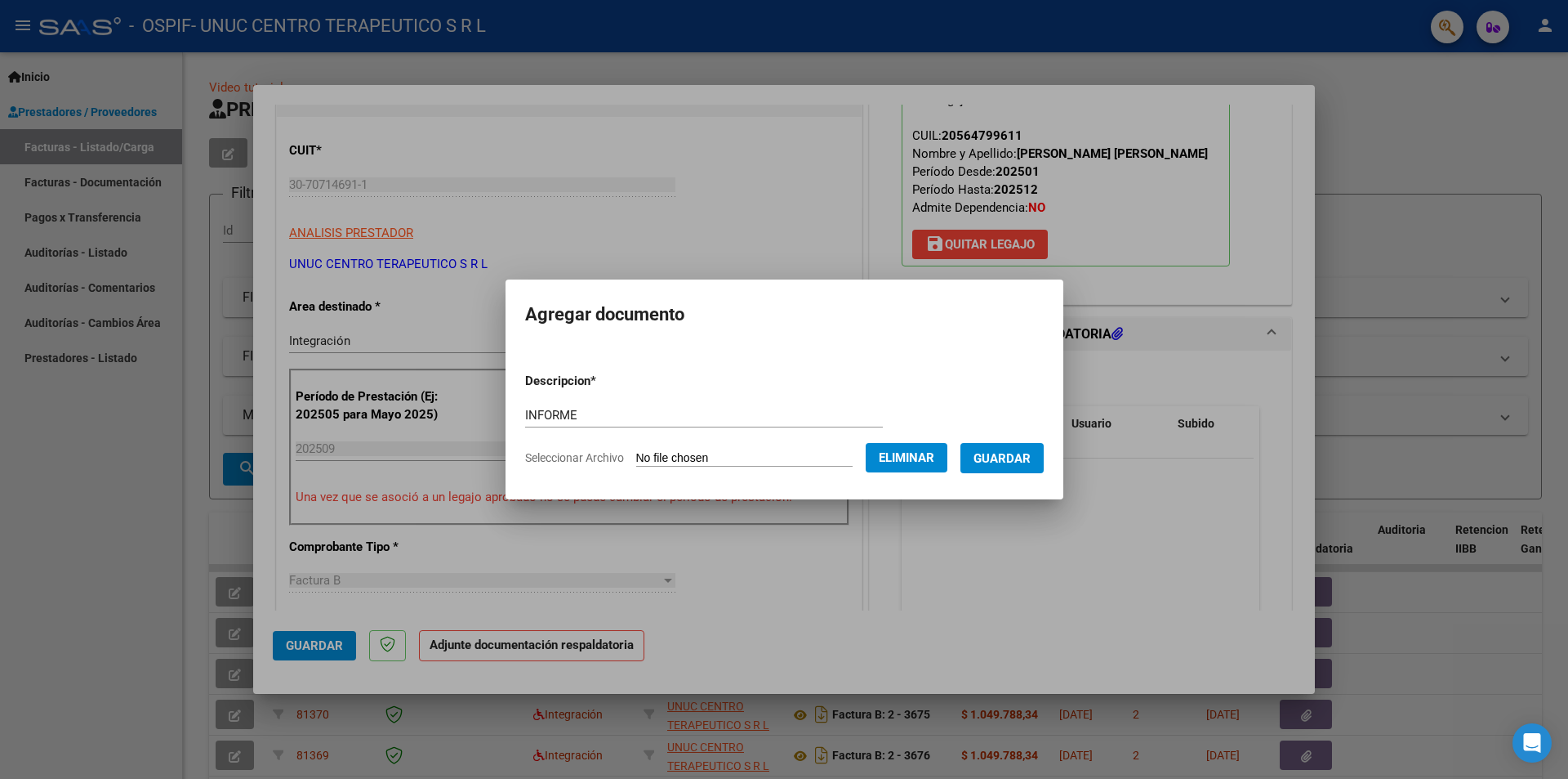
click at [1005, 464] on span "Guardar" at bounding box center [1001, 458] width 57 height 15
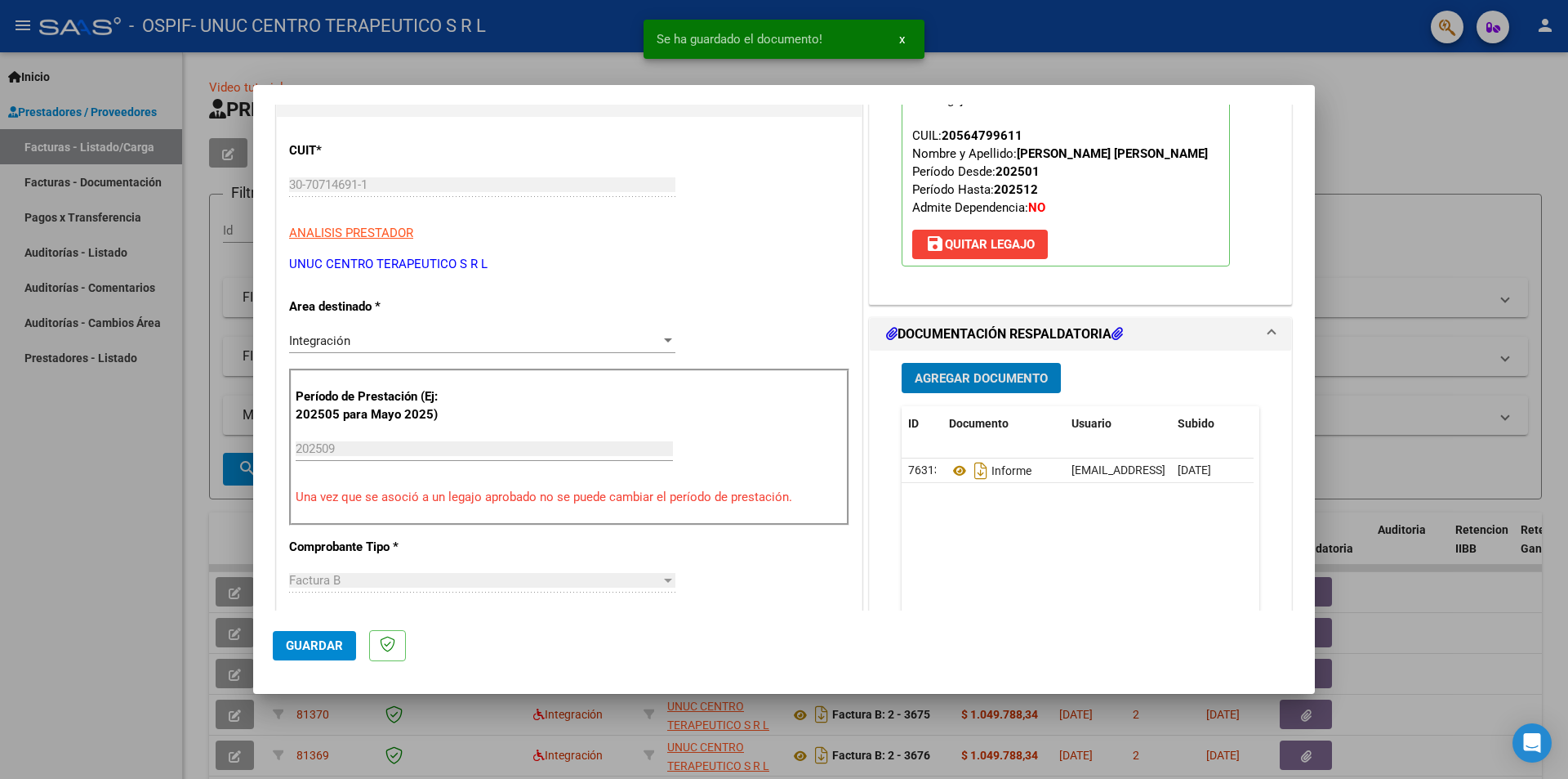
click at [982, 386] on span "Agregar Documento" at bounding box center [981, 378] width 133 height 15
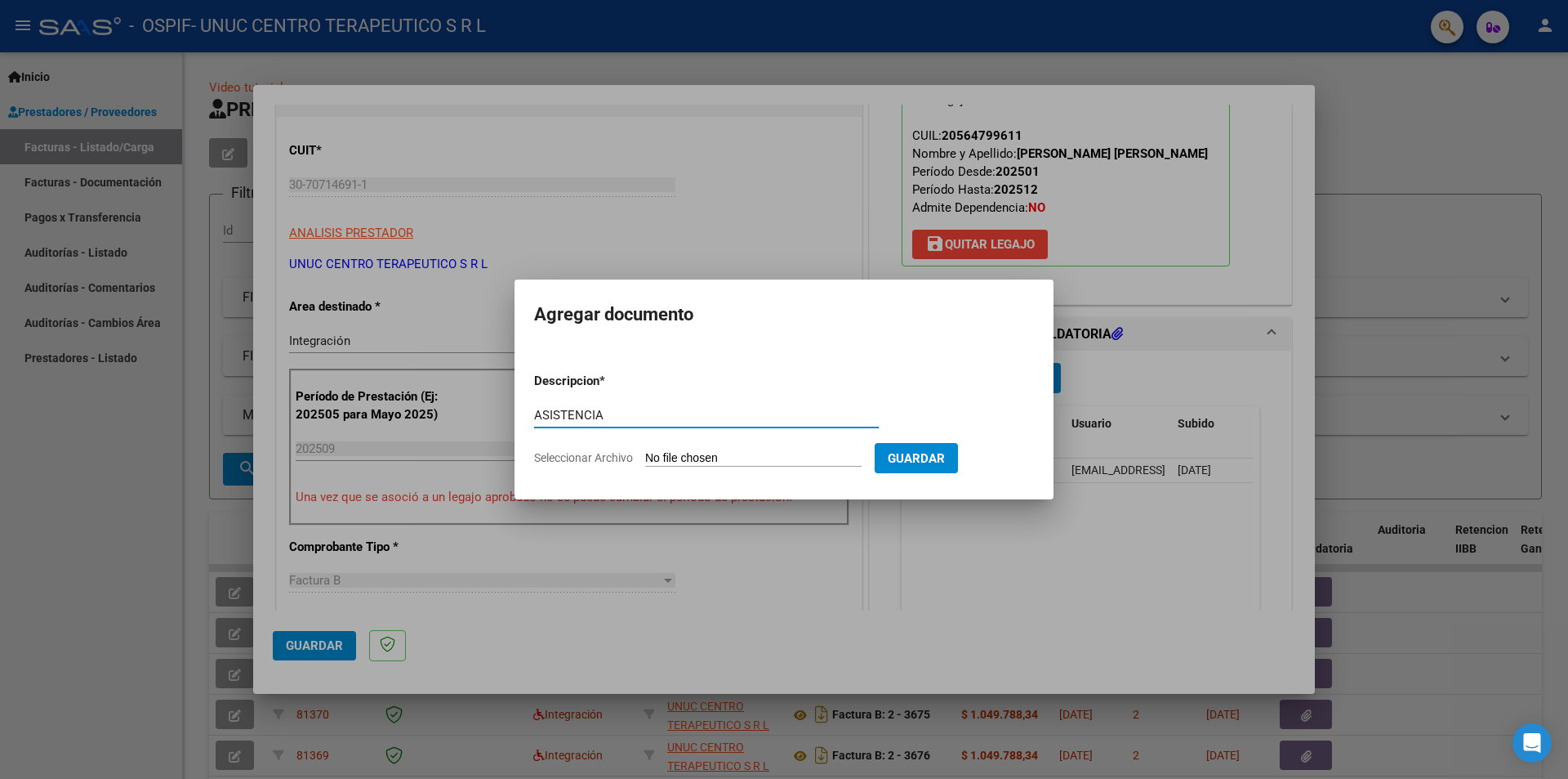
type input "ASISTENCIA"
click at [597, 458] on span "Seleccionar Archivo" at bounding box center [583, 457] width 99 height 13
click at [645, 458] on input "Seleccionar Archivo" at bounding box center [753, 459] width 216 height 16
type input "C:\fakepath\[PERSON_NAME] [DATE].pdf"
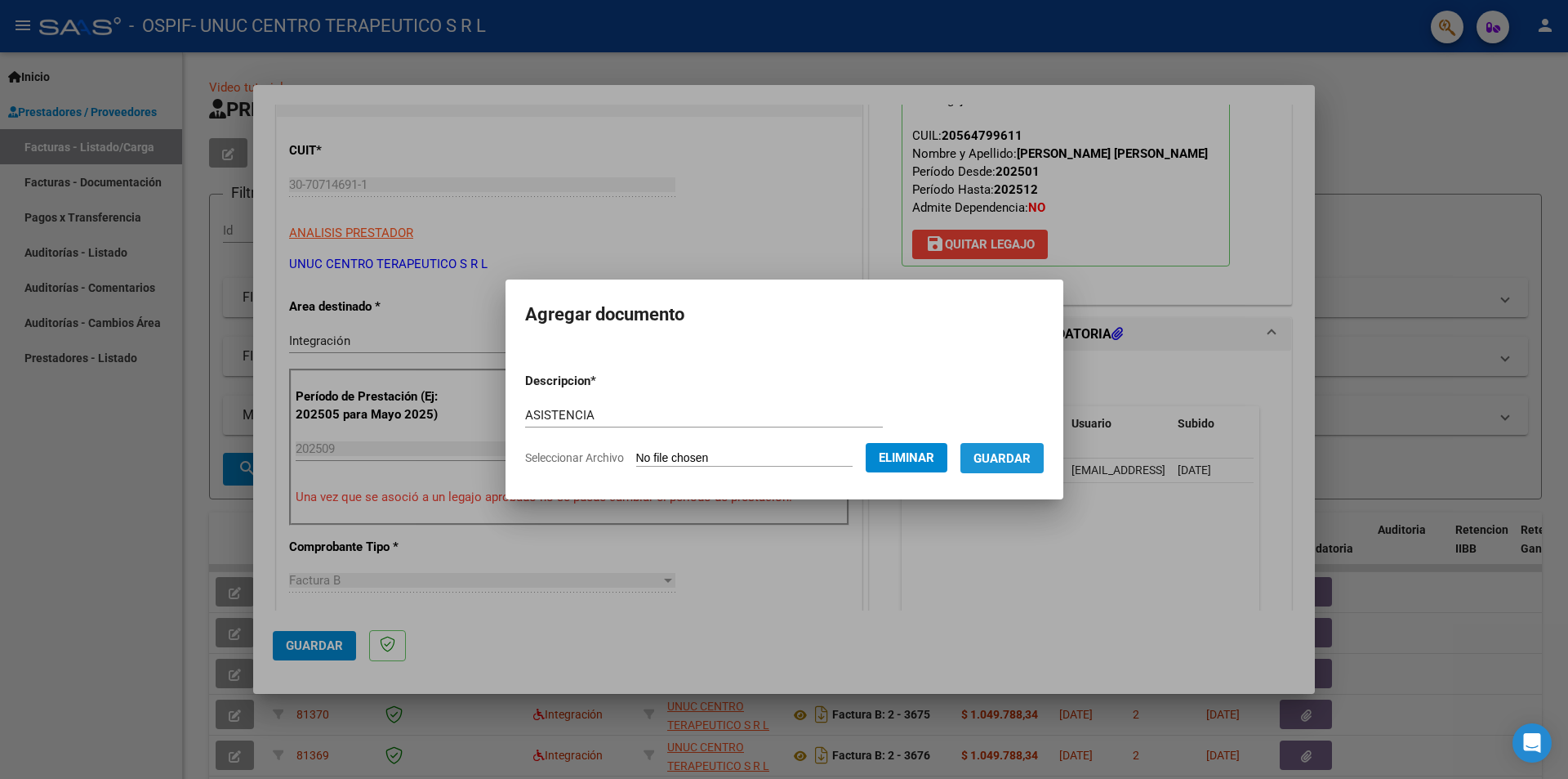
click at [1020, 457] on span "Guardar" at bounding box center [1001, 458] width 57 height 15
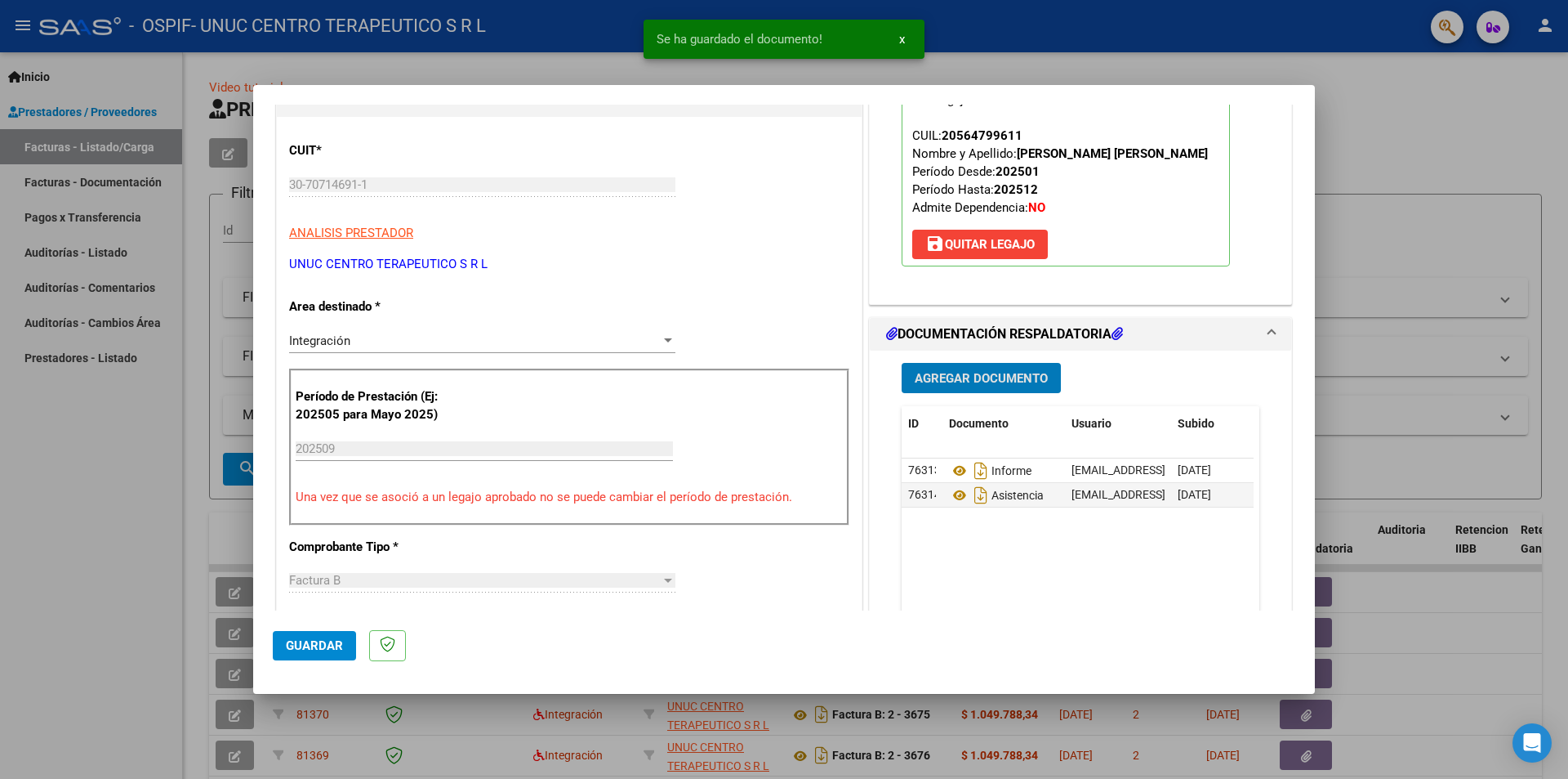
click at [993, 386] on span "Agregar Documento" at bounding box center [981, 378] width 133 height 15
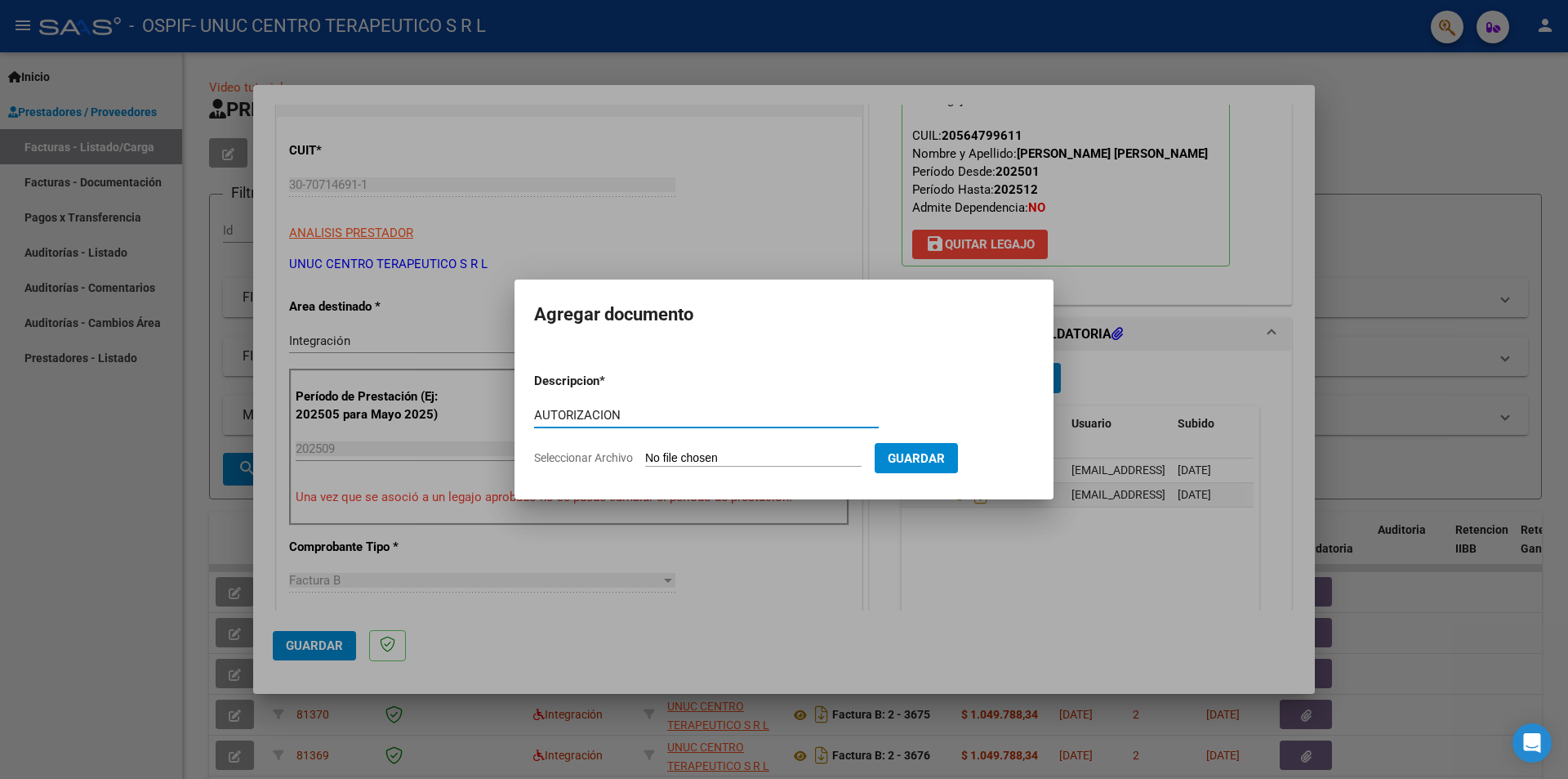
type input "AUTORIZACION"
click at [590, 459] on span "Seleccionar Archivo" at bounding box center [583, 457] width 99 height 13
click at [645, 459] on input "Seleccionar Archivo" at bounding box center [753, 459] width 216 height 16
type input "C:\fakepath\AUTORIZACION [PERSON_NAME] 2025 (1).png"
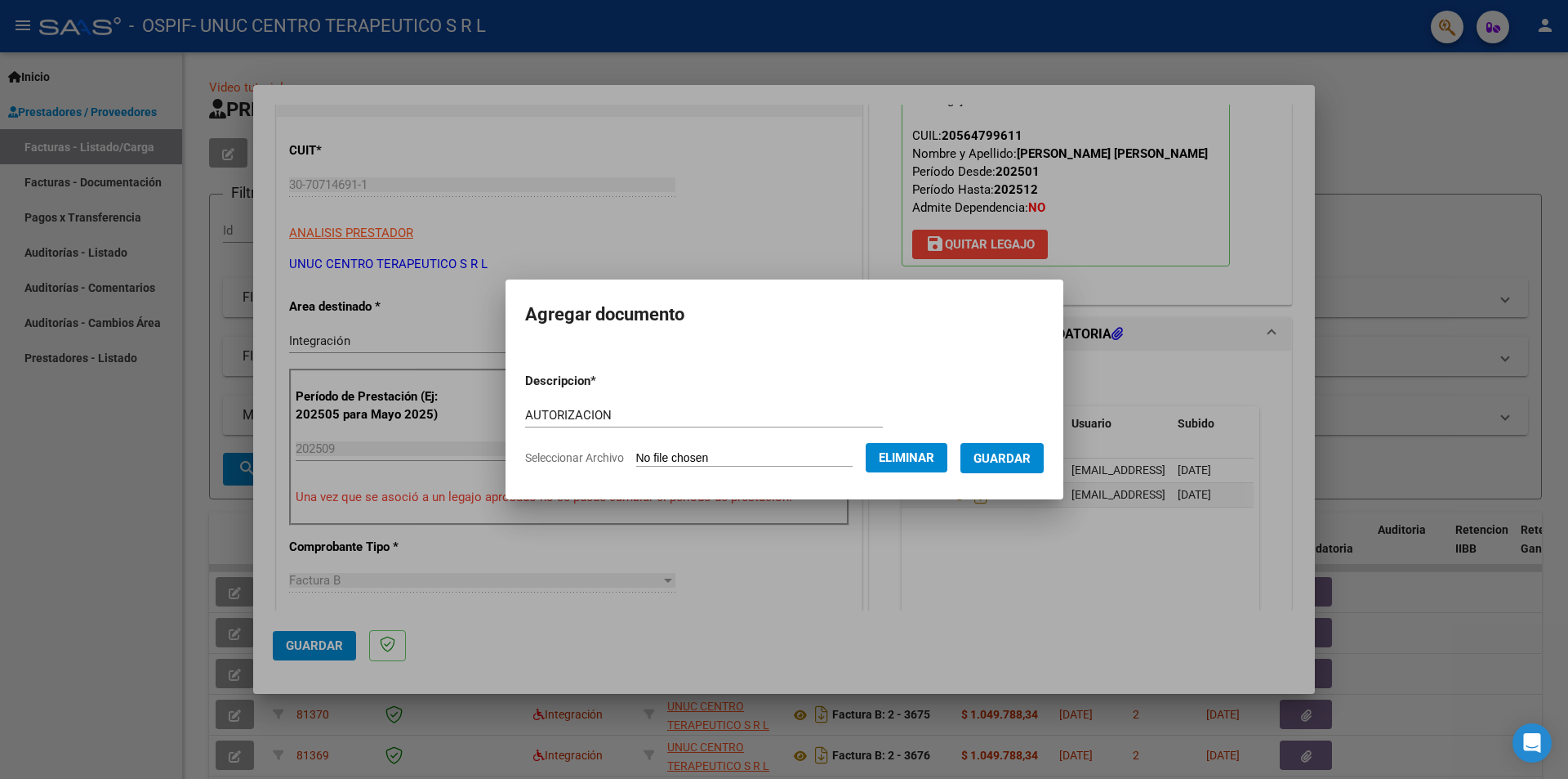
click at [999, 460] on span "Guardar" at bounding box center [1001, 458] width 57 height 15
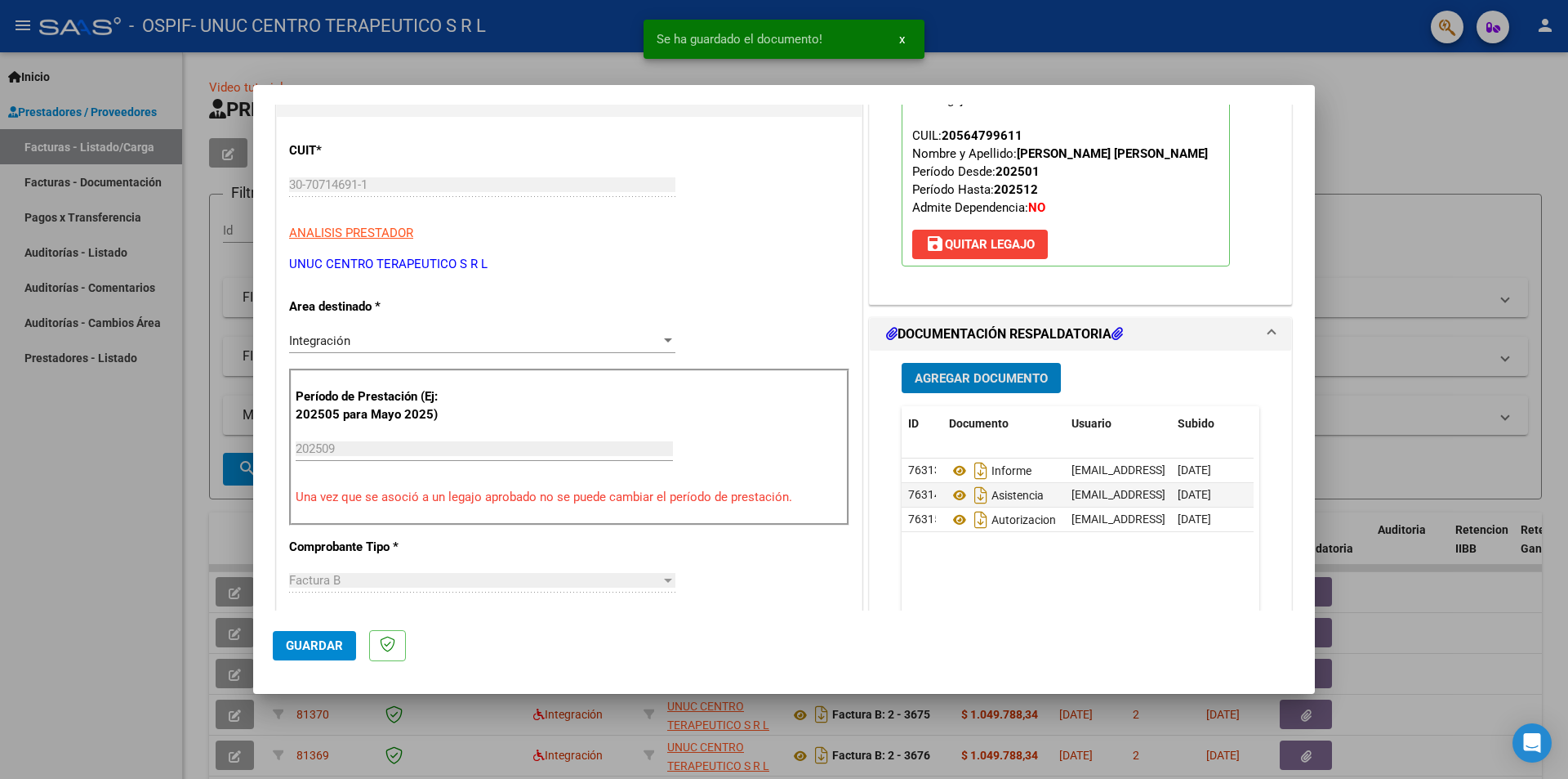
click at [310, 641] on span "Guardar" at bounding box center [314, 645] width 57 height 15
click at [41, 546] on div at bounding box center [784, 389] width 1568 height 779
type input "$ 0,00"
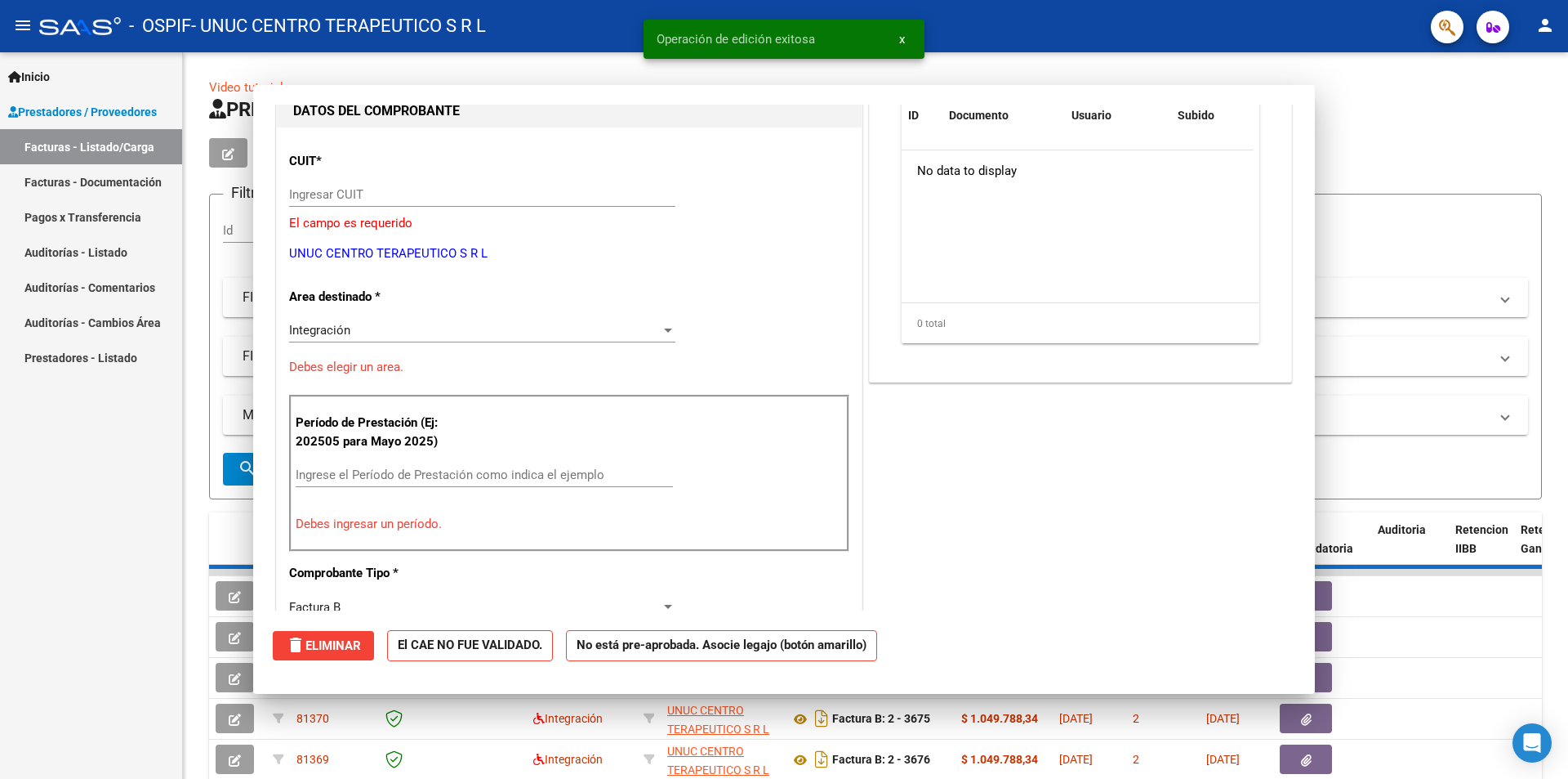
scroll to position [173, 0]
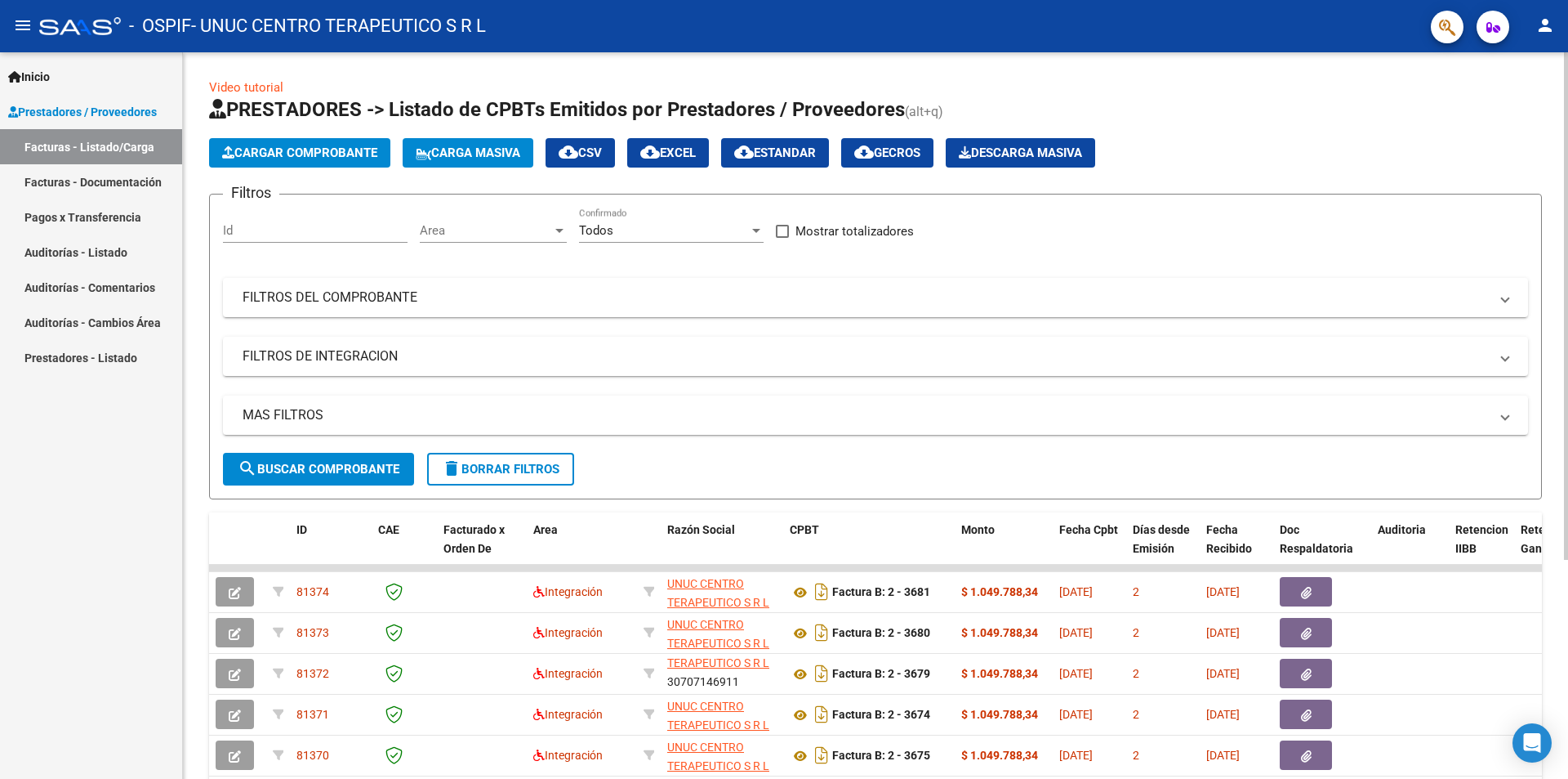
click at [335, 146] on span "Cargar Comprobante" at bounding box center [299, 152] width 155 height 15
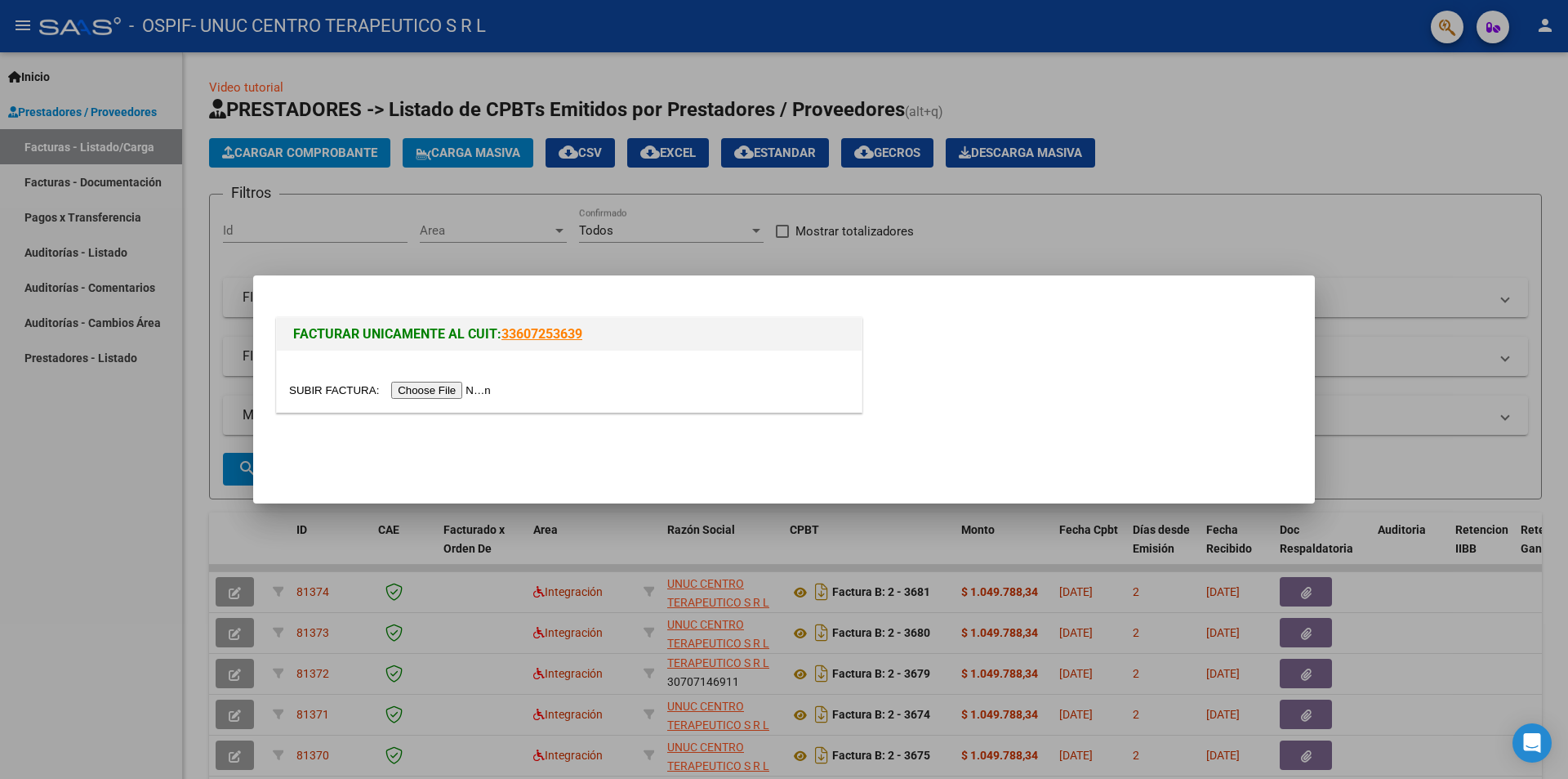
click at [443, 393] on input "file" at bounding box center [392, 389] width 207 height 17
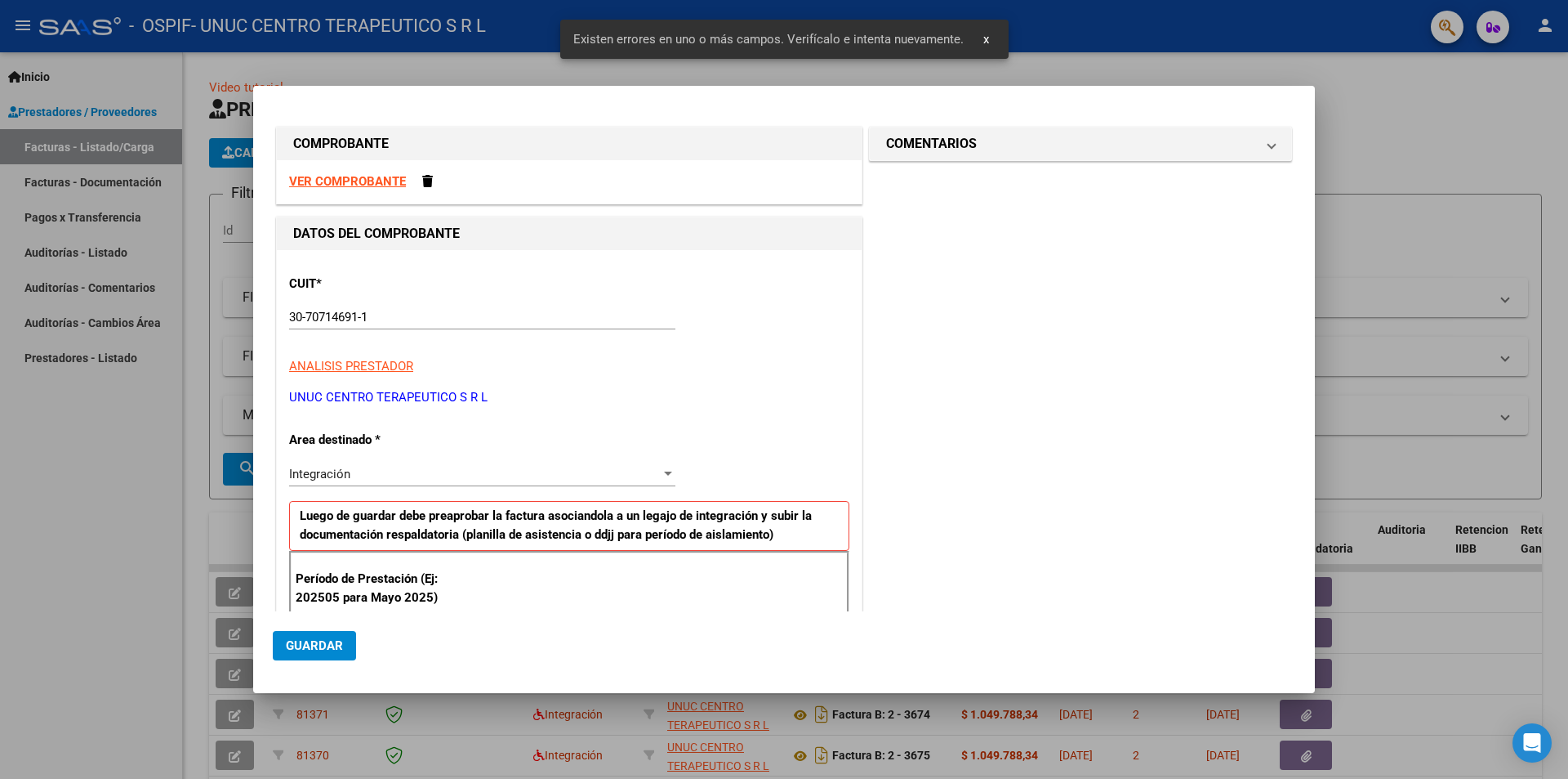
scroll to position [256, 0]
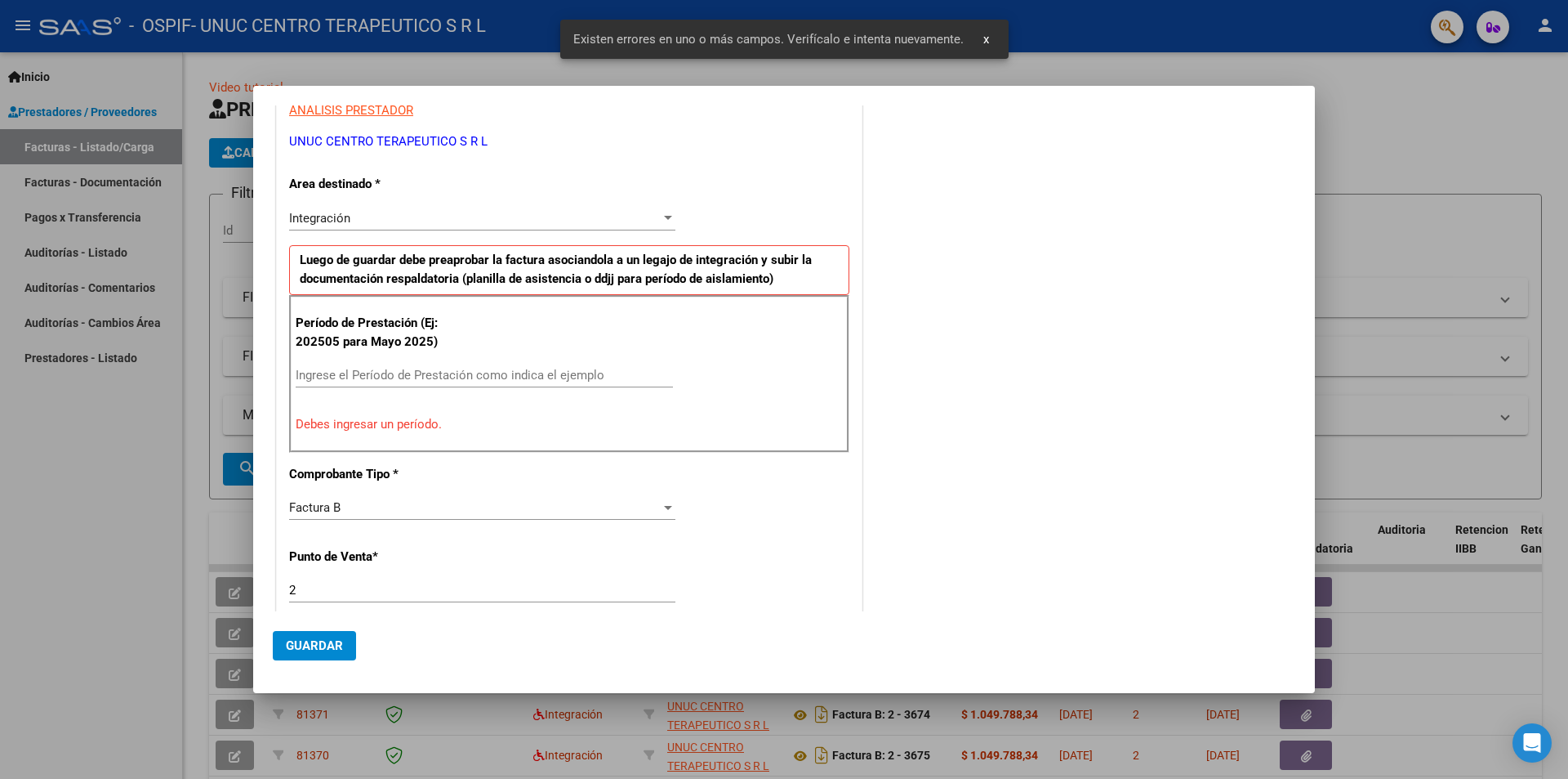
click at [374, 378] on input "Ingrese el Período de Prestación como indica el ejemplo" at bounding box center [484, 375] width 377 height 15
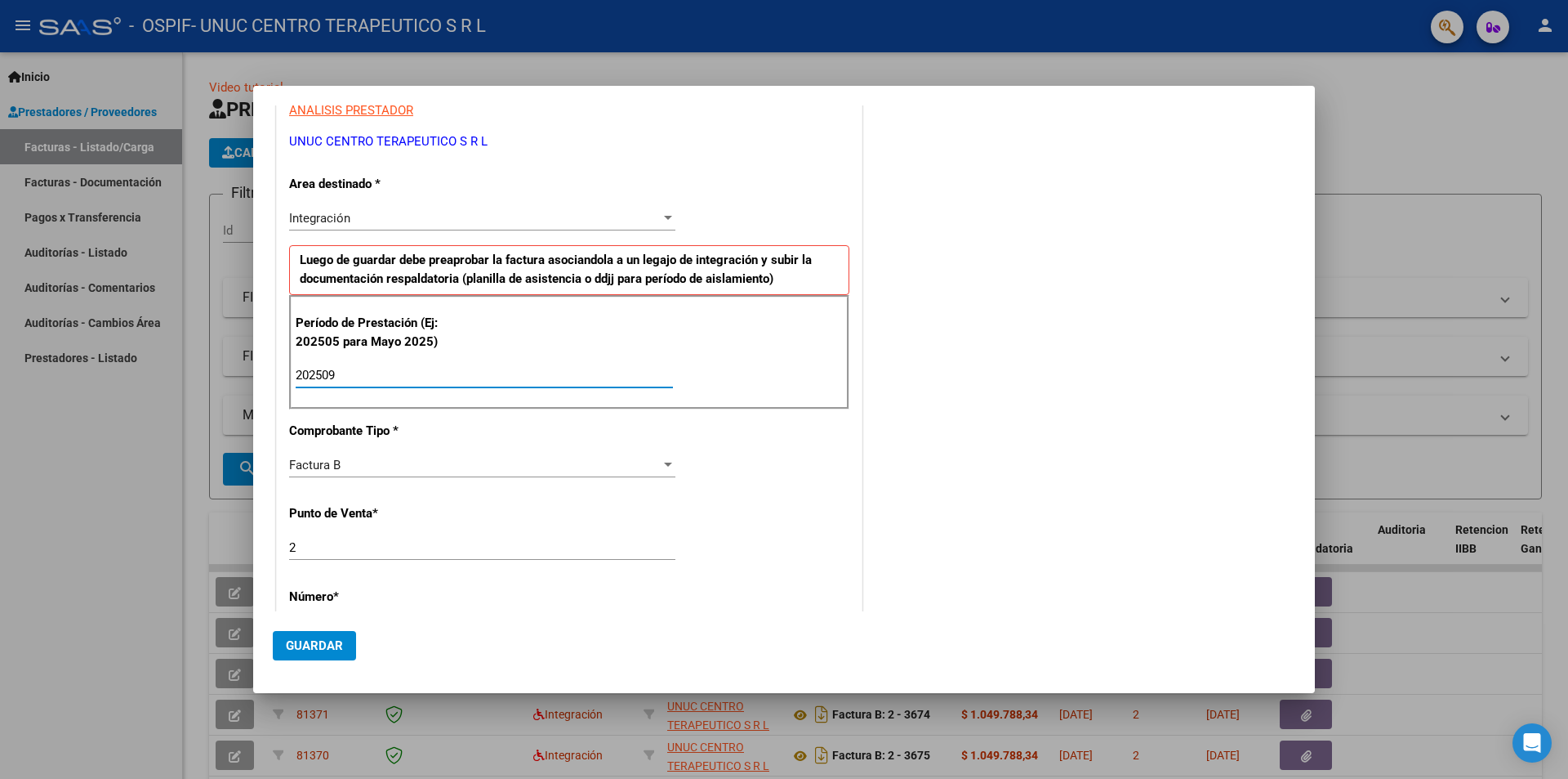
type input "202509"
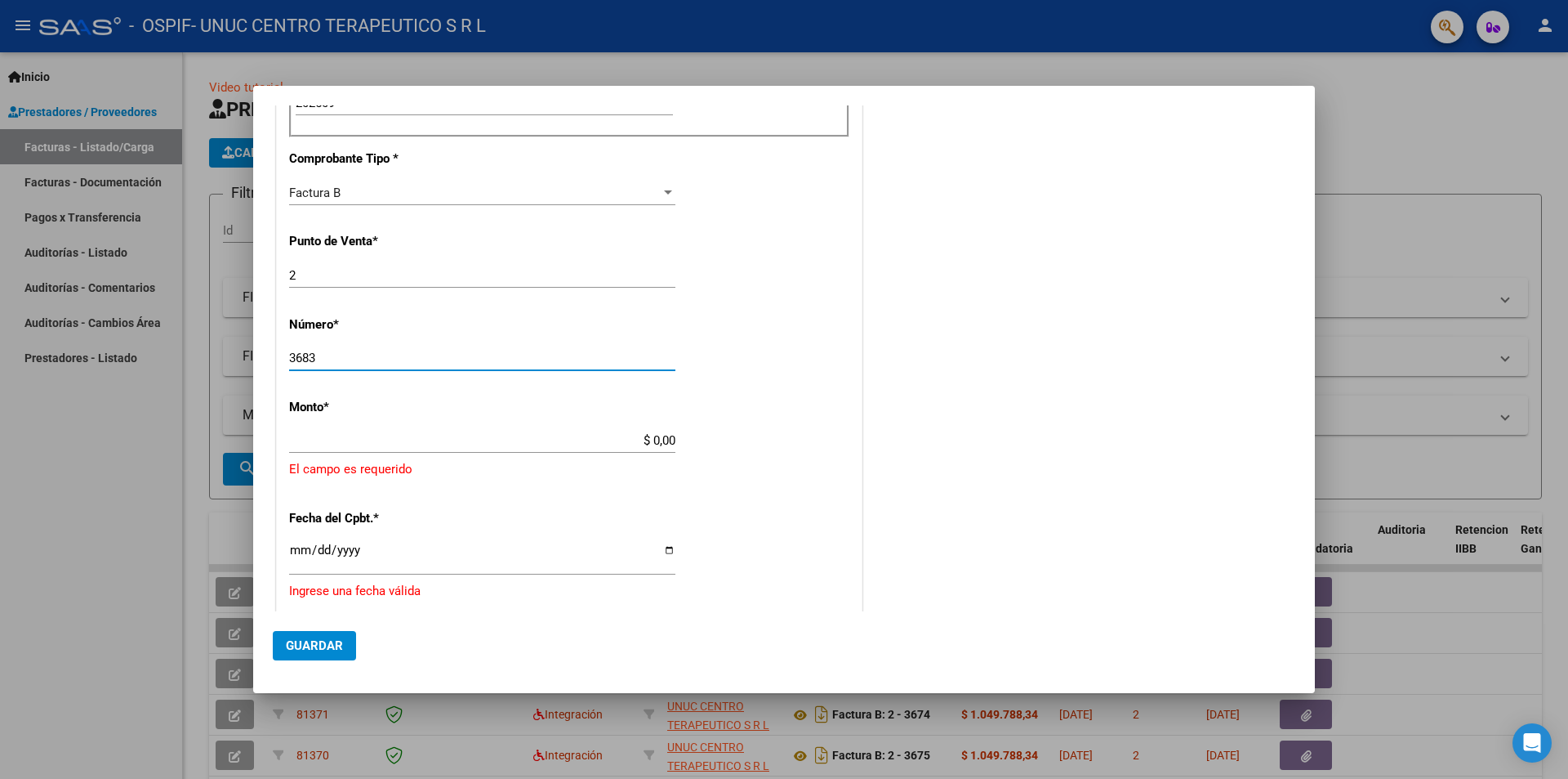
type input "3683"
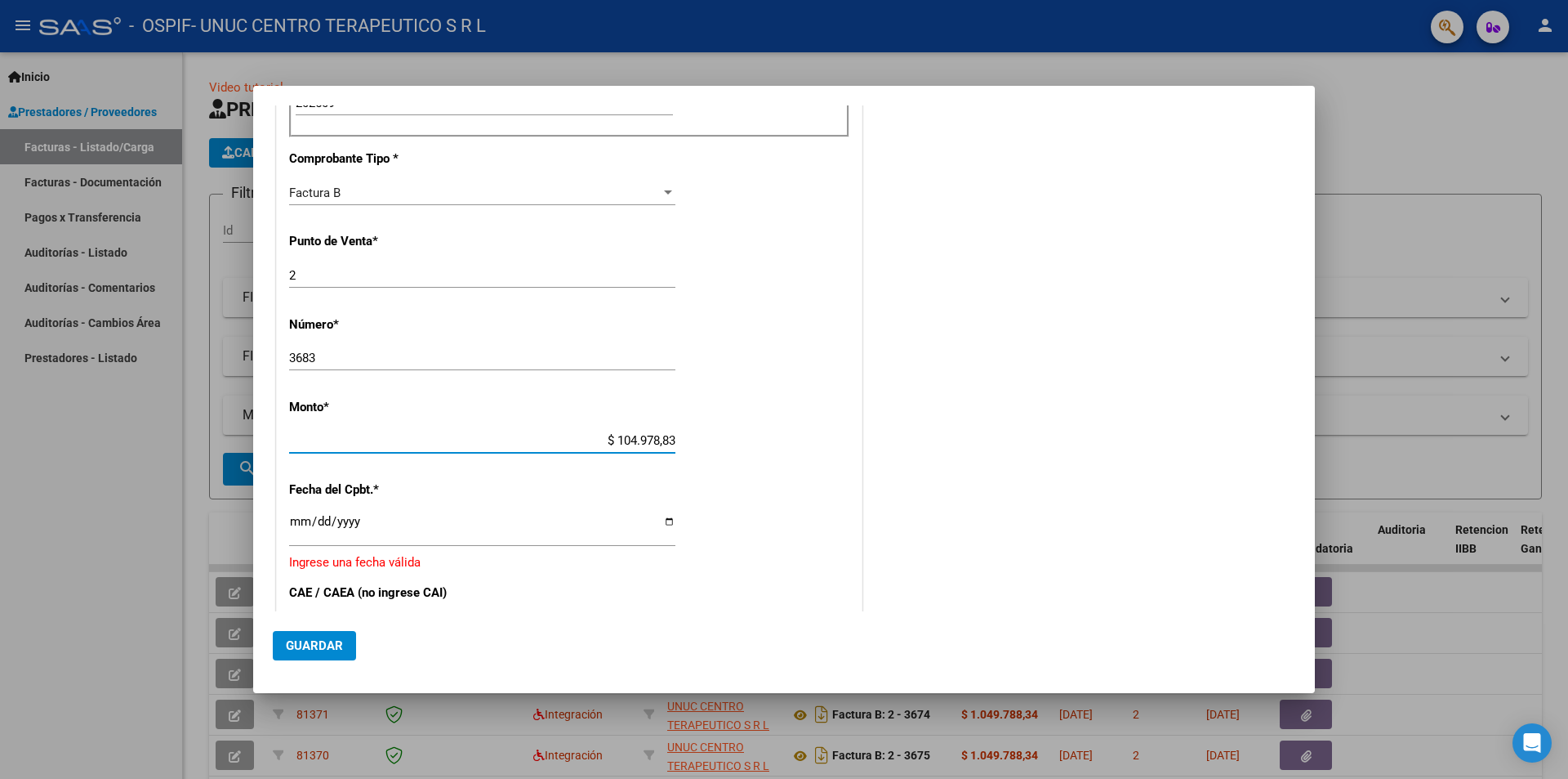
type input "$ 1.049.788,34"
click at [662, 525] on input "Ingresar la fecha" at bounding box center [482, 528] width 386 height 26
type input "[DATE]"
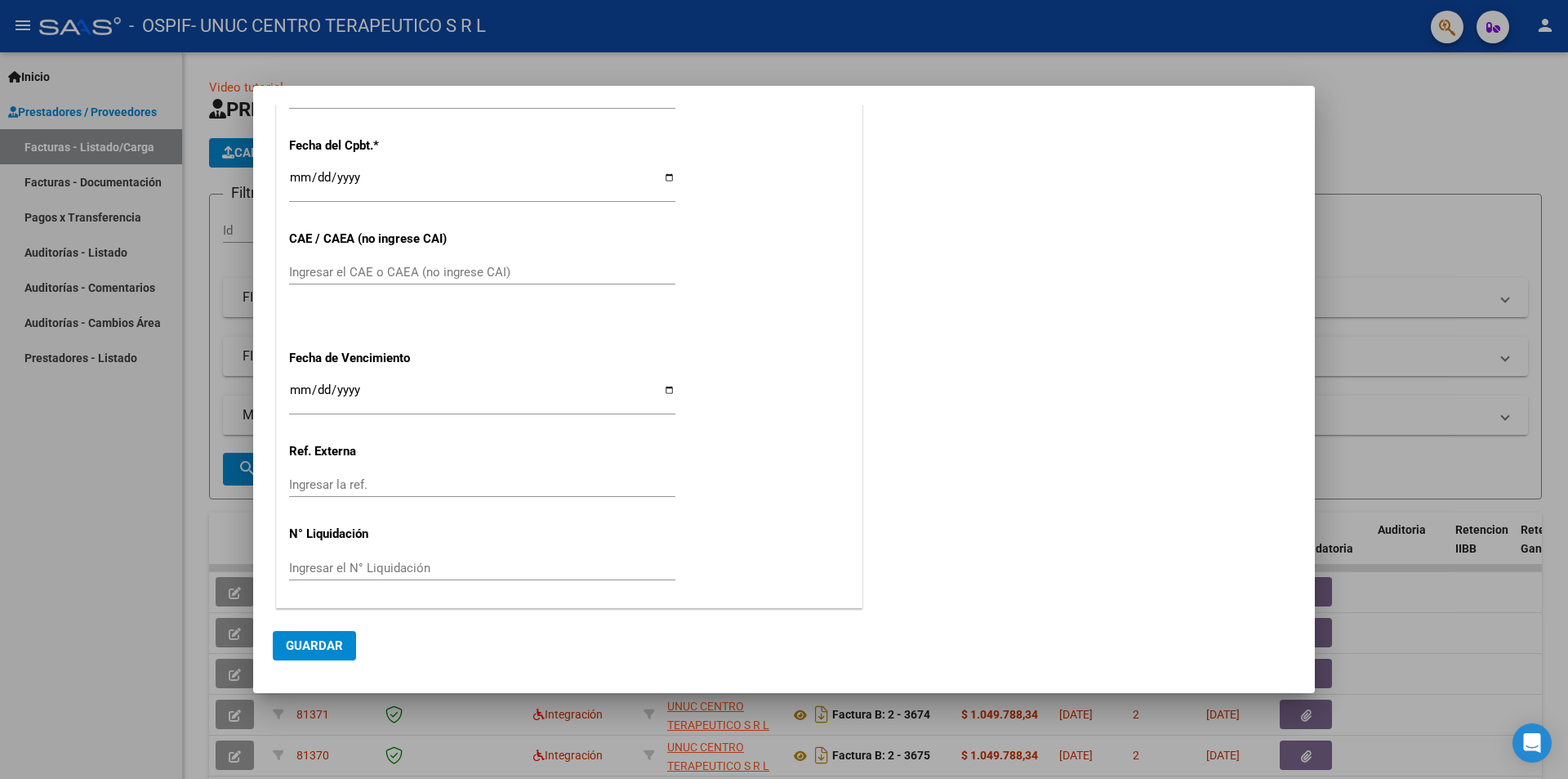
click at [429, 267] on input "Ingresar el CAE o CAEA (no ingrese CAI)" at bounding box center [482, 272] width 386 height 15
paste input "75401804311633"
type input "75401804311633"
click at [666, 390] on input "Ingresar la fecha" at bounding box center [482, 396] width 386 height 26
type input "[DATE]"
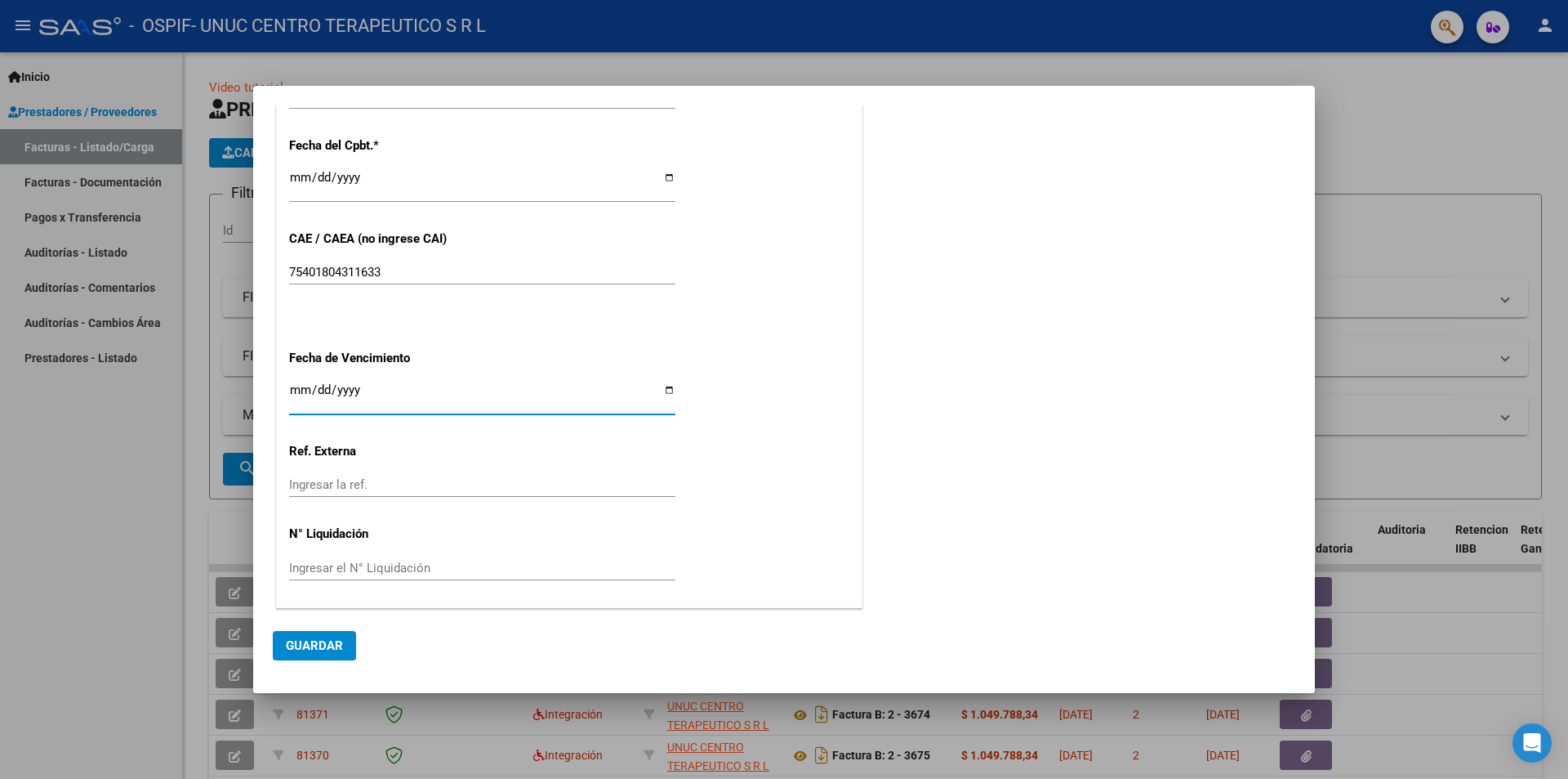
click at [332, 644] on span "Guardar" at bounding box center [314, 645] width 57 height 15
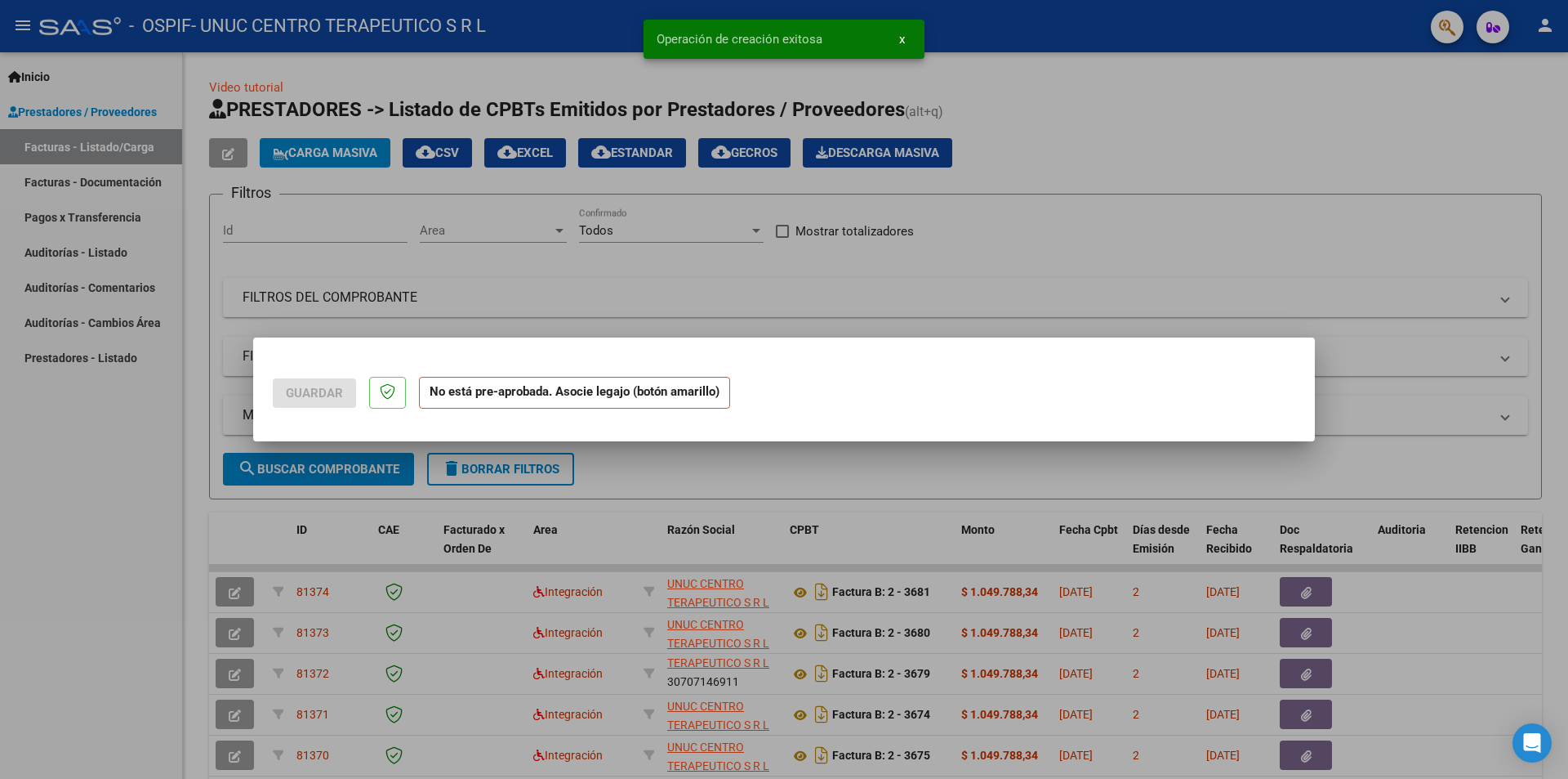
scroll to position [0, 0]
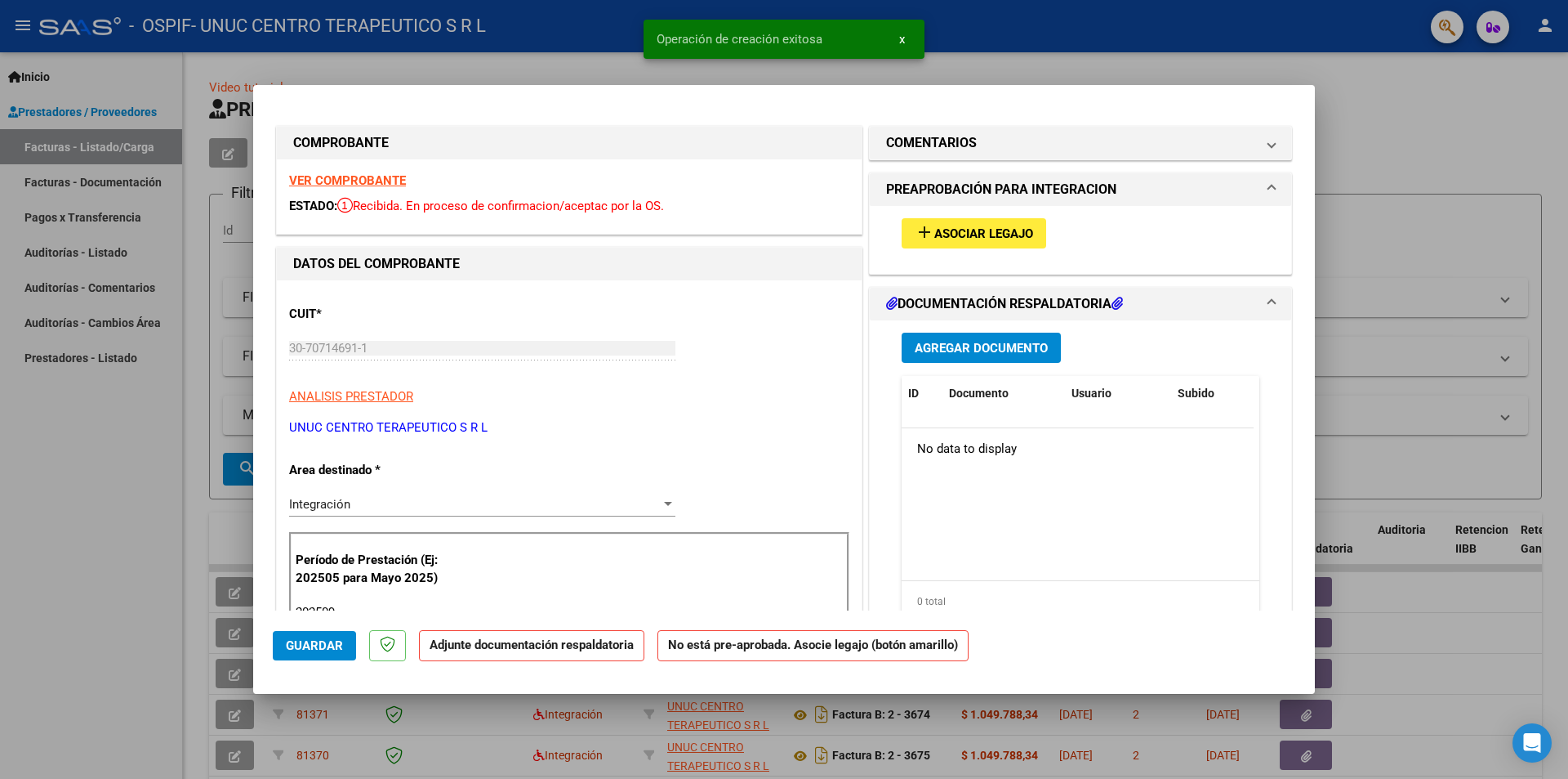
click at [993, 230] on span "Asociar Legajo" at bounding box center [984, 233] width 99 height 15
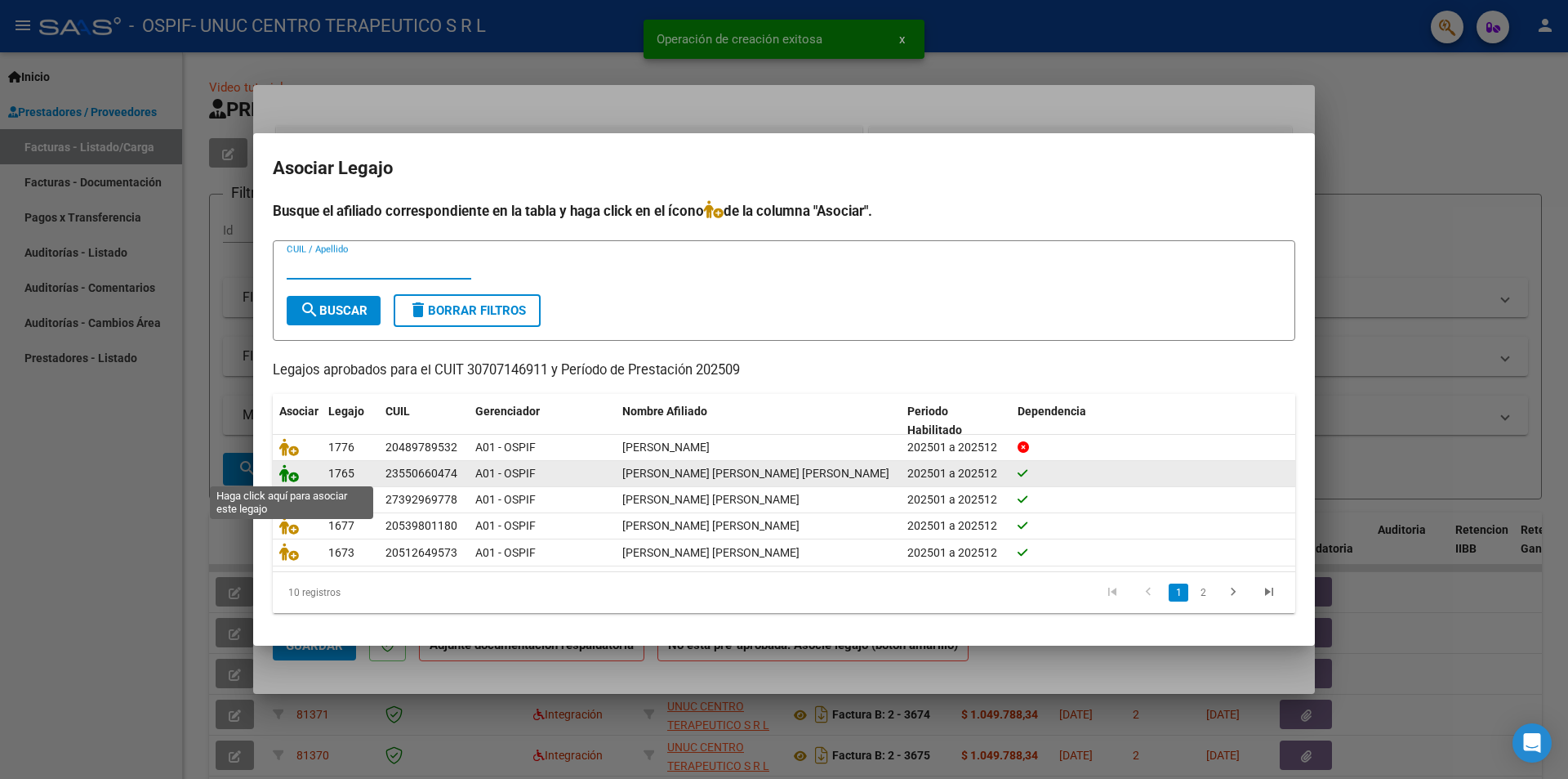
click at [282, 467] on icon at bounding box center [289, 473] width 19 height 18
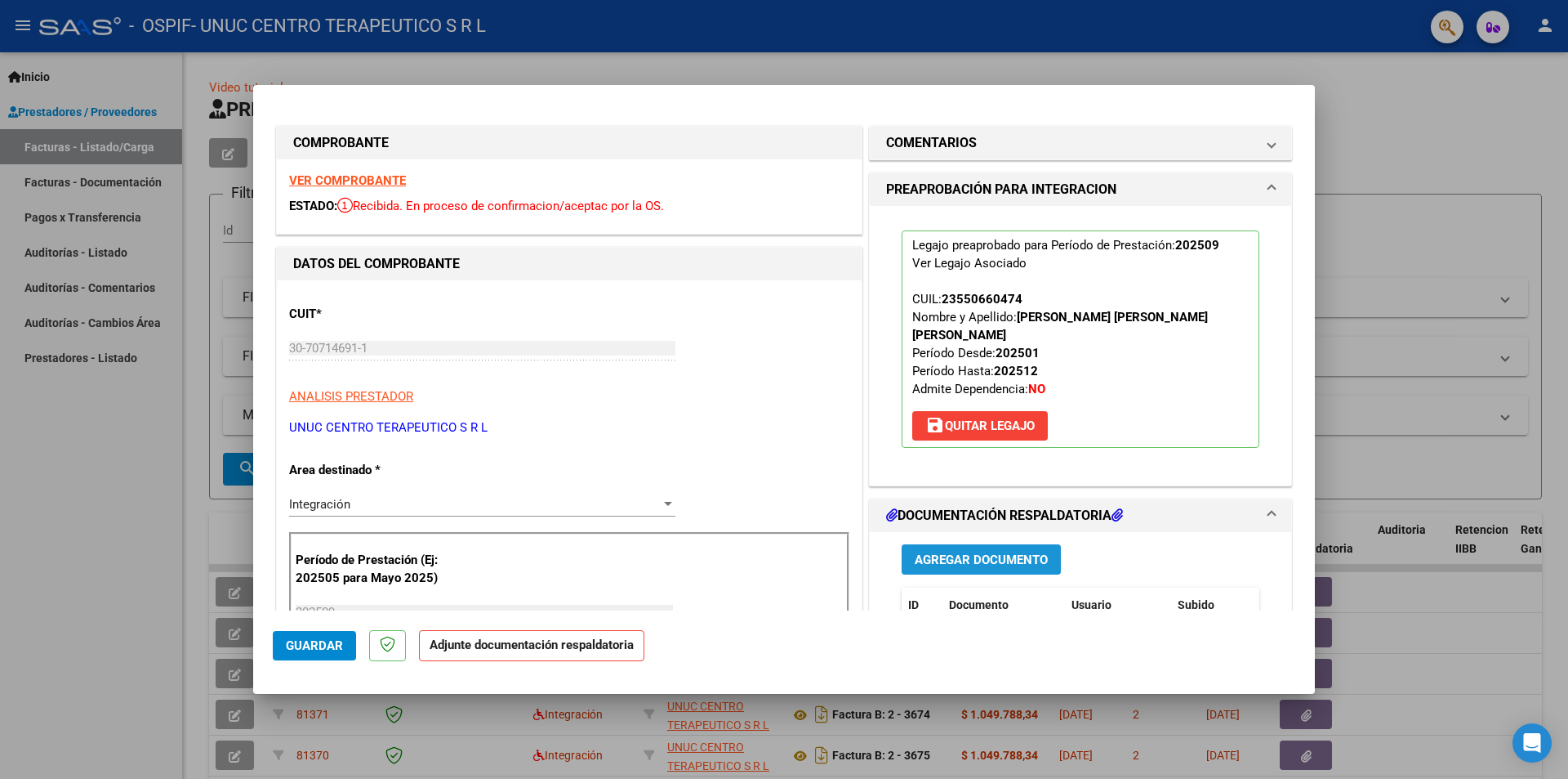
click at [969, 552] on span "Agregar Documento" at bounding box center [981, 559] width 133 height 15
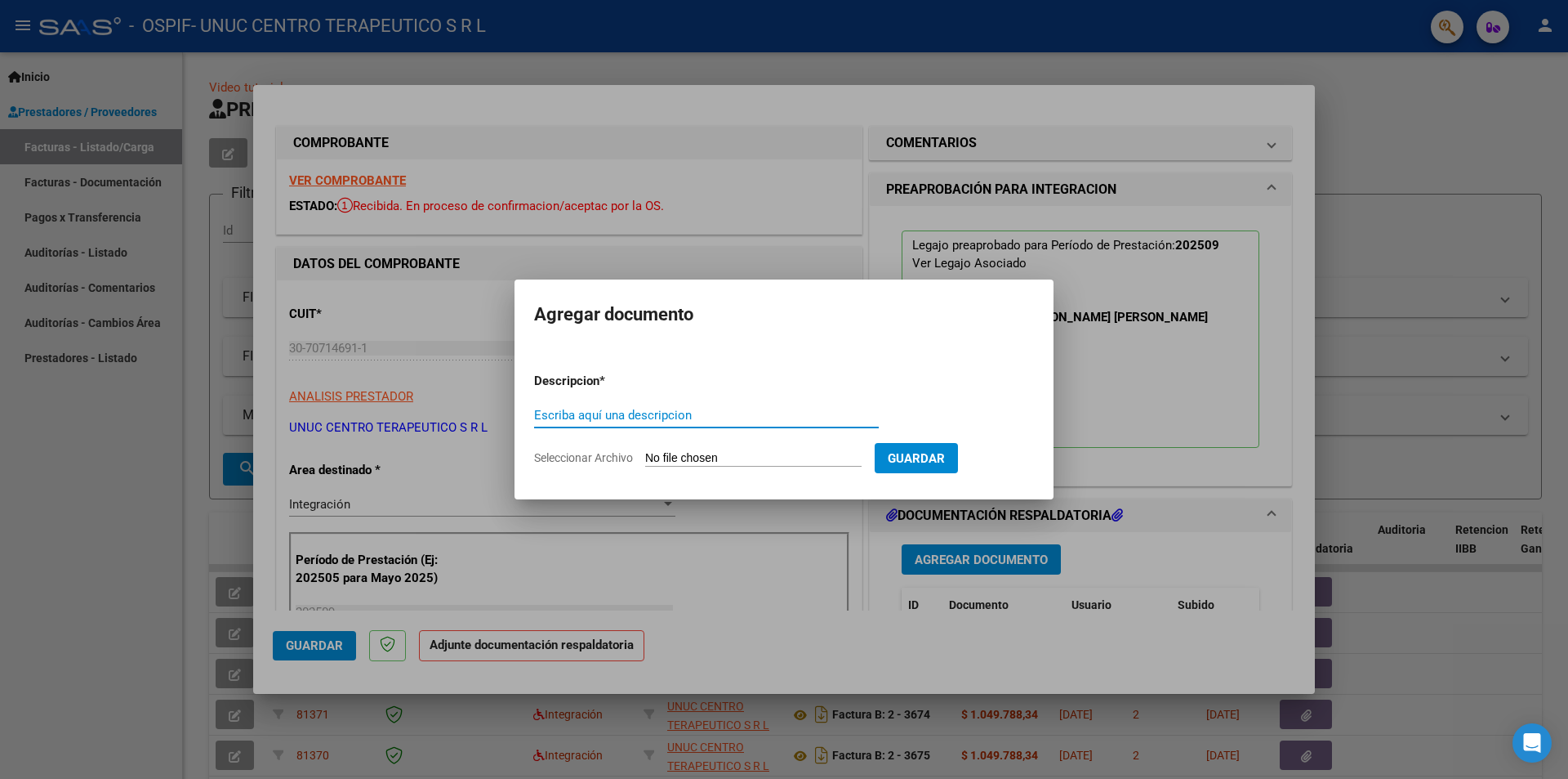
click at [753, 414] on input "Escriba aquí una descripcion" at bounding box center [707, 415] width 345 height 15
type input "INFORME"
click at [551, 459] on span "Seleccionar Archivo" at bounding box center [583, 457] width 99 height 13
click at [645, 459] on input "Seleccionar Archivo" at bounding box center [753, 459] width 216 height 16
type input "C:\fakepath\Informe general septiembre 2025.pdf"
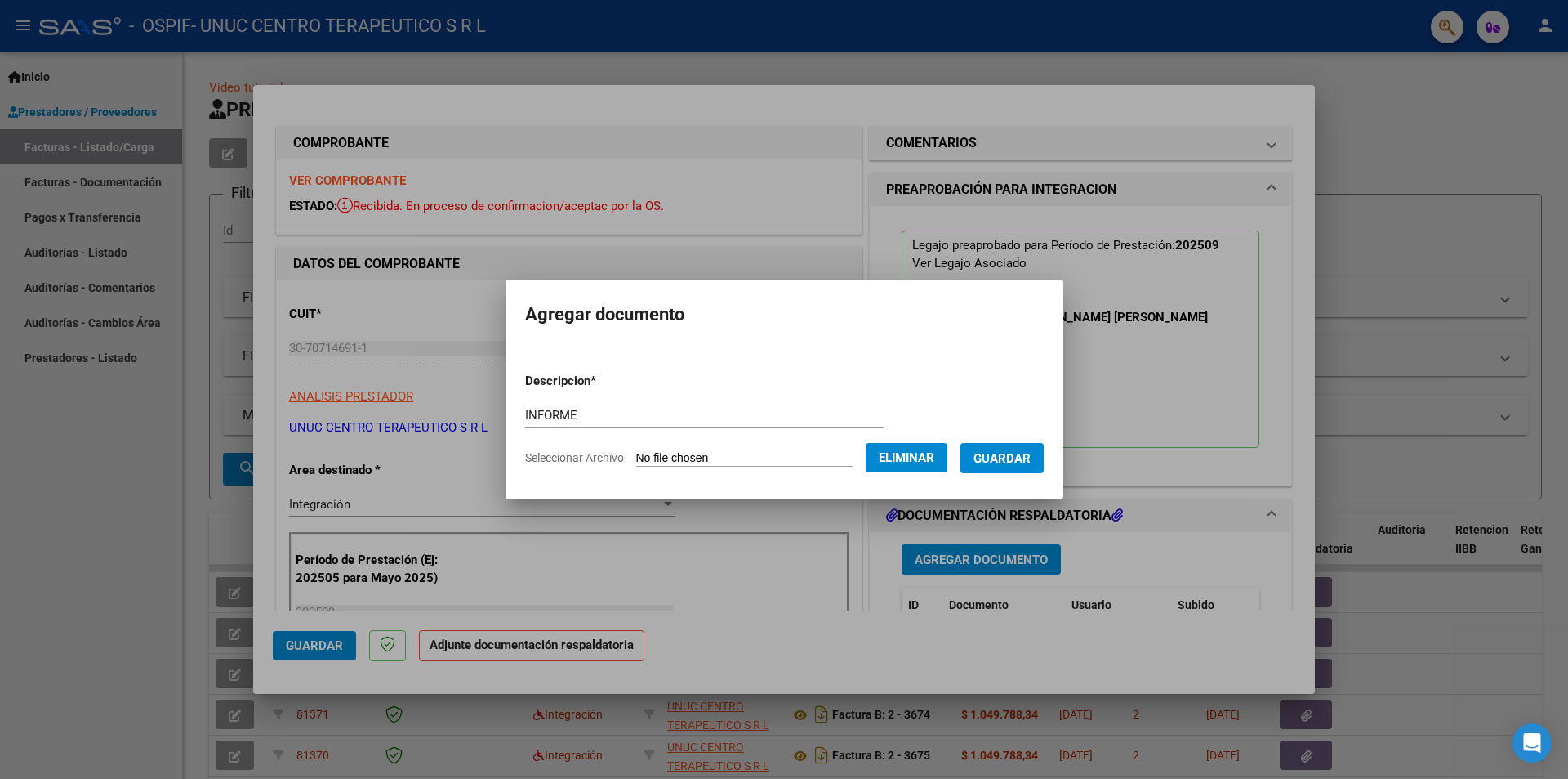
click at [1016, 459] on span "Guardar" at bounding box center [1001, 458] width 57 height 15
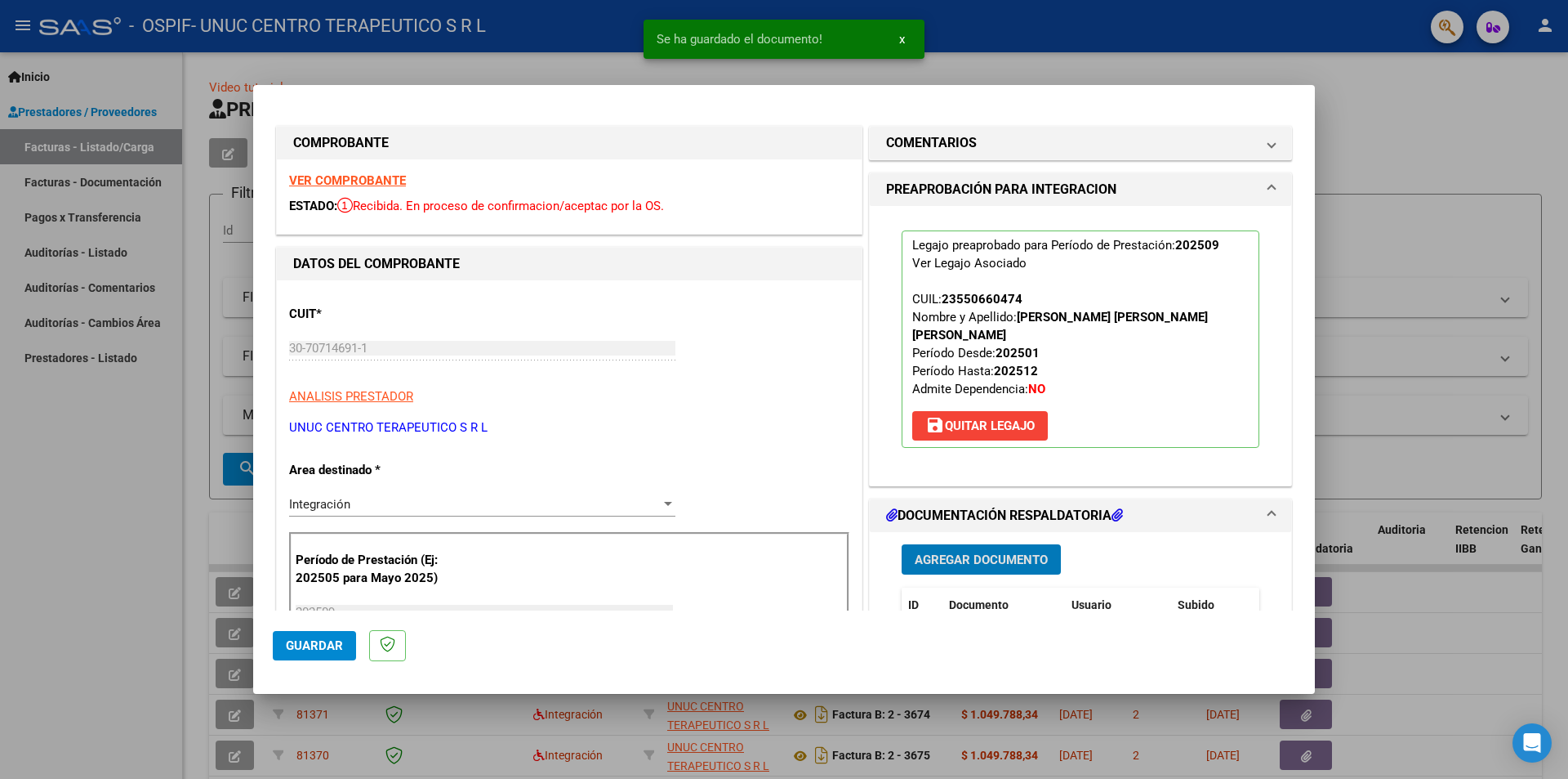
click at [998, 552] on span "Agregar Documento" at bounding box center [981, 559] width 133 height 15
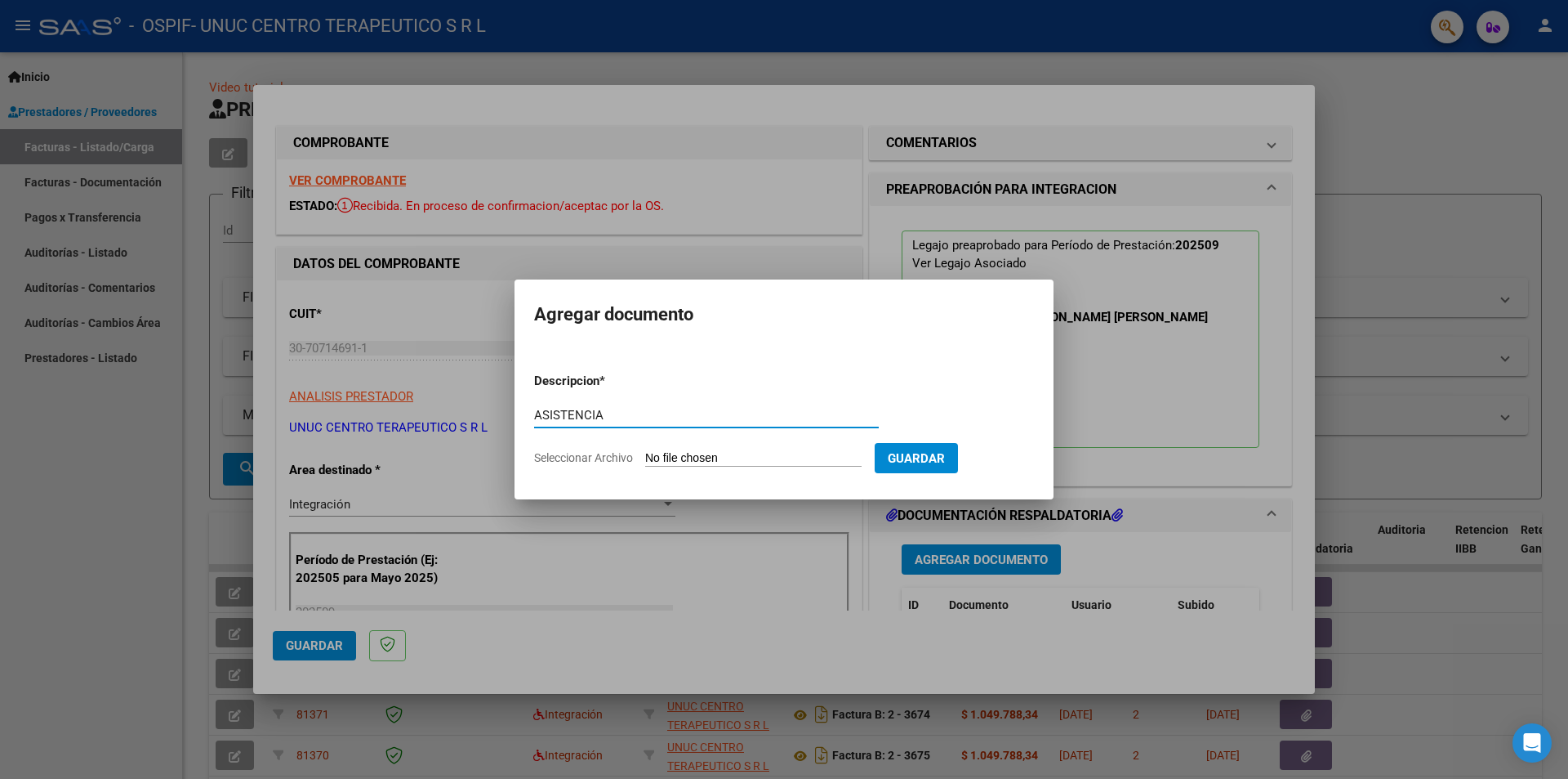
type input "ASISTENCIA"
click at [575, 458] on span "Seleccionar Archivo" at bounding box center [583, 457] width 99 height 13
click at [645, 458] on input "Seleccionar Archivo" at bounding box center [753, 459] width 216 height 16
type input "C:\fakepath\[PERSON_NAME] [DATE].pdf"
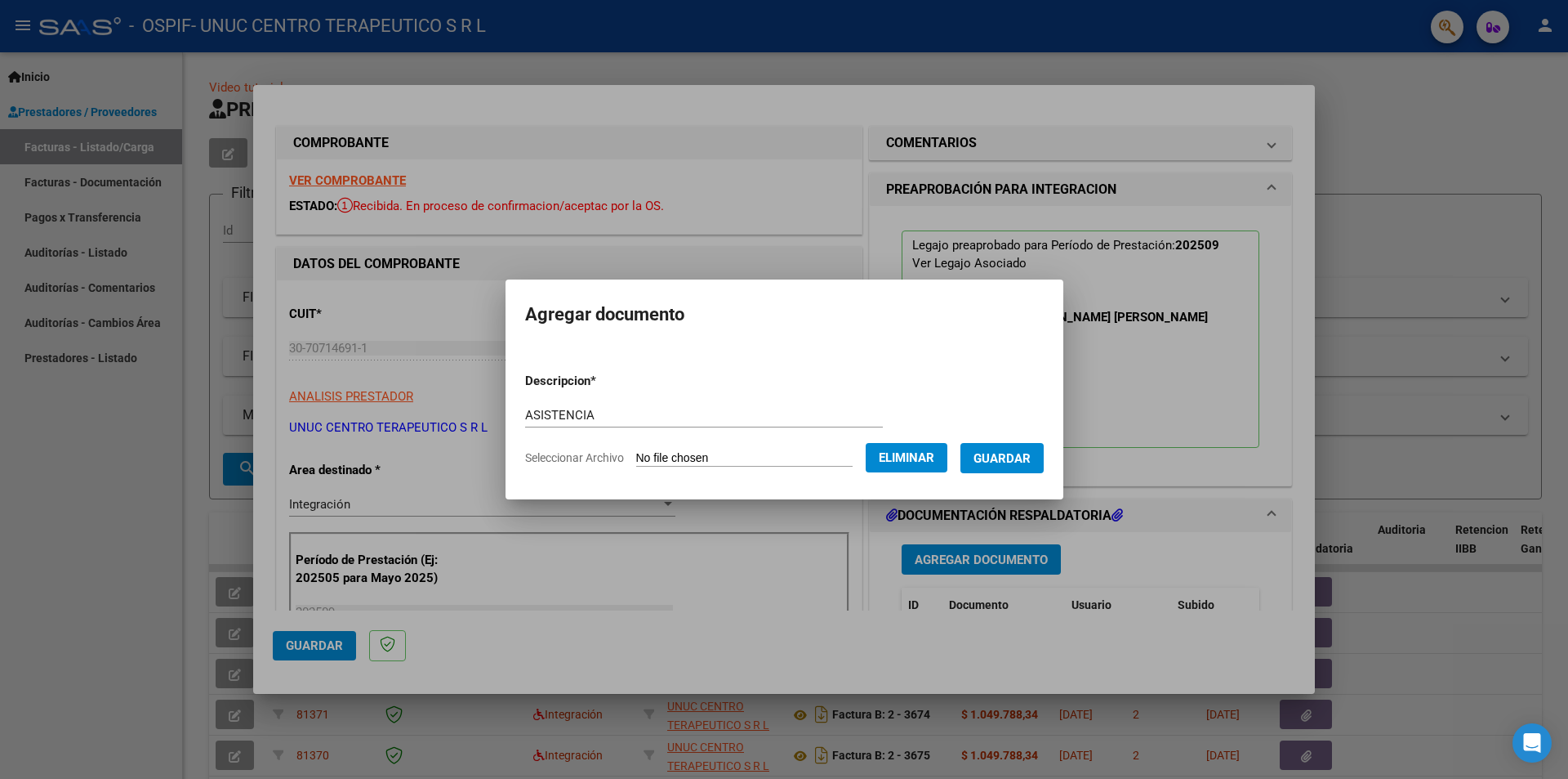
click at [1018, 453] on span "Guardar" at bounding box center [1001, 458] width 57 height 15
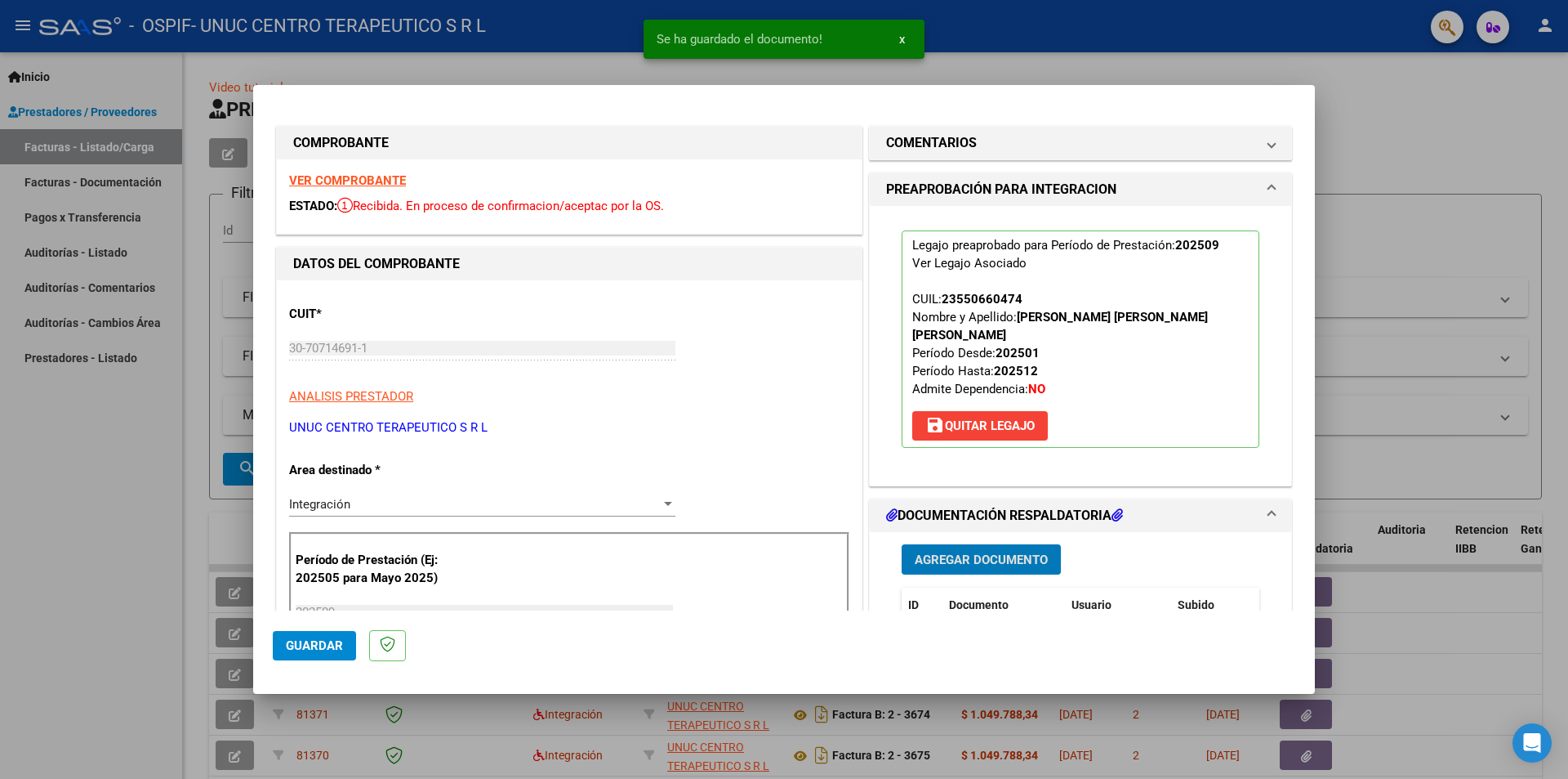
click at [999, 552] on span "Agregar Documento" at bounding box center [981, 559] width 133 height 15
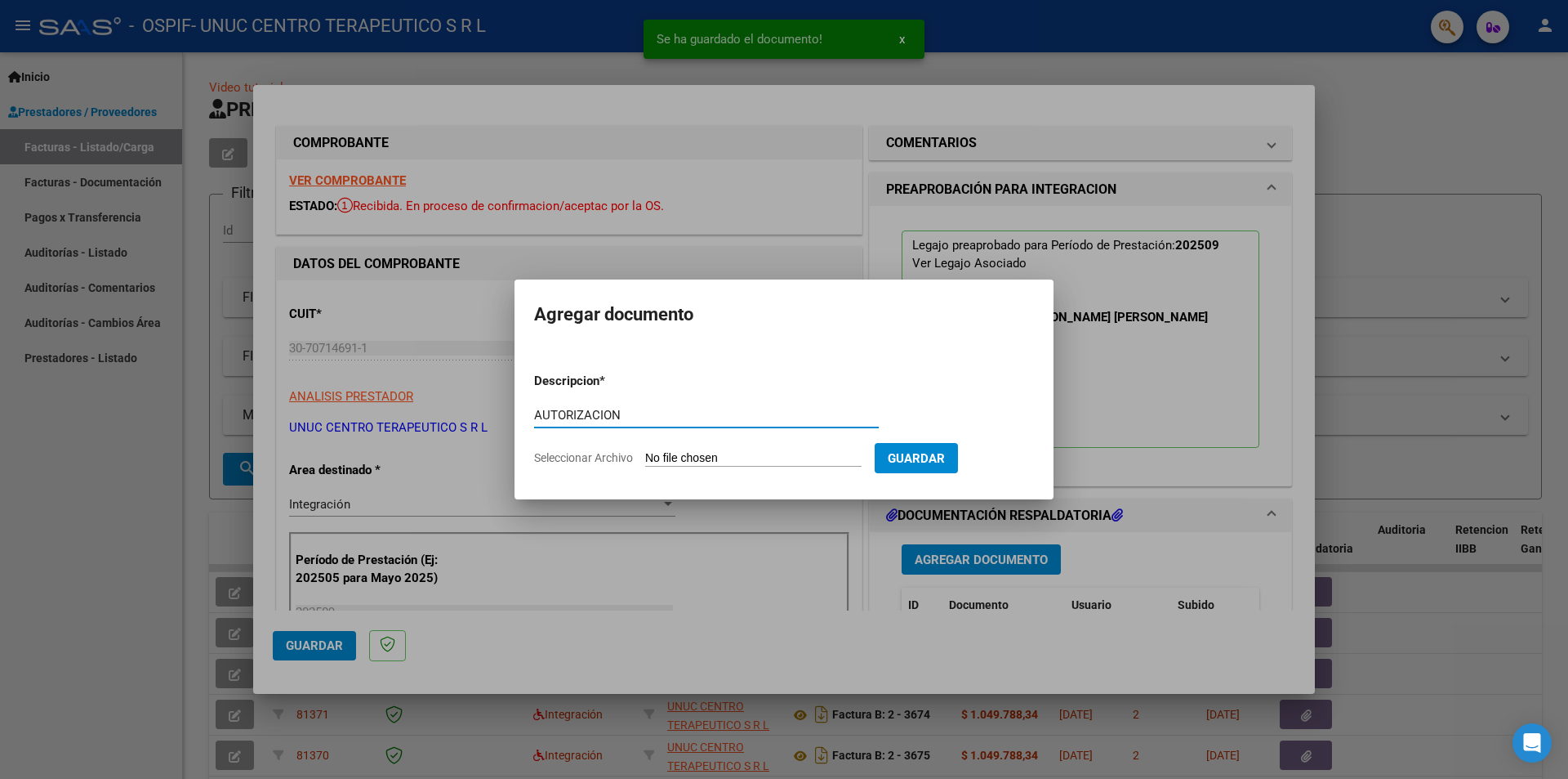
type input "AUTORIZACION"
click at [610, 460] on span "Seleccionar Archivo" at bounding box center [583, 457] width 99 height 13
click at [645, 460] on input "Seleccionar Archivo" at bounding box center [753, 459] width 216 height 16
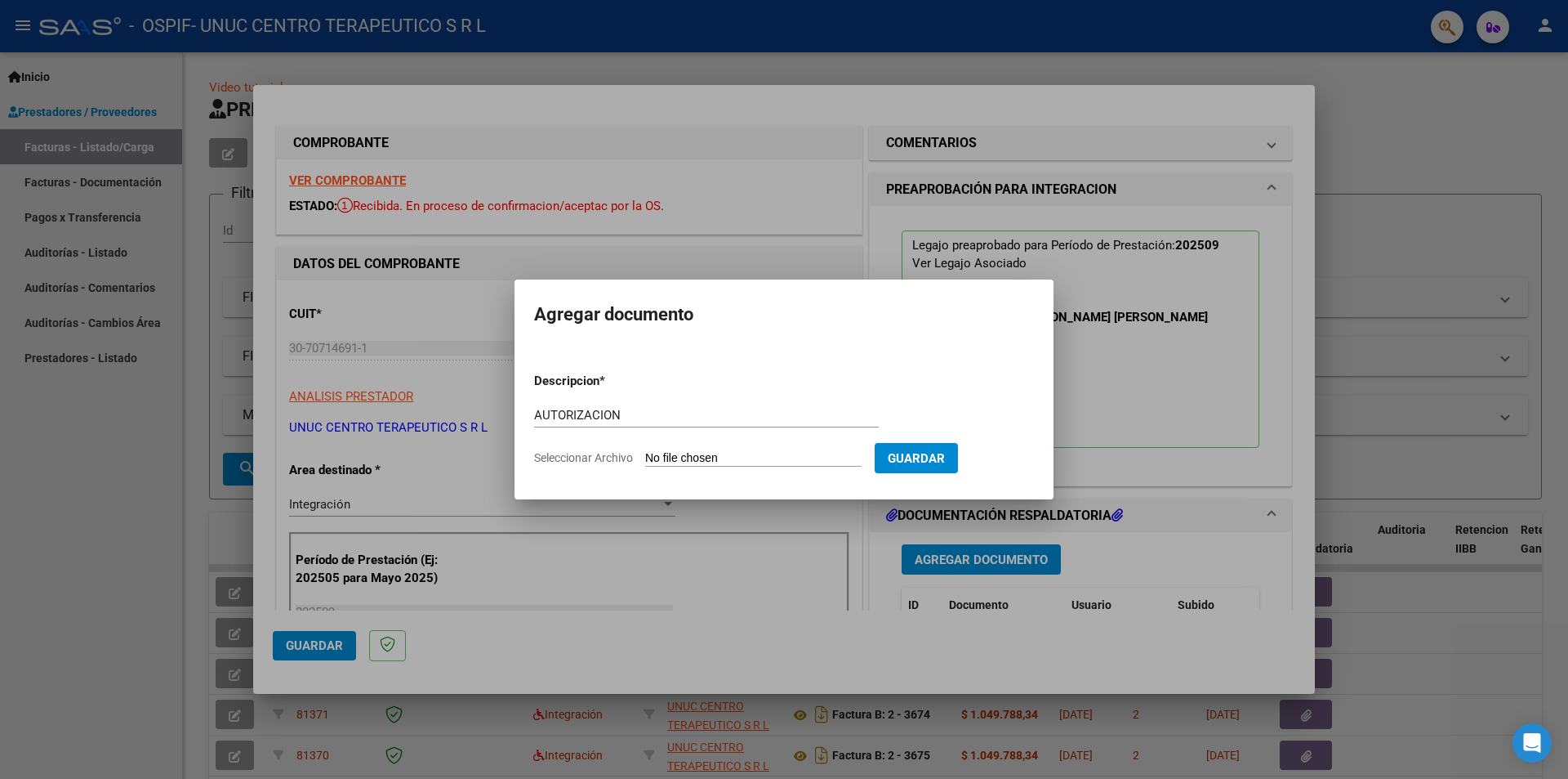
type input "C:\fakepath\AUTORIZACION [PERSON_NAME] 2025 (1).png"
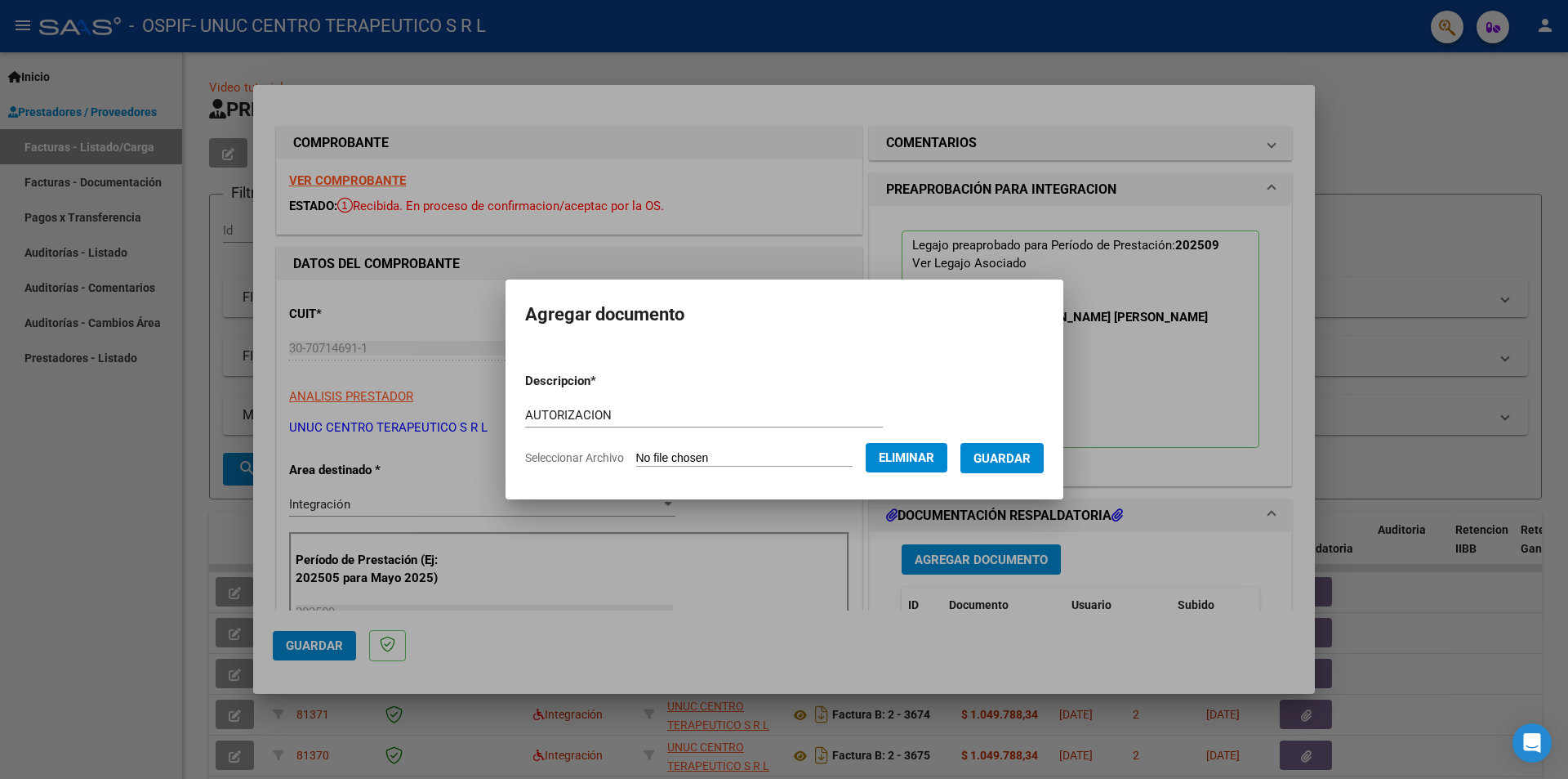
click at [1025, 457] on span "Guardar" at bounding box center [1001, 458] width 57 height 15
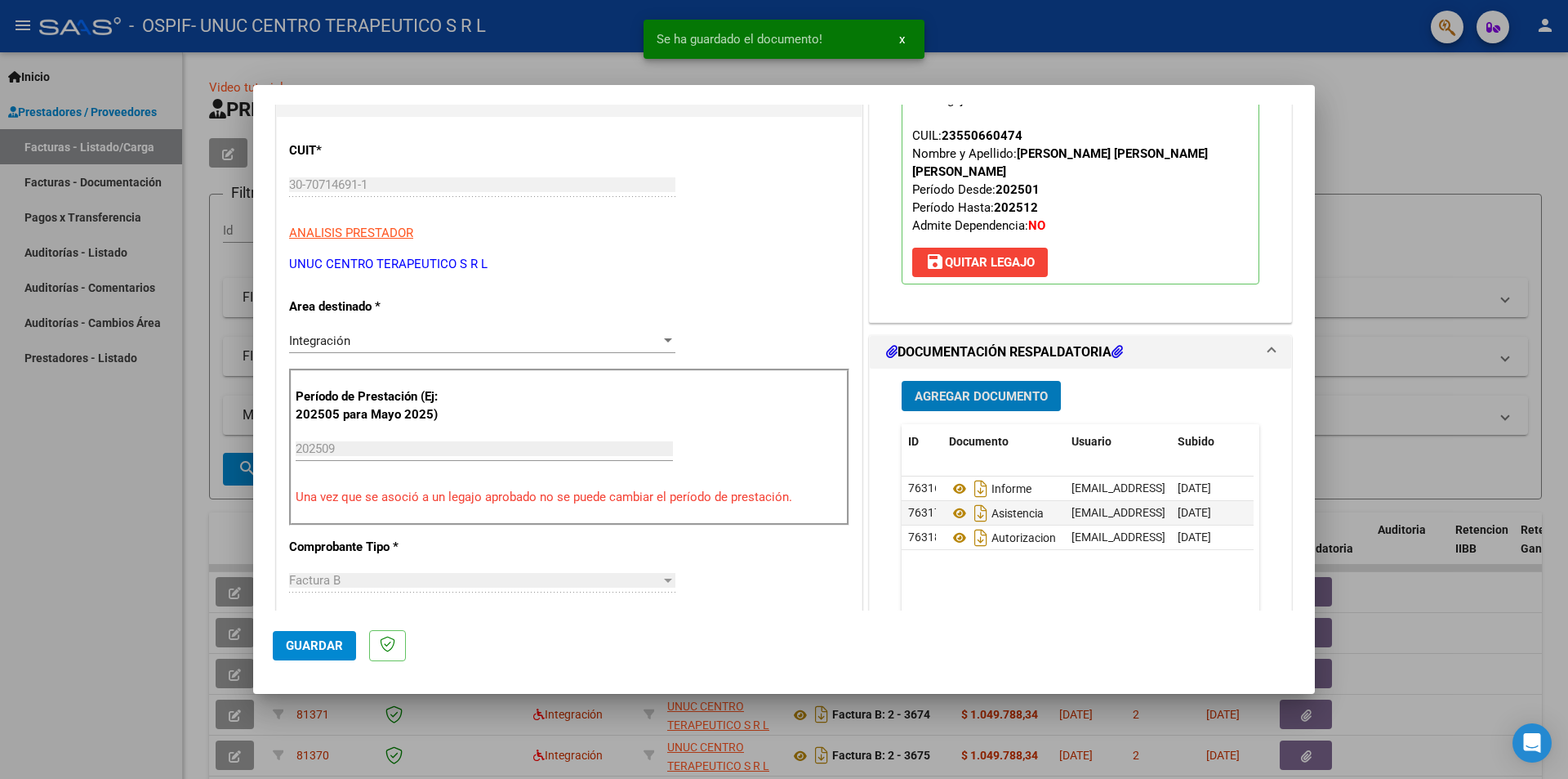
scroll to position [164, 0]
click at [330, 639] on span "Guardar" at bounding box center [314, 645] width 57 height 15
click at [114, 447] on div at bounding box center [784, 389] width 1568 height 779
type input "$ 0,00"
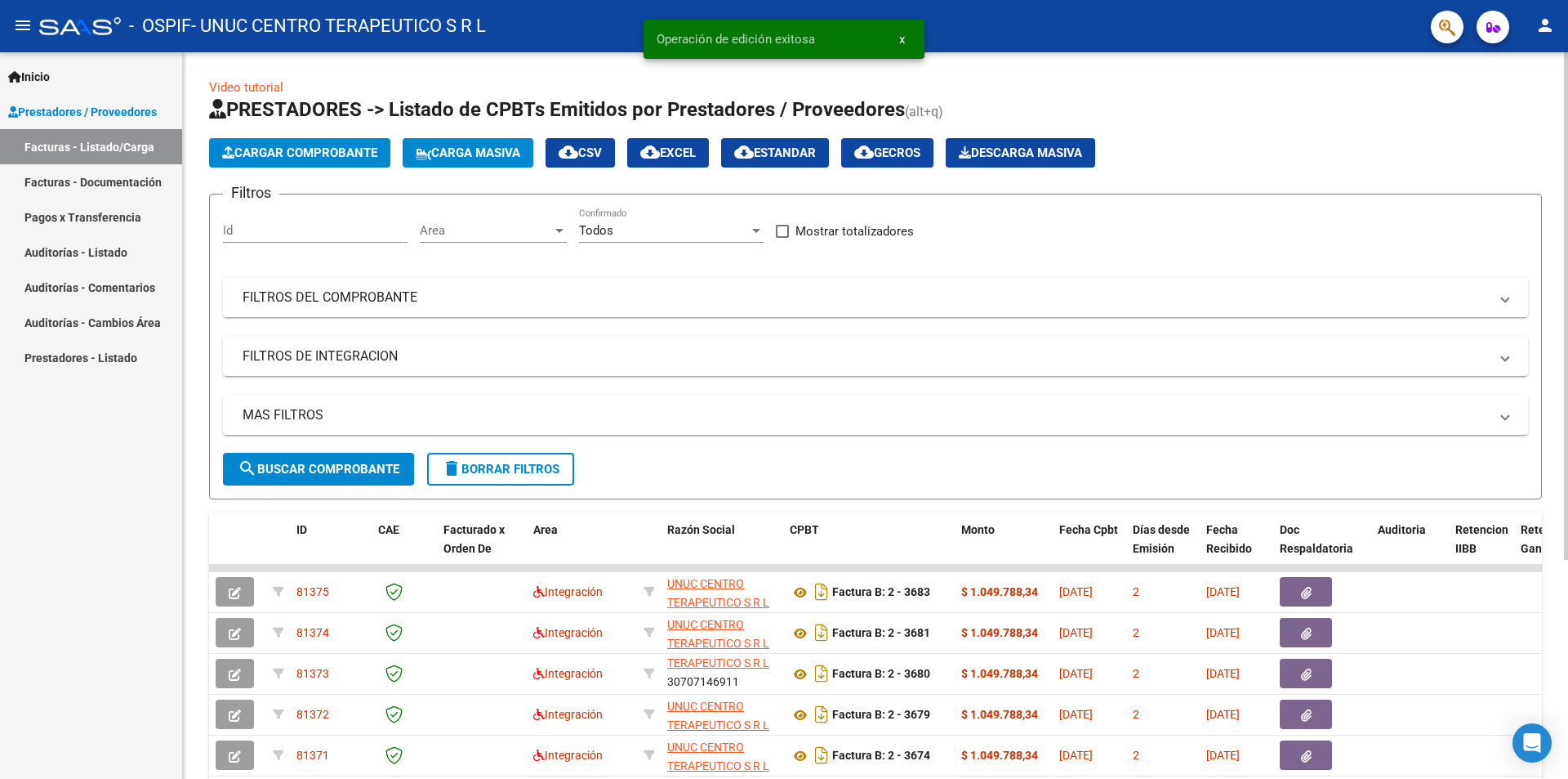
click at [319, 151] on span "Cargar Comprobante" at bounding box center [299, 152] width 155 height 15
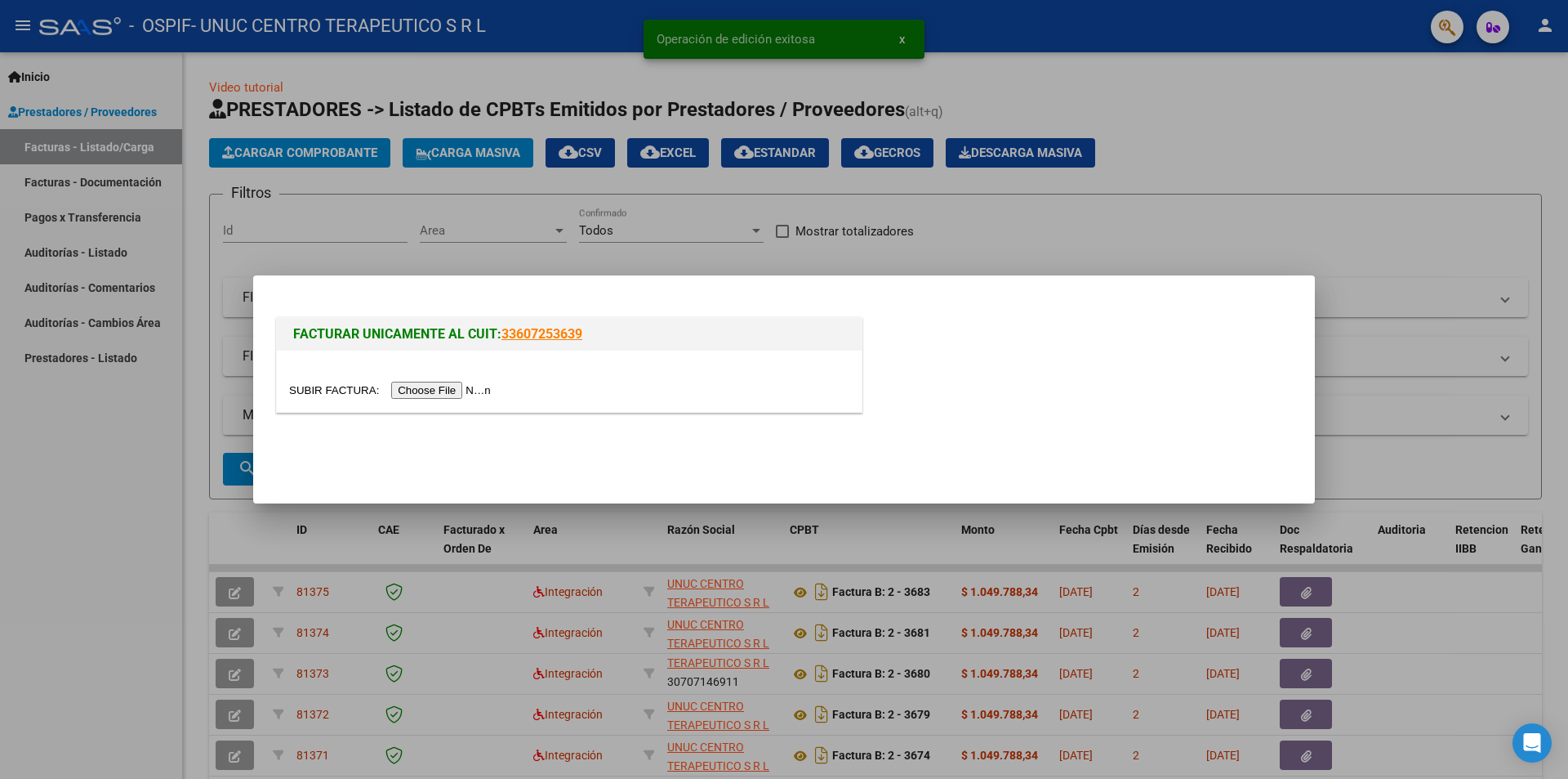
click at [448, 387] on input "file" at bounding box center [392, 389] width 207 height 17
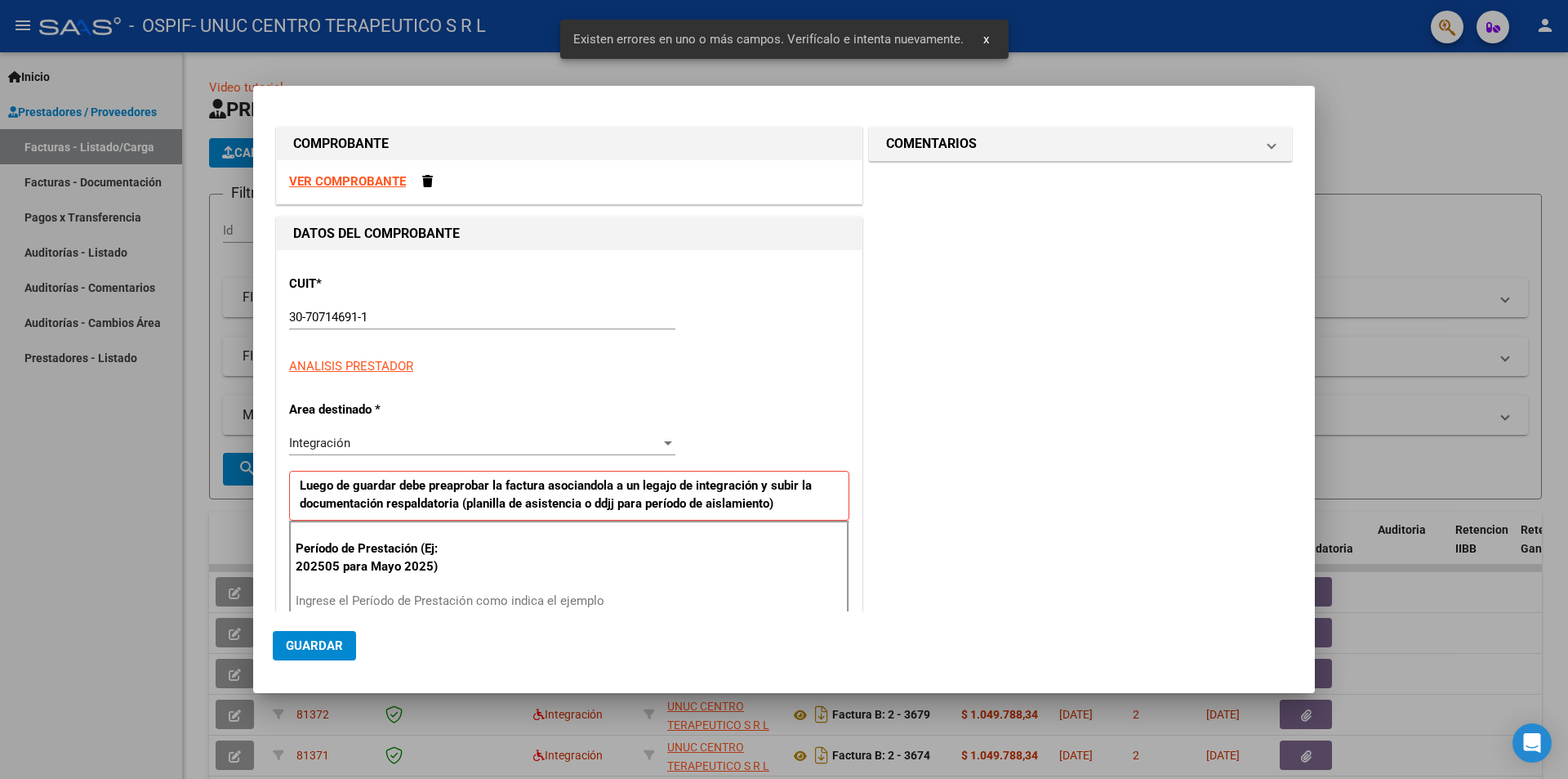
scroll to position [225, 0]
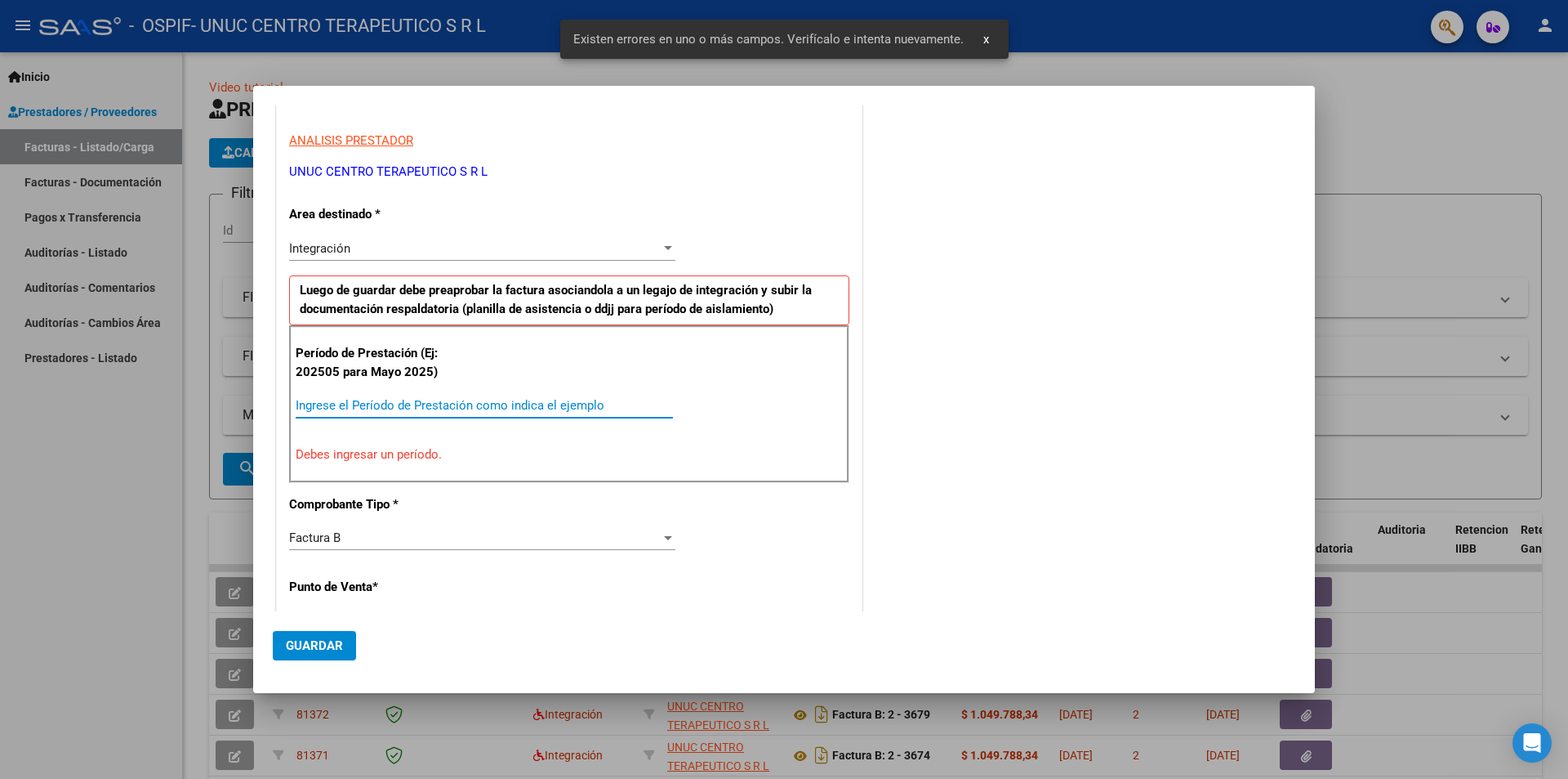
click at [361, 404] on input "Ingrese el Período de Prestación como indica el ejemplo" at bounding box center [484, 405] width 377 height 15
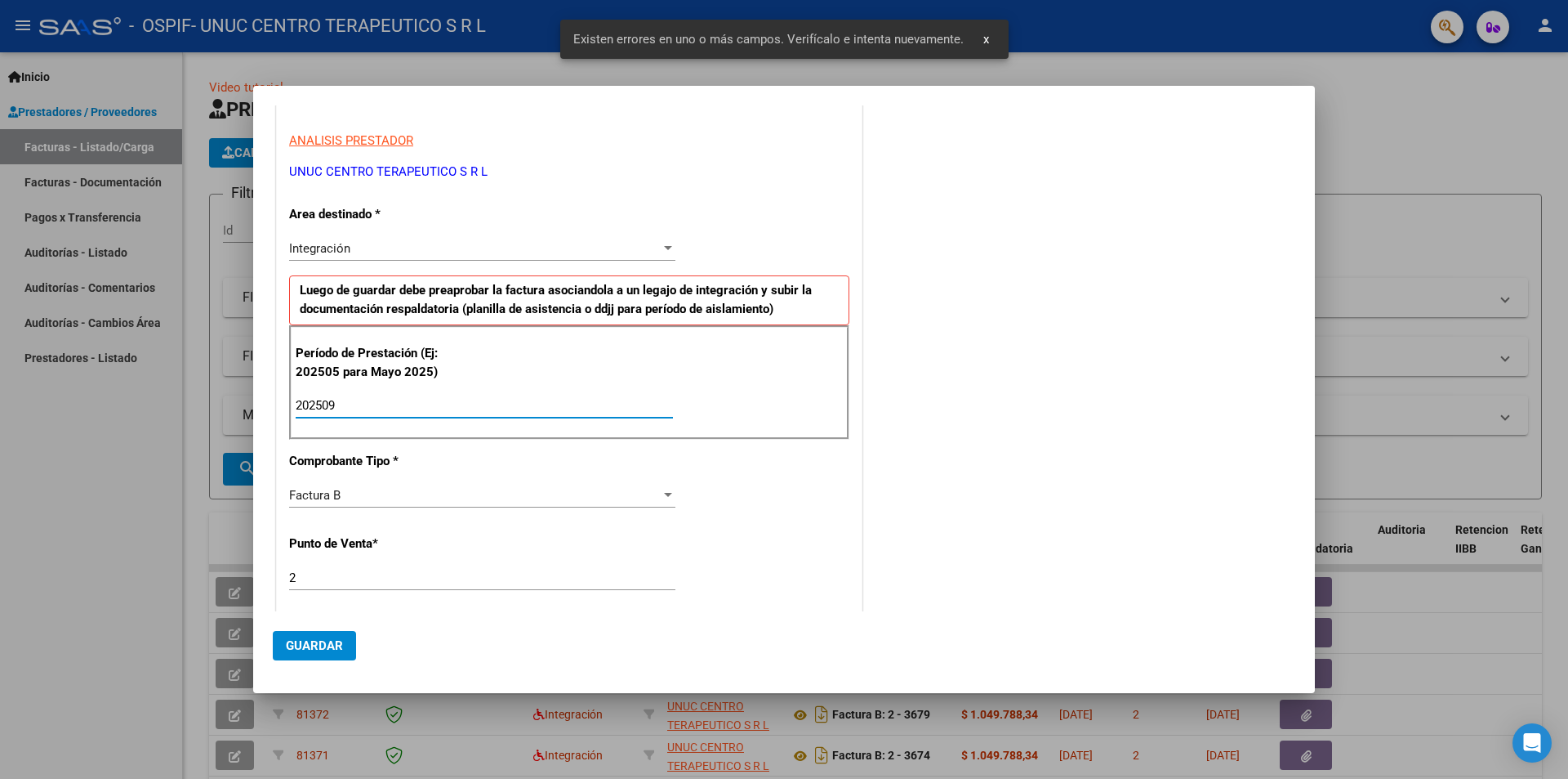
type input "202509"
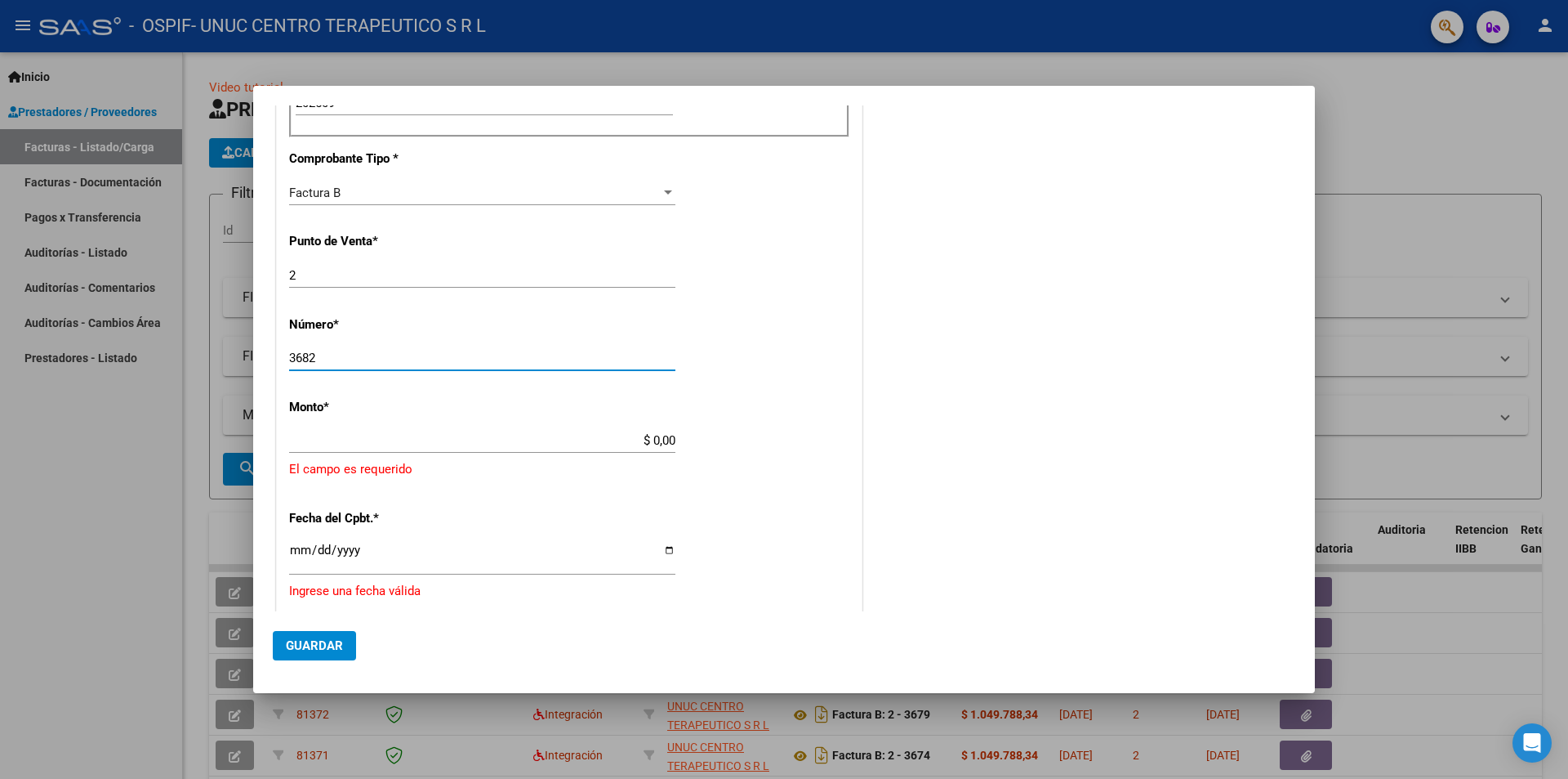
type input "3682"
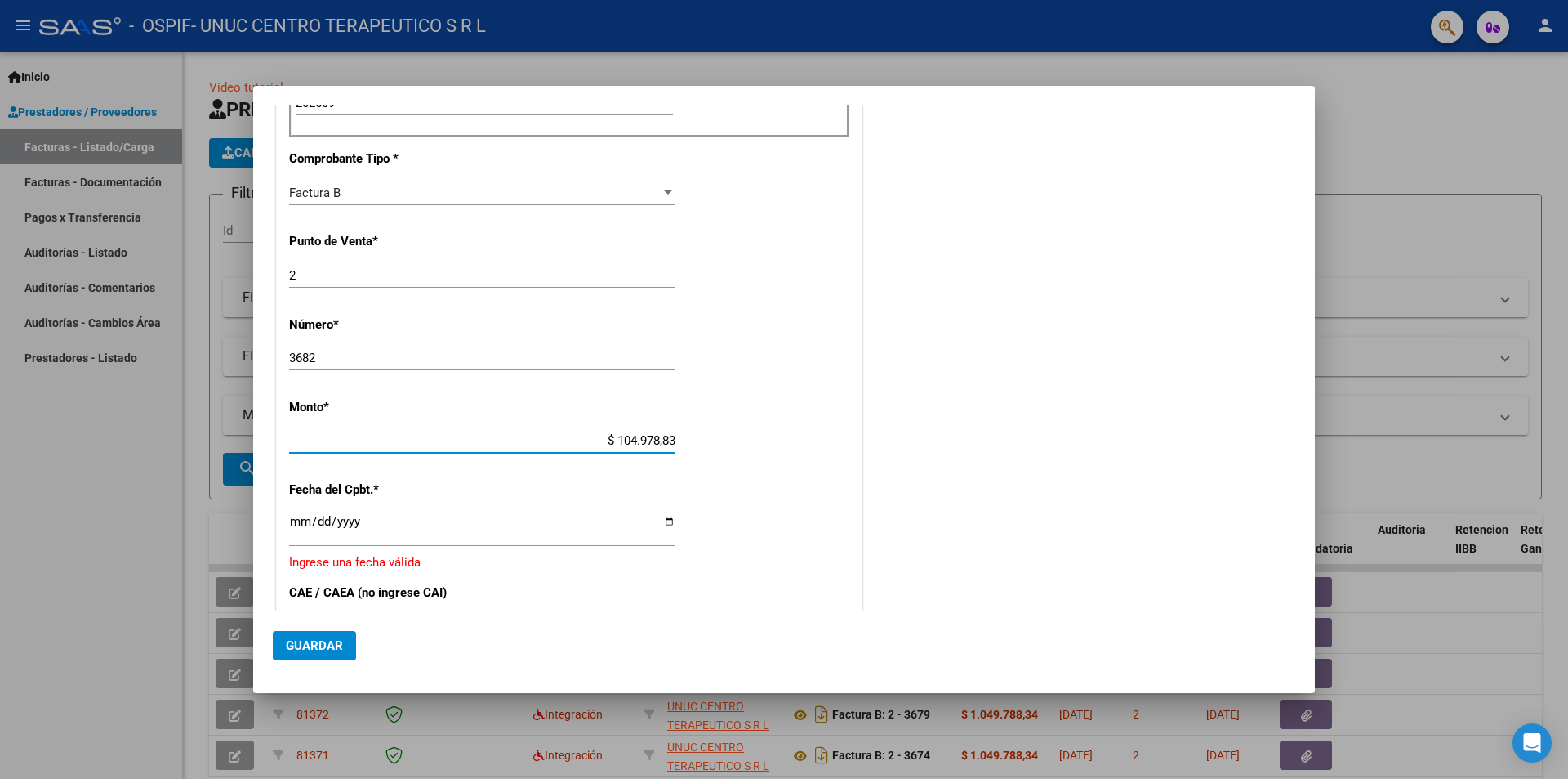
type input "$ 1.049.788,34"
click at [660, 525] on input "Ingresar la fecha" at bounding box center [482, 528] width 386 height 26
type input "[DATE]"
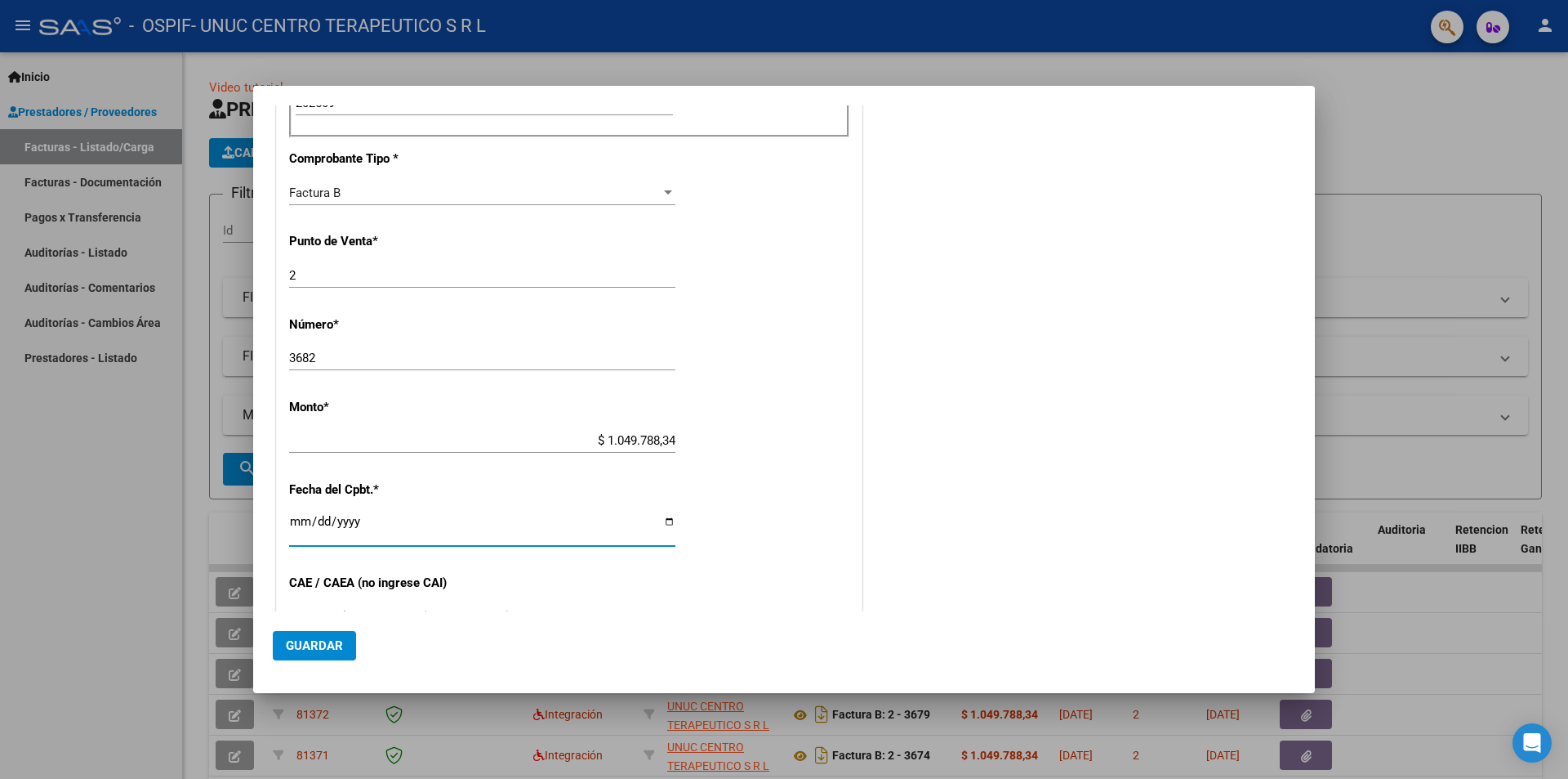
scroll to position [773, 0]
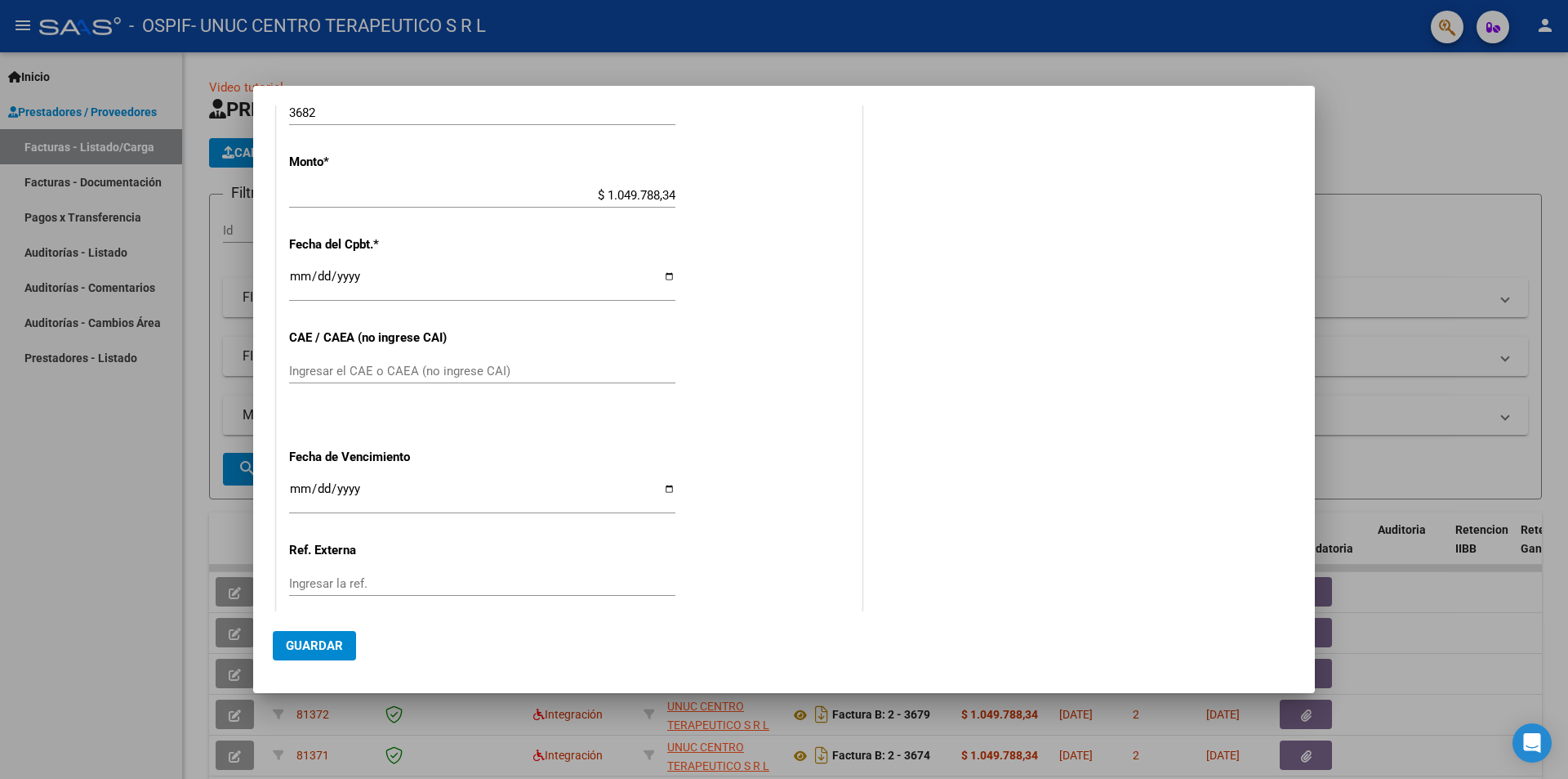
click at [398, 386] on div "Ingresar el CAE o CAEA (no ingrese CAI)" at bounding box center [482, 378] width 386 height 40
click at [395, 375] on input "Ingresar el CAE o CAEA (no ingrese CAI)" at bounding box center [482, 371] width 386 height 15
paste input "75401804309808"
type input "75401804309808"
click at [664, 489] on input "Ingresar la fecha" at bounding box center [482, 496] width 386 height 26
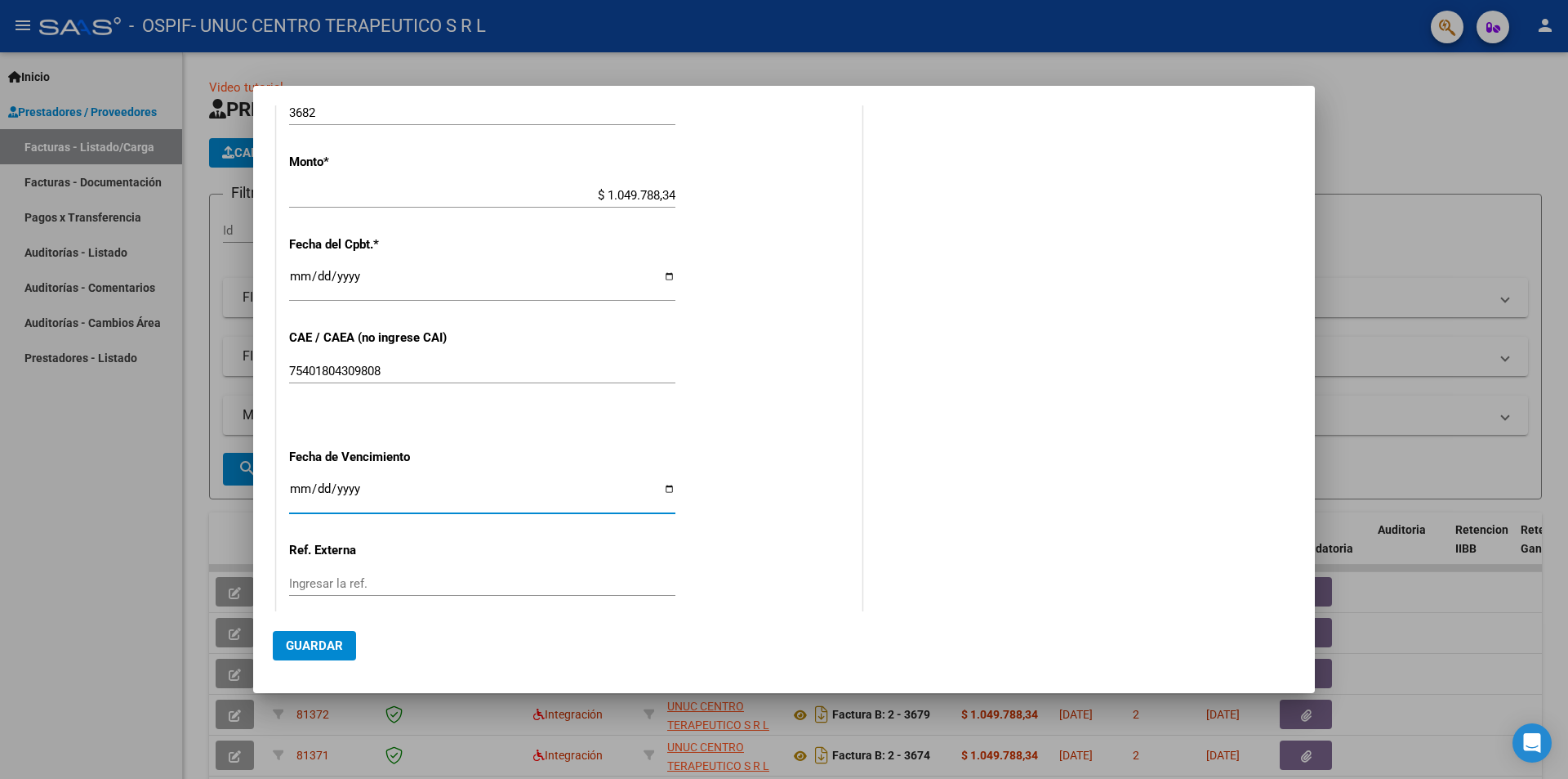
type input "[DATE]"
click at [326, 638] on span "Guardar" at bounding box center [314, 645] width 57 height 15
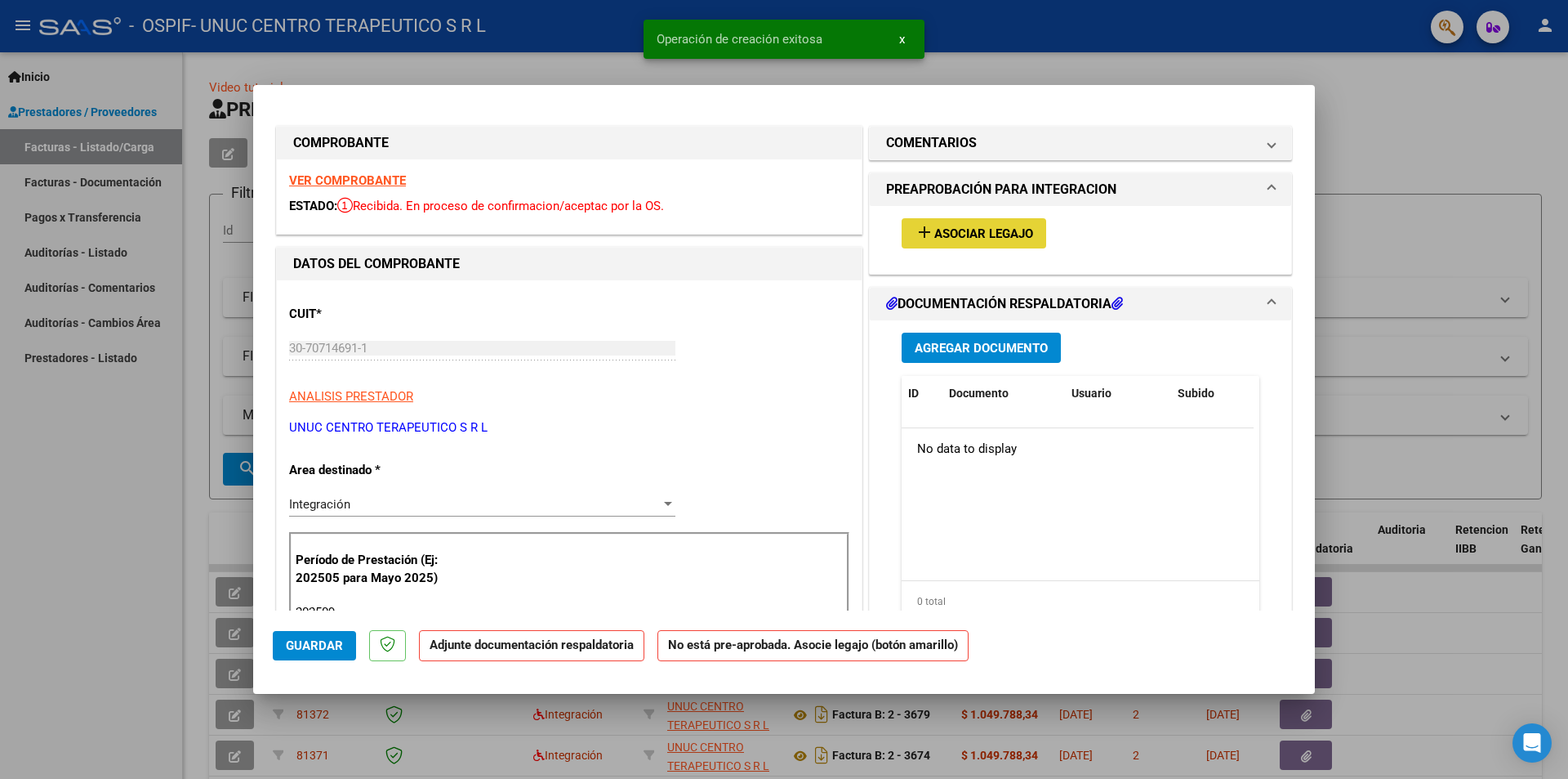
click at [927, 234] on mat-icon "add" at bounding box center [925, 231] width 19 height 19
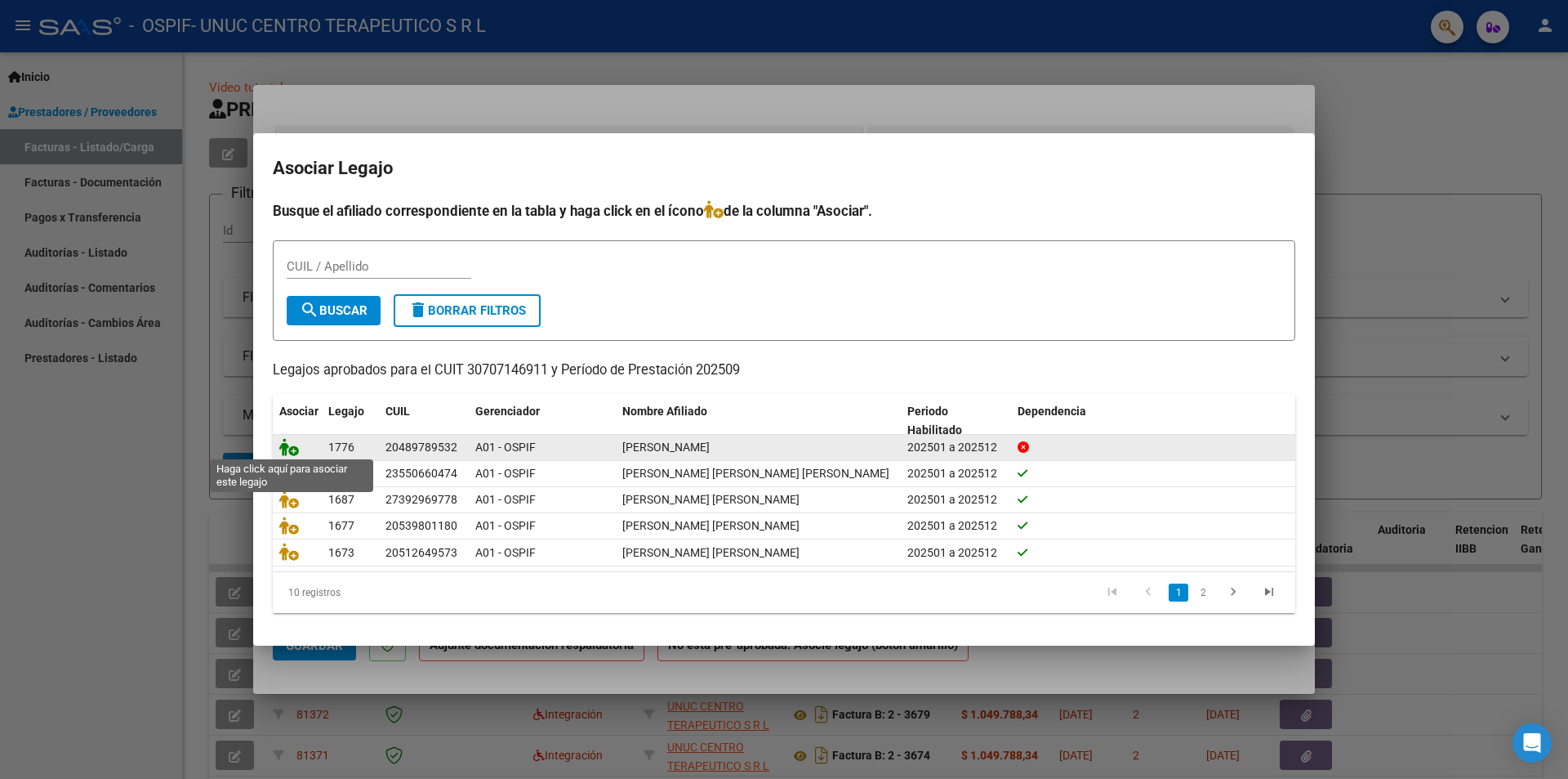
click at [290, 445] on icon at bounding box center [289, 447] width 19 height 18
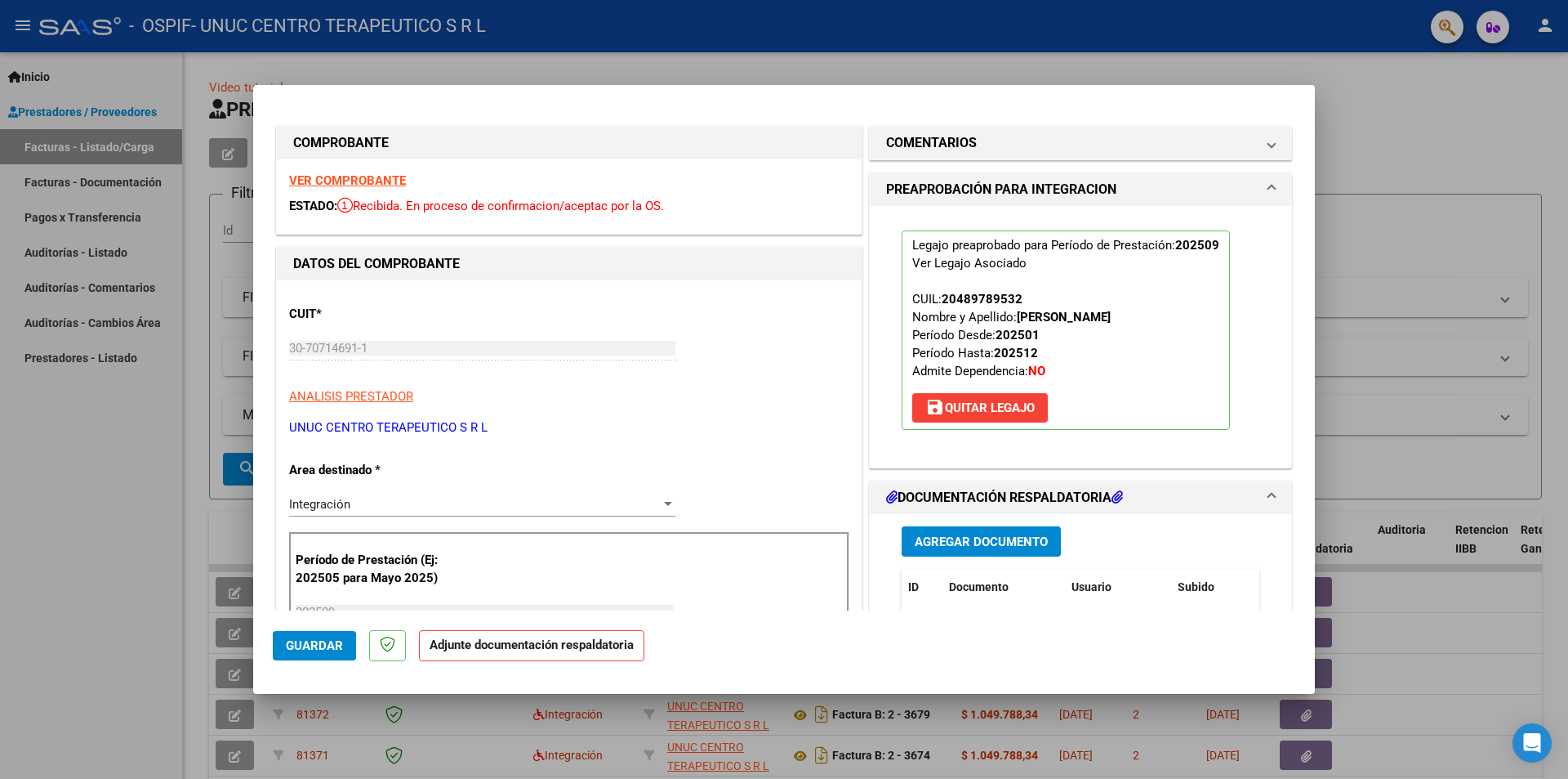
scroll to position [245, 0]
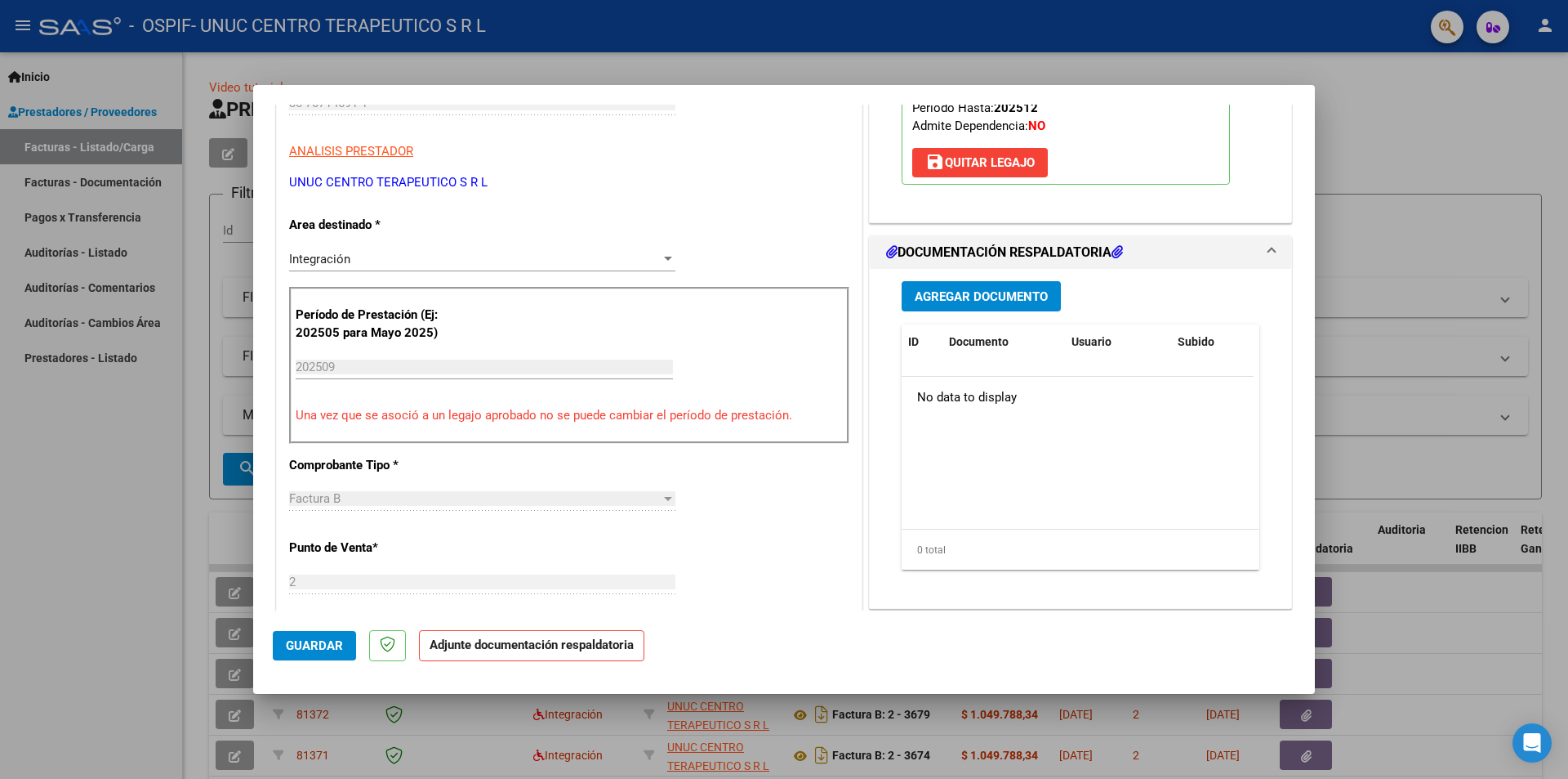
click at [980, 302] on span "Agregar Documento" at bounding box center [981, 297] width 133 height 15
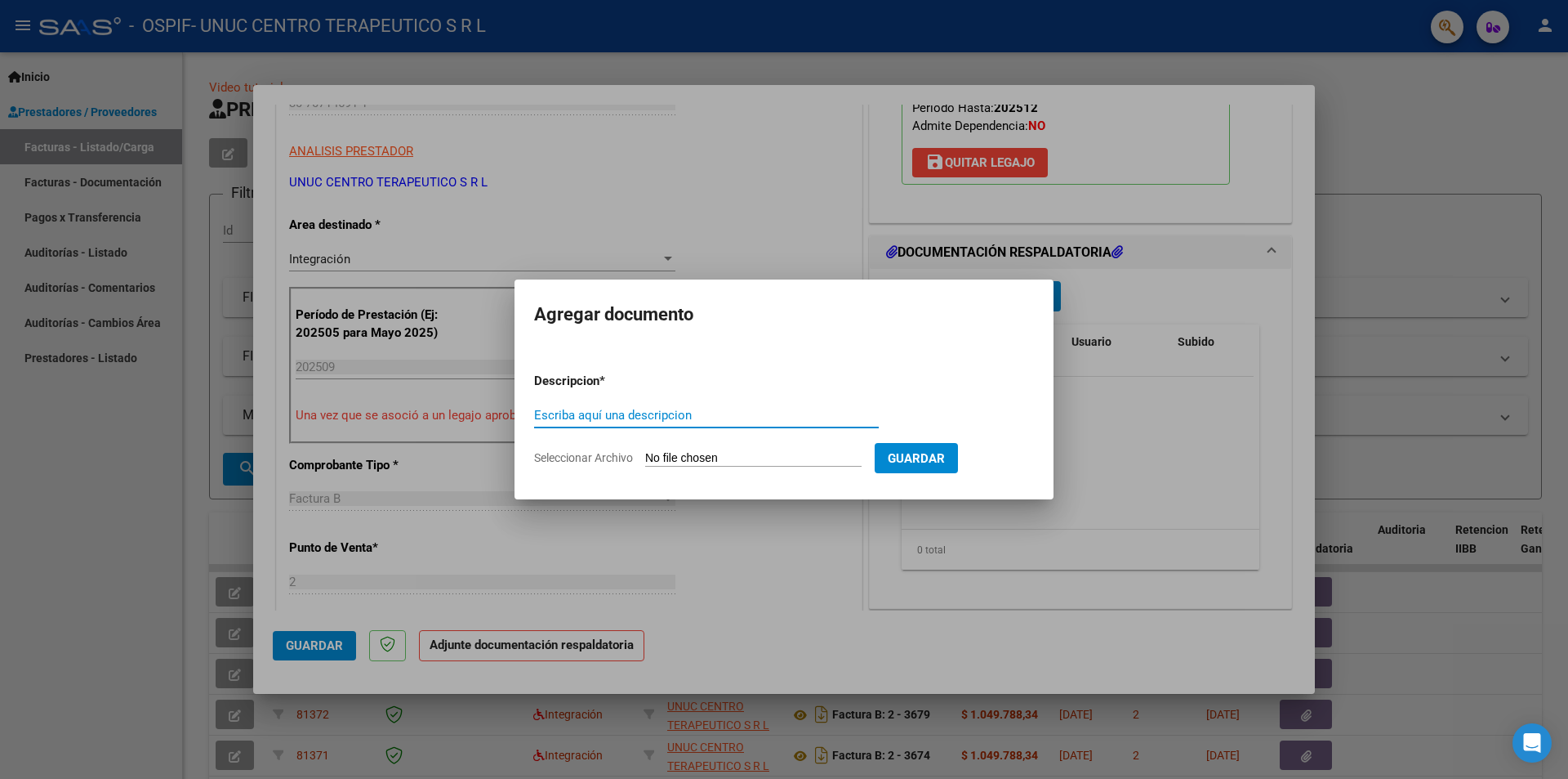
click at [680, 414] on input "Escriba aquí una descripcion" at bounding box center [707, 415] width 345 height 15
type input "INFORME"
click at [612, 459] on span "Seleccionar Archivo" at bounding box center [583, 457] width 99 height 13
click at [645, 459] on input "Seleccionar Archivo" at bounding box center [753, 459] width 216 height 16
type input "C:\fakepath\Informe general septiembre 2025.pdf"
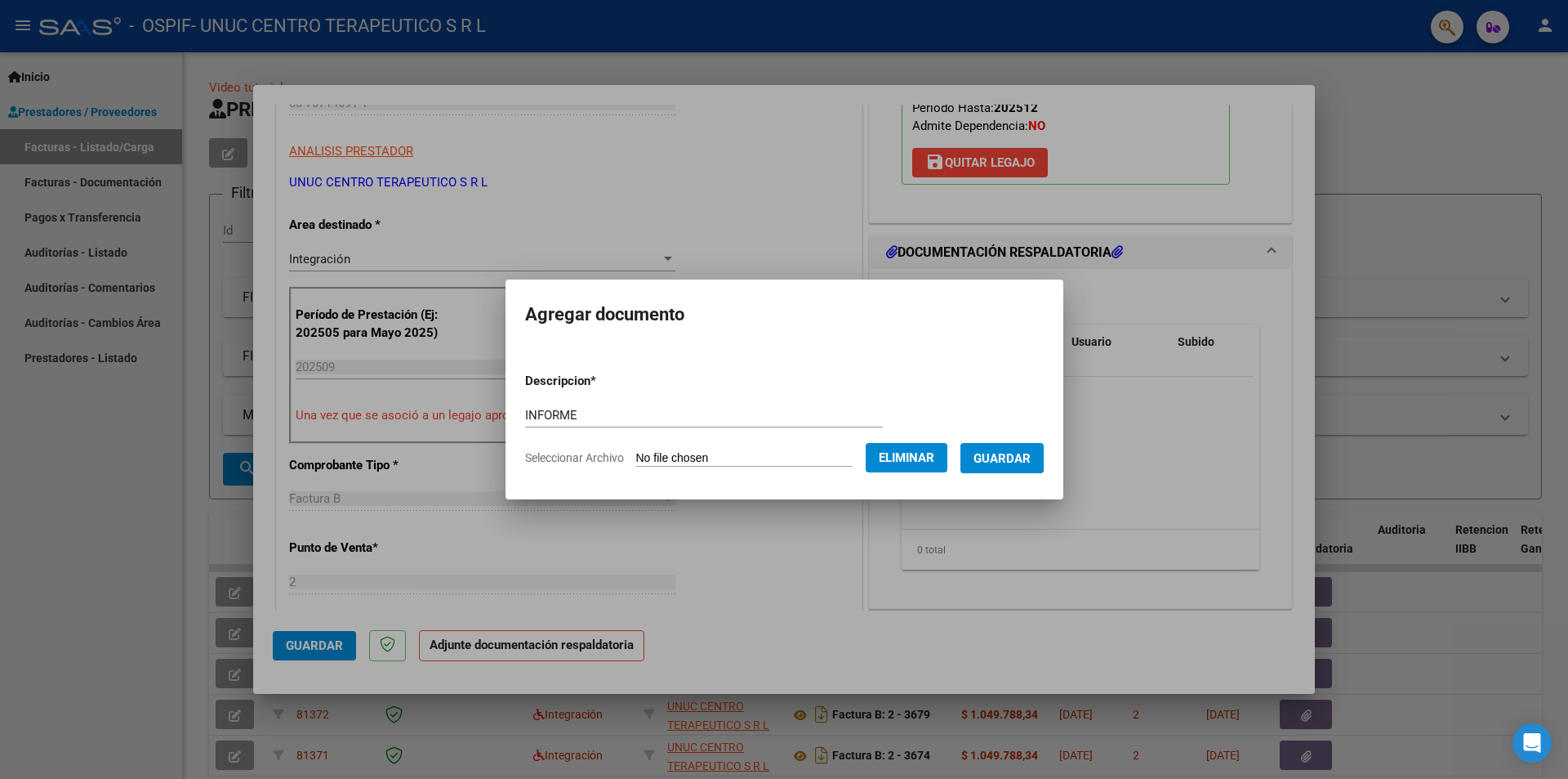
click at [1030, 459] on span "Guardar" at bounding box center [1001, 458] width 57 height 15
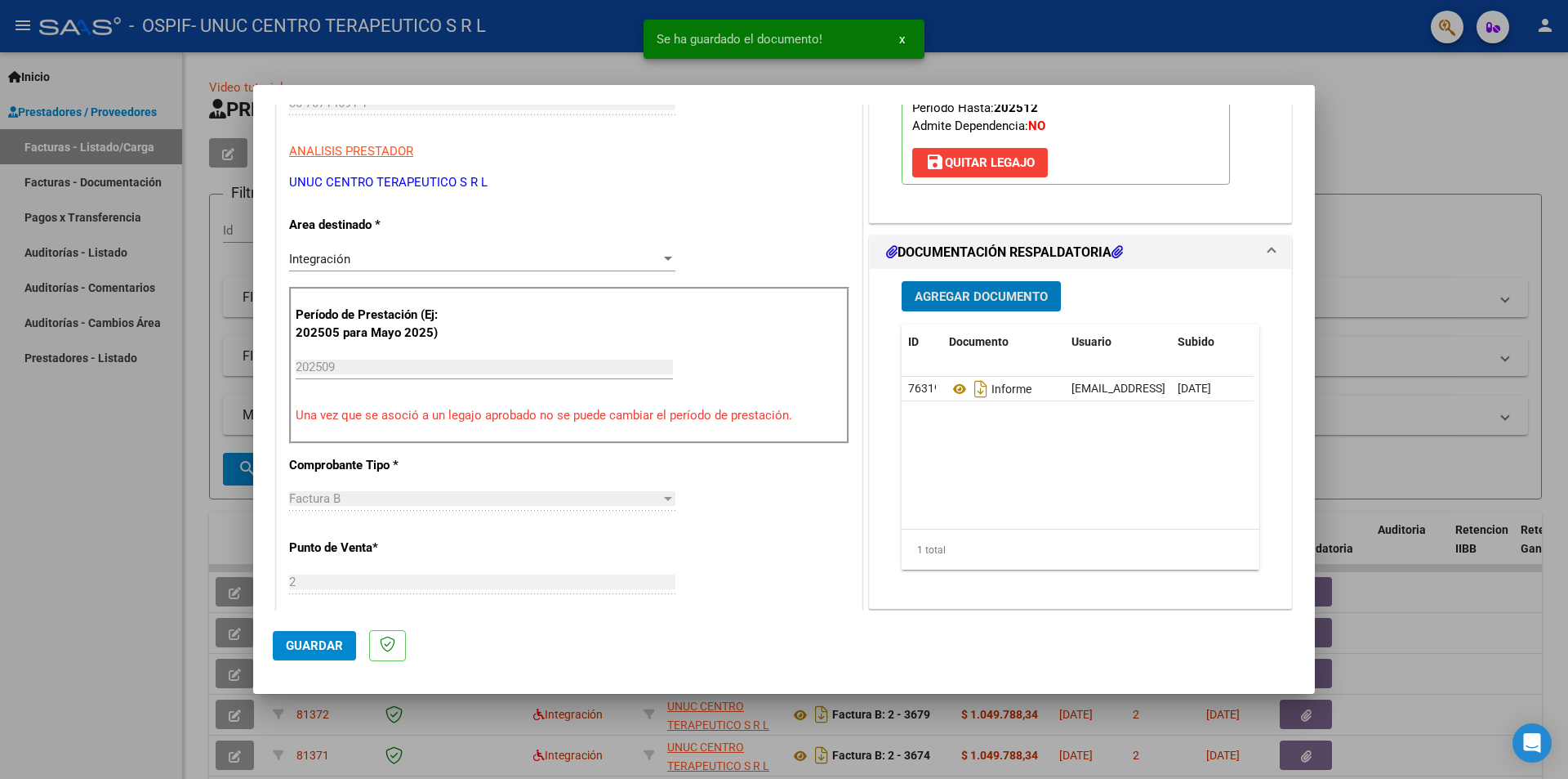
click at [992, 301] on span "Agregar Documento" at bounding box center [981, 297] width 133 height 15
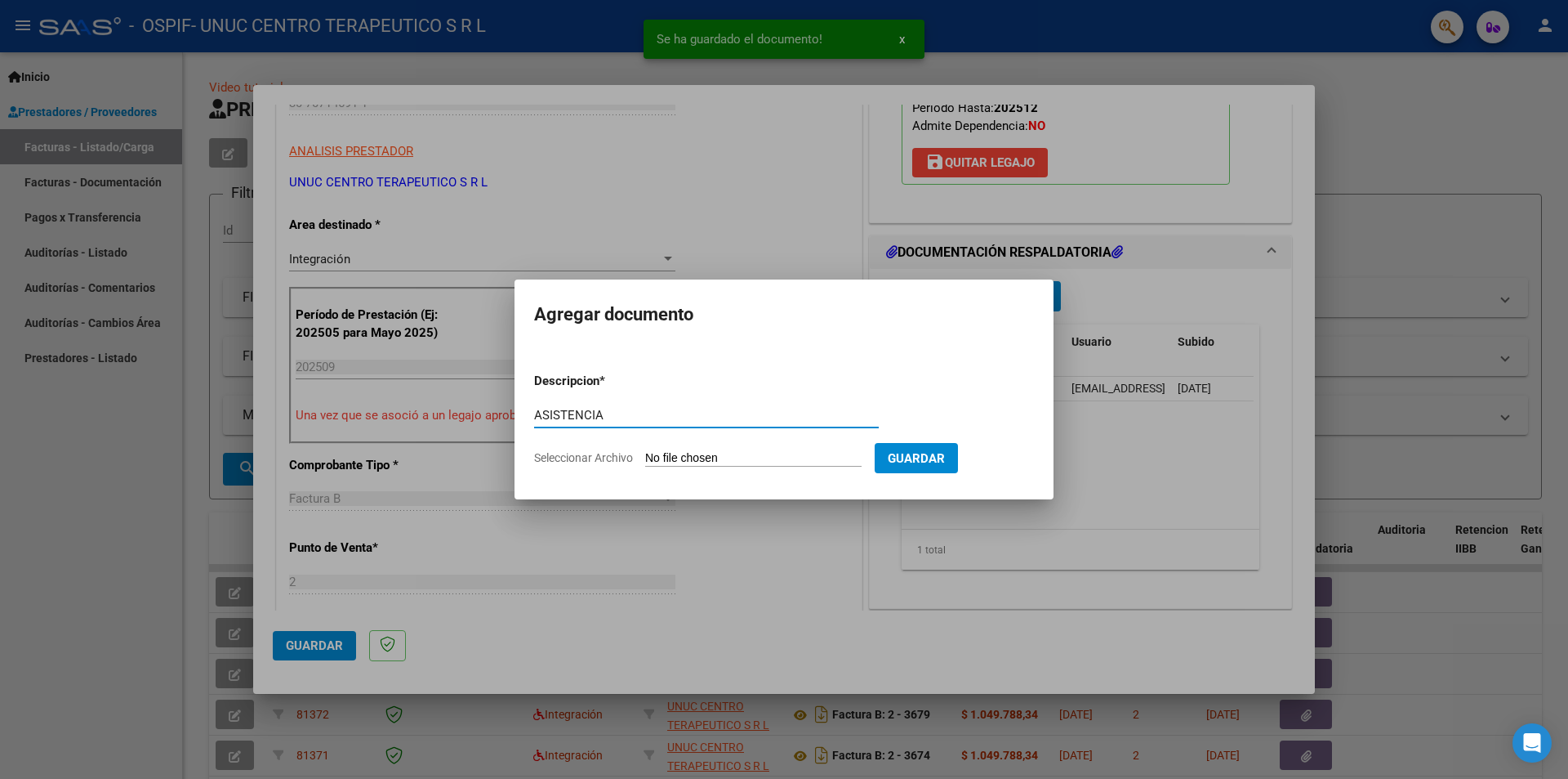
type input "ASISTENCIA"
click at [557, 456] on span "Seleccionar Archivo" at bounding box center [583, 457] width 99 height 13
click at [645, 456] on input "Seleccionar Archivo" at bounding box center [753, 459] width 216 height 16
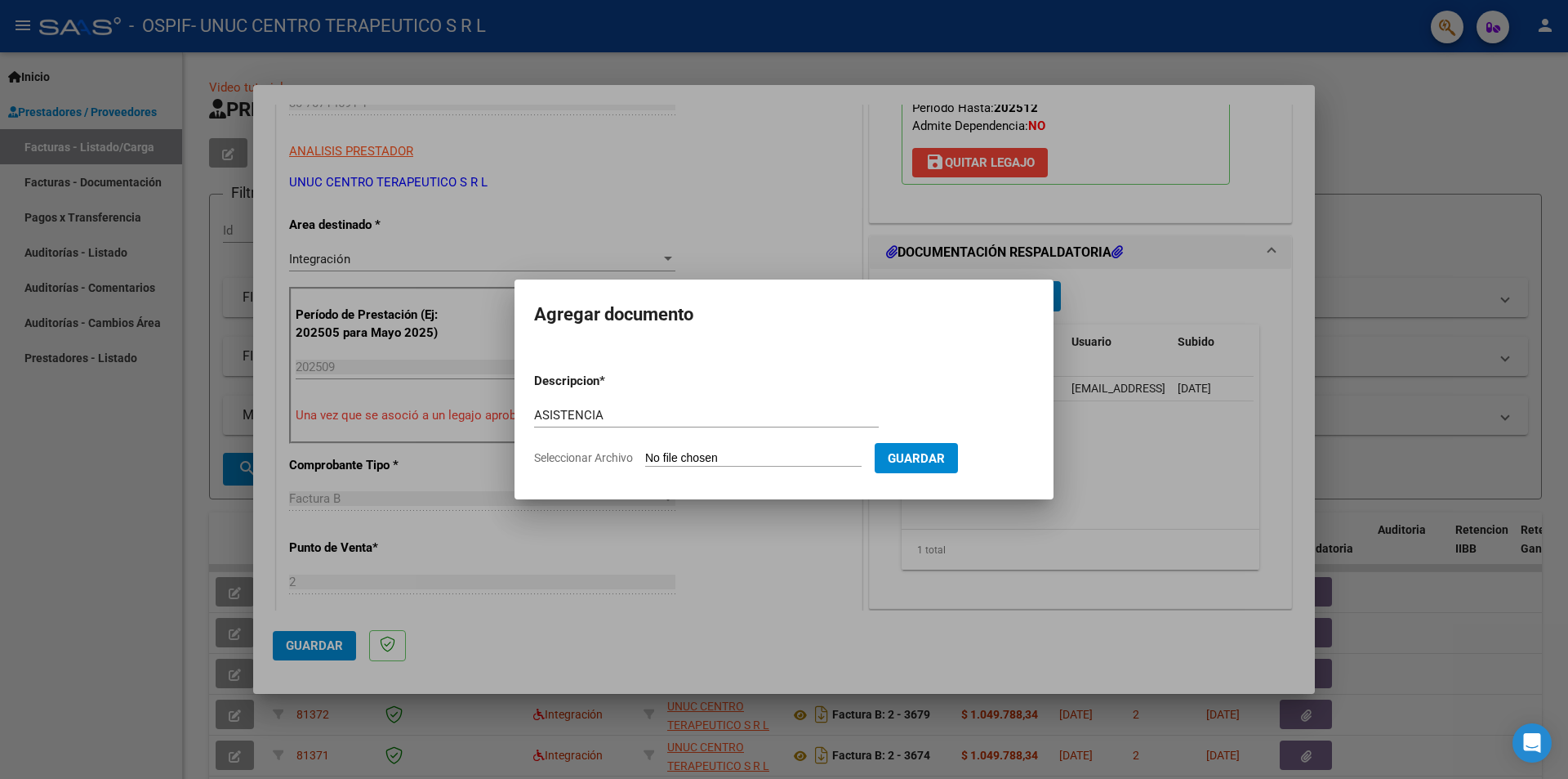
type input "C:\fakepath\Carrizo [DATE].pdf"
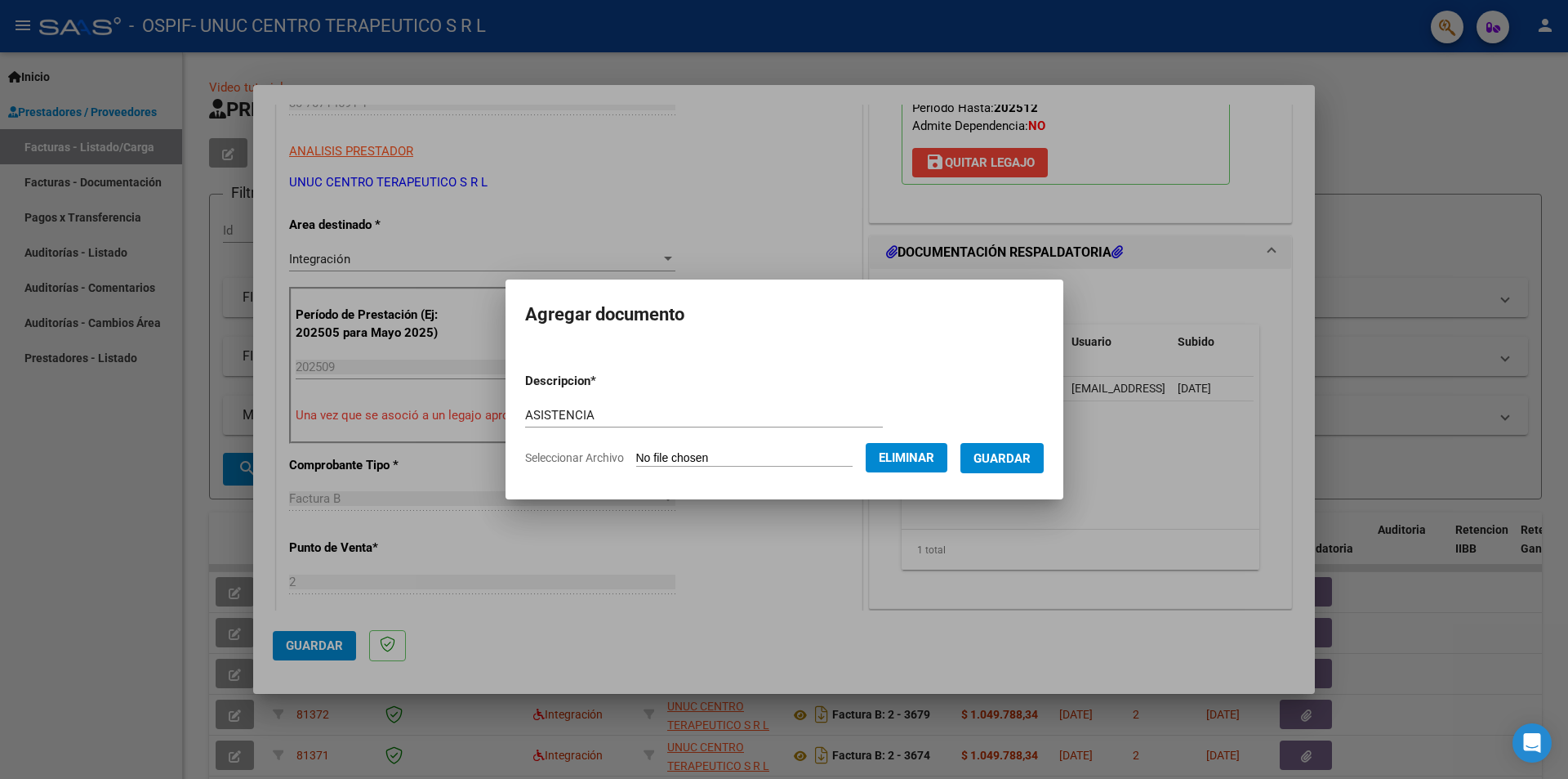
click at [1030, 459] on span "Guardar" at bounding box center [1001, 458] width 57 height 15
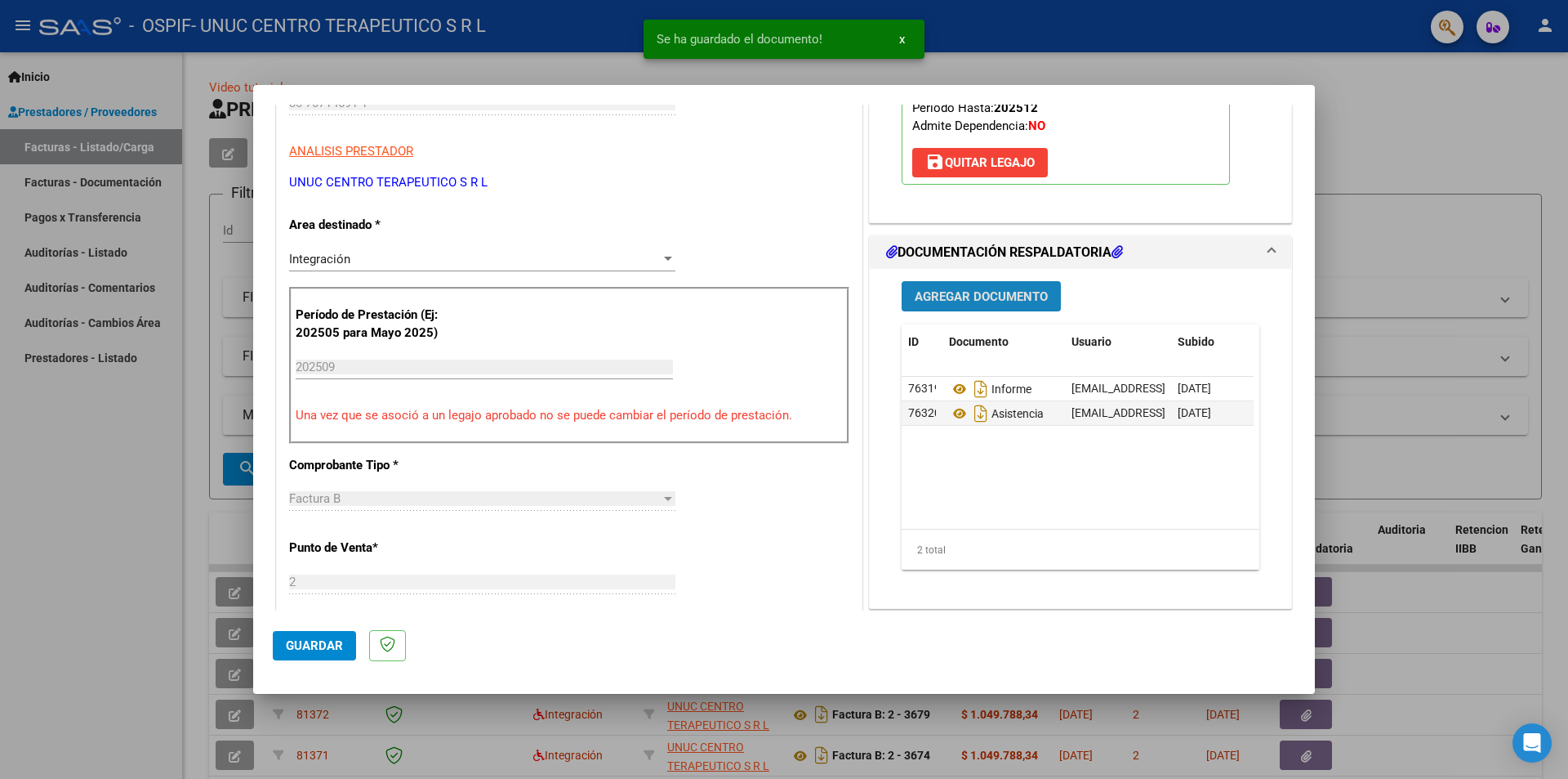
click at [1000, 287] on button "Agregar Documento" at bounding box center [981, 296] width 159 height 30
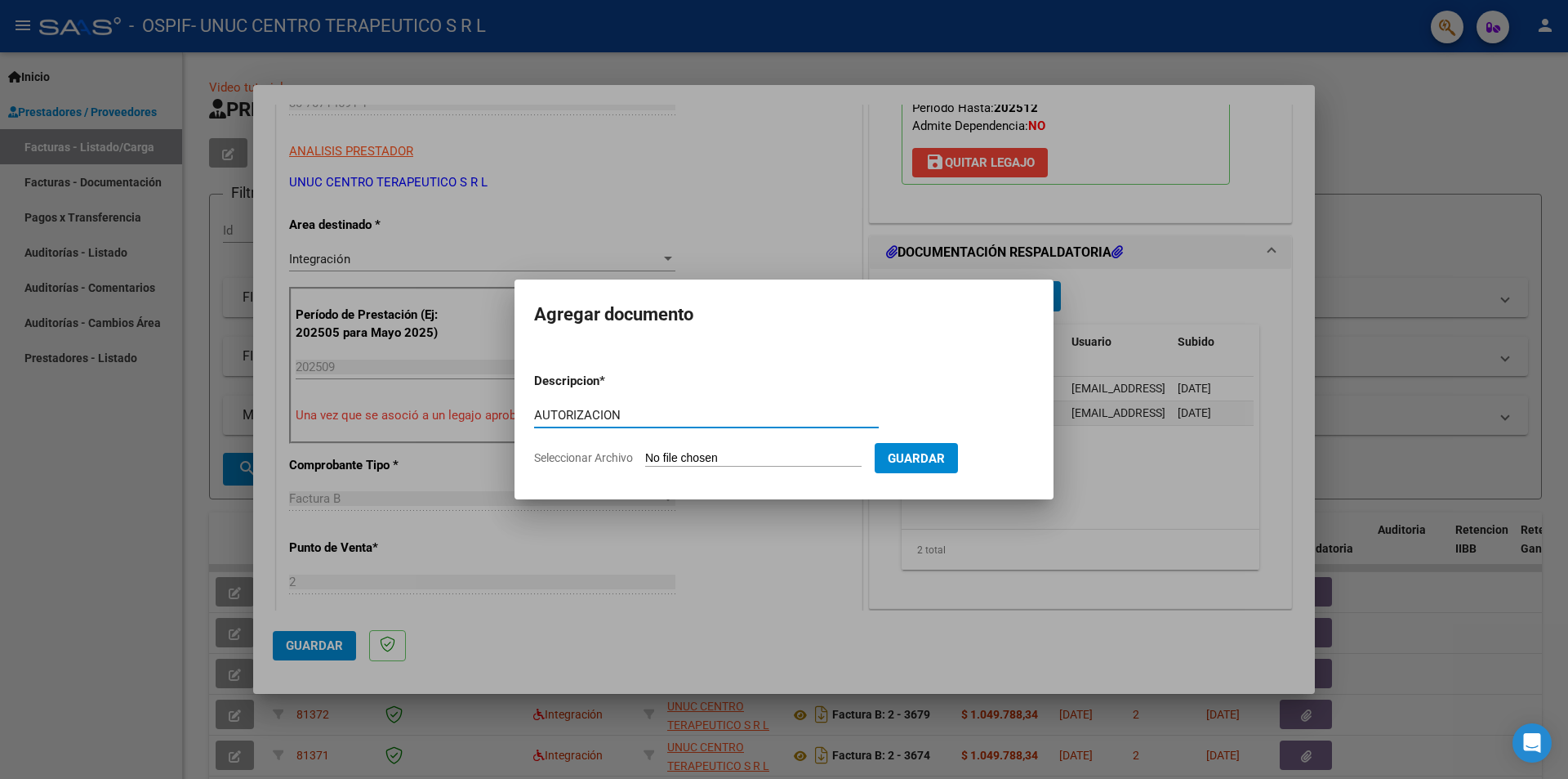
type input "AUTORIZACION"
click at [603, 459] on span "Seleccionar Archivo" at bounding box center [583, 457] width 99 height 13
click at [645, 459] on input "Seleccionar Archivo" at bounding box center [753, 459] width 216 height 16
type input "C:\fakepath\AUTORIZACION CARRIZO 2025 (1).png"
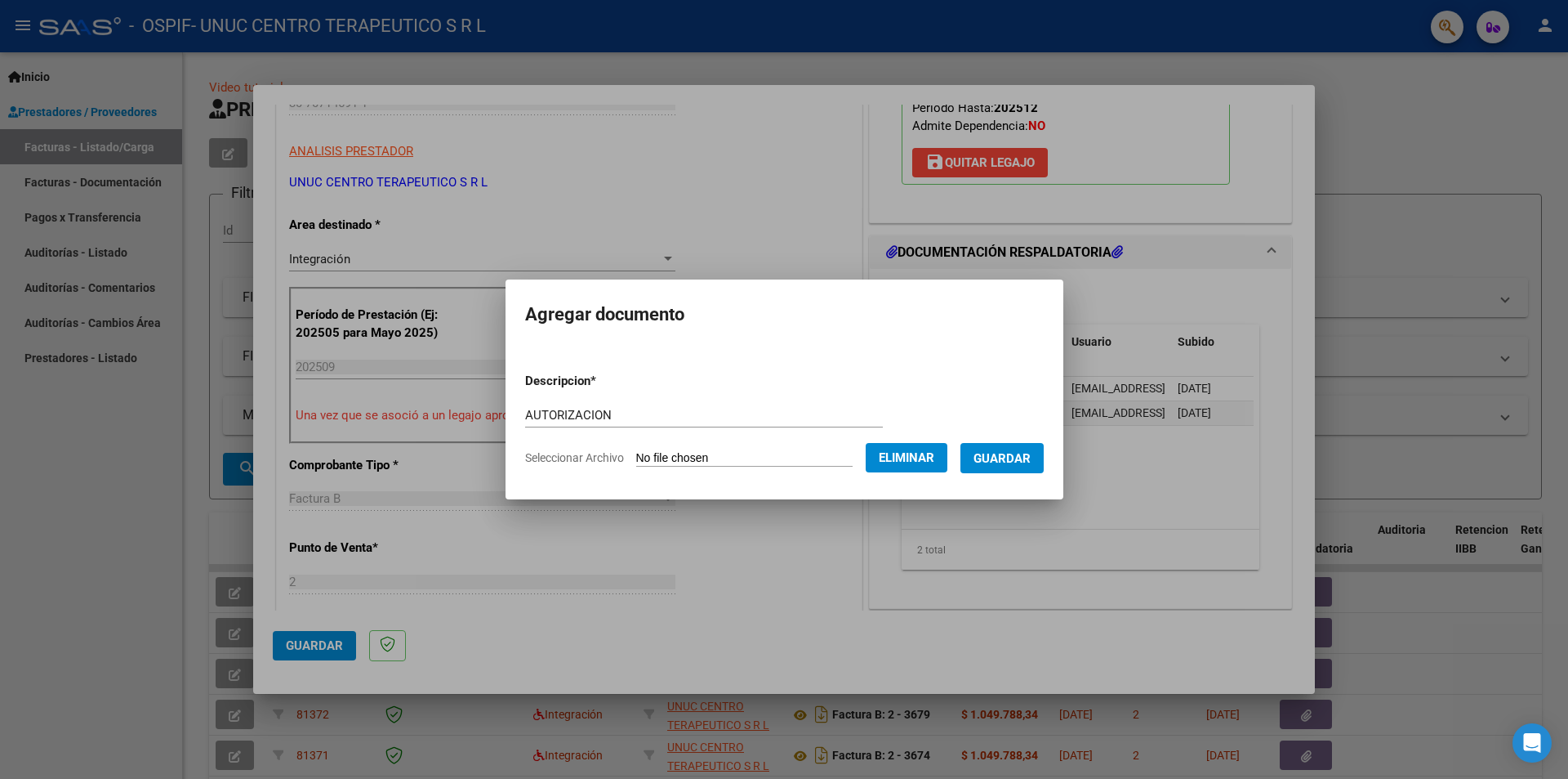
click at [1008, 457] on span "Guardar" at bounding box center [1001, 458] width 57 height 15
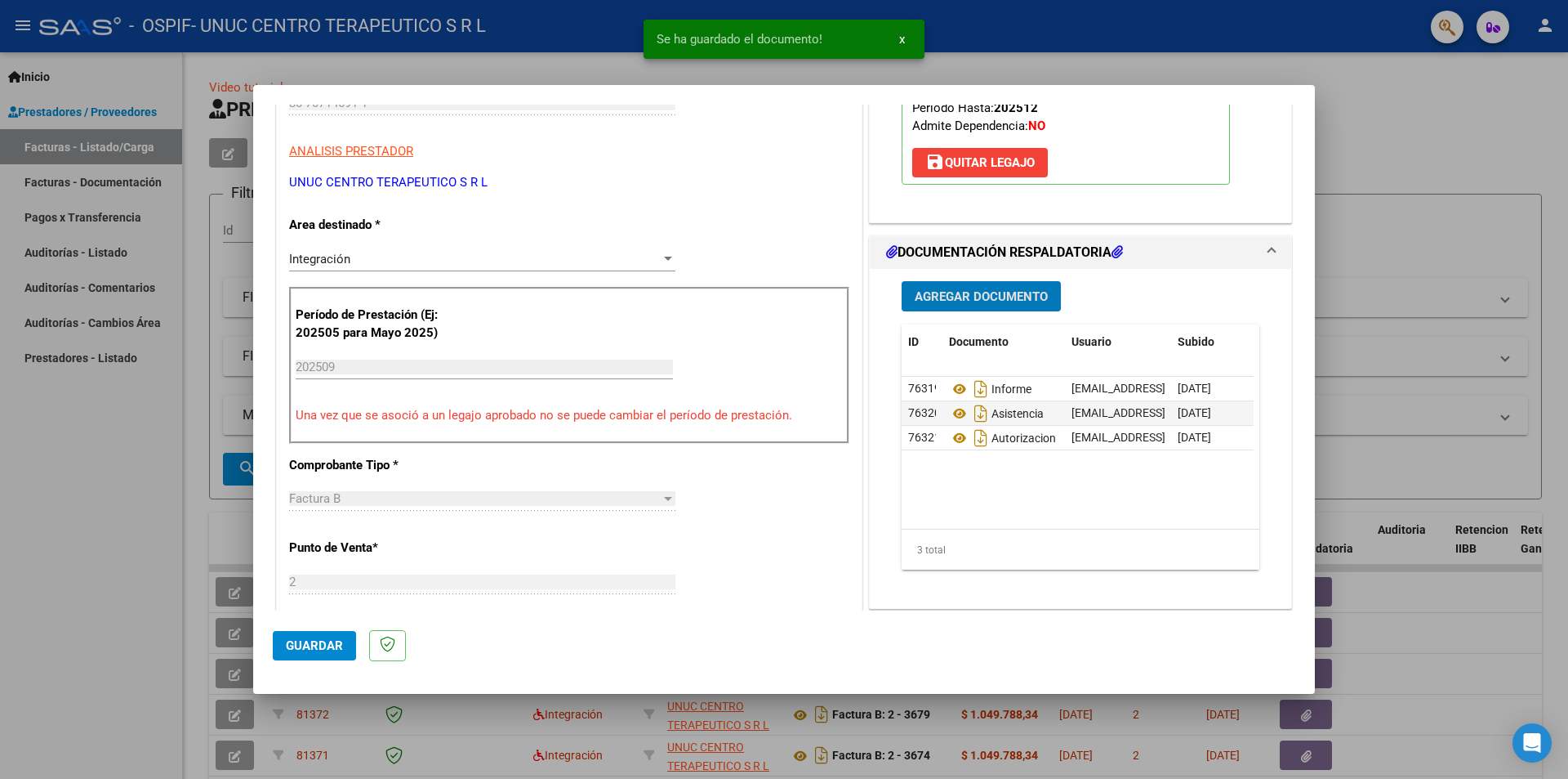
click at [333, 639] on span "Guardar" at bounding box center [314, 645] width 57 height 15
click at [135, 504] on div at bounding box center [784, 389] width 1568 height 779
type input "$ 0,00"
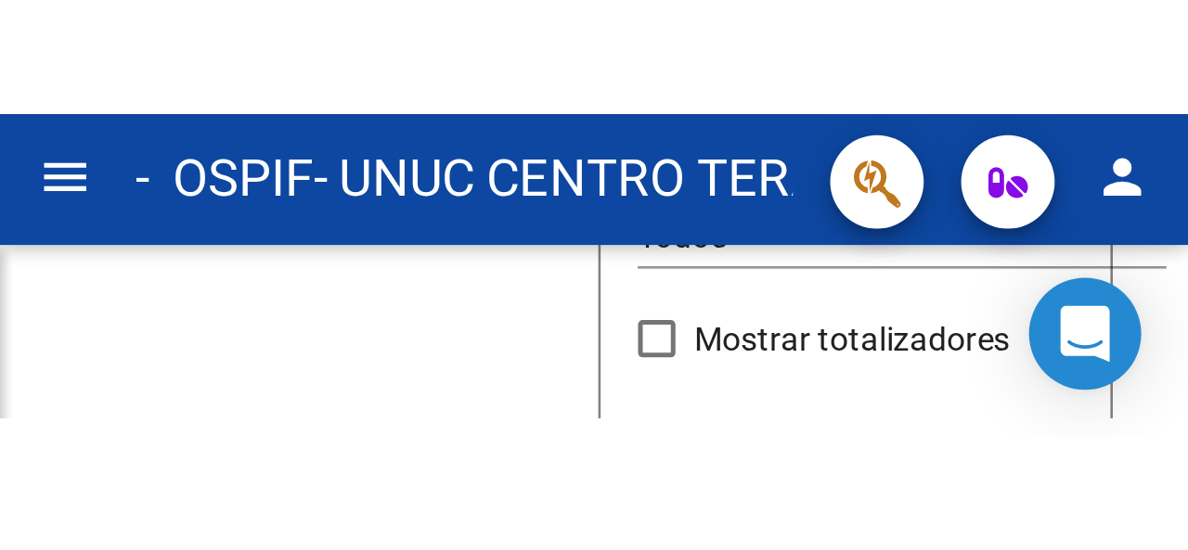
scroll to position [396, 0]
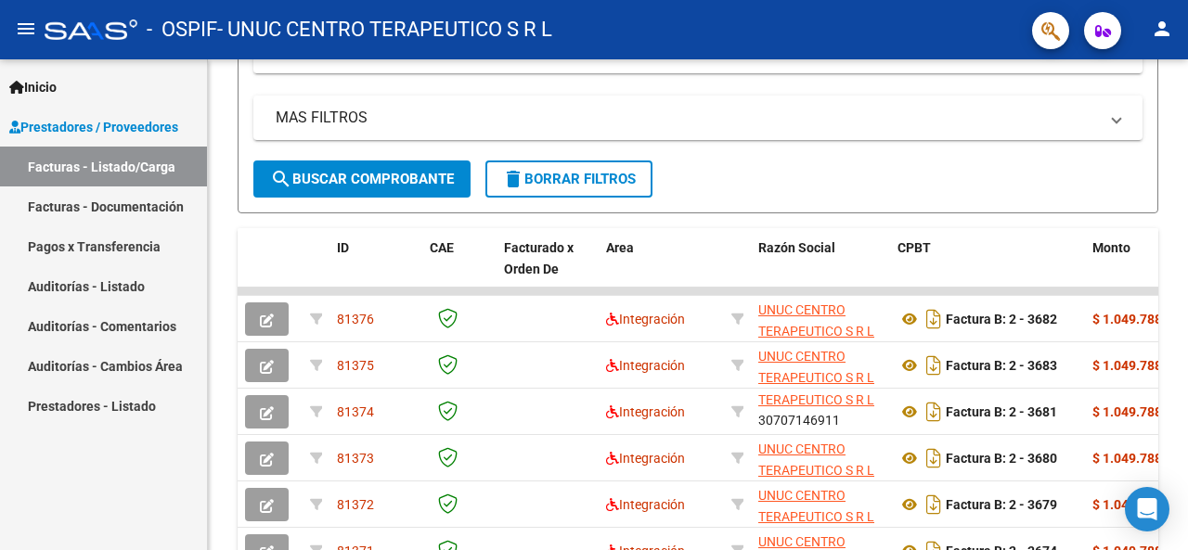
click at [1162, 19] on mat-icon "person" at bounding box center [1162, 29] width 22 height 22
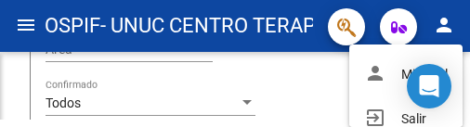
scroll to position [633, 0]
